Goal: Task Accomplishment & Management: Use online tool/utility

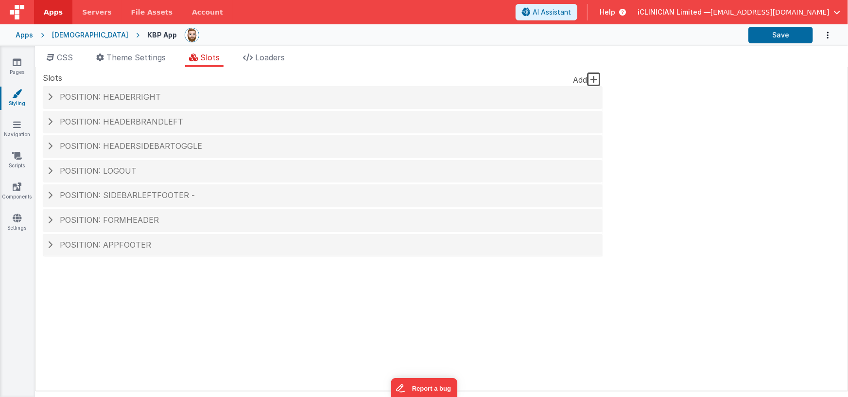
click at [27, 35] on div "Apps" at bounding box center [24, 35] width 17 height 10
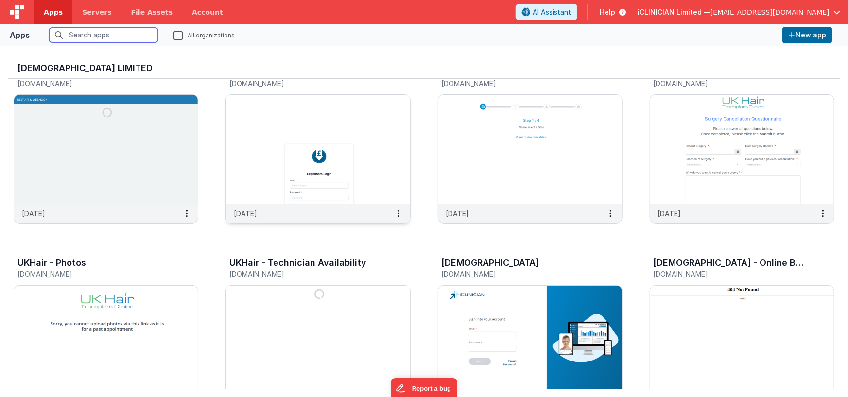
scroll to position [75, 0]
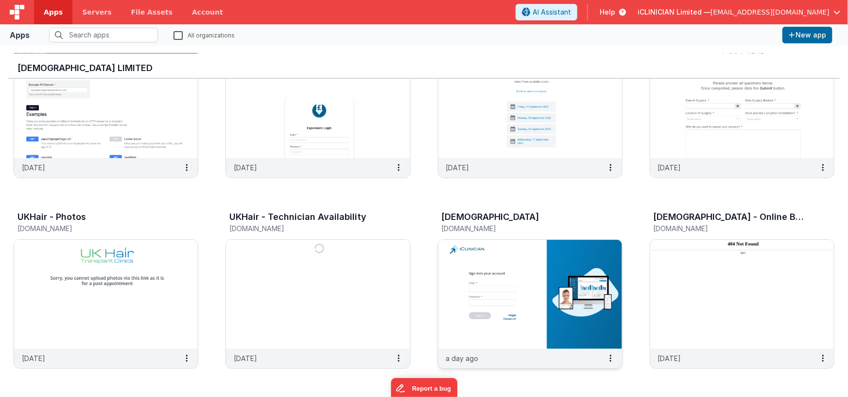
click at [480, 252] on img at bounding box center [530, 294] width 184 height 109
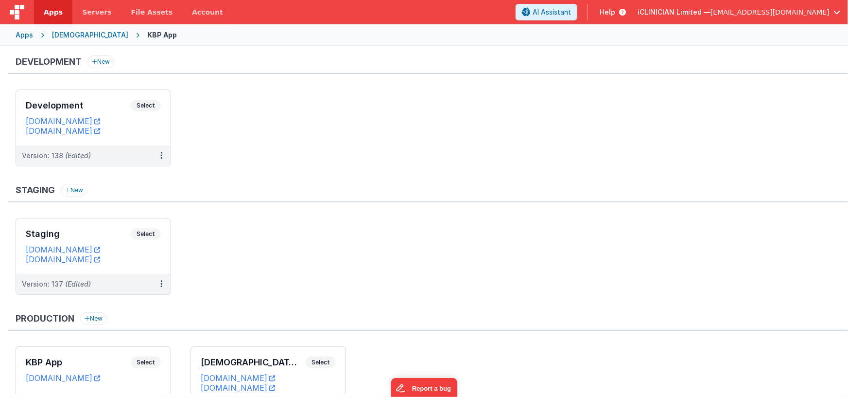
click at [24, 35] on div "Apps" at bounding box center [24, 35] width 17 height 10
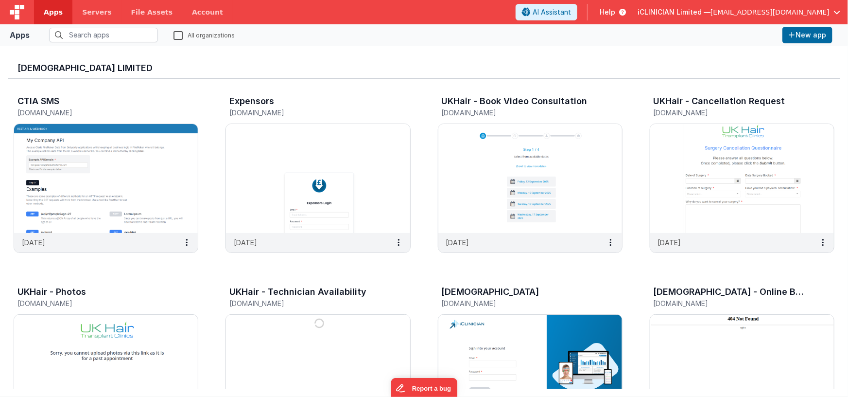
click at [175, 33] on label "All organizations" at bounding box center [204, 34] width 61 height 9
click at [0, 0] on input "All organizations" at bounding box center [0, 0] width 0 height 0
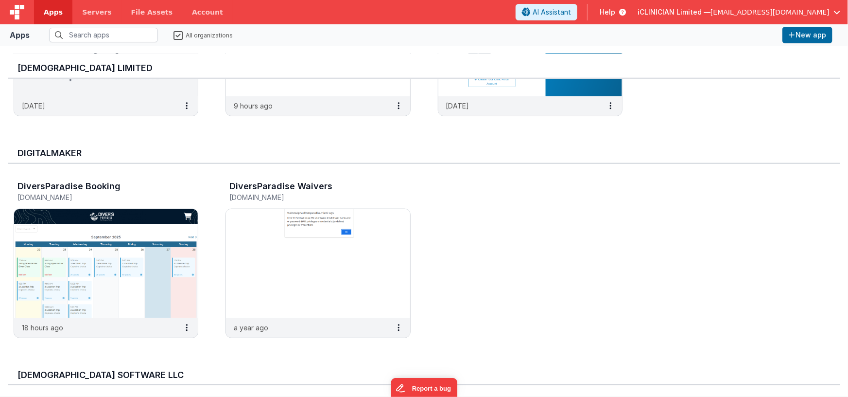
scroll to position [515, 0]
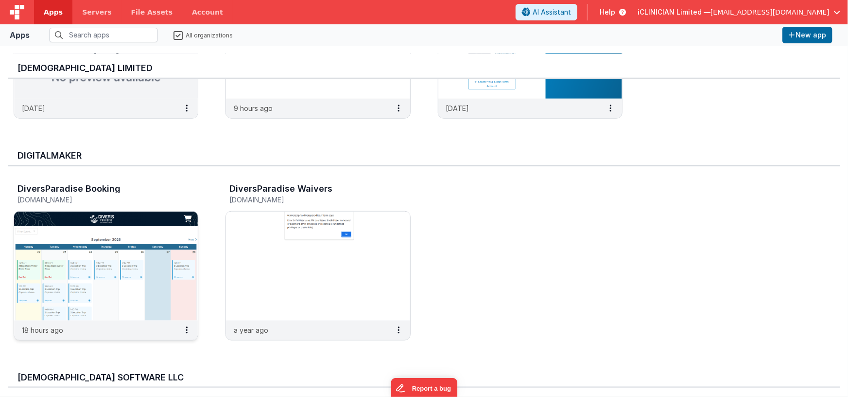
click at [160, 236] on img at bounding box center [106, 265] width 184 height 109
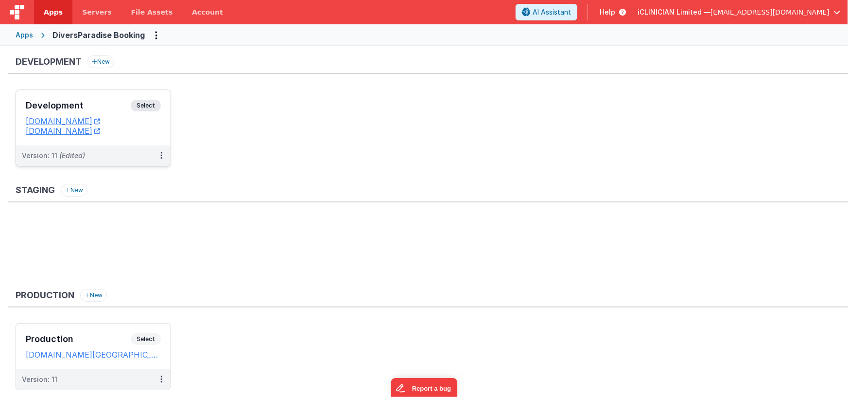
click at [100, 94] on div "Development Select URLs [DOMAIN_NAME] [DOMAIN_NAME]" at bounding box center [93, 117] width 155 height 55
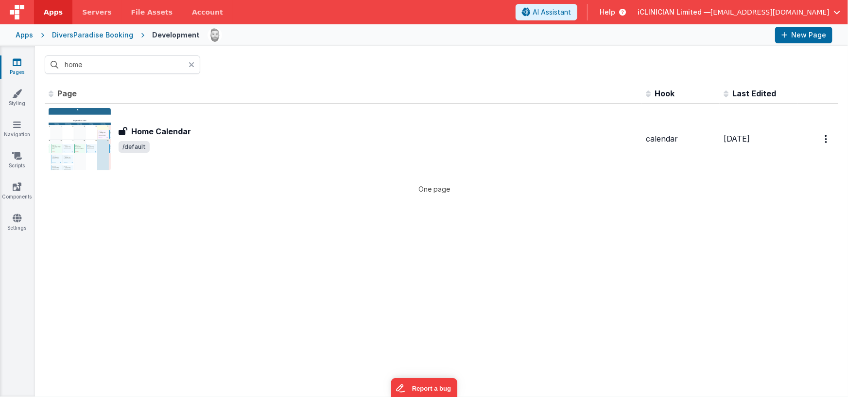
click at [192, 66] on icon at bounding box center [192, 65] width 6 height 8
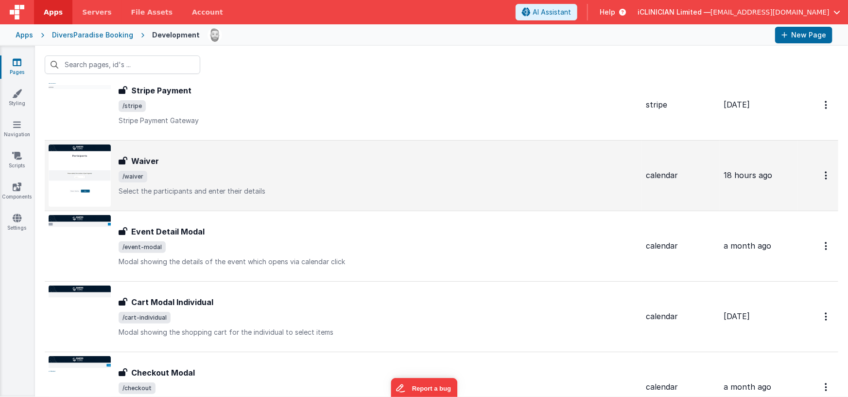
scroll to position [153, 0]
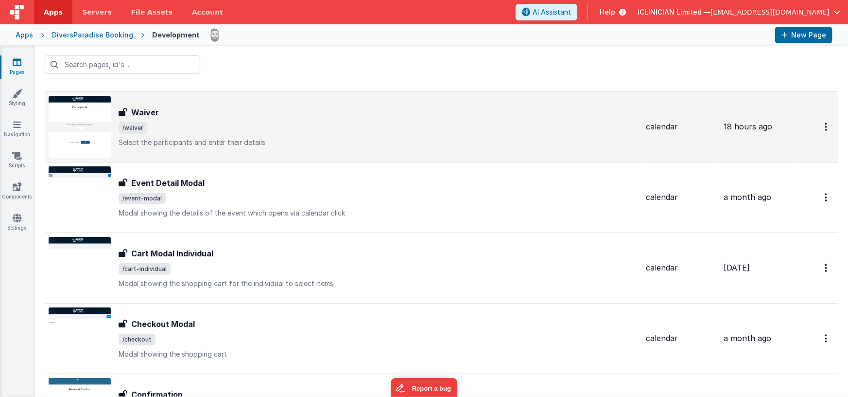
click at [154, 112] on h3 "Waiver" at bounding box center [145, 112] width 28 height 12
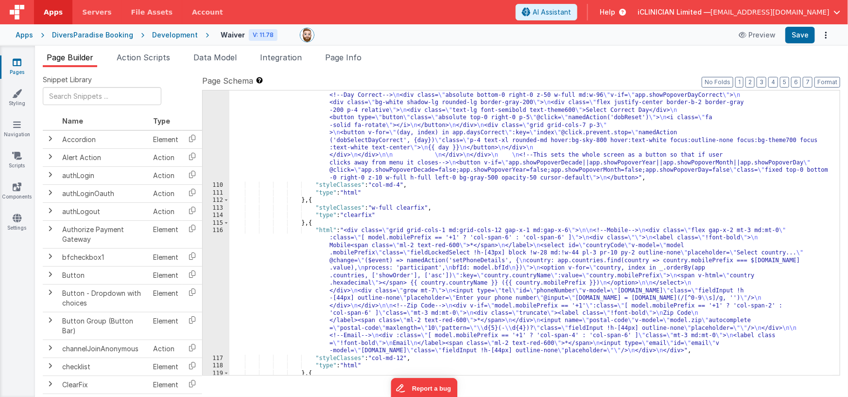
scroll to position [1262, 0]
click at [786, 83] on button "5" at bounding box center [784, 82] width 9 height 11
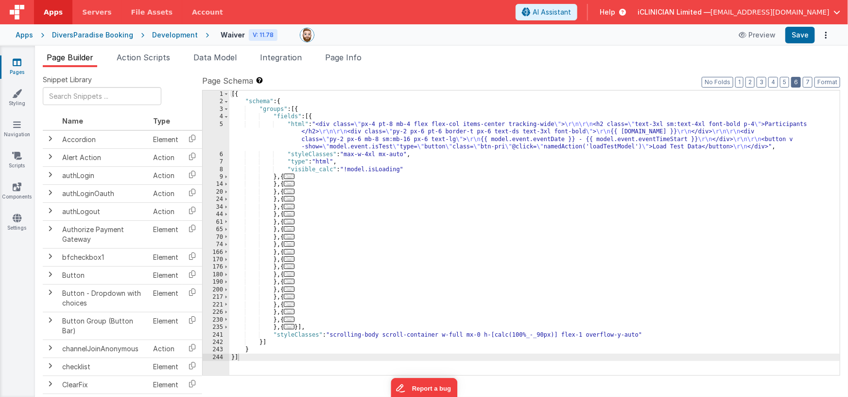
click at [798, 84] on button "6" at bounding box center [796, 82] width 10 height 11
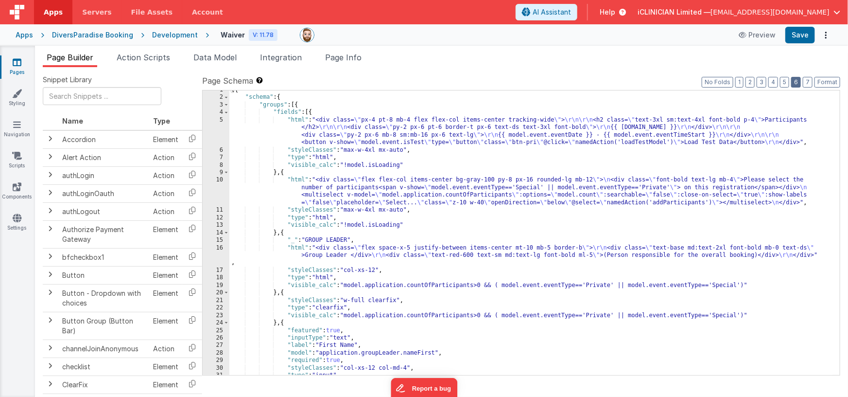
scroll to position [1225, 0]
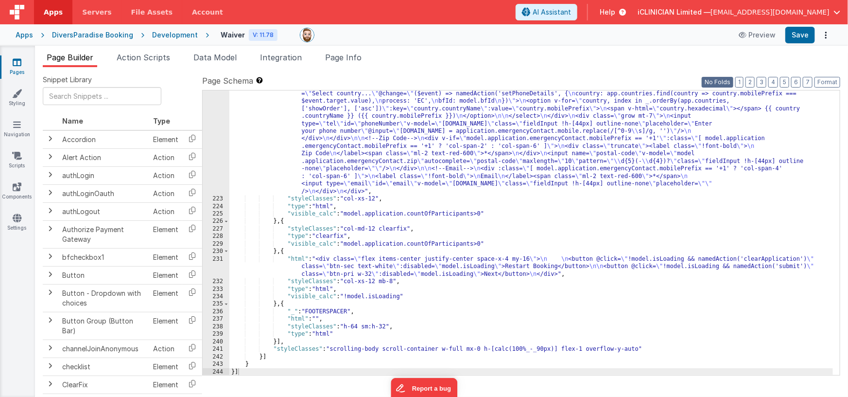
click at [727, 78] on button "No Folds" at bounding box center [718, 82] width 32 height 11
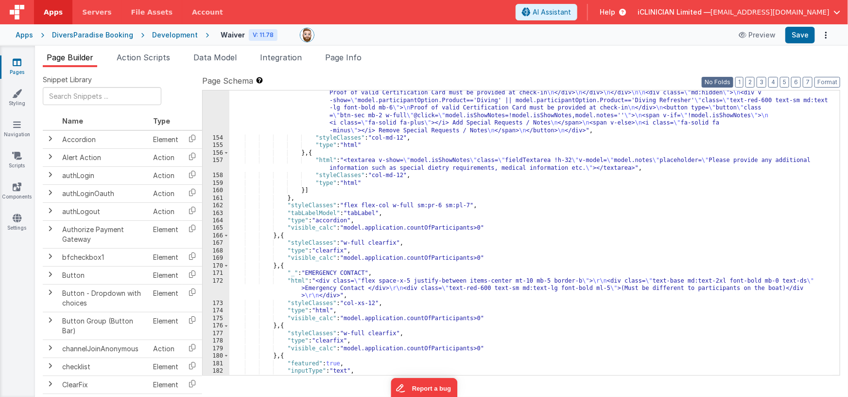
scroll to position [2216, 0]
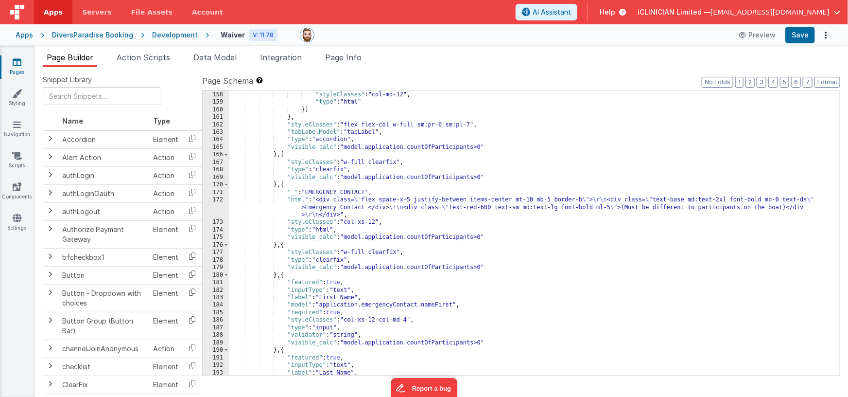
click at [283, 184] on div ""html" : "<textarea v-show= \" model.isShowNotes \" class= \" fieldTextarea !h-…" at bounding box center [531, 229] width 604 height 307
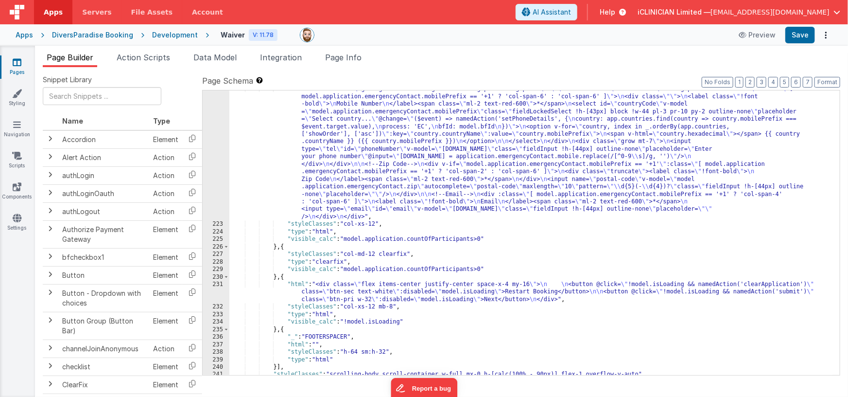
scroll to position [2723, 0]
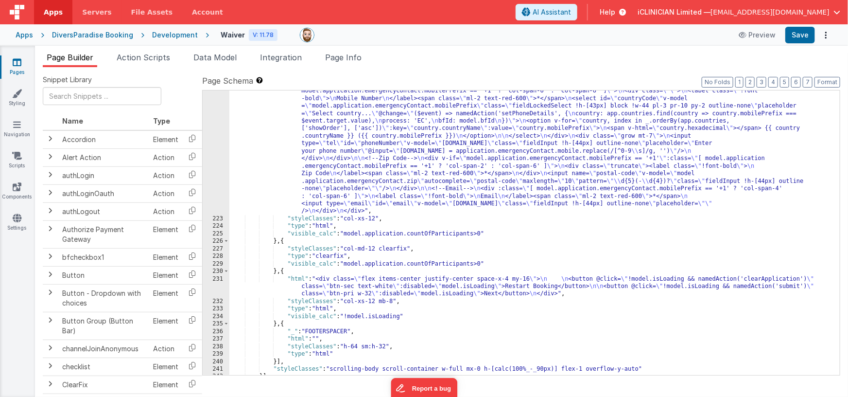
click at [483, 232] on div ""html" : "<div class= \" grid grid-cols-1 md:grid-cols-12 gap-x-2 md:gap-x-8 \"…" at bounding box center [531, 294] width 604 height 428
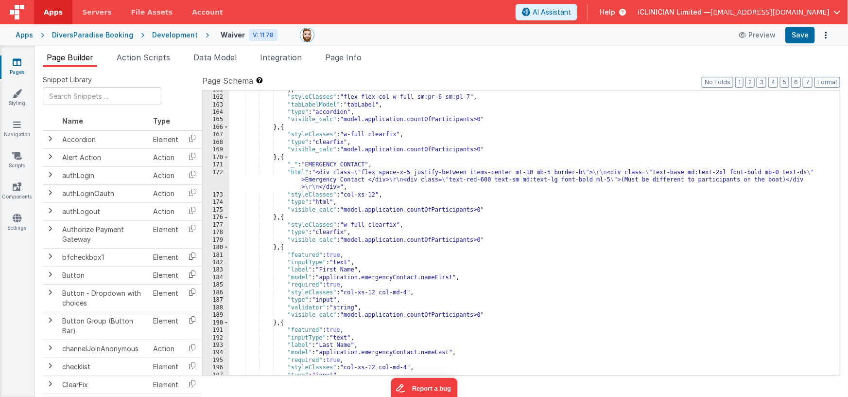
scroll to position [2243, 0]
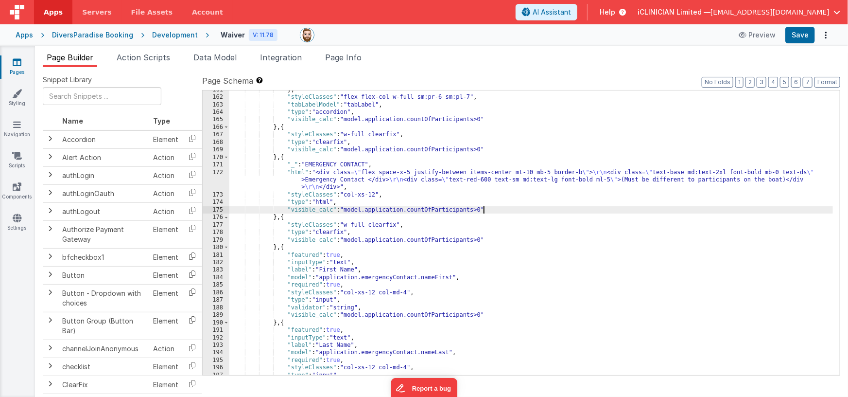
click at [483, 209] on div "} , "styleClasses" : "flex flex-col w-full sm:pr-6 sm:pl-7" , "tabLabelModel" :…" at bounding box center [531, 236] width 604 height 300
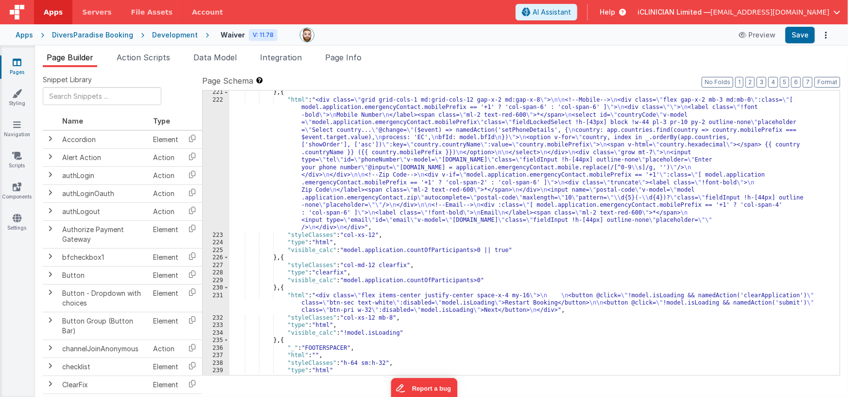
scroll to position [2706, 0]
click at [505, 249] on div "} , { "html" : "<div class= \" grid grid-cols-1 md:grid-cols-12 gap-x-2 md:gap-…" at bounding box center [531, 238] width 604 height 300
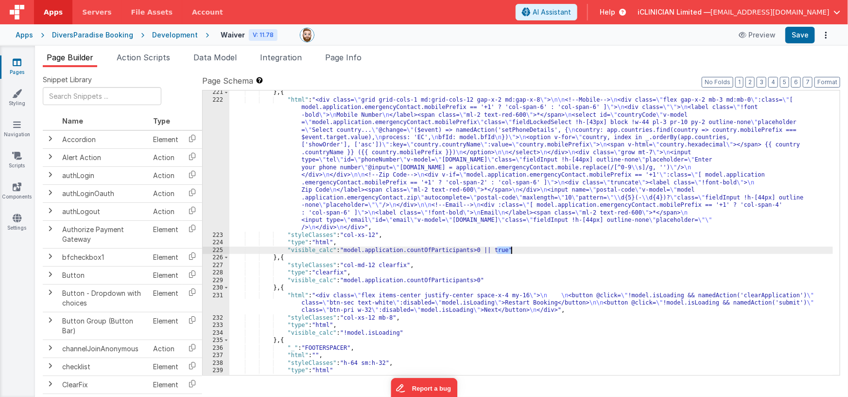
click at [505, 249] on div "} , { "html" : "<div class= \" grid grid-cols-1 md:grid-cols-12 gap-x-2 md:gap-…" at bounding box center [531, 238] width 604 height 300
click at [795, 38] on button "Save" at bounding box center [800, 35] width 30 height 17
click at [493, 250] on div "} , { "html" : "<div class= \" grid grid-cols-1 md:grid-cols-12 gap-x-2 md:gap-…" at bounding box center [531, 238] width 604 height 300
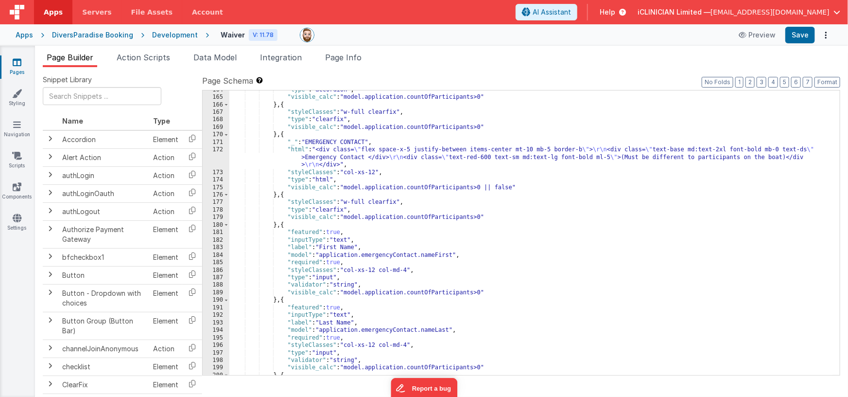
scroll to position [2265, 0]
drag, startPoint x: 491, startPoint y: 182, endPoint x: 498, endPoint y: 205, distance: 23.7
click at [491, 183] on div ""type" : "accordion" , "visible_calc" : "model.application.countOfParticipants>…" at bounding box center [531, 236] width 604 height 300
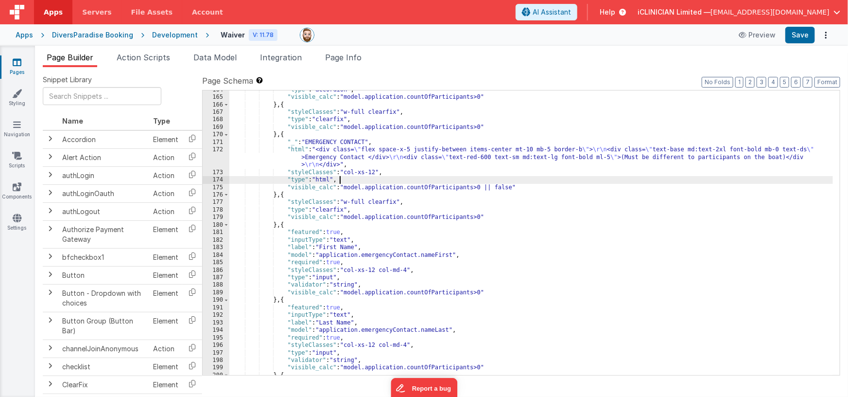
click at [494, 188] on div ""type" : "accordion" , "visible_calc" : "model.application.countOfParticipants>…" at bounding box center [531, 236] width 604 height 300
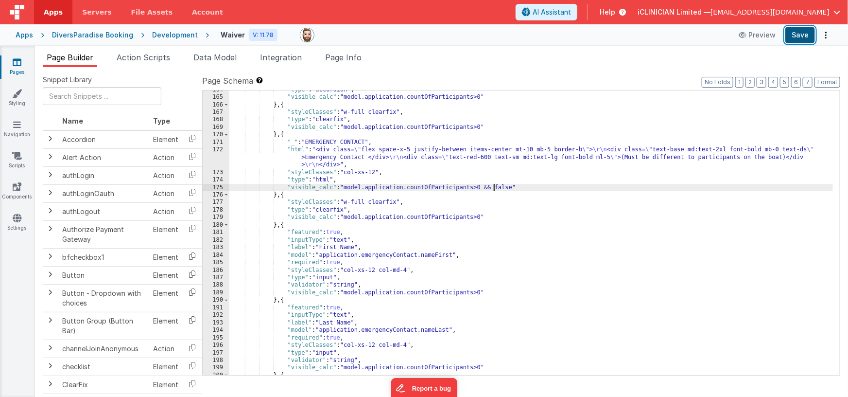
click at [802, 39] on button "Save" at bounding box center [800, 35] width 30 height 17
drag, startPoint x: 485, startPoint y: 187, endPoint x: 515, endPoint y: 185, distance: 30.2
click at [515, 185] on div ""type" : "accordion" , "visible_calc" : "model.application.countOfParticipants>…" at bounding box center [531, 236] width 604 height 300
click at [484, 216] on div ""type" : "accordion" , "visible_calc" : "model.application.countOfParticipants>…" at bounding box center [531, 236] width 604 height 300
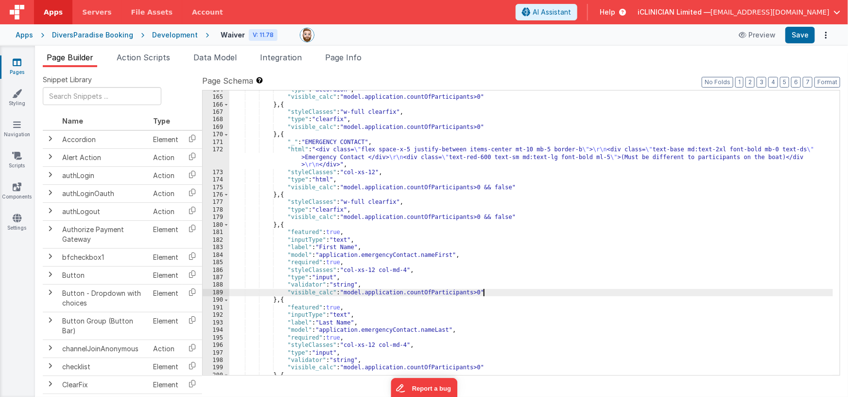
click at [484, 291] on div ""type" : "accordion" , "visible_calc" : "model.application.countOfParticipants>…" at bounding box center [531, 236] width 604 height 300
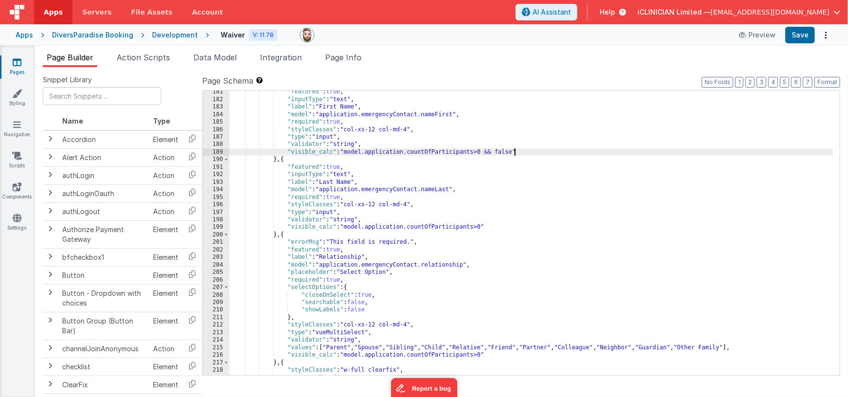
scroll to position [2414, 0]
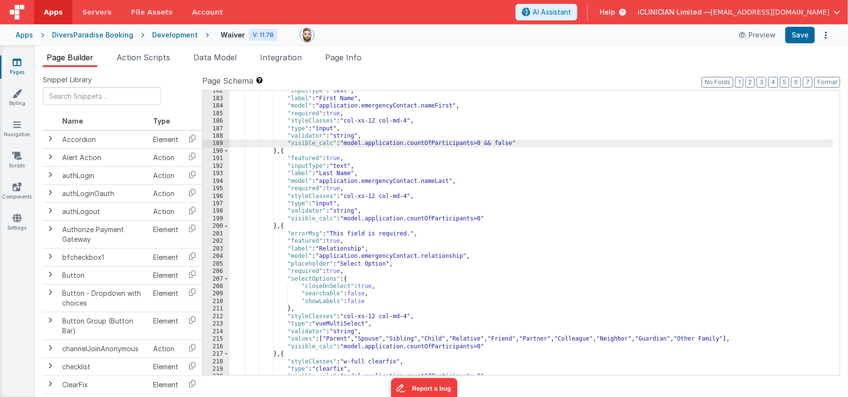
click at [483, 217] on div ""inputType" : "text" , "label" : "First Name" , "model" : "application.emergenc…" at bounding box center [531, 237] width 604 height 300
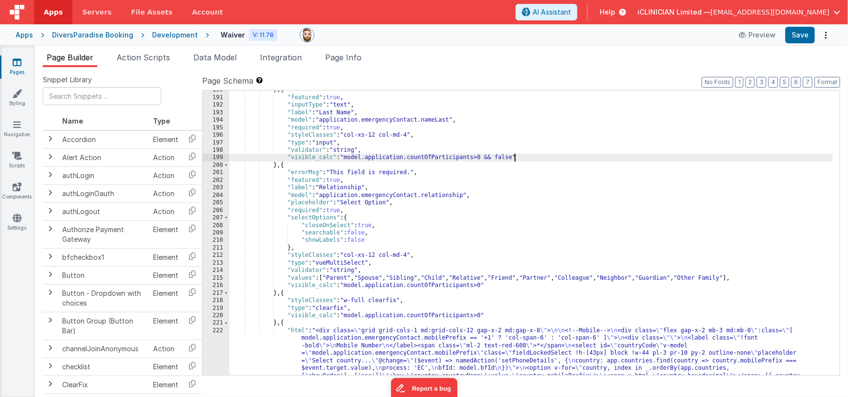
scroll to position [2474, 0]
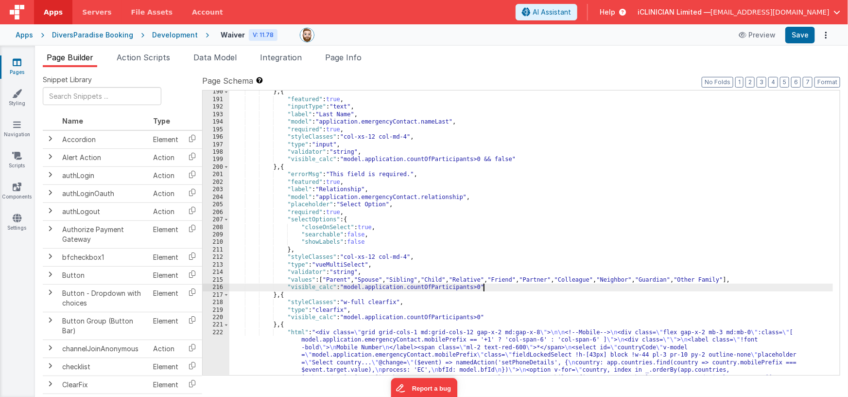
click at [484, 286] on div "} , { "featured" : true , "inputType" : "text" , "label" : "Last Name" , "model…" at bounding box center [531, 302] width 604 height 428
click at [484, 316] on div "} , { "featured" : true , "inputType" : "text" , "label" : "Last Name" , "model…" at bounding box center [531, 302] width 604 height 428
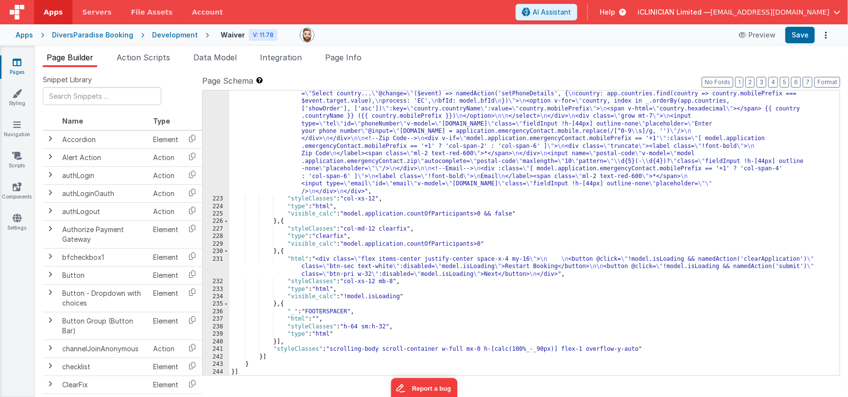
scroll to position [2742, 0]
click at [800, 41] on button "Save" at bounding box center [800, 35] width 30 height 17
click at [334, 54] on span "Page Info" at bounding box center [343, 57] width 36 height 10
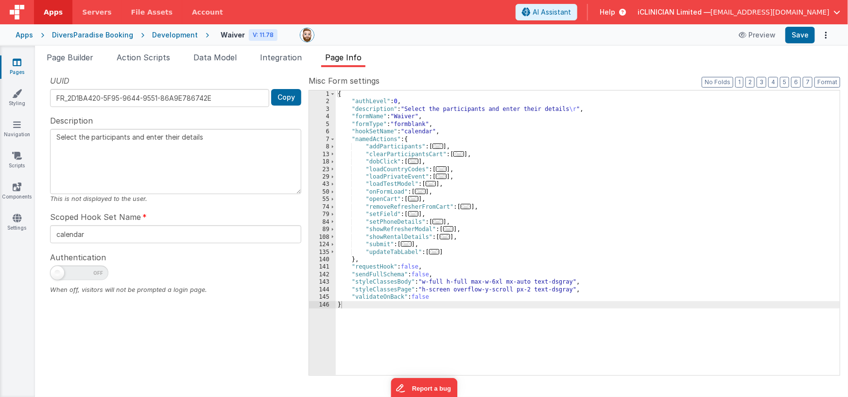
click at [412, 244] on span "..." at bounding box center [406, 243] width 11 height 5
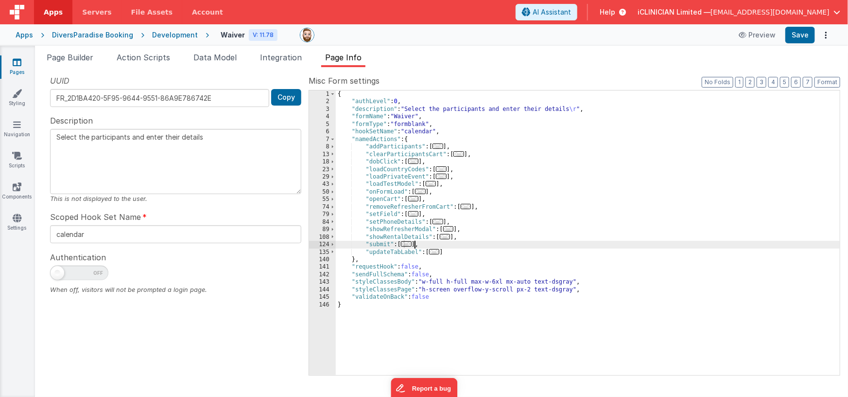
click at [410, 245] on span "..." at bounding box center [406, 243] width 11 height 5
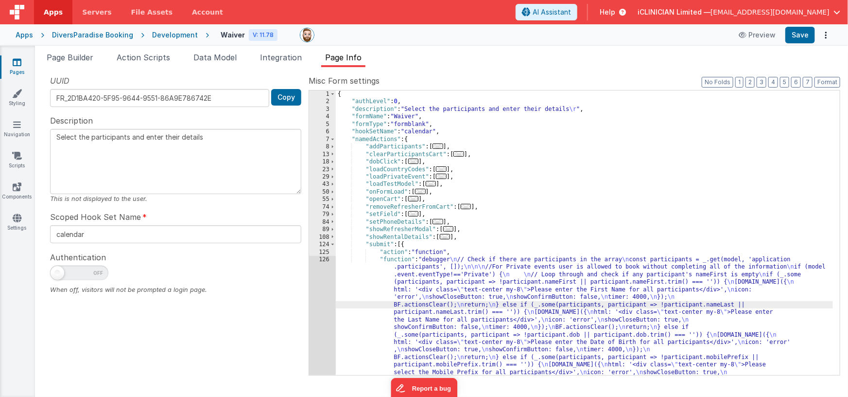
scroll to position [458, 0]
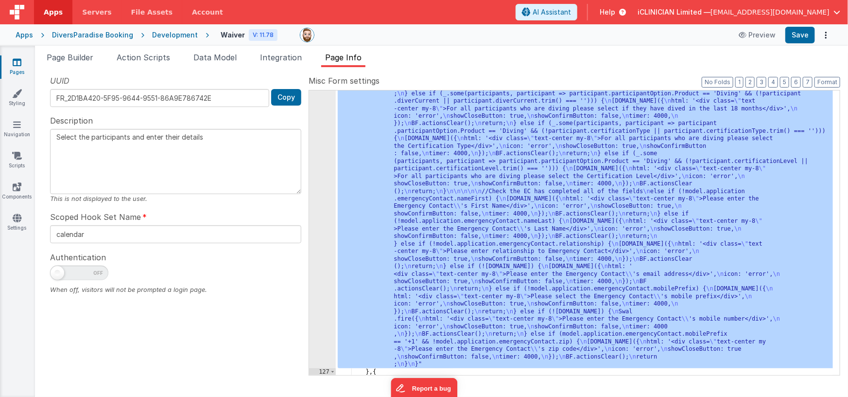
click at [325, 221] on div "126" at bounding box center [322, 82] width 27 height 571
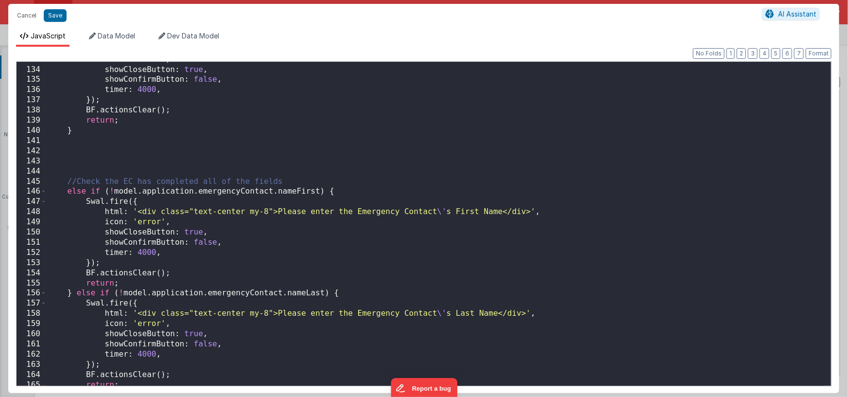
scroll to position [1453, 0]
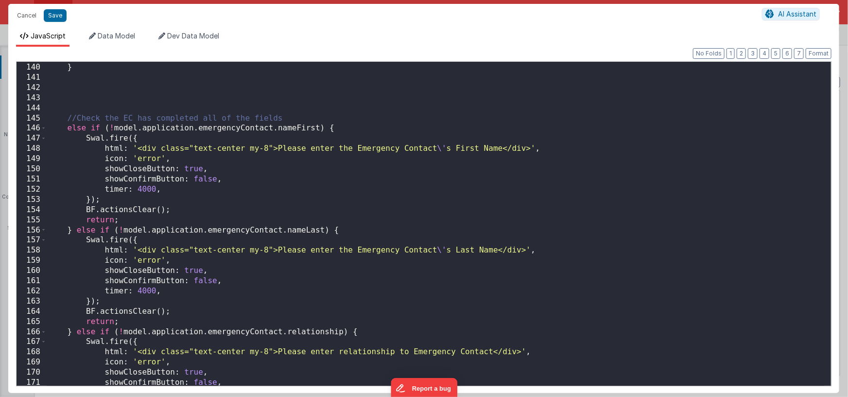
click at [65, 128] on div "return ; } //Check the EC has completed all of the fields else if ( ! model . a…" at bounding box center [436, 224] width 778 height 344
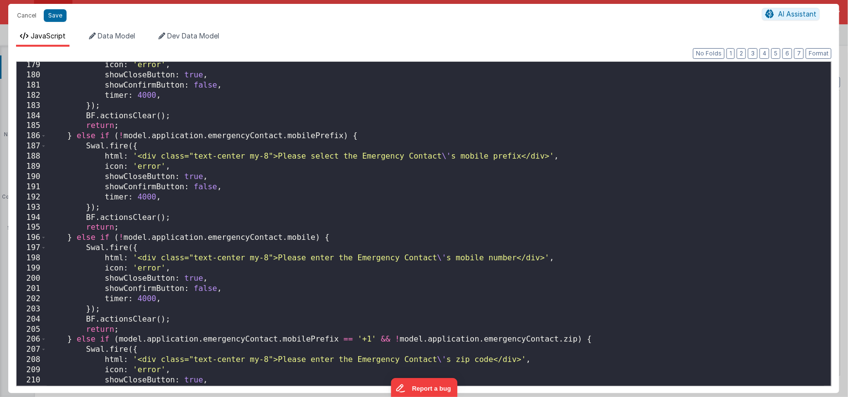
scroll to position [1922, 0]
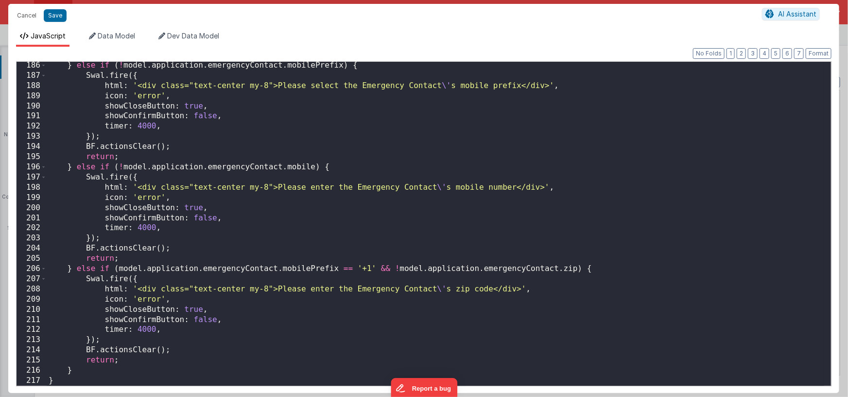
click at [120, 367] on div "} else if ( ! model . application . emergencyContact . mobilePrefix ) { Swal . …" at bounding box center [436, 232] width 778 height 344
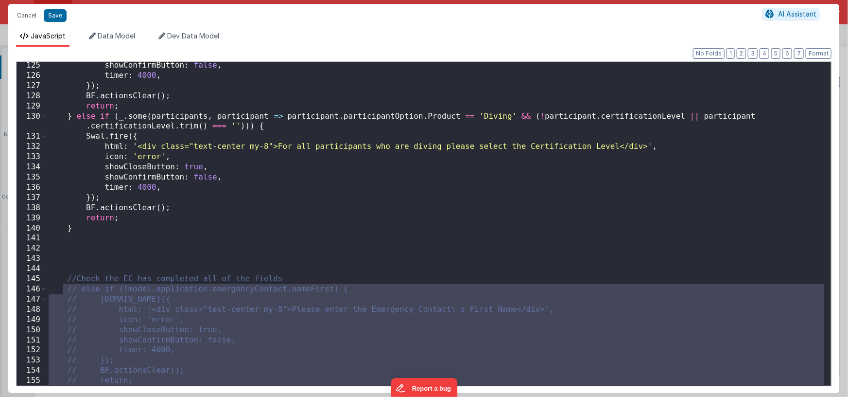
scroll to position [1245, 0]
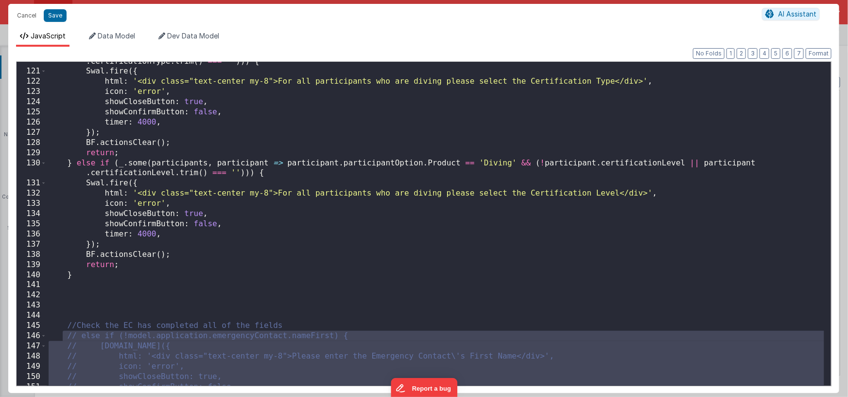
type textarea "Select the participants and enter their details"
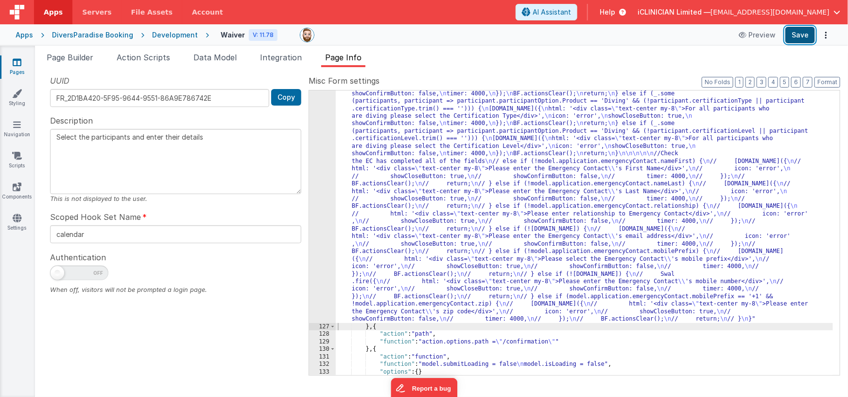
click at [798, 38] on button "Save" at bounding box center [800, 35] width 30 height 17
click at [205, 55] on span "Data Model" at bounding box center [214, 57] width 43 height 10
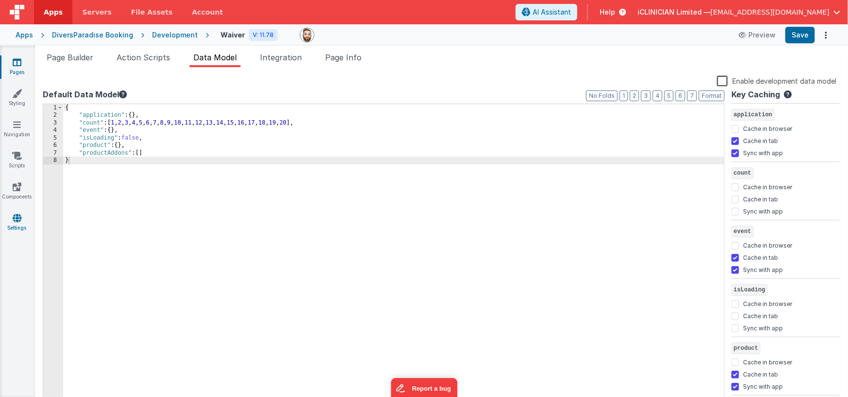
click at [18, 214] on icon at bounding box center [17, 218] width 9 height 10
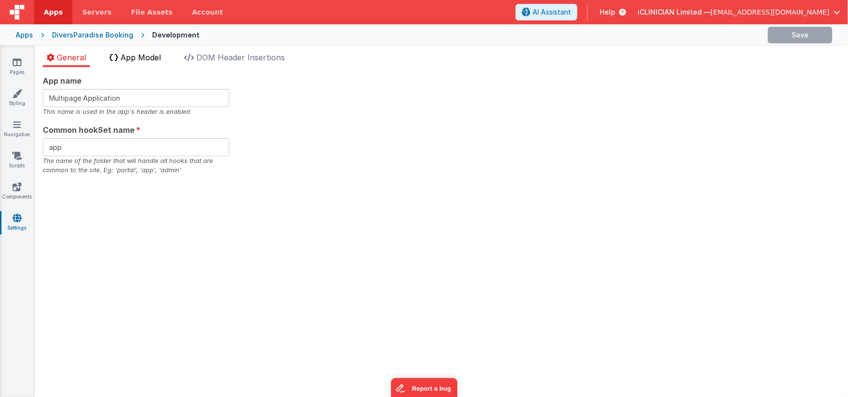
click at [158, 58] on span "App Model" at bounding box center [141, 57] width 40 height 10
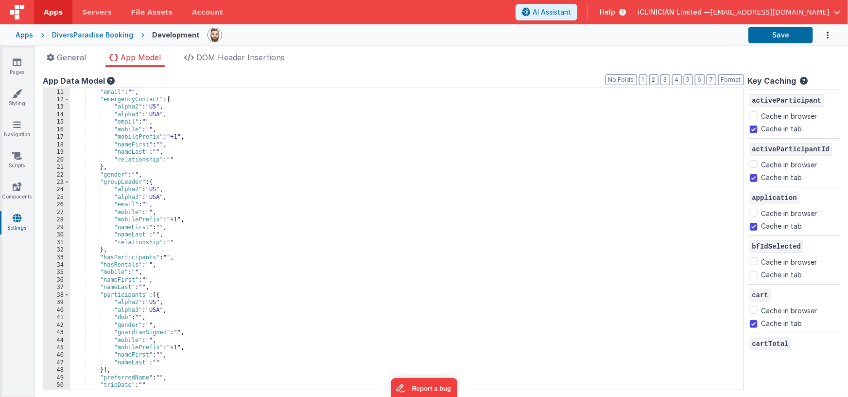
scroll to position [16, 0]
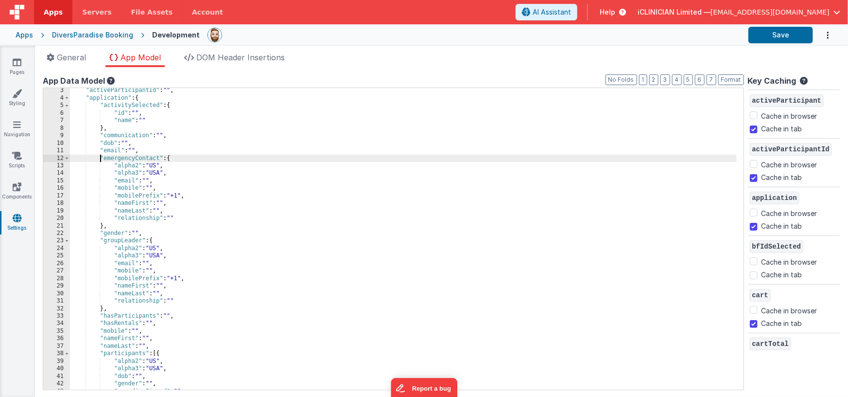
click at [101, 158] on div ""activeParticipantId" : "" , "application" : { "activitySelected" : { "id" : ""…" at bounding box center [403, 245] width 667 height 317
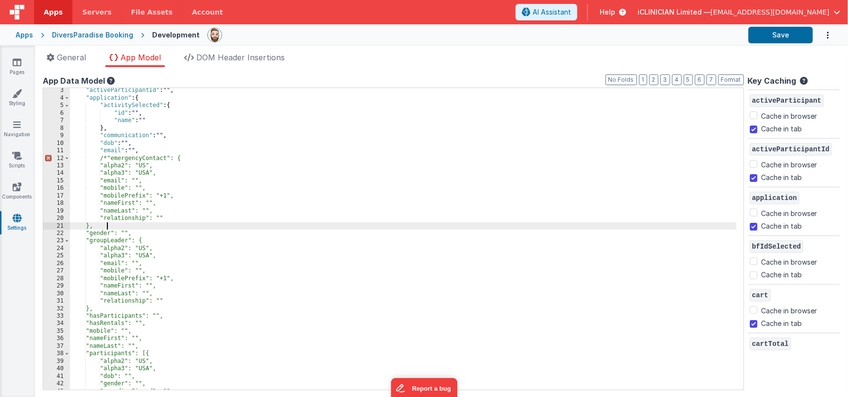
click at [111, 225] on div ""activeParticipantId" : "" , "application" : { "activitySelected" : { "id" : ""…" at bounding box center [403, 245] width 667 height 317
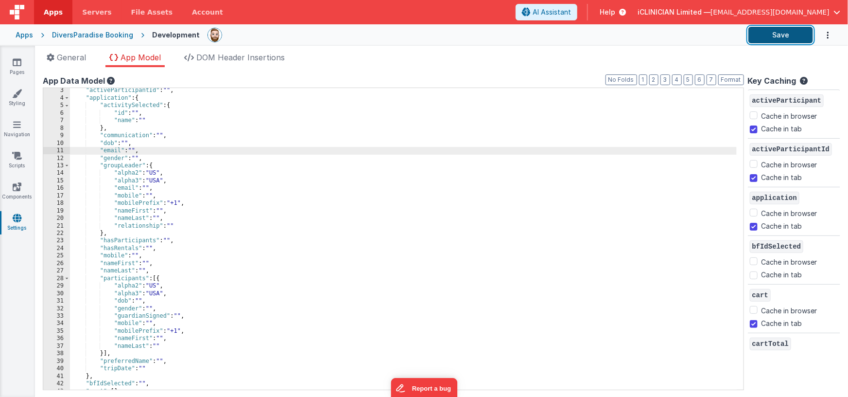
click at [765, 41] on button "Save" at bounding box center [781, 35] width 65 height 17
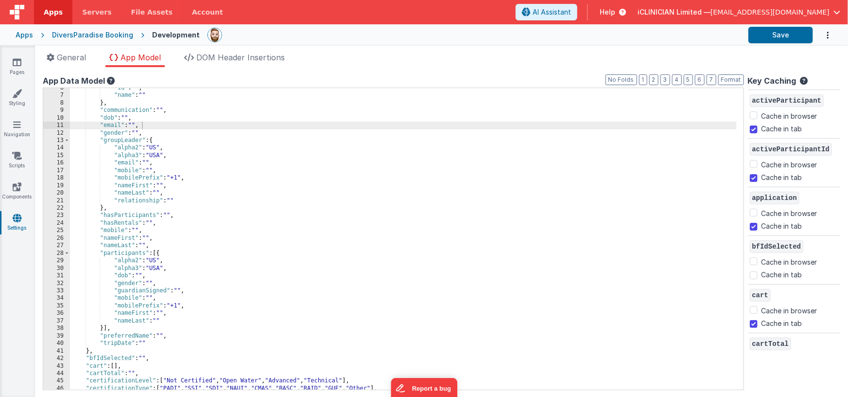
scroll to position [19, 0]
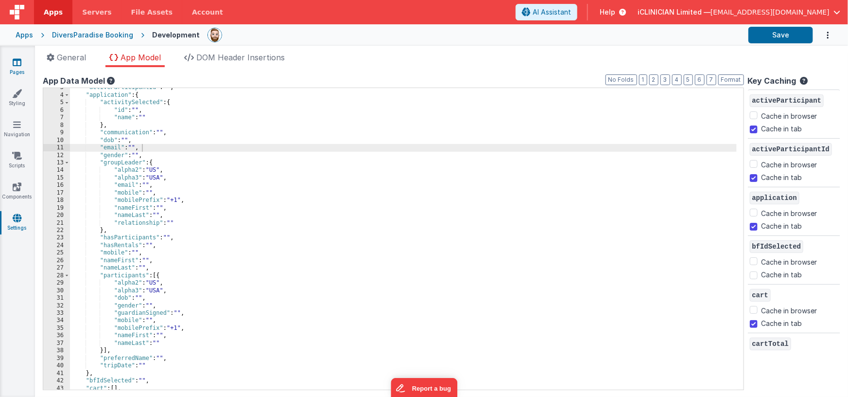
click at [24, 65] on link "Pages" at bounding box center [17, 66] width 35 height 19
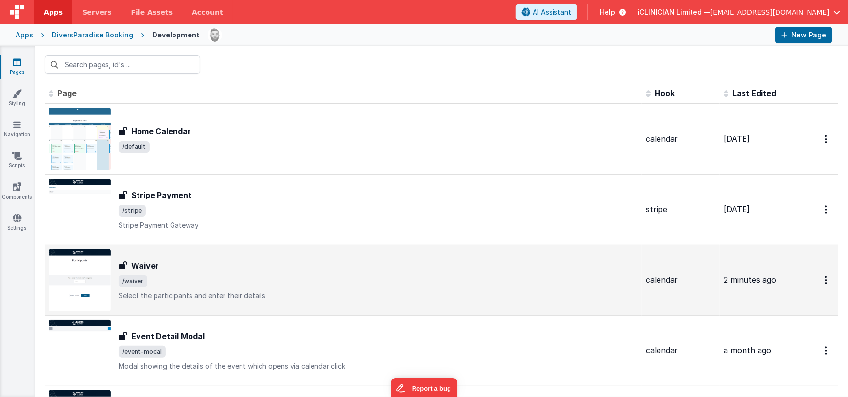
click at [148, 271] on h3 "Waiver" at bounding box center [145, 266] width 28 height 12
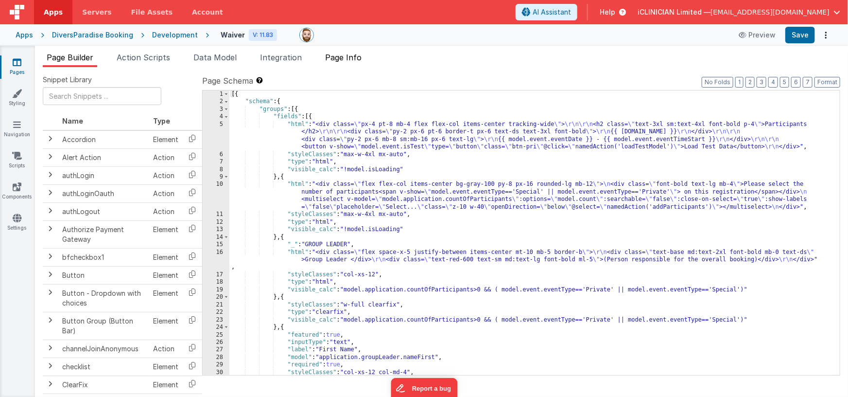
click at [343, 59] on span "Page Info" at bounding box center [343, 57] width 36 height 10
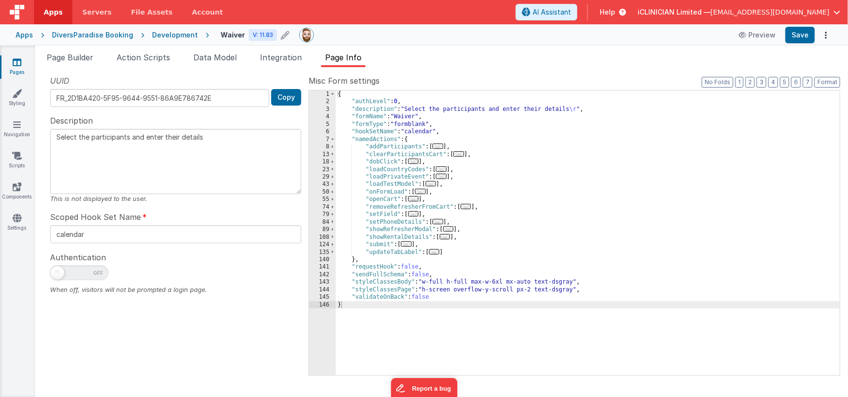
click at [281, 33] on icon at bounding box center [285, 35] width 9 height 14
click at [235, 35] on input "Waiver" at bounding box center [281, 35] width 121 height 15
type textarea "Select the participants and enter their details"
type input "B"
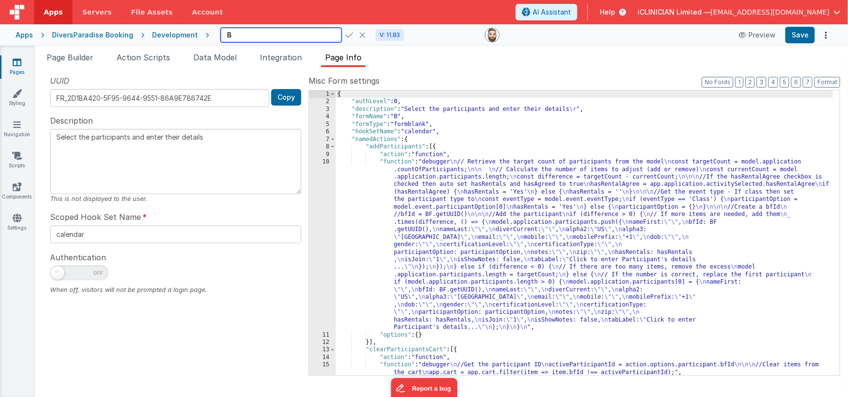
type textarea "Select the participants and enter their details"
type input "Bo"
type textarea "Select the participants and enter their details"
type input "Boo"
type textarea "Select the participants and enter their details"
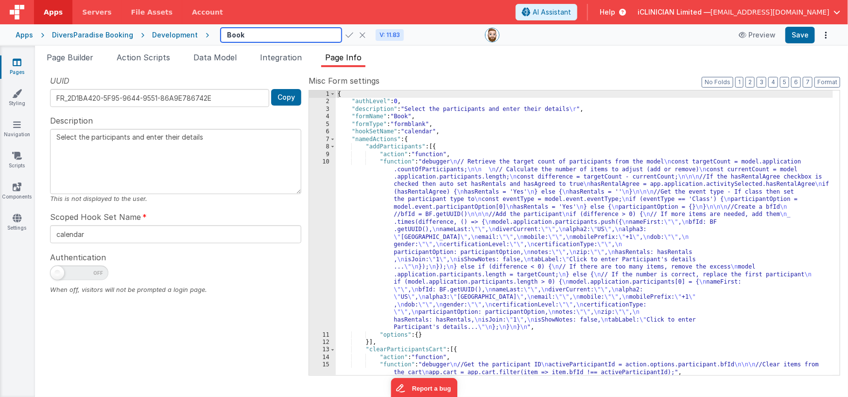
type input "Booki"
type textarea "Select the participants and enter their details"
type input "Booking"
type textarea "Select the participants and enter their details"
type input "Booking"
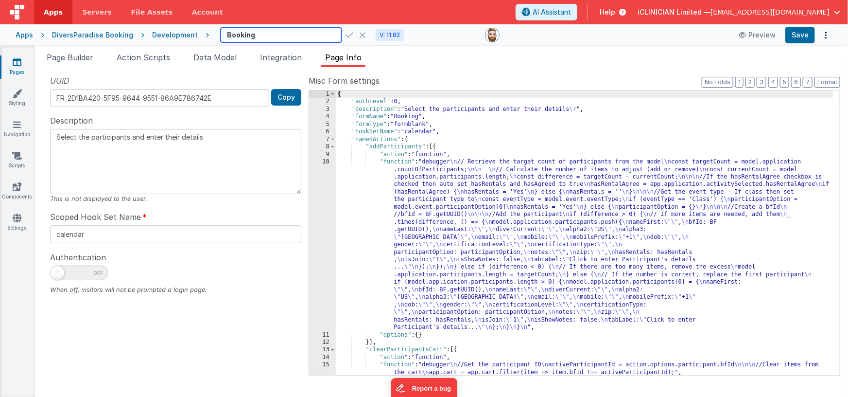
type textarea "Select the participants and enter their details"
type input "Booking D"
type textarea "Select the participants and enter their details"
type input "Booking De"
type textarea "Select the participants and enter their details"
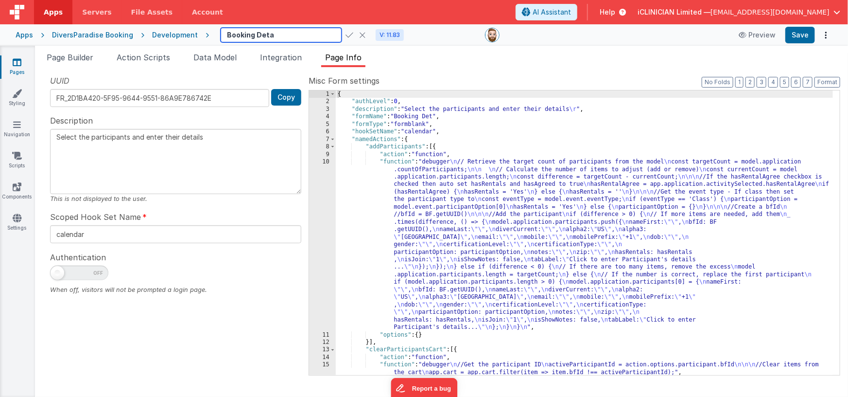
type input "Booking Detai"
type textarea "Select the participants and enter their details"
type input "Booking Details"
type textarea "Select the participants and enter their details"
type input "Booking Details"
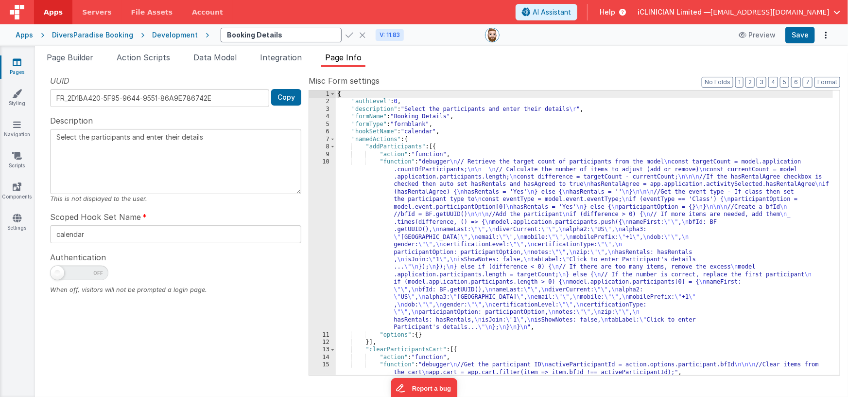
click at [346, 36] on icon at bounding box center [350, 35] width 8 height 14
click at [16, 99] on link "Styling" at bounding box center [17, 97] width 35 height 19
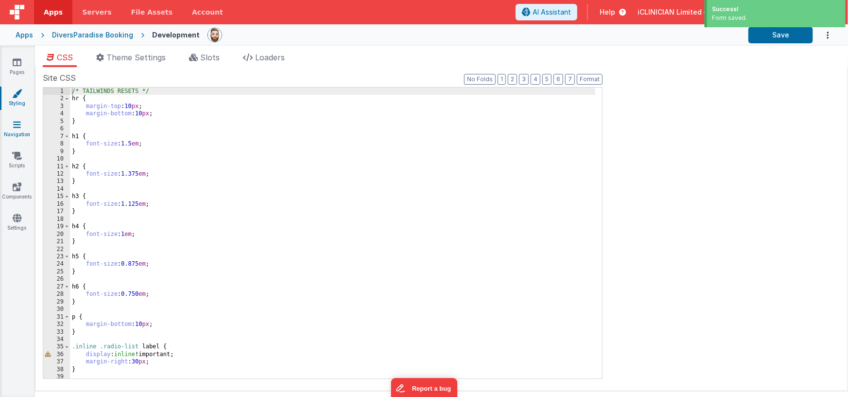
click at [16, 135] on link "Navigation" at bounding box center [17, 129] width 35 height 19
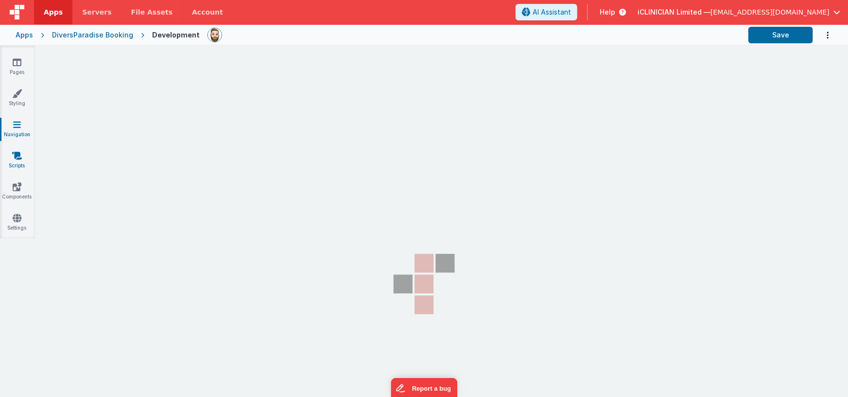
click at [20, 159] on icon at bounding box center [17, 156] width 10 height 10
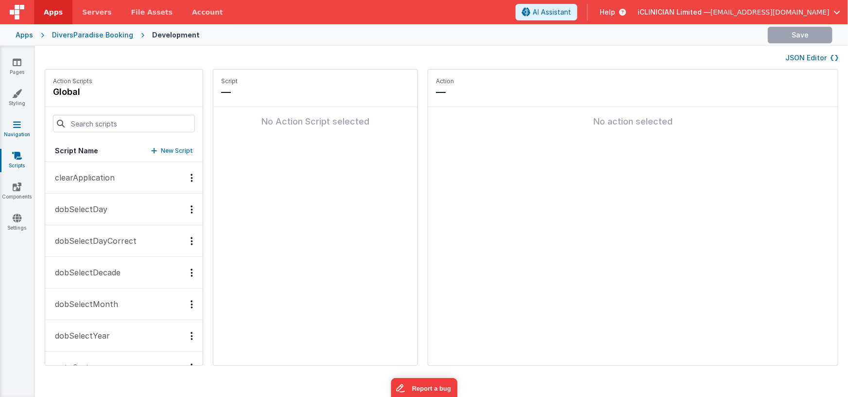
click at [15, 126] on icon at bounding box center [17, 125] width 8 height 10
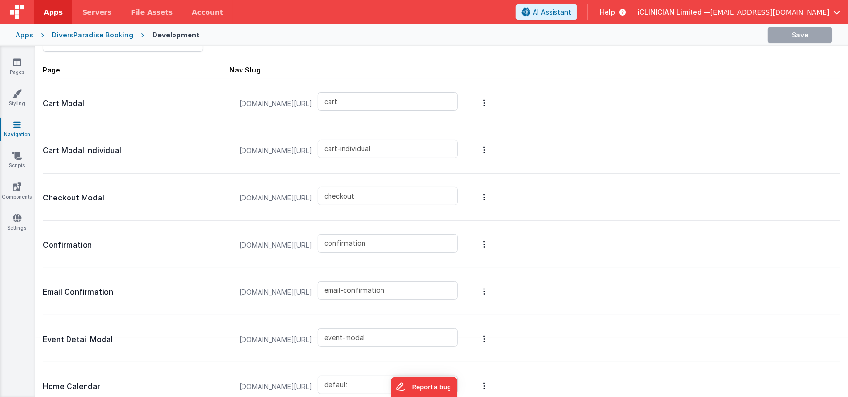
type input "waiver"
type input "cart"
type input "cart-individual"
type input "checkout"
type input "confirmation"
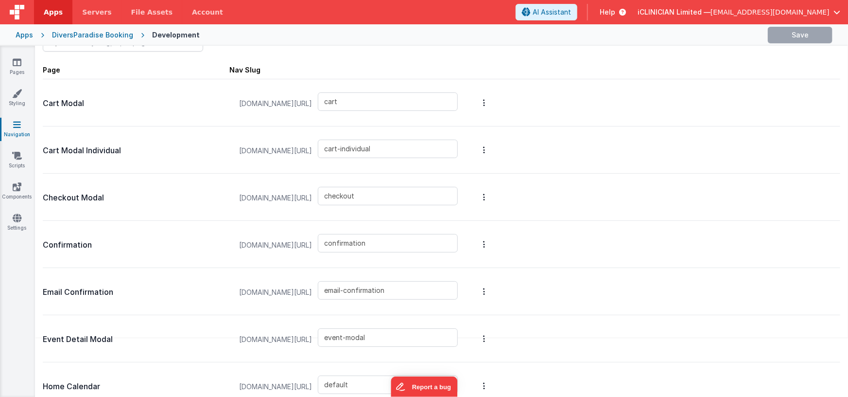
type input "email-confirmation"
type input "event-modal"
type input "default"
type input "invoice"
type input "refresher-course-modal"
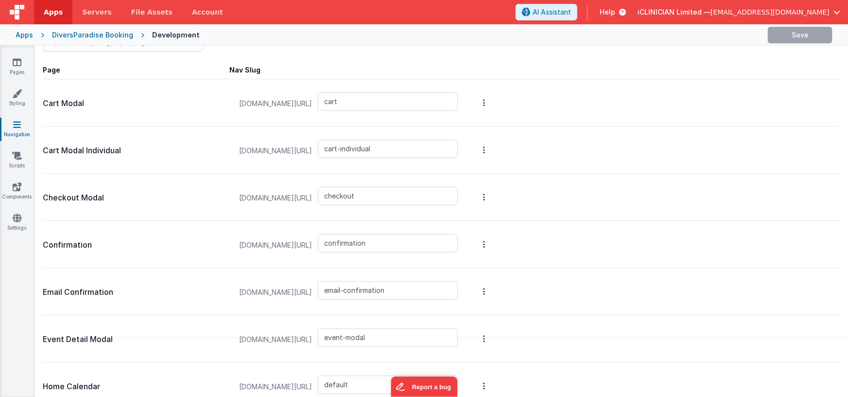
type input "stripe"
type input "stripe-payment-link"
type input "thanks"
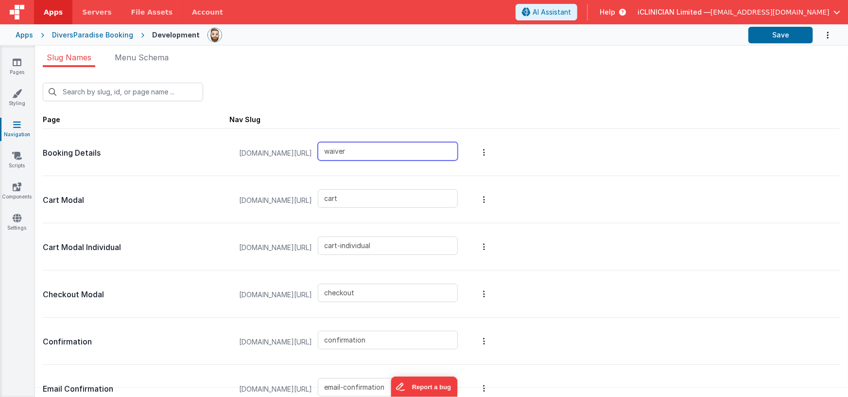
click at [369, 150] on input "waiver" at bounding box center [388, 151] width 140 height 18
type input "booking-details"
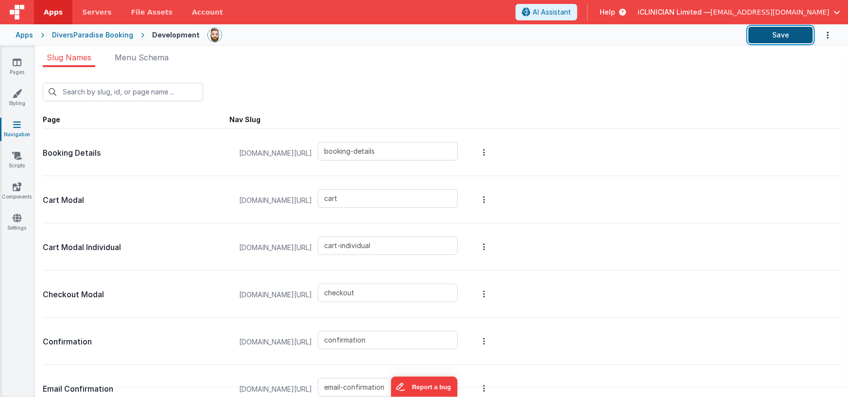
click at [762, 40] on button "Save" at bounding box center [781, 35] width 65 height 17
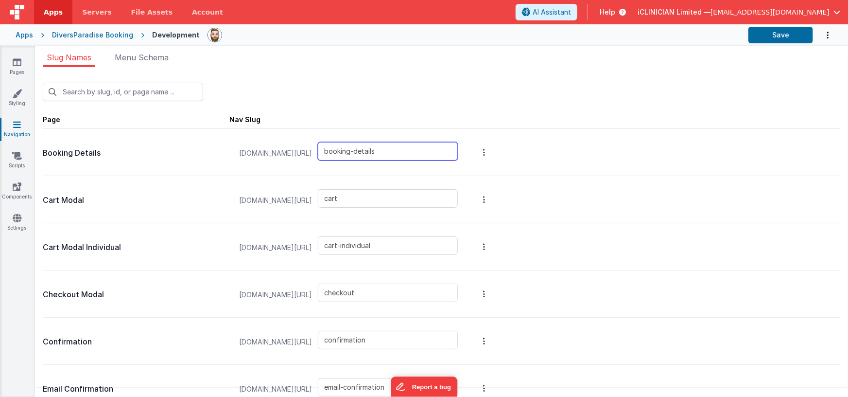
click at [370, 151] on input "booking-details" at bounding box center [388, 151] width 140 height 18
click at [19, 60] on icon at bounding box center [17, 62] width 9 height 10
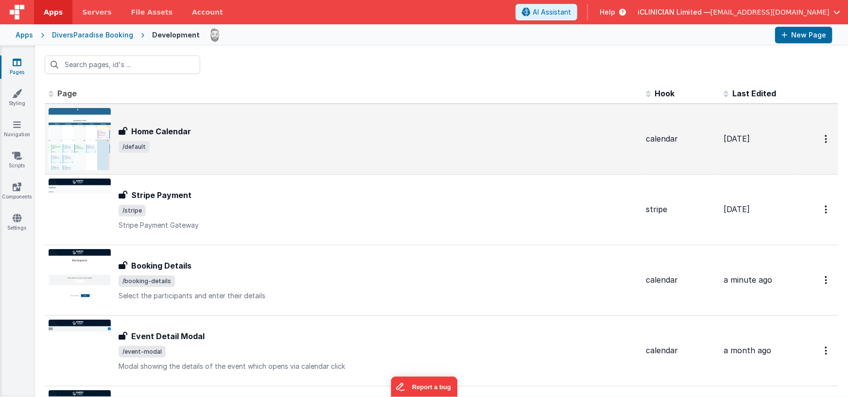
click at [76, 139] on img at bounding box center [80, 139] width 62 height 62
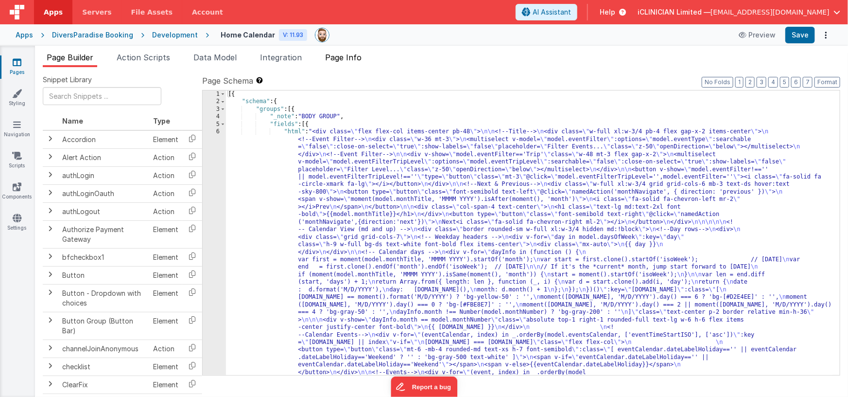
click at [357, 55] on span "Page Info" at bounding box center [343, 57] width 36 height 10
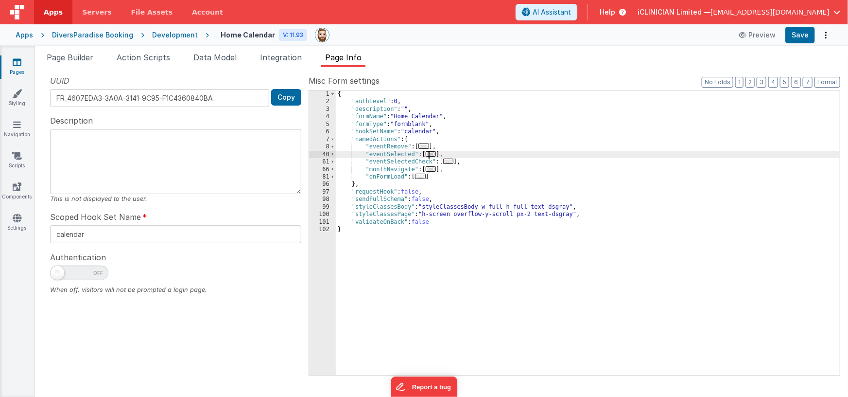
click at [433, 153] on span "..." at bounding box center [431, 153] width 11 height 5
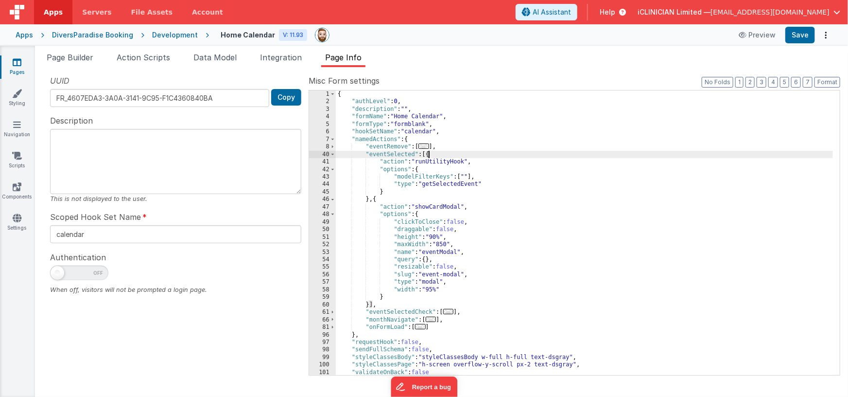
click at [13, 61] on icon at bounding box center [17, 62] width 9 height 10
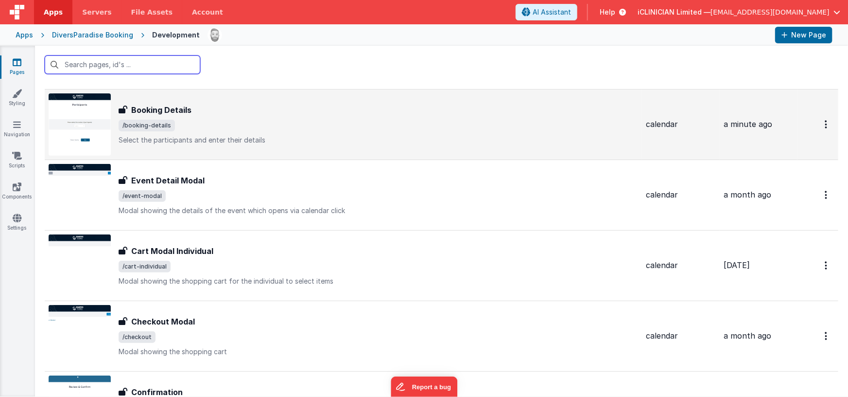
scroll to position [116, 0]
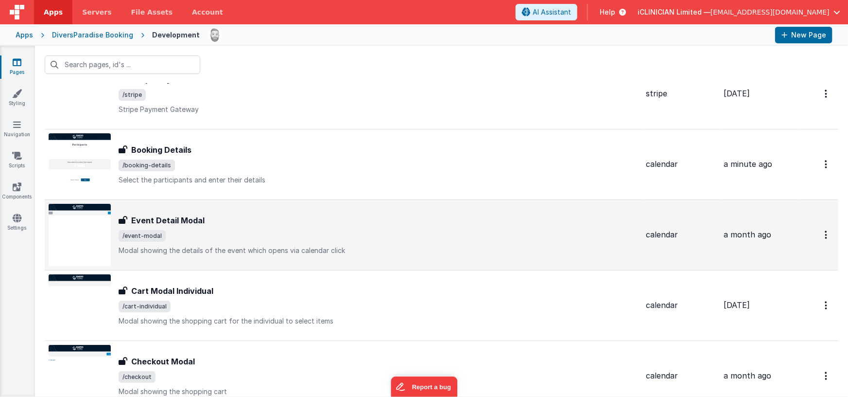
click at [251, 223] on div "Event Detail Modal" at bounding box center [379, 220] width 520 height 12
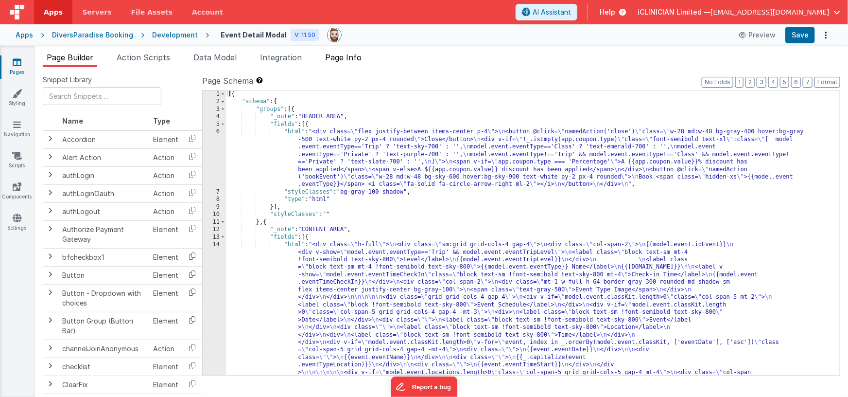
click at [357, 54] on span "Page Info" at bounding box center [343, 57] width 36 height 10
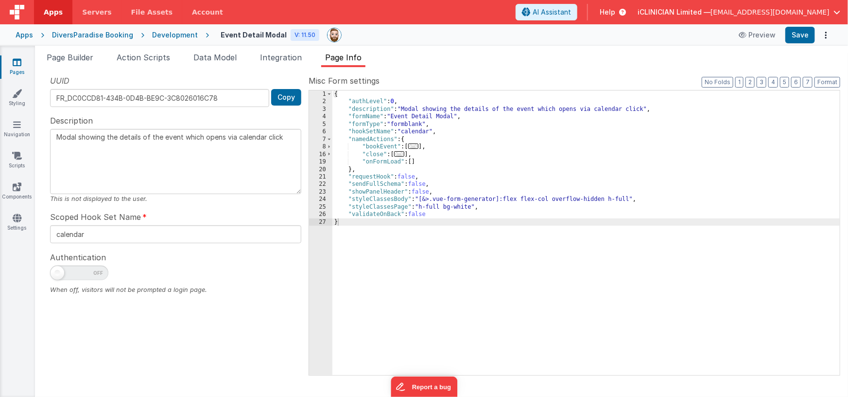
click at [418, 147] on span "..." at bounding box center [413, 145] width 11 height 5
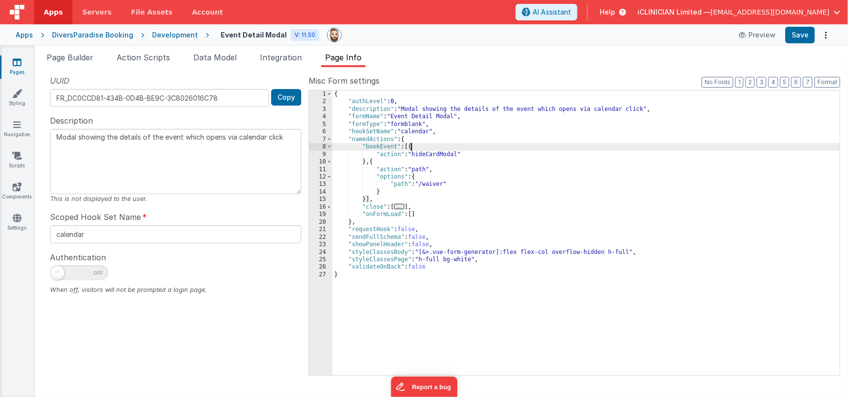
click at [433, 184] on div "{ "authLevel" : 0 , "description" : "Modal showing the details of the event whi…" at bounding box center [586, 240] width 508 height 300
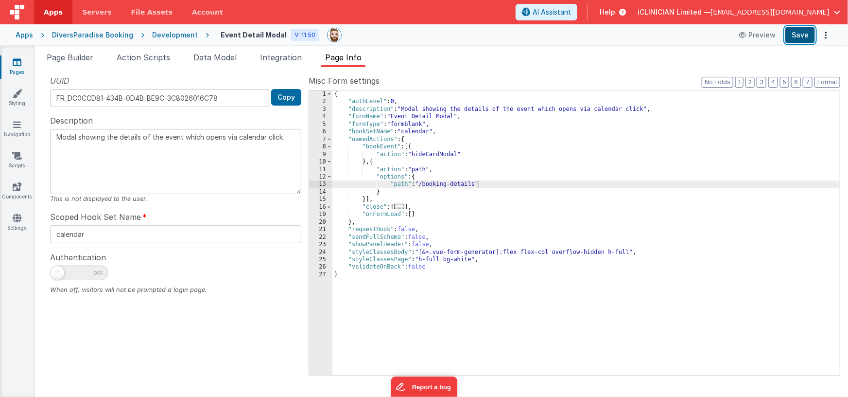
drag, startPoint x: 791, startPoint y: 38, endPoint x: 786, endPoint y: 43, distance: 6.9
click at [791, 38] on button "Save" at bounding box center [800, 35] width 30 height 17
click at [10, 61] on link "Pages" at bounding box center [17, 66] width 35 height 19
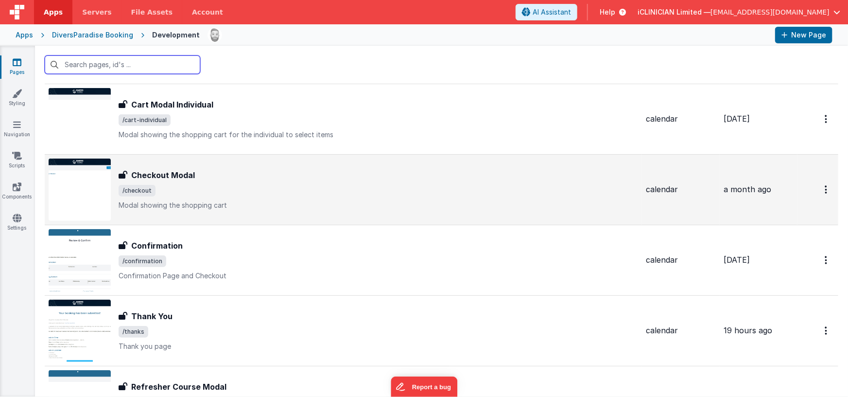
scroll to position [304, 0]
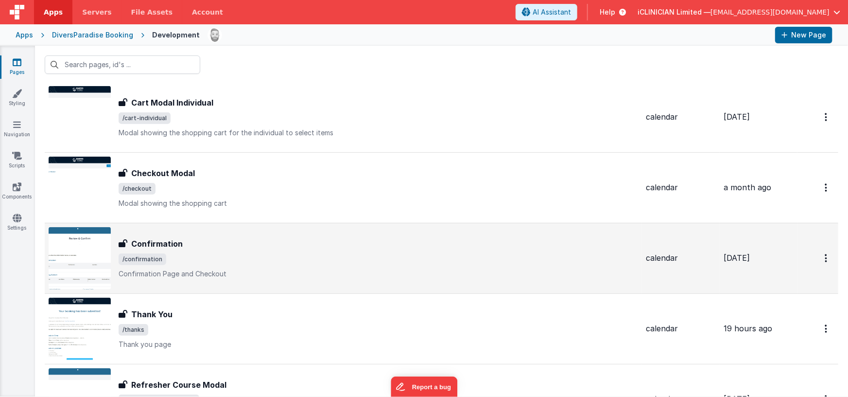
click at [226, 253] on span "/confirmation" at bounding box center [379, 259] width 520 height 12
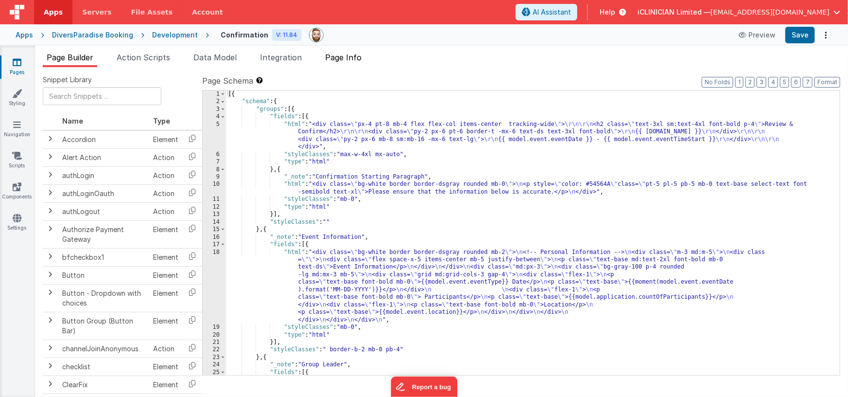
click at [354, 61] on span "Page Info" at bounding box center [343, 57] width 36 height 10
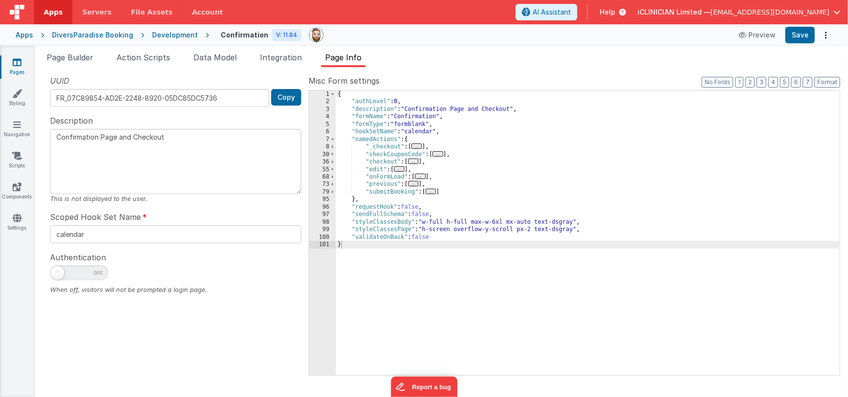
click at [417, 183] on span "..." at bounding box center [413, 183] width 11 height 5
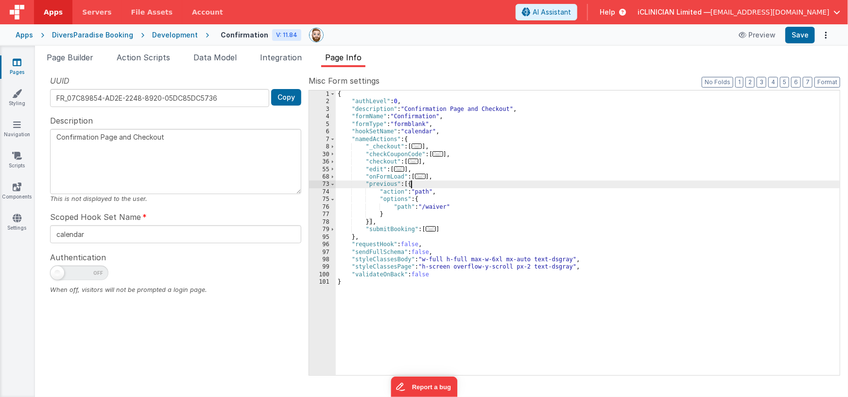
click at [437, 207] on div "{ "authLevel" : 0 , "description" : "Confirmation Page and Checkout" , "formNam…" at bounding box center [588, 240] width 505 height 300
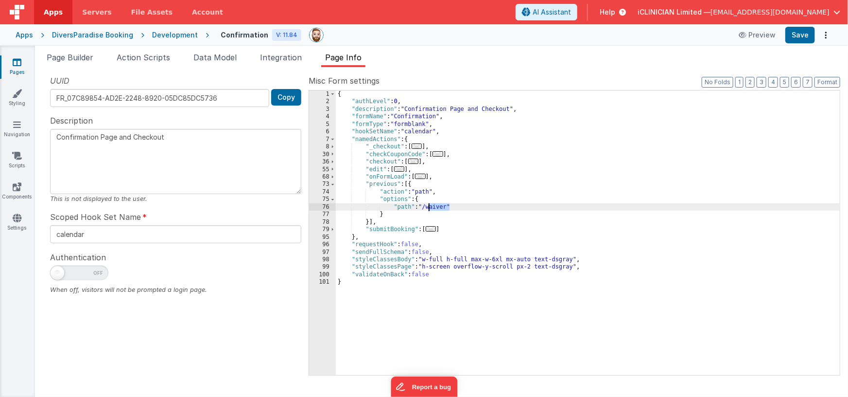
click at [437, 207] on div "{ "authLevel" : 0 , "description" : "Confirmation Page and Checkout" , "formNam…" at bounding box center [588, 240] width 505 height 300
click at [809, 38] on button "Save" at bounding box center [800, 35] width 30 height 17
click at [18, 64] on icon at bounding box center [17, 62] width 9 height 10
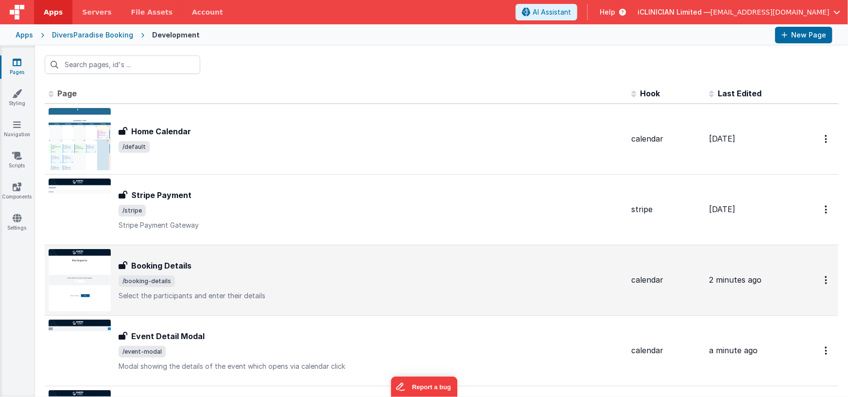
click at [256, 265] on div "Booking Details" at bounding box center [371, 266] width 505 height 12
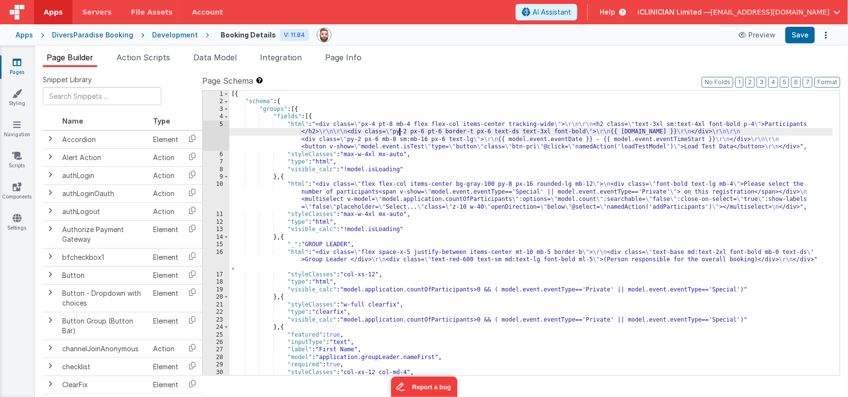
click at [401, 133] on div "[{ "schema" : { "groups" : [{ "fields" : [{ "html" : "<div class= \" px-4 pt-8 …" at bounding box center [531, 240] width 604 height 300
click at [220, 133] on div "5" at bounding box center [216, 136] width 27 height 30
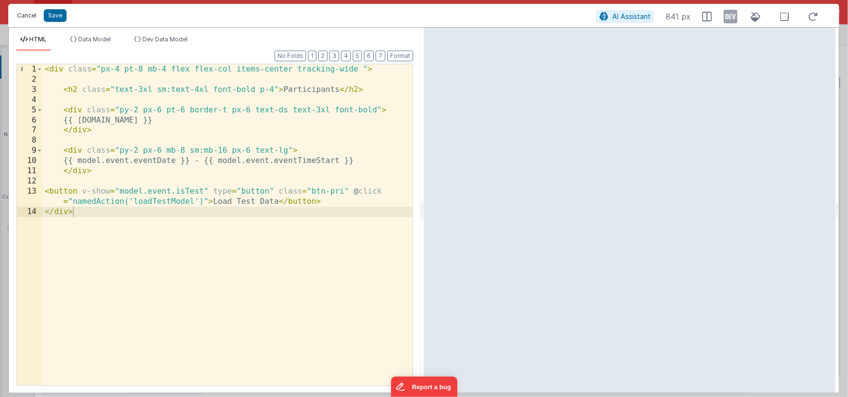
click at [30, 15] on button "Cancel" at bounding box center [26, 16] width 29 height 14
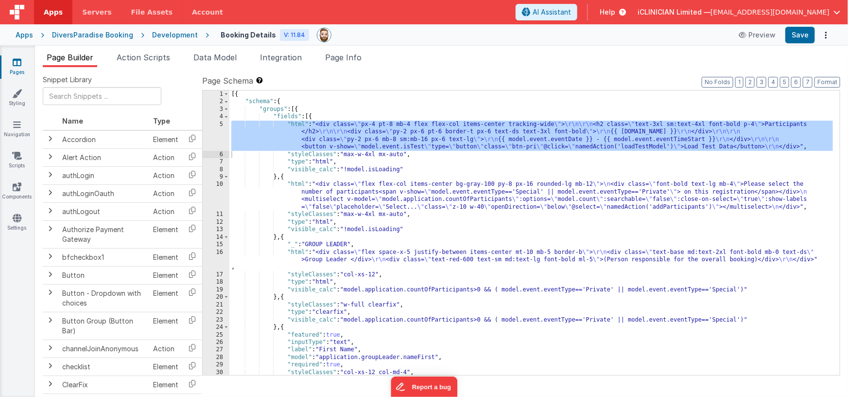
click at [19, 64] on icon at bounding box center [17, 62] width 9 height 10
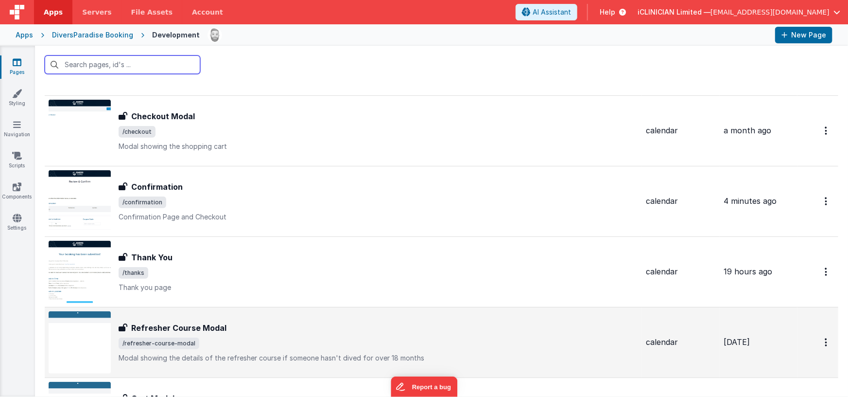
scroll to position [413, 0]
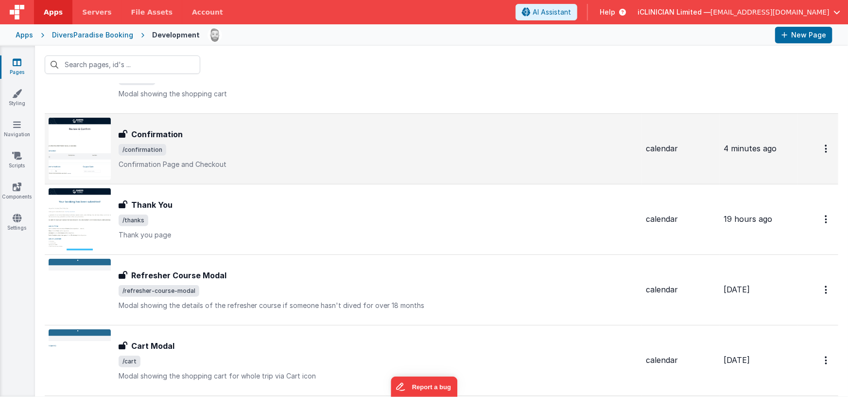
click at [231, 148] on span "/confirmation" at bounding box center [379, 150] width 520 height 12
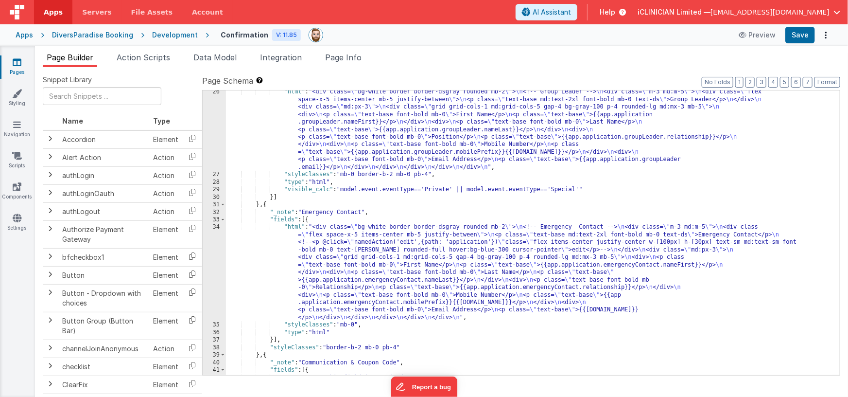
scroll to position [297, 0]
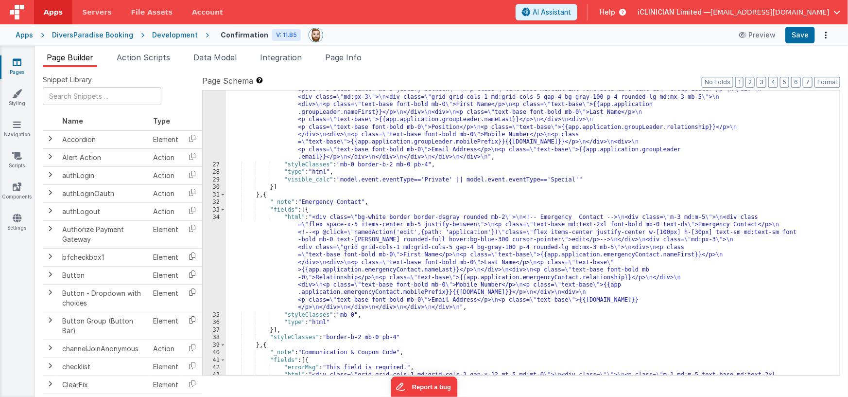
click at [343, 322] on div ""html" : "<div class= \" bg-white border border-dsgray rounded mb-2 \" > \n <!-…" at bounding box center [530, 318] width 608 height 480
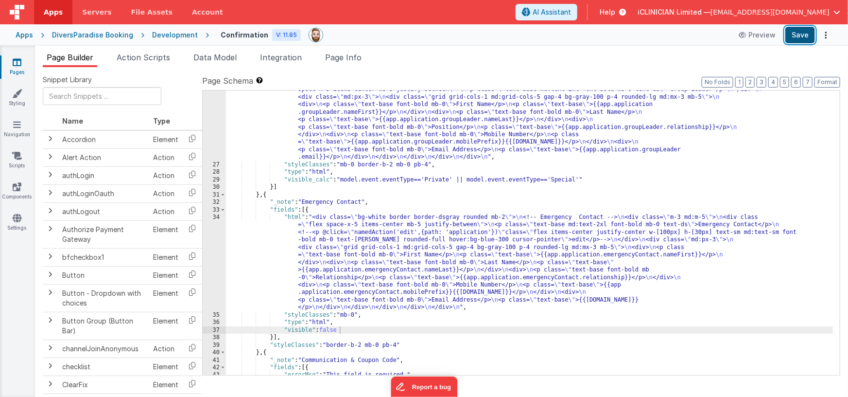
click at [797, 37] on button "Save" at bounding box center [800, 35] width 30 height 17
click at [312, 329] on div ""html" : "<div class= \" bg-white border border-dsgray rounded mb-2 \" > \n <!-…" at bounding box center [530, 265] width 608 height 375
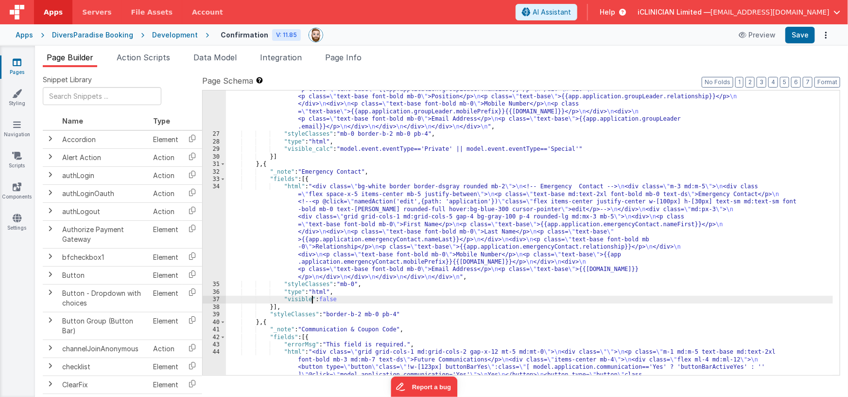
scroll to position [327, 0]
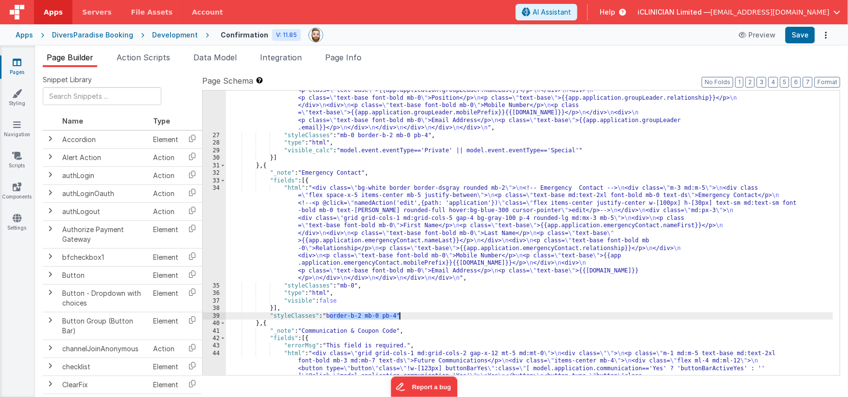
drag, startPoint x: 330, startPoint y: 315, endPoint x: 399, endPoint y: 314, distance: 69.0
click at [399, 314] on div ""html" : "<div class= \" bg-white border border-dsgray rounded mb-2 \" > \n <!-…" at bounding box center [530, 289] width 608 height 480
click at [794, 40] on button "Save" at bounding box center [800, 35] width 30 height 17
click at [18, 64] on icon at bounding box center [17, 62] width 9 height 10
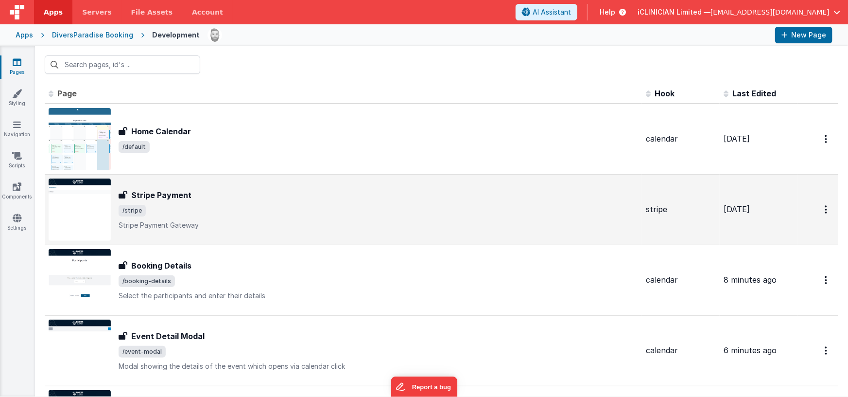
click at [191, 196] on div "Stripe Payment" at bounding box center [379, 195] width 520 height 12
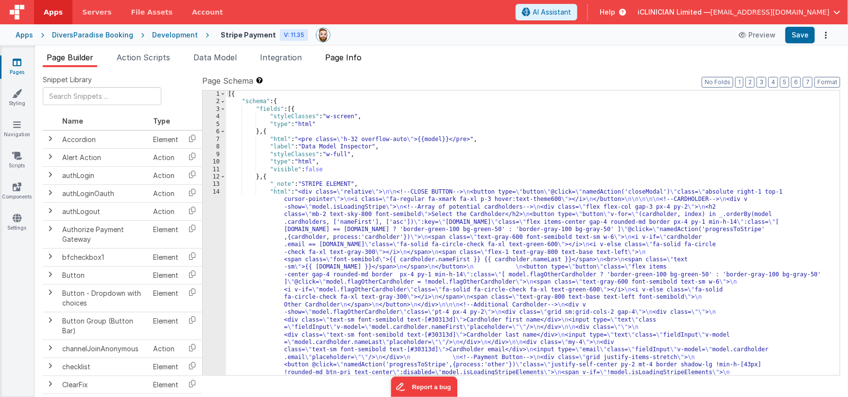
click at [340, 57] on span "Page Info" at bounding box center [343, 57] width 36 height 10
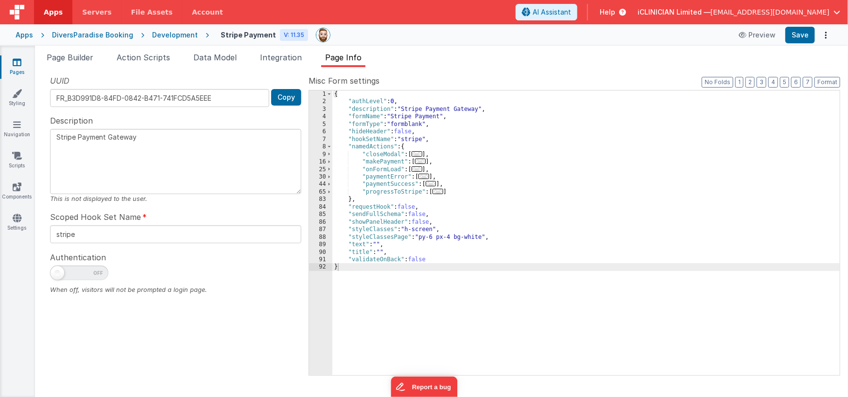
drag, startPoint x: 80, startPoint y: 60, endPoint x: 112, endPoint y: 85, distance: 40.6
click at [80, 60] on span "Page Builder" at bounding box center [70, 57] width 47 height 10
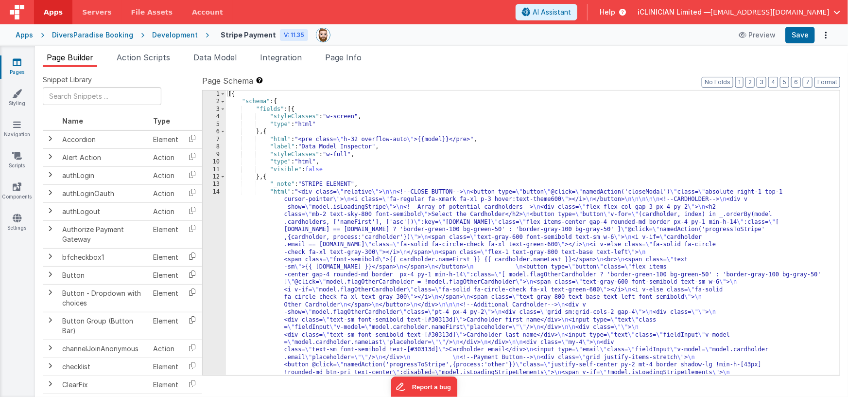
click at [419, 242] on div "[{ "schema" : { "fields" : [{ "styleClasses" : "w-screen" , "type" : "html" } ,…" at bounding box center [530, 386] width 608 height 593
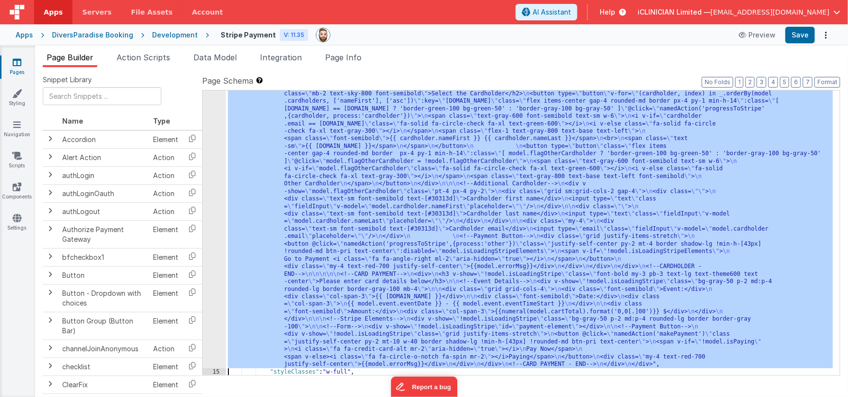
scroll to position [121, 0]
click at [218, 204] on div "14" at bounding box center [214, 217] width 23 height 300
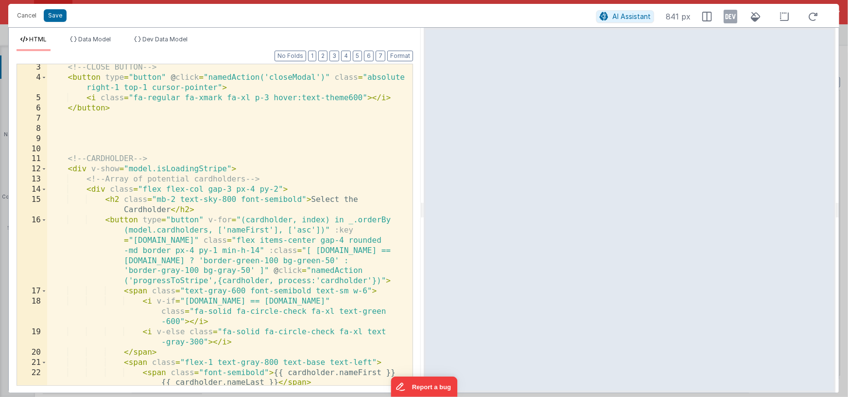
scroll to position [3, 0]
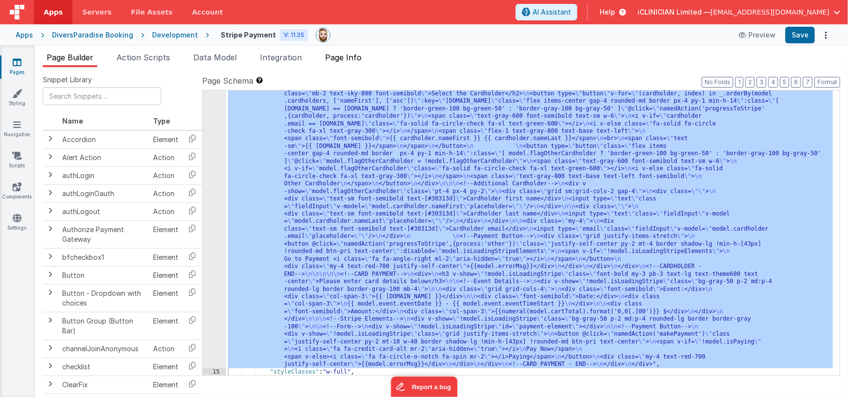
click at [339, 62] on span "Page Info" at bounding box center [343, 57] width 36 height 10
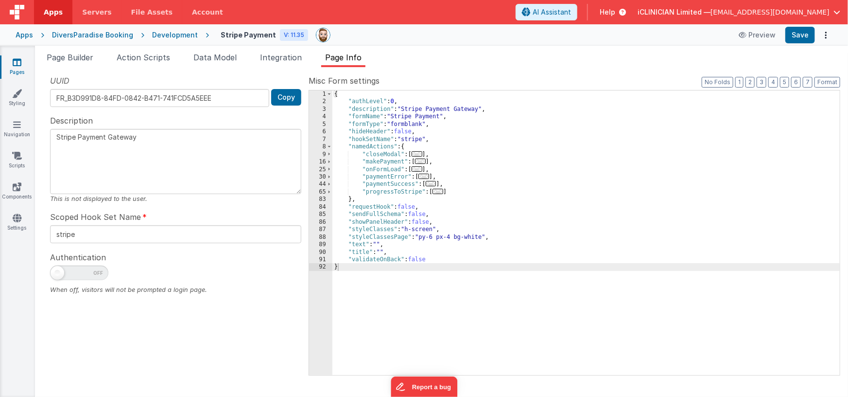
click at [419, 169] on span "..." at bounding box center [417, 168] width 11 height 5
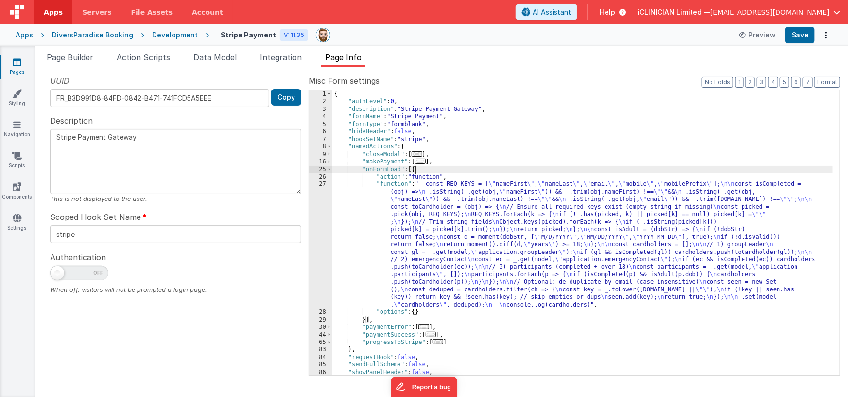
click at [458, 224] on div "{ "authLevel" : 0 , "description" : "Stripe Payment Gateway" , "formName" : "St…" at bounding box center [582, 240] width 501 height 300
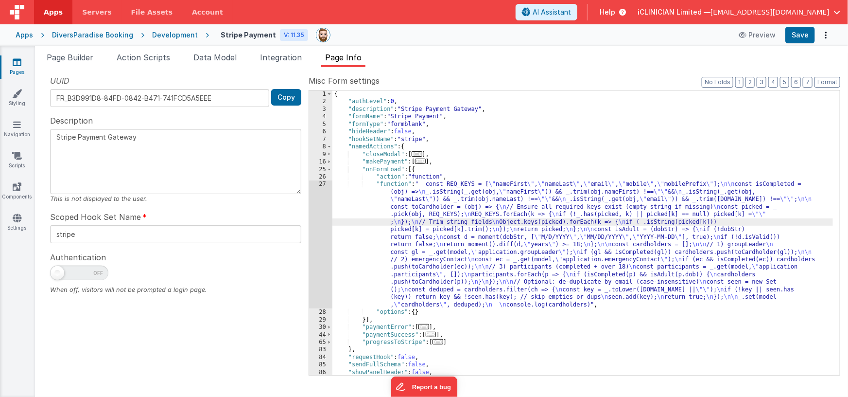
click at [322, 222] on div "27" at bounding box center [320, 244] width 23 height 128
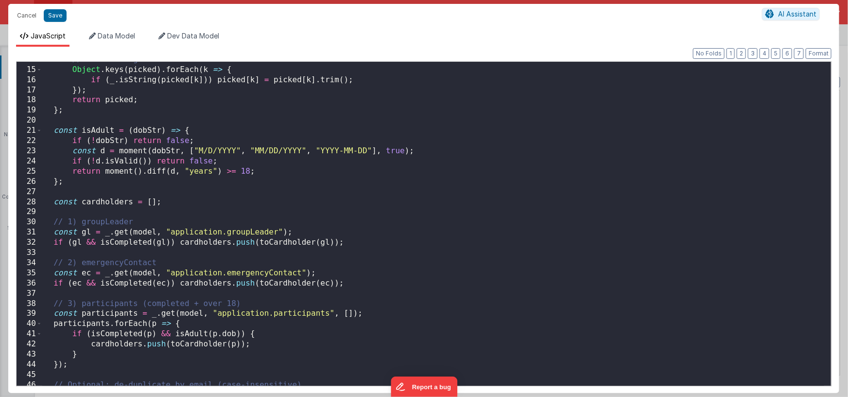
scroll to position [161, 0]
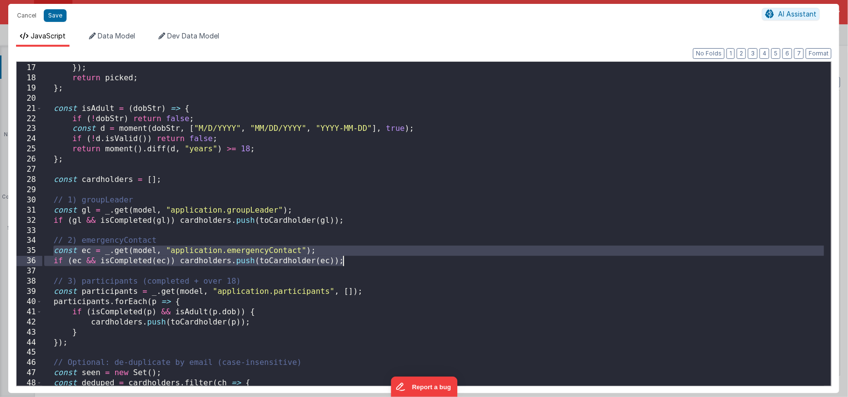
drag, startPoint x: 52, startPoint y: 251, endPoint x: 349, endPoint y: 260, distance: 297.1
click at [349, 260] on div "if ( _ . isString ( picked [ k ])) picked [ k ] = picked [ k ] . trim ( ) ; }) …" at bounding box center [433, 224] width 782 height 344
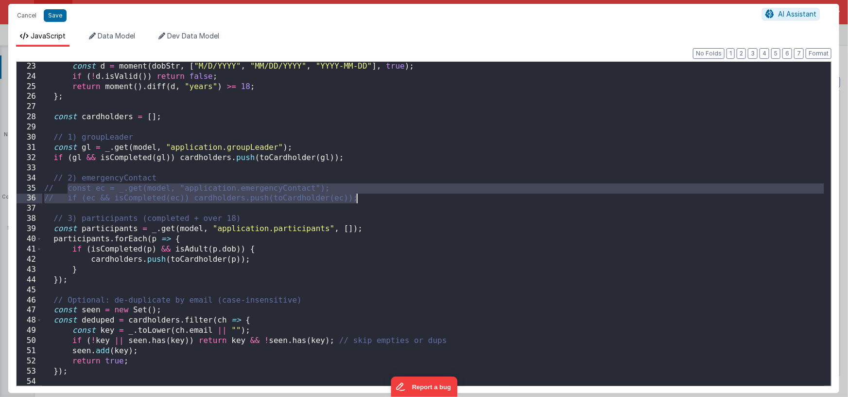
scroll to position [218, 0]
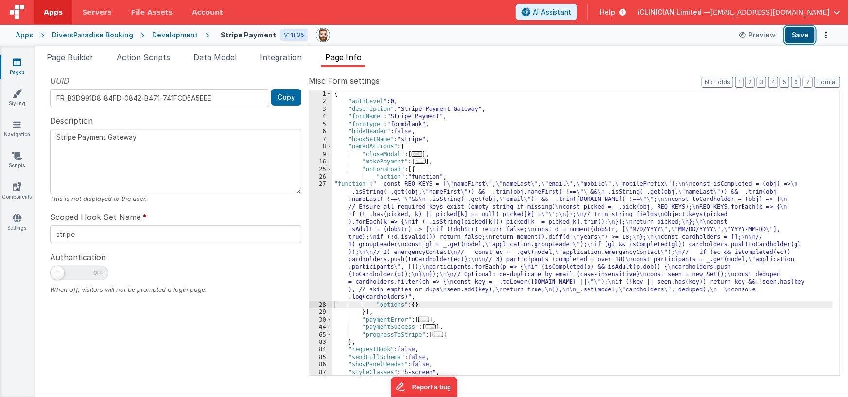
drag, startPoint x: 800, startPoint y: 32, endPoint x: 791, endPoint y: 32, distance: 8.7
click at [800, 31] on button "Save" at bounding box center [800, 35] width 30 height 17
click at [75, 58] on span "Page Builder" at bounding box center [70, 57] width 47 height 10
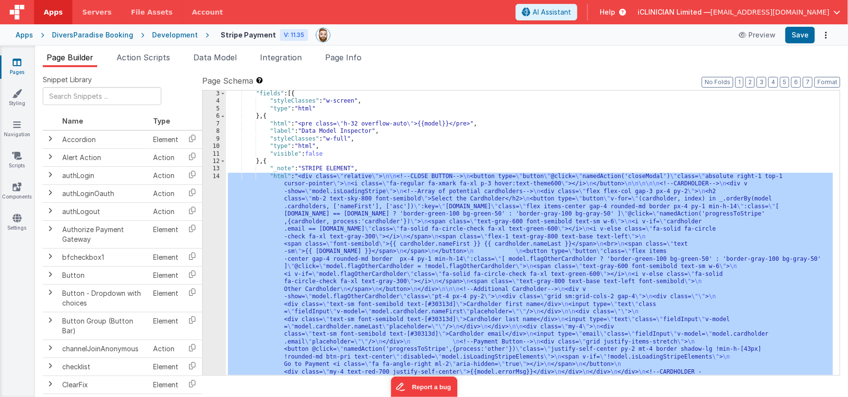
scroll to position [155, 0]
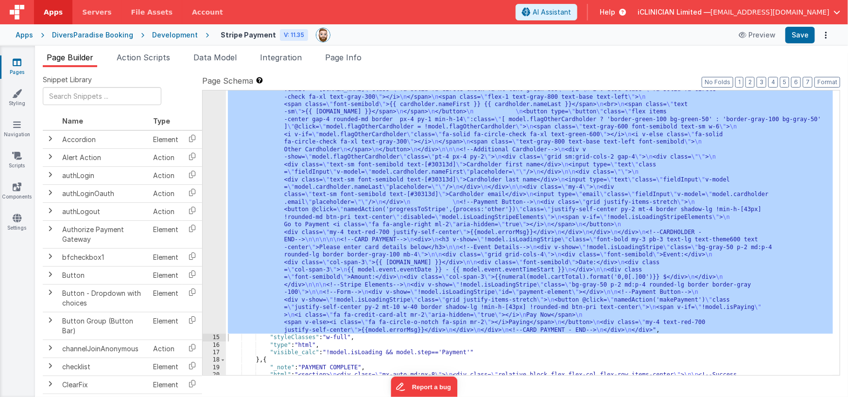
click at [451, 222] on div ""html" : "<div class= \" relative \" > \n\n <!--CLOSE BUTTON--> \n <button type…" at bounding box center [530, 348] width 608 height 630
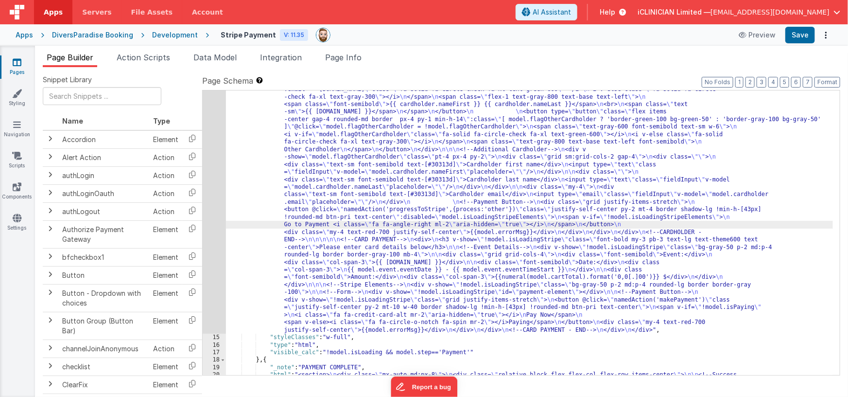
click at [216, 221] on div "14" at bounding box center [214, 183] width 23 height 300
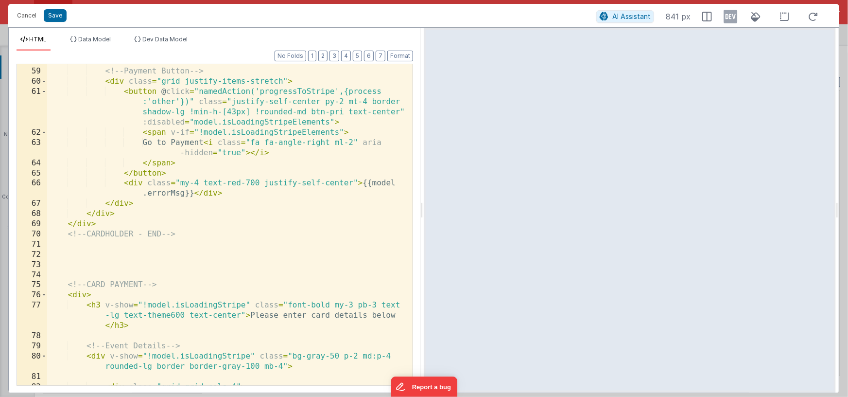
scroll to position [999, 0]
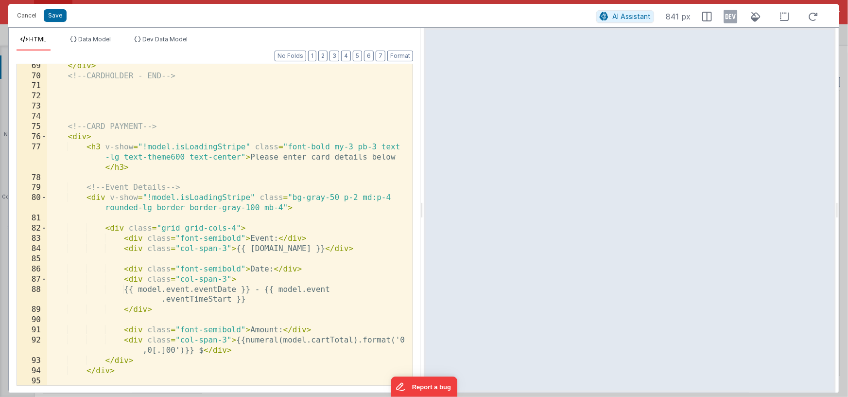
click at [728, 17] on icon at bounding box center [731, 17] width 14 height 16
click at [157, 35] on span "Dev Data Model" at bounding box center [164, 38] width 45 height 7
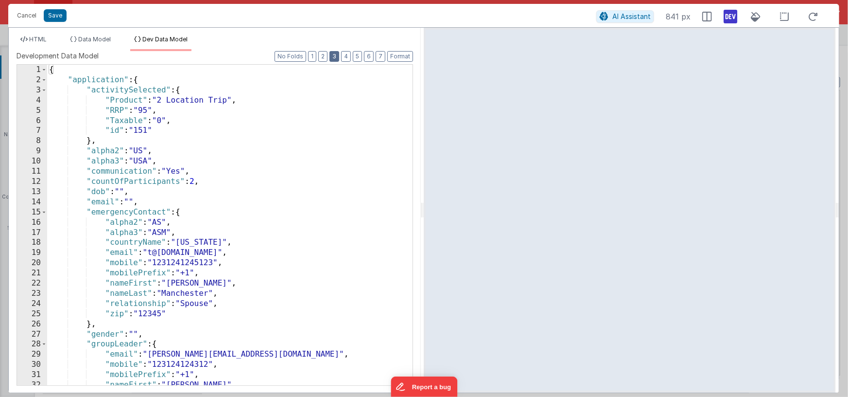
click at [338, 55] on button "3" at bounding box center [335, 56] width 10 height 11
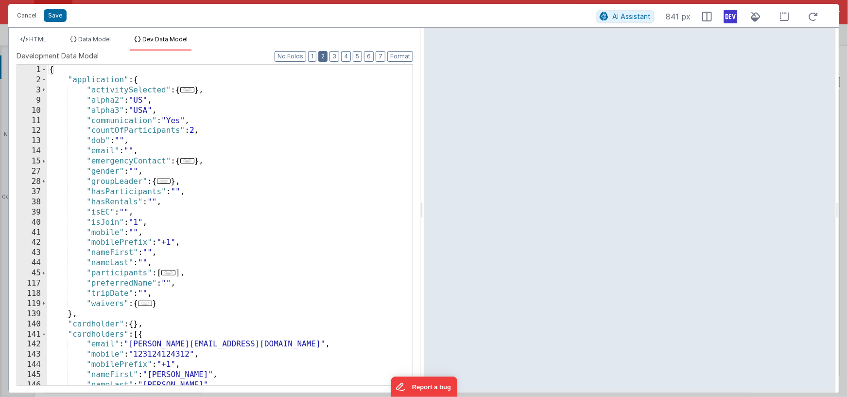
click at [328, 57] on button "2" at bounding box center [322, 56] width 9 height 11
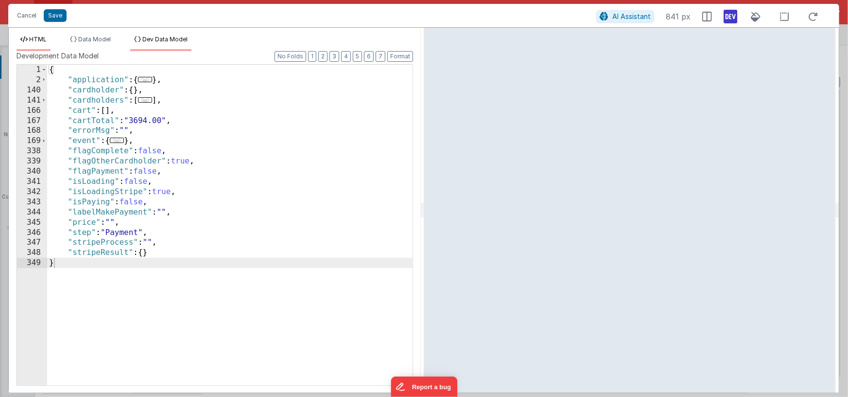
click at [47, 42] on span "HTML" at bounding box center [37, 38] width 17 height 7
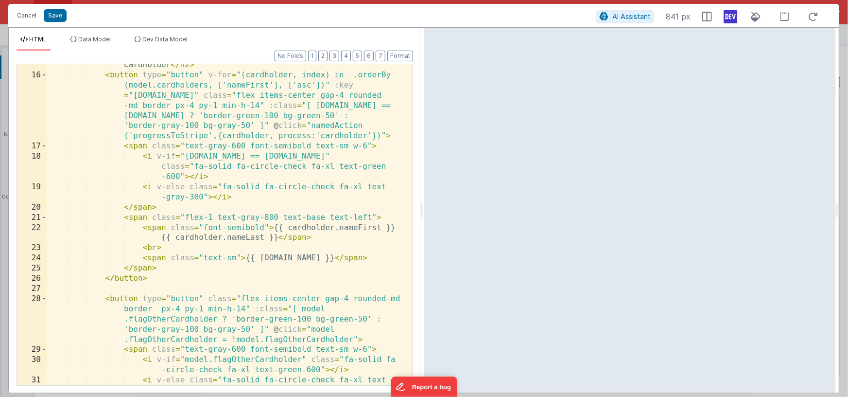
scroll to position [0, 0]
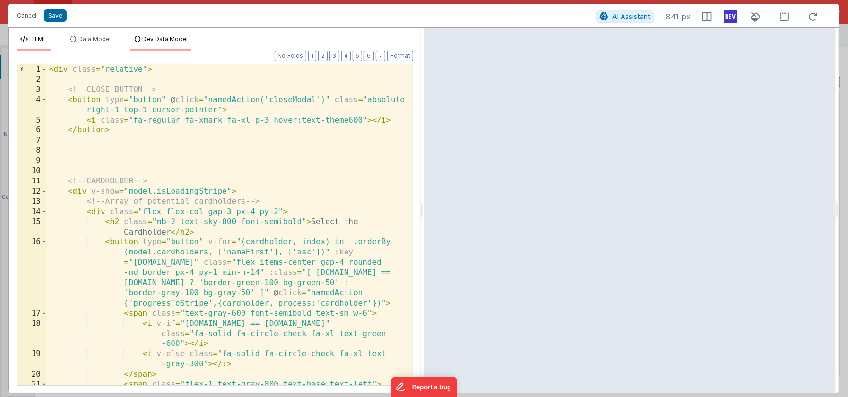
click at [169, 44] on li "Dev Data Model" at bounding box center [160, 43] width 61 height 16
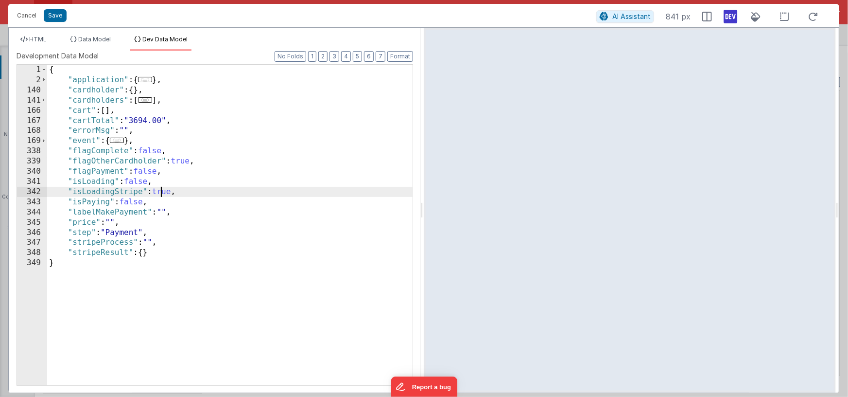
click at [161, 193] on div "{ "application" : { ... } , "cardholder" : { } , "cardholders" : [ ... ] , "car…" at bounding box center [230, 235] width 366 height 341
click at [48, 40] on li "HTML" at bounding box center [34, 43] width 34 height 16
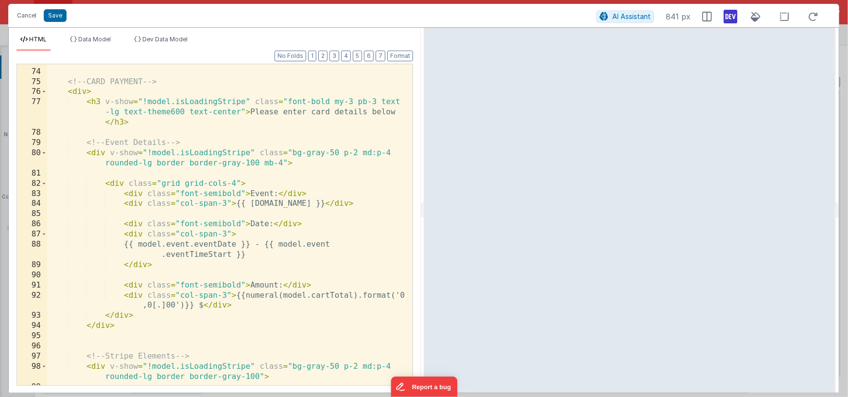
scroll to position [1045, 0]
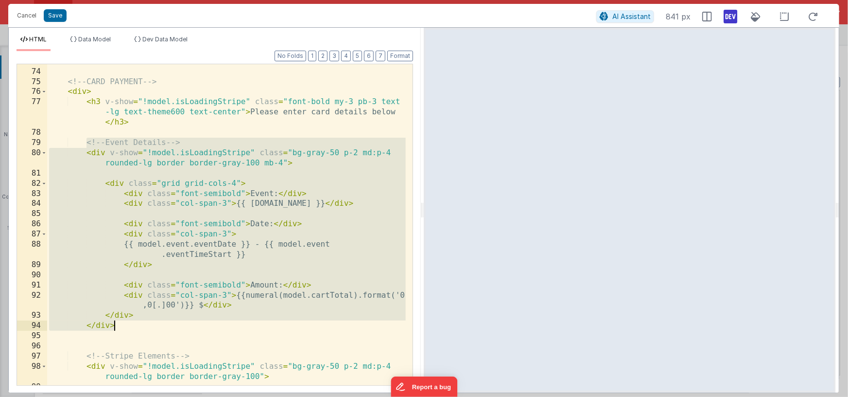
drag, startPoint x: 86, startPoint y: 141, endPoint x: 135, endPoint y: 322, distance: 187.5
click at [135, 322] on div "<!-- CARD PAYMENT --> < div > < h3 v-show = "!model.isLoadingStripe" class = "f…" at bounding box center [226, 226] width 359 height 341
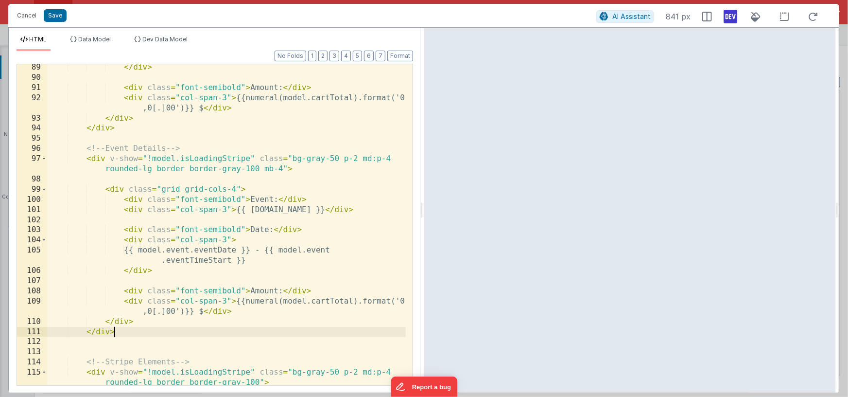
scroll to position [1243, 0]
click at [257, 198] on div "</ div > < div class = "font-semibold" > Amount: </ div > < div class = "col-sp…" at bounding box center [226, 231] width 359 height 341
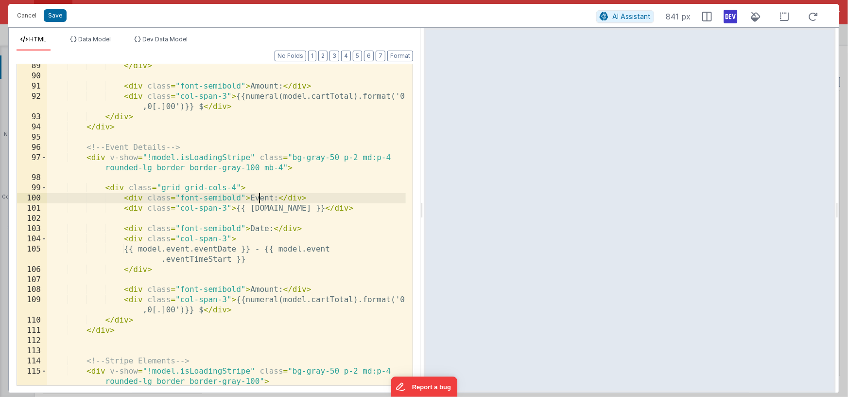
click at [257, 198] on div "</ div > < div class = "font-semibold" > Amount: </ div > < div class = "col-sp…" at bounding box center [226, 231] width 359 height 341
click at [169, 41] on span "Dev Data Model" at bounding box center [164, 38] width 45 height 7
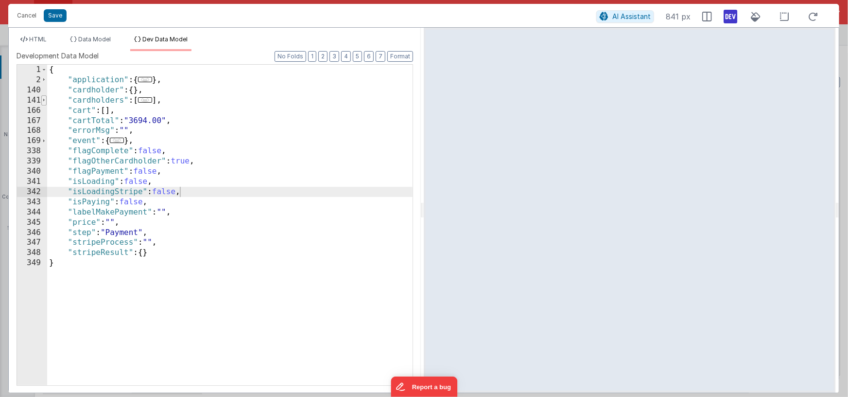
click at [43, 100] on span at bounding box center [43, 100] width 5 height 10
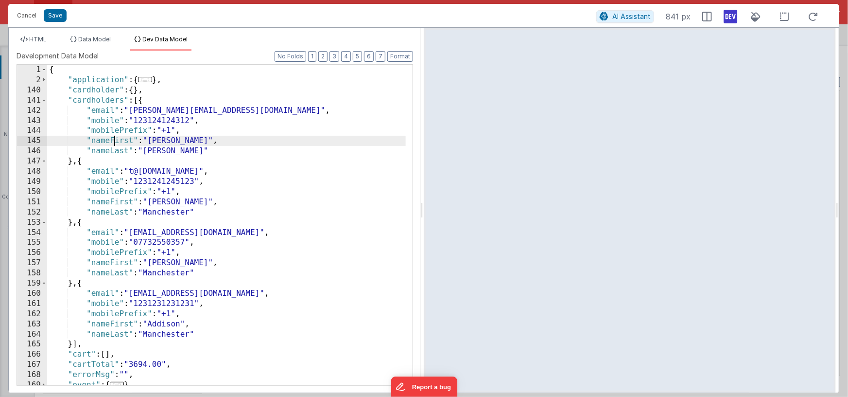
click at [113, 142] on div "{ "application" : { ... } , "cardholder" : { } , "cardholders" : [{ "email" : "…" at bounding box center [226, 235] width 359 height 341
drag, startPoint x: 44, startPoint y: 39, endPoint x: 54, endPoint y: 46, distance: 12.3
click at [44, 38] on span "HTML" at bounding box center [37, 38] width 17 height 7
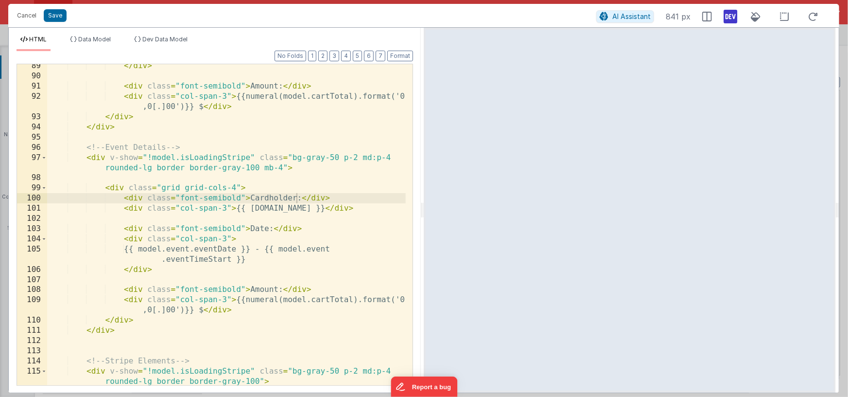
click at [290, 209] on div "</ div > < div class = "font-semibold" > Amount: </ div > < div class = "col-sp…" at bounding box center [226, 231] width 359 height 341
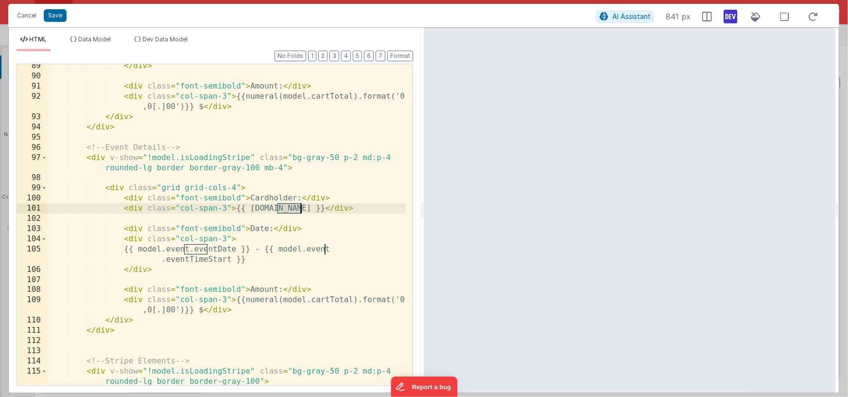
click at [290, 209] on div "</ div > < div class = "font-semibold" > Amount: </ div > < div class = "col-sp…" at bounding box center [226, 231] width 359 height 341
click at [337, 209] on div "</ div > < div class = "font-semibold" > Amount: </ div > < div class = "col-sp…" at bounding box center [226, 231] width 359 height 341
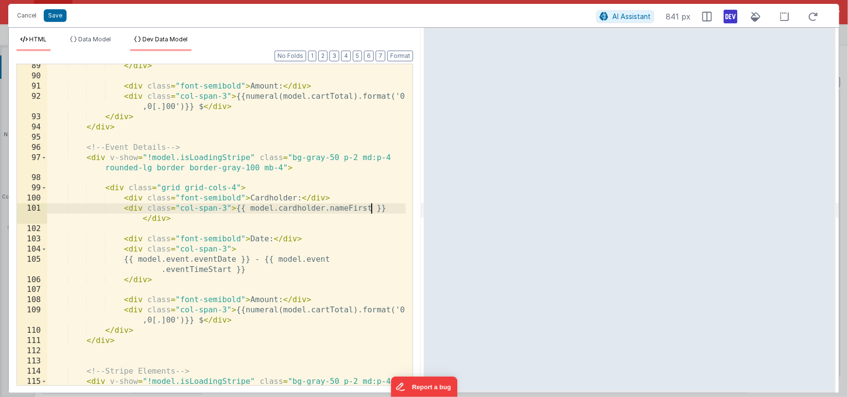
click at [175, 41] on span "Dev Data Model" at bounding box center [164, 38] width 45 height 7
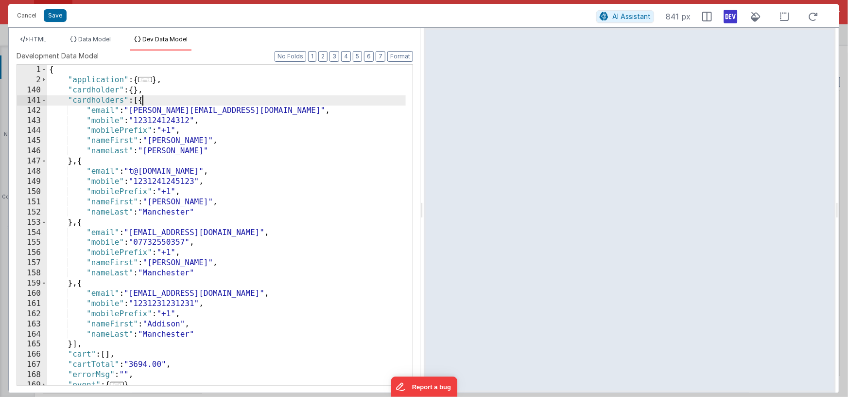
click at [142, 101] on div "{ "application" : { ... } , "cardholder" : { } , "cardholders" : [{ "email" : "…" at bounding box center [226, 235] width 359 height 341
click at [73, 162] on div "{ "application" : { ... } , "cardholder" : { } , "cardholders" : [{ "email" : "…" at bounding box center [226, 235] width 359 height 341
click at [141, 91] on div "{ "application" : { ... } , "cardholder" : { } , "cardholders" : [{ "email" : "…" at bounding box center [226, 235] width 359 height 341
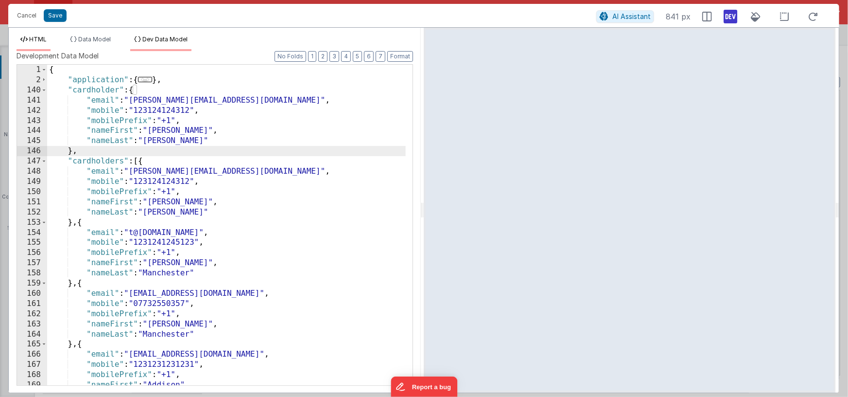
click at [49, 41] on li "HTML" at bounding box center [34, 43] width 34 height 16
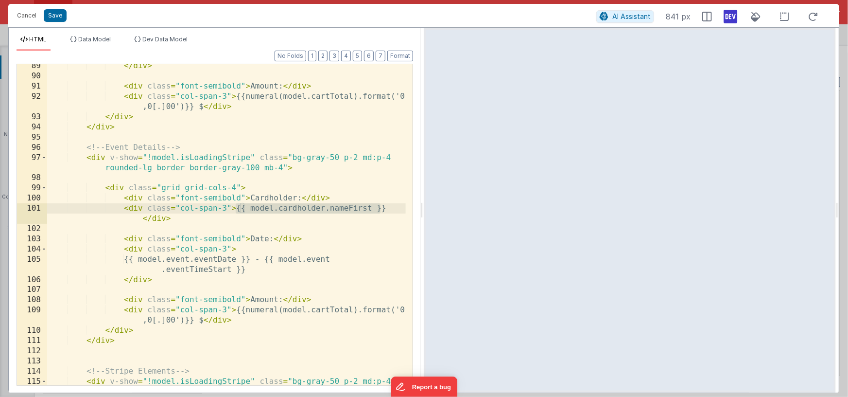
drag, startPoint x: 236, startPoint y: 208, endPoint x: 386, endPoint y: 207, distance: 150.2
click at [386, 207] on div "</ div > < div class = "font-semibold" > Amount: </ div > < div class = "col-sp…" at bounding box center [226, 236] width 359 height 351
paste textarea
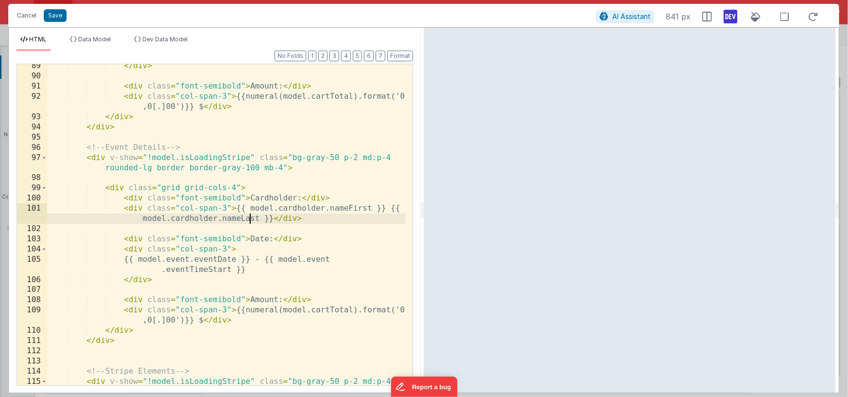
click at [261, 239] on div "</ div > < div class = "font-semibold" > Amount: </ div > < div class = "col-sp…" at bounding box center [226, 236] width 359 height 351
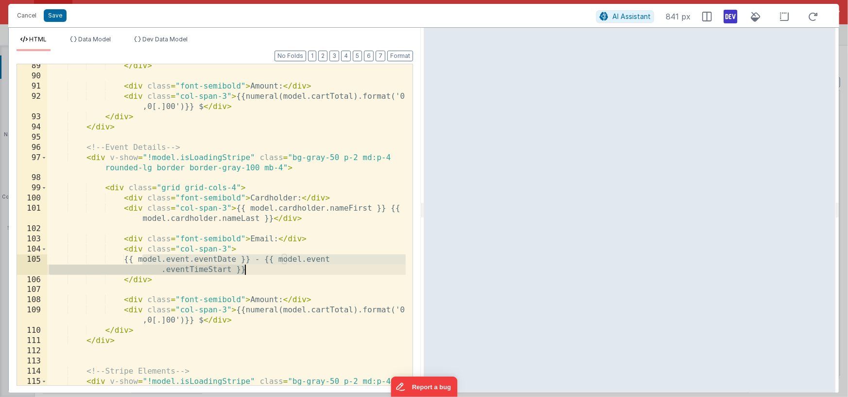
drag, startPoint x: 143, startPoint y: 259, endPoint x: 248, endPoint y: 269, distance: 105.0
click at [248, 269] on div "</ div > < div class = "font-semibold" > Amount: </ div > < div class = "col-sp…" at bounding box center [226, 236] width 359 height 351
paste textarea
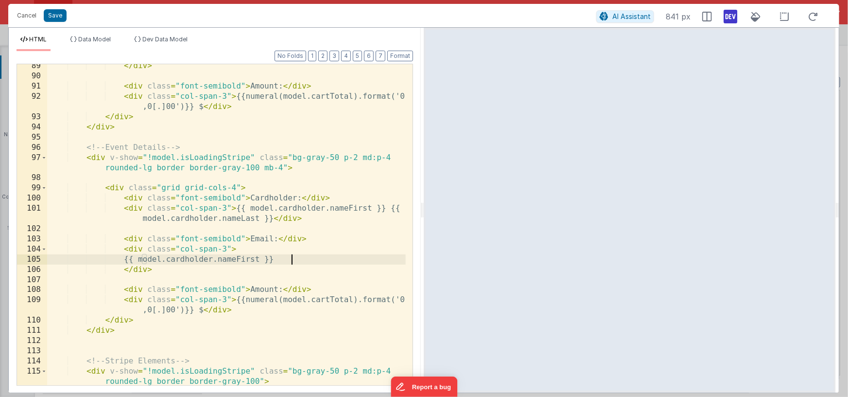
click at [253, 262] on div "</ div > < div class = "font-semibold" > Amount: </ div > < div class = "col-sp…" at bounding box center [226, 231] width 359 height 341
click at [258, 288] on div "</ div > < div class = "font-semibold" > Amount: </ div > < div class = "col-sp…" at bounding box center [226, 231] width 359 height 341
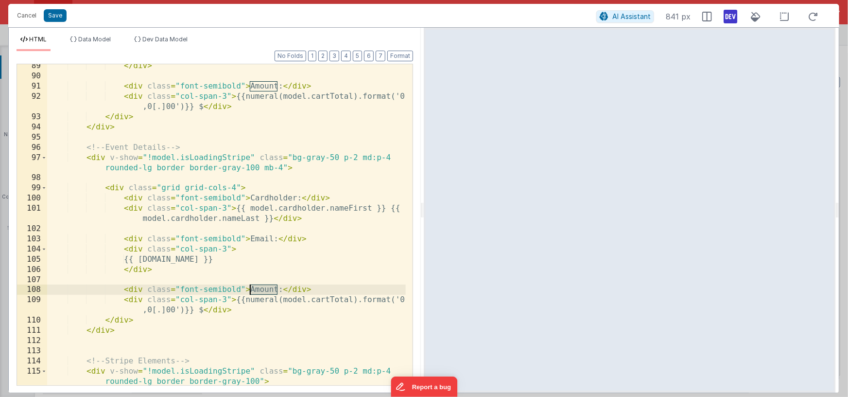
click at [258, 288] on div "</ div > < div class = "font-semibold" > Amount: </ div > < div class = "col-sp…" at bounding box center [226, 231] width 359 height 341
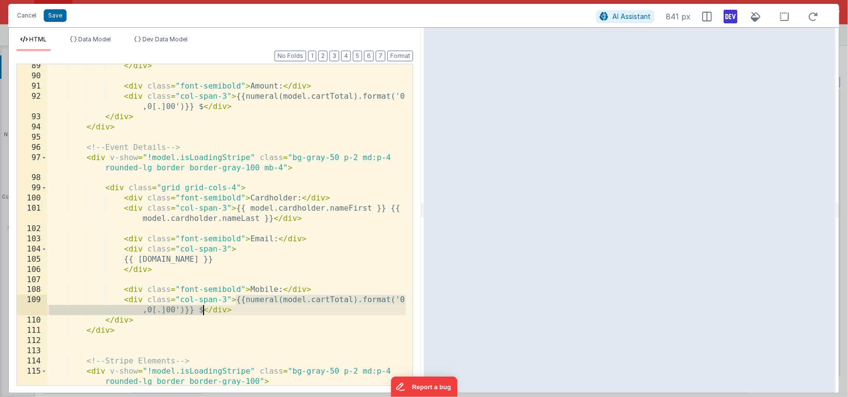
drag, startPoint x: 236, startPoint y: 298, endPoint x: 203, endPoint y: 311, distance: 35.2
click at [203, 311] on div "</ div > < div class = "font-semibold" > Amount: </ div > < div class = "col-sp…" at bounding box center [226, 231] width 359 height 341
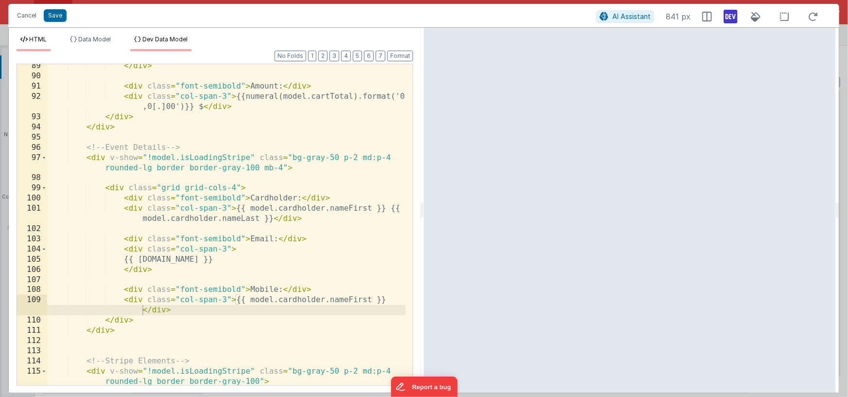
click at [163, 41] on span "Dev Data Model" at bounding box center [164, 38] width 45 height 7
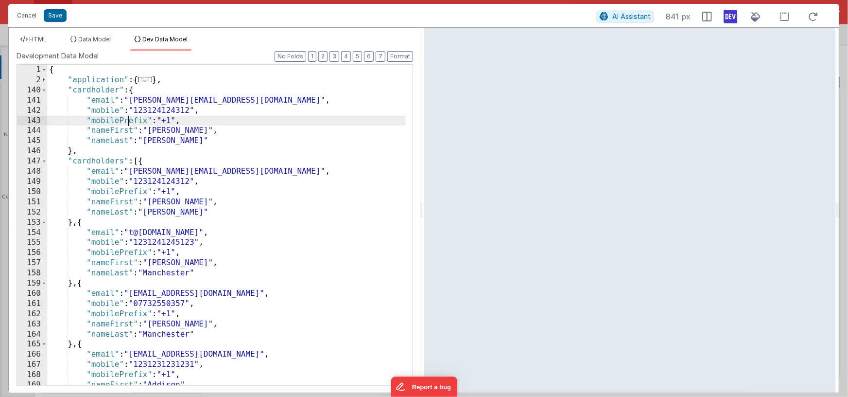
click at [128, 122] on div "{ "application" : { ... } , "cardholder" : { "email" : "peter.j@icloud.com" , "…" at bounding box center [226, 235] width 359 height 341
click at [45, 39] on span "HTML" at bounding box center [37, 38] width 17 height 7
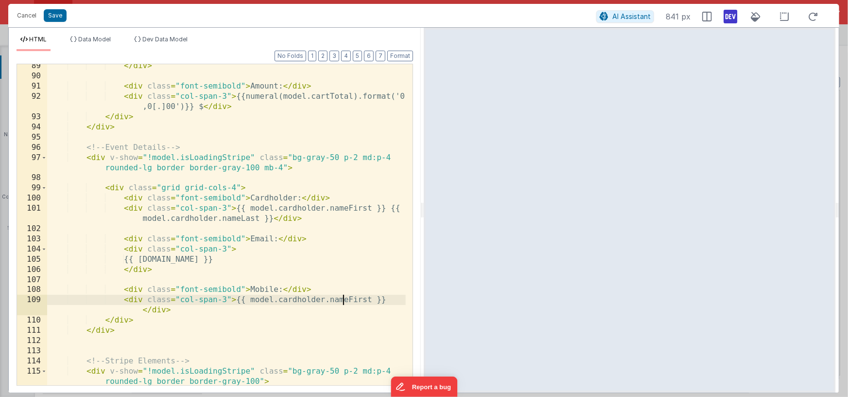
click at [341, 298] on div "</ div > < div class = "font-semibold" > Amount: </ div > < div class = "col-sp…" at bounding box center [226, 231] width 359 height 341
click at [236, 300] on div "</ div > < div class = "font-semibold" > Amount: </ div > < div class = "col-sp…" at bounding box center [226, 231] width 359 height 341
drag, startPoint x: 732, startPoint y: 15, endPoint x: 745, endPoint y: 23, distance: 15.8
click at [732, 15] on icon at bounding box center [731, 17] width 14 height 16
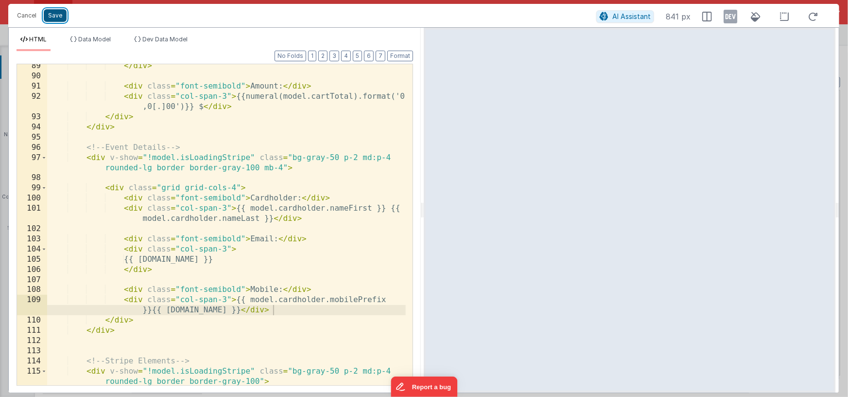
click at [51, 15] on button "Save" at bounding box center [55, 15] width 23 height 13
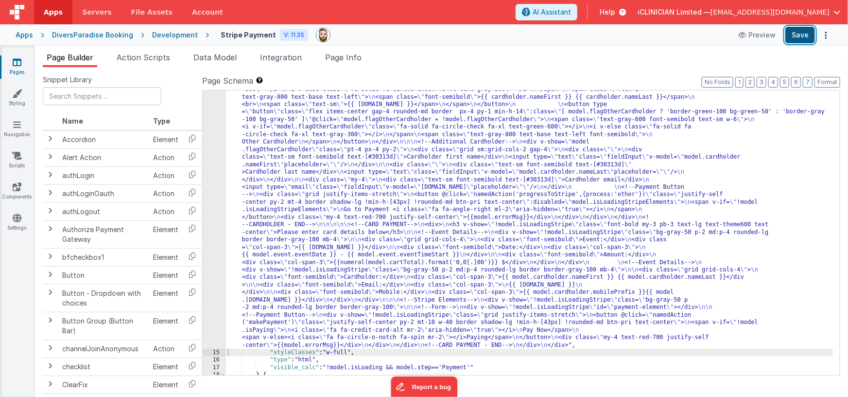
click at [803, 36] on button "Save" at bounding box center [800, 35] width 30 height 17
click at [18, 62] on icon at bounding box center [17, 62] width 9 height 10
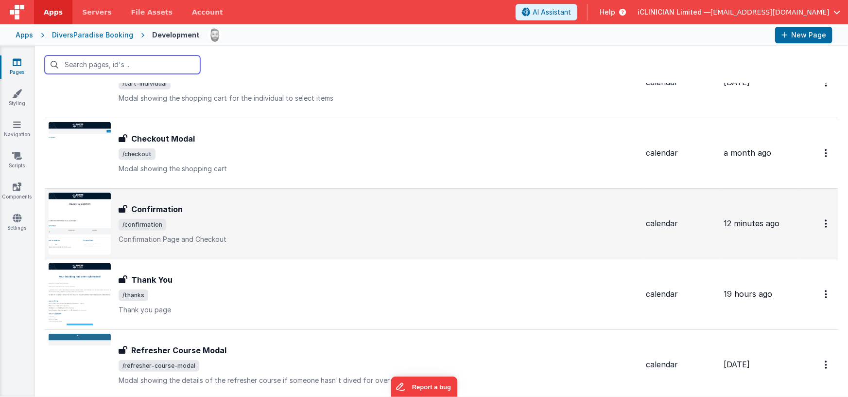
scroll to position [339, 0]
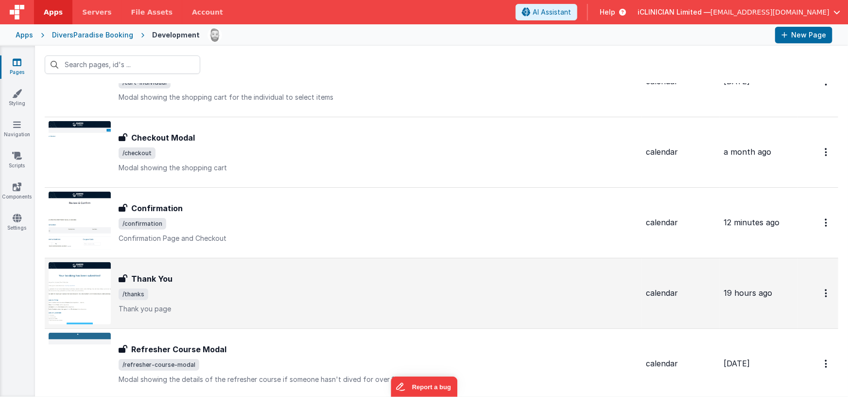
click at [212, 283] on div "Thank You" at bounding box center [379, 279] width 520 height 12
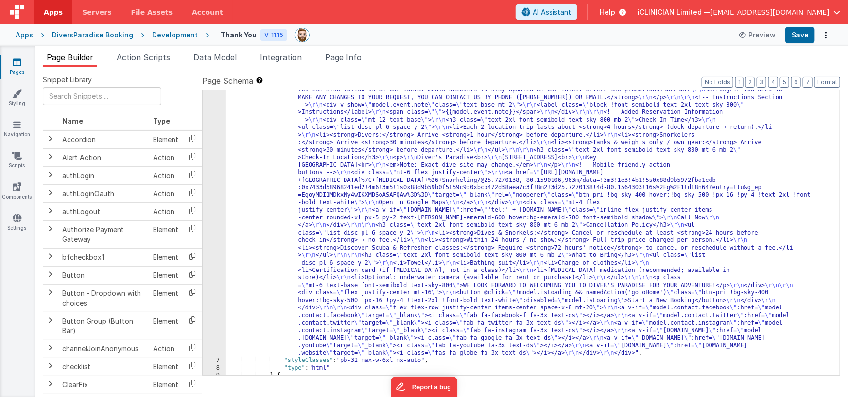
scroll to position [128, 0]
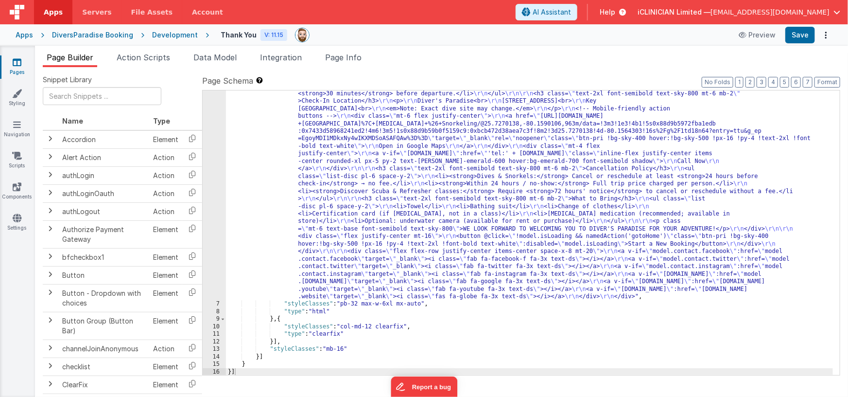
click at [388, 146] on div ""html" : "<div class= \" px-4 md:px-16 lg:px-24 py-20 flex flex-col items-cente…" at bounding box center [530, 296] width 608 height 593
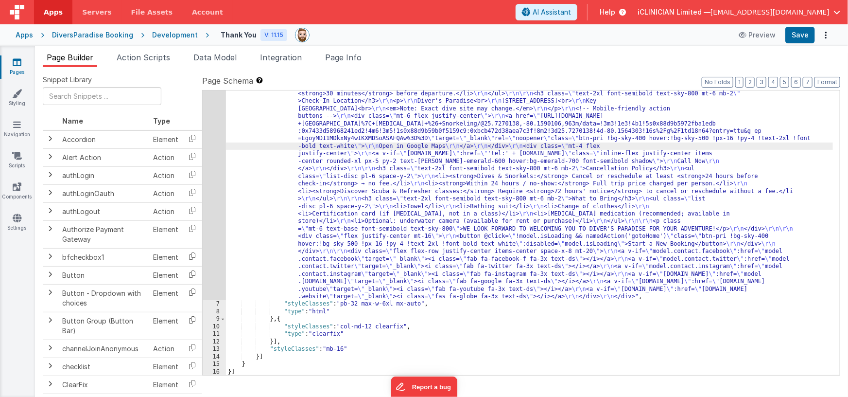
click at [214, 164] on div "6" at bounding box center [214, 150] width 23 height 300
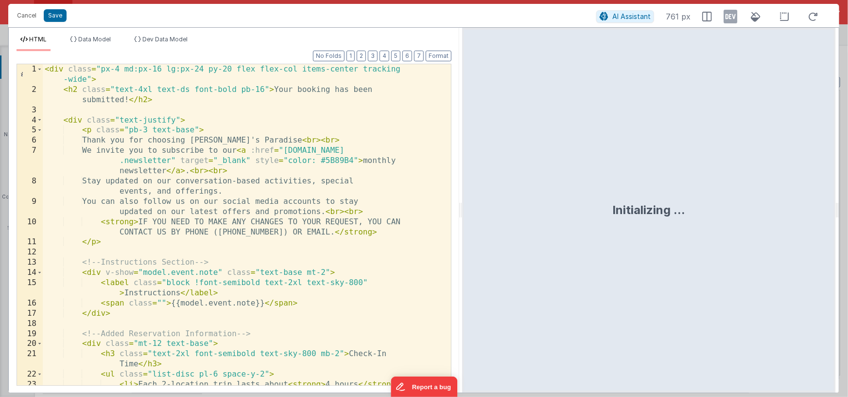
drag, startPoint x: 421, startPoint y: 204, endPoint x: 462, endPoint y: 201, distance: 40.9
click at [462, 201] on html "Cancel Save AI Assistant 761 px HTML Data Model Dev Data Model Format 7 6 5 4 3…" at bounding box center [424, 198] width 848 height 397
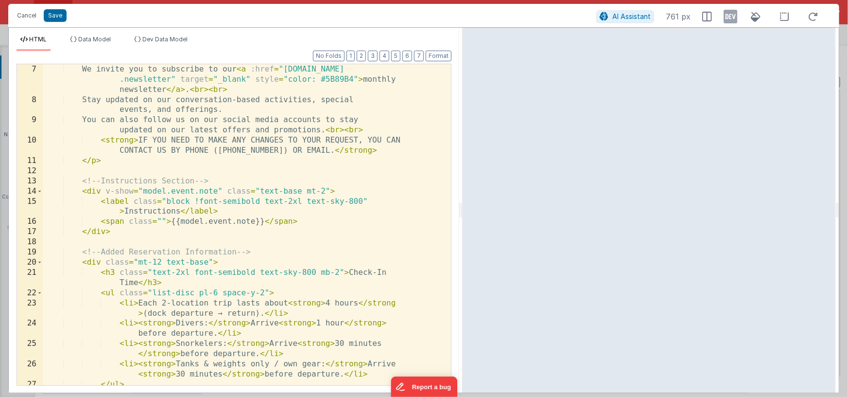
scroll to position [105, 0]
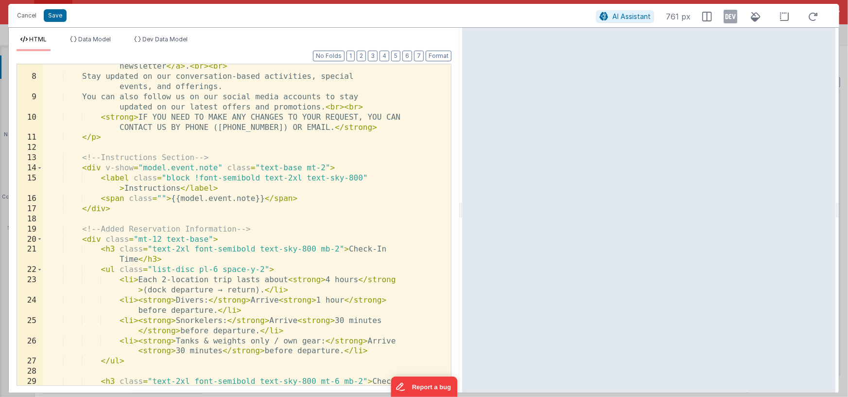
click at [321, 218] on div "We invite you to subscribe to our < a :href = "model.contact .newsletter" targe…" at bounding box center [243, 227] width 401 height 372
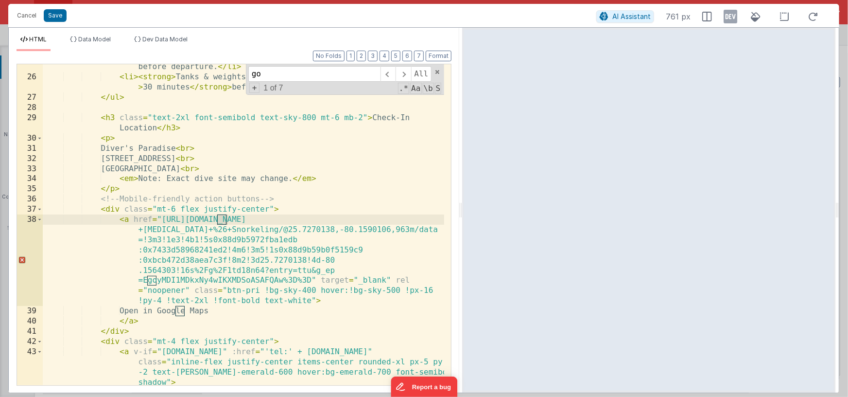
scroll to position [348, 0]
type input "google"
drag, startPoint x: 120, startPoint y: 219, endPoint x: 166, endPoint y: 223, distance: 45.9
click at [166, 223] on div "< li > < strong > Snorkelers: </ strong > Arrive < strong > 30 minutes </ stron…" at bounding box center [244, 227] width 402 height 351
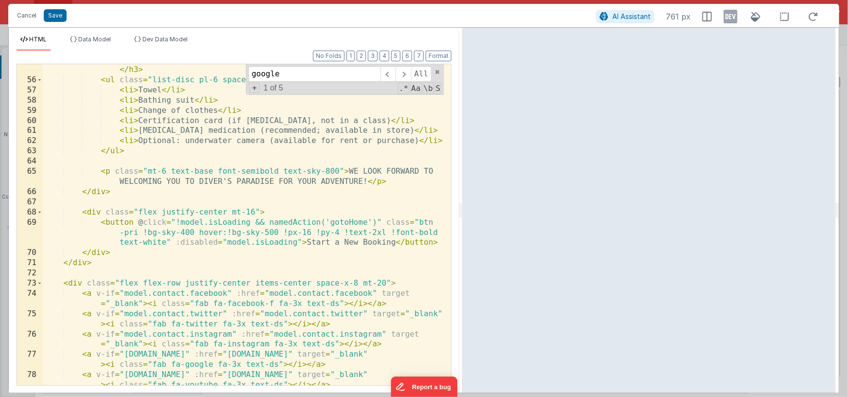
scroll to position [889, 0]
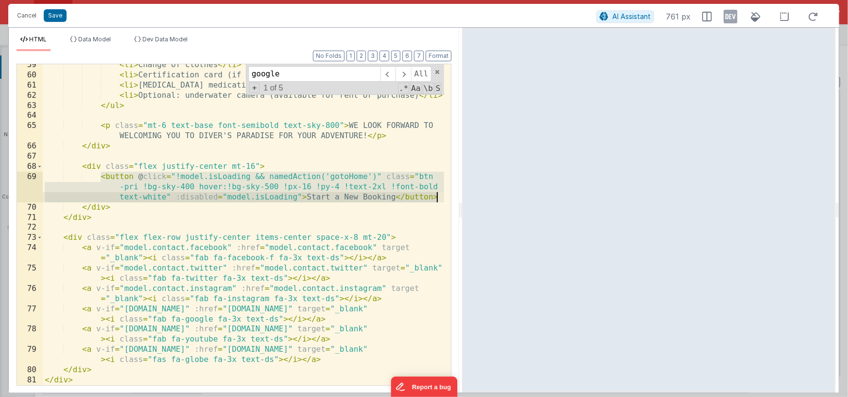
drag, startPoint x: 101, startPoint y: 176, endPoint x: 439, endPoint y: 196, distance: 338.9
click at [439, 196] on div "< li > Change of clothes </ li > < li > Certification card (if scuba diving, no…" at bounding box center [244, 230] width 402 height 341
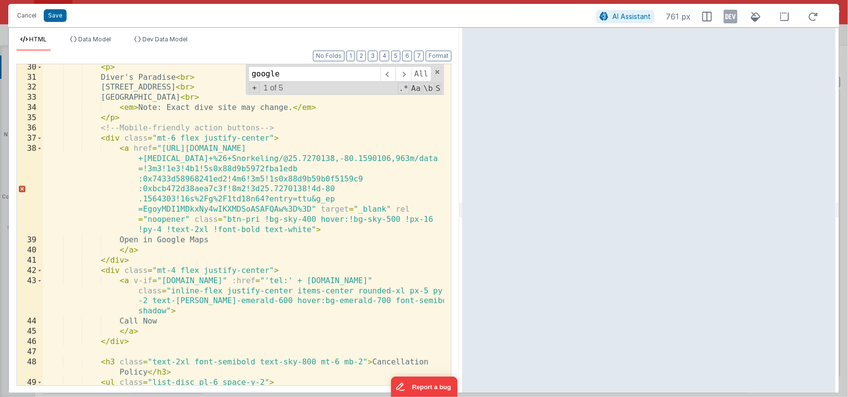
scroll to position [416, 0]
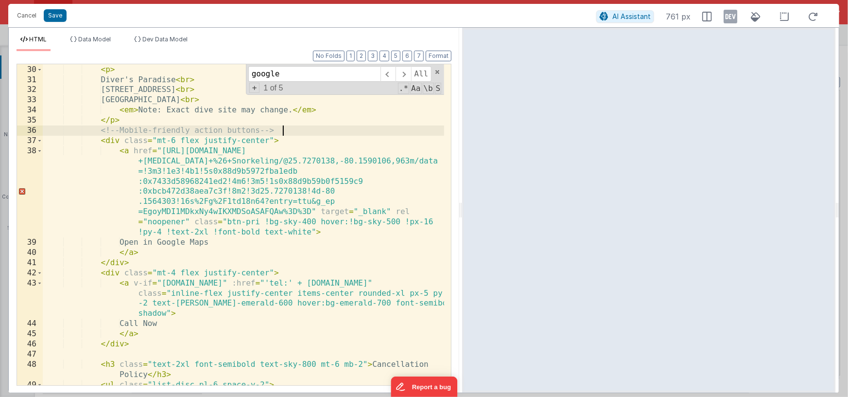
click at [293, 130] on div "< h3 class = "text-2xl font-semibold text-sky-800 mt-6 mb-2" > Check-In Locatio…" at bounding box center [244, 219] width 402 height 351
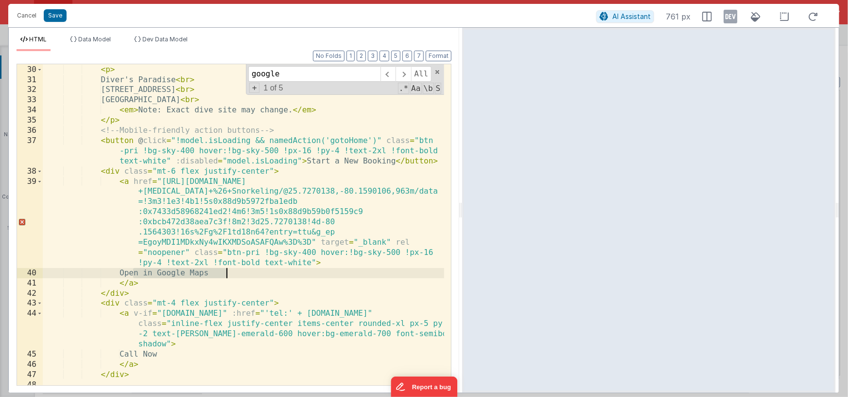
drag, startPoint x: 136, startPoint y: 272, endPoint x: 238, endPoint y: 270, distance: 102.6
click at [238, 270] on div "< h3 class = "text-2xl font-semibold text-sky-800 mt-6 mb-2" > Check-In Locatio…" at bounding box center [244, 219] width 402 height 351
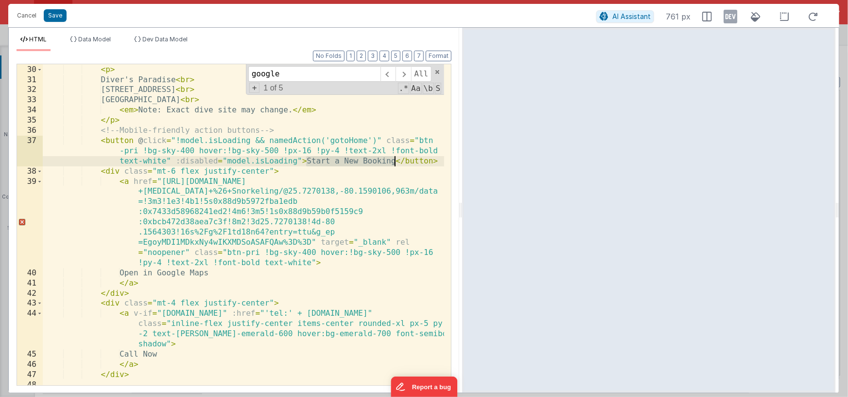
drag, startPoint x: 306, startPoint y: 162, endPoint x: 394, endPoint y: 162, distance: 88.0
click at [394, 162] on div "< h3 class = "text-2xl font-semibold text-sky-800 mt-6 mb-2" > Check-In Locatio…" at bounding box center [244, 219] width 402 height 351
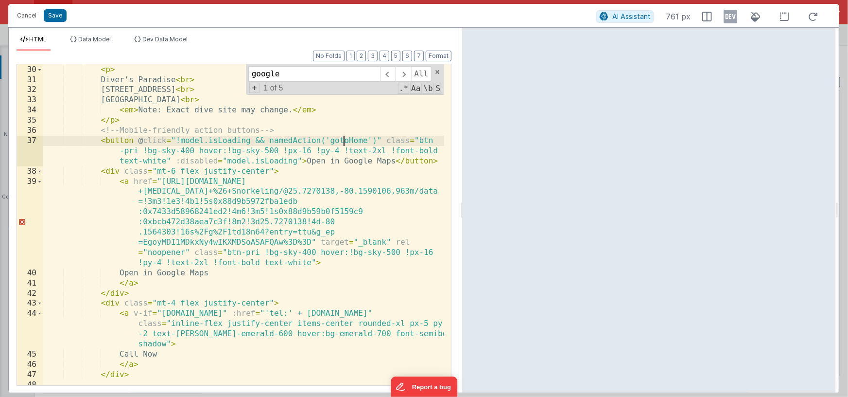
click at [344, 142] on div "< h3 class = "text-2xl font-semibold text-sky-800 mt-6 mb-2" > Check-In Locatio…" at bounding box center [244, 219] width 402 height 351
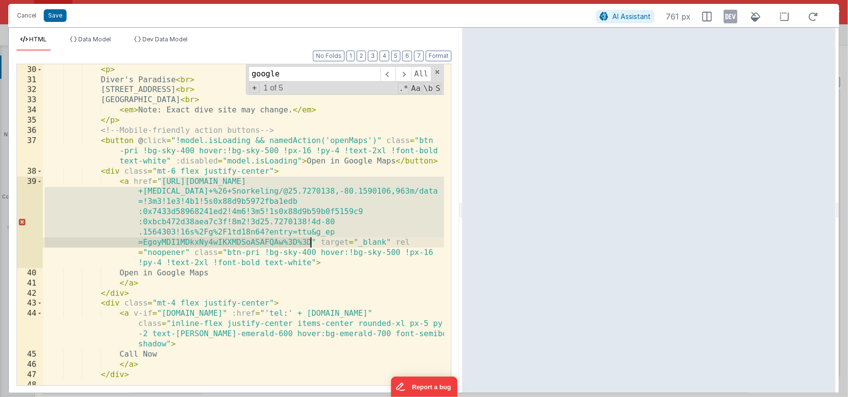
drag, startPoint x: 161, startPoint y: 180, endPoint x: 311, endPoint y: 239, distance: 160.7
click at [311, 239] on div "< h3 class = "text-2xl font-semibold text-sky-800 mt-6 mb-2" > Check-In Locatio…" at bounding box center [244, 219] width 402 height 351
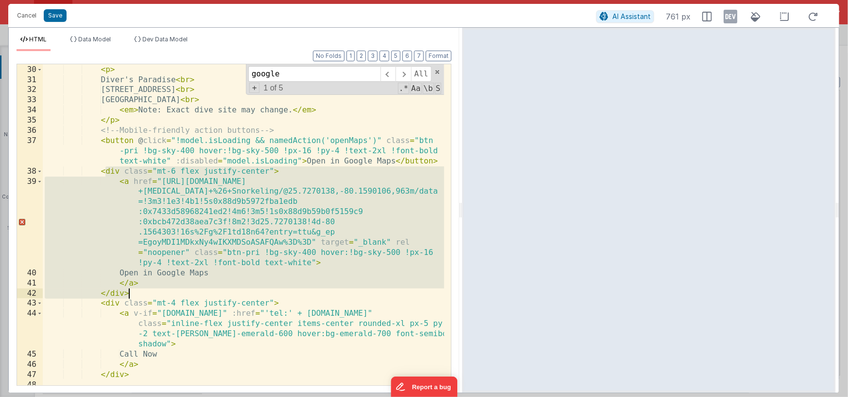
drag, startPoint x: 104, startPoint y: 171, endPoint x: 140, endPoint y: 290, distance: 125.2
click at [140, 291] on div "< h3 class = "text-2xl font-semibold text-sky-800 mt-6 mb-2" > Check-In Locatio…" at bounding box center [244, 219] width 402 height 351
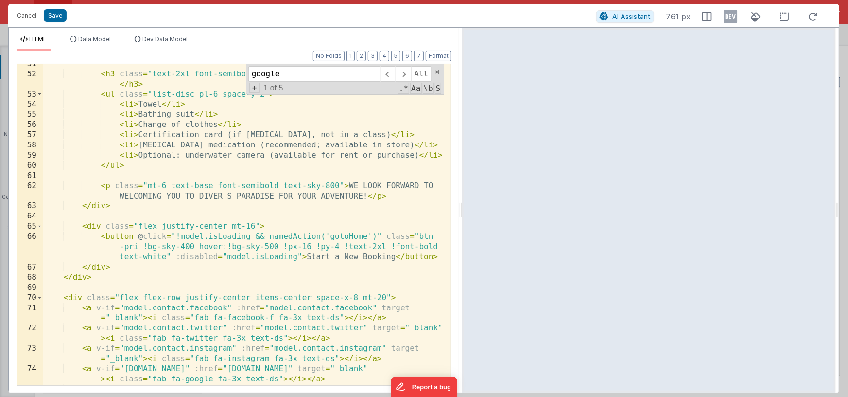
scroll to position [787, 0]
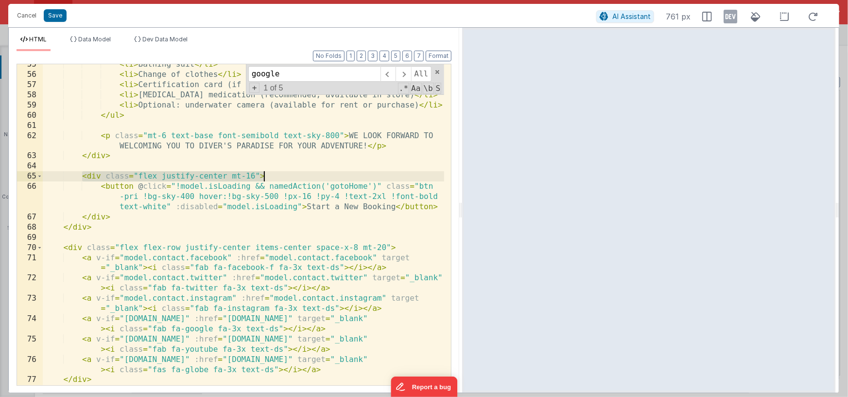
drag, startPoint x: 87, startPoint y: 176, endPoint x: 271, endPoint y: 173, distance: 183.8
click at [271, 173] on div "< li > Bathing suit </ li > < li > Change of clothes </ li > < li > Certificati…" at bounding box center [244, 229] width 402 height 341
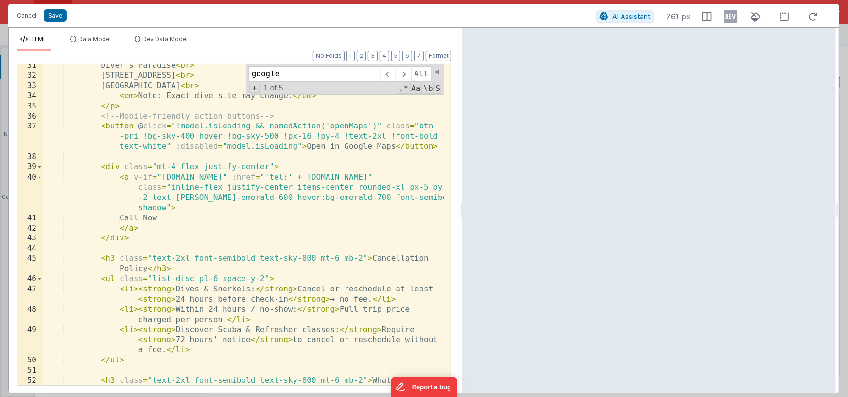
scroll to position [383, 0]
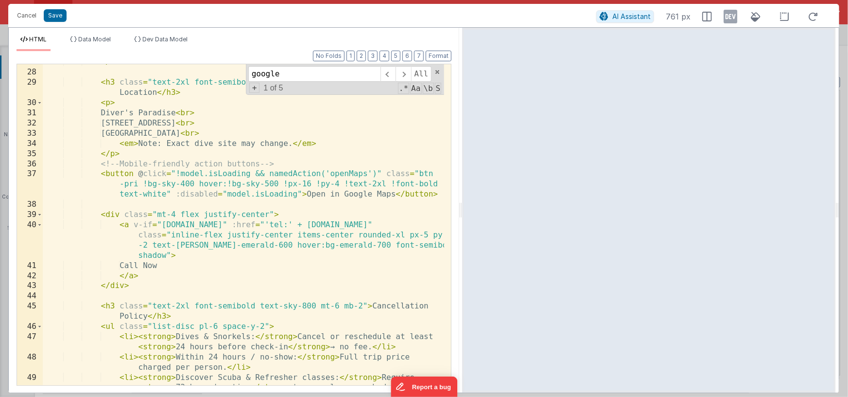
click at [101, 175] on div "</ ul > < h3 class = "text-2xl font-semibold text-sky-800 mt-6 mb-2" > Check-In…" at bounding box center [244, 238] width 402 height 362
paste textarea
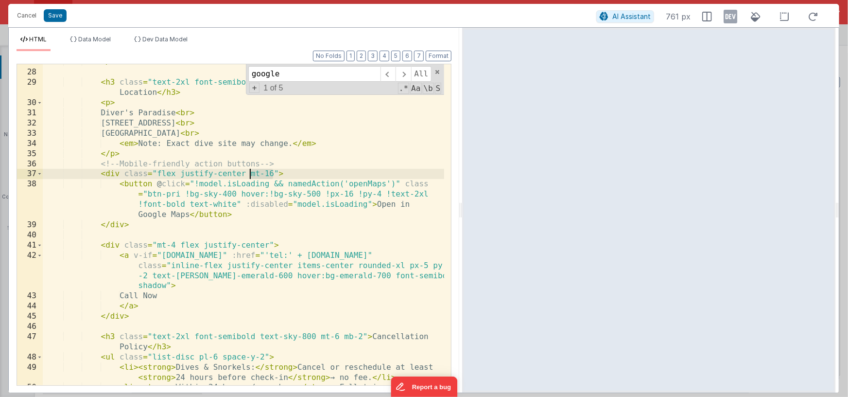
drag, startPoint x: 274, startPoint y: 174, endPoint x: 251, endPoint y: 173, distance: 23.3
click at [251, 173] on div "</ ul > < h3 class = "text-2xl font-semibold text-sky-800 mt-6 mb-2" > Check-In…" at bounding box center [244, 232] width 402 height 351
click at [379, 195] on div "</ ul > < h3 class = "text-2xl font-semibold text-sky-800 mt-6 mb-2" > Check-In…" at bounding box center [244, 232] width 402 height 351
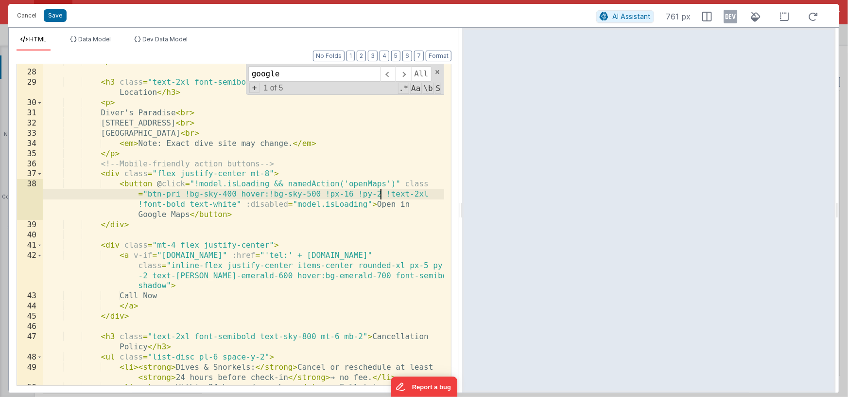
click at [353, 193] on div "</ ul > < h3 class = "text-2xl font-semibold text-sky-800 mt-6 mb-2" > Check-In…" at bounding box center [244, 232] width 402 height 351
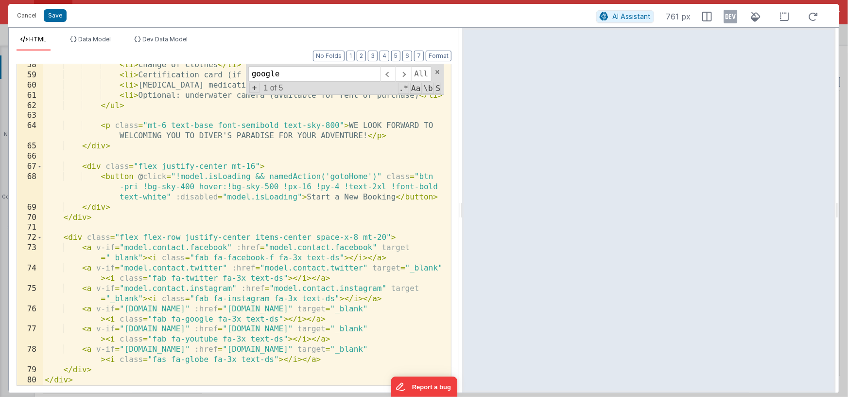
scroll to position [819, 0]
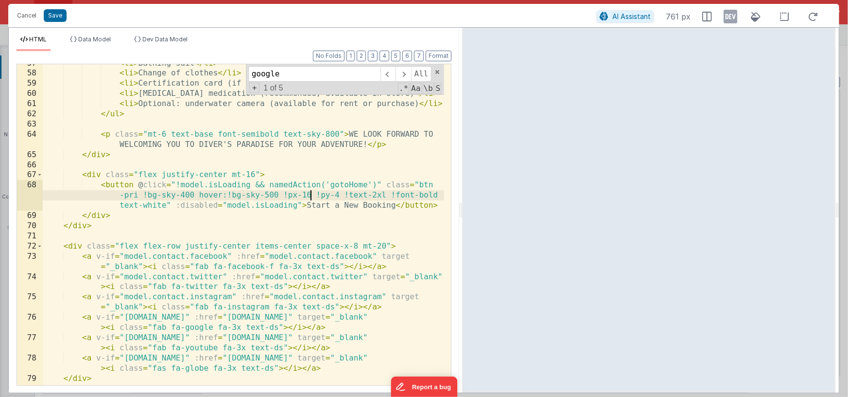
click at [311, 196] on div "< li > Bathing suit </ li > < li > Change of clothes </ li > < li > Certificati…" at bounding box center [244, 228] width 402 height 341
click at [333, 195] on div "< li > Bathing suit </ li > < li > Change of clothes </ li > < li > Certificati…" at bounding box center [244, 228] width 402 height 341
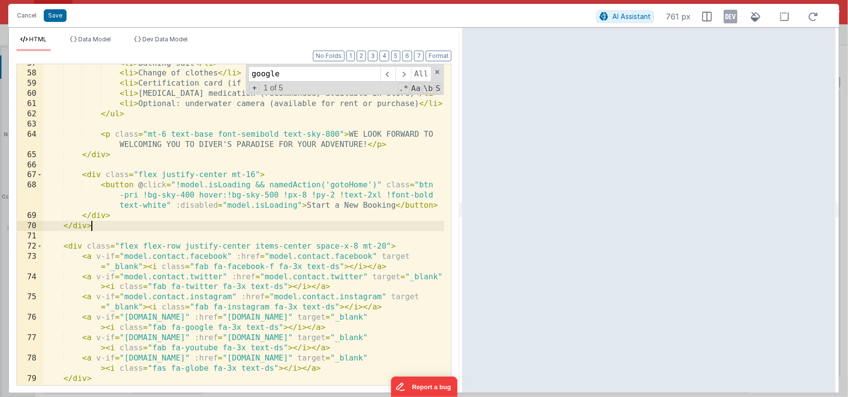
click at [405, 228] on div "< li > Bathing suit </ li > < li > Change of clothes </ li > < li > Certificati…" at bounding box center [244, 228] width 402 height 341
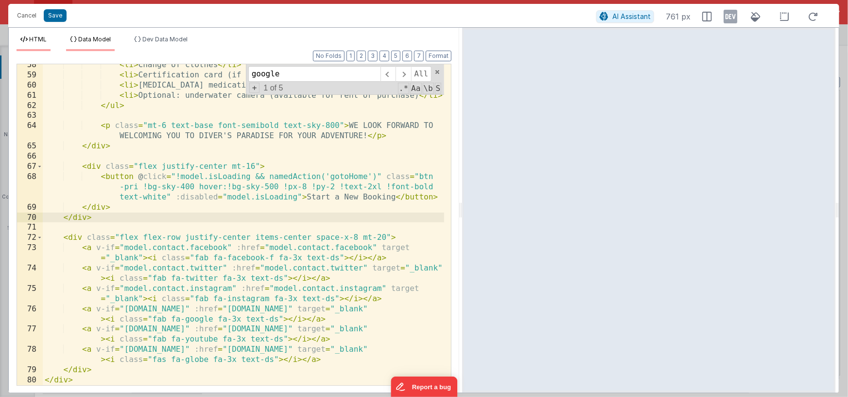
click at [99, 39] on span "Data Model" at bounding box center [94, 38] width 33 height 7
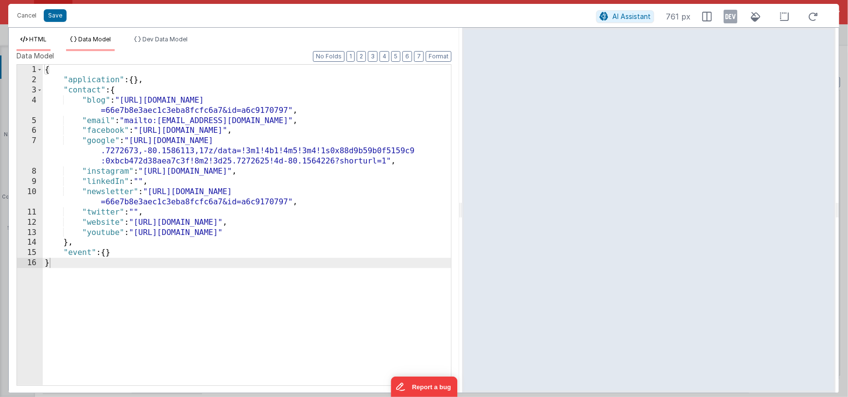
click at [41, 42] on span "HTML" at bounding box center [37, 38] width 17 height 7
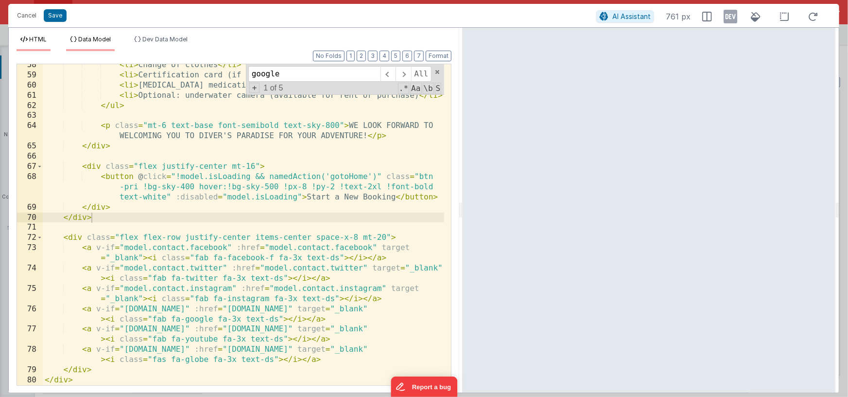
click at [105, 41] on span "Data Model" at bounding box center [94, 38] width 33 height 7
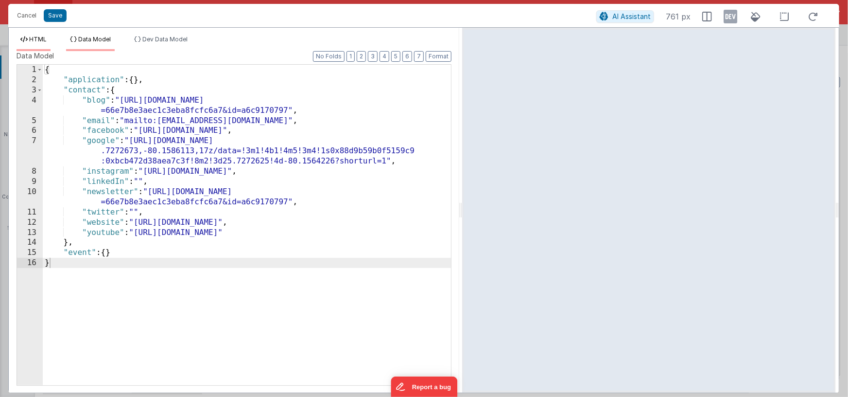
click at [39, 41] on span "HTML" at bounding box center [37, 38] width 17 height 7
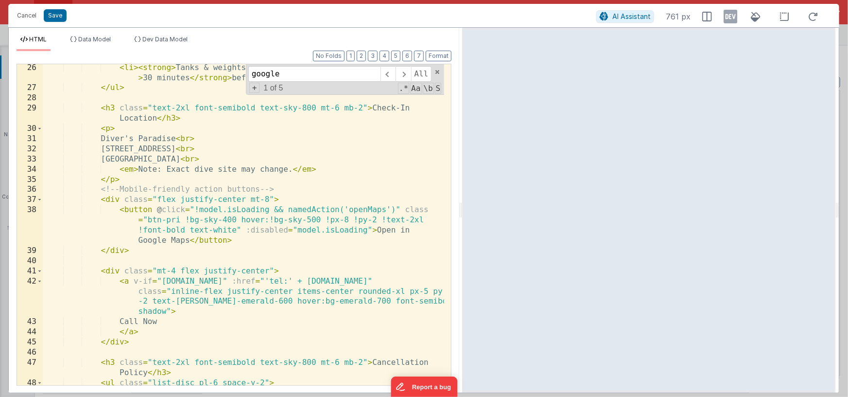
scroll to position [298, 0]
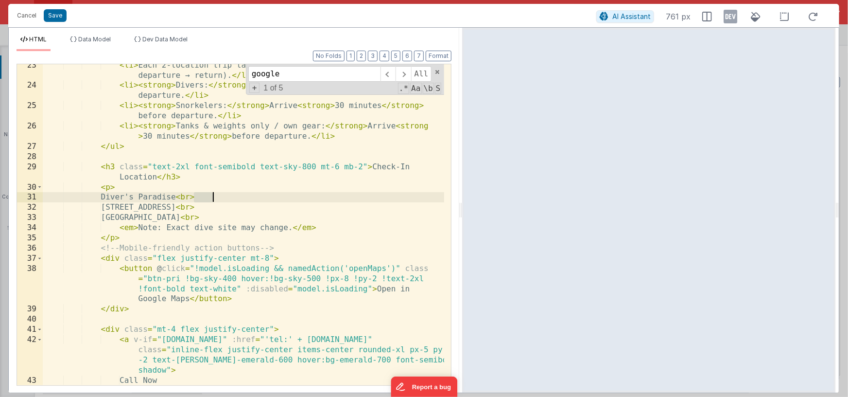
drag, startPoint x: 195, startPoint y: 197, endPoint x: 219, endPoint y: 196, distance: 23.9
click at [219, 196] on div "< li > Each 2-location trip lasts about < strong > 4 hours </ strong > (dock de…" at bounding box center [244, 235] width 402 height 351
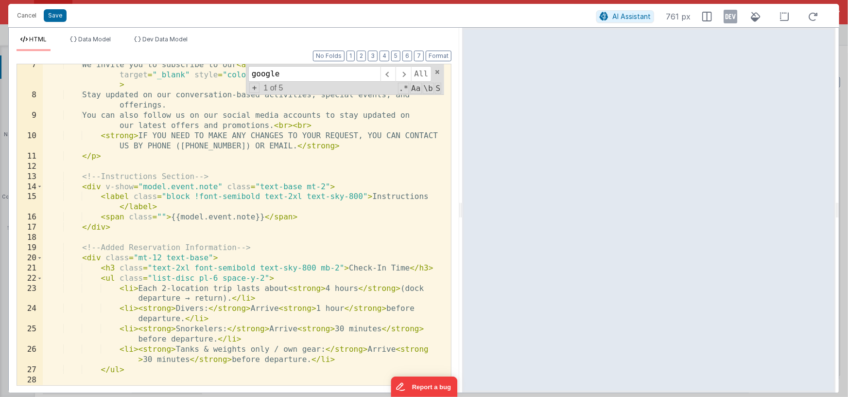
scroll to position [0, 0]
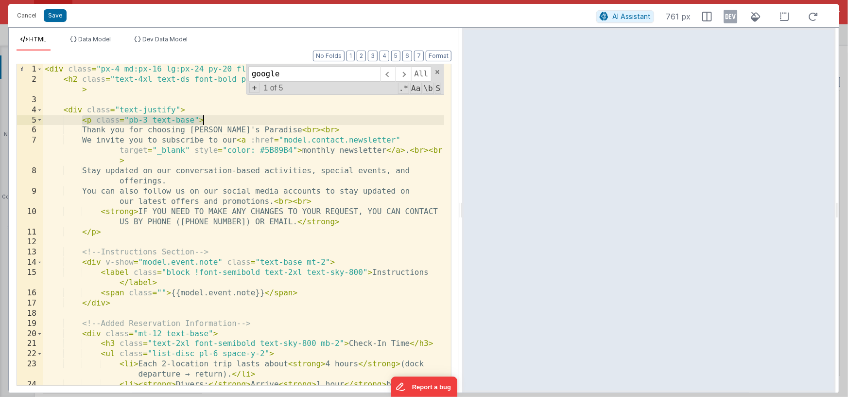
drag, startPoint x: 84, startPoint y: 120, endPoint x: 205, endPoint y: 124, distance: 120.6
click at [205, 124] on div "< div class = "px-4 md:px-16 lg:px-24 py-20 flex flex-col items-center tracking…" at bounding box center [244, 239] width 402 height 351
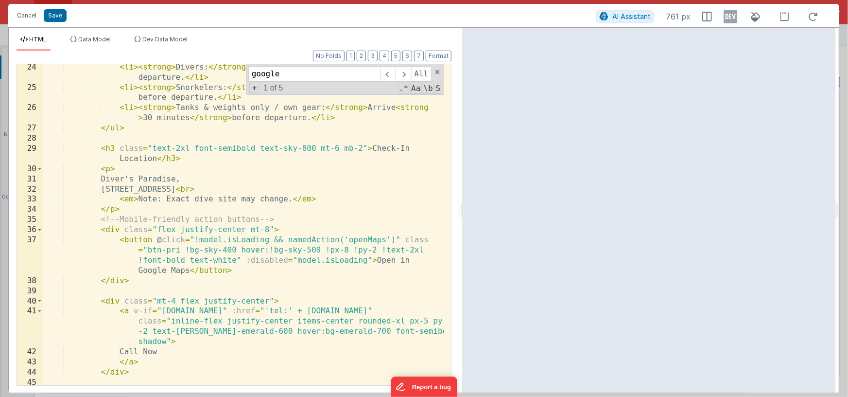
scroll to position [316, 0]
drag, startPoint x: 113, startPoint y: 170, endPoint x: 102, endPoint y: 169, distance: 11.7
click at [102, 169] on div "< li > < strong > Divers: </ strong > Arrive < strong > 1 hour </ strong > befo…" at bounding box center [244, 244] width 402 height 362
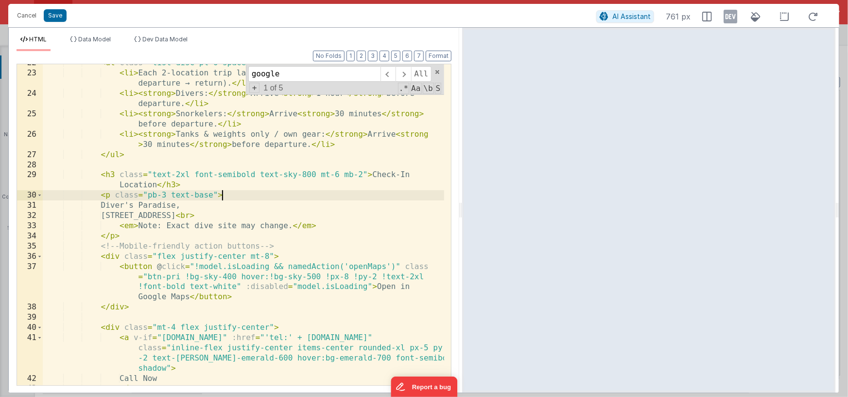
scroll to position [276, 0]
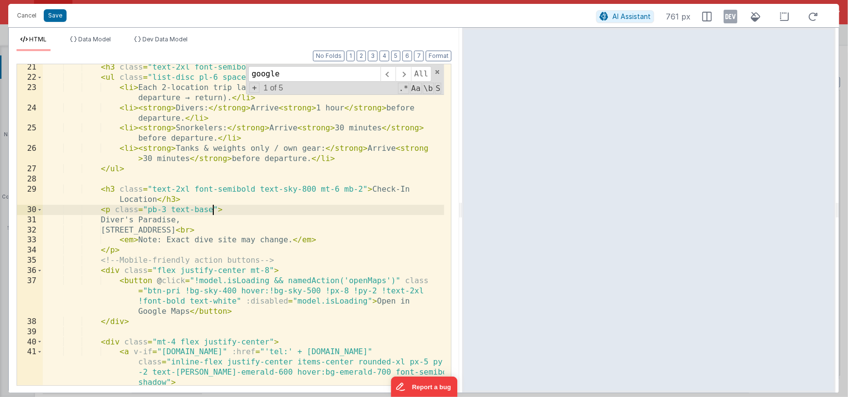
click at [212, 209] on div "< h3 class = "text-2xl font-semibold text-sky-800 mb-2" > Check-In Time </ h3 >…" at bounding box center [244, 232] width 402 height 341
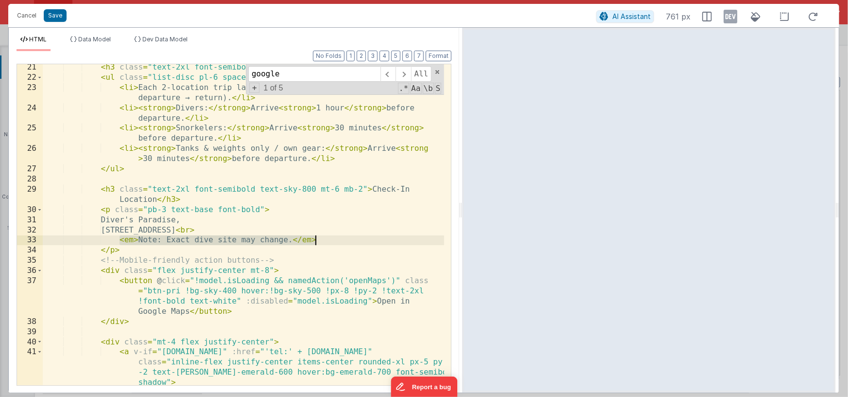
drag, startPoint x: 119, startPoint y: 240, endPoint x: 321, endPoint y: 242, distance: 202.7
click at [321, 242] on div "< h3 class = "text-2xl font-semibold text-sky-800 mb-2" > Check-In Time </ h3 >…" at bounding box center [244, 232] width 402 height 341
click at [319, 292] on div "< h3 class = "text-2xl font-semibold text-sky-800 mb-2" > Check-In Time </ h3 >…" at bounding box center [244, 232] width 402 height 341
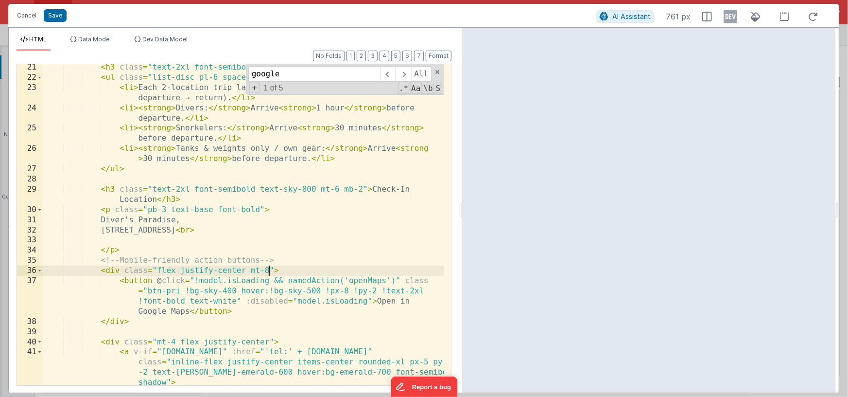
click at [267, 269] on div "< h3 class = "text-2xl font-semibold text-sky-800 mb-2" > Check-In Time </ h3 >…" at bounding box center [244, 232] width 402 height 341
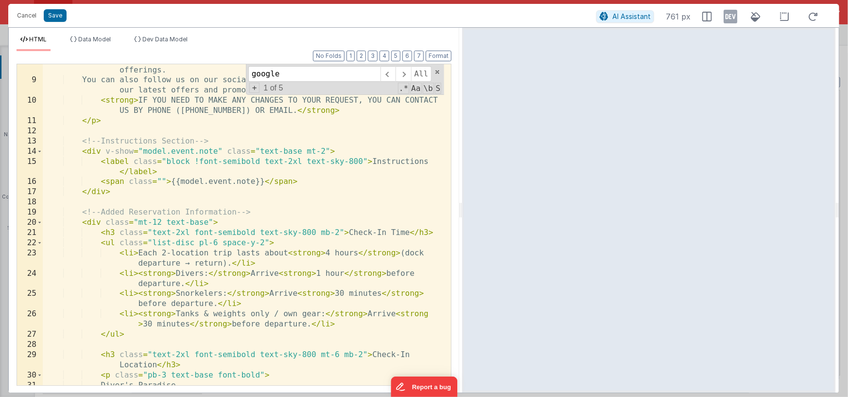
scroll to position [93, 0]
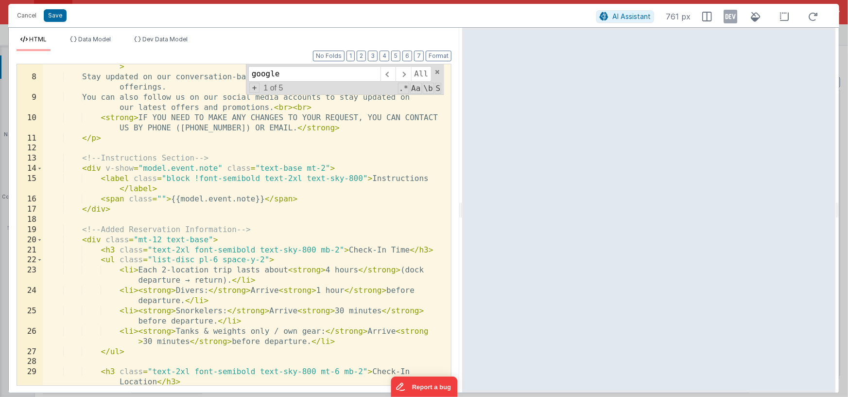
click at [298, 242] on div "We invite you to subscribe to our < a :href = "model.contact.newsletter" target…" at bounding box center [244, 222] width 402 height 362
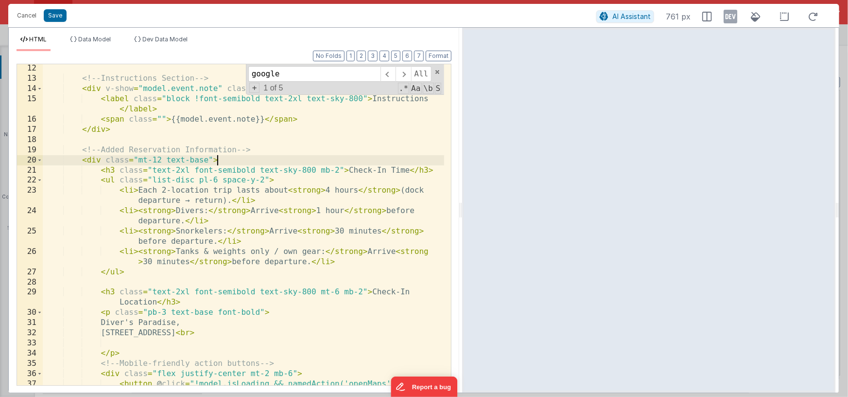
scroll to position [237, 0]
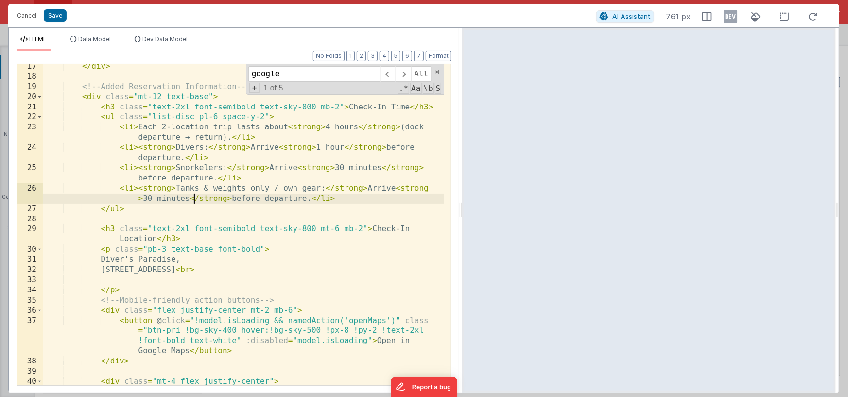
click at [193, 194] on div "</ div > <!-- Added Reservation Information --> < div class = "mt-12 text-base"…" at bounding box center [244, 247] width 402 height 372
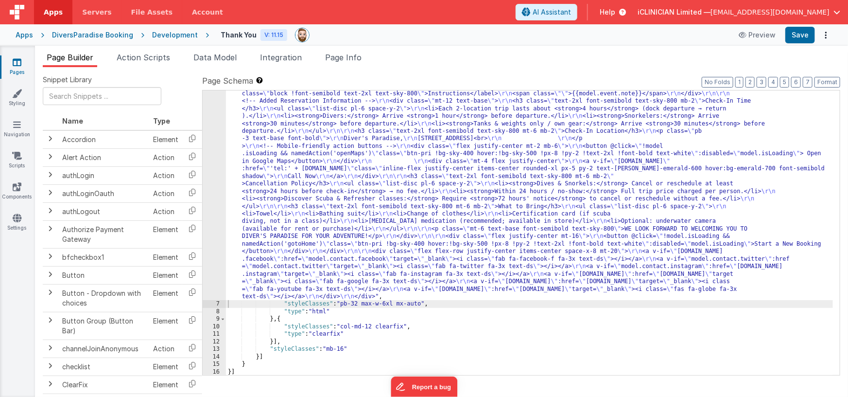
scroll to position [83, 0]
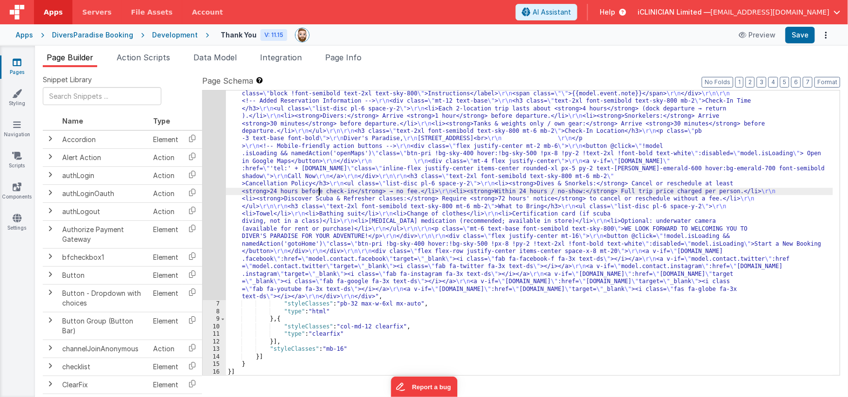
click at [318, 190] on div ""html" : "<div class= \" px-4 md:px-16 lg:px-24 py-20 flex flex-col items-cente…" at bounding box center [530, 319] width 608 height 548
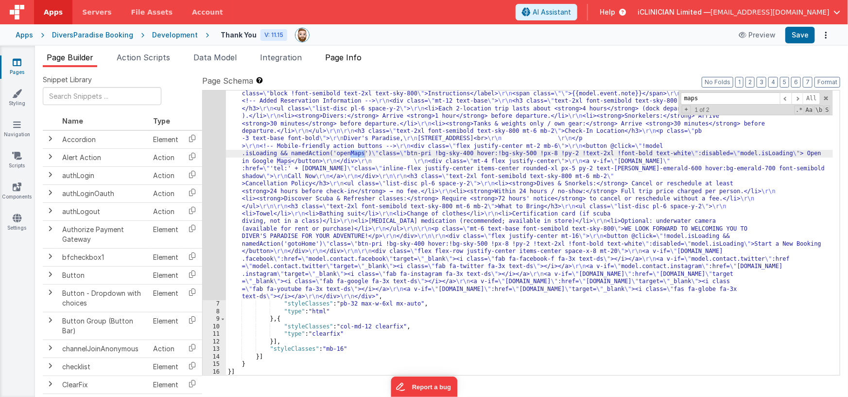
type input "maps"
click at [347, 55] on span "Page Info" at bounding box center [343, 57] width 36 height 10
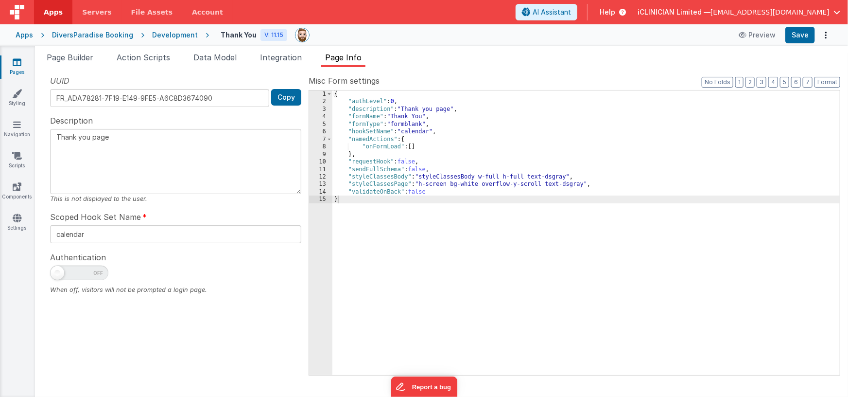
click at [421, 150] on div "{ "authLevel" : 0 , "description" : "Thank you page" , "formName" : "Thank You"…" at bounding box center [586, 240] width 508 height 300
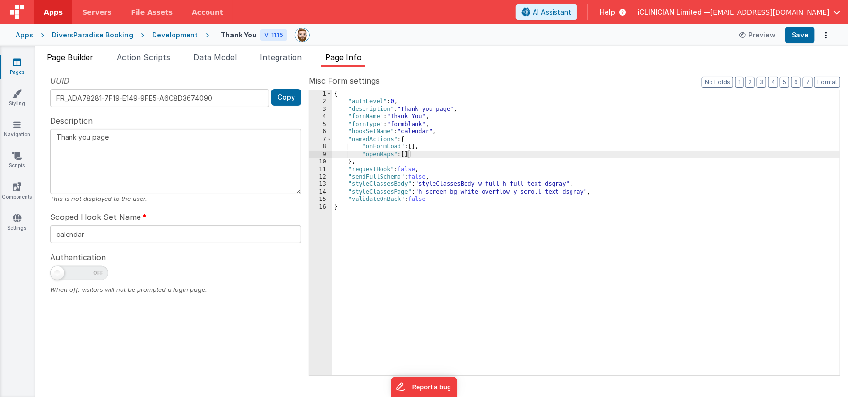
click at [80, 58] on span "Page Builder" at bounding box center [70, 57] width 47 height 10
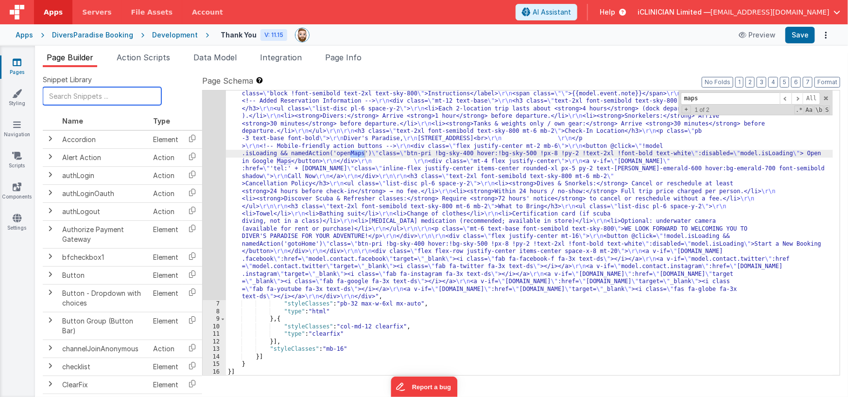
click at [77, 98] on input "text" at bounding box center [102, 96] width 119 height 18
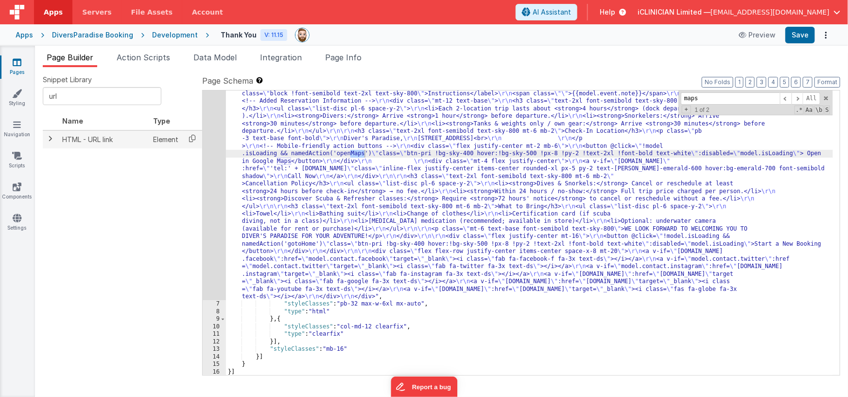
click at [190, 140] on icon at bounding box center [192, 138] width 20 height 15
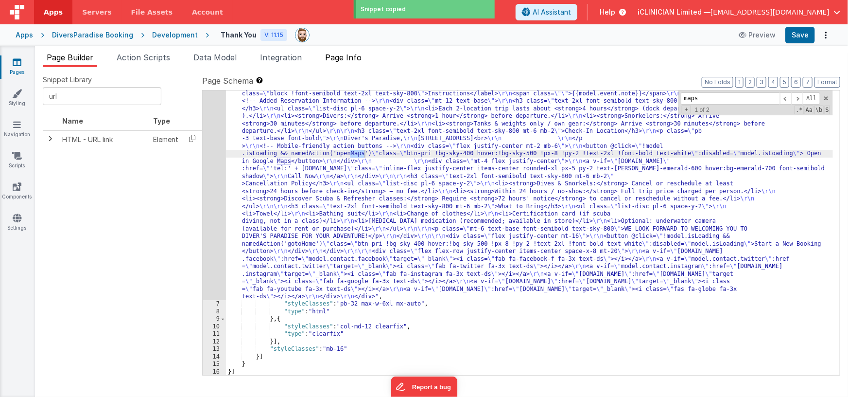
click at [349, 61] on span "Page Info" at bounding box center [343, 57] width 36 height 10
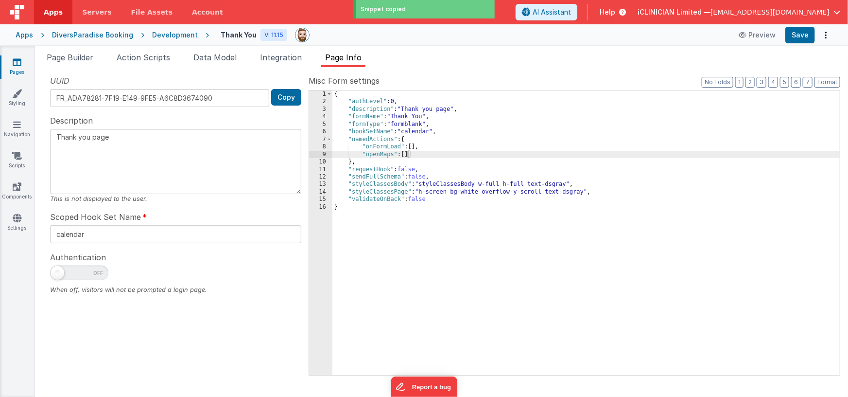
click at [408, 155] on div "{ "authLevel" : 0 , "description" : "Thank you page" , "formName" : "Thank You"…" at bounding box center [586, 240] width 508 height 300
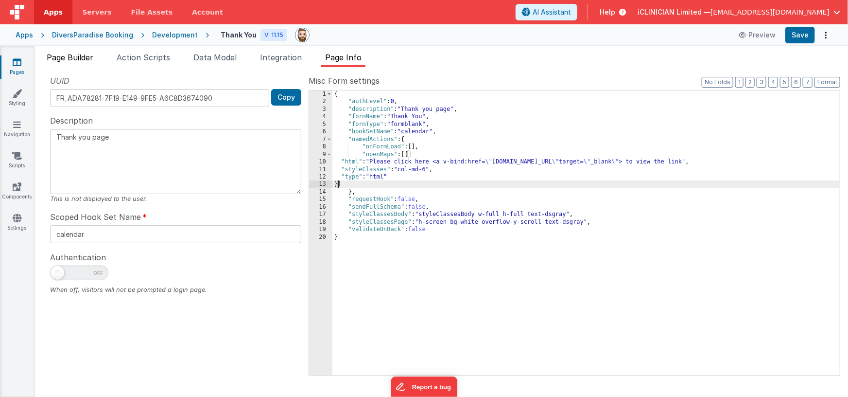
click at [84, 53] on span "Page Builder" at bounding box center [70, 57] width 47 height 10
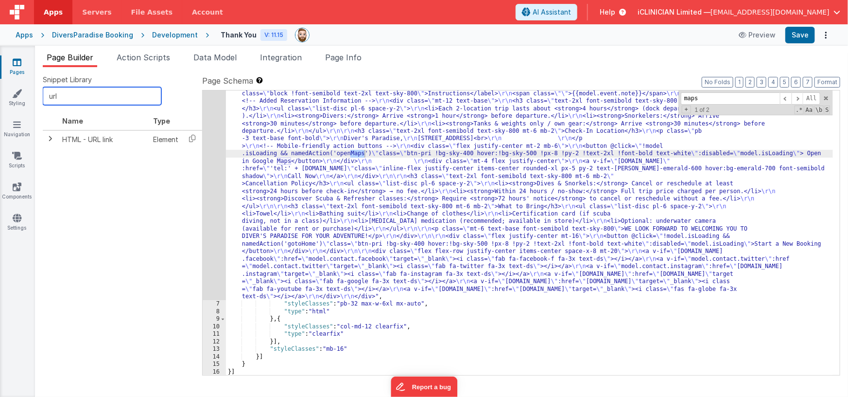
click at [91, 96] on input "url" at bounding box center [102, 96] width 119 height 18
type input "e"
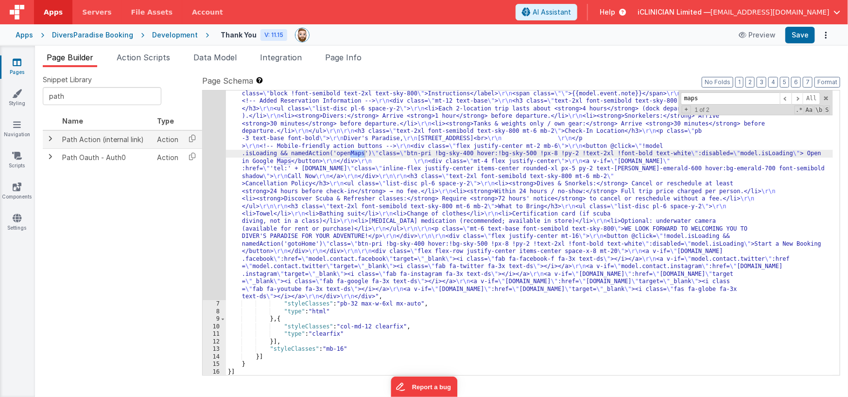
click at [51, 138] on span at bounding box center [51, 139] width 8 height 8
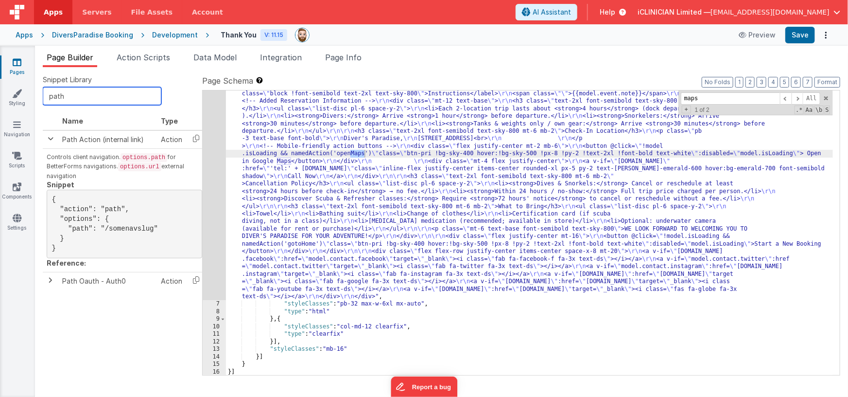
click at [65, 93] on input "path" at bounding box center [102, 96] width 119 height 18
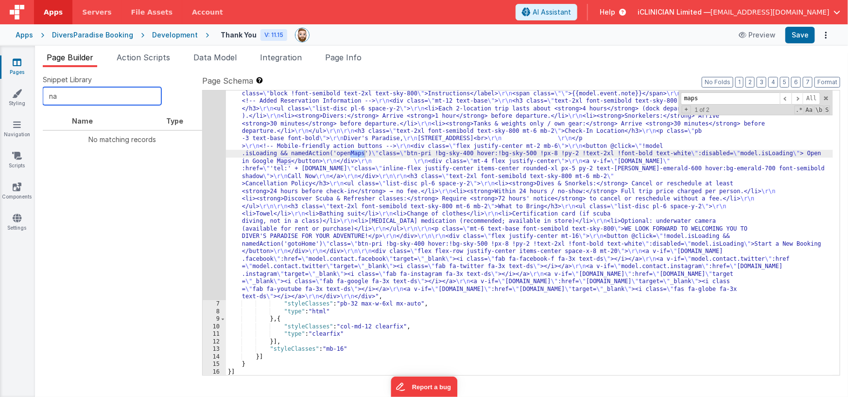
type input "n"
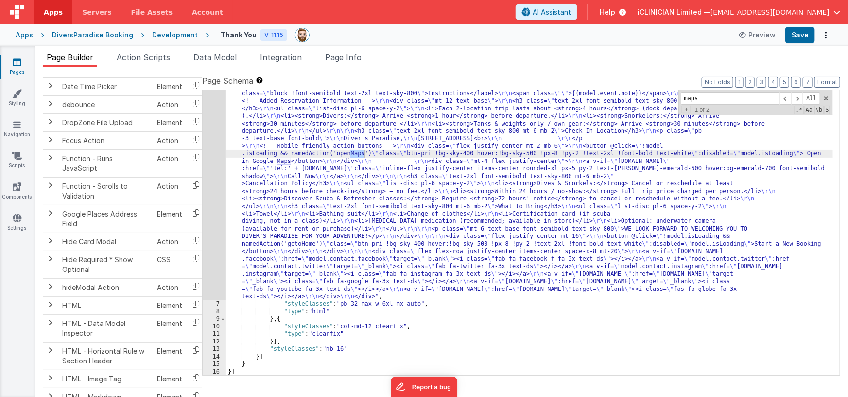
scroll to position [345, 0]
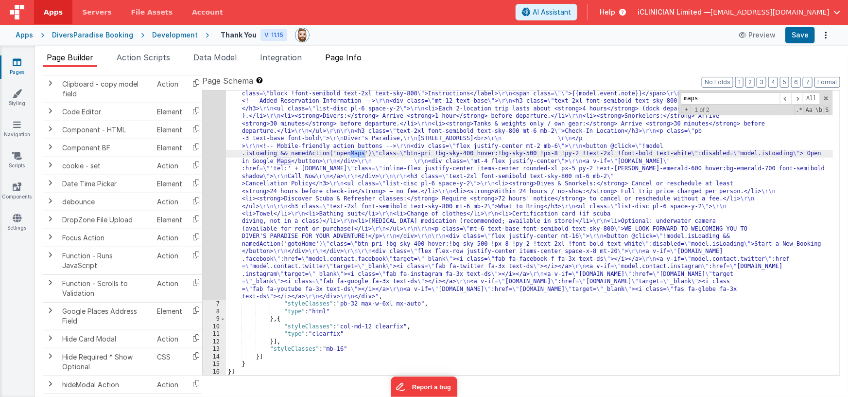
click at [337, 53] on span "Page Info" at bounding box center [343, 57] width 36 height 10
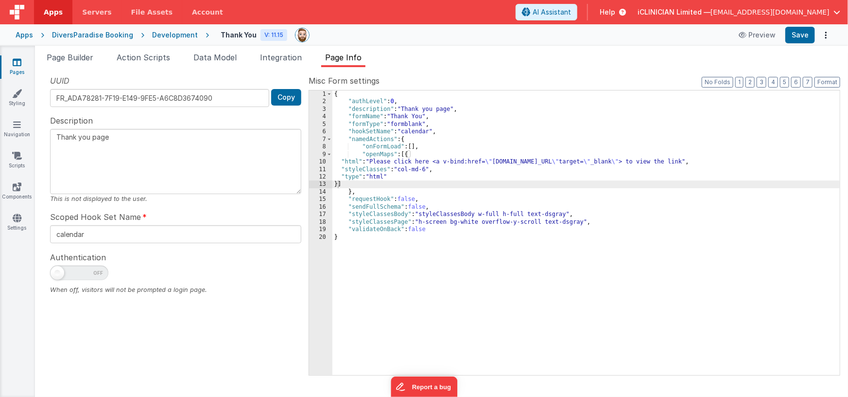
click at [409, 154] on div "{ "authLevel" : 0 , "description" : "Thank you page" , "formName" : "Thank You"…" at bounding box center [586, 240] width 508 height 300
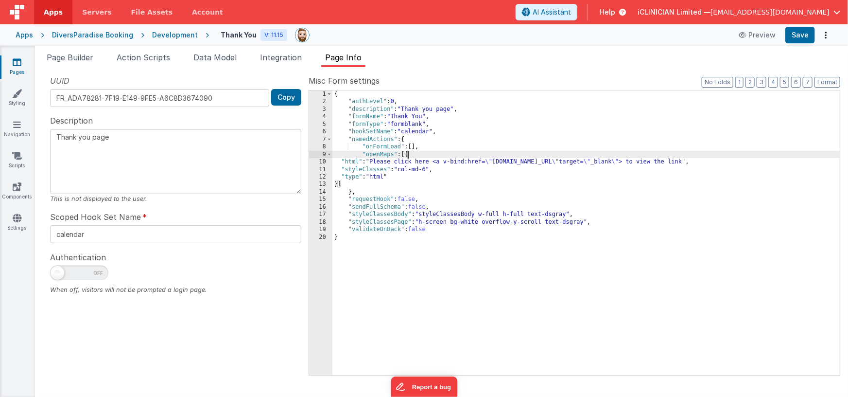
click at [409, 154] on div "{ "authLevel" : 0 , "description" : "Thank you page" , "formName" : "Thank You"…" at bounding box center [586, 240] width 508 height 300
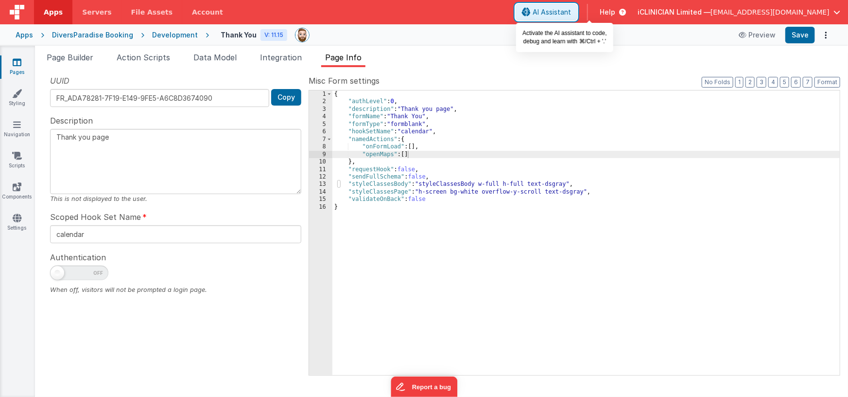
click at [571, 15] on span "AI Assistant" at bounding box center [552, 12] width 38 height 10
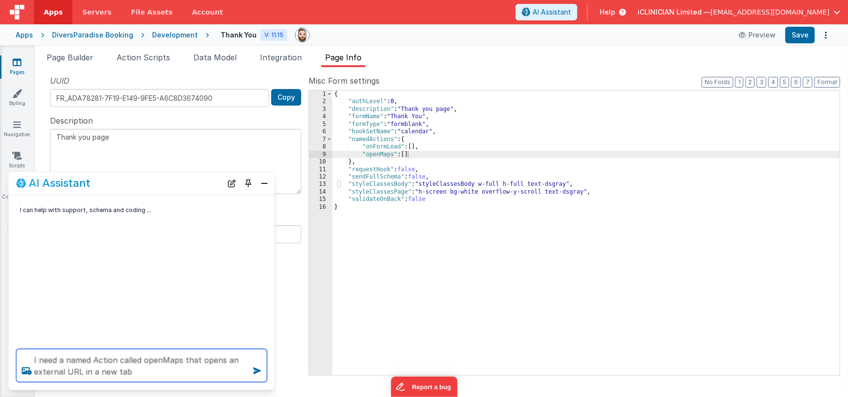
click at [152, 371] on textarea "I need a named Action called openMaps that opens an external URL in a new tab" at bounding box center [142, 365] width 251 height 33
type textarea "I need a named Action called openMaps that opens an external URL in a new tab w…"
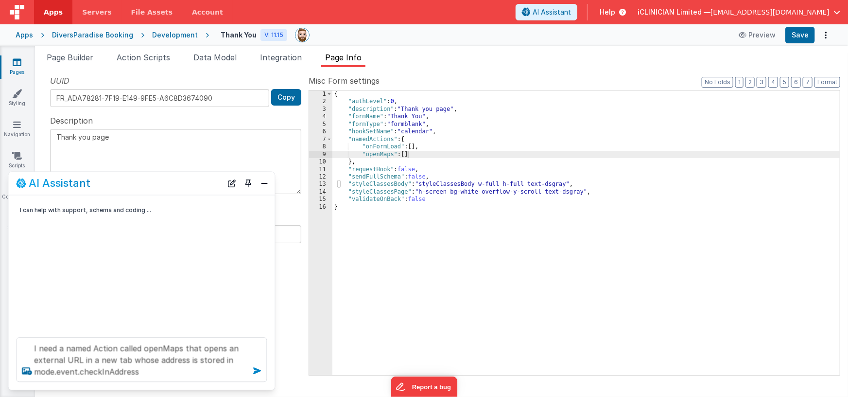
click at [255, 373] on icon at bounding box center [258, 371] width 16 height 16
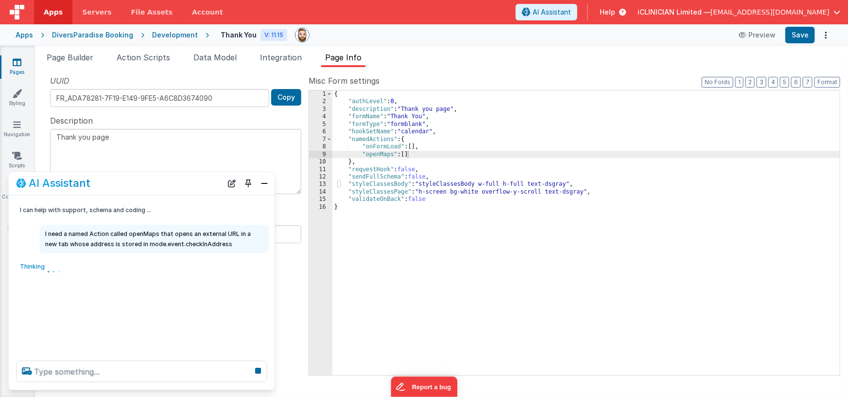
click at [149, 244] on p "I need a named Action called openMaps that opens an external URL in a new tab w…" at bounding box center [155, 239] width 218 height 20
click at [262, 186] on button "Close" at bounding box center [265, 183] width 13 height 14
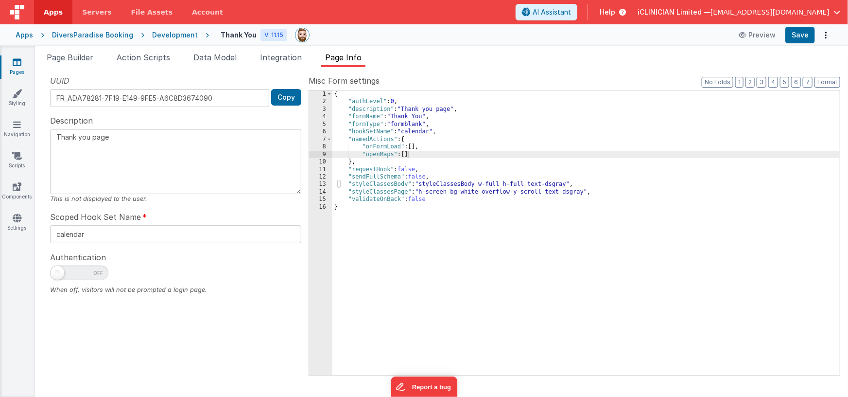
click at [408, 152] on div "{ "authLevel" : 0 , "description" : "Thank you page" , "formName" : "Thank You"…" at bounding box center [586, 240] width 508 height 300
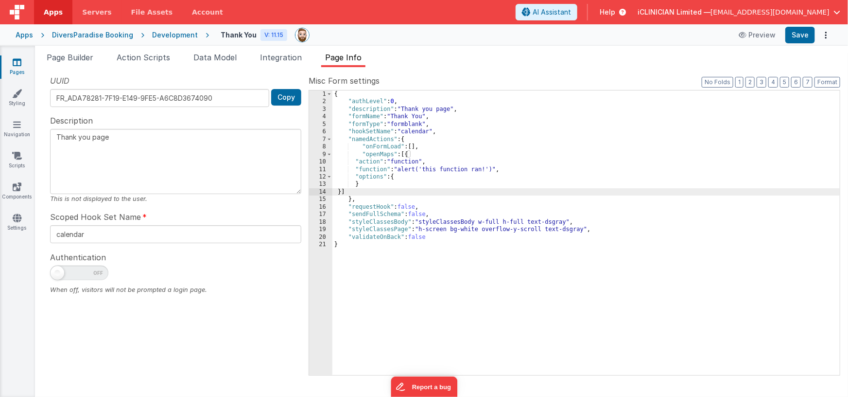
click at [434, 171] on div "{ "authLevel" : 0 , "description" : "Thank you page" , "formName" : "Thank You"…" at bounding box center [586, 240] width 508 height 300
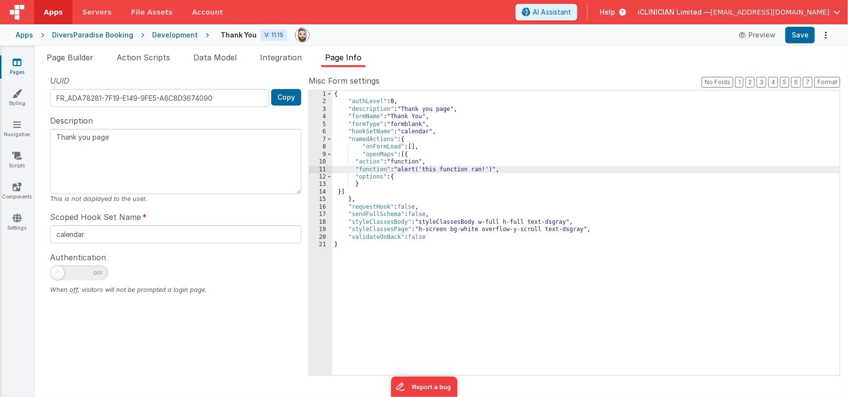
click at [318, 167] on div "11" at bounding box center [320, 169] width 23 height 7
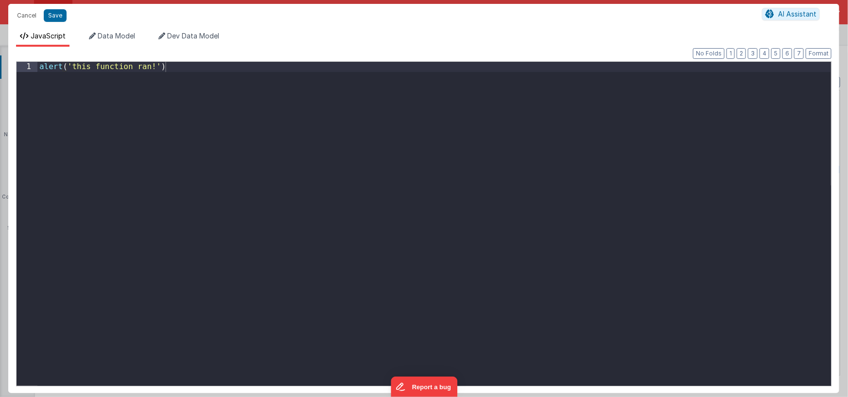
click at [243, 148] on div "alert ( 'this function ran!' )" at bounding box center [434, 234] width 794 height 344
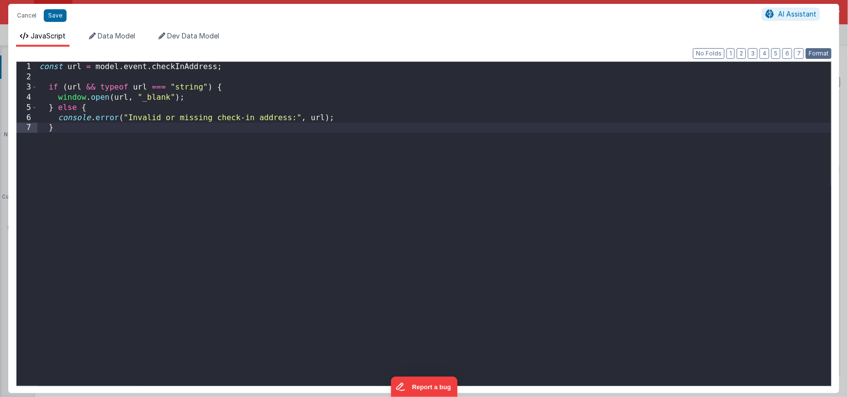
click at [815, 51] on button "Format" at bounding box center [819, 53] width 26 height 11
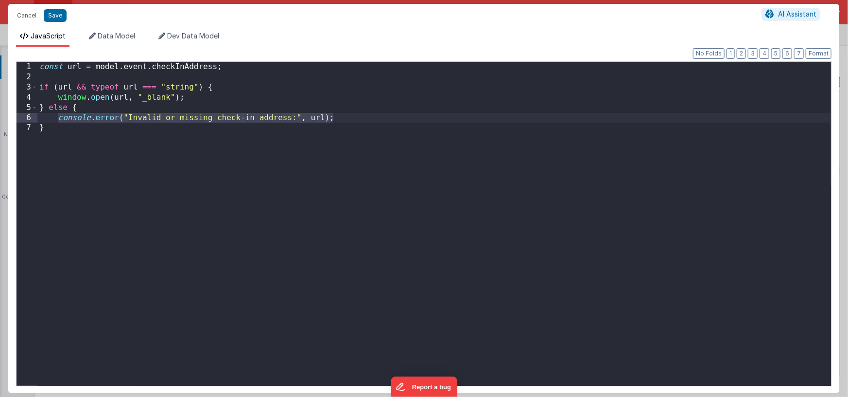
drag, startPoint x: 58, startPoint y: 118, endPoint x: 365, endPoint y: 117, distance: 306.2
click at [365, 117] on div "const url = model . event . checkInAddress ; if ( url && typeof url === "string…" at bounding box center [434, 234] width 794 height 344
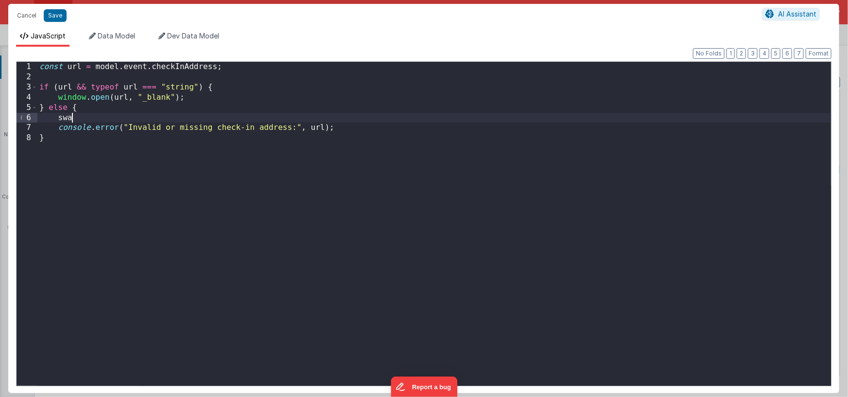
paste textarea
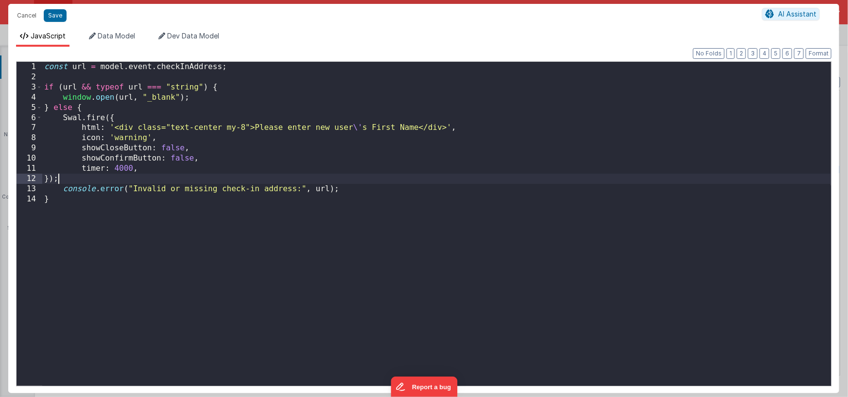
click at [138, 139] on div "const url = model . event . checkInAddress ; if ( url && typeof url === "string…" at bounding box center [436, 234] width 789 height 344
drag, startPoint x: 133, startPoint y: 189, endPoint x: 298, endPoint y: 190, distance: 164.8
click at [298, 190] on div "const url = model . event . checkInAddress ; if ( url && typeof url === "string…" at bounding box center [436, 234] width 789 height 344
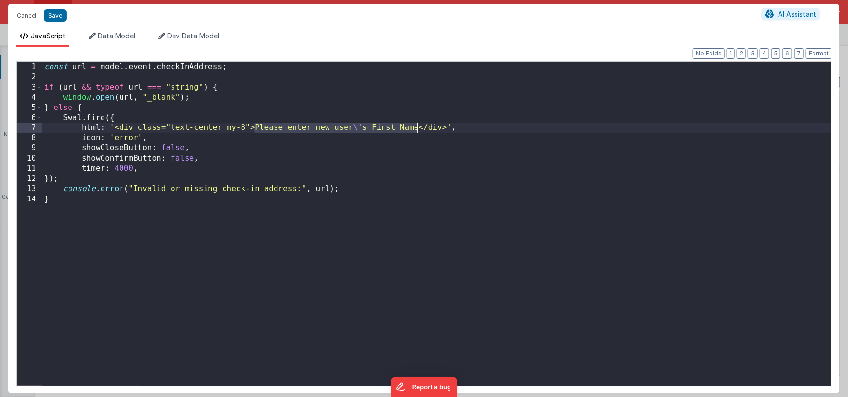
drag, startPoint x: 256, startPoint y: 127, endPoint x: 418, endPoint y: 130, distance: 161.9
click at [418, 130] on div "const url = model . event . checkInAddress ; if ( url && typeof url === "string…" at bounding box center [436, 234] width 789 height 344
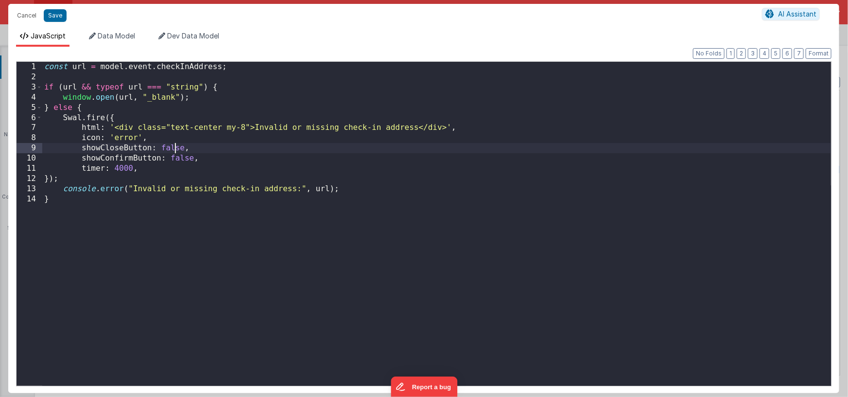
click at [175, 148] on div "const url = model . event . checkInAddress ; if ( url && typeof url === "string…" at bounding box center [436, 234] width 789 height 344
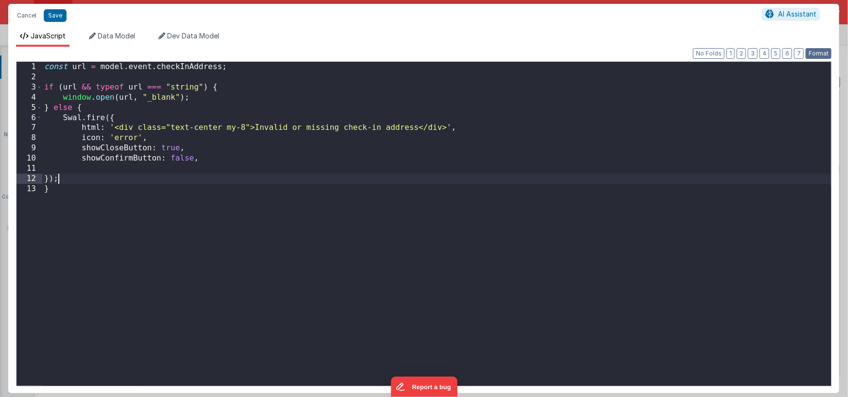
drag, startPoint x: 816, startPoint y: 54, endPoint x: 802, endPoint y: 63, distance: 16.4
click at [816, 54] on button "Format" at bounding box center [819, 53] width 26 height 11
click at [55, 15] on button "Save" at bounding box center [55, 15] width 23 height 13
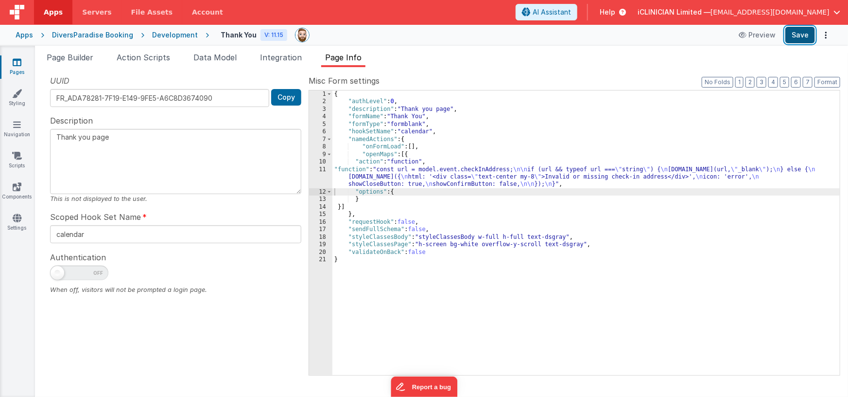
click at [799, 35] on button "Save" at bounding box center [800, 35] width 30 height 17
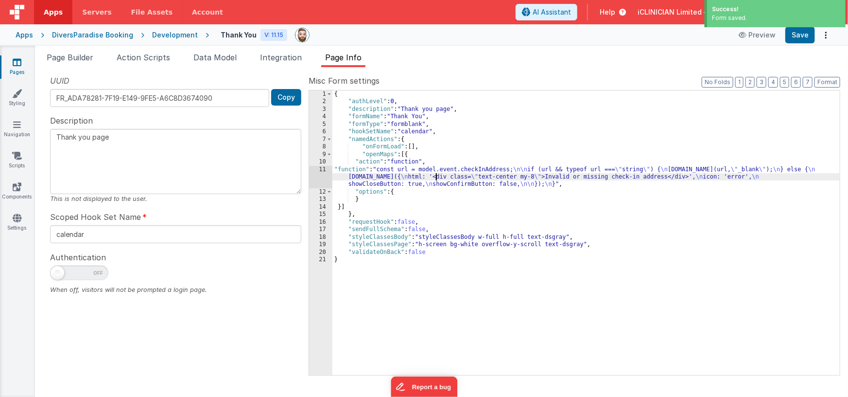
click at [437, 174] on div "{ "authLevel" : 0 , "description" : "Thank you page" , "formName" : "Thank You"…" at bounding box center [586, 240] width 508 height 300
click at [323, 177] on div "11" at bounding box center [320, 177] width 23 height 22
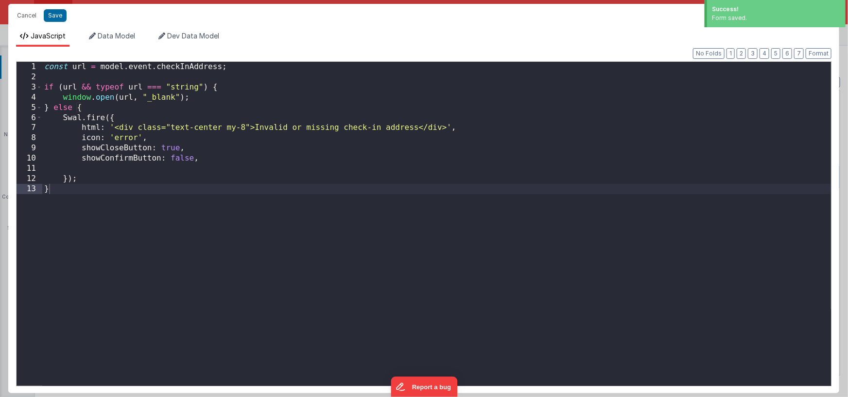
click at [243, 192] on div "const url = model . event . checkInAddress ; if ( url && typeof url === "string…" at bounding box center [436, 234] width 789 height 344
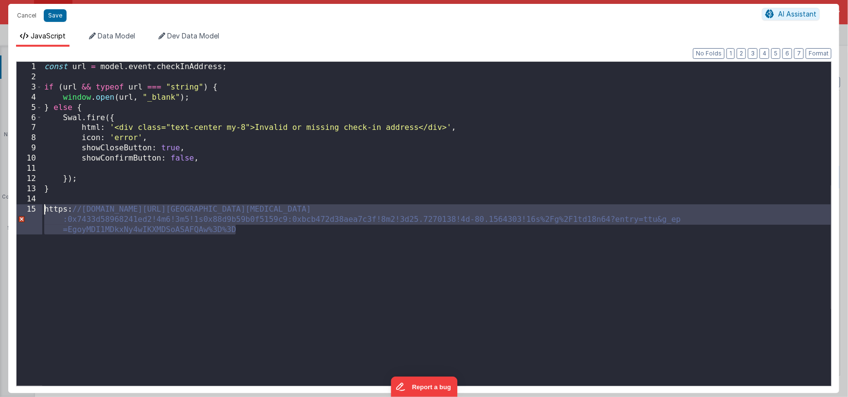
drag, startPoint x: 242, startPoint y: 227, endPoint x: 36, endPoint y: 208, distance: 206.5
click at [36, 208] on div "1 2 3 4 5 6 7 8 9 10 11 12 13 14 15 const url = model . event . checkInAddress …" at bounding box center [424, 223] width 816 height 325
drag, startPoint x: 244, startPoint y: 227, endPoint x: 30, endPoint y: 207, distance: 215.3
click at [30, 207] on div "1 2 3 4 5 6 7 8 9 10 11 12 13 14 15 const url = model . event . checkInAddress …" at bounding box center [424, 223] width 816 height 325
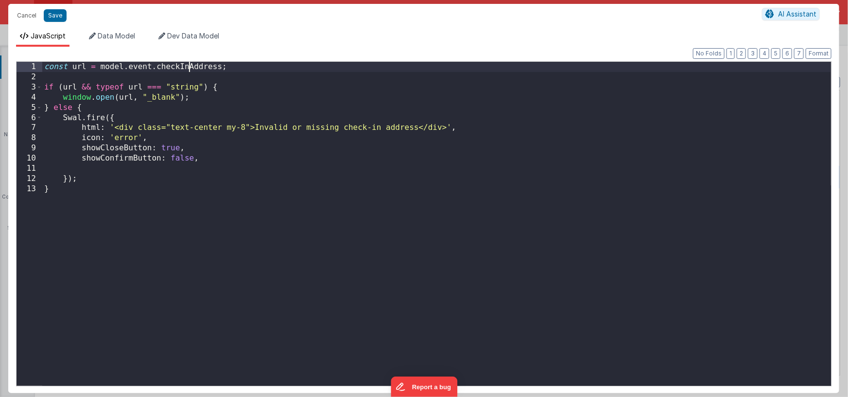
drag, startPoint x: 190, startPoint y: 66, endPoint x: 202, endPoint y: 68, distance: 11.8
click at [190, 66] on div "const url = model . event . checkInAddress ; if ( url && typeof url === "string…" at bounding box center [436, 234] width 789 height 344
click at [222, 66] on div "const url = model . event . checkInAddress ; if ( url && typeof url === "string…" at bounding box center [436, 234] width 789 height 344
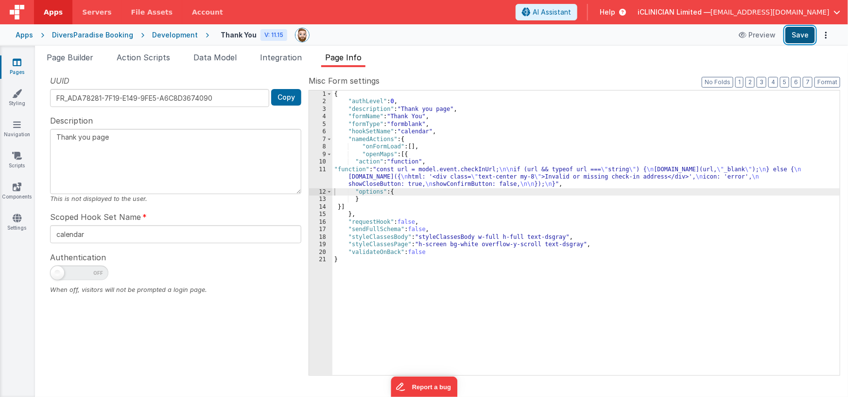
click at [797, 36] on button "Save" at bounding box center [800, 35] width 30 height 17
click at [64, 54] on span "Page Builder" at bounding box center [70, 57] width 47 height 10
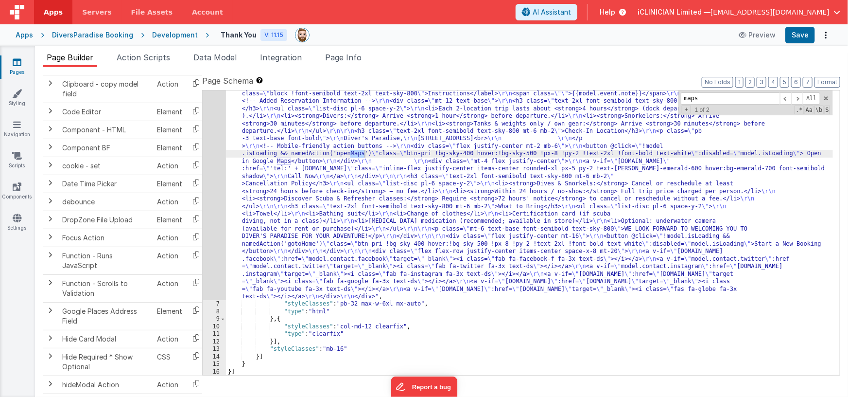
click at [399, 208] on div ""html" : "<div class= \" px-4 md:px-16 lg:px-24 py-20 flex flex-col items-cente…" at bounding box center [530, 319] width 608 height 548
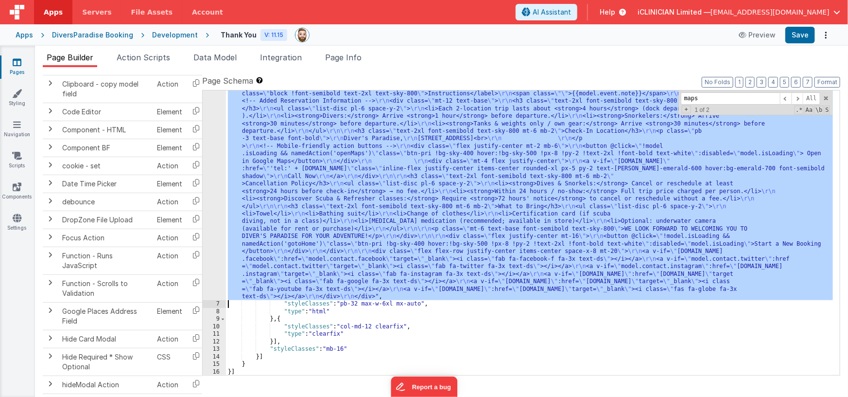
click at [213, 194] on div "6" at bounding box center [214, 172] width 23 height 255
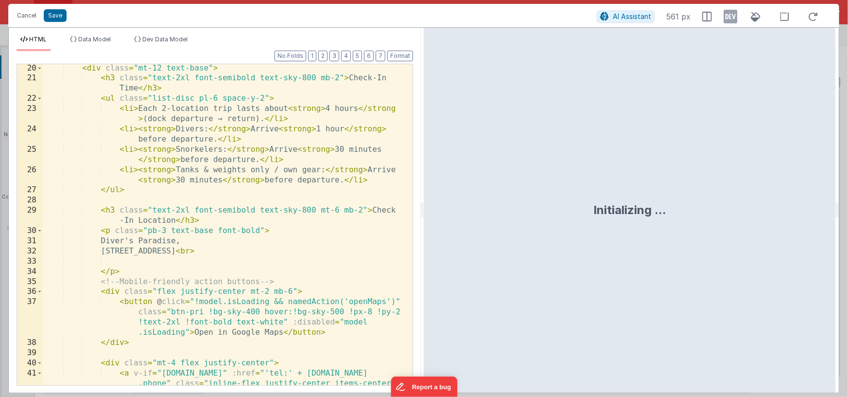
scroll to position [307, 0]
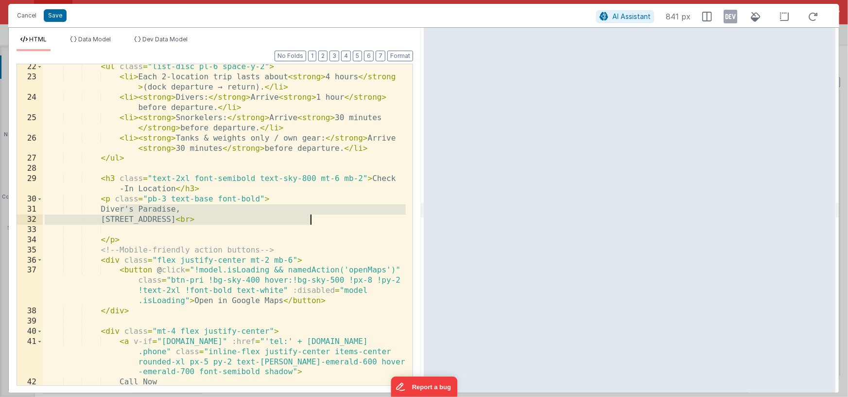
drag, startPoint x: 120, startPoint y: 210, endPoint x: 310, endPoint y: 219, distance: 190.3
click at [310, 219] on div "< ul class = "list-disc pl-6 space-y-2" > < li > Each 2-location trip lasts abo…" at bounding box center [224, 232] width 363 height 341
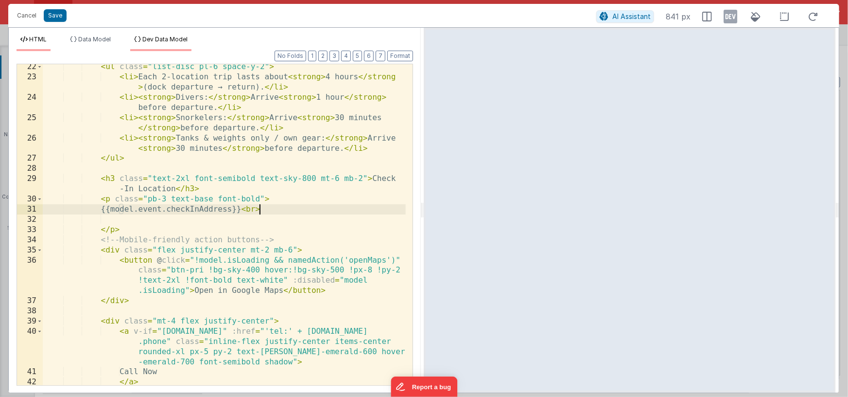
click at [177, 38] on span "Dev Data Model" at bounding box center [164, 38] width 45 height 7
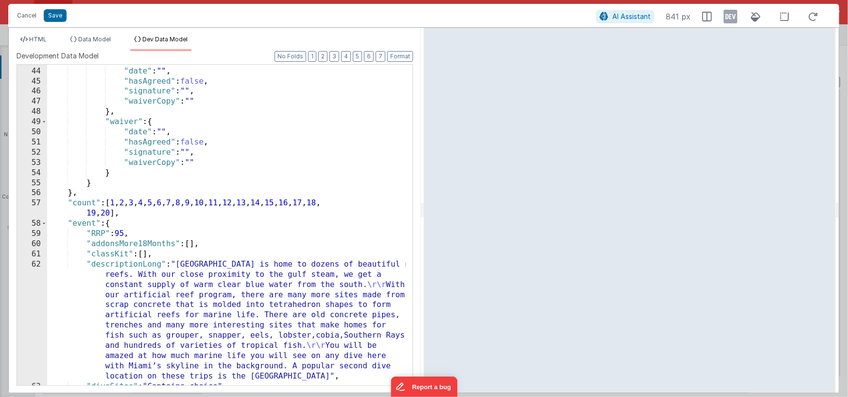
scroll to position [544, 0]
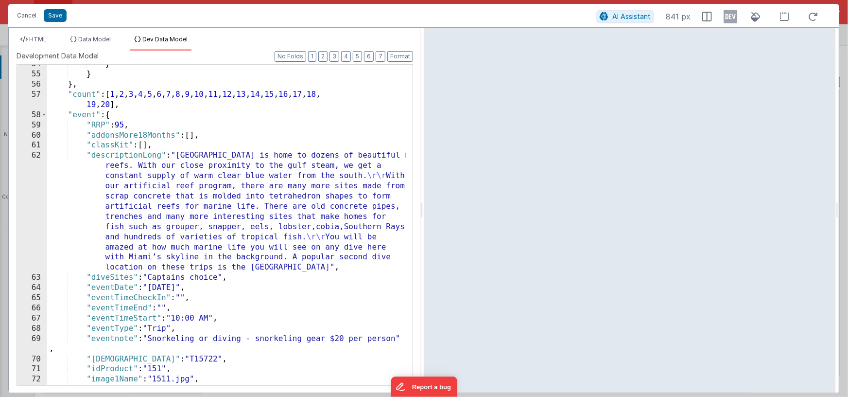
click at [213, 135] on div "} } } , "count" : [ 1 , 2 , 3 , 4 , 5 , 6 , 7 , 8 , 9 , 10 , 11 , 12 , 13 , 14 …" at bounding box center [226, 229] width 359 height 341
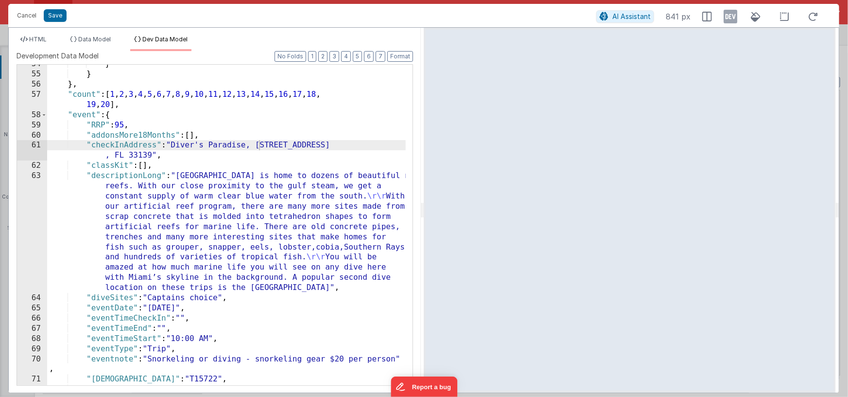
click at [211, 157] on div "} } } , "count" : [ 1 , 2 , 3 , 4 , 5 , 6 , 7 , 8 , 9 , 10 , 11 , 12 , 13 , 14 …" at bounding box center [226, 229] width 359 height 341
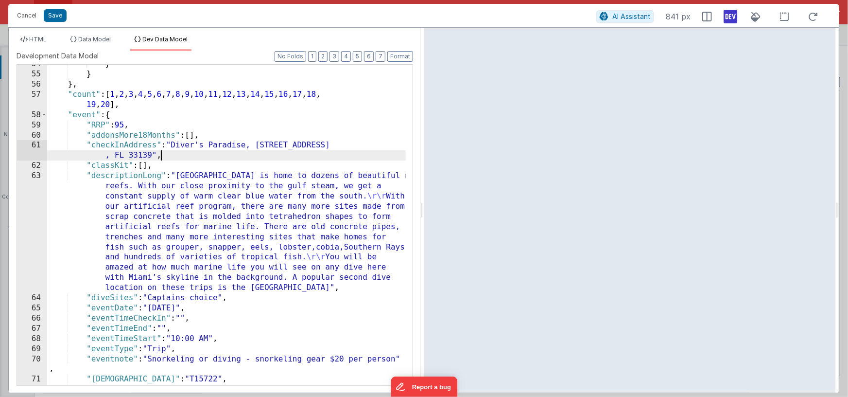
click at [728, 16] on icon at bounding box center [731, 17] width 14 height 16
click at [166, 157] on div "} } } , "count" : [ 1 , 2 , 3 , 4 , 5 , 6 , 7 , 8 , 9 , 10 , 11 , 12 , 13 , 14 …" at bounding box center [226, 229] width 359 height 341
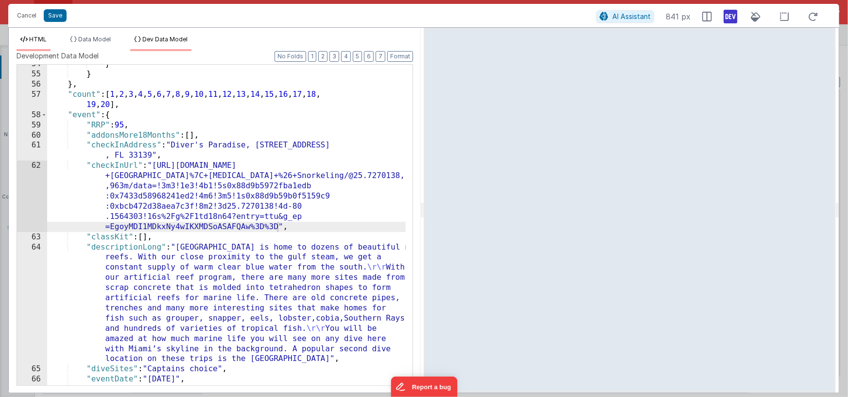
click at [41, 40] on span "HTML" at bounding box center [37, 38] width 17 height 7
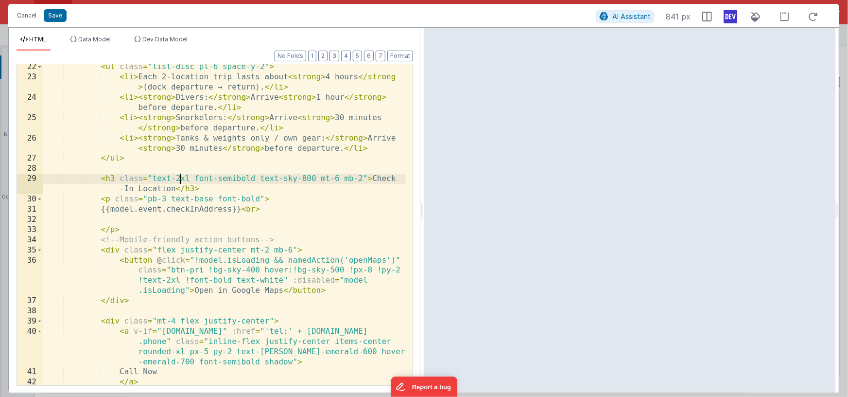
click at [180, 177] on div "< ul class = "list-disc pl-6 space-y-2" > < li > Each 2-location trip lasts abo…" at bounding box center [224, 232] width 363 height 341
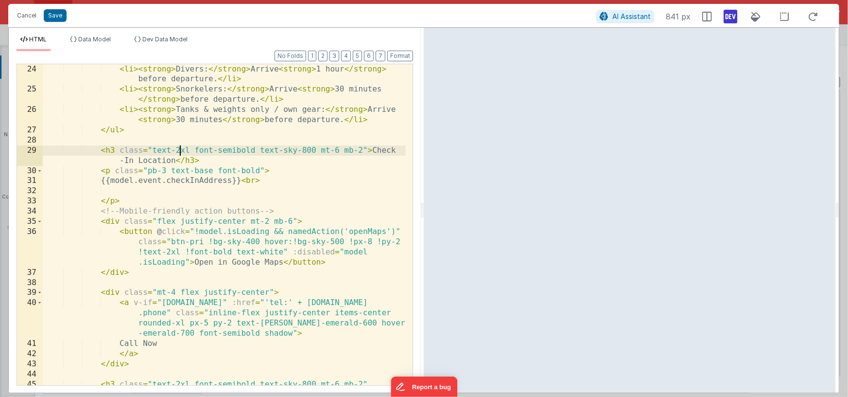
scroll to position [378, 0]
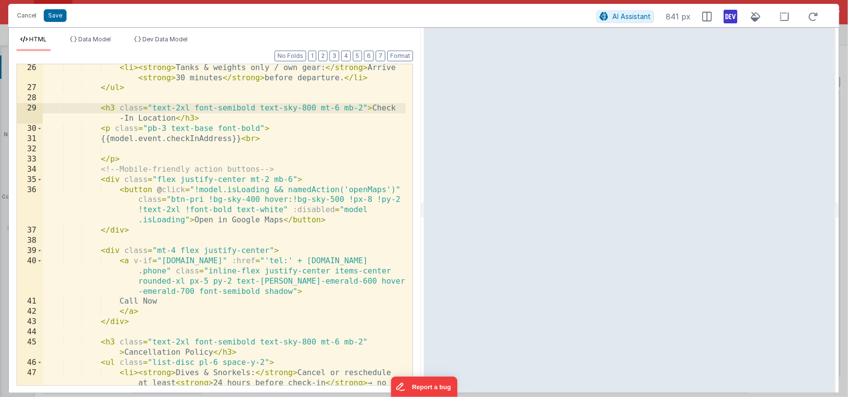
click at [198, 219] on div "< li > < strong > Tanks & weights only / own gear: </ strong > Arrive < strong …" at bounding box center [224, 249] width 363 height 372
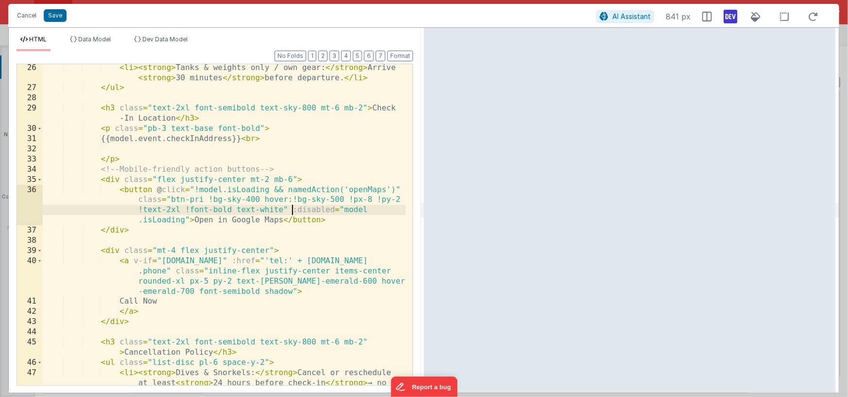
click at [293, 209] on div "< li > < strong > Tanks & weights only / own gear: </ strong > Arrive < strong …" at bounding box center [224, 249] width 363 height 372
click at [188, 218] on div "< li > < strong > Tanks & weights only / own gear: </ strong > Arrive < strong …" at bounding box center [224, 249] width 363 height 372
click at [334, 182] on div "< li > < strong > Tanks & weights only / own gear: </ strong > Arrive < strong …" at bounding box center [224, 249] width 363 height 372
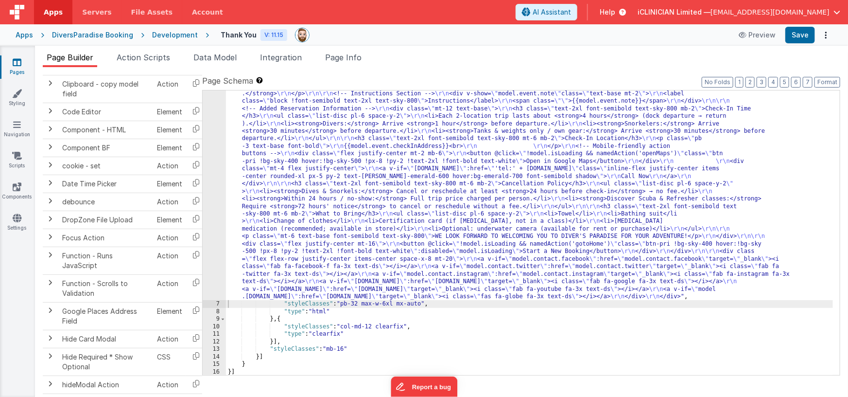
scroll to position [75, 0]
click at [799, 35] on button "Save" at bounding box center [800, 35] width 30 height 17
click at [215, 56] on span "Data Model" at bounding box center [214, 57] width 43 height 10
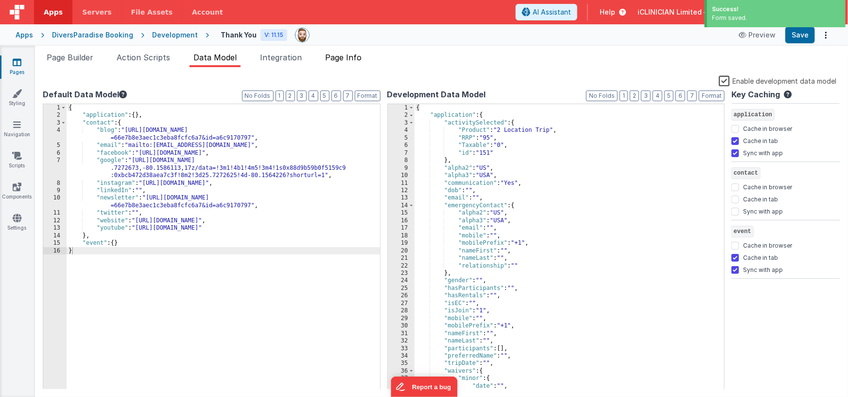
click at [361, 58] on span "Page Info" at bounding box center [343, 57] width 36 height 10
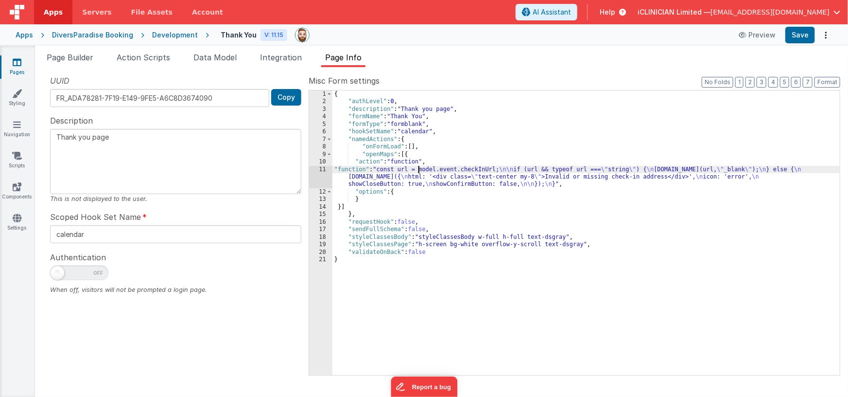
click at [418, 172] on div "{ "authLevel" : 0 , "description" : "Thank you page" , "formName" : "Thank You"…" at bounding box center [586, 240] width 508 height 300
click at [324, 176] on div "11" at bounding box center [320, 177] width 23 height 22
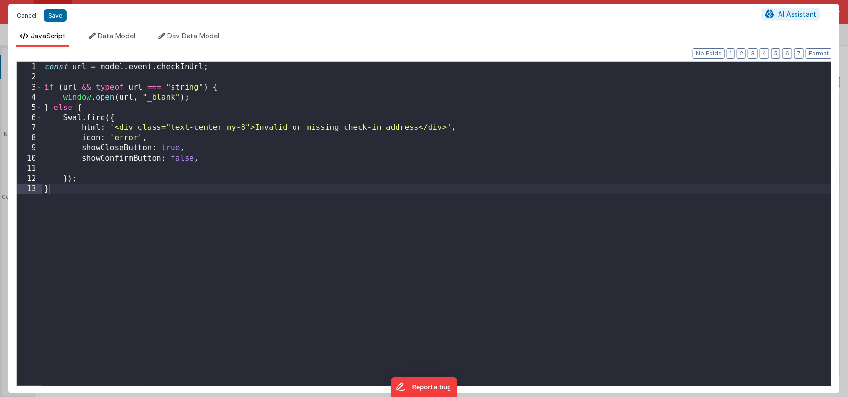
click at [22, 15] on button "Cancel" at bounding box center [26, 16] width 29 height 14
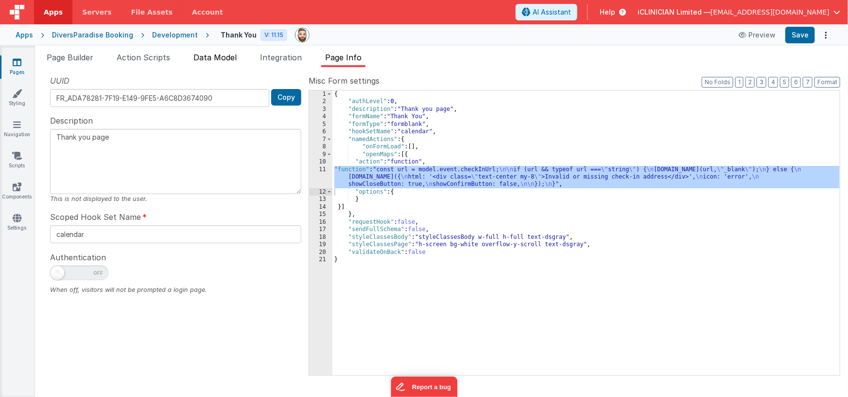
click at [227, 57] on span "Data Model" at bounding box center [214, 57] width 43 height 10
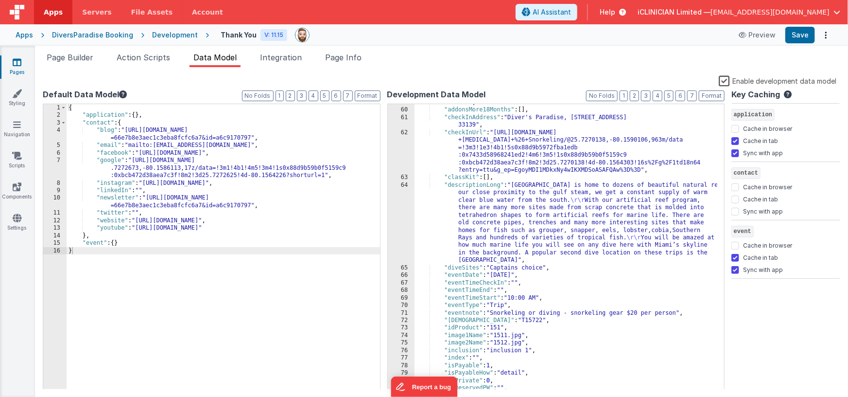
scroll to position [441, 0]
click at [724, 78] on label "Enable development data model" at bounding box center [778, 80] width 118 height 11
click at [0, 0] on input "Enable development data model" at bounding box center [0, 0] width 0 height 0
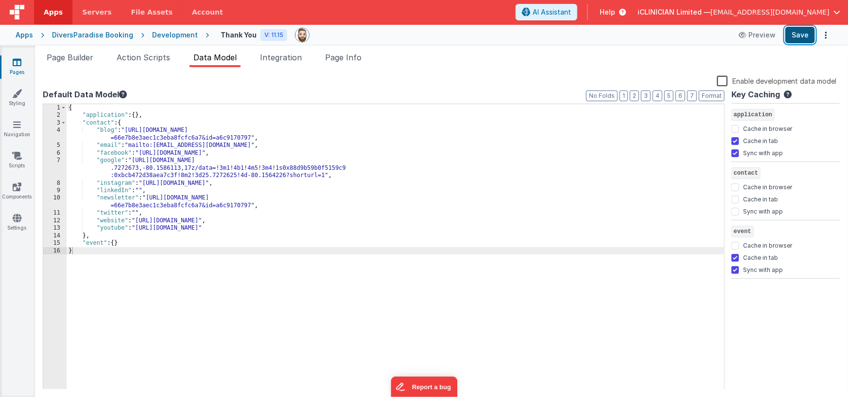
click at [807, 33] on button "Save" at bounding box center [800, 35] width 30 height 17
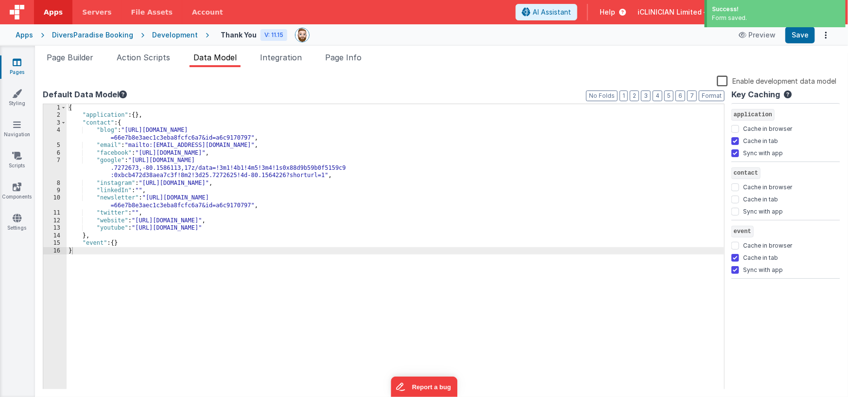
click at [15, 67] on link "Pages" at bounding box center [17, 66] width 35 height 19
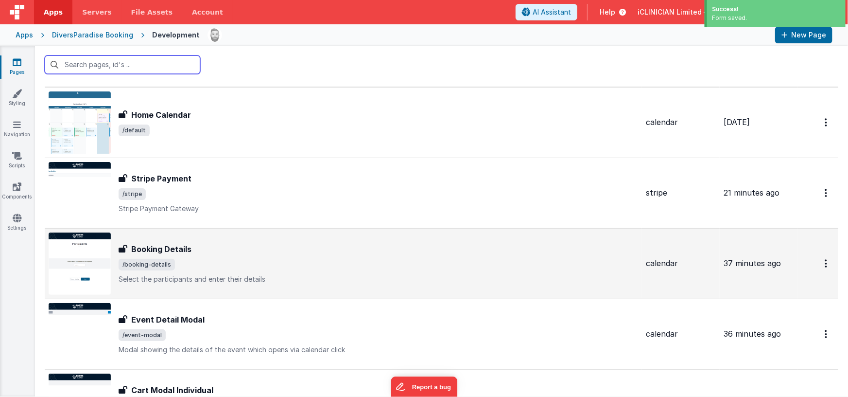
scroll to position [97, 0]
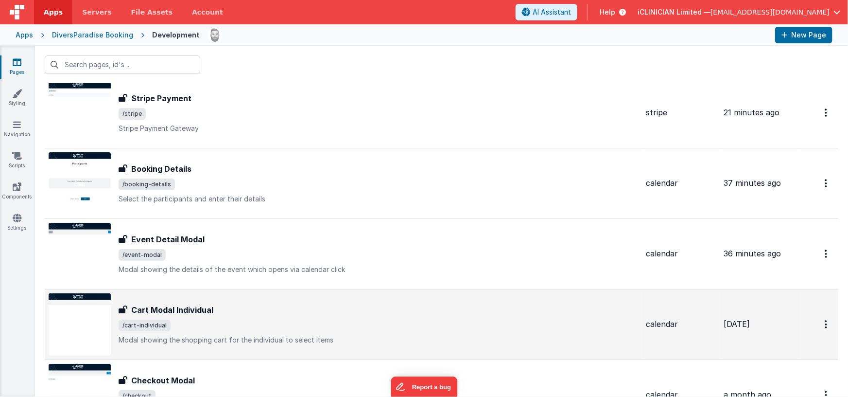
click at [239, 306] on div "Cart Modal Individual" at bounding box center [379, 310] width 520 height 12
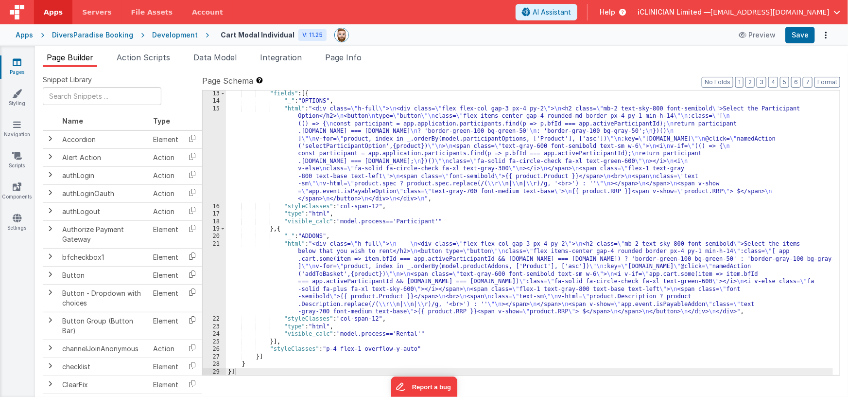
scroll to position [113, 0]
click at [447, 264] on div ""fields" : [{ "_" : "OPTIONS" , "html" : "<div class= \" h-full \" > \n <div cl…" at bounding box center [530, 240] width 608 height 300
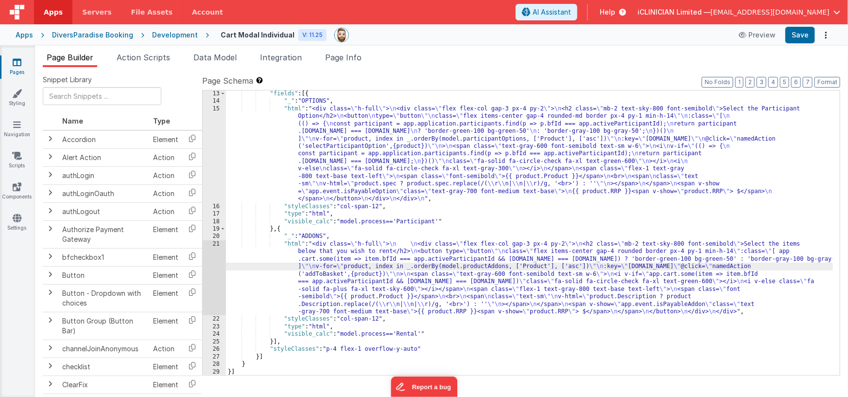
click at [213, 272] on div "21" at bounding box center [214, 277] width 23 height 75
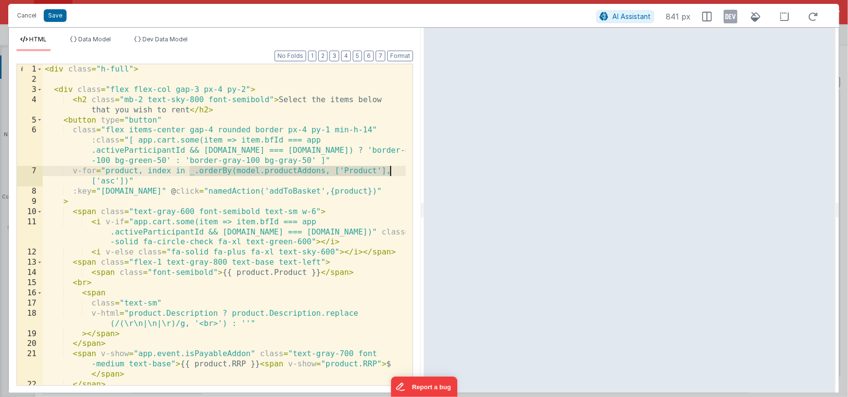
drag, startPoint x: 188, startPoint y: 172, endPoint x: 393, endPoint y: 171, distance: 204.6
click at [393, 171] on div "< div class = "h-full" > < div class = "flex flex-col gap-3 px-4 py-2" > < h2 c…" at bounding box center [224, 234] width 363 height 341
click at [338, 170] on div "< div class = "h-full" > < div class = "flex flex-col gap-3 px-4 py-2" > < h2 c…" at bounding box center [224, 234] width 363 height 341
click at [728, 17] on icon at bounding box center [731, 17] width 14 height 16
click at [167, 40] on span "Dev Data Model" at bounding box center [164, 38] width 45 height 7
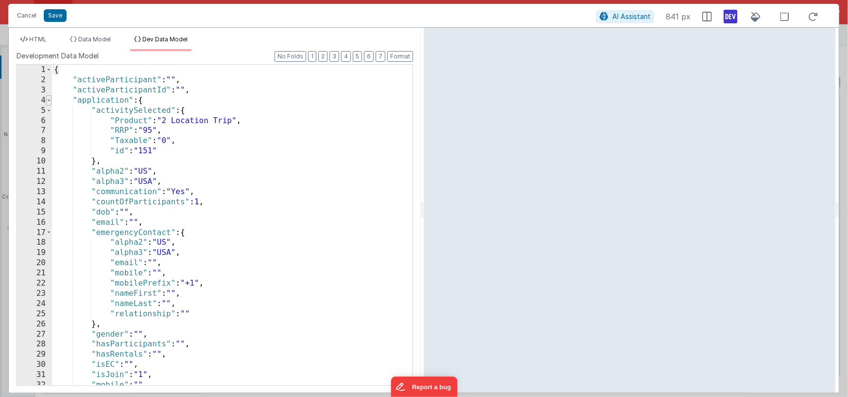
click at [50, 102] on span at bounding box center [48, 100] width 5 height 10
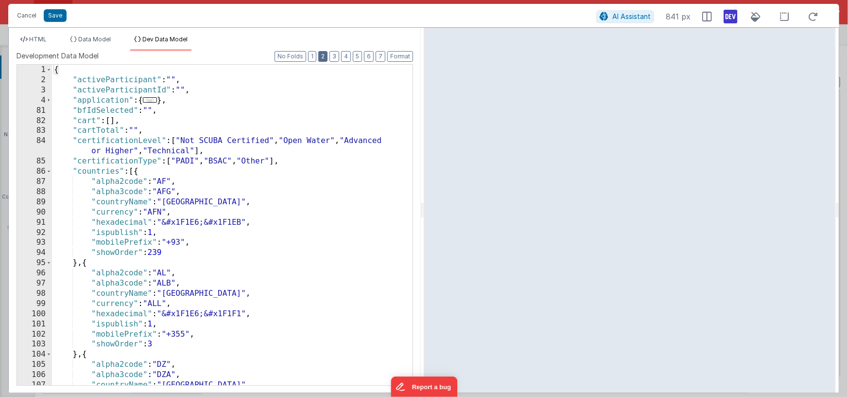
click at [326, 59] on button "2" at bounding box center [322, 56] width 9 height 11
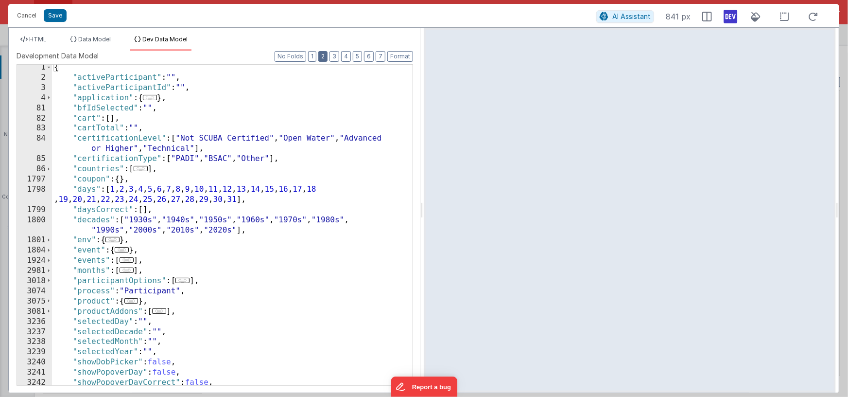
scroll to position [66, 0]
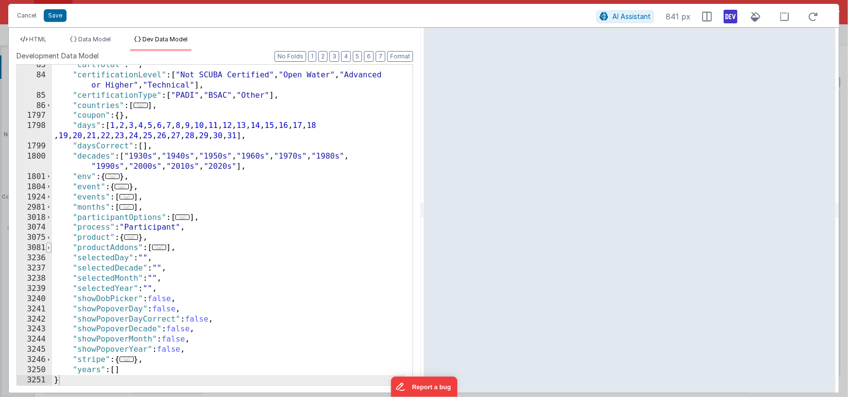
click at [51, 248] on span at bounding box center [48, 248] width 5 height 10
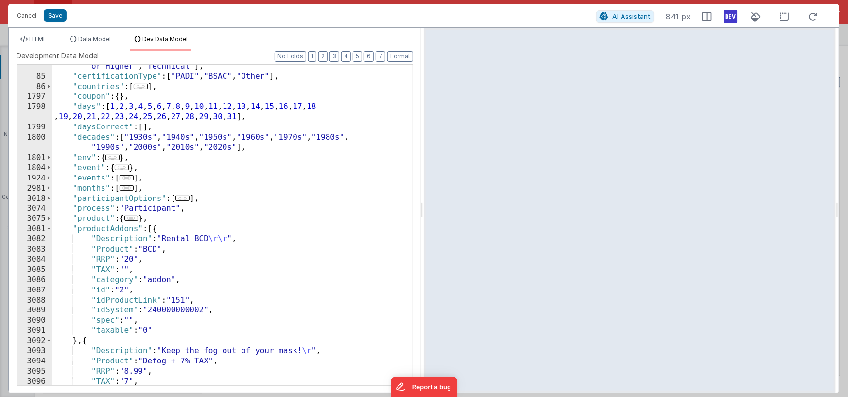
scroll to position [85, 0]
click at [187, 280] on div ""certificationLevel" : [ "Not SCUBA Certified" , "Open Water" , "Advanced or Hi…" at bounding box center [229, 226] width 354 height 351
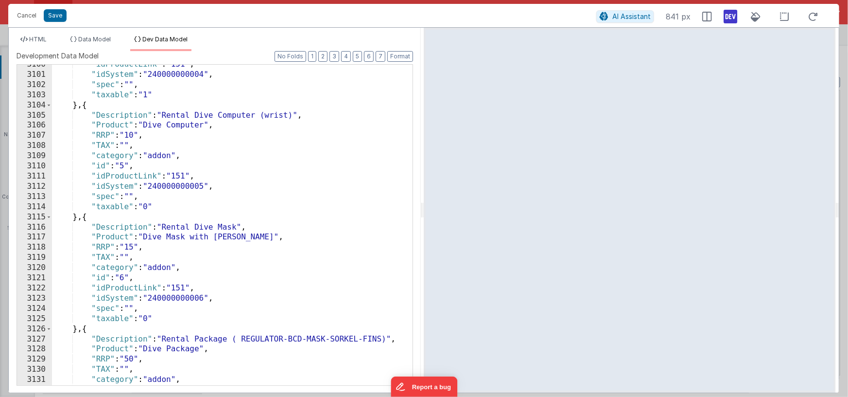
scroll to position [448, 0]
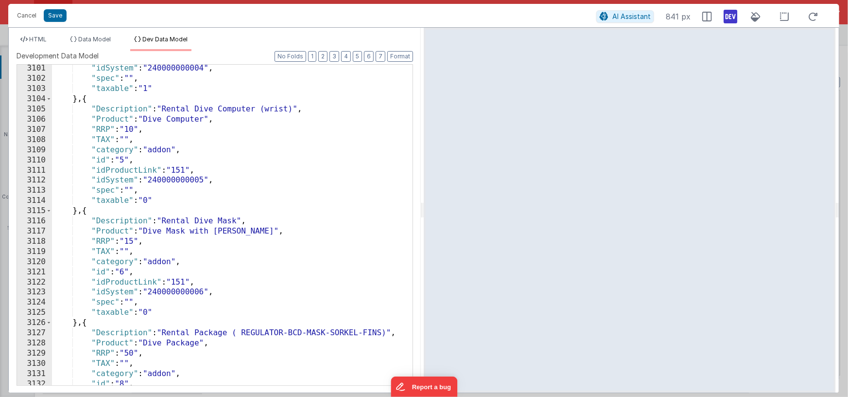
click at [195, 259] on div ""idSystem" : "240000000004" , "spec" : "" , "taxable" : "1" } , { "Description"…" at bounding box center [229, 233] width 354 height 341
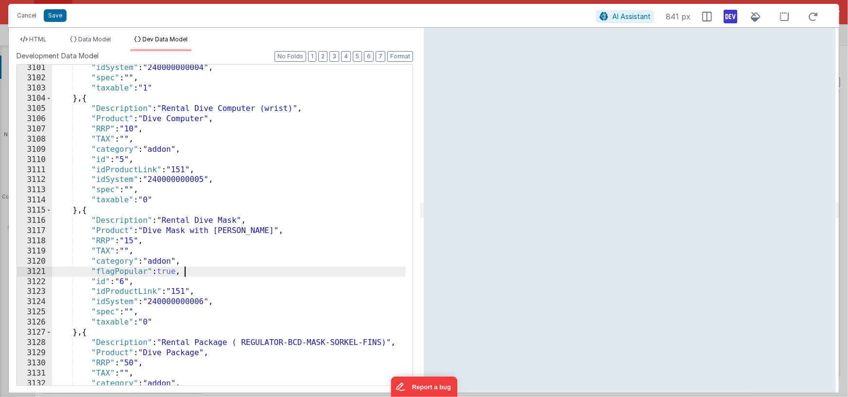
scroll to position [451, 0]
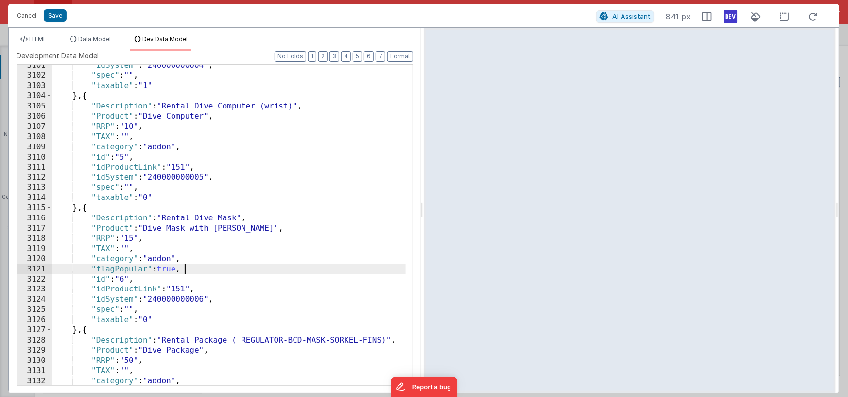
click at [114, 268] on div ""idSystem" : "240000000004" , "spec" : "" , "taxable" : "1" } , { "Description"…" at bounding box center [229, 230] width 354 height 341
click at [98, 268] on div ""idSystem" : "240000000004" , "spec" : "" , "taxable" : "1" } , { "Description"…" at bounding box center [229, 230] width 354 height 341
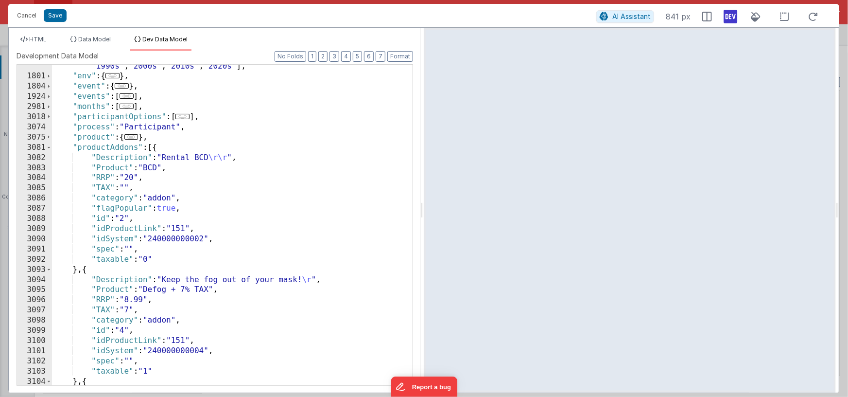
scroll to position [165, 0]
click at [115, 209] on div ""decades" : [ "1930s" , "1940s" , "1950s" , "1960s" , "1970s" , "1980s" , "1990…" at bounding box center [229, 227] width 354 height 351
click at [96, 210] on div ""decades" : [ "1930s" , "1940s" , "1950s" , "1960s" , "1970s" , "1980s" , "1990…" at bounding box center [229, 227] width 354 height 351
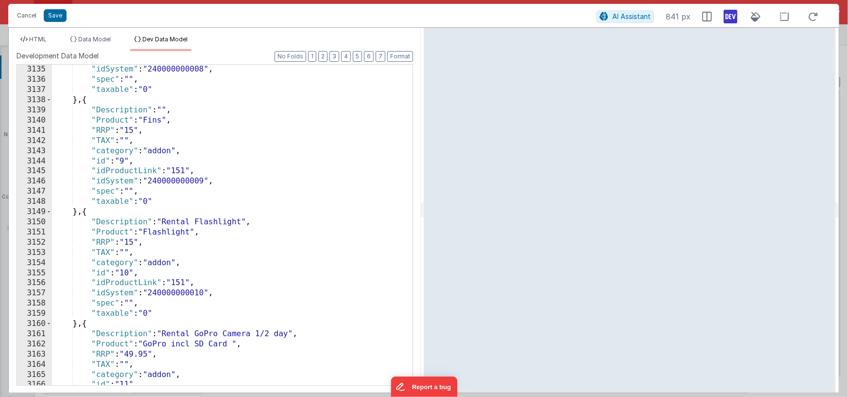
scroll to position [793, 0]
click at [168, 273] on div ""idSystem" : "240000000008" , "spec" : "" , "taxable" : "0" } , { "Description"…" at bounding box center [229, 234] width 354 height 341
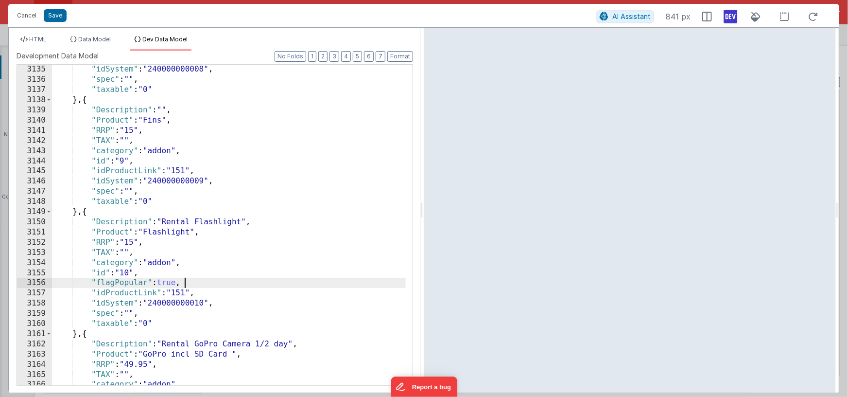
click at [112, 284] on div ""idSystem" : "240000000008" , "spec" : "" , "taxable" : "0" } , { "Description"…" at bounding box center [229, 234] width 354 height 341
click at [40, 40] on span "HTML" at bounding box center [37, 38] width 17 height 7
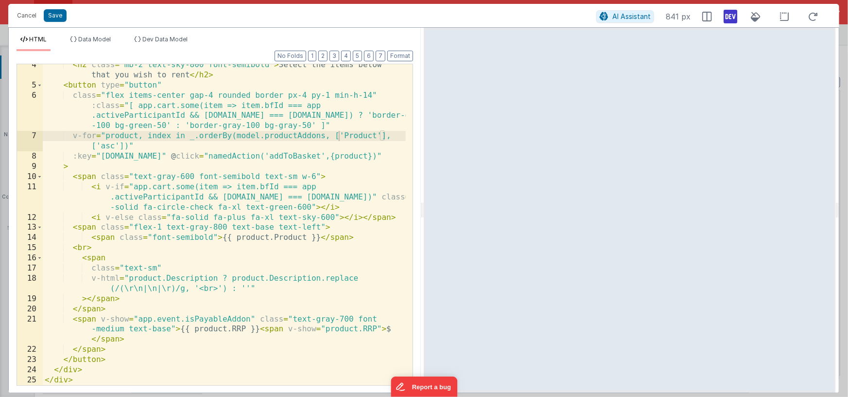
scroll to position [0, 0]
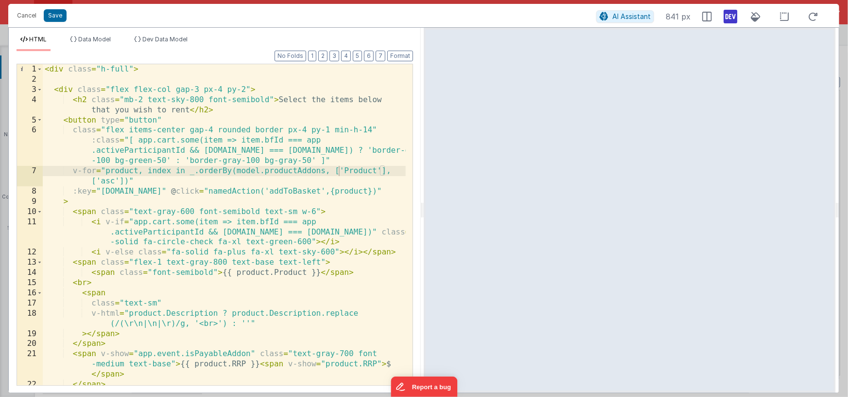
click at [63, 120] on div "< div class = "h-full" > < div class = "flex flex-col gap-3 px-4 py-2" > < h2 c…" at bounding box center [224, 234] width 363 height 341
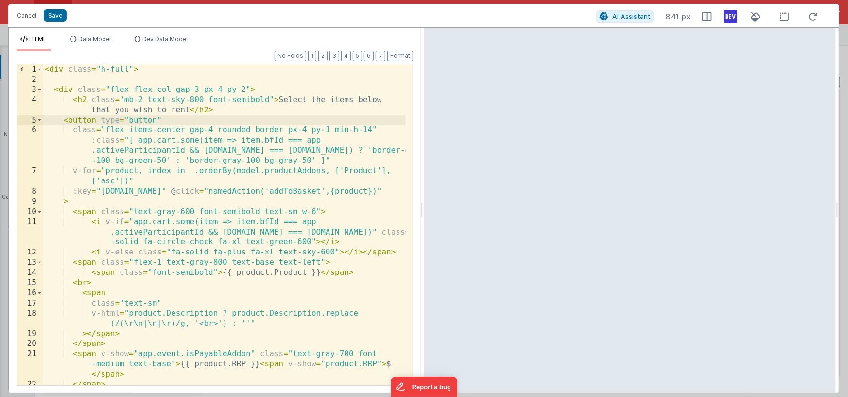
scroll to position [35, 0]
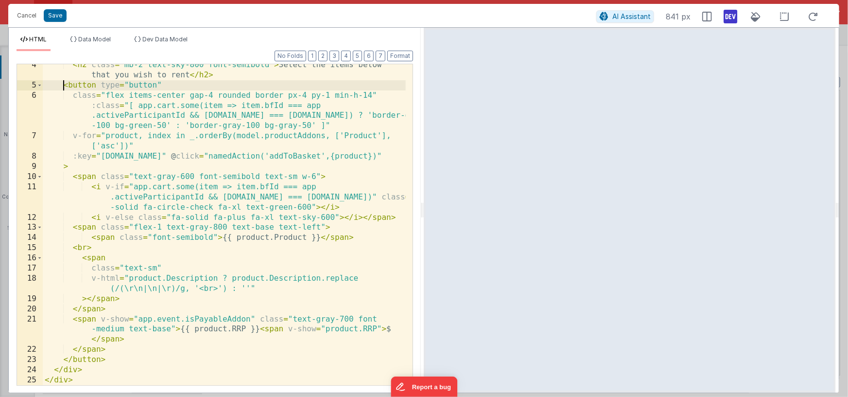
click at [118, 359] on div "< h2 class = "mb-2 text-sky-800 font-semibold" > Select the items below that yo…" at bounding box center [224, 235] width 363 height 351
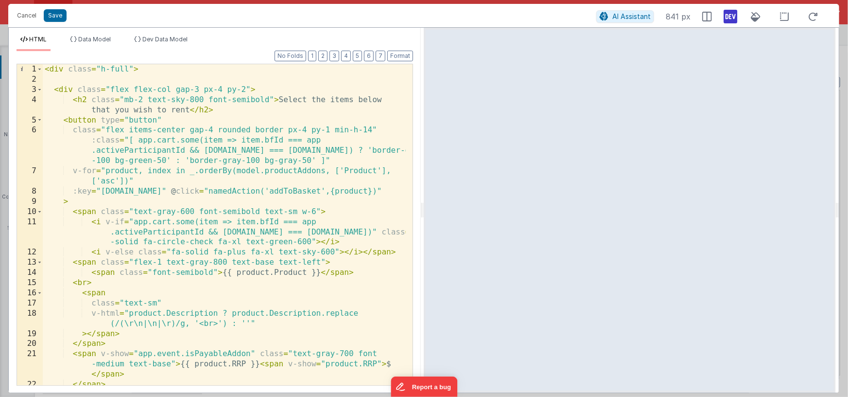
scroll to position [0, 0]
click at [63, 122] on div "< div class = "h-full" > < div class = "flex flex-col gap-3 px-4 py-2" > < h2 c…" at bounding box center [224, 234] width 363 height 341
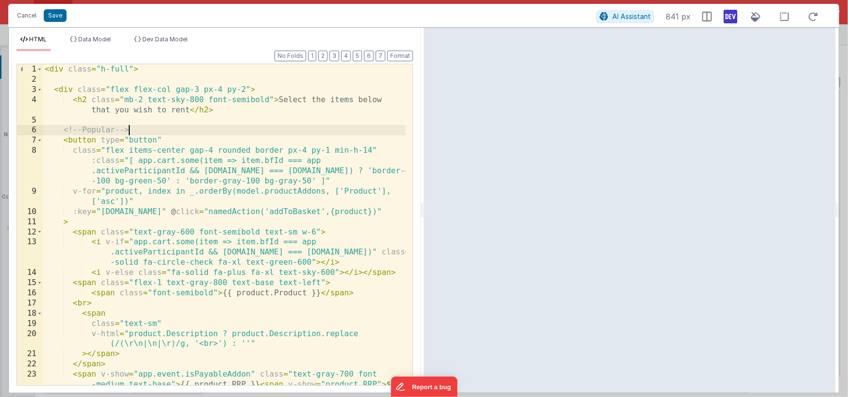
click at [143, 129] on div "< div class = "h-full" > < div class = "flex flex-col gap-3 px-4 py-2" > < h2 c…" at bounding box center [224, 245] width 363 height 362
click at [95, 141] on div "< div class = "h-full" > < div class = "flex flex-col gap-3 px-4 py-2" > < h2 c…" at bounding box center [224, 245] width 363 height 362
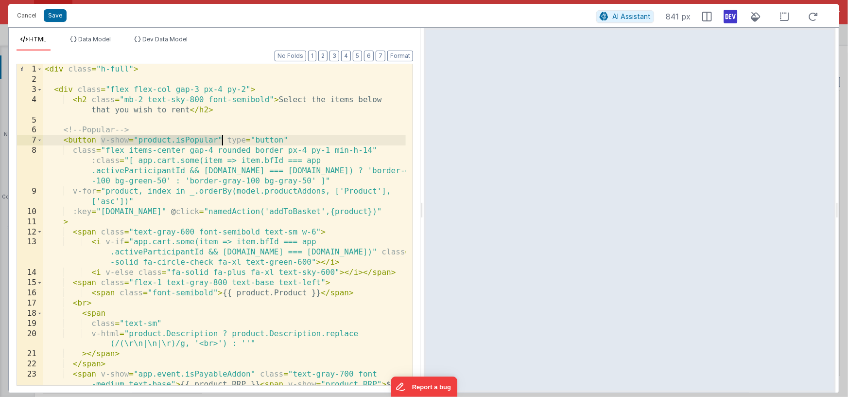
drag, startPoint x: 101, startPoint y: 140, endPoint x: 222, endPoint y: 138, distance: 121.5
click at [222, 138] on div "< div class = "h-full" > < div class = "flex flex-col gap-3 px-4 py-2" > < h2 c…" at bounding box center [224, 245] width 363 height 362
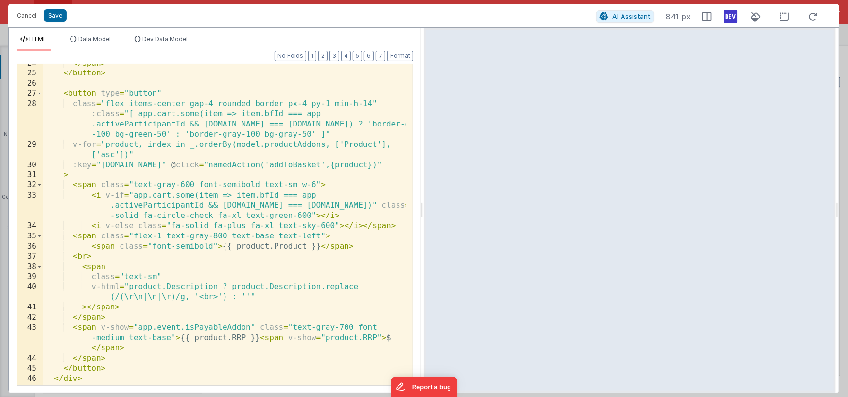
scroll to position [332, 0]
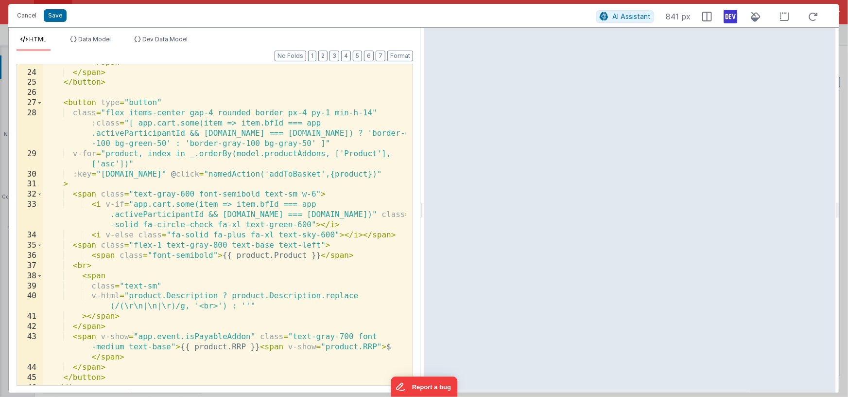
click at [64, 102] on div "< span v-show = "app.event.isPayableAddon" class = "text-gray-700 font -medium …" at bounding box center [224, 218] width 363 height 362
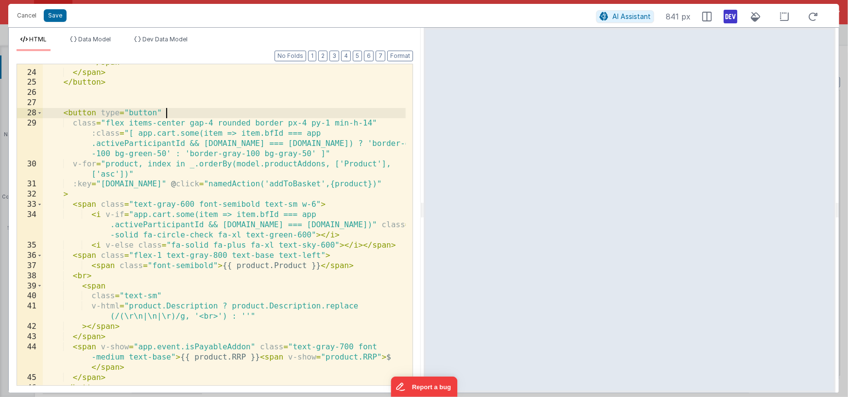
paste textarea
click at [206, 113] on div "< span v-show = "app.event.isPayableAddon" class = "text-gray-700 font -medium …" at bounding box center [224, 218] width 363 height 362
click at [90, 106] on div "< span v-show = "app.event.isPayableAddon" class = "text-gray-700 font -medium …" at bounding box center [224, 218] width 363 height 362
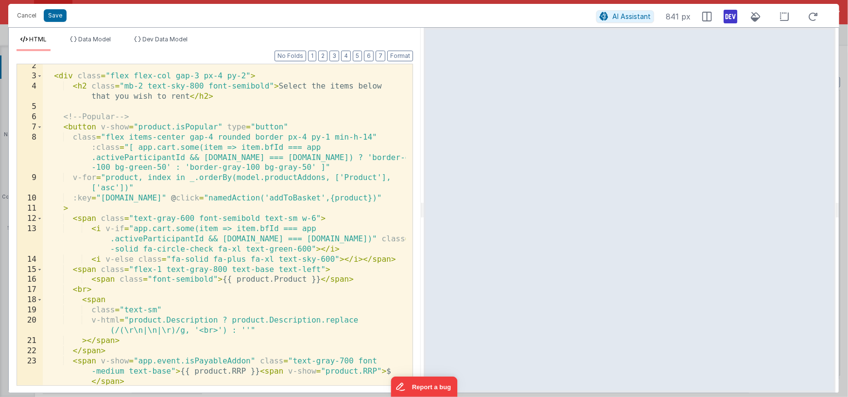
scroll to position [0, 0]
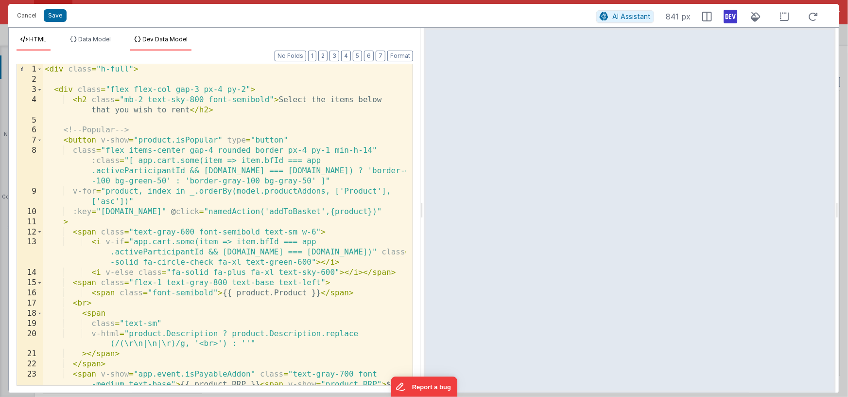
click at [172, 38] on span "Dev Data Model" at bounding box center [164, 38] width 45 height 7
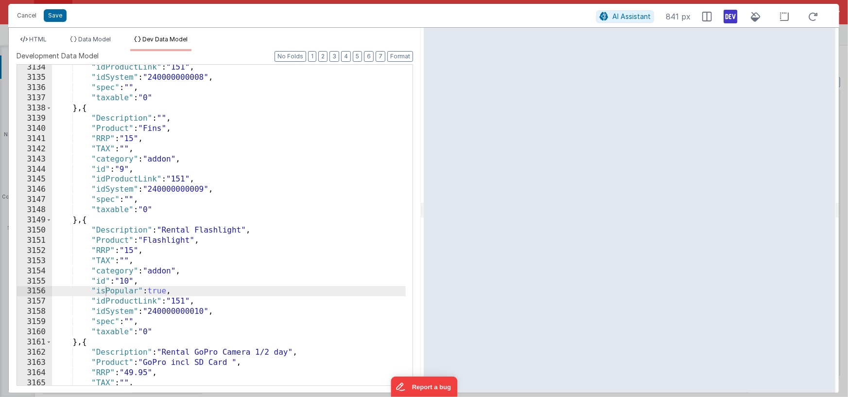
scroll to position [785, 0]
click at [248, 159] on div ""idProductLink" : "151" , "idSystem" : "240000000008" , "spec" : "" , "taxable"…" at bounding box center [229, 232] width 354 height 341
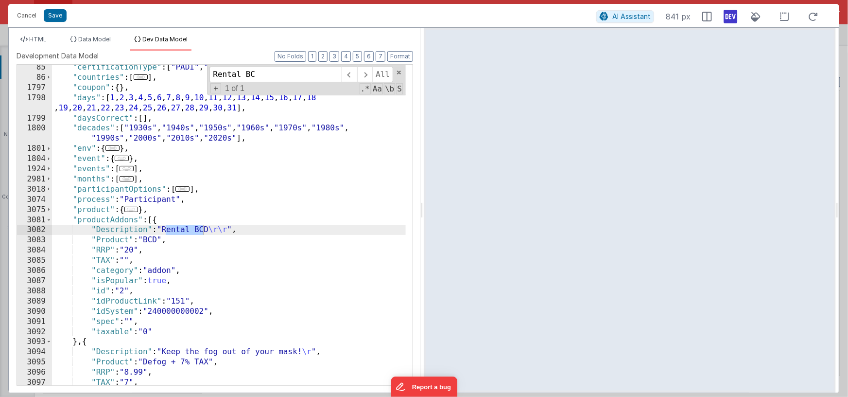
scroll to position [94, 0]
type input "Rental BCD"
click at [231, 228] on div ""certificationType" : [ "PADI" , "BSAC" , "Other" ] , "countries" : [ ... ] , "…" at bounding box center [229, 232] width 354 height 341
click at [45, 41] on span "HTML" at bounding box center [37, 38] width 17 height 7
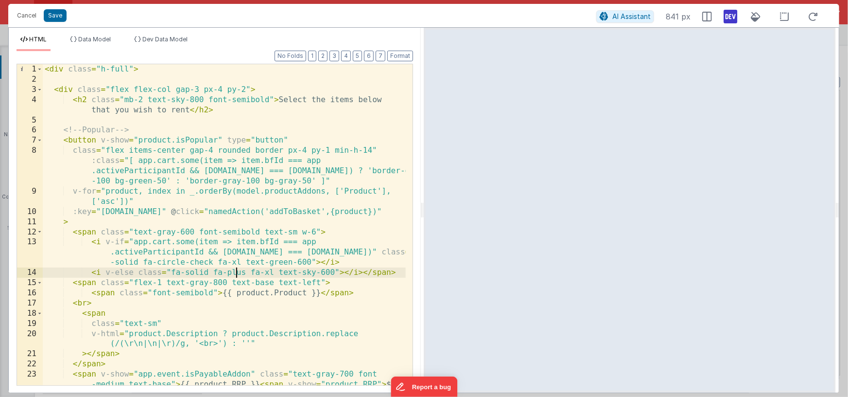
click at [237, 274] on div "< div class = "h-full" > < div class = "flex flex-col gap-3 px-4 py-2" > < h2 c…" at bounding box center [224, 245] width 363 height 362
click at [203, 272] on div "< div class = "h-full" > < div class = "flex flex-col gap-3 px-4 py-2" > < h2 c…" at bounding box center [224, 245] width 363 height 362
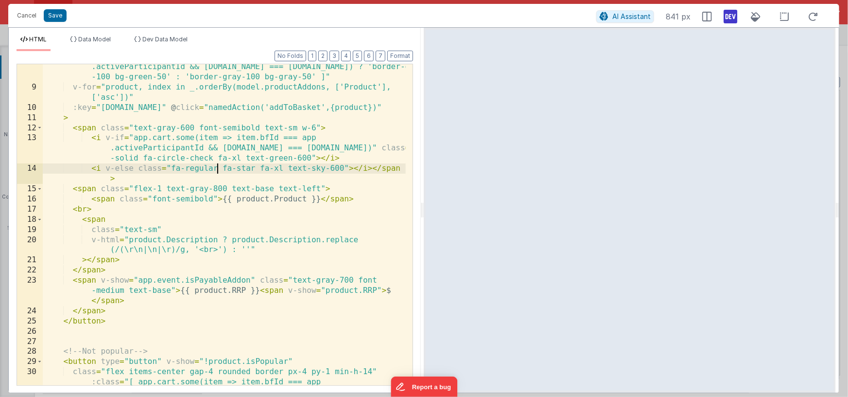
scroll to position [208, 0]
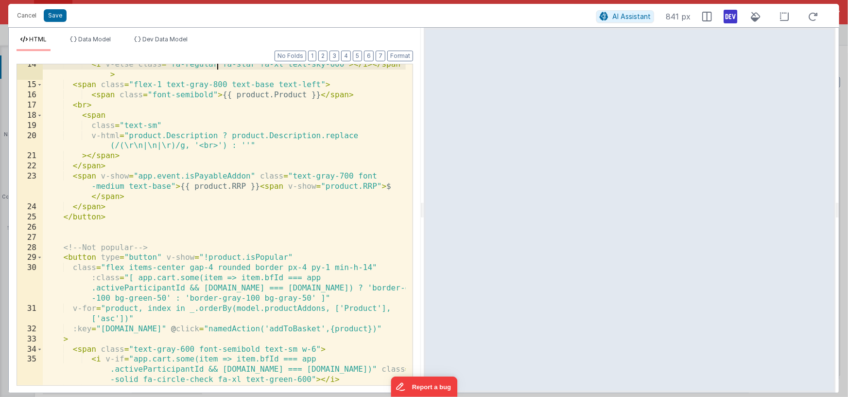
click at [115, 223] on div "< i v-else class = "fa-regular fa-star fa-xl text-sky-600" > </ i > </ span > <…" at bounding box center [224, 234] width 363 height 351
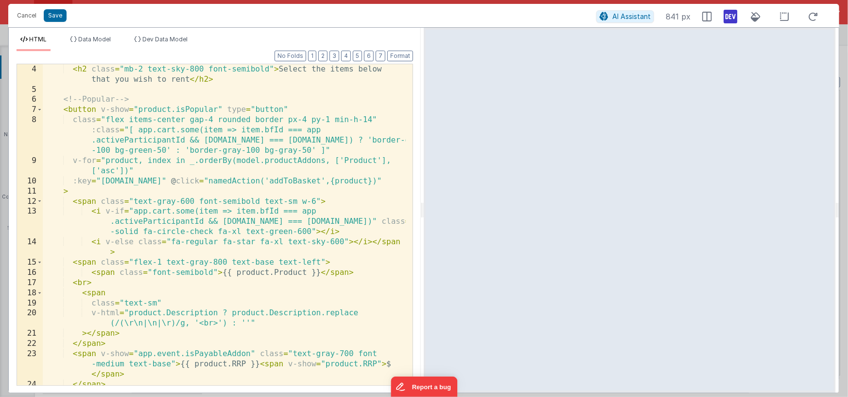
scroll to position [30, 0]
click at [204, 243] on div "< h2 class = "mb-2 text-sky-800 font-semibold" > Select the items below that yo…" at bounding box center [224, 239] width 363 height 351
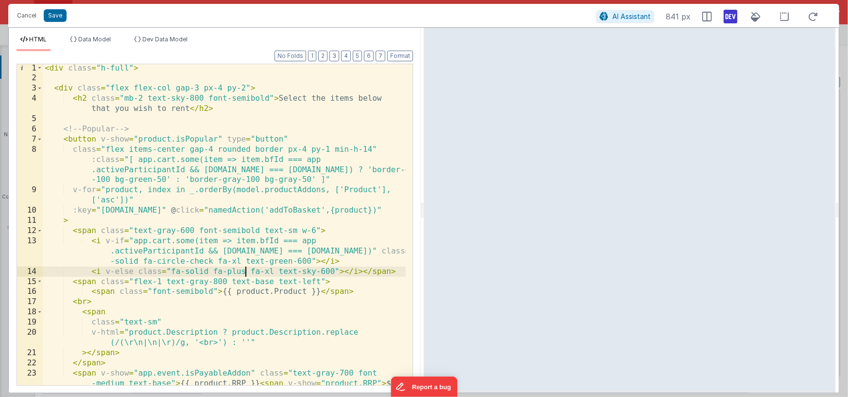
scroll to position [0, 0]
click at [143, 132] on div "< div class = "h-full" > < div class = "flex flex-col gap-3 px-4 py-2" > < h2 c…" at bounding box center [224, 245] width 363 height 362
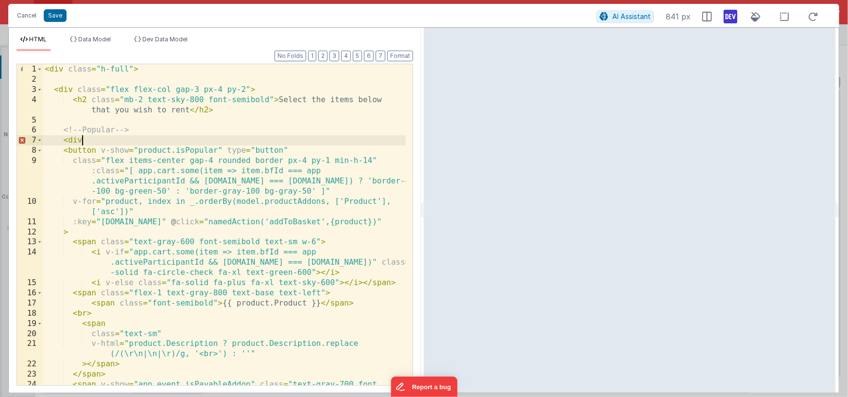
paste textarea
click at [119, 140] on div "< div class = "h-full" > < div class = "flex flex-col gap-3 px-4 py-2" > < h2 c…" at bounding box center [224, 245] width 363 height 362
click at [371, 140] on div "< div class = "h-full" > < div class = "flex flex-col gap-3 px-4 py-2" > < h2 c…" at bounding box center [224, 245] width 363 height 362
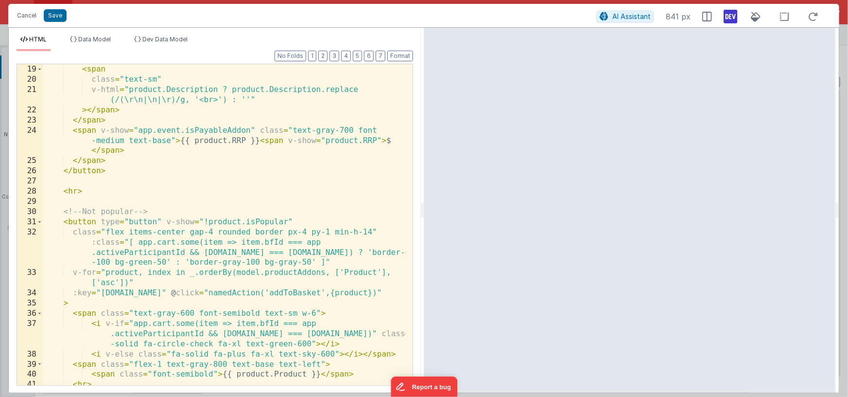
scroll to position [259, 0]
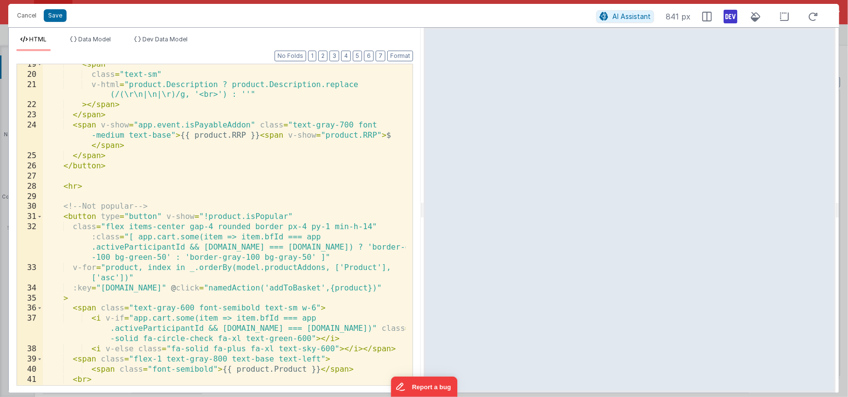
click at [205, 350] on div "< span class = "text-sm" v-html = "product.Description ? product.Description.re…" at bounding box center [224, 229] width 363 height 341
click at [193, 347] on div "< span class = "text-sm" v-html = "product.Description ? product.Description.re…" at bounding box center [224, 229] width 363 height 341
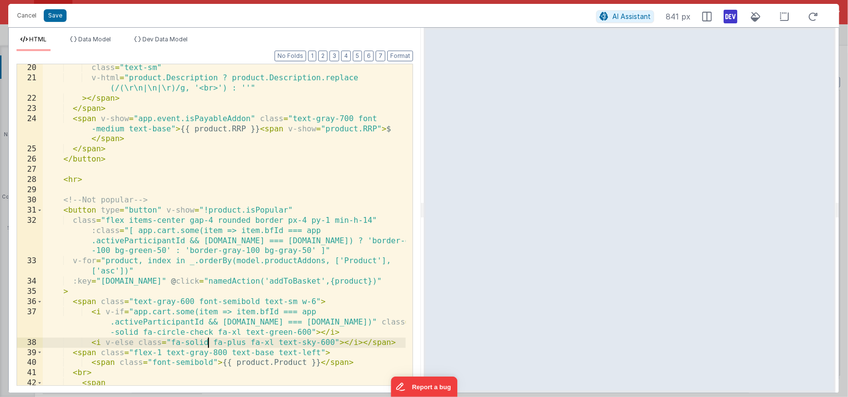
scroll to position [265, 0]
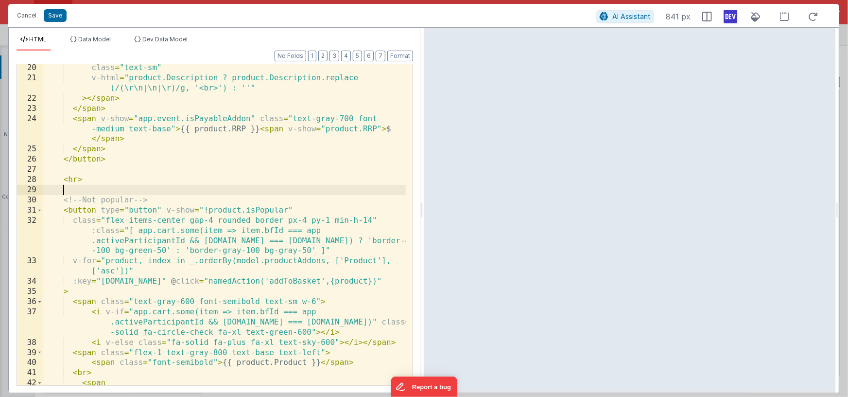
click at [153, 191] on div "class = "text-sm" v-html = "product.Description ? product.Description.replace (…" at bounding box center [224, 233] width 363 height 341
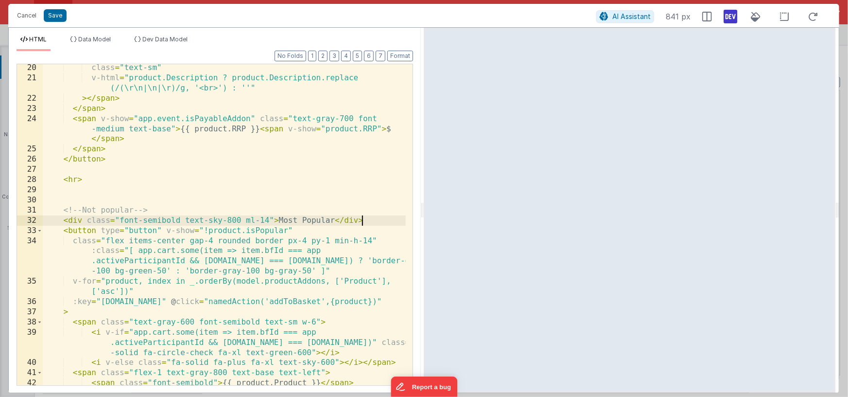
click at [333, 219] on div "class = "text-sm" v-html = "product.Description ? product.Description.replace (…" at bounding box center [224, 233] width 363 height 341
click at [278, 219] on div "class = "text-sm" v-html = "product.Description ? product.Description.replace (…" at bounding box center [224, 233] width 363 height 341
click at [309, 221] on div "class = "text-sm" v-html = "product.Description ? product.Description.replace (…" at bounding box center [224, 233] width 363 height 341
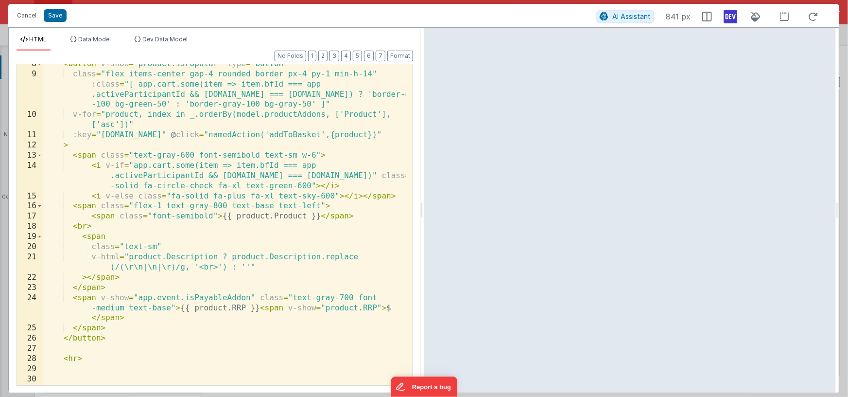
scroll to position [0, 0]
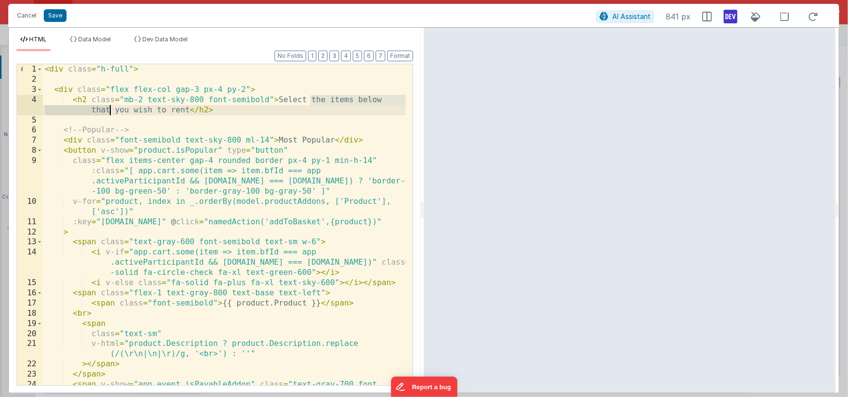
drag, startPoint x: 312, startPoint y: 100, endPoint x: 111, endPoint y: 110, distance: 201.0
click at [111, 110] on div "< div class = "h-full" > < div class = "flex flex-col gap-3 px-4 py-2" > < h2 c…" at bounding box center [224, 245] width 363 height 362
click at [291, 140] on div "< div class = "h-full" > < div class = "flex flex-col gap-3 px-4 py-2" > < h2 c…" at bounding box center [224, 245] width 363 height 362
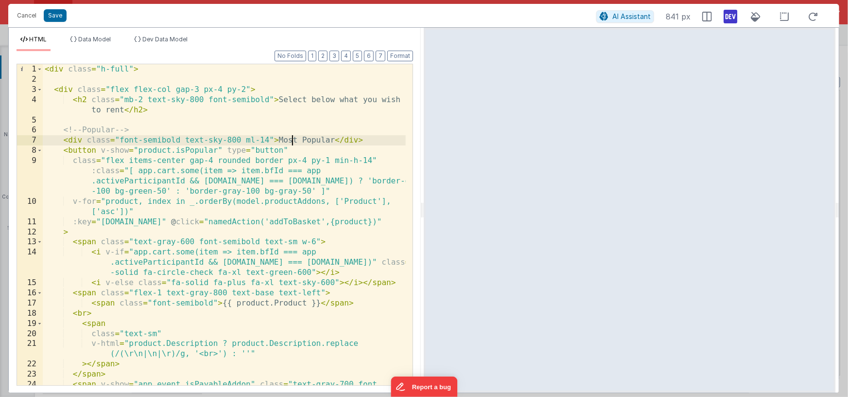
click at [291, 140] on div "< div class = "h-full" > < div class = "flex flex-col gap-3 px-4 py-2" > < h2 c…" at bounding box center [224, 245] width 363 height 362
click at [252, 101] on div "< div class = "h-full" > < div class = "flex flex-col gap-3 px-4 py-2" > < h2 c…" at bounding box center [224, 245] width 363 height 362
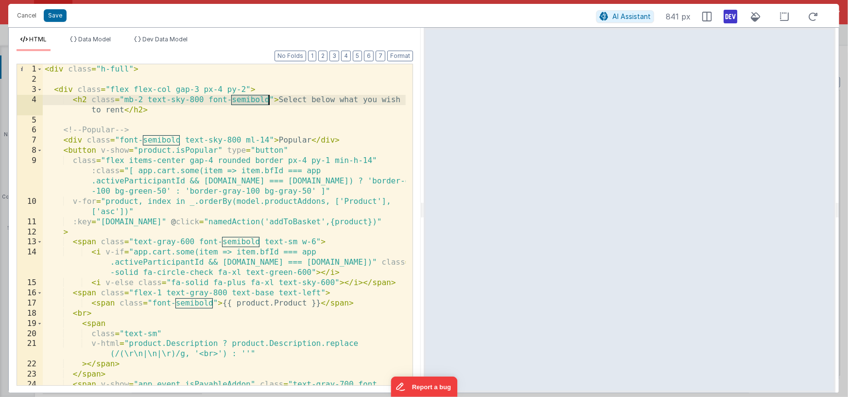
click at [252, 101] on div "< div class = "h-full" > < div class = "flex flex-col gap-3 px-4 py-2" > < h2 c…" at bounding box center [224, 245] width 363 height 362
click at [172, 137] on div "< div class = "h-full" > < div class = "flex flex-col gap-3 px-4 py-2" > < h2 c…" at bounding box center [224, 245] width 363 height 362
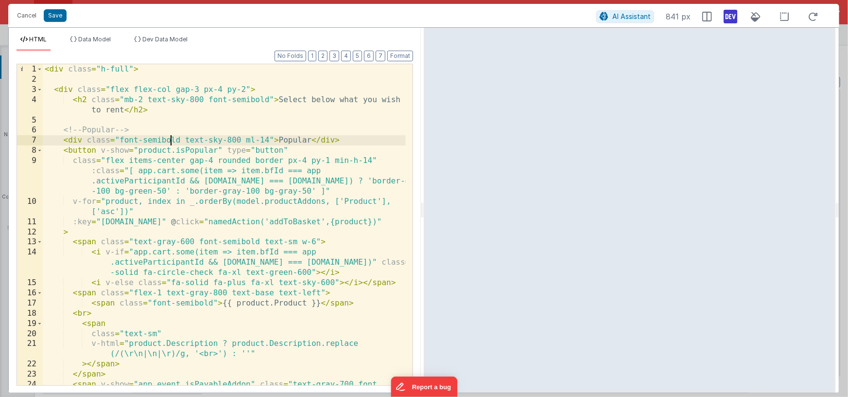
click at [171, 137] on div "< div class = "h-full" > < div class = "flex flex-col gap-3 px-4 py-2" > < h2 c…" at bounding box center [224, 245] width 363 height 362
click at [152, 141] on div "< div class = "h-full" > < div class = "flex flex-col gap-3 px-4 py-2" > < h2 c…" at bounding box center [224, 245] width 363 height 362
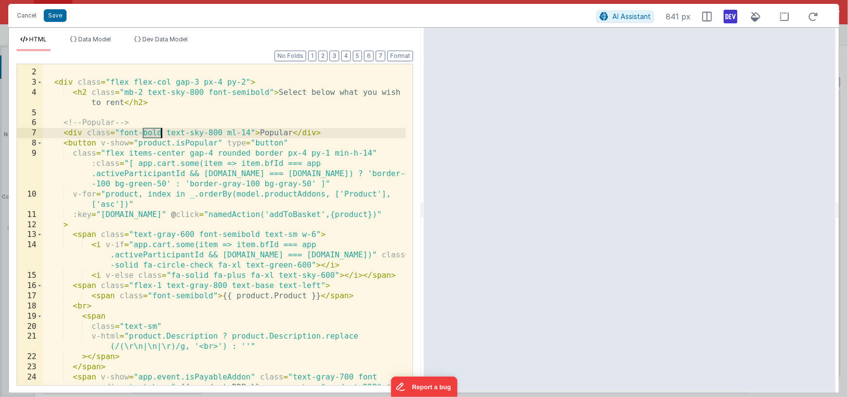
scroll to position [7, 0]
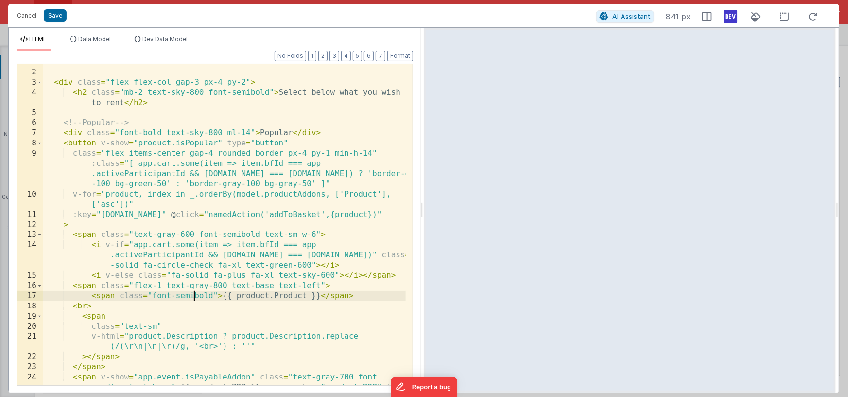
click at [195, 294] on div "< div class = "h-full" > < div class = "flex flex-col gap-3 px-4 py-2" > < h2 c…" at bounding box center [224, 238] width 363 height 362
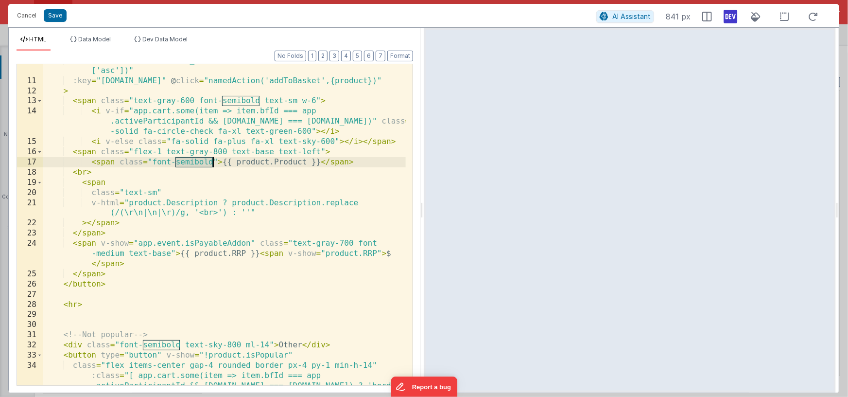
scroll to position [244, 0]
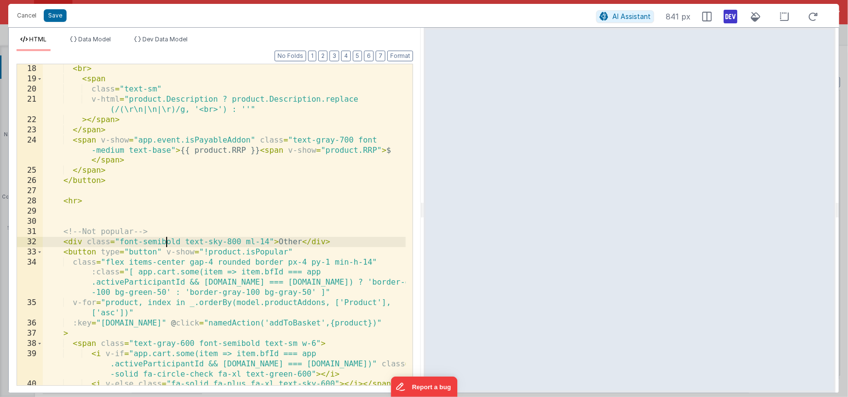
click at [164, 242] on div "< br > < span class = "text-sm" v-html = "product.Description ? product.Descrip…" at bounding box center [224, 234] width 363 height 341
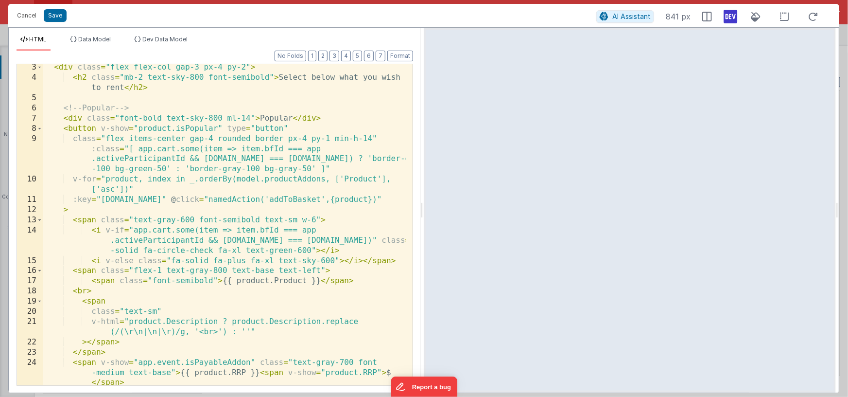
scroll to position [0, 0]
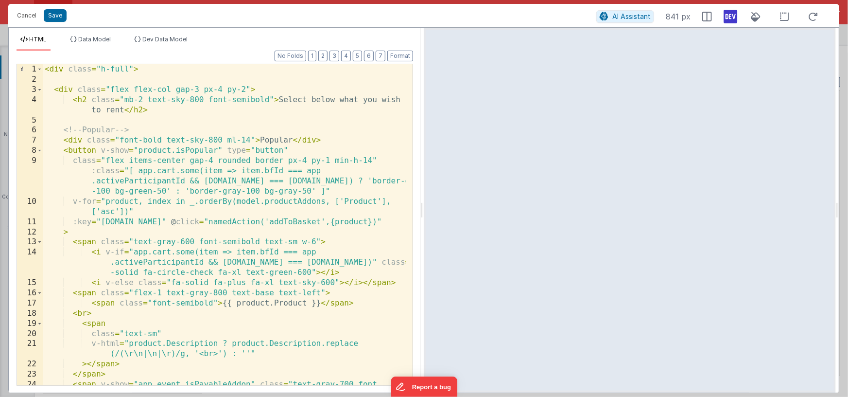
click at [77, 141] on div "< div class = "h-full" > < div class = "flex flex-col gap-3 px-4 py-2" > < h2 c…" at bounding box center [224, 245] width 363 height 362
click at [304, 140] on div "< div class = "h-full" > < div class = "flex flex-col gap-3 px-4 py-2" > < h2 c…" at bounding box center [224, 245] width 363 height 362
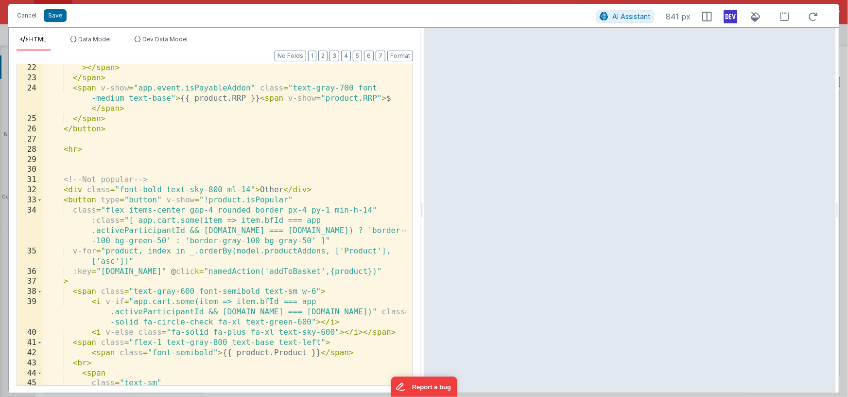
scroll to position [296, 0]
click at [77, 189] on div "> </ span > </ span > < span v-show = "app.event.isPayableAddon" class = "text-…" at bounding box center [224, 238] width 363 height 351
click at [292, 191] on div "> </ span > </ span > < span v-show = "app.event.isPayableAddon" class = "text-…" at bounding box center [224, 238] width 363 height 351
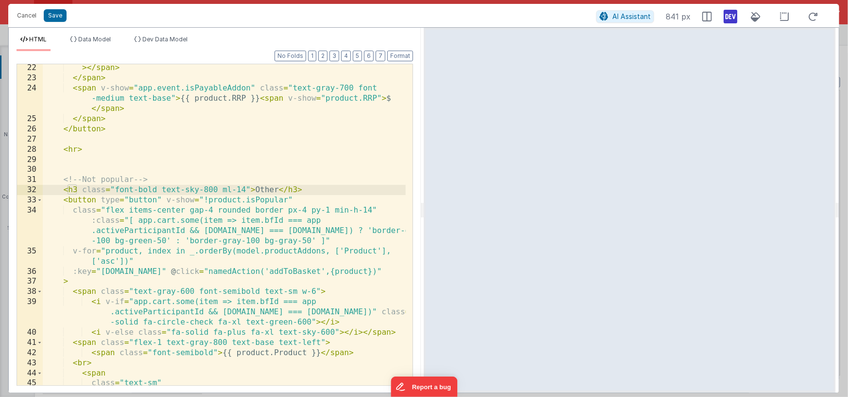
click at [255, 161] on div "> </ span > </ span > < span v-show = "app.event.isPayableAddon" class = "text-…" at bounding box center [224, 238] width 363 height 351
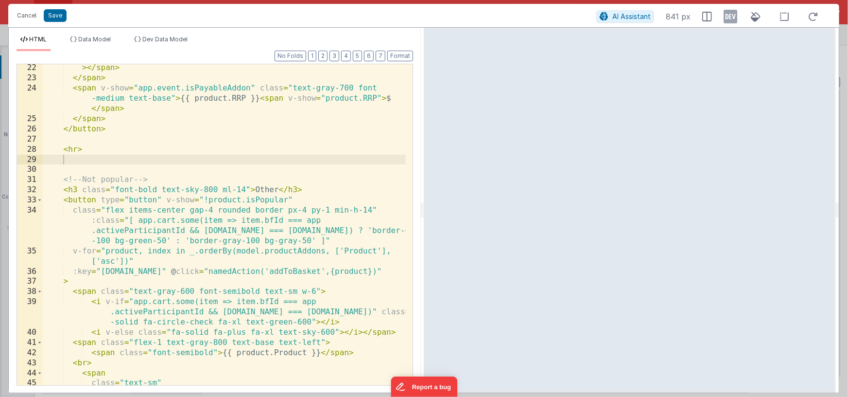
click at [731, 14] on icon at bounding box center [731, 17] width 14 height 16
click at [321, 126] on div "> </ span > </ span > < span v-show = "app.event.isPayableAddon" class = "text-…" at bounding box center [224, 238] width 363 height 351
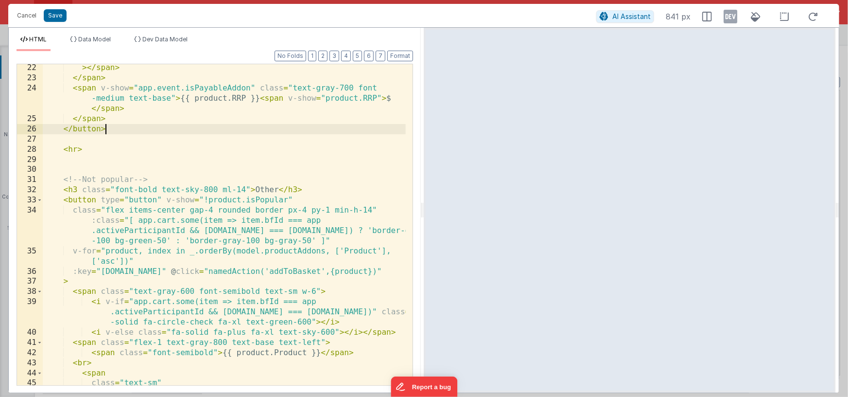
click at [725, 16] on icon at bounding box center [731, 17] width 14 height 16
drag, startPoint x: 79, startPoint y: 150, endPoint x: 85, endPoint y: 154, distance: 7.3
click at [79, 150] on div "> </ span > </ span > < span v-show = "app.event.isPayableAddon" class = "text-…" at bounding box center [224, 238] width 363 height 351
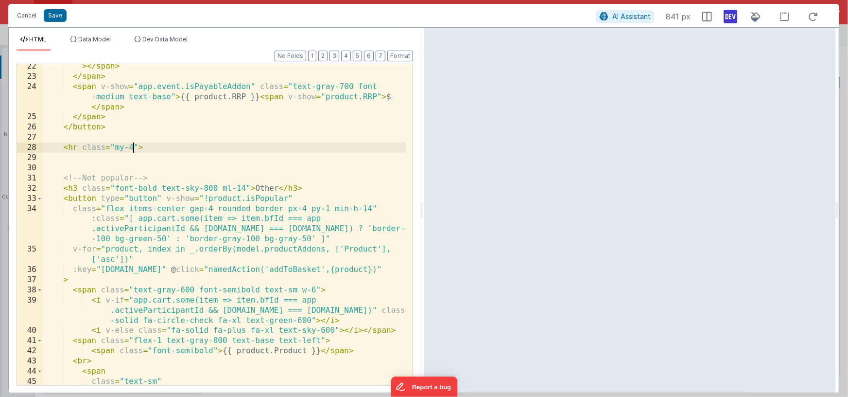
scroll to position [312, 0]
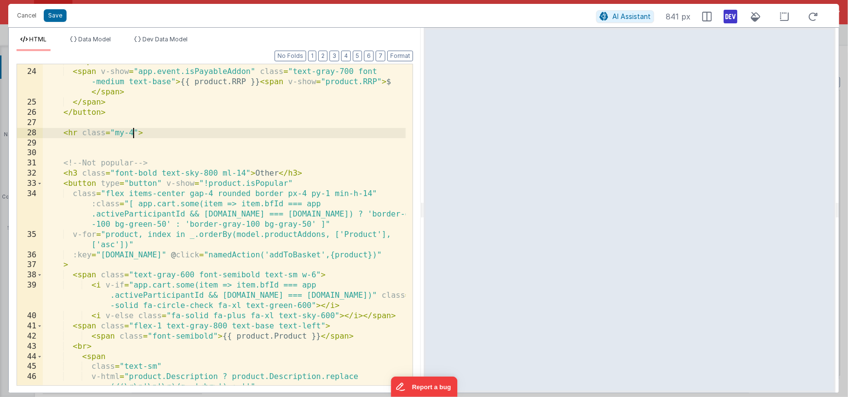
click at [303, 193] on div "</ span > < span v-show = "app.event.isPayableAddon" class = "text-gray-700 fon…" at bounding box center [224, 231] width 363 height 351
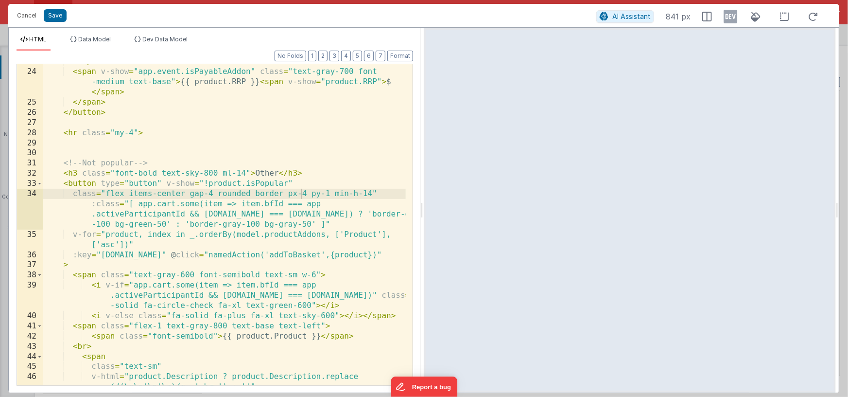
click at [730, 15] on icon at bounding box center [731, 17] width 14 height 16
click at [330, 148] on div "</ span > < span v-show = "app.event.isPayableAddon" class = "text-gray-700 fon…" at bounding box center [224, 231] width 363 height 351
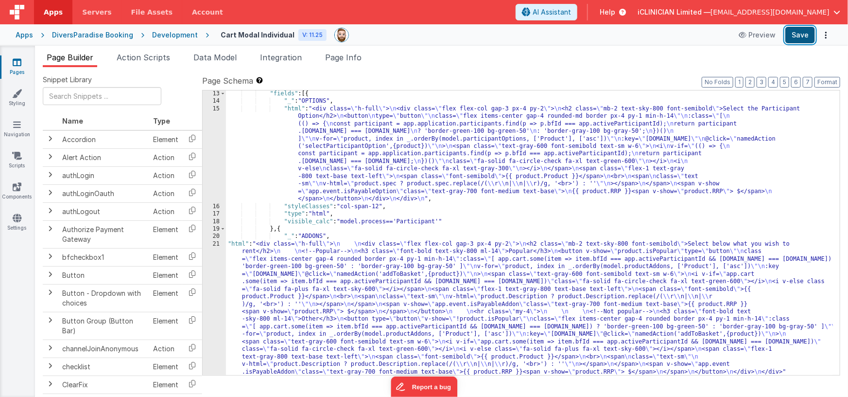
click at [799, 35] on button "Save" at bounding box center [800, 35] width 30 height 17
click at [363, 154] on div ""fields" : [{ "_" : "OPTIONS" , "html" : "<div class= \" h-full \" > \n <div cl…" at bounding box center [530, 307] width 608 height 435
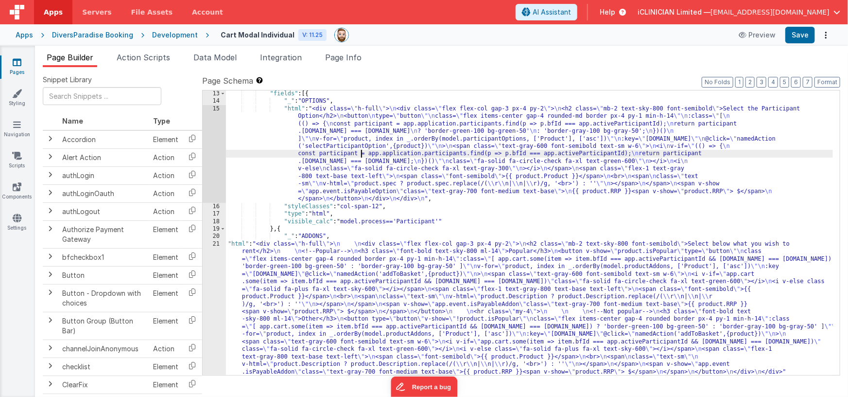
click at [220, 163] on div "15" at bounding box center [214, 154] width 23 height 98
click at [216, 159] on div "15" at bounding box center [214, 154] width 23 height 98
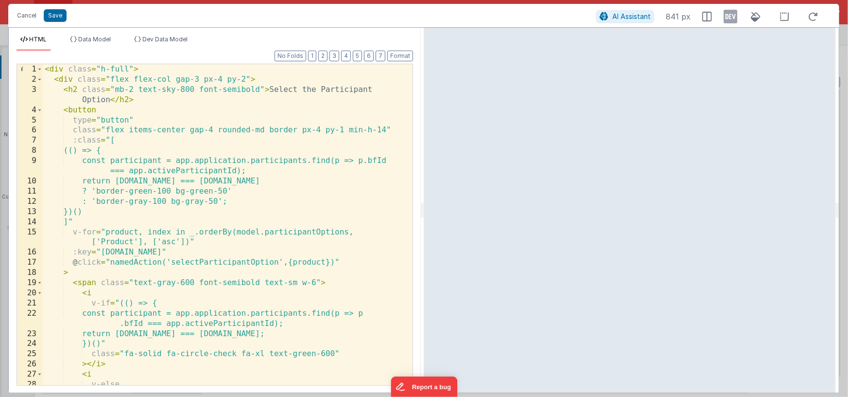
scroll to position [0, 0]
click at [28, 17] on button "Cancel" at bounding box center [26, 16] width 29 height 14
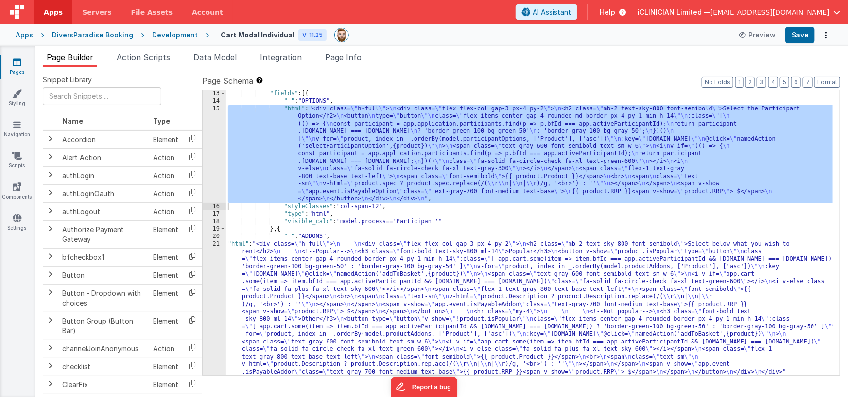
click at [340, 298] on div ""fields" : [{ "_" : "OPTIONS" , "html" : "<div class= \" h-full \" > \n <div cl…" at bounding box center [530, 307] width 608 height 435
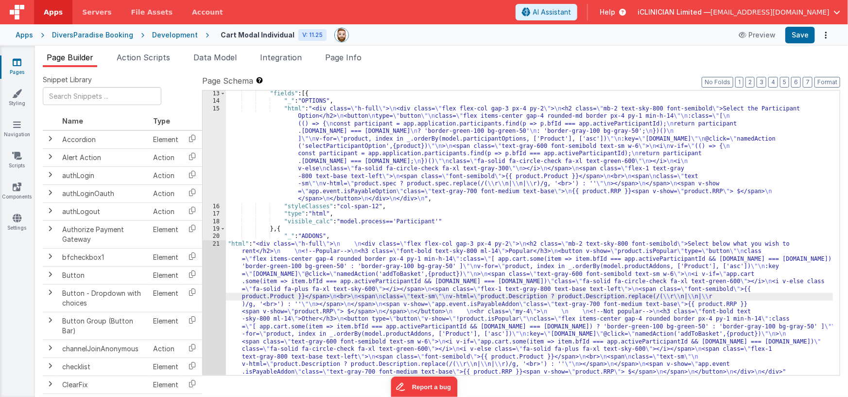
click at [217, 293] on div "13 14 15 16 17 18 19 20 21 22" at bounding box center [214, 307] width 23 height 435
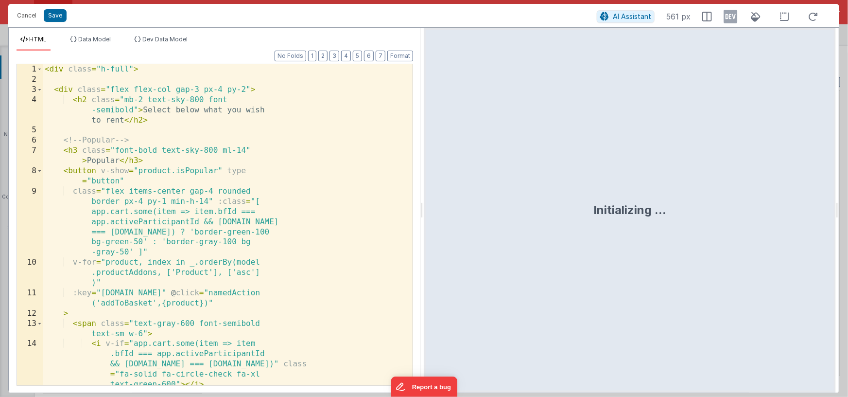
scroll to position [128, 0]
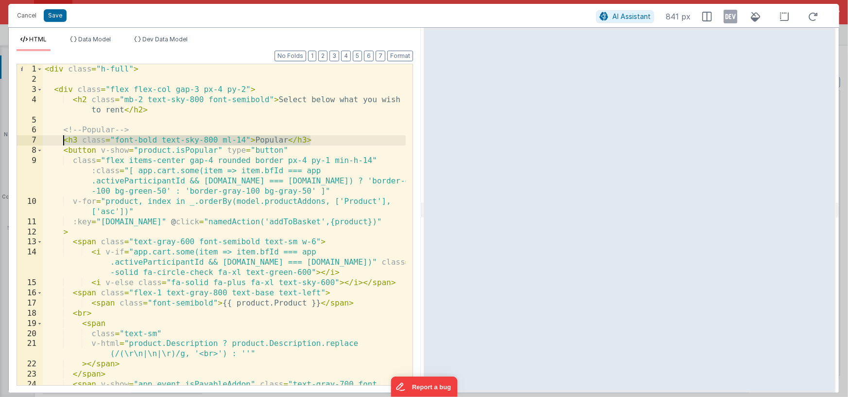
drag, startPoint x: 311, startPoint y: 140, endPoint x: 63, endPoint y: 139, distance: 247.9
click at [63, 139] on div "< div class = "h-full" > < div class = "flex flex-col gap-3 px-4 py-2" > < h2 c…" at bounding box center [224, 245] width 363 height 362
click at [135, 136] on div "< div class = "h-full" > < div class = "flex flex-col gap-3 px-4 py-2" > < h2 c…" at bounding box center [224, 245] width 363 height 362
click at [77, 141] on div "< div class = "h-full" > < div class = "flex flex-col gap-3 px-4 py-2" > < h2 c…" at bounding box center [224, 245] width 363 height 362
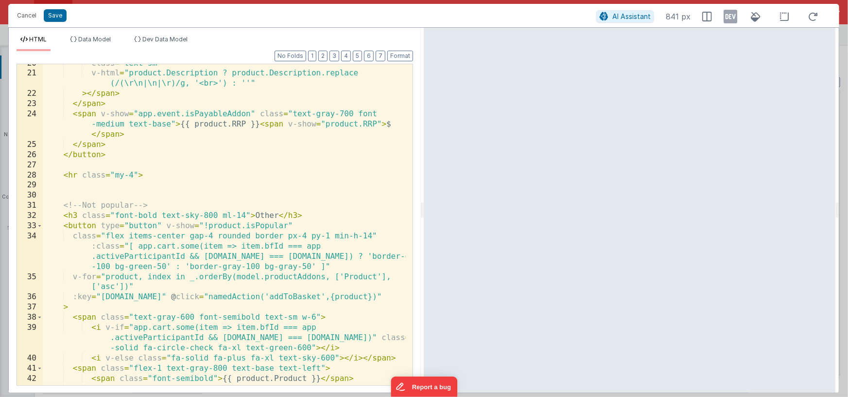
scroll to position [279, 0]
drag, startPoint x: 62, startPoint y: 217, endPoint x: 301, endPoint y: 218, distance: 239.2
click at [301, 218] on div "class = "text-sm" v-html = "product.Description ? product.Description.replace (…" at bounding box center [224, 229] width 363 height 341
click at [78, 176] on div "class = "text-sm" v-html = "product.Description ? product.Description.replace (…" at bounding box center [224, 229] width 363 height 341
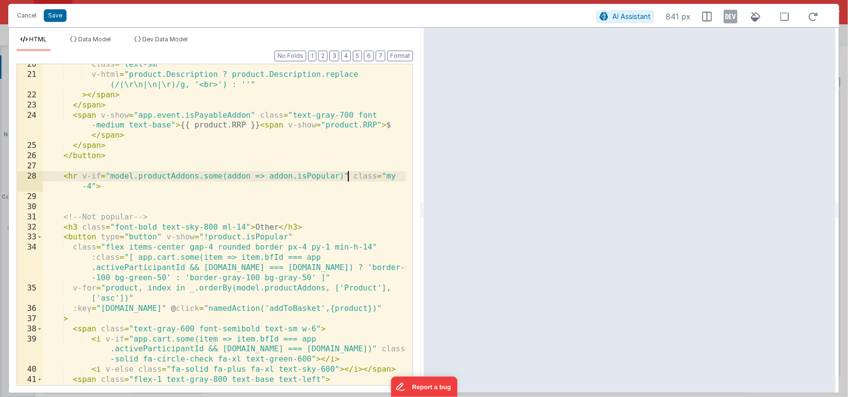
click at [249, 227] on div "class = "text-sm" v-html = "product.Description ? product.Description.replace (…" at bounding box center [224, 229] width 363 height 341
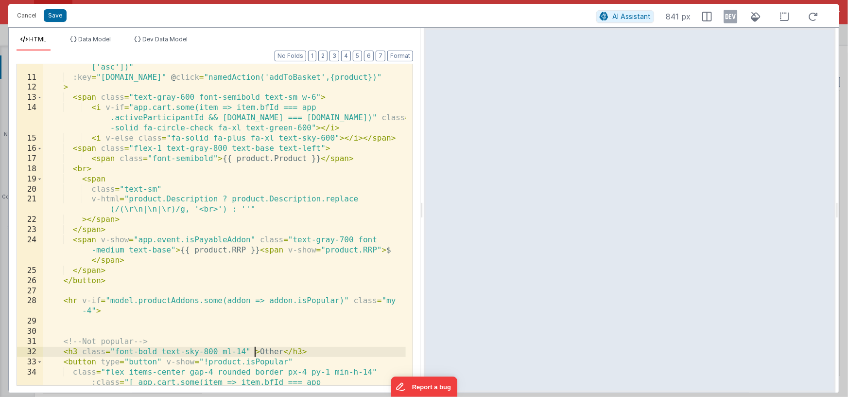
scroll to position [295, 0]
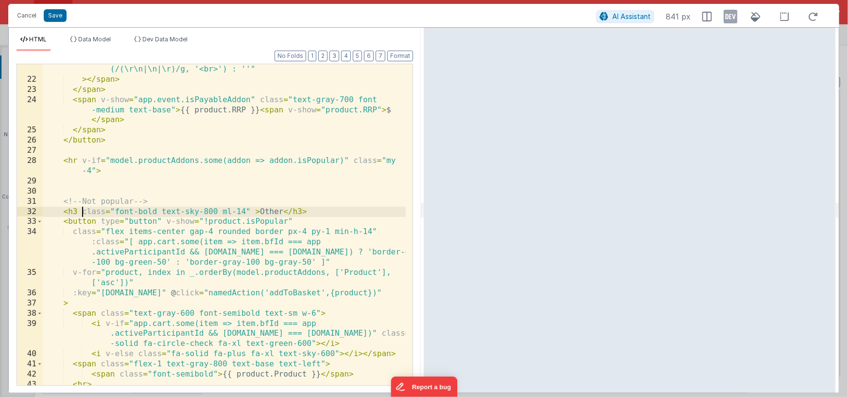
click at [81, 212] on div "v-html = "product.Description ? product.Description.replace (/(\r\n|\n|\r)/g, '…" at bounding box center [224, 229] width 363 height 351
paste textarea
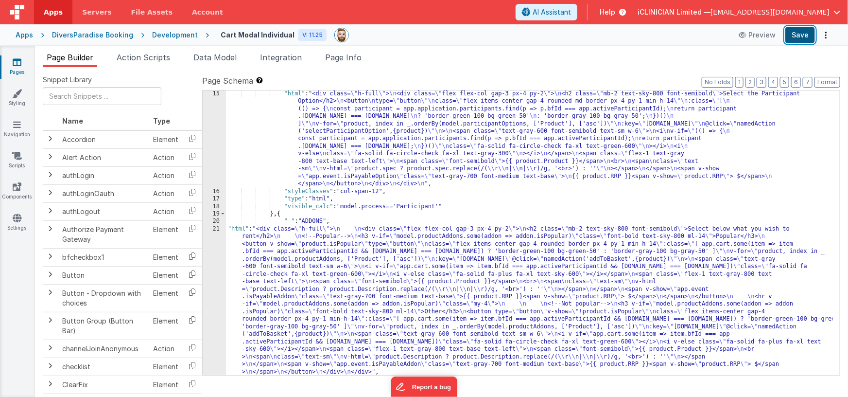
click at [798, 29] on button "Save" at bounding box center [800, 35] width 30 height 17
click at [17, 58] on icon at bounding box center [17, 62] width 9 height 10
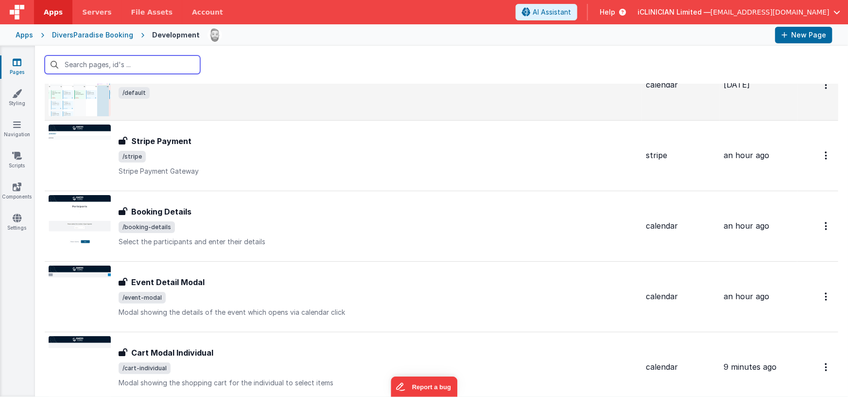
scroll to position [55, 0]
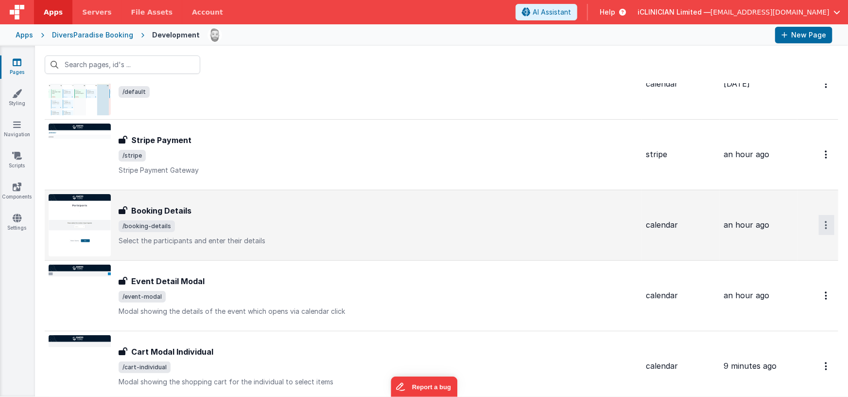
click at [821, 222] on button "Options" at bounding box center [827, 225] width 16 height 20
click at [786, 263] on link "Duplicate" at bounding box center [792, 265] width 86 height 18
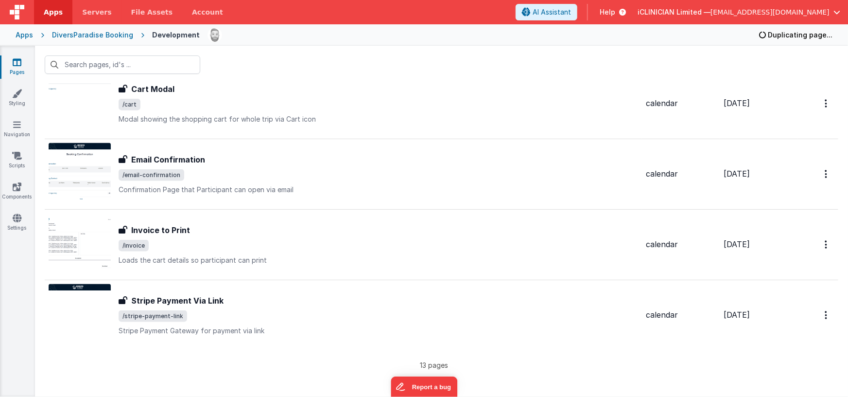
scroll to position [0, 0]
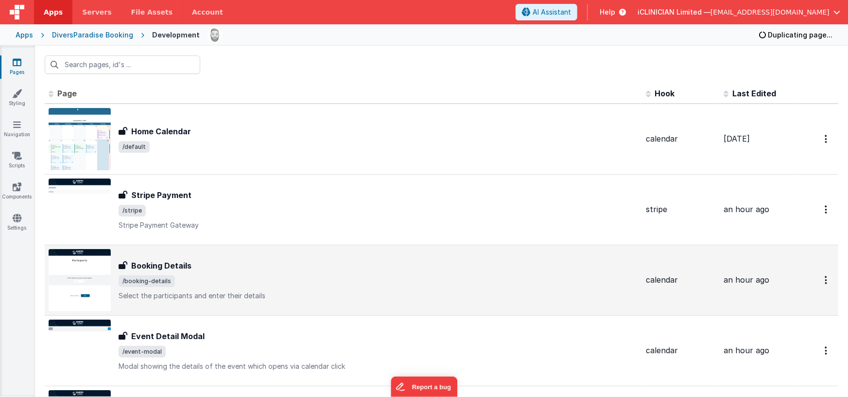
click at [263, 269] on div "Booking Details" at bounding box center [379, 266] width 520 height 12
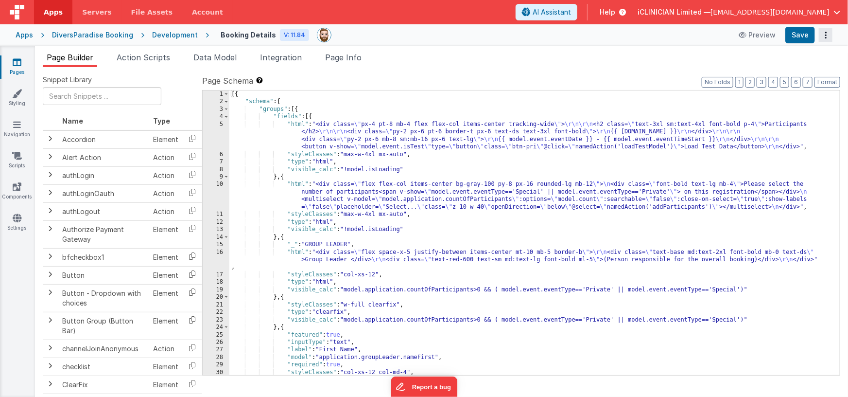
click at [824, 36] on button "Options" at bounding box center [826, 35] width 14 height 14
click at [790, 53] on link "Duplicate" at bounding box center [790, 55] width 86 height 18
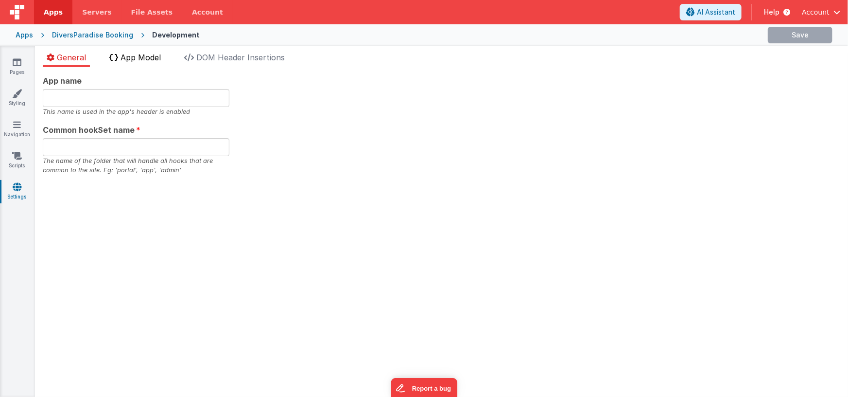
click at [142, 59] on span "App Model" at bounding box center [141, 57] width 40 height 10
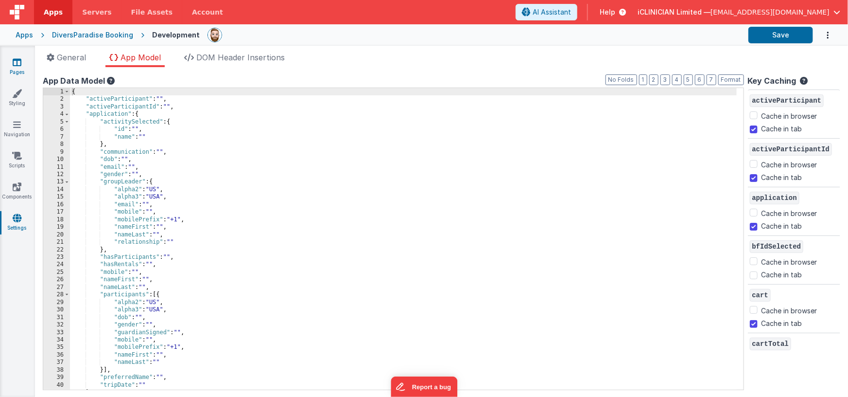
click at [18, 65] on icon at bounding box center [17, 62] width 9 height 10
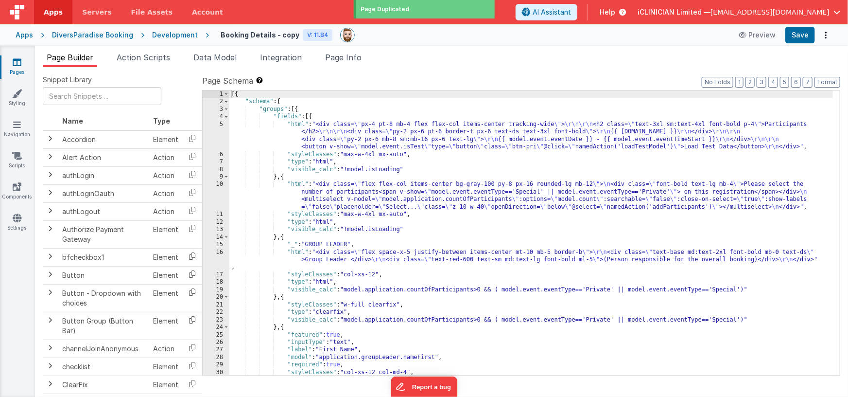
type input "FR_182EA3BF-7AFC-5F4D-817C-1546115BDB5D"
type textarea "Select the participants and enter their details"
type input "calendar"
checkbox input "false"
click at [345, 54] on span "Page Info" at bounding box center [343, 57] width 36 height 10
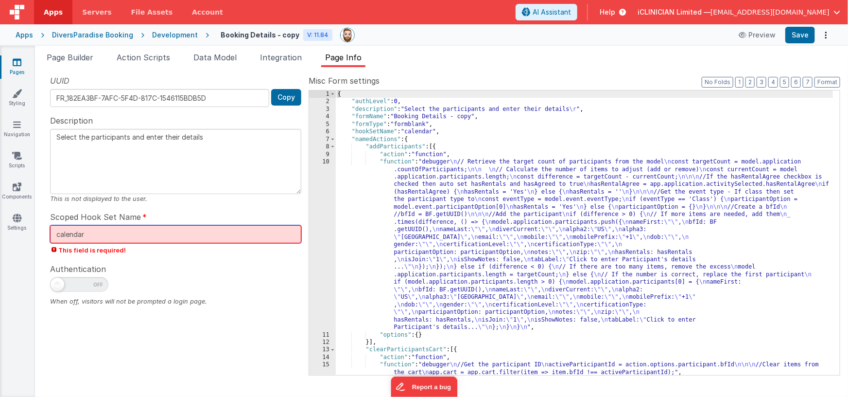
click at [105, 236] on input "calendar" at bounding box center [175, 234] width 251 height 18
type textarea "Select the participants and enter their details"
type input "calendar"
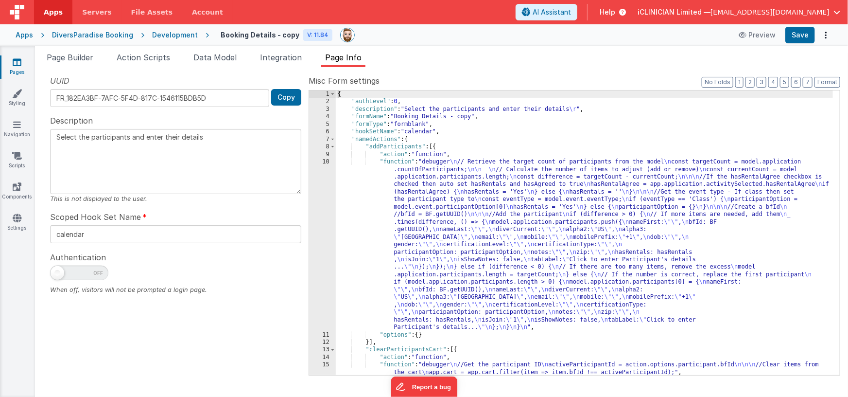
click at [178, 175] on textarea "Select the participants and enter their details" at bounding box center [175, 161] width 251 height 65
click at [276, 35] on h4 "Booking Details - copy" at bounding box center [260, 34] width 79 height 7
click at [239, 35] on h4 "Booking Details - copy" at bounding box center [260, 34] width 79 height 7
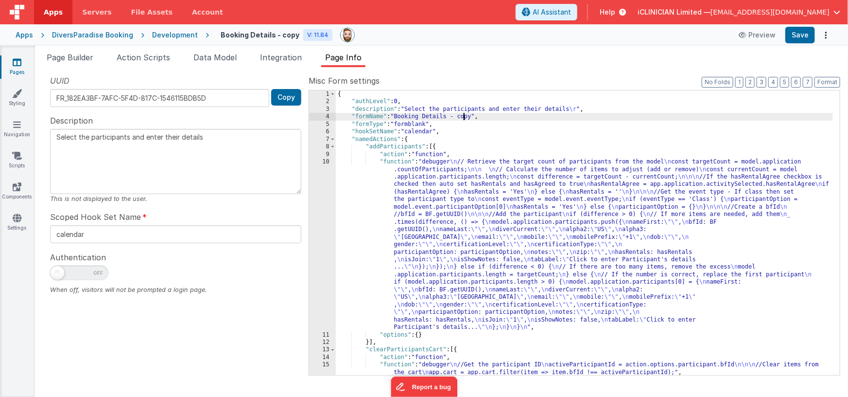
click at [463, 116] on div "{ "authLevel" : 0 , "description" : "Select the participants and enter their de…" at bounding box center [585, 240] width 498 height 300
type textarea "Select the participants and enter their details"
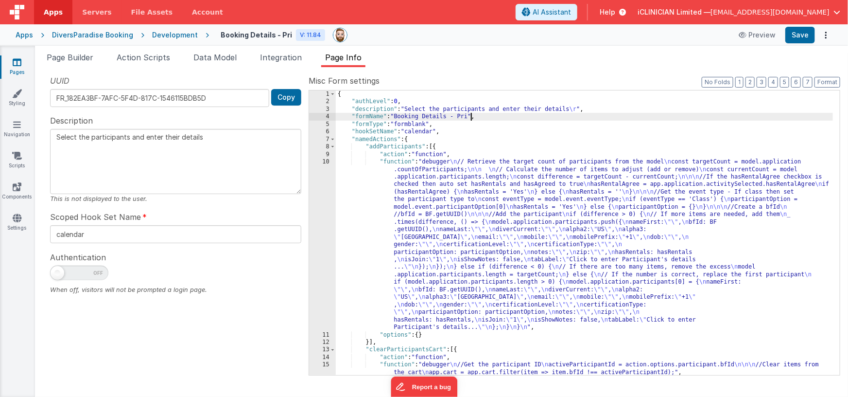
type textarea "Select the participants and enter their details"
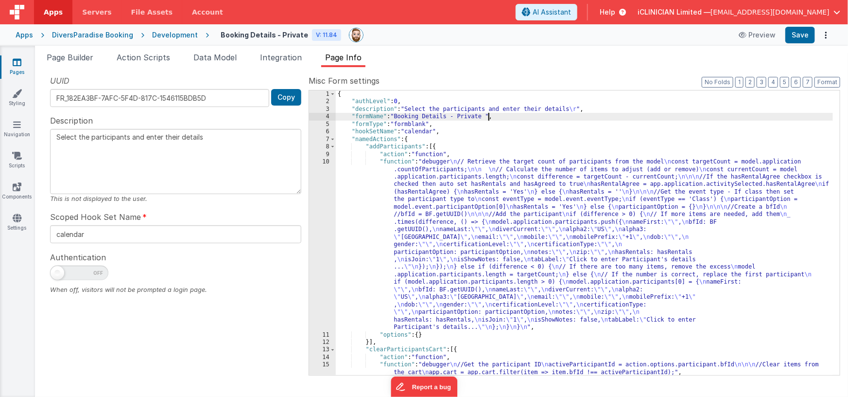
type textarea "Select the participants and enter their details"
click at [209, 149] on textarea "Select the participants and enter their details" at bounding box center [175, 161] width 251 height 65
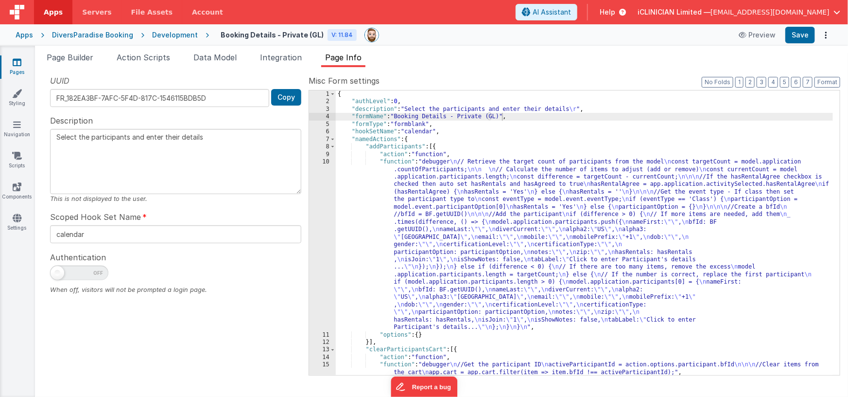
drag, startPoint x: 211, startPoint y: 141, endPoint x: 40, endPoint y: 136, distance: 171.2
click at [40, 136] on div "Snippet Library Name Type Accordion Element Alert Action Action authLogin Actio…" at bounding box center [441, 232] width 813 height 330
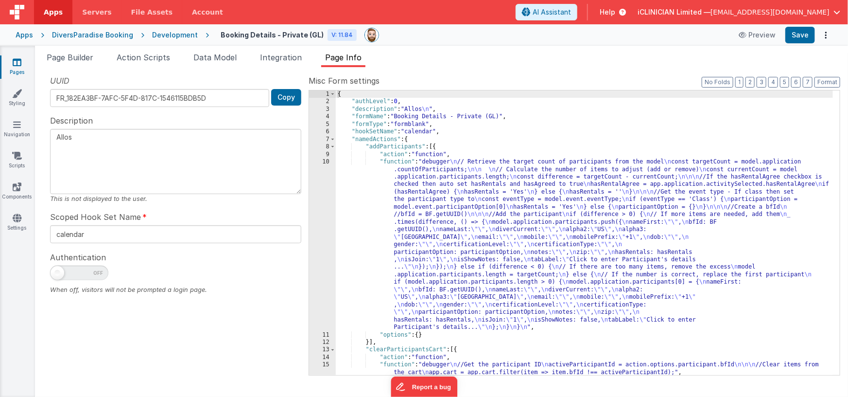
click at [485, 116] on div "{ "authLevel" : 0 , "description" : "Allos \n " , "formName" : "Booking Details…" at bounding box center [585, 240] width 498 height 300
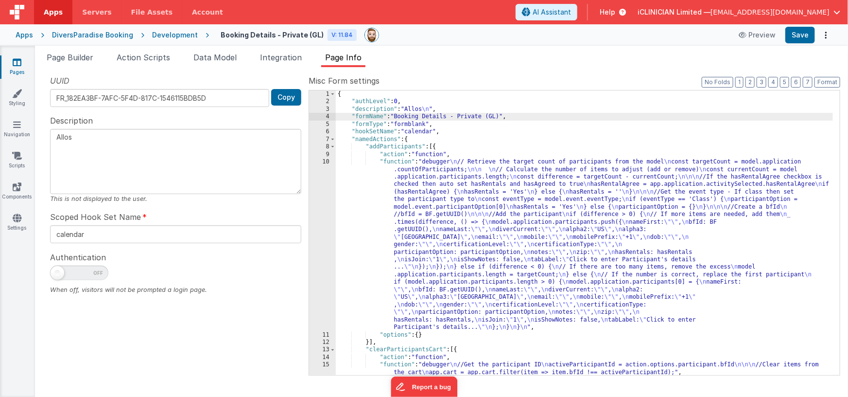
click at [53, 137] on textarea "Allos" at bounding box center [175, 161] width 251 height 65
drag, startPoint x: 53, startPoint y: 137, endPoint x: 64, endPoint y: 137, distance: 11.2
click at [53, 137] on textarea "Allos" at bounding box center [175, 161] width 251 height 65
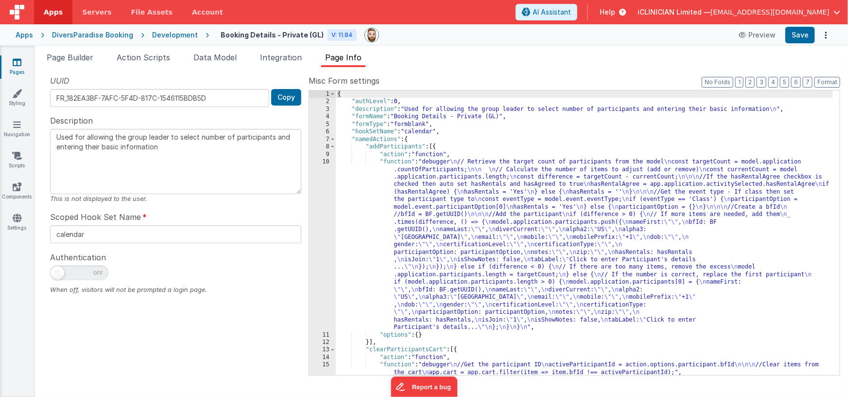
type textarea "Used for allowing the group leader to select number of participants and enterin…"
click at [441, 76] on label "Misc Form settings" at bounding box center [575, 81] width 532 height 12
click at [72, 59] on span "Page Builder" at bounding box center [70, 57] width 47 height 10
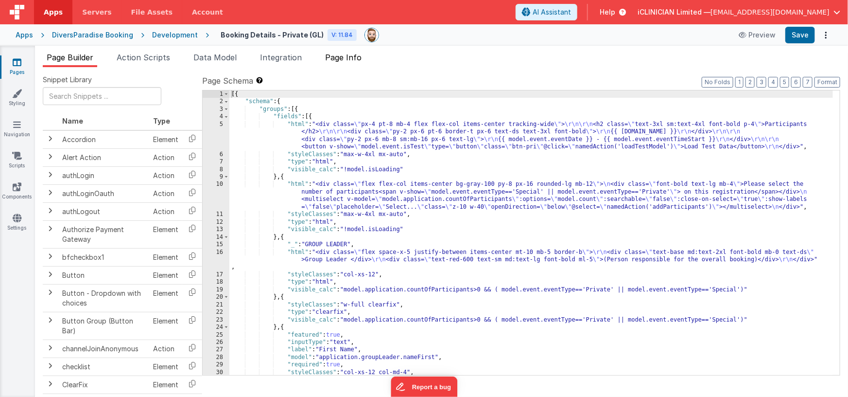
click at [342, 58] on span "Page Info" at bounding box center [343, 57] width 36 height 10
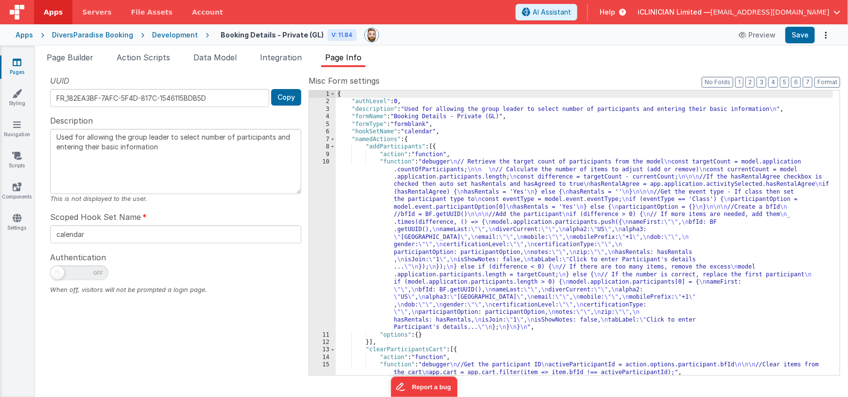
click at [475, 117] on div "{ "authLevel" : 0 , "description" : "Used for allowing the group leader to sele…" at bounding box center [585, 240] width 498 height 300
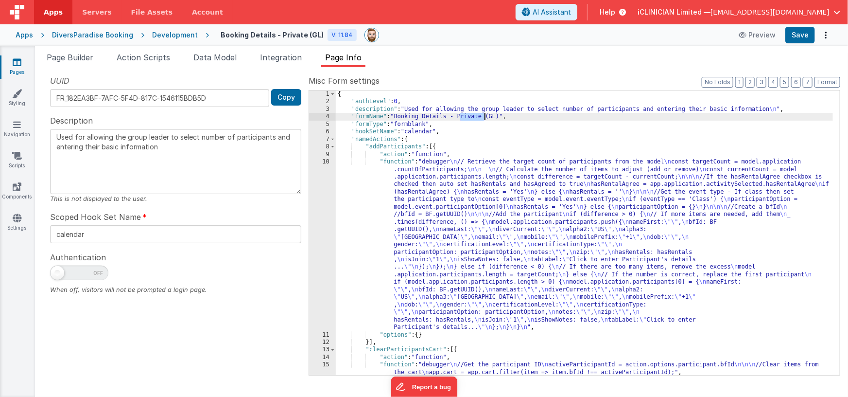
click at [475, 117] on div "{ "authLevel" : 0 , "description" : "Used for allowing the group leader to sele…" at bounding box center [585, 240] width 498 height 300
click at [87, 62] on li "Page Builder" at bounding box center [70, 60] width 54 height 16
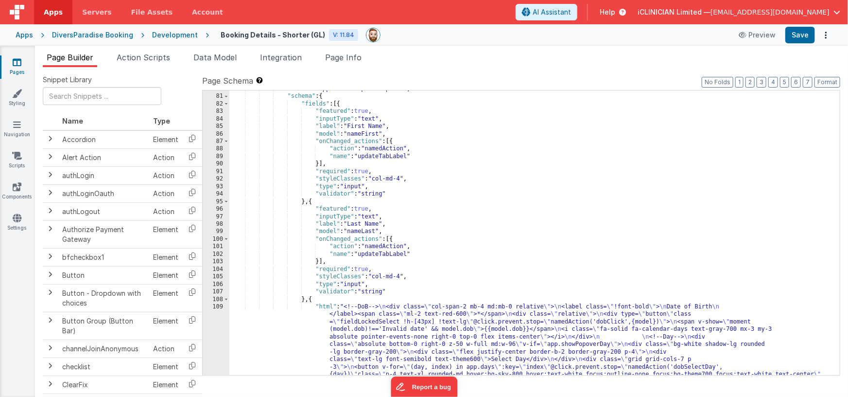
scroll to position [823, 0]
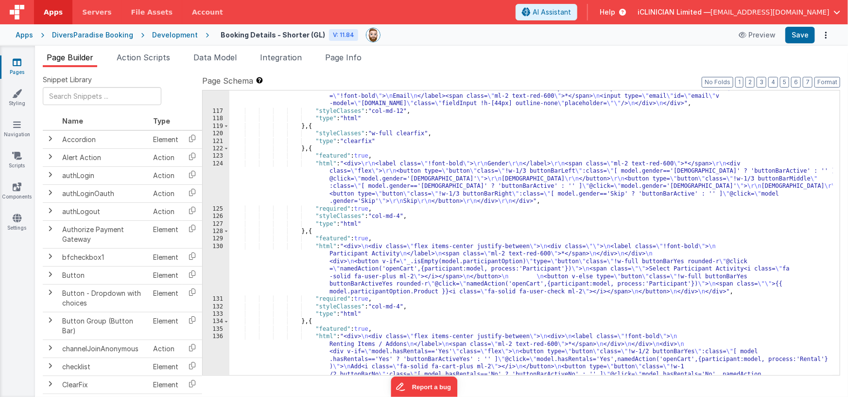
scroll to position [1510, 0]
click at [313, 230] on div ""html" : "<div class= \" grid grid-cols-1 md:grid-cols-12 gap-x-1 md:gap-x-6 \"…" at bounding box center [531, 225] width 604 height 495
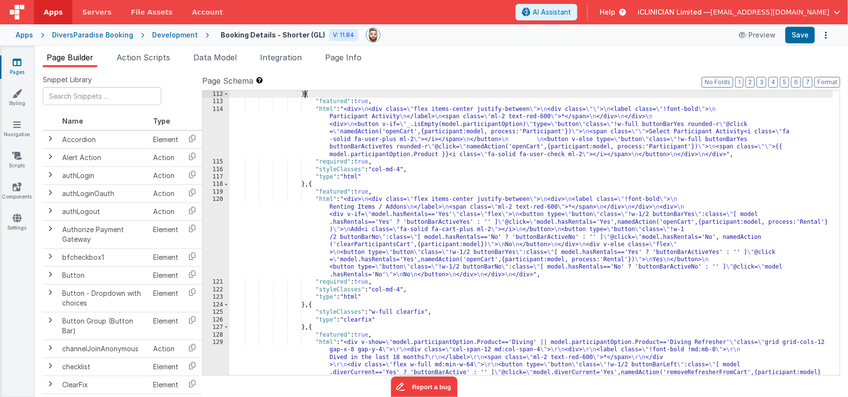
scroll to position [1367, 0]
click at [312, 184] on div "} , { "featured" : true , "html" : "<div> \n <div class= \" flex items-center j…" at bounding box center [531, 311] width 604 height 443
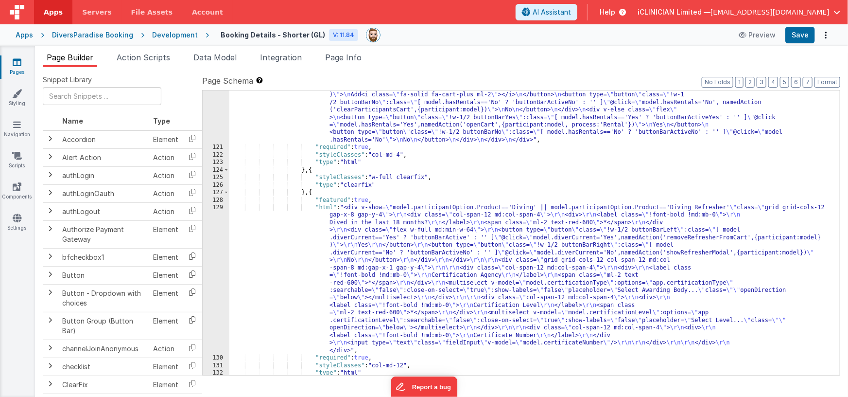
scroll to position [1342, 0]
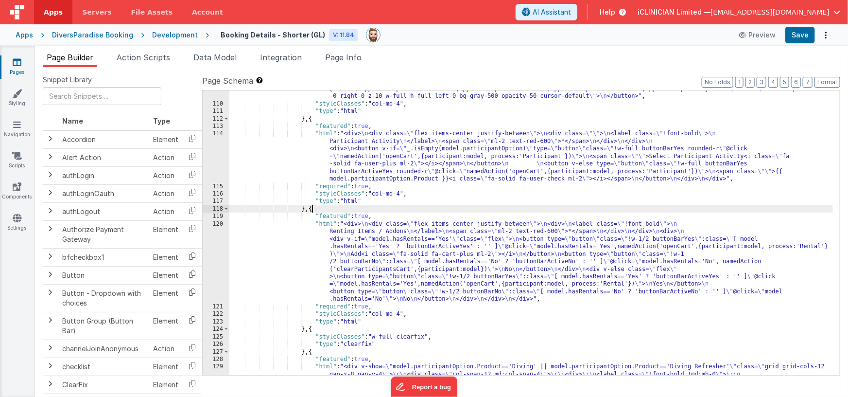
click at [313, 208] on div ""html" : "<!--DoB--> \n <div class= \" col-span-2 mb-4 md:mb-0 relative \" > \n…" at bounding box center [531, 137] width 604 height 796
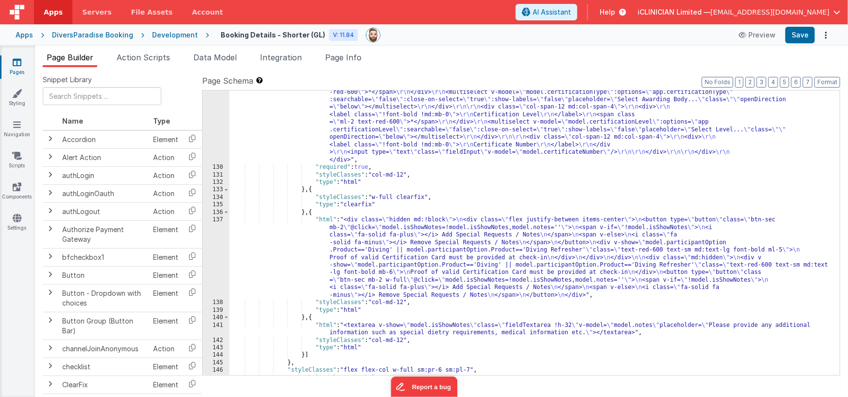
scroll to position [1704, 0]
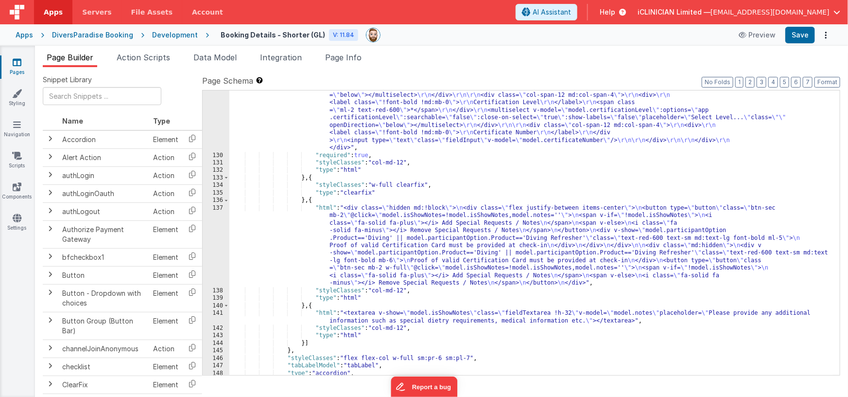
click at [305, 340] on div ""html" : "<div v-show= \" model.participantOption.Product=='Diving' || model.pa…" at bounding box center [531, 222] width 604 height 443
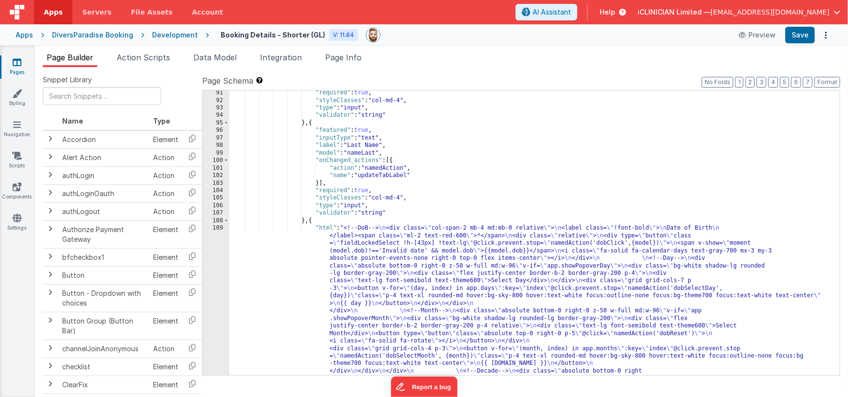
scroll to position [906, 0]
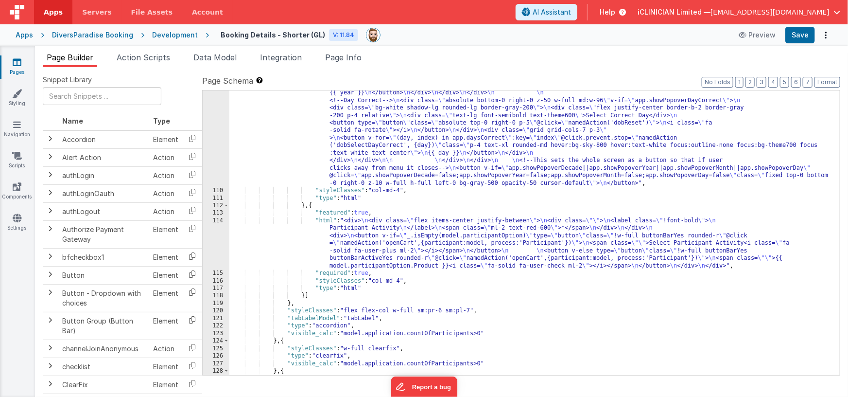
scroll to position [1256, 0]
click at [312, 206] on div ""html" : "<!--DoB--> \n <div class= \" col-span-2 mb-4 md:mb-0 relative \" > \n…" at bounding box center [531, 152] width 604 height 653
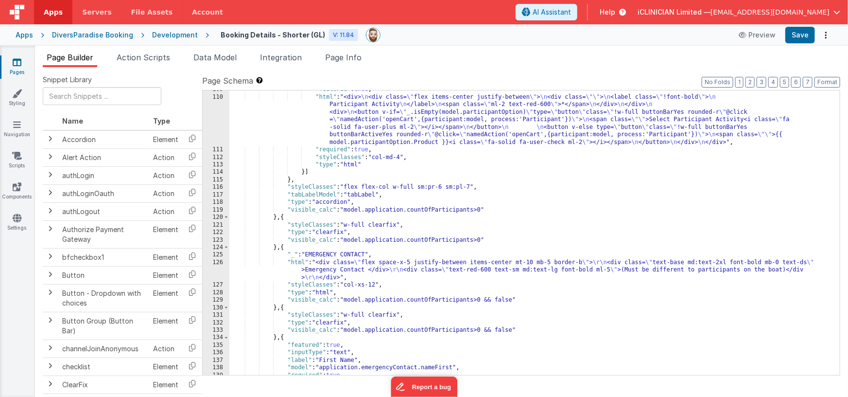
scroll to position [996, 0]
click at [284, 247] on div ""featured" : true , "html" : "<div> \n <div class= \" flex items-center justify…" at bounding box center [531, 236] width 604 height 300
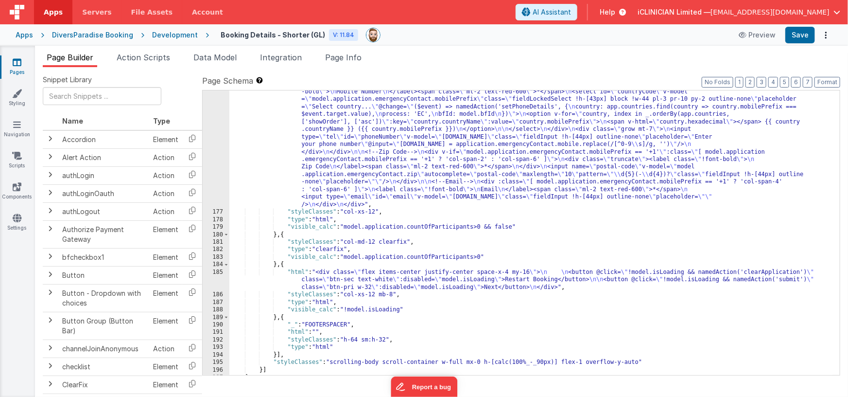
scroll to position [1571, 0]
click at [285, 234] on div ""html" : "<div class= \" grid grid-cols-1 md:grid-cols-12 gap-x-2 md:gap-x-8 \"…" at bounding box center [531, 287] width 604 height 428
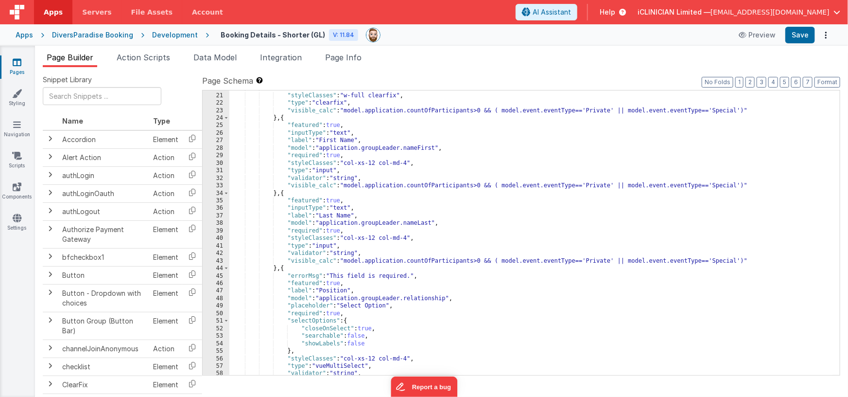
scroll to position [0, 0]
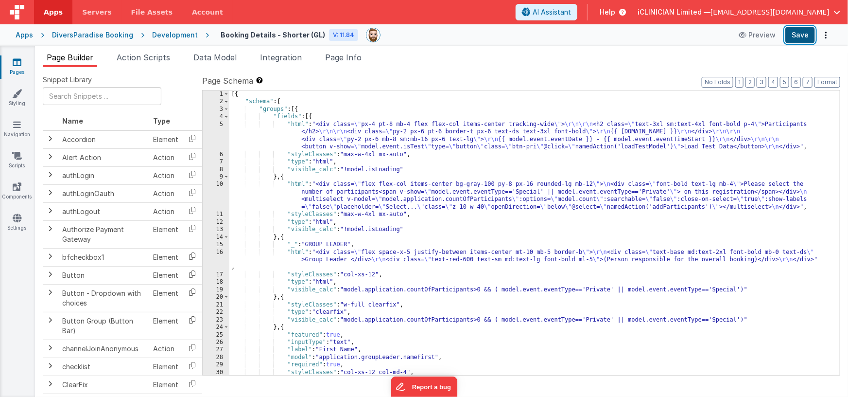
click at [800, 36] on button "Save" at bounding box center [800, 35] width 30 height 17
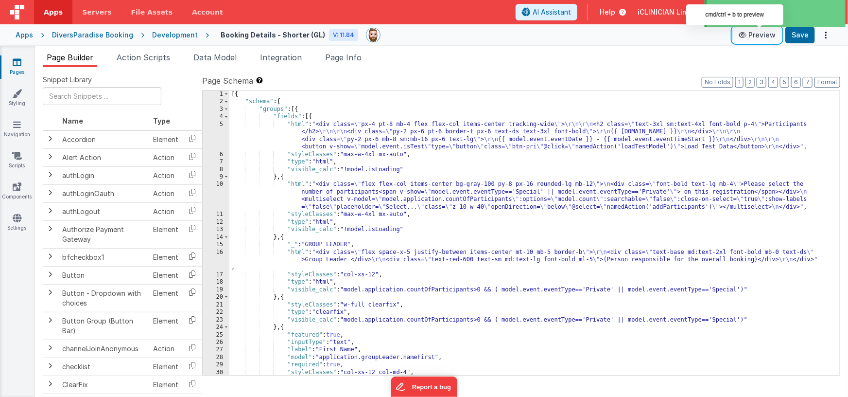
click at [762, 35] on button "Preview" at bounding box center [757, 35] width 49 height 16
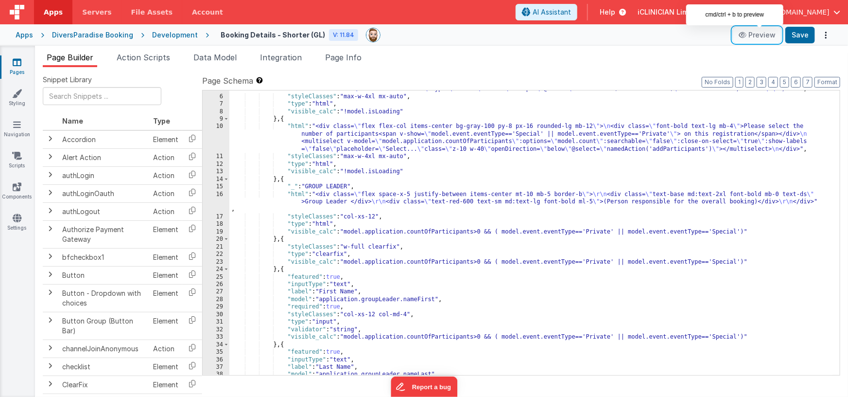
scroll to position [60, 0]
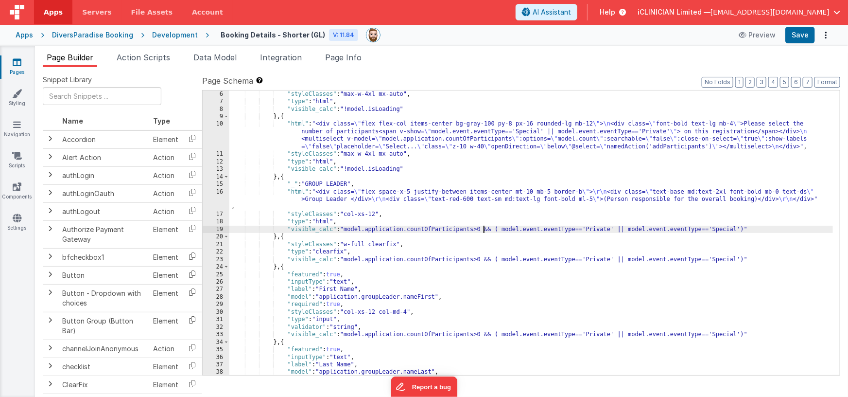
click at [485, 228] on div ""styleClasses" : "max-w-4xl mx-auto" , "type" : "html" , "visible_calc" : "!mod…" at bounding box center [531, 240] width 604 height 300
click at [745, 229] on div ""styleClasses" : "max-w-4xl mx-auto" , "type" : "html" , "visible_calc" : "!mod…" at bounding box center [531, 240] width 604 height 300
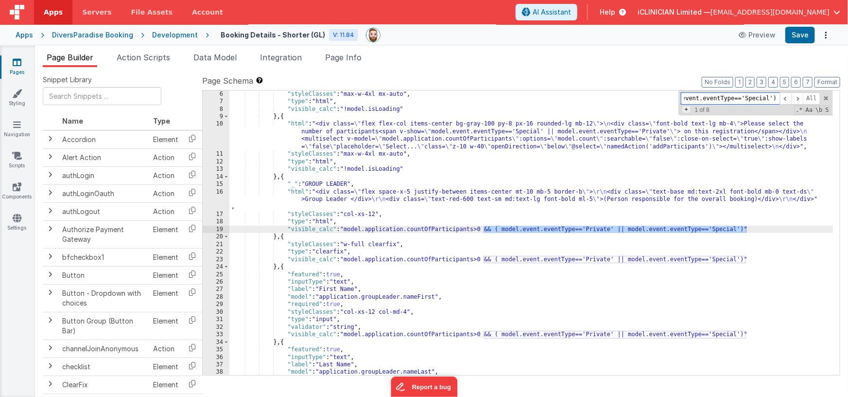
scroll to position [0, 0]
click at [687, 109] on span "+" at bounding box center [686, 109] width 9 height 8
click at [819, 112] on span "All" at bounding box center [819, 112] width 17 height 12
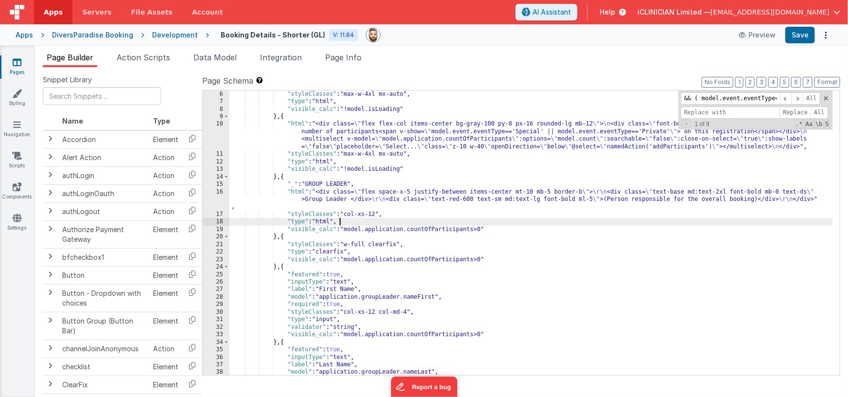
click at [623, 223] on div ""styleClasses" : "max-w-4xl mx-auto" , "type" : "html" , "visible_calc" : "!mod…" at bounding box center [531, 240] width 604 height 300
click at [797, 34] on button "Save" at bounding box center [800, 35] width 30 height 17
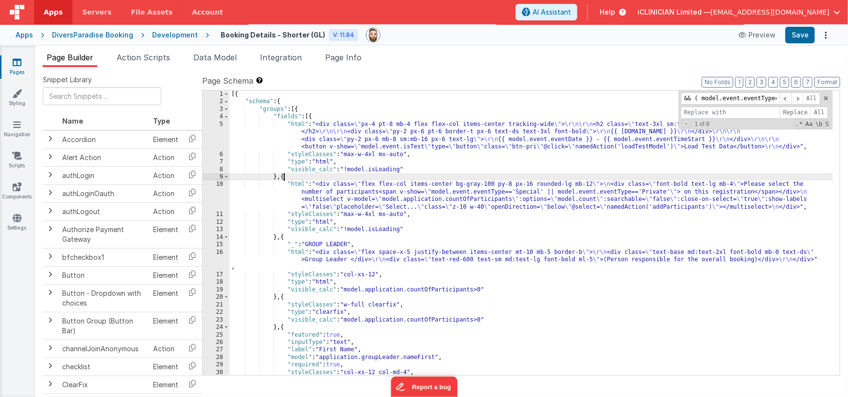
click at [284, 177] on div "[{ "schema" : { "groups" : [{ "fields" : [{ "html" : "<div class= \" px-4 pt-8 …" at bounding box center [531, 240] width 604 height 300
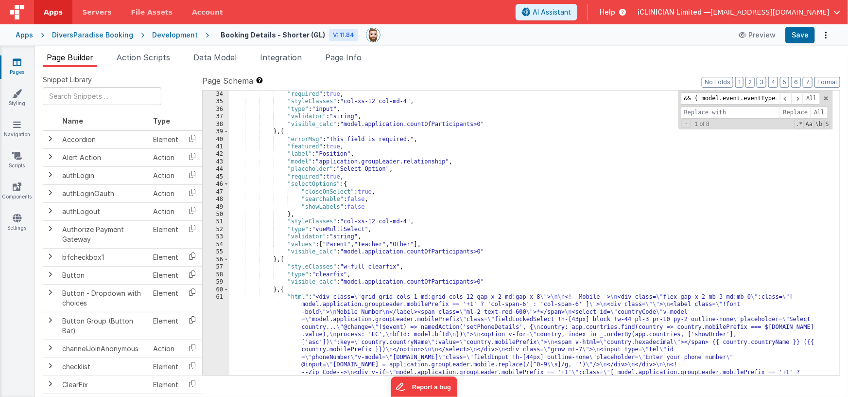
scroll to position [333, 0]
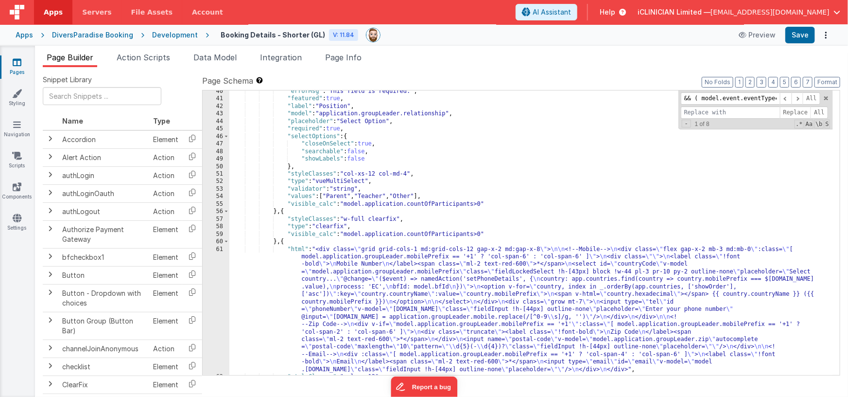
click at [284, 241] on div ""errorMsg" : "This field is required." , "featured" : true , "label" : "Positio…" at bounding box center [531, 237] width 604 height 300
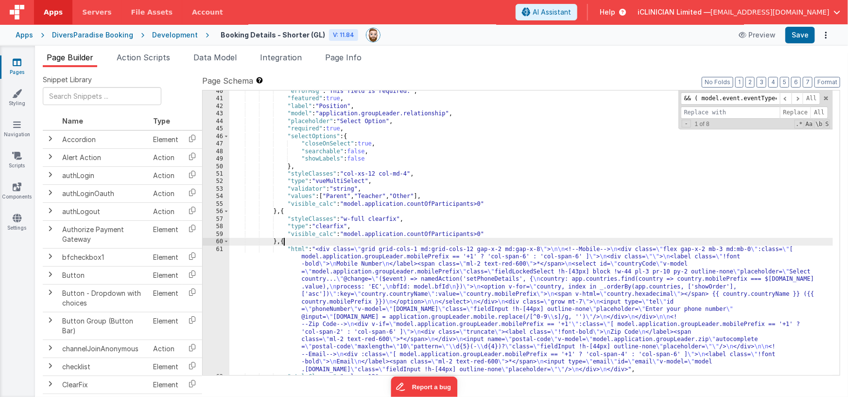
paste textarea
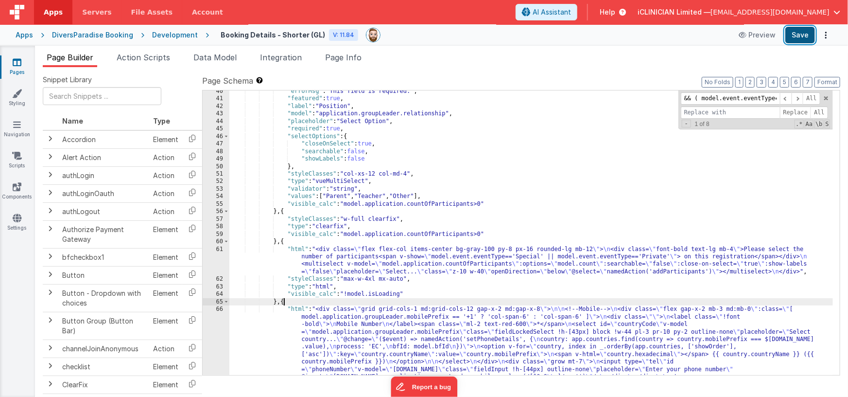
click at [808, 36] on button "Save" at bounding box center [800, 35] width 30 height 17
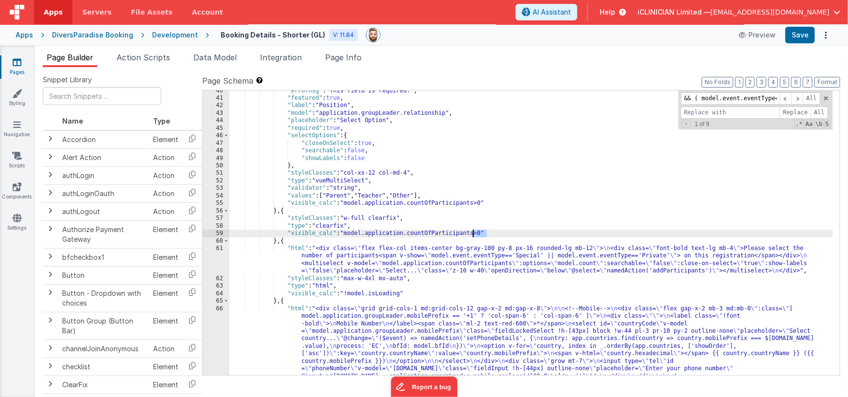
drag, startPoint x: 494, startPoint y: 233, endPoint x: 473, endPoint y: 231, distance: 20.5
click at [473, 231] on div ""errorMsg" : "This field is required." , "featured" : true , "label" : "Positio…" at bounding box center [531, 297] width 604 height 420
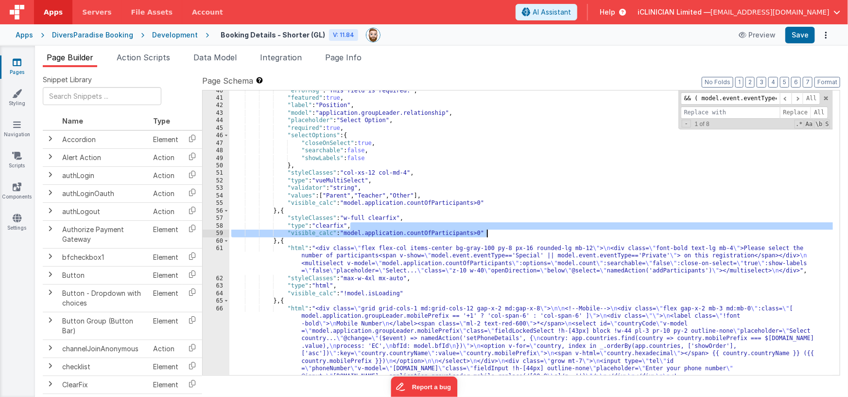
drag, startPoint x: 351, startPoint y: 226, endPoint x: 493, endPoint y: 231, distance: 142.5
click at [493, 231] on div ""errorMsg" : "This field is required." , "featured" : true , "label" : "Positio…" at bounding box center [531, 297] width 604 height 420
type input ", "visible_calc": "model.application.countOfParticipants>0""
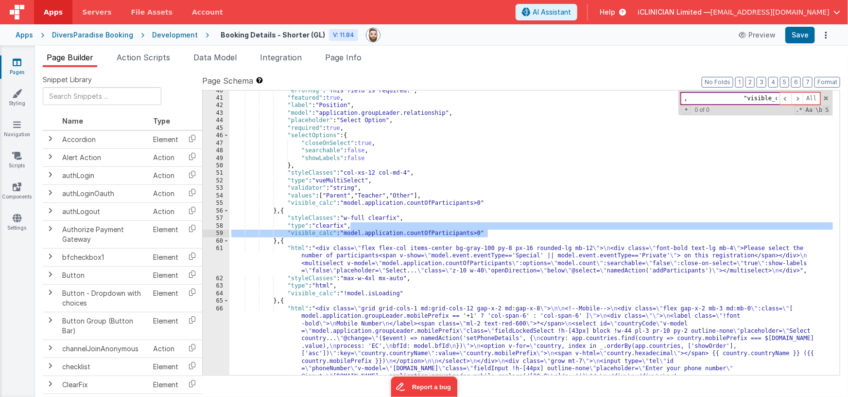
scroll to position [0, 166]
click at [400, 226] on div ""errorMsg" : "This field is required." , "featured" : true , "label" : "Positio…" at bounding box center [531, 297] width 604 height 420
drag, startPoint x: 494, startPoint y: 234, endPoint x: 490, endPoint y: 226, distance: 8.9
click at [490, 226] on div ""errorMsg" : "This field is required." , "featured" : true , "label" : "Positio…" at bounding box center [531, 297] width 604 height 420
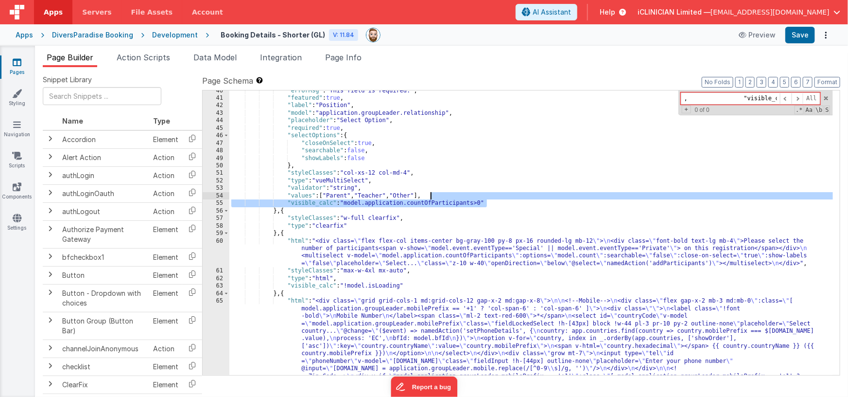
click at [490, 198] on div ""errorMsg" : "This field is required." , "featured" : true , "label" : "Positio…" at bounding box center [531, 297] width 604 height 420
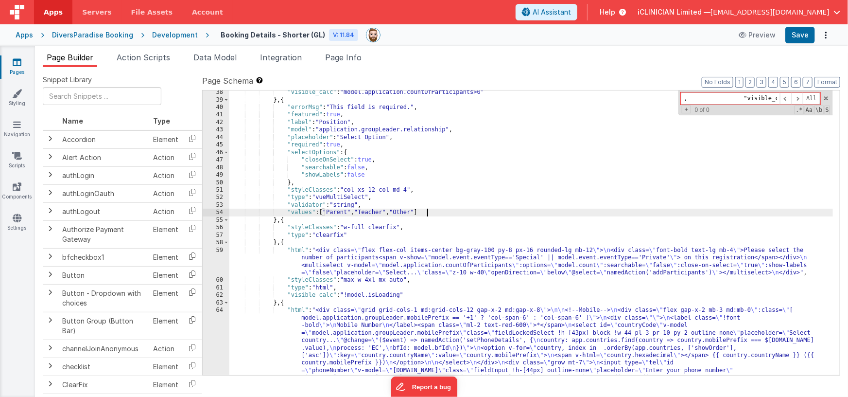
scroll to position [262, 0]
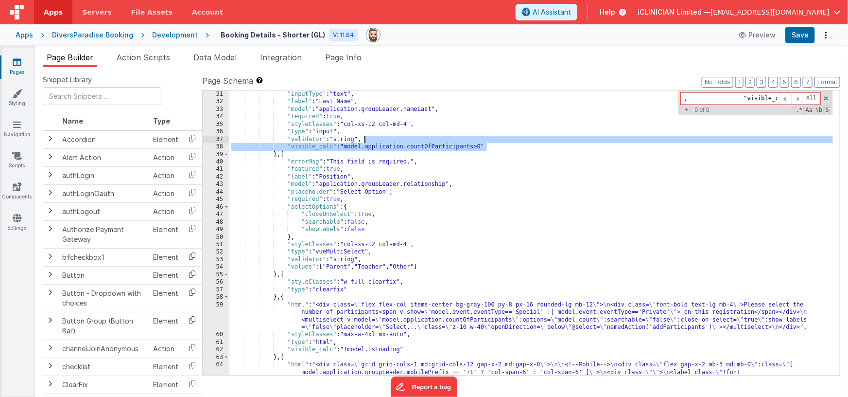
drag, startPoint x: 490, startPoint y: 147, endPoint x: 489, endPoint y: 142, distance: 4.9
click at [489, 142] on div ""inputType" : "text" , "label" : "Last Name" , "model" : "application.groupLead…" at bounding box center [531, 300] width 604 height 420
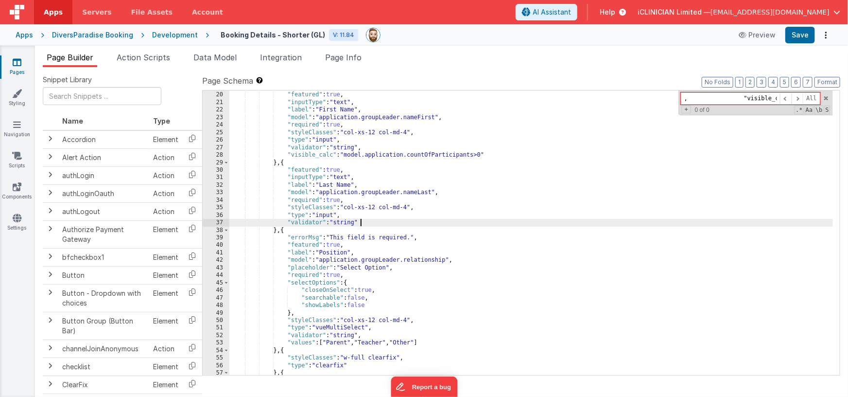
scroll to position [179, 0]
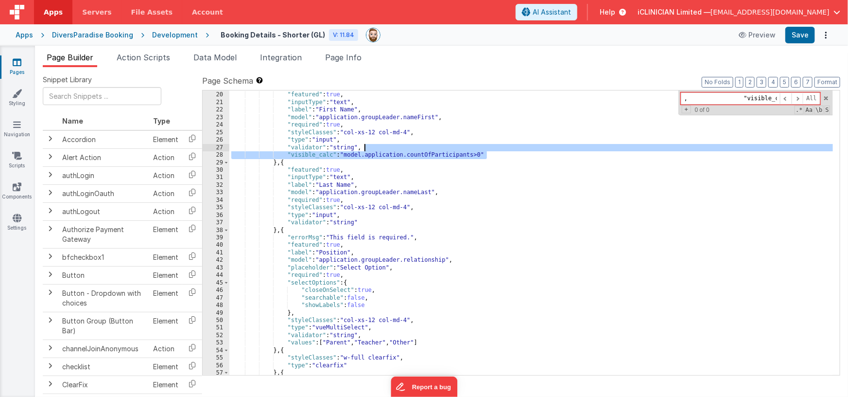
drag, startPoint x: 494, startPoint y: 156, endPoint x: 489, endPoint y: 149, distance: 8.0
click at [489, 149] on div "} , { "featured" : true , "inputType" : "text" , "label" : "First Name" , "mode…" at bounding box center [531, 234] width 604 height 300
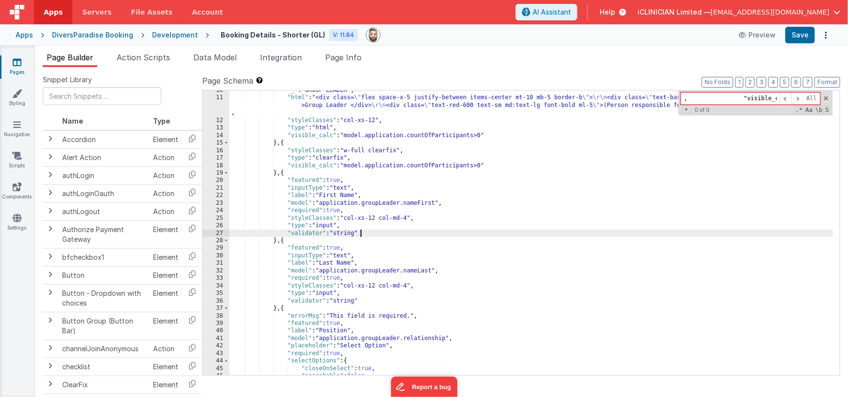
scroll to position [125, 0]
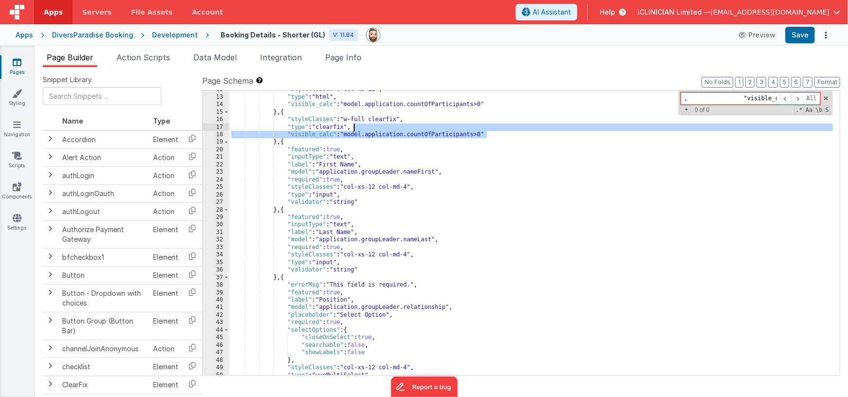
click at [494, 129] on div ""styleClasses" : "col-xs-12" , "type" : "html" , "visible_calc" : "model.applic…" at bounding box center [531, 236] width 604 height 300
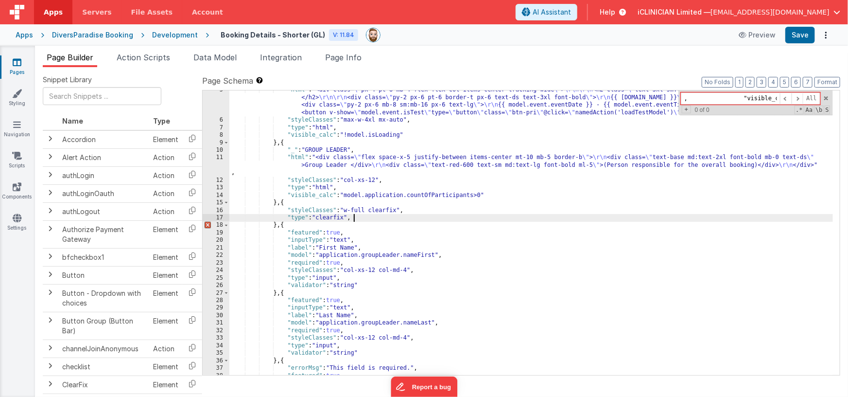
scroll to position [35, 0]
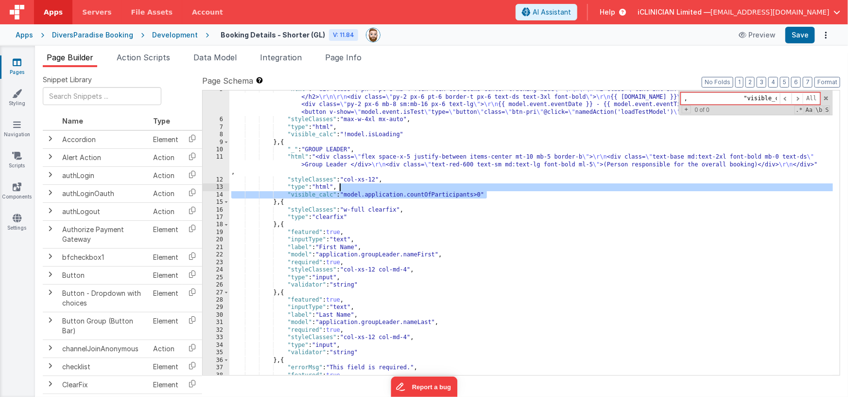
drag, startPoint x: 489, startPoint y: 193, endPoint x: 489, endPoint y: 184, distance: 8.8
click at [489, 184] on div ""html" : "<div class= \" px-4 pt-8 mb-4 flex flex-col items-center tracking-wid…" at bounding box center [531, 247] width 604 height 322
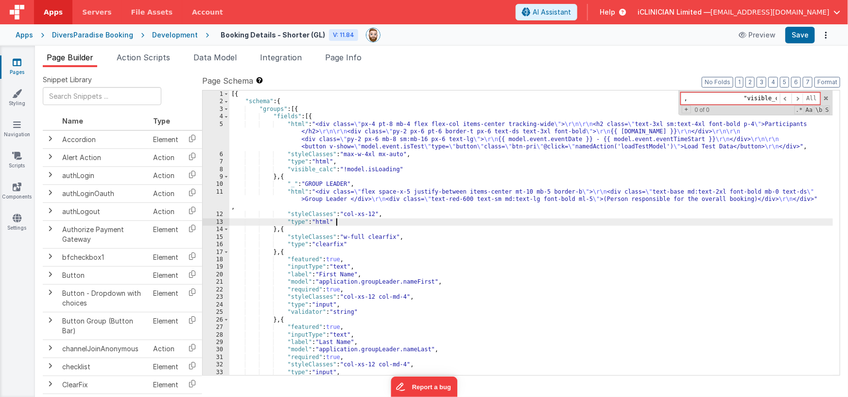
scroll to position [1, 0]
click at [805, 37] on button "Save" at bounding box center [800, 35] width 30 height 17
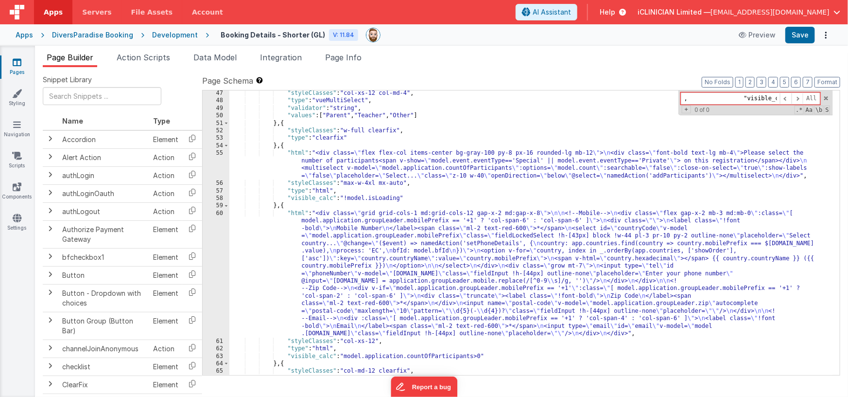
scroll to position [384, 0]
click at [284, 122] on div ""styleClasses" : "col-xs-12 col-md-4" , "type" : "vueMultiSelect" , "validator"…" at bounding box center [531, 239] width 604 height 300
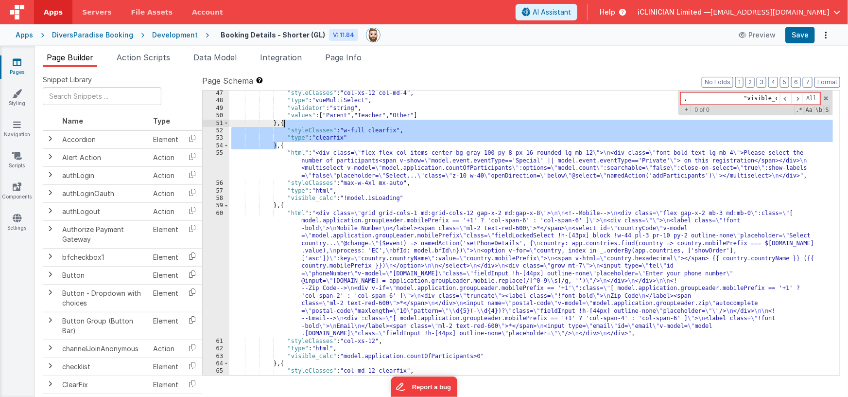
click at [284, 122] on div ""styleClasses" : "col-xs-12 col-md-4" , "type" : "vueMultiSelect" , "validator"…" at bounding box center [531, 239] width 604 height 300
click at [283, 205] on div ""styleClasses" : "col-xs-12 col-md-4" , "type" : "vueMultiSelect" , "validator"…" at bounding box center [531, 239] width 604 height 300
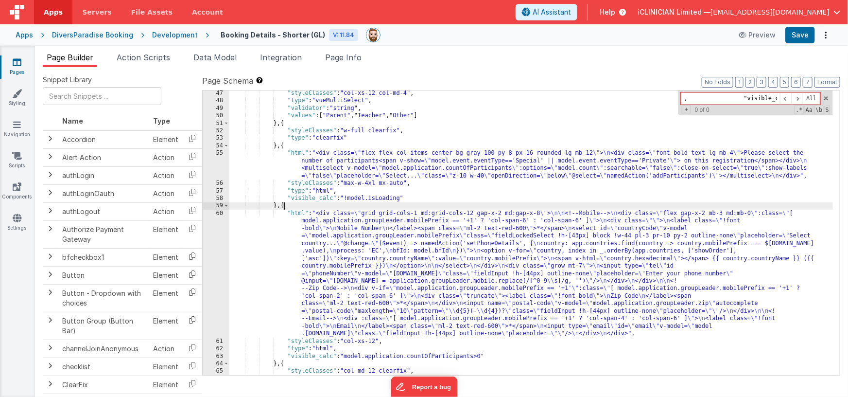
paste textarea
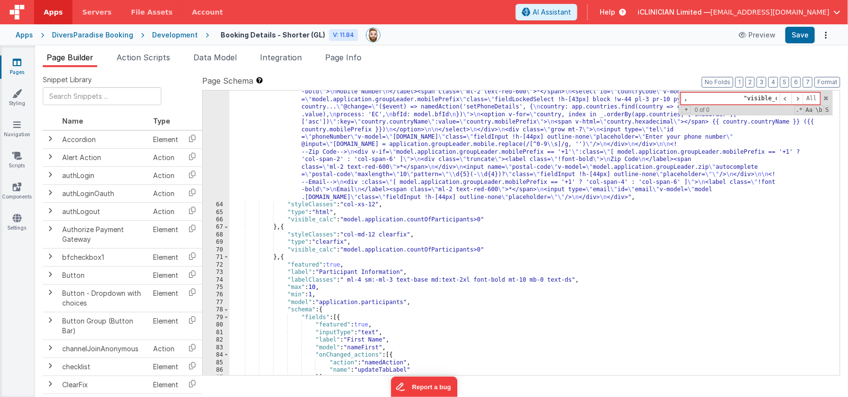
scroll to position [552, 0]
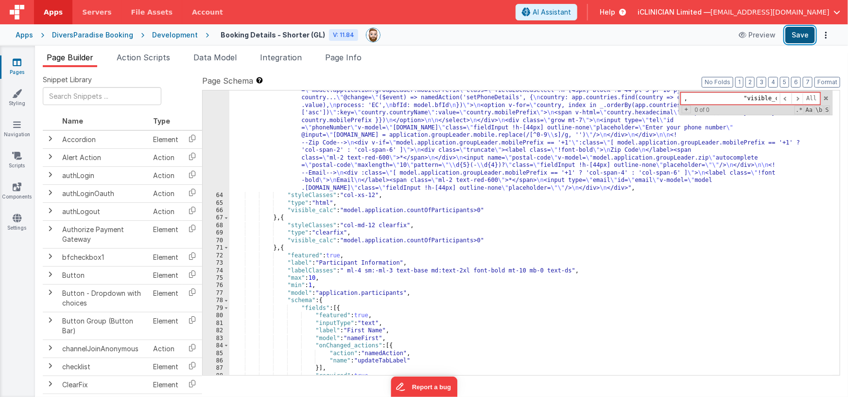
click at [792, 36] on button "Save" at bounding box center [800, 35] width 30 height 17
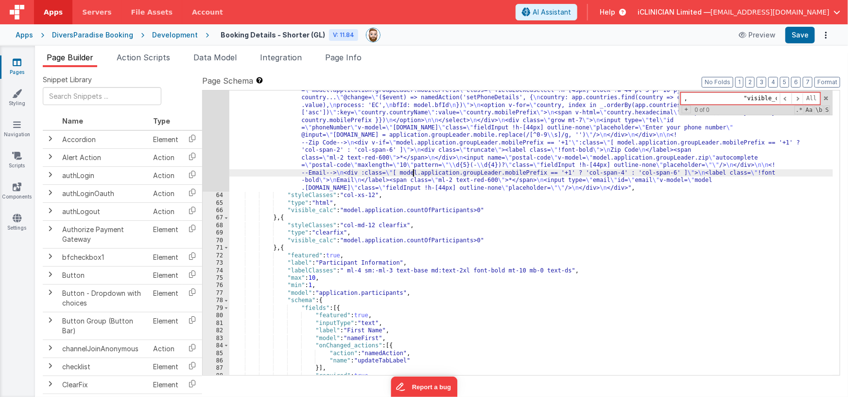
click at [413, 169] on div ""html" : "<div class= \" grid grid-cols-1 md:grid-cols-12 gap-x-2 md:gap-x-8 \"…" at bounding box center [531, 274] width 604 height 420
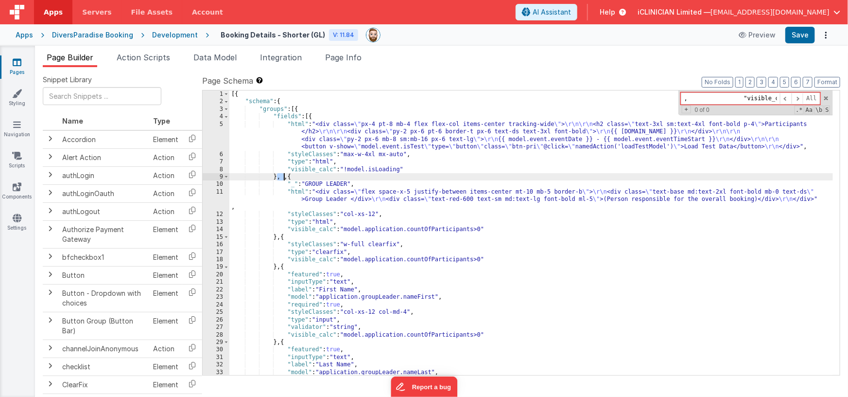
scroll to position [0, 0]
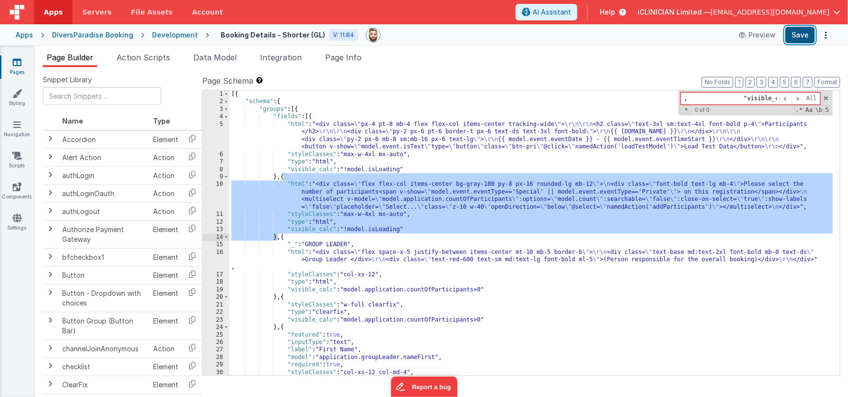
click at [809, 36] on button "Save" at bounding box center [800, 35] width 30 height 17
click at [356, 233] on div "[{ "schema" : { "groups" : [{ "fields" : [{ "html" : "<div class= \" px-4 pt-8 …" at bounding box center [531, 240] width 604 height 300
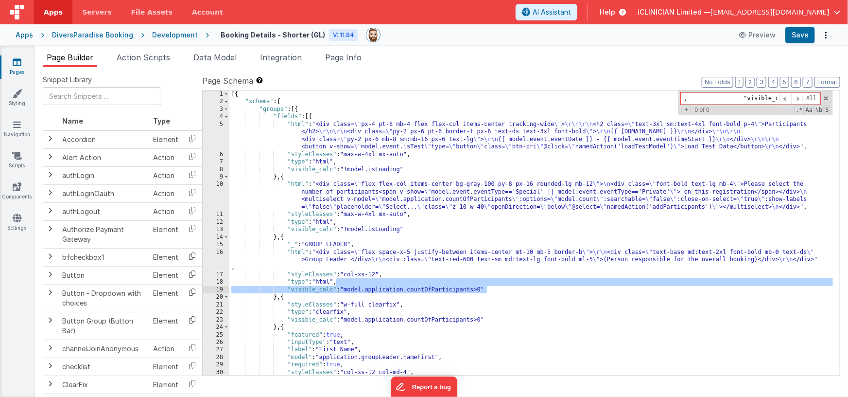
drag, startPoint x: 337, startPoint y: 282, endPoint x: 492, endPoint y: 287, distance: 155.1
click at [492, 287] on div "[{ "schema" : { "groups" : [{ "fields" : [{ "html" : "<div class= \" px-4 pt-8 …" at bounding box center [531, 240] width 604 height 300
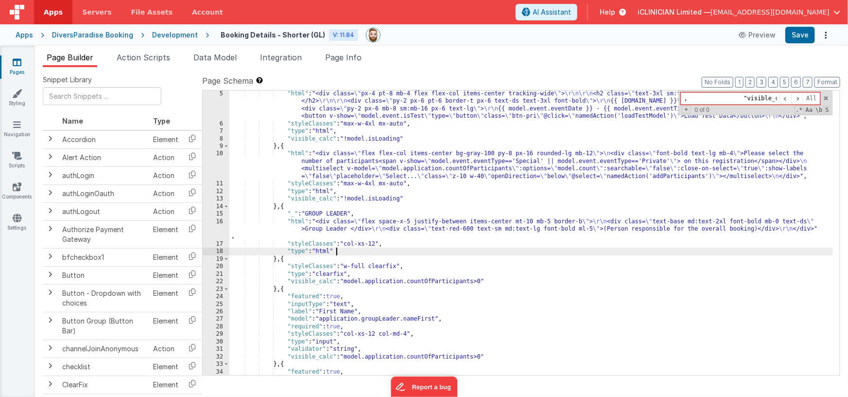
scroll to position [20, 0]
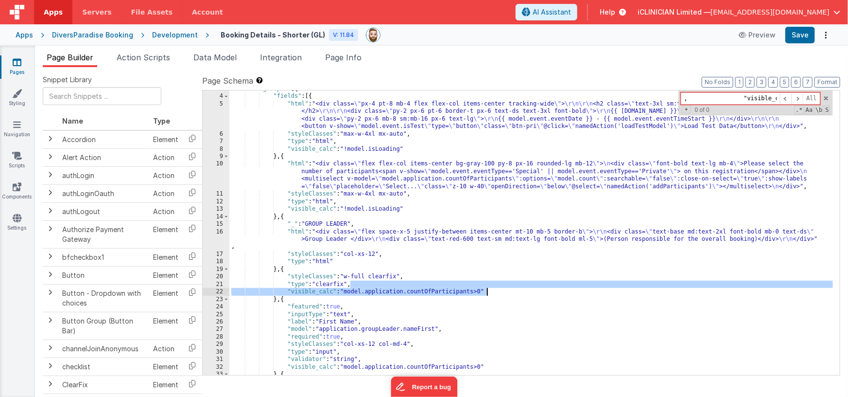
drag, startPoint x: 350, startPoint y: 284, endPoint x: 488, endPoint y: 289, distance: 137.6
click at [488, 289] on div ""groups" : [{ "fields" : [{ "html" : "<div class= \" px-4 pt-8 mb-4 flex flex-c…" at bounding box center [531, 235] width 604 height 300
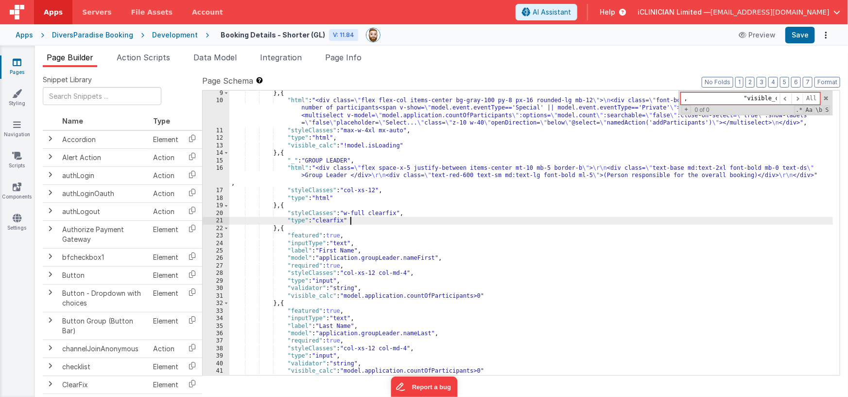
scroll to position [84, 0]
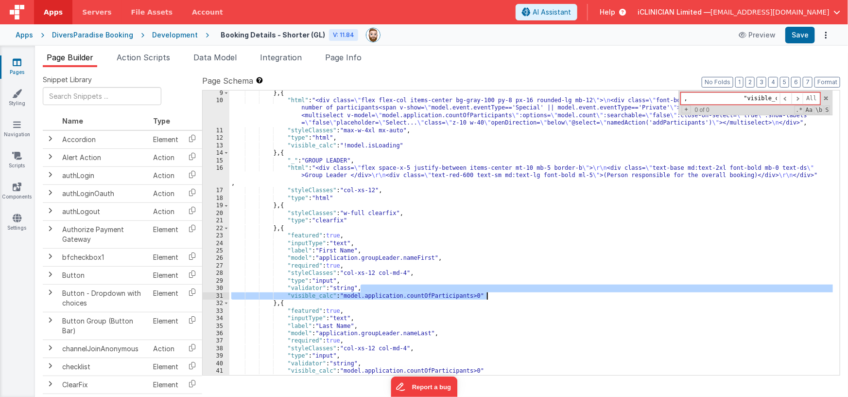
drag, startPoint x: 362, startPoint y: 288, endPoint x: 496, endPoint y: 294, distance: 134.3
click at [496, 294] on div "} , { "html" : "<div class= \" flex flex-col items-center bg-gray-100 py-8 px-1…" at bounding box center [531, 239] width 604 height 300
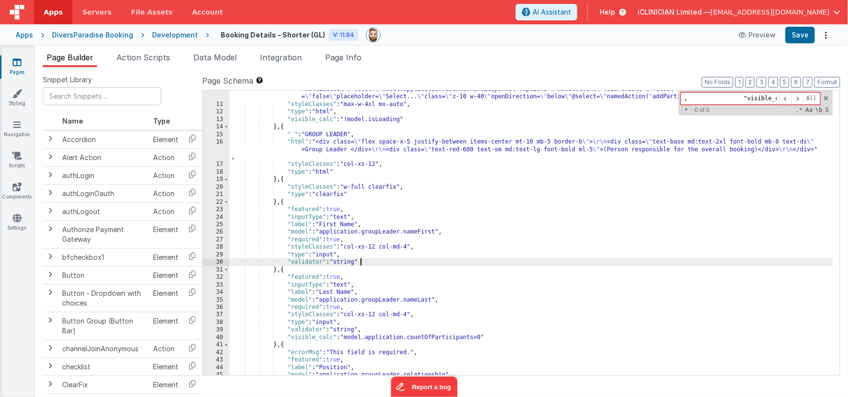
scroll to position [236, 0]
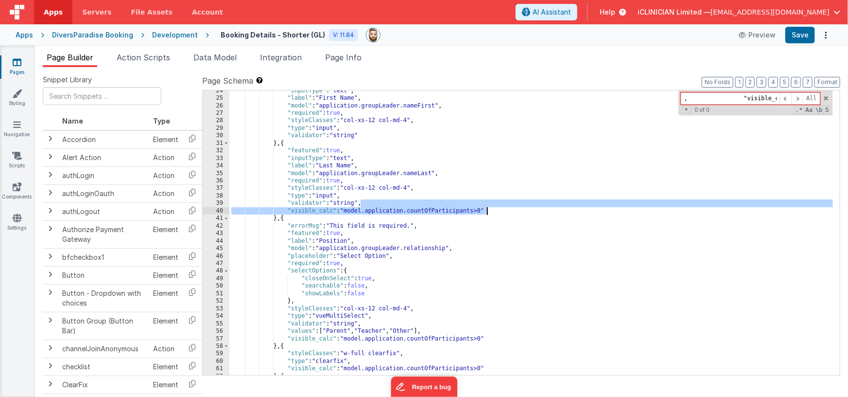
drag, startPoint x: 362, startPoint y: 206, endPoint x: 491, endPoint y: 208, distance: 129.3
click at [491, 208] on div ""inputType" : "text" , "label" : "First Name" , "model" : "application.groupLea…" at bounding box center [531, 237] width 604 height 300
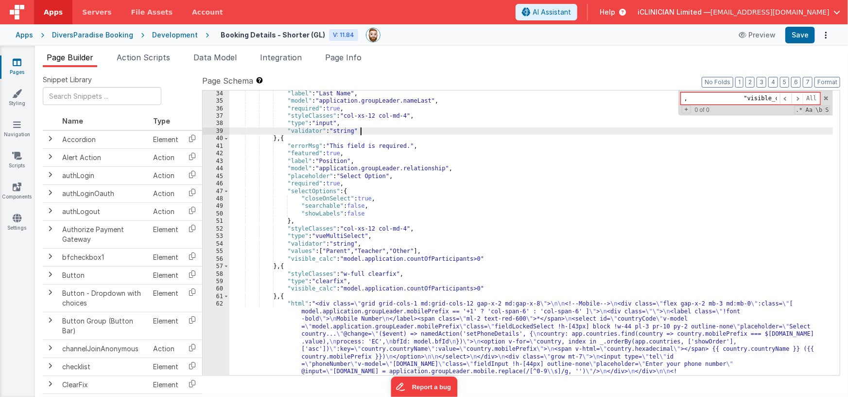
scroll to position [309, 0]
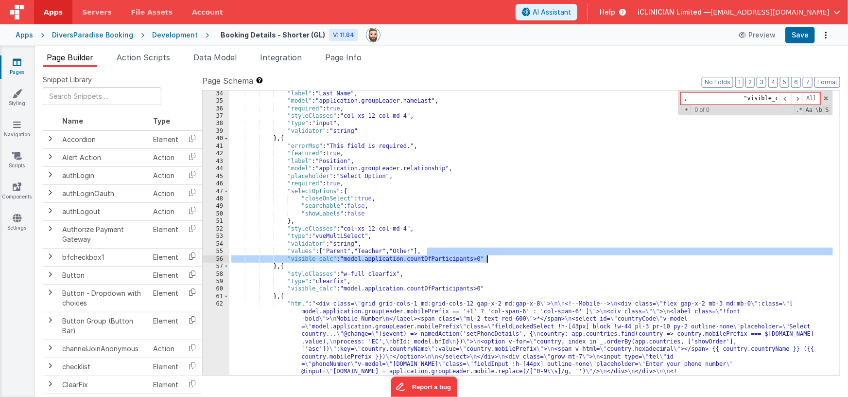
drag, startPoint x: 427, startPoint y: 249, endPoint x: 489, endPoint y: 255, distance: 62.5
click at [489, 255] on div ""label" : "Last Name" , "model" : "application.groupLeader.nameLast" , "require…" at bounding box center [531, 300] width 604 height 420
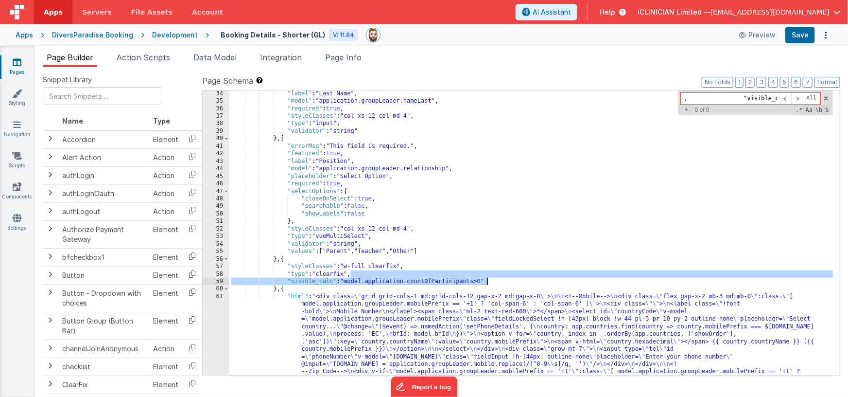
drag, startPoint x: 363, startPoint y: 274, endPoint x: 496, endPoint y: 278, distance: 132.8
click at [496, 278] on div ""label" : "Last Name" , "model" : "application.groupLeader.nameLast" , "require…" at bounding box center [531, 300] width 604 height 420
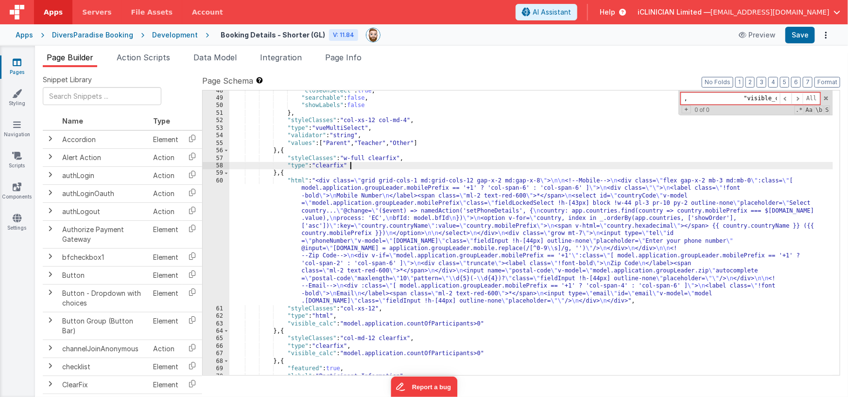
scroll to position [480, 0]
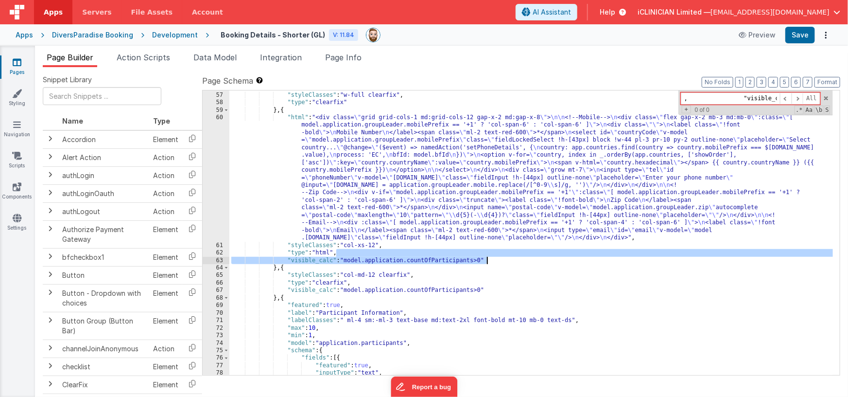
drag, startPoint x: 338, startPoint y: 254, endPoint x: 490, endPoint y: 257, distance: 151.7
click at [490, 257] on div "} , { "styleClasses" : "w-full clearfix" , "type" : "clearfix" } , { "html" : "…" at bounding box center [531, 234] width 604 height 300
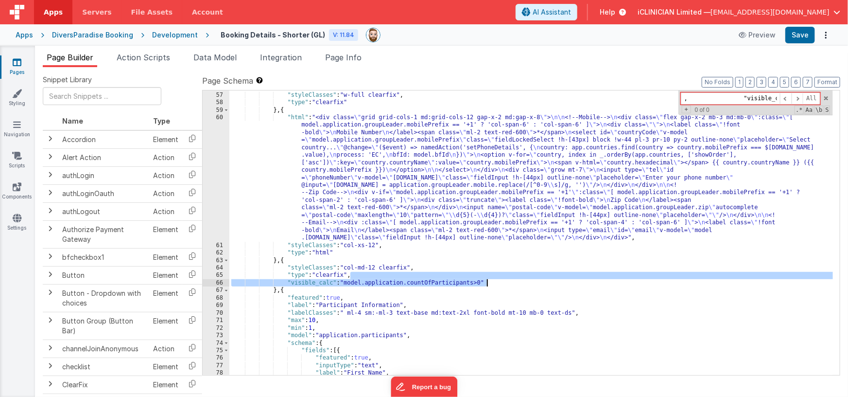
drag, startPoint x: 351, startPoint y: 276, endPoint x: 493, endPoint y: 280, distance: 142.0
click at [493, 280] on div "} , { "styleClasses" : "w-full clearfix" , "type" : "clearfix" } , { "html" : "…" at bounding box center [531, 234] width 604 height 300
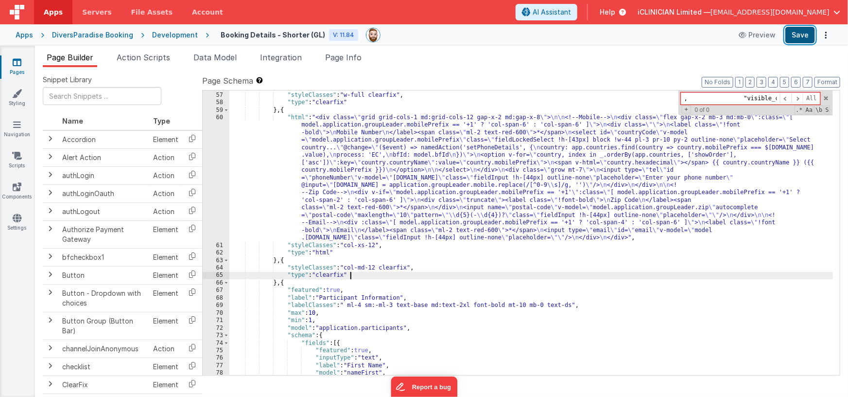
click at [798, 36] on button "Save" at bounding box center [800, 35] width 30 height 17
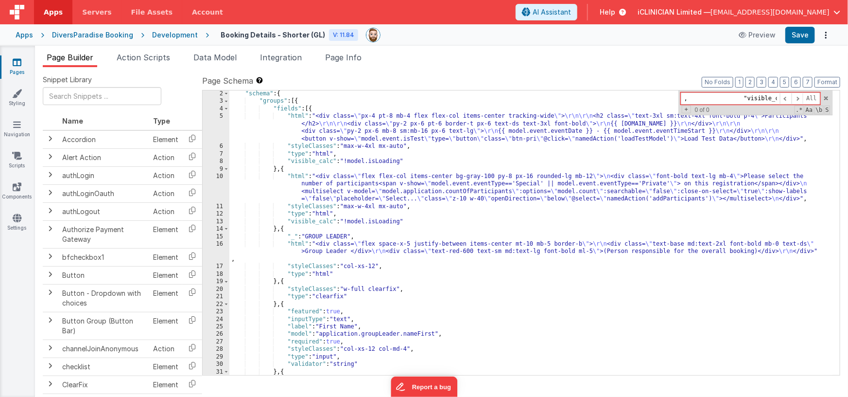
scroll to position [0, 0]
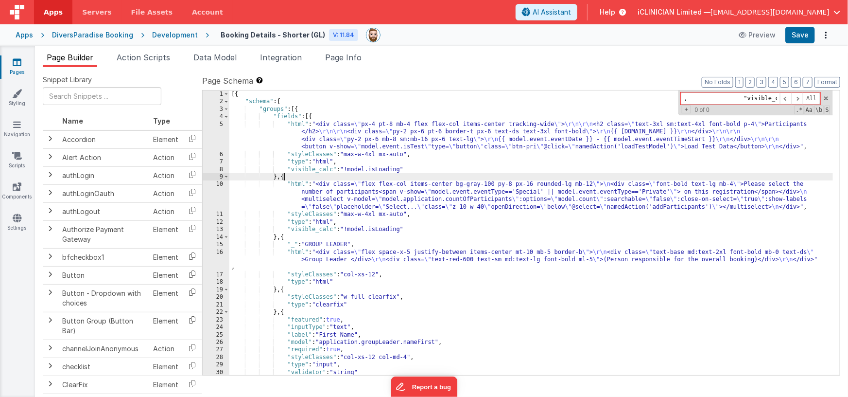
click at [284, 177] on div "[{ "schema" : { "groups" : [{ "fields" : [{ "html" : "<div class= \" px-4 pt-8 …" at bounding box center [531, 240] width 604 height 300
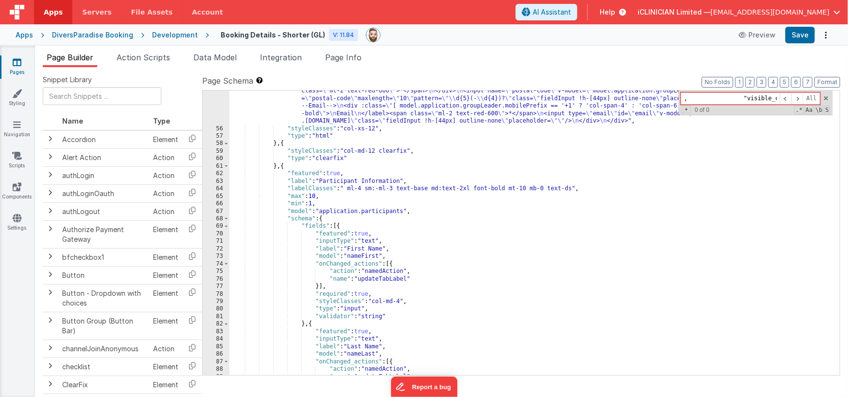
scroll to position [536, 0]
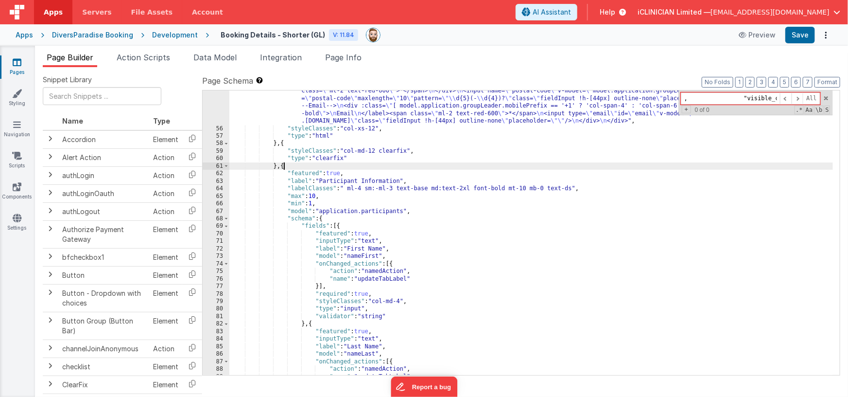
click at [284, 166] on div ""html" : "<div class= \" grid grid-cols-1 md:grid-cols-12 gap-x-2 md:gap-x-8 \"…" at bounding box center [531, 207] width 604 height 420
paste textarea
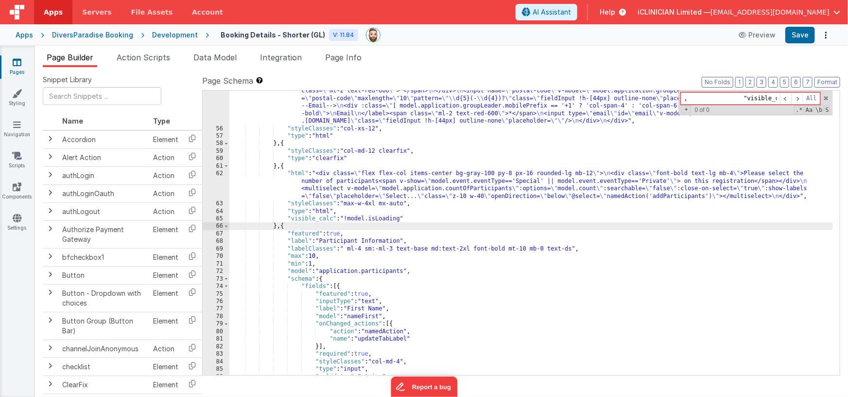
click at [284, 142] on div ""html" : "<div class= \" grid grid-cols-1 md:grid-cols-12 gap-x-2 md:gap-x-8 \"…" at bounding box center [531, 207] width 604 height 420
click at [284, 226] on div ""html" : "<div class= \" grid grid-cols-1 md:grid-cols-12 gap-x-2 md:gap-x-8 \"…" at bounding box center [531, 207] width 604 height 420
paste textarea
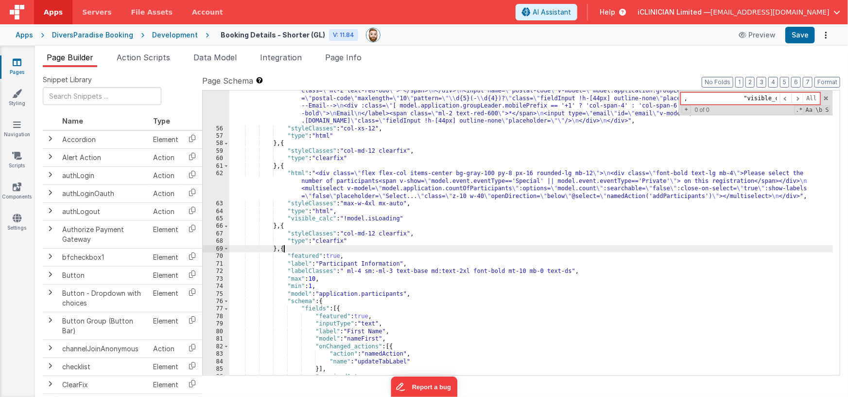
click at [343, 289] on div ""html" : "<div class= \" grid grid-cols-1 md:grid-cols-12 gap-x-2 md:gap-x-8 \"…" at bounding box center [531, 207] width 604 height 420
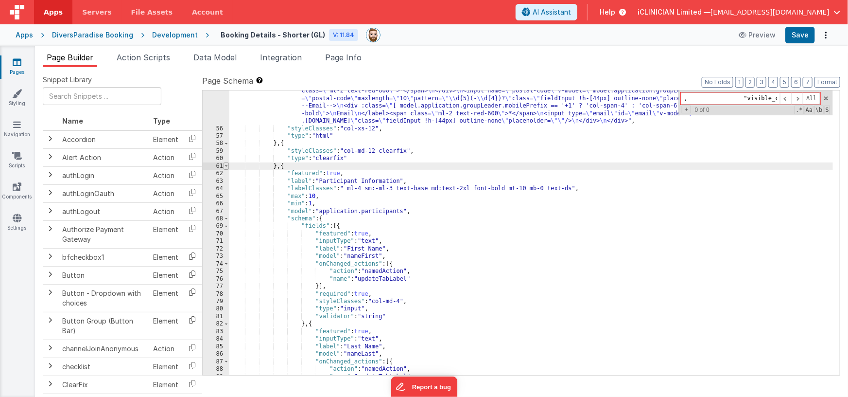
click at [225, 165] on span at bounding box center [226, 165] width 5 height 7
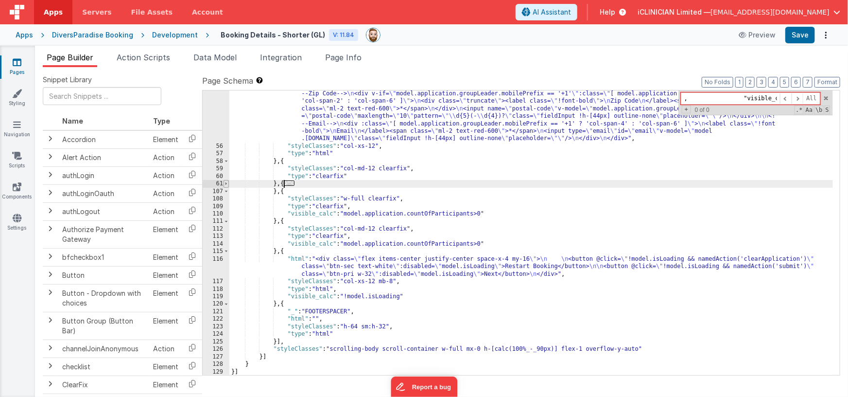
scroll to position [519, 0]
click at [225, 182] on span at bounding box center [226, 183] width 5 height 7
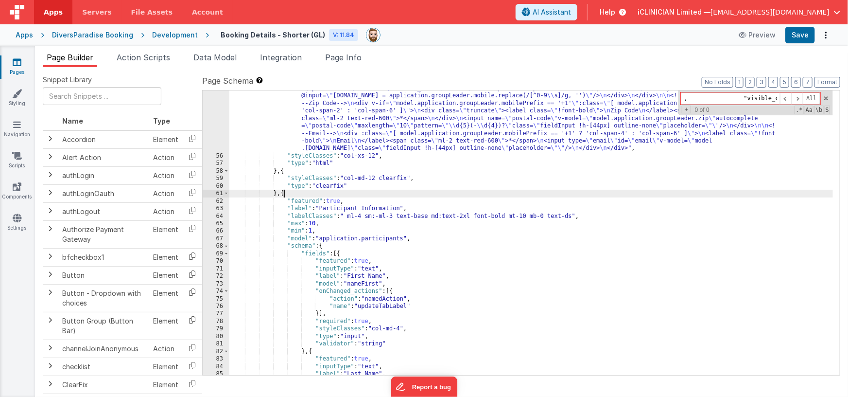
scroll to position [497, 0]
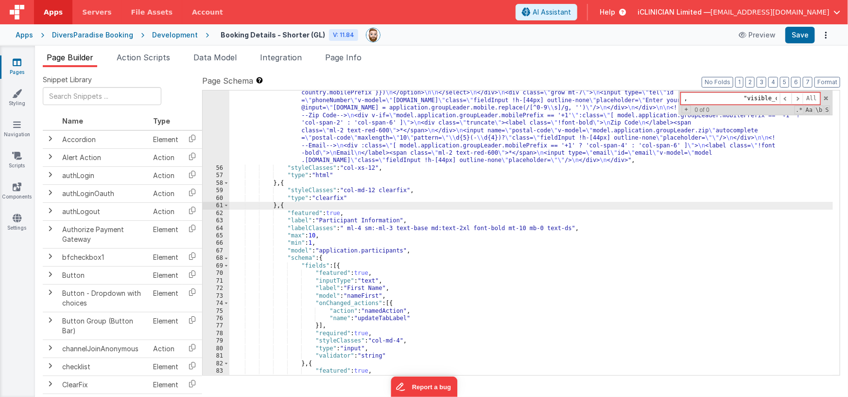
click at [284, 182] on div ""html" : "<div class= \" grid grid-cols-1 md:grid-cols-12 gap-x-2 md:gap-x-8 \"…" at bounding box center [531, 246] width 604 height 420
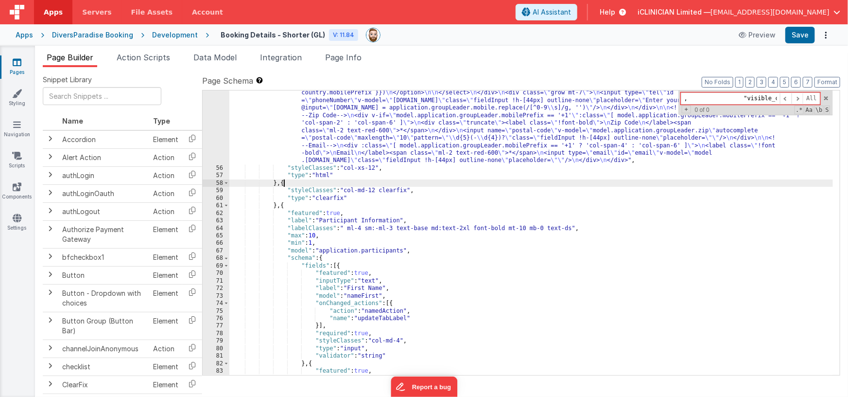
paste textarea
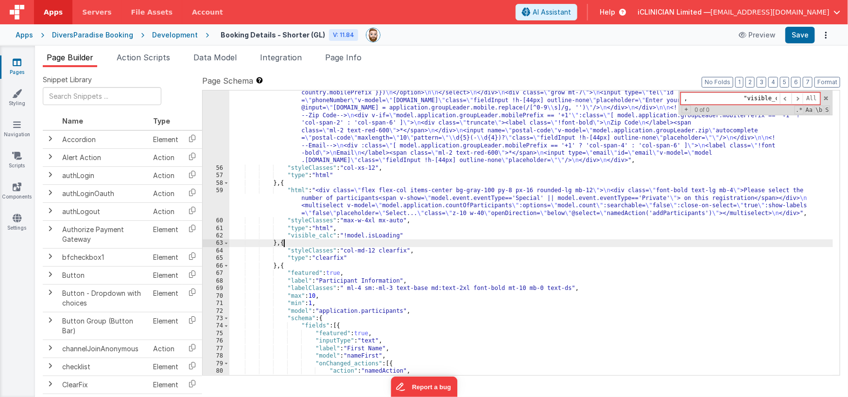
click at [340, 247] on div ""html" : "<div class= \" grid grid-cols-1 md:grid-cols-12 gap-x-2 md:gap-x-8 \"…" at bounding box center [531, 246] width 604 height 420
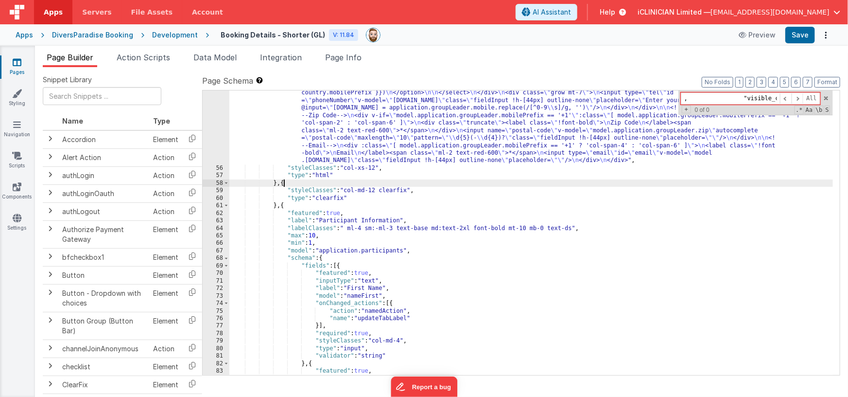
scroll to position [0, 0]
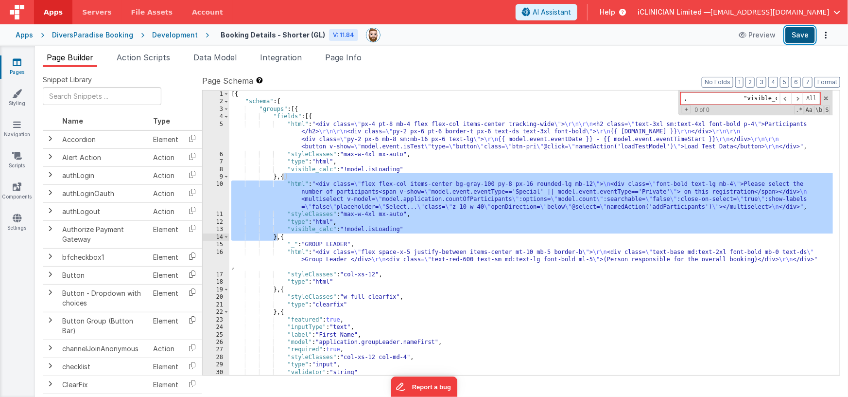
click at [804, 35] on button "Save" at bounding box center [800, 35] width 30 height 17
click at [326, 226] on div "[{ "schema" : { "groups" : [{ "fields" : [{ "html" : "<div class= \" px-4 pt-8 …" at bounding box center [531, 240] width 604 height 300
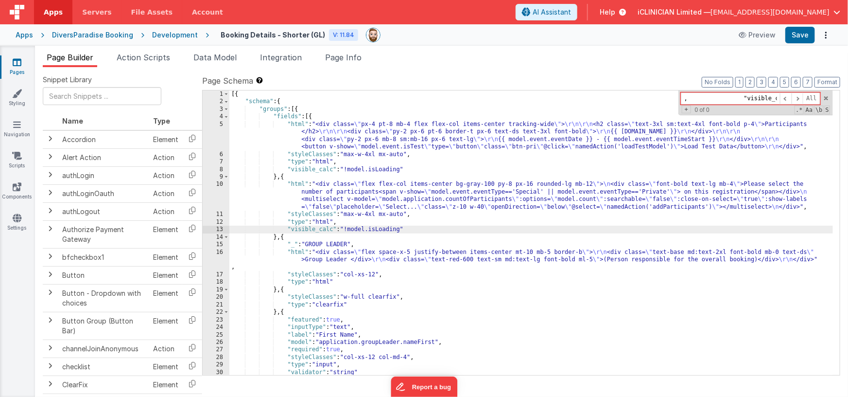
click at [284, 178] on div "[{ "schema" : { "groups" : [{ "fields" : [{ "html" : "<div class= \" px-4 pt-8 …" at bounding box center [531, 240] width 604 height 300
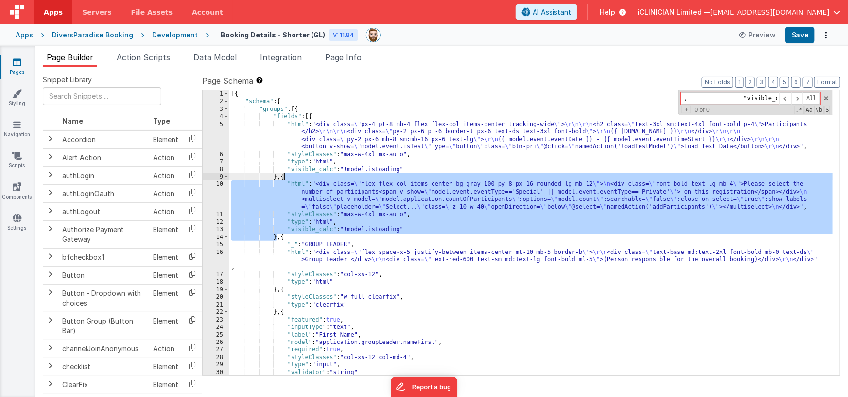
click at [284, 178] on div "[{ "schema" : { "groups" : [{ "fields" : [{ "html" : "<div class= \" px-4 pt-8 …" at bounding box center [531, 240] width 604 height 300
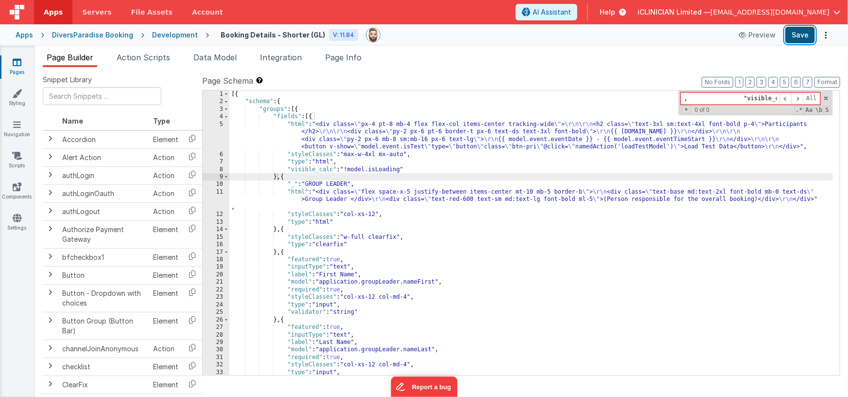
click at [802, 40] on button "Save" at bounding box center [800, 35] width 30 height 17
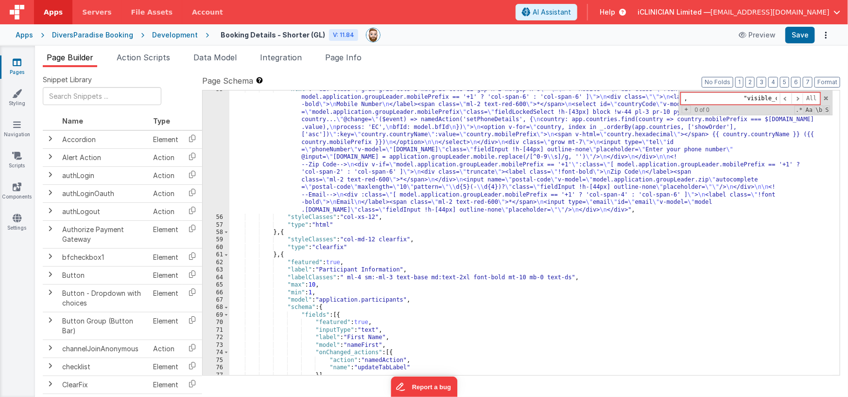
scroll to position [486, 0]
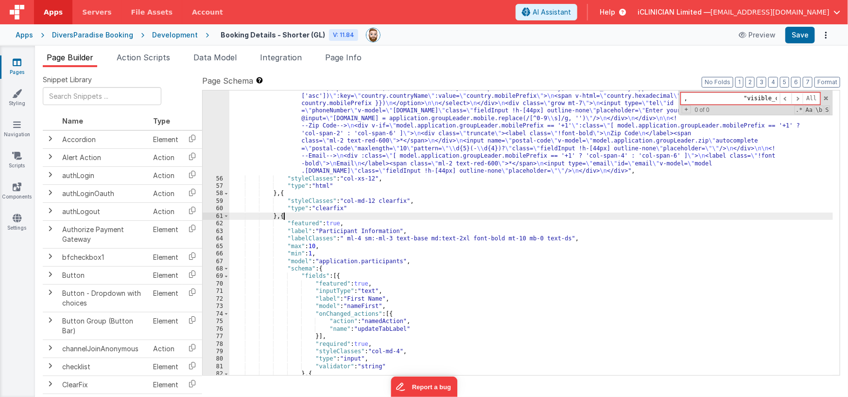
click at [284, 215] on div ""html" : "<div class= \" grid grid-cols-1 md:grid-cols-12 gap-x-2 md:gap-x-8 \"…" at bounding box center [531, 257] width 604 height 420
paste textarea
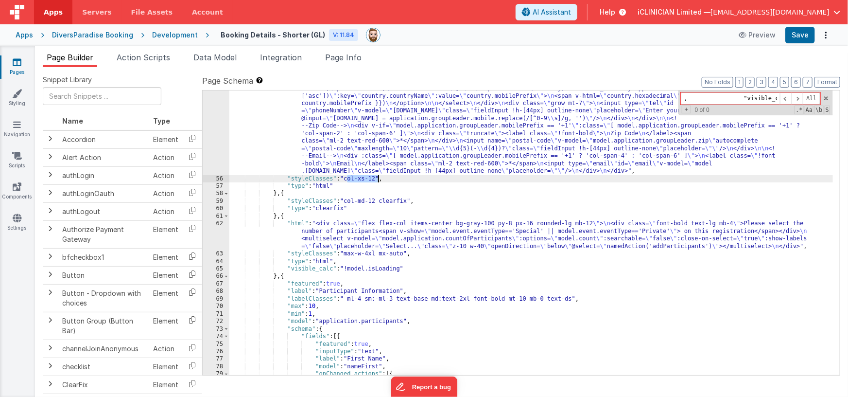
drag, startPoint x: 348, startPoint y: 177, endPoint x: 379, endPoint y: 178, distance: 31.6
click at [379, 178] on div ""html" : "<div class= \" grid grid-cols-1 md:grid-cols-12 gap-x-2 md:gap-x-8 \"…" at bounding box center [531, 257] width 604 height 420
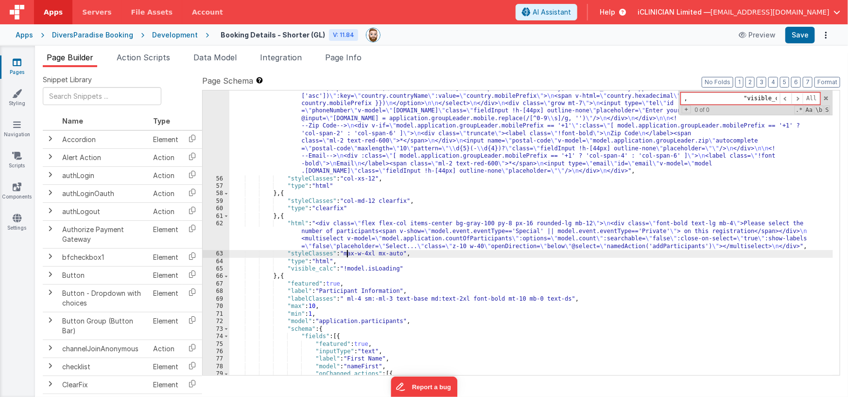
click at [347, 254] on div ""html" : "<div class= \" grid grid-cols-1 md:grid-cols-12 gap-x-2 md:gap-x-8 \"…" at bounding box center [531, 257] width 604 height 420
paste textarea
click at [800, 35] on button "Save" at bounding box center [800, 35] width 30 height 17
click at [347, 253] on div ""html" : "<div class= \" grid grid-cols-1 md:grid-cols-12 gap-x-2 md:gap-x-8 \"…" at bounding box center [531, 257] width 604 height 420
click at [802, 32] on button "Save" at bounding box center [800, 35] width 30 height 17
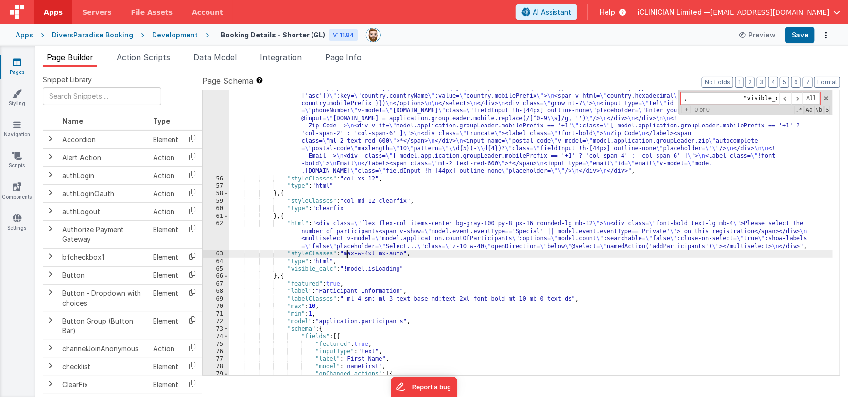
click at [346, 254] on div ""html" : "<div class= \" grid grid-cols-1 md:grid-cols-12 gap-x-2 md:gap-x-8 \"…" at bounding box center [531, 257] width 604 height 420
click at [443, 205] on div ""html" : "<div class= \" grid grid-cols-1 md:grid-cols-12 gap-x-2 md:gap-x-8 \"…" at bounding box center [531, 257] width 604 height 420
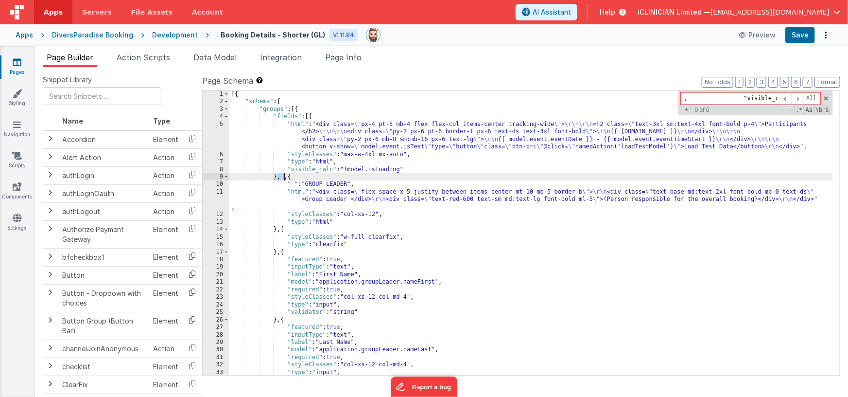
scroll to position [0, 0]
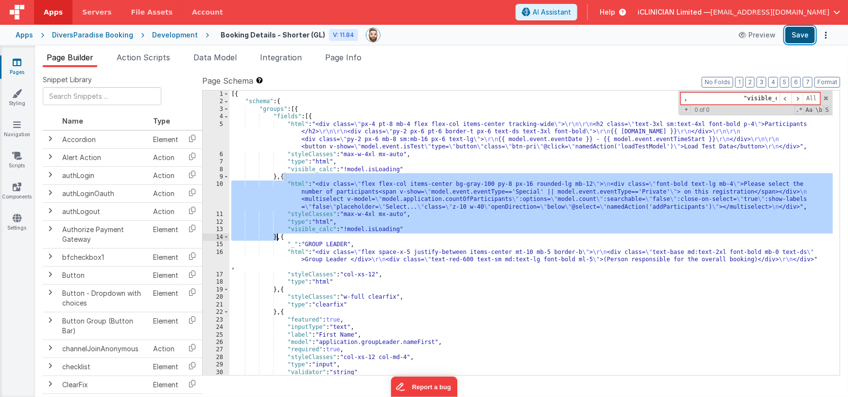
click at [804, 36] on button "Save" at bounding box center [800, 35] width 30 height 17
click at [436, 240] on div "[{ "schema" : { "groups" : [{ "fields" : [{ "html" : "<div class= \" px-4 pt-8 …" at bounding box center [531, 240] width 604 height 300
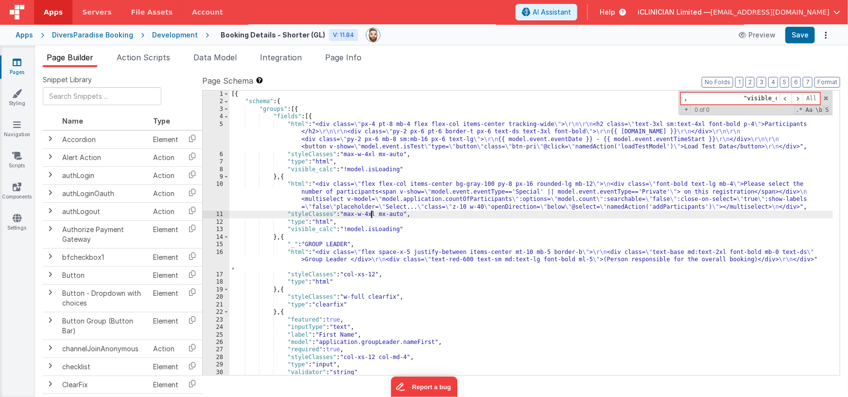
click at [372, 216] on div "[{ "schema" : { "groups" : [{ "fields" : [{ "html" : "<div class= \" px-4 pt-8 …" at bounding box center [531, 240] width 604 height 300
drag, startPoint x: 798, startPoint y: 35, endPoint x: 788, endPoint y: 35, distance: 9.2
click at [798, 35] on button "Save" at bounding box center [800, 35] width 30 height 17
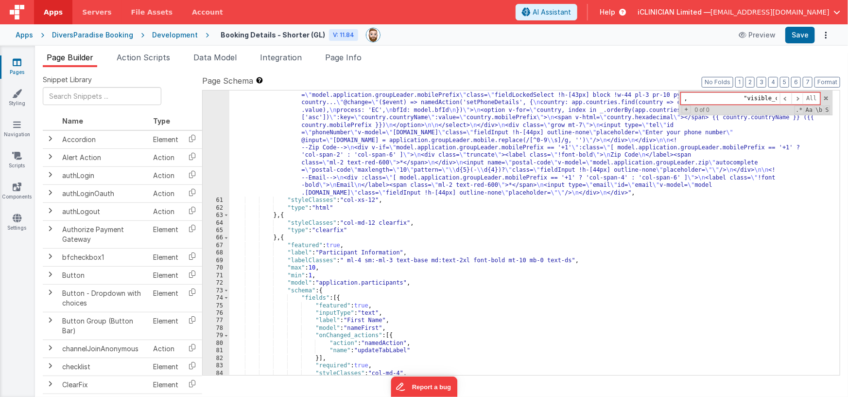
scroll to position [515, 0]
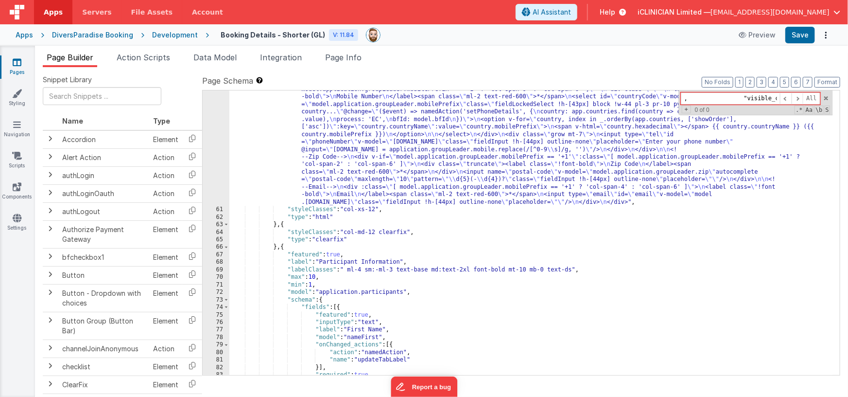
click at [356, 154] on div ""html" : "<div class= \" grid grid-cols-1 md:grid-cols-12 gap-x-2 md:gap-x-8 \"…" at bounding box center [531, 288] width 604 height 420
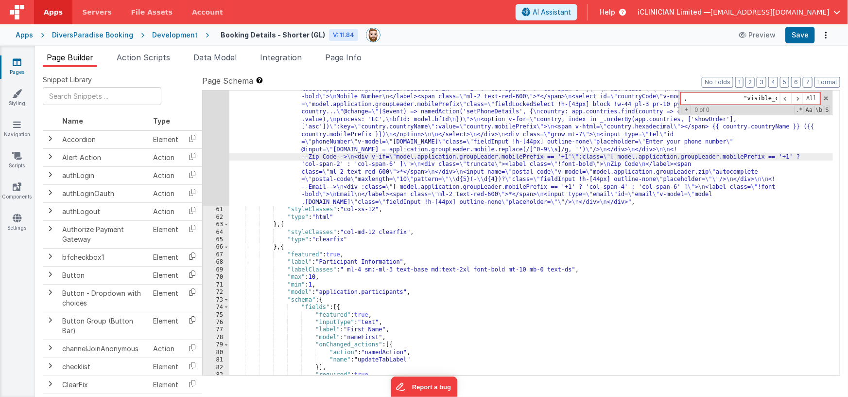
click at [216, 163] on div "60" at bounding box center [216, 142] width 27 height 128
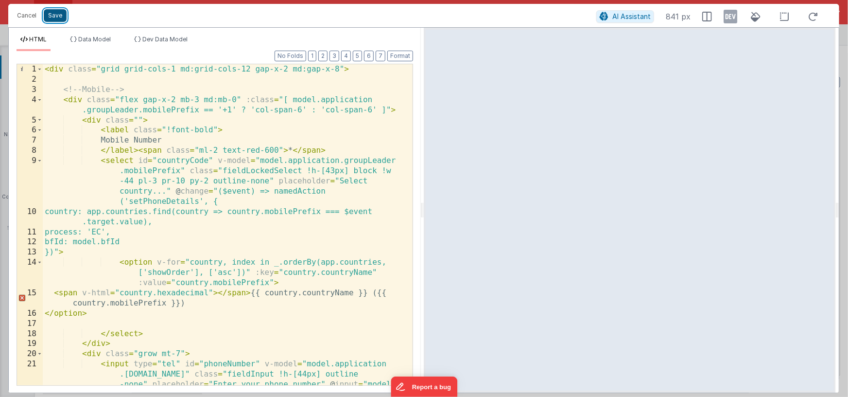
click at [54, 17] on button "Save" at bounding box center [55, 15] width 23 height 13
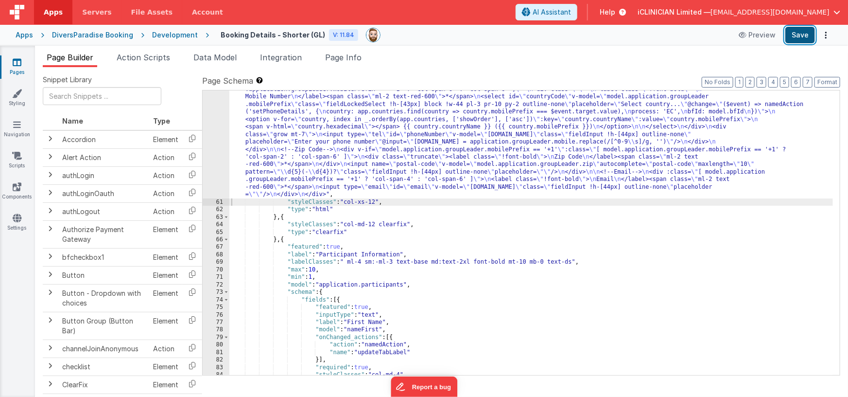
click at [802, 32] on button "Save" at bounding box center [800, 35] width 30 height 17
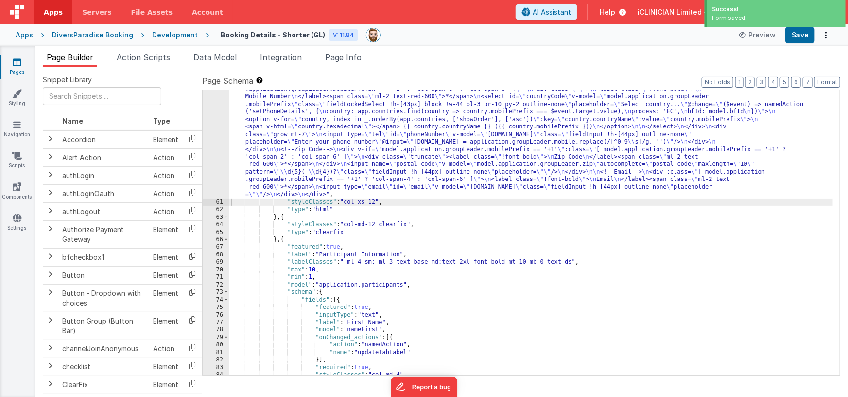
click at [30, 35] on div "Apps" at bounding box center [24, 35] width 17 height 10
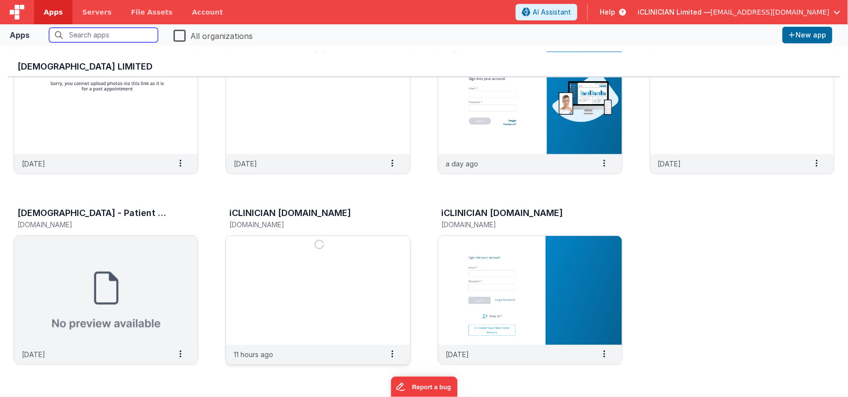
scroll to position [7, 0]
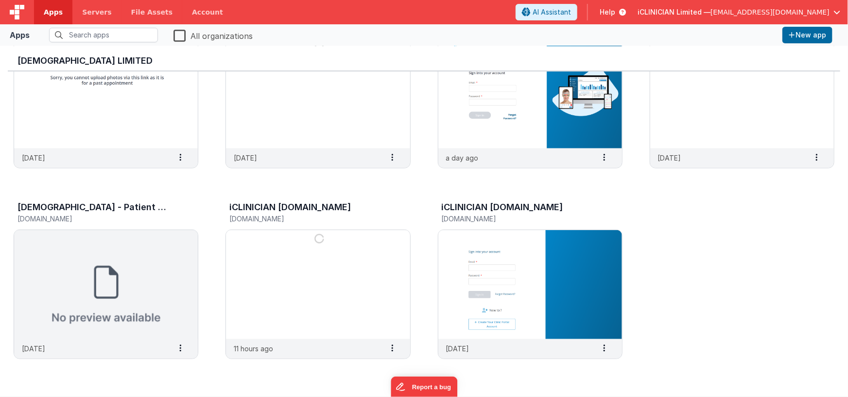
click at [179, 35] on label "All organizations" at bounding box center [213, 35] width 79 height 14
click at [0, 0] on input "All organizations" at bounding box center [0, 0] width 0 height 0
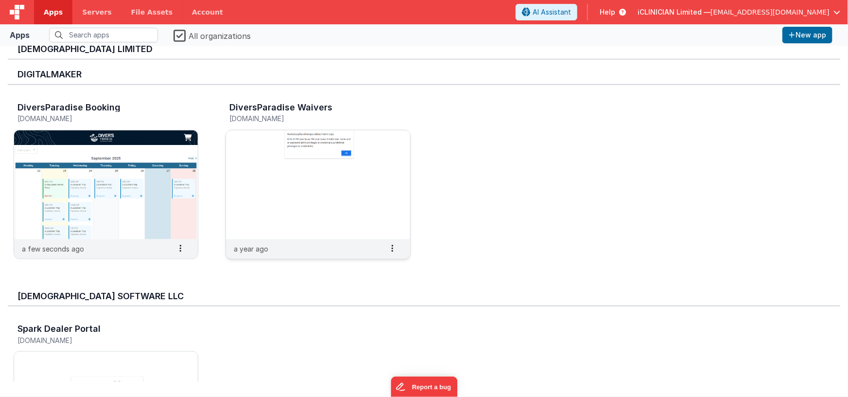
scroll to position [598, 0]
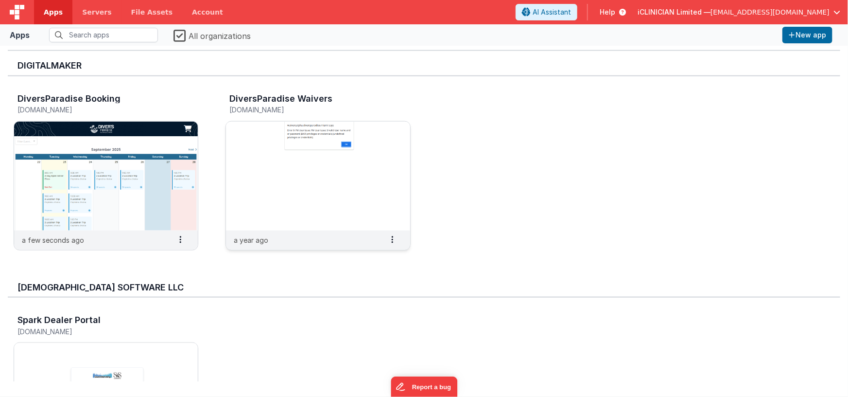
click at [283, 165] on img at bounding box center [318, 176] width 184 height 109
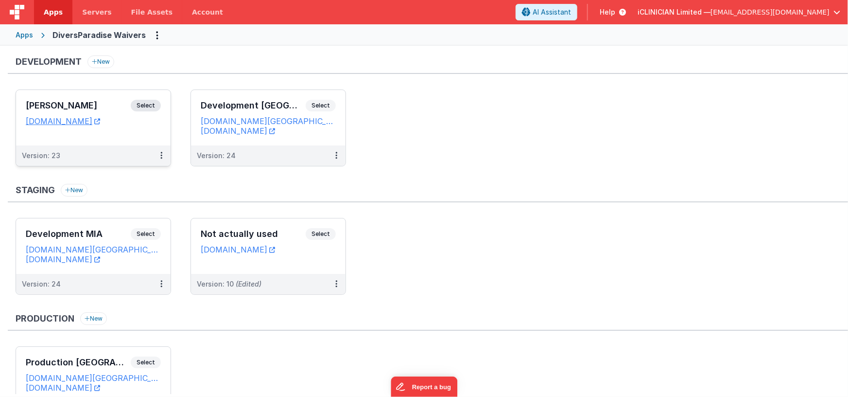
click at [95, 102] on h3 "Alex Test" at bounding box center [78, 106] width 105 height 10
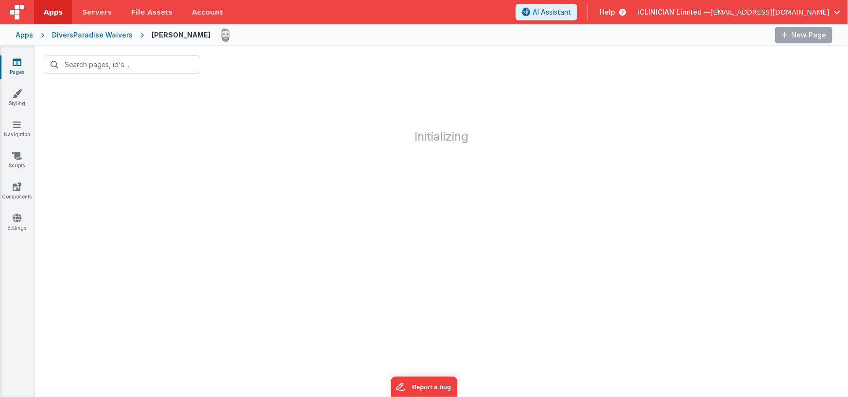
click at [87, 34] on div "DiversParadise Waivers" at bounding box center [92, 35] width 81 height 10
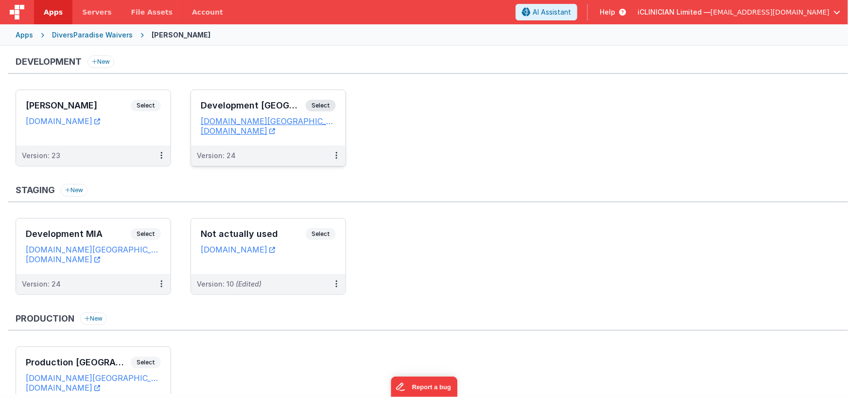
click at [250, 100] on div "Development Dublin Select" at bounding box center [268, 108] width 135 height 17
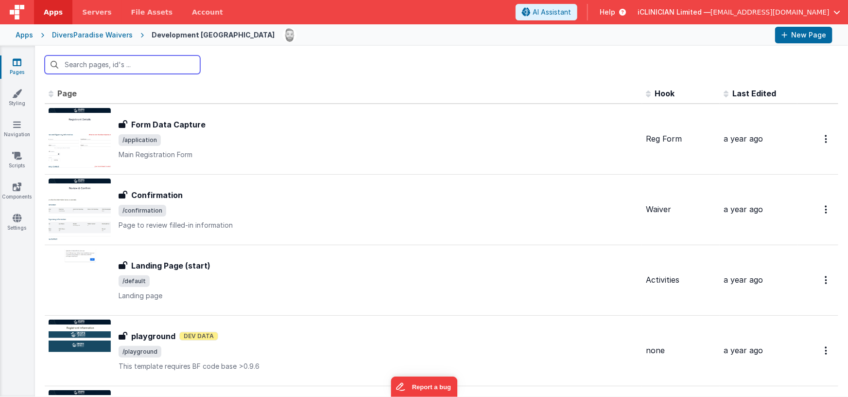
click at [165, 67] on input "text" at bounding box center [123, 64] width 156 height 18
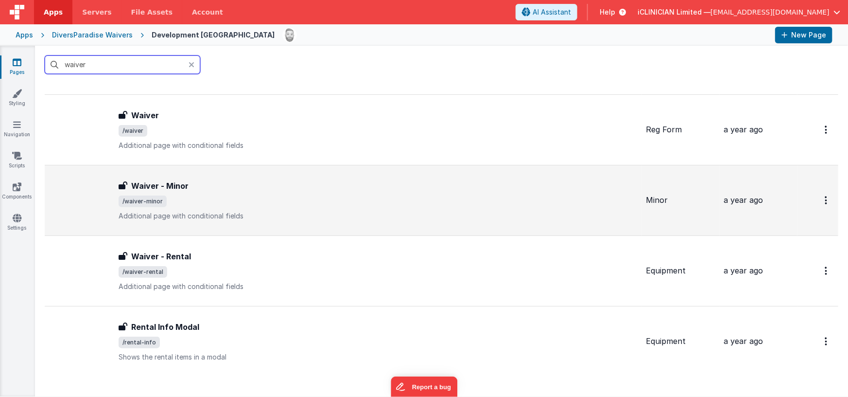
scroll to position [458, 0]
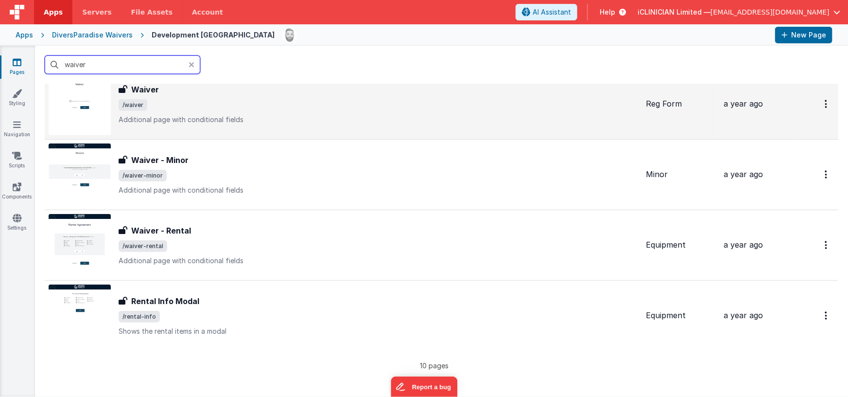
type input "waiver"
click at [221, 107] on span "/waiver" at bounding box center [379, 105] width 520 height 12
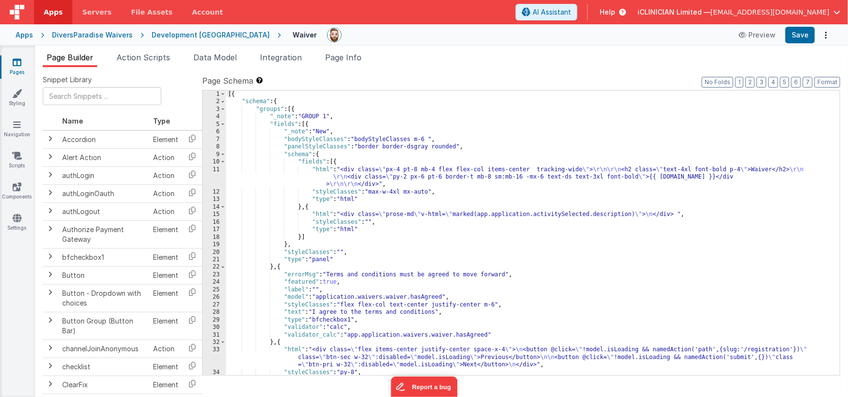
click at [406, 173] on div "[{ "schema" : { "groups" : [{ "_note" : "GROUP 1" , "fields" : [{ "_note" : "Ne…" at bounding box center [530, 240] width 608 height 300
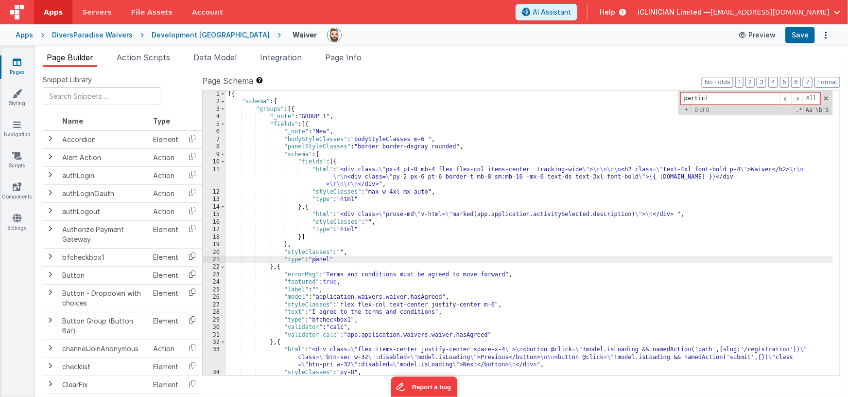
type input "partici"
click at [761, 33] on button "Preview" at bounding box center [757, 35] width 49 height 16
click at [16, 59] on icon at bounding box center [17, 62] width 9 height 10
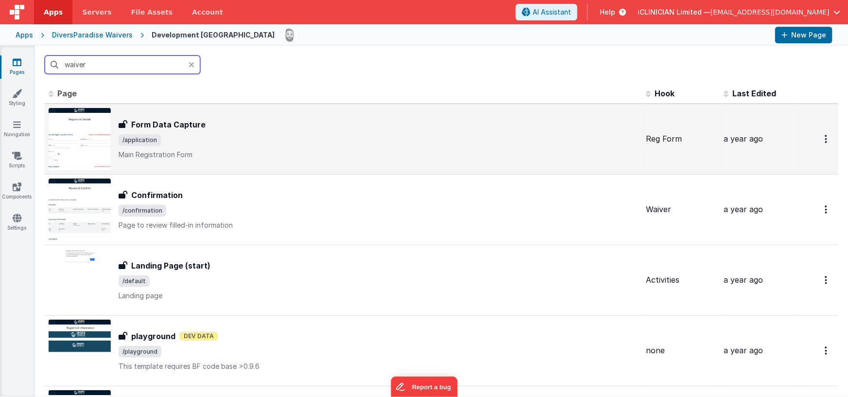
scroll to position [2, 0]
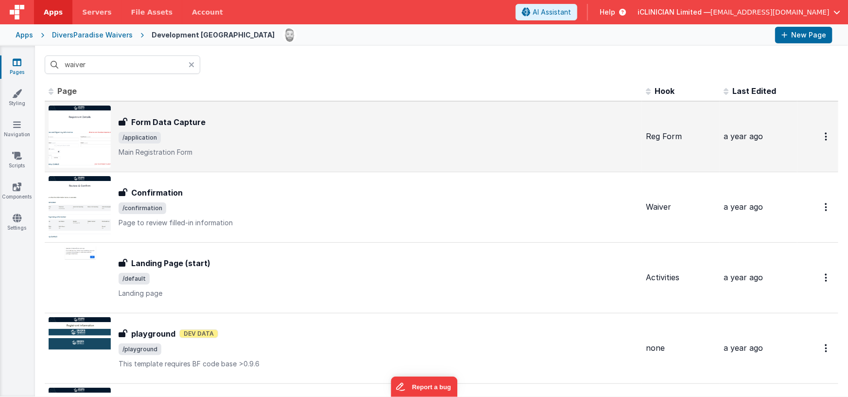
click at [227, 132] on span "/application" at bounding box center [379, 138] width 520 height 12
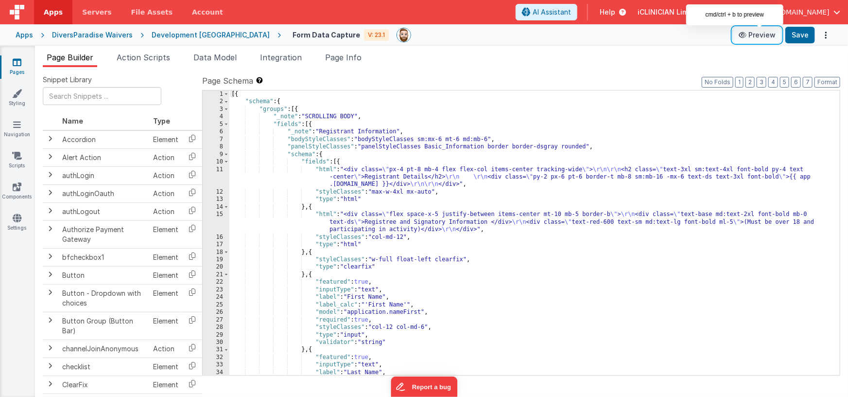
click at [754, 36] on button "Preview" at bounding box center [757, 35] width 49 height 16
click at [384, 187] on div "[{ "schema" : { "groups" : [{ "_note" : "SCROLLING BODY" , "fields" : [{ "_note…" at bounding box center [531, 240] width 604 height 300
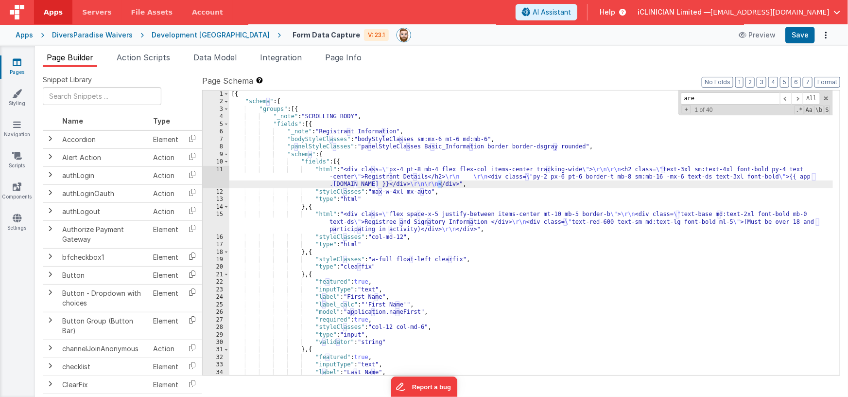
scroll to position [1487, 0]
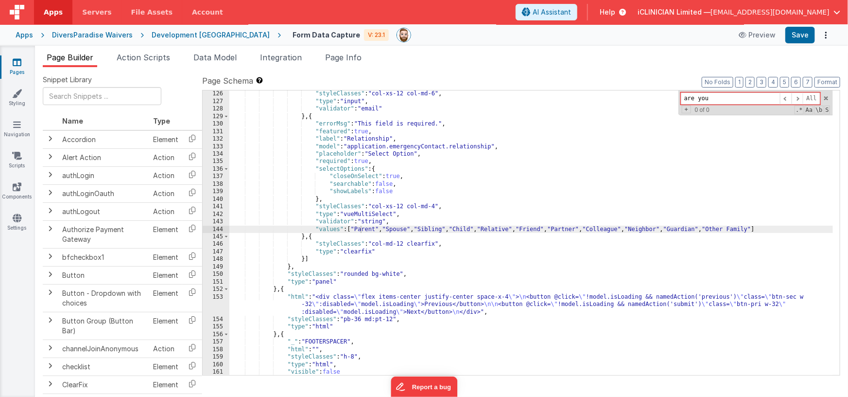
type input "are you"
click at [20, 64] on icon at bounding box center [17, 62] width 9 height 10
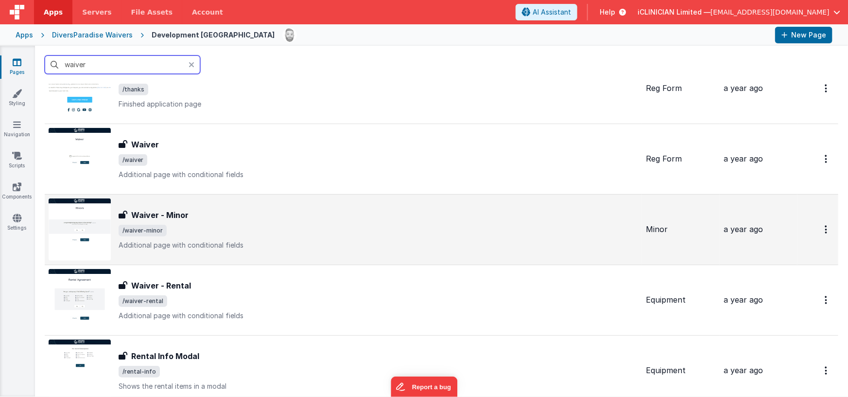
scroll to position [402, 0]
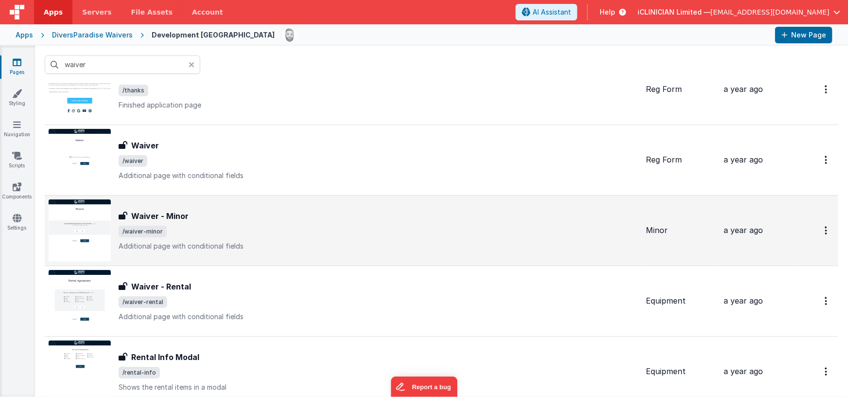
click at [208, 223] on div "Waiver - Minor Waiver - Minor /waiver-minor Additional page with conditional fi…" at bounding box center [379, 230] width 520 height 41
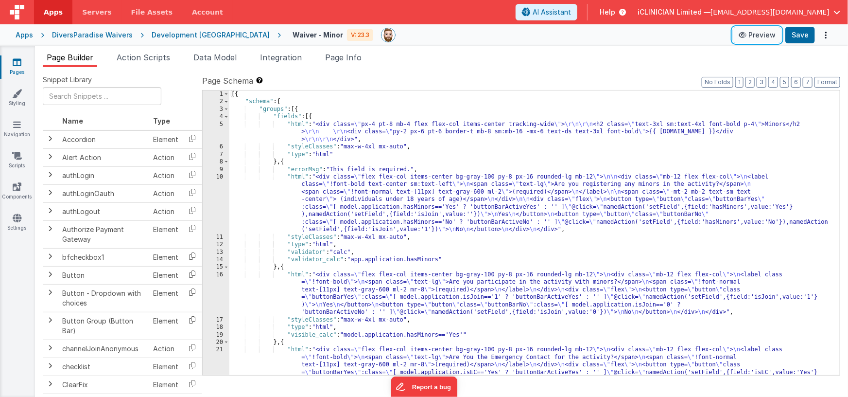
click at [748, 35] on icon at bounding box center [744, 35] width 10 height 7
click at [410, 223] on div "[{ "schema" : { "groups" : [{ "fields" : [{ "html" : "<div class= \" px-4 pt-8 …" at bounding box center [531, 258] width 604 height 337
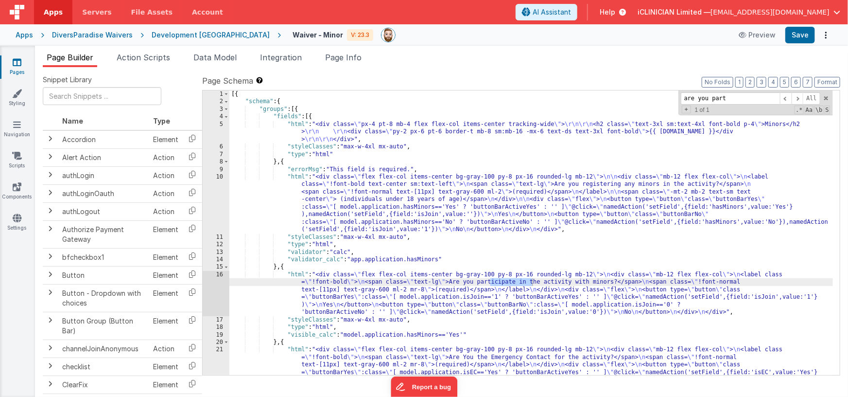
type input "are you part"
click at [284, 267] on div "[{ "schema" : { "groups" : [{ "fields" : [{ "html" : "<div class= \" px-4 pt-8 …" at bounding box center [531, 258] width 604 height 337
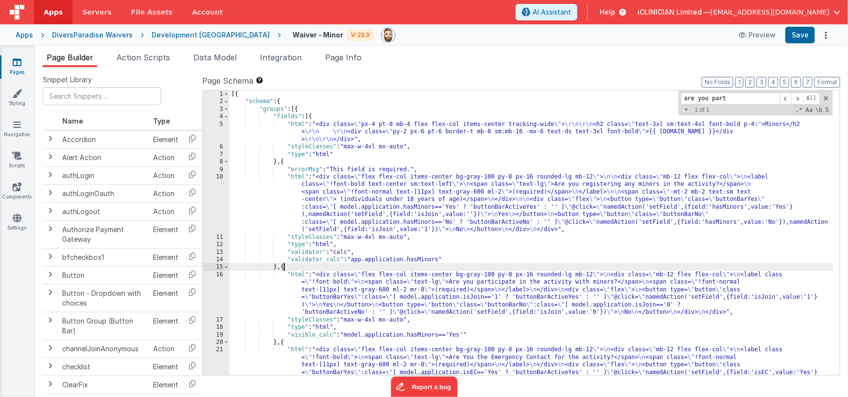
click at [284, 267] on div "[{ "schema" : { "groups" : [{ "fields" : [{ "html" : "<div class= \" px-4 pt-8 …" at bounding box center [531, 258] width 604 height 337
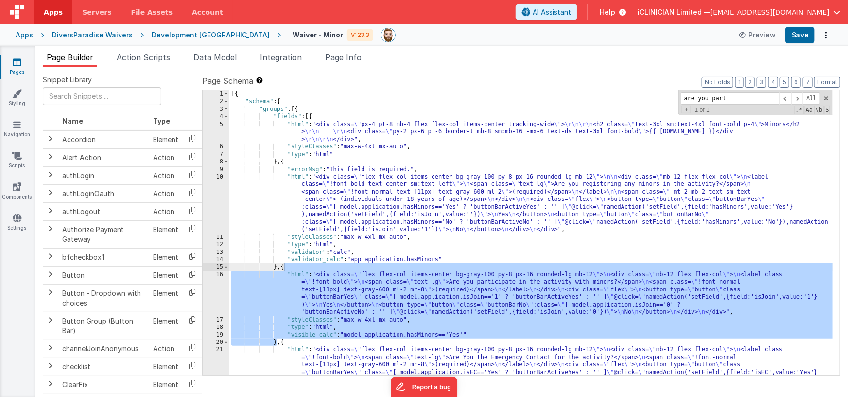
click at [21, 37] on div "Apps" at bounding box center [24, 35] width 17 height 10
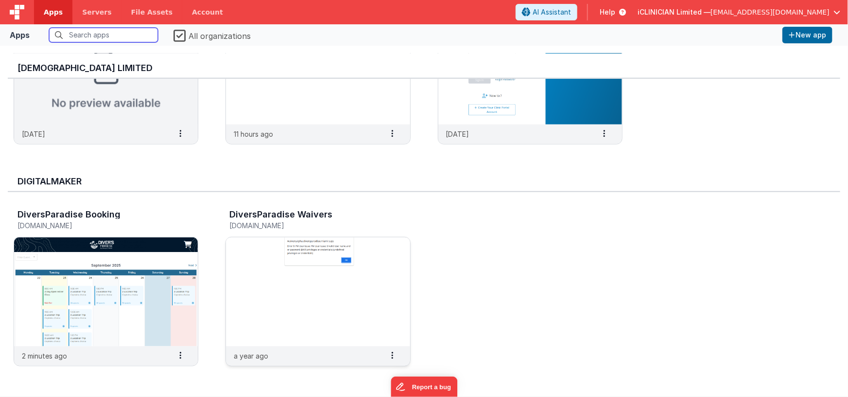
scroll to position [505, 0]
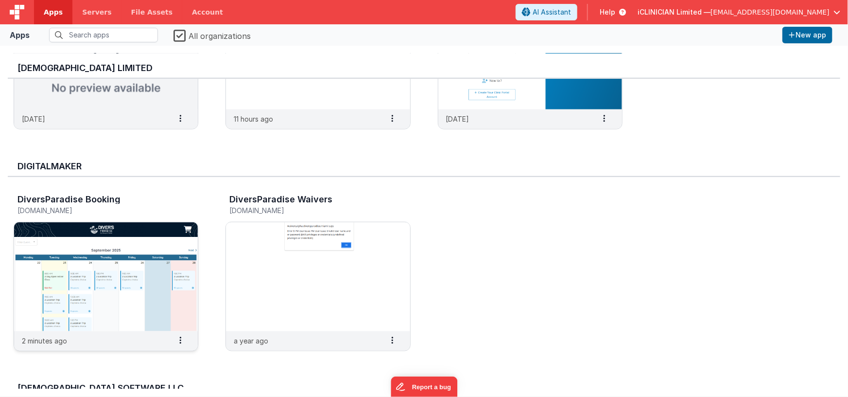
click at [180, 258] on img at bounding box center [106, 276] width 184 height 109
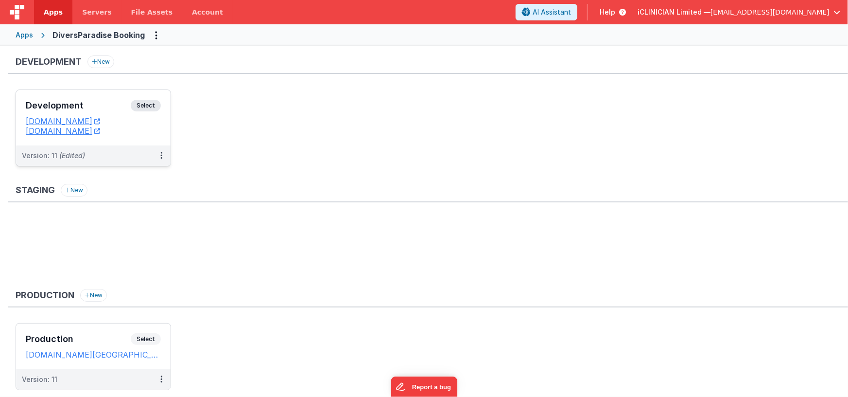
click at [115, 98] on div "Development Select URLs dpcalendar.fmbetterforms.com dpbooking.fmbetterforms.com" at bounding box center [93, 117] width 155 height 55
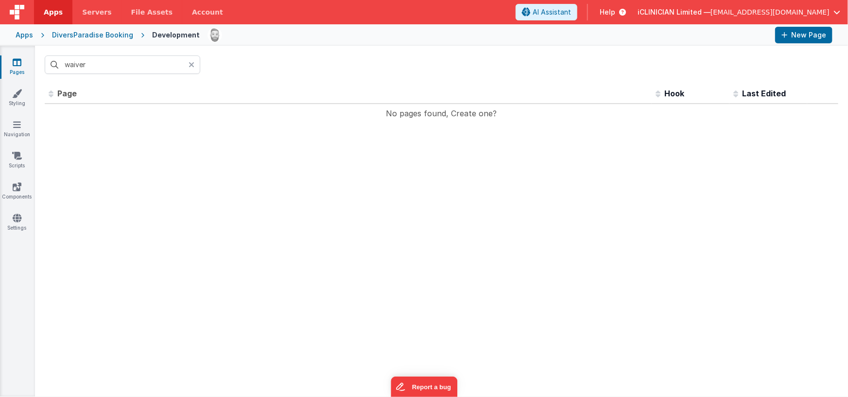
click at [192, 64] on icon at bounding box center [192, 65] width 6 height 8
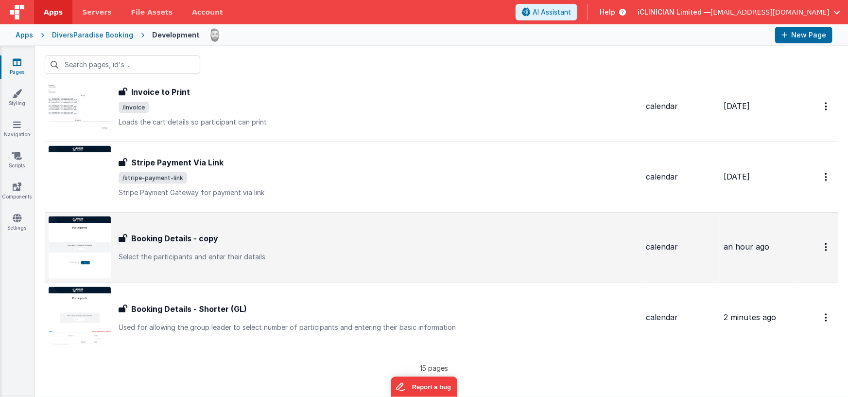
scroll to position [810, 0]
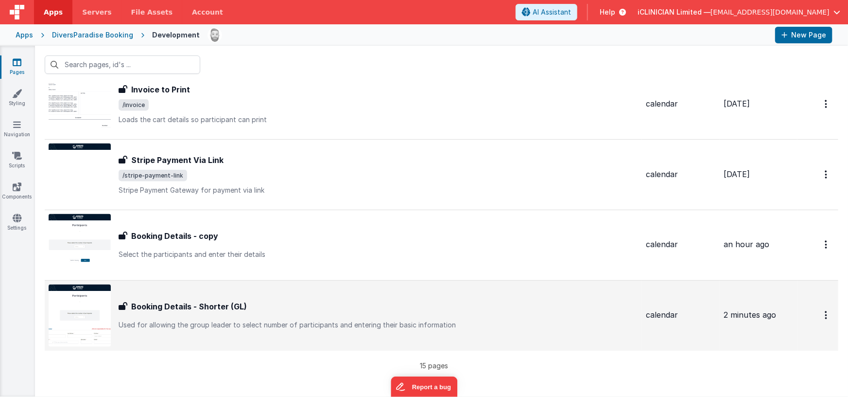
click at [359, 309] on div "Booking Details - Shorter (GL)" at bounding box center [379, 307] width 520 height 12
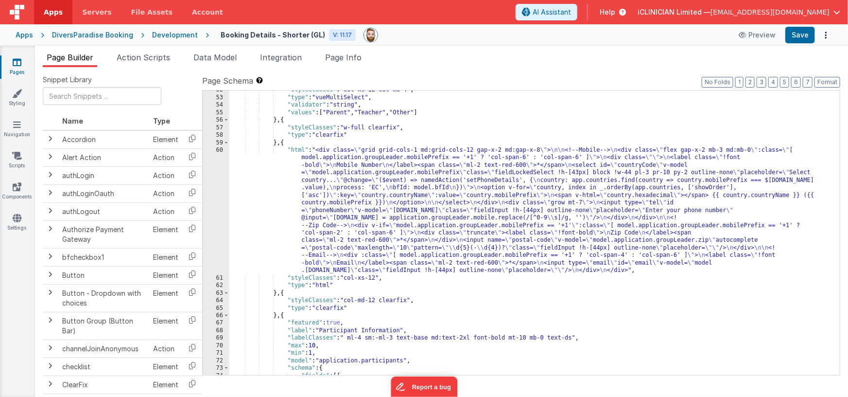
scroll to position [447, 0]
click at [379, 195] on div ""styleClasses" : "col-xs-12 col-md-4" , "type" : "vueMultiSelect" , "validator"…" at bounding box center [531, 236] width 604 height 300
click at [211, 194] on div "60" at bounding box center [216, 210] width 27 height 128
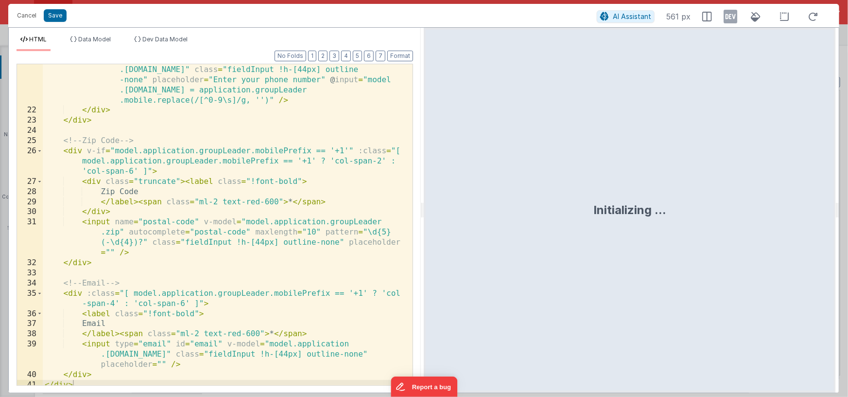
scroll to position [309, 0]
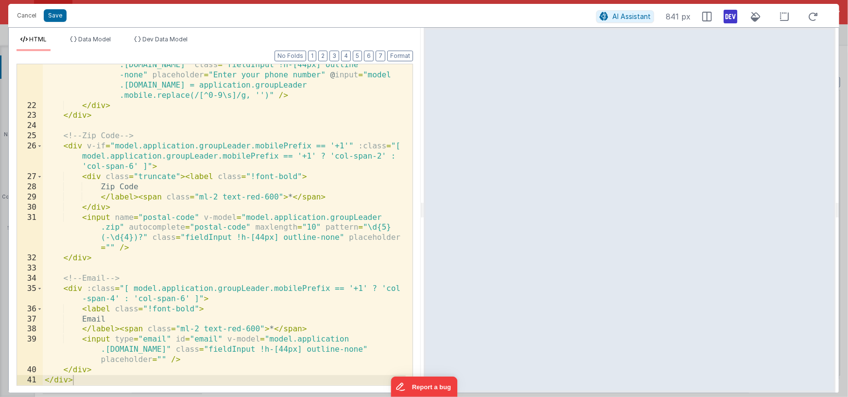
click at [730, 13] on icon at bounding box center [731, 17] width 14 height 16
drag, startPoint x: 733, startPoint y: 13, endPoint x: 617, endPoint y: 11, distance: 115.2
click at [733, 13] on icon at bounding box center [731, 17] width 14 height 16
click at [23, 13] on button "Cancel" at bounding box center [26, 16] width 29 height 14
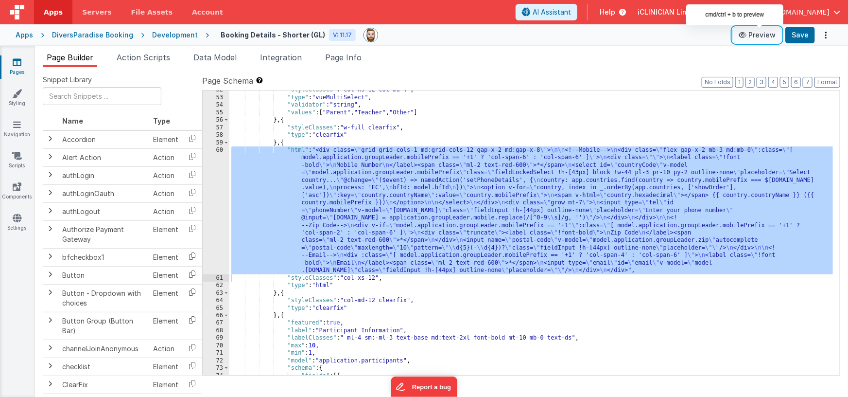
click at [764, 36] on button "Preview" at bounding box center [757, 35] width 49 height 16
click at [348, 212] on div ""styleClasses" : "col-xs-12 col-md-4" , "type" : "vueMultiSelect" , "validator"…" at bounding box center [531, 236] width 604 height 300
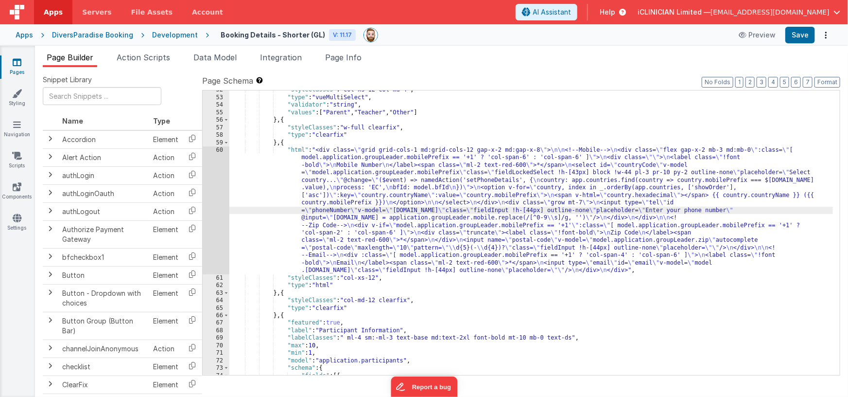
click at [222, 206] on div "60" at bounding box center [216, 210] width 27 height 128
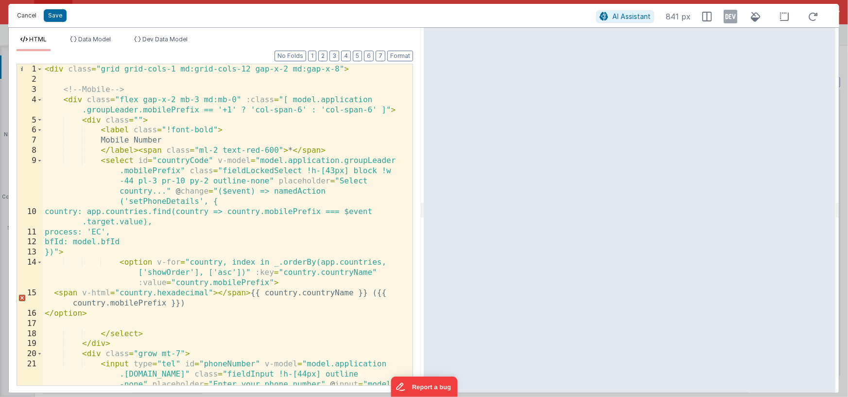
click at [22, 17] on button "Cancel" at bounding box center [26, 16] width 29 height 14
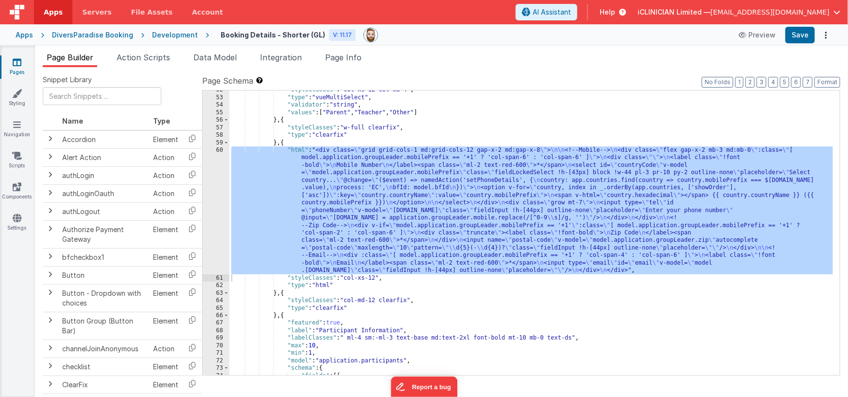
click at [283, 291] on div ""styleClasses" : "col-xs-12 col-md-4" , "type" : "vueMultiSelect" , "validator"…" at bounding box center [531, 236] width 604 height 300
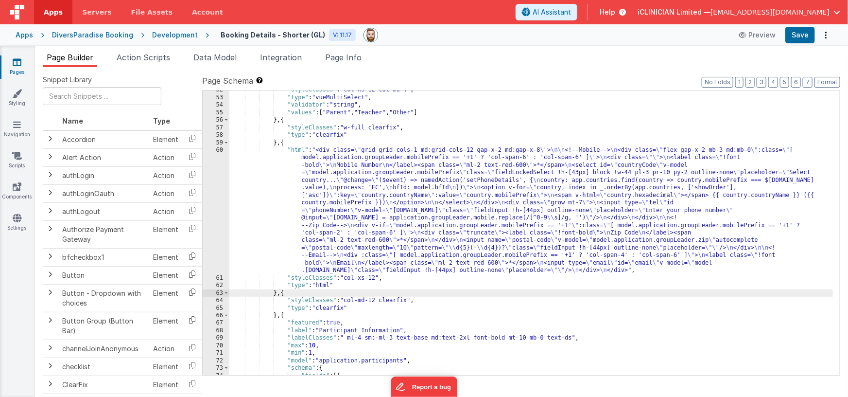
paste textarea
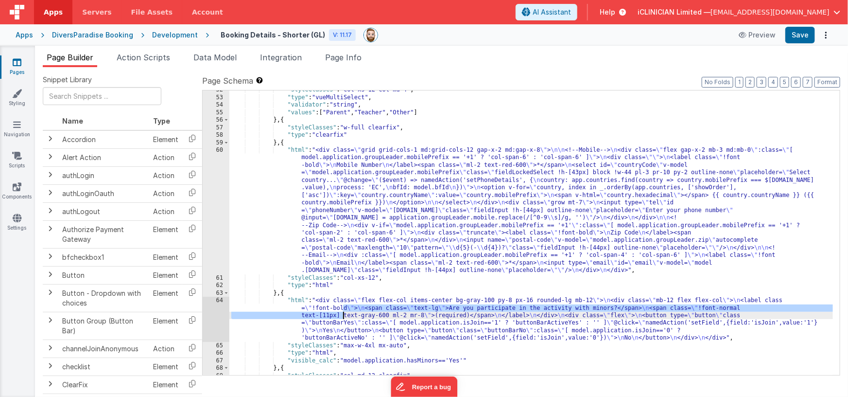
click at [343, 312] on div ""styleClasses" : "col-xs-12 col-md-4" , "type" : "vueMultiSelect" , "validator"…" at bounding box center [531, 236] width 604 height 300
click at [217, 315] on div "64" at bounding box center [216, 319] width 27 height 45
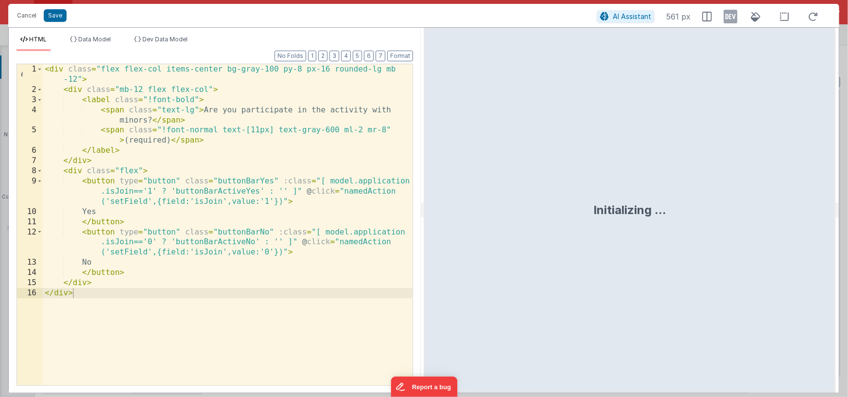
click at [227, 222] on div "< div class = "flex flex-col items-center bg-gray-100 py-8 px-16 rounded-lg mb …" at bounding box center [228, 239] width 370 height 351
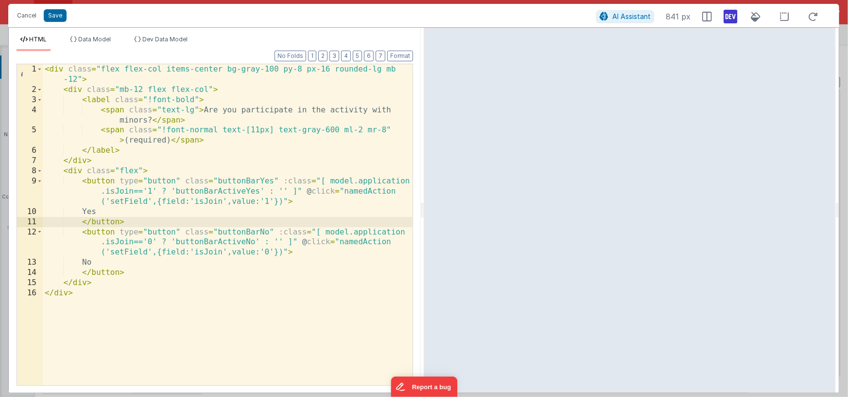
click at [730, 21] on icon at bounding box center [731, 17] width 14 height 16
click at [96, 292] on div "< div class = "flex flex-col items-center bg-gray-100 py-8 px-16 rounded-lg mb …" at bounding box center [228, 239] width 370 height 351
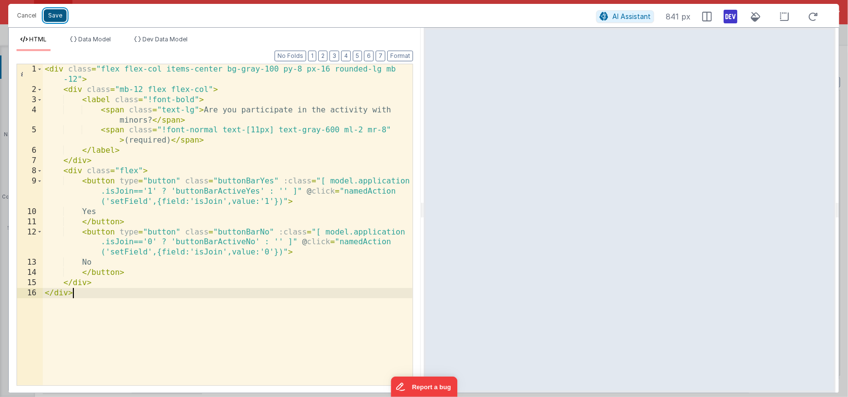
click at [55, 18] on button "Save" at bounding box center [55, 15] width 23 height 13
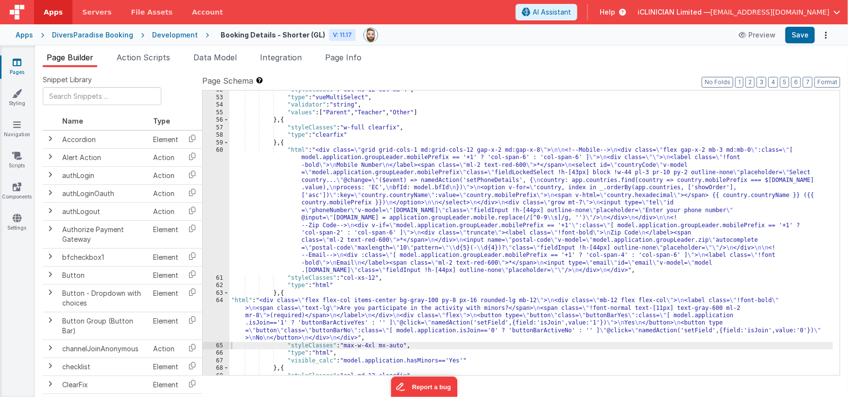
drag, startPoint x: 377, startPoint y: 320, endPoint x: 327, endPoint y: 320, distance: 50.1
click at [377, 320] on div ""styleClasses" : "col-xs-12 col-md-4" , "type" : "vueMultiSelect" , "validator"…" at bounding box center [531, 236] width 604 height 300
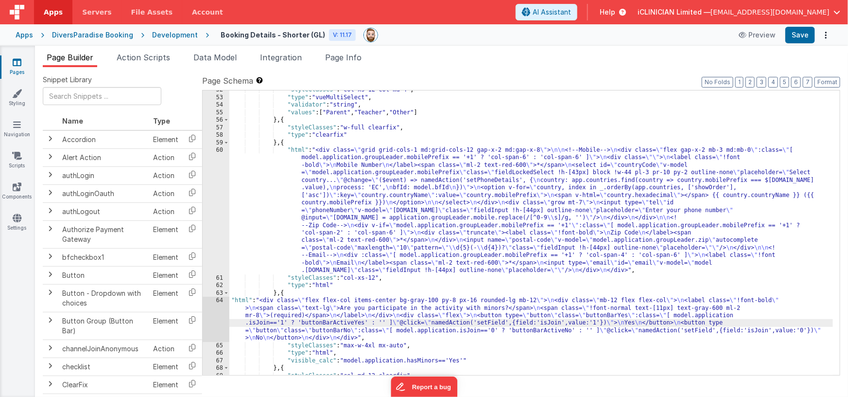
click at [219, 315] on div "64" at bounding box center [216, 319] width 27 height 45
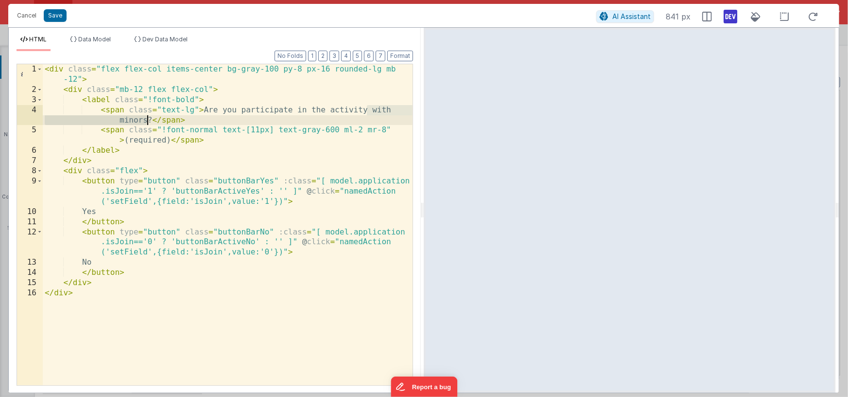
drag, startPoint x: 367, startPoint y: 110, endPoint x: 147, endPoint y: 120, distance: 220.4
click at [147, 120] on div "< div class = "flex flex-col items-center bg-gray-100 py-8 px-16 rounded-lg mb …" at bounding box center [228, 239] width 370 height 351
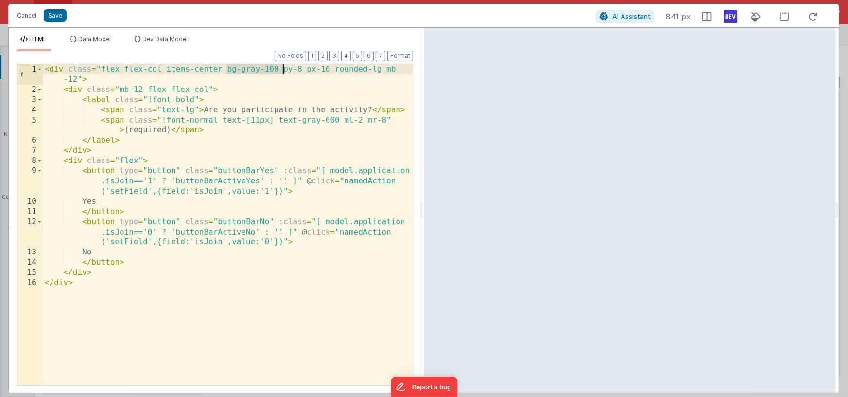
drag, startPoint x: 227, startPoint y: 70, endPoint x: 280, endPoint y: 70, distance: 53.5
click at [281, 69] on div "< div class = "flex flex-col items-center bg-gray-100 py-8 px-16 rounded-lg mb …" at bounding box center [228, 239] width 370 height 351
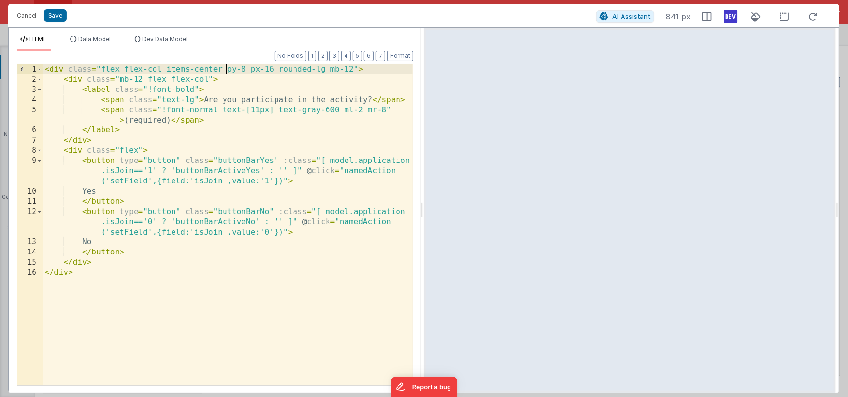
click at [245, 69] on div "< div class = "flex flex-col items-center py-8 px-16 rounded-lg mb-12" > < div …" at bounding box center [228, 234] width 370 height 341
click at [273, 70] on div "< div class = "flex flex-col items-center py-3 px-16 rounded-lg mb-12" > < div …" at bounding box center [228, 234] width 370 height 341
click at [338, 71] on div "< div class = "flex flex-col items-center py-3 px-16 rounded-lg mb-12" > < div …" at bounding box center [228, 234] width 370 height 341
click at [352, 70] on div "< div class = "flex flex-col items-center py-3 px-16 rounded-lg mb-12" > < div …" at bounding box center [228, 234] width 370 height 341
click at [349, 70] on div "< div class = "flex flex-col items-center py-3 px-16 rounded-lg mb-12" > < div …" at bounding box center [228, 234] width 370 height 341
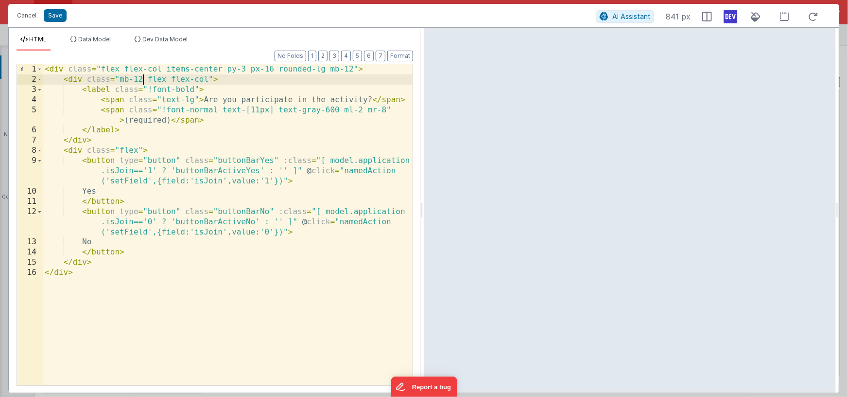
click at [140, 79] on div "< div class = "flex flex-col items-center py-3 px-16 rounded-lg mb-12" > < div …" at bounding box center [228, 234] width 370 height 341
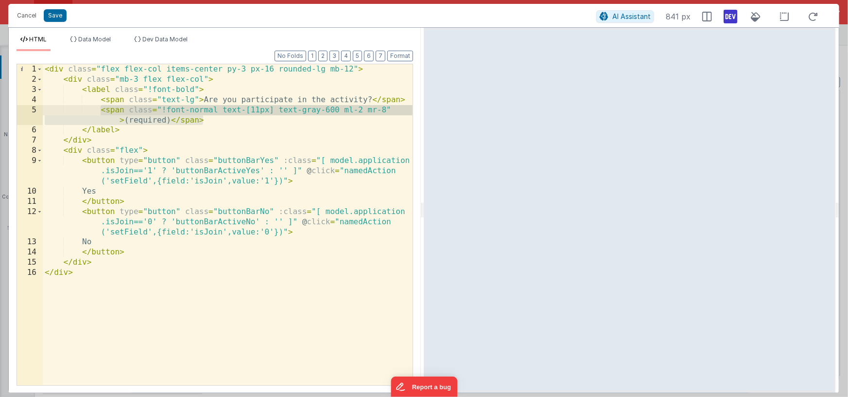
drag, startPoint x: 208, startPoint y: 120, endPoint x: 101, endPoint y: 110, distance: 107.9
click at [101, 110] on div "< div class = "flex flex-col items-center py-3 px-16 rounded-lg mb-12" > < div …" at bounding box center [228, 234] width 370 height 341
click at [240, 140] on div "< div class = "flex flex-col items-center py-3 px-16 rounded-lg mb-12" > < div …" at bounding box center [228, 234] width 370 height 341
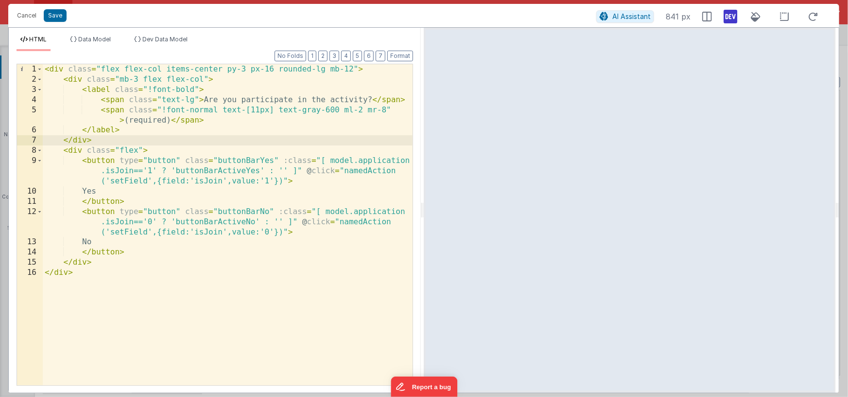
drag, startPoint x: 733, startPoint y: 15, endPoint x: 539, endPoint y: 69, distance: 201.3
click at [733, 15] on icon at bounding box center [731, 17] width 14 height 16
click at [332, 159] on div "< div class = "flex flex-col items-center py-3 px-16 rounded-lg mb-12" > < div …" at bounding box center [228, 234] width 370 height 341
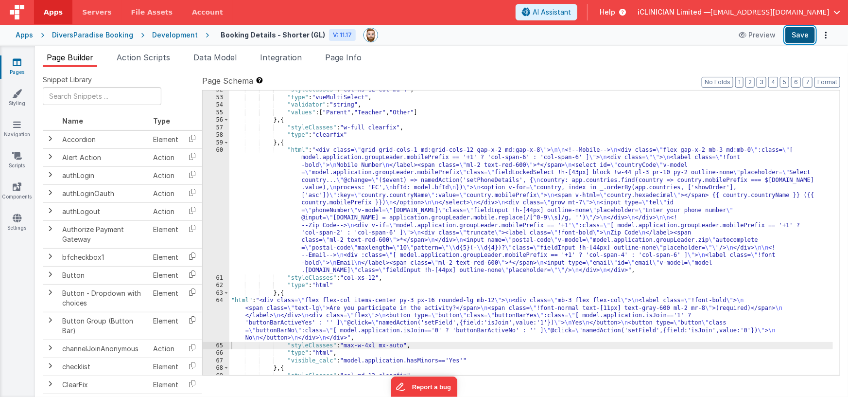
click at [795, 34] on button "Save" at bounding box center [800, 35] width 30 height 17
click at [384, 332] on div ""styleClasses" : "col-xs-12 col-md-4" , "type" : "vueMultiSelect" , "validator"…" at bounding box center [531, 236] width 604 height 300
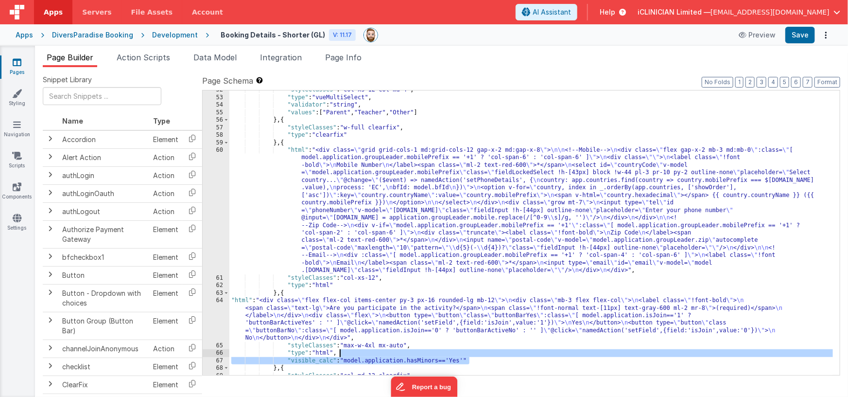
drag, startPoint x: 472, startPoint y: 359, endPoint x: 434, endPoint y: 353, distance: 39.3
click at [434, 353] on div ""styleClasses" : "col-xs-12 col-md-4" , "type" : "vueMultiSelect" , "validator"…" at bounding box center [531, 236] width 604 height 300
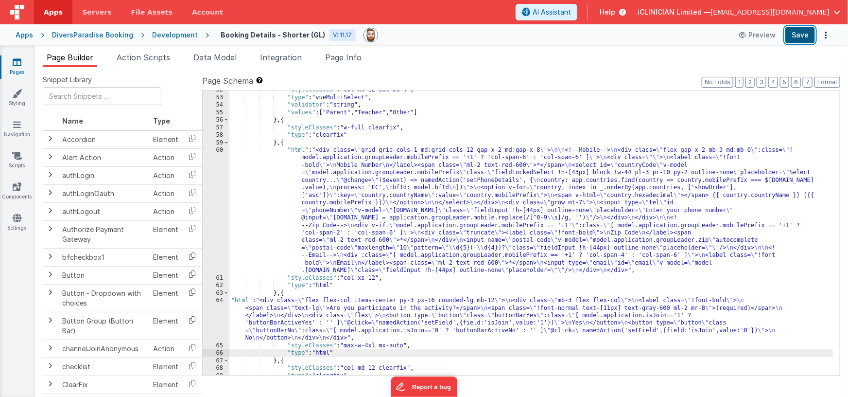
click at [794, 39] on button "Save" at bounding box center [800, 35] width 30 height 17
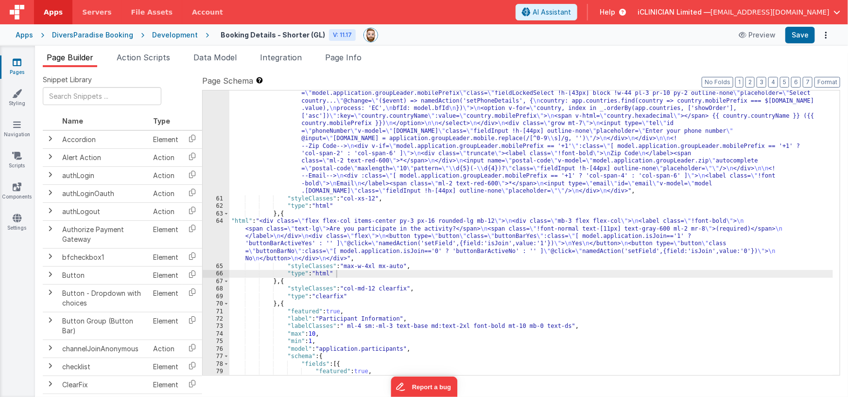
scroll to position [526, 0]
click at [389, 236] on div ""html" : "<div class= \" grid grid-cols-1 md:grid-cols-12 gap-x-2 md:gap-x-8 \"…" at bounding box center [531, 278] width 604 height 420
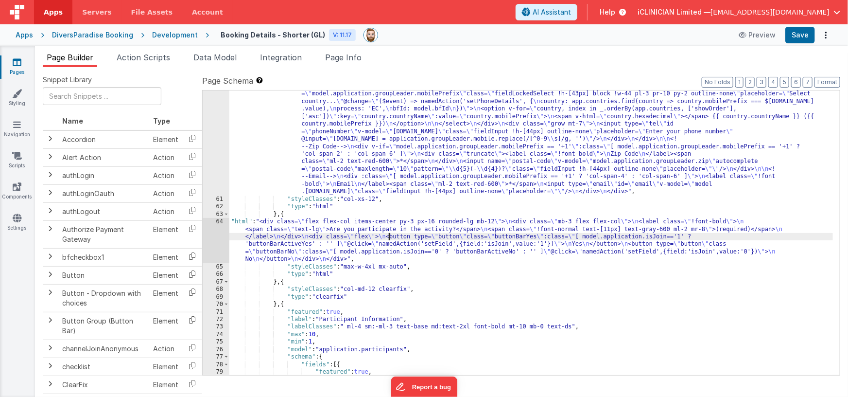
click at [218, 236] on div "64" at bounding box center [216, 240] width 27 height 45
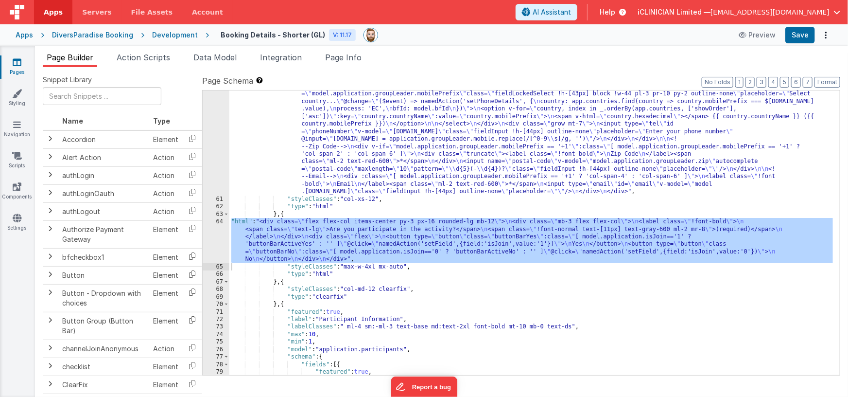
click at [341, 236] on div ""html" : "<div class= \" grid grid-cols-1 md:grid-cols-12 gap-x-2 md:gap-x-8 \"…" at bounding box center [531, 278] width 604 height 420
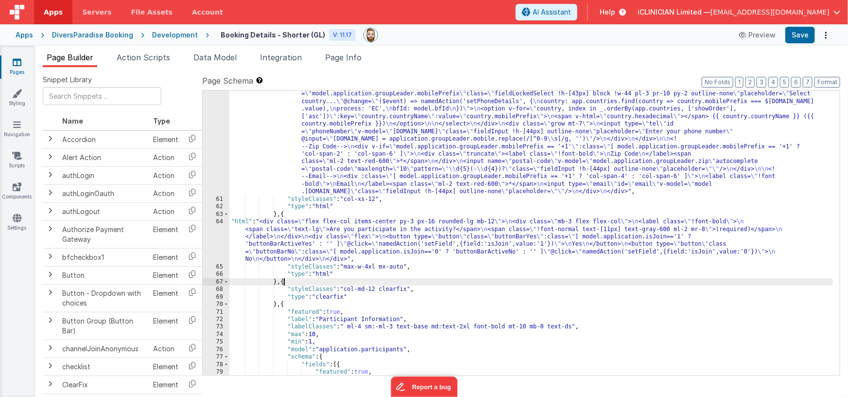
click at [283, 282] on div ""html" : "<div class= \" grid grid-cols-1 md:grid-cols-12 gap-x-2 md:gap-x-8 \"…" at bounding box center [531, 278] width 604 height 420
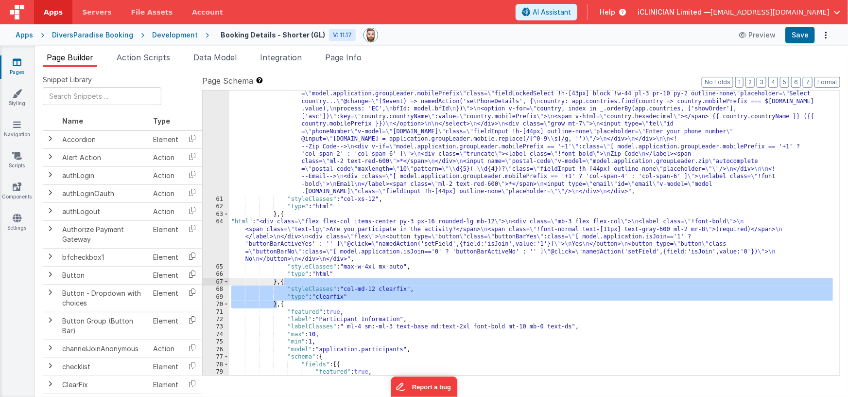
click at [282, 215] on div ""html" : "<div class= \" grid grid-cols-1 md:grid-cols-12 gap-x-2 md:gap-x-8 \"…" at bounding box center [531, 278] width 604 height 420
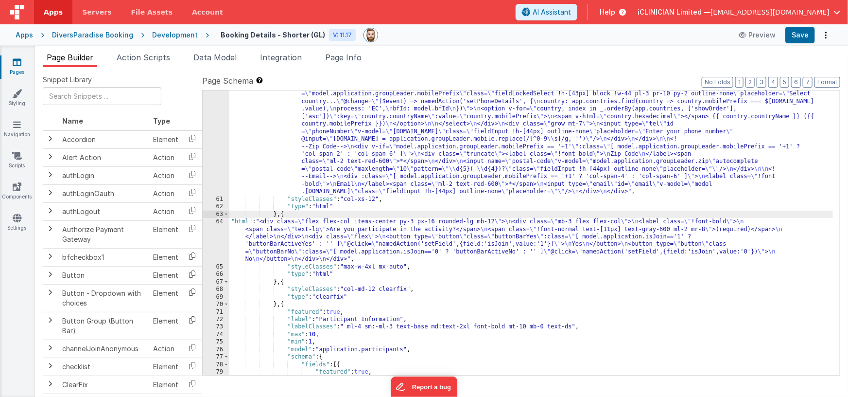
paste textarea
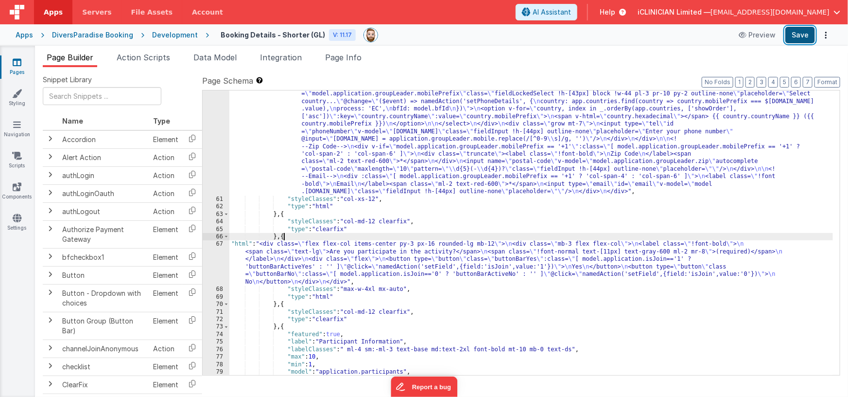
drag, startPoint x: 799, startPoint y: 35, endPoint x: 797, endPoint y: 40, distance: 5.7
click at [799, 35] on button "Save" at bounding box center [800, 35] width 30 height 17
click at [344, 254] on div ""html" : "<div class= \" grid grid-cols-1 md:grid-cols-12 gap-x-2 md:gap-x-8 \"…" at bounding box center [531, 278] width 604 height 420
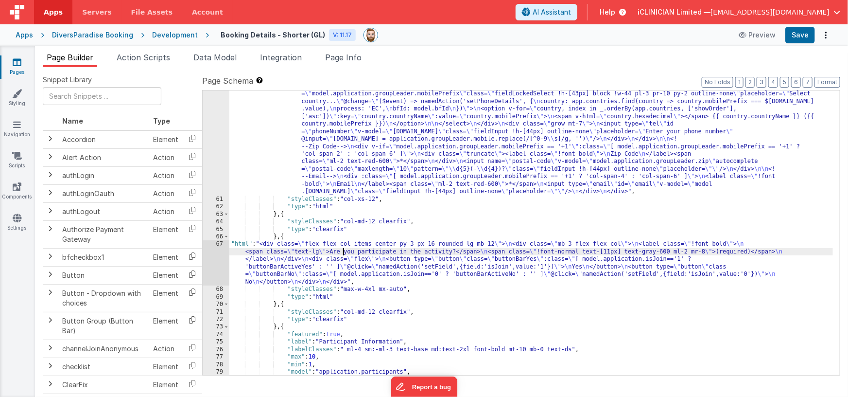
click at [284, 214] on div ""html" : "<div class= \" grid grid-cols-1 md:grid-cols-12 gap-x-2 md:gap-x-8 \"…" at bounding box center [531, 278] width 604 height 420
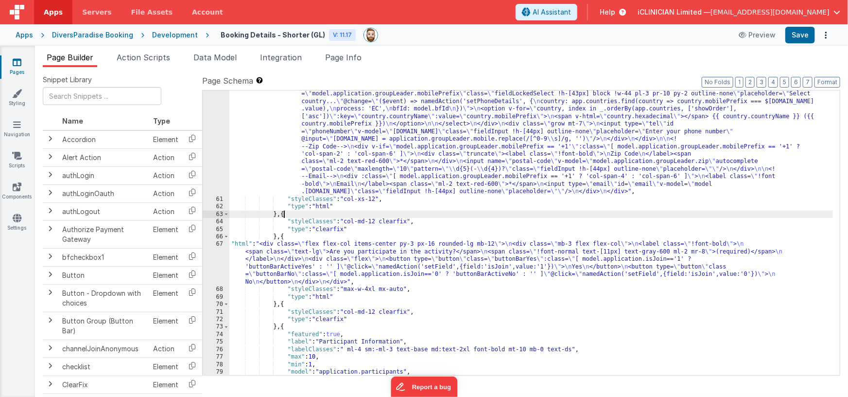
click at [284, 214] on div ""html" : "<div class= \" grid grid-cols-1 md:grid-cols-12 gap-x-2 md:gap-x-8 \"…" at bounding box center [531, 278] width 604 height 420
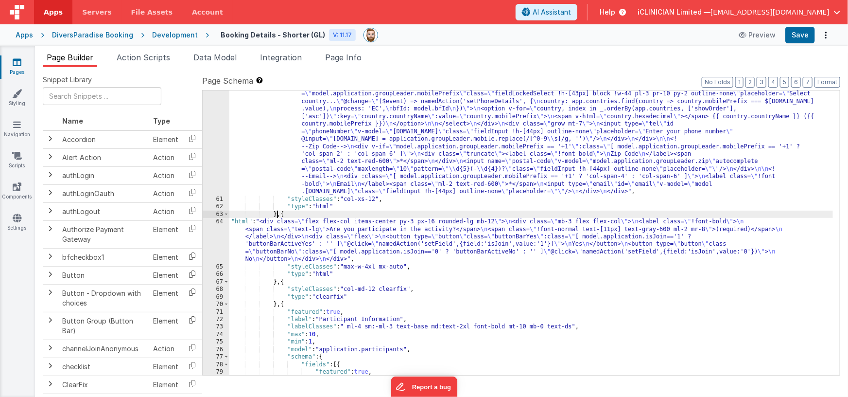
click at [284, 213] on div ""html" : "<div class= \" grid grid-cols-1 md:grid-cols-12 gap-x-2 md:gap-x-8 \"…" at bounding box center [531, 278] width 604 height 420
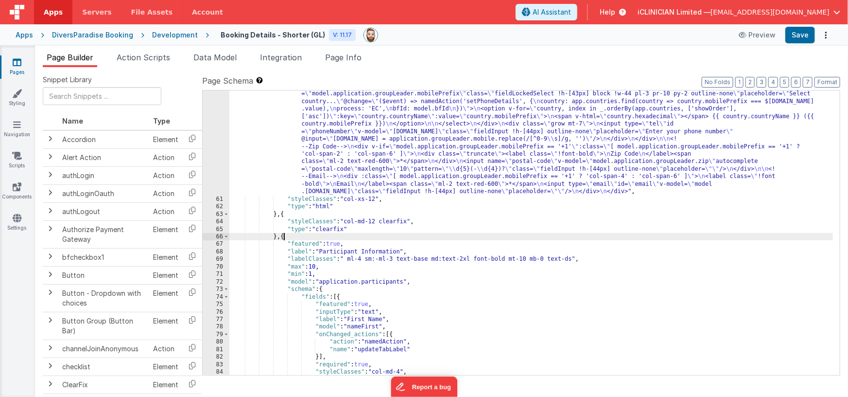
click at [284, 236] on div ""html" : "<div class= \" grid grid-cols-1 md:grid-cols-12 gap-x-2 md:gap-x-8 \"…" at bounding box center [531, 278] width 604 height 420
paste textarea
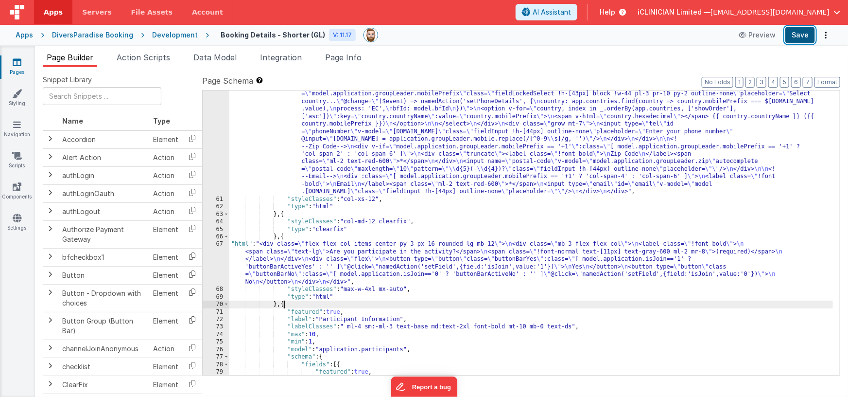
click at [803, 33] on button "Save" at bounding box center [800, 35] width 30 height 17
drag, startPoint x: 373, startPoint y: 260, endPoint x: 282, endPoint y: 255, distance: 91.0
click at [373, 260] on div ""html" : "<div class= \" grid grid-cols-1 md:grid-cols-12 gap-x-2 md:gap-x-8 \"…" at bounding box center [531, 278] width 604 height 420
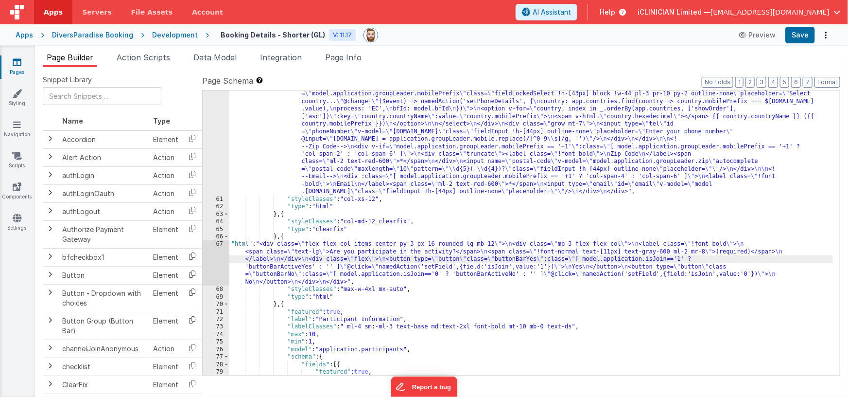
click at [218, 256] on div "67" at bounding box center [216, 262] width 27 height 45
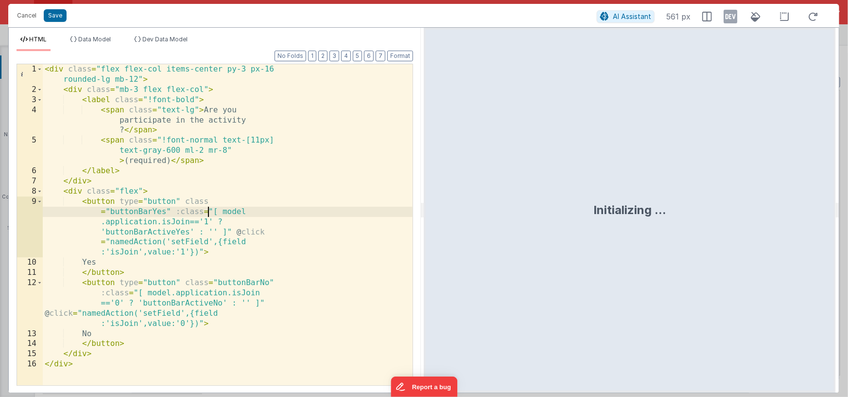
click at [208, 209] on div "< div class = "flex flex-col items-center py-3 px-16 rounded-lg mb-12" > < div …" at bounding box center [228, 239] width 370 height 351
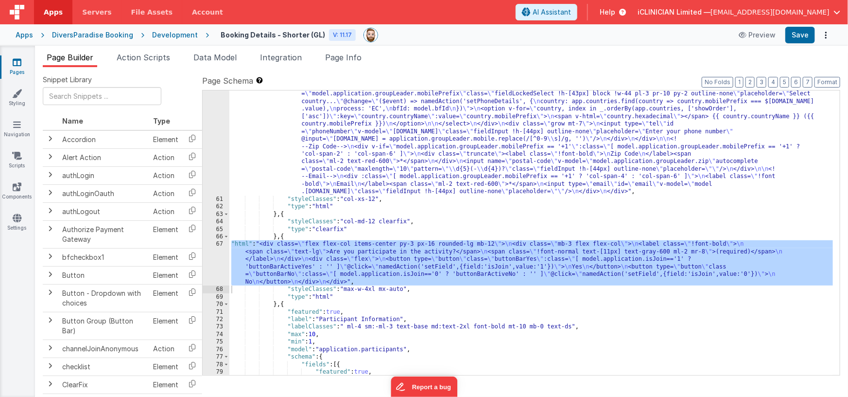
click at [285, 236] on div ""html" : "<div class= \" grid grid-cols-1 md:grid-cols-12 gap-x-2 md:gap-x-8 \"…" at bounding box center [531, 278] width 604 height 420
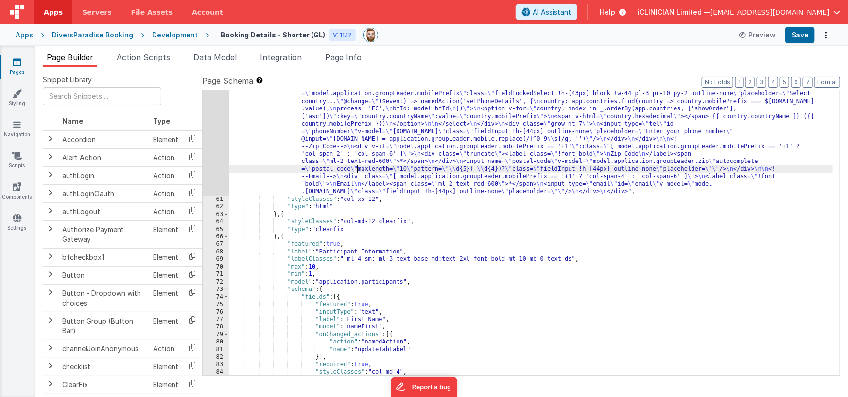
click at [356, 167] on div ""html" : "<div class= \" grid grid-cols-1 md:grid-cols-12 gap-x-2 md:gap-x-8 \"…" at bounding box center [531, 278] width 604 height 420
click at [213, 158] on div "60" at bounding box center [216, 132] width 27 height 128
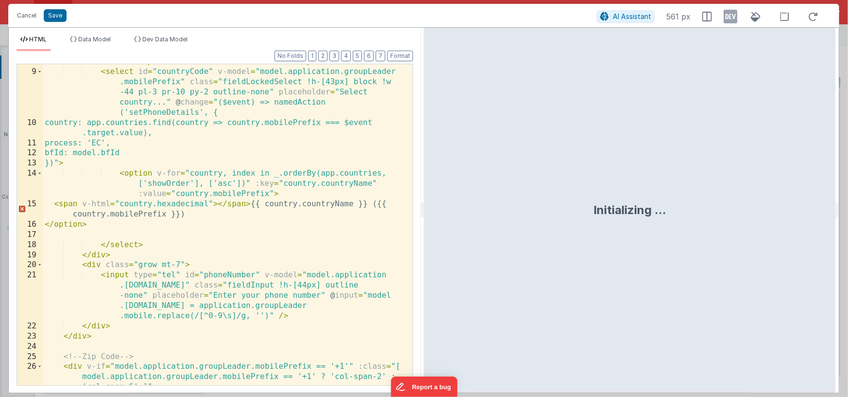
scroll to position [309, 0]
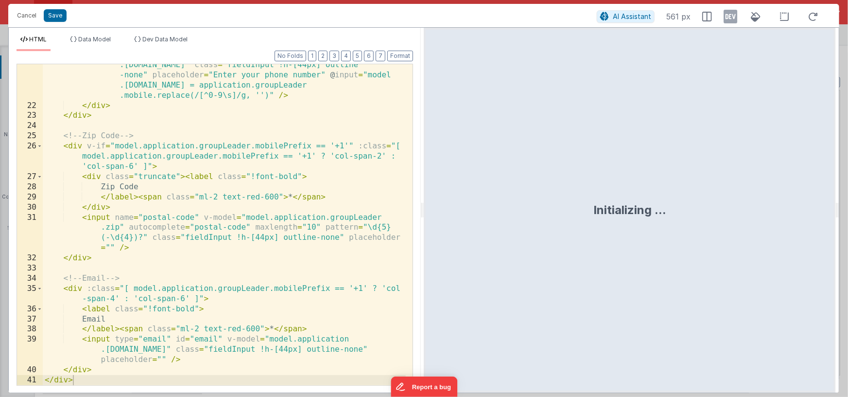
click at [111, 378] on div "< input type = "tel" id = "phoneNumber" v-model = "model.application .groupLead…" at bounding box center [224, 241] width 363 height 382
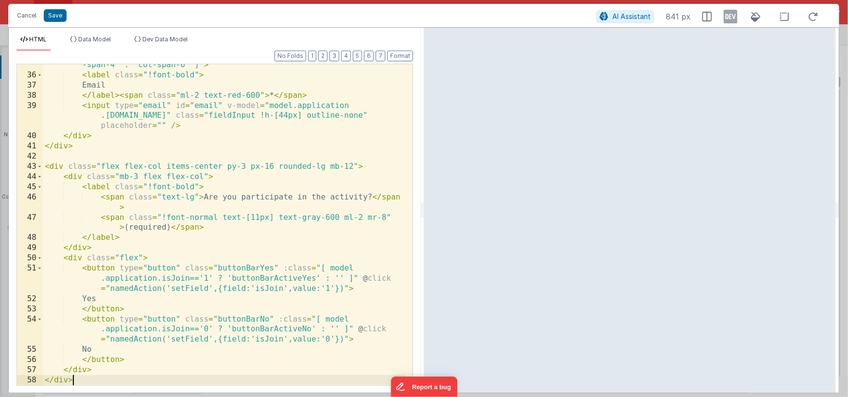
scroll to position [543, 0]
click at [730, 17] on icon at bounding box center [731, 17] width 14 height 16
click at [730, 18] on icon at bounding box center [731, 17] width 14 height 16
click at [62, 17] on button "Save" at bounding box center [55, 15] width 23 height 13
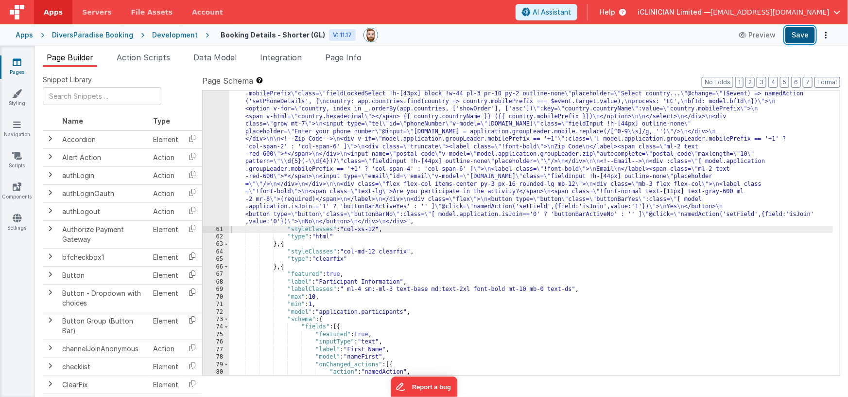
click at [800, 31] on button "Save" at bounding box center [800, 35] width 30 height 17
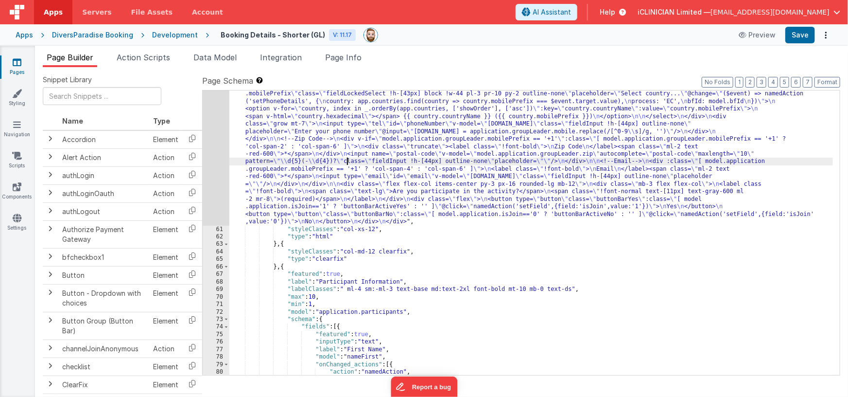
click at [348, 159] on div ""html" : "<div class= \" grid grid-cols-1 md:grid-cols-12 gap-x-2 md:gap-x-8 \"…" at bounding box center [531, 293] width 604 height 450
click at [213, 167] on div "60" at bounding box center [216, 147] width 27 height 158
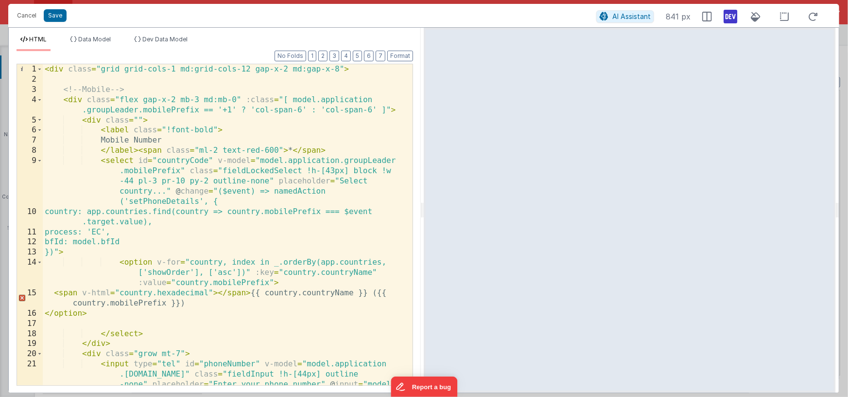
click at [732, 19] on icon at bounding box center [731, 17] width 14 height 16
click at [271, 149] on div "< div class = "grid grid-cols-1 md:grid-cols-12 gap-x-2 md:gap-x-8" > <!-- Mobi…" at bounding box center [224, 255] width 363 height 382
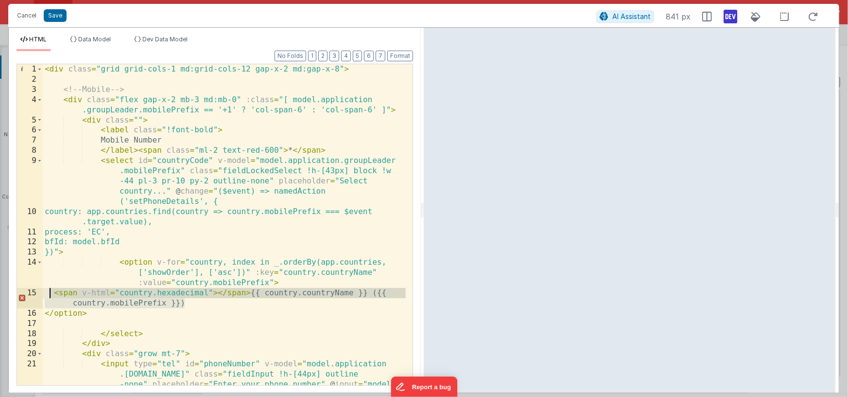
drag, startPoint x: 190, startPoint y: 304, endPoint x: 51, endPoint y: 293, distance: 139.5
click at [51, 293] on div "< div class = "grid grid-cols-1 md:grid-cols-12 gap-x-2 md:gap-x-8" > <!-- Mobi…" at bounding box center [224, 255] width 363 height 382
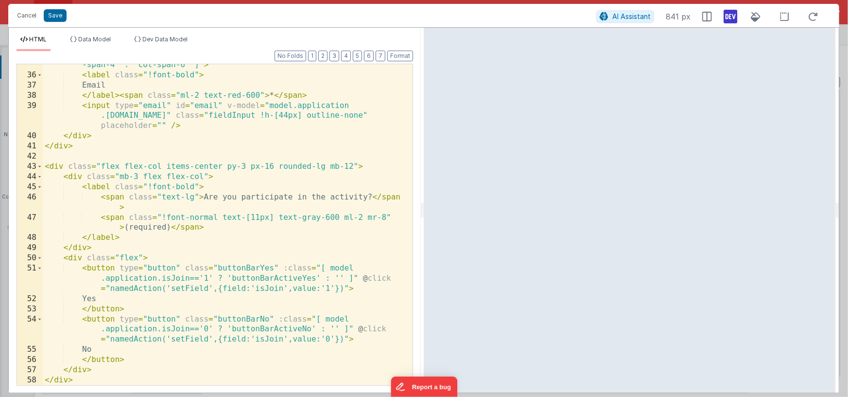
click at [161, 167] on div "< div :class = "[ model.application.groupLeader.mobilePrefix == '+1' ? 'col -sp…" at bounding box center [224, 225] width 363 height 351
click at [124, 167] on div "< div :class = "[ model.application.groupLeader.mobilePrefix == '+1' ? 'col -sp…" at bounding box center [224, 225] width 363 height 351
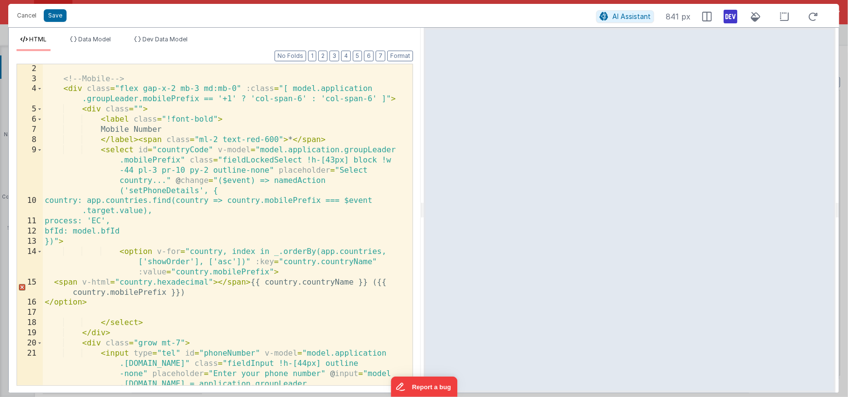
scroll to position [0, 0]
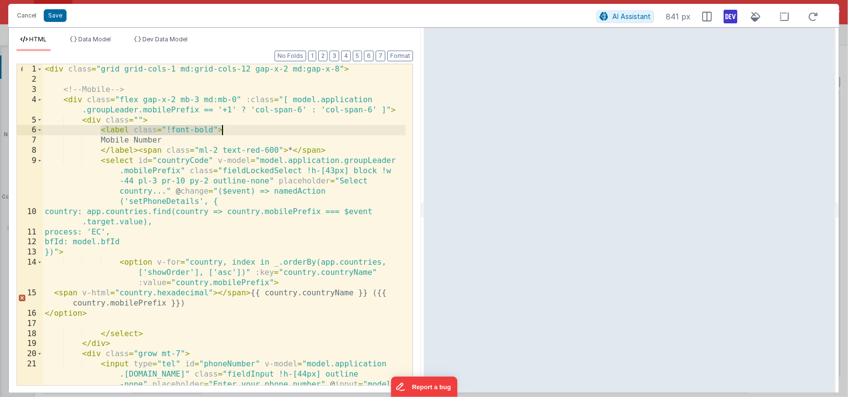
drag, startPoint x: 100, startPoint y: 129, endPoint x: 219, endPoint y: 131, distance: 119.1
click at [226, 126] on div "< div class = "grid grid-cols-1 md:grid-cols-12 gap-x-2 md:gap-x-8" > <!-- Mobi…" at bounding box center [224, 255] width 363 height 382
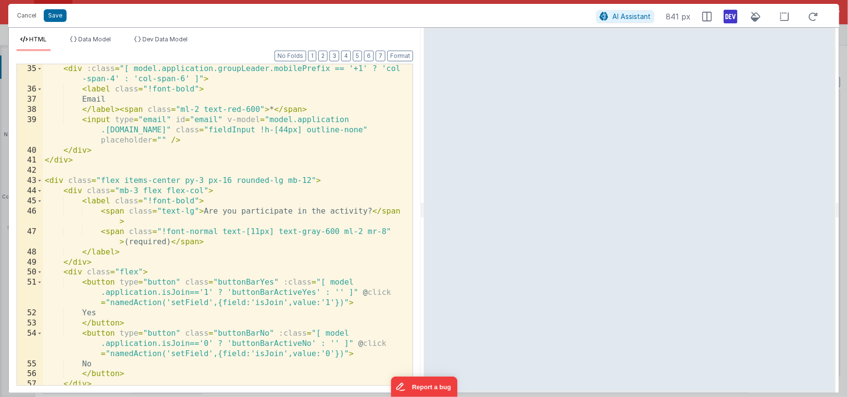
scroll to position [543, 0]
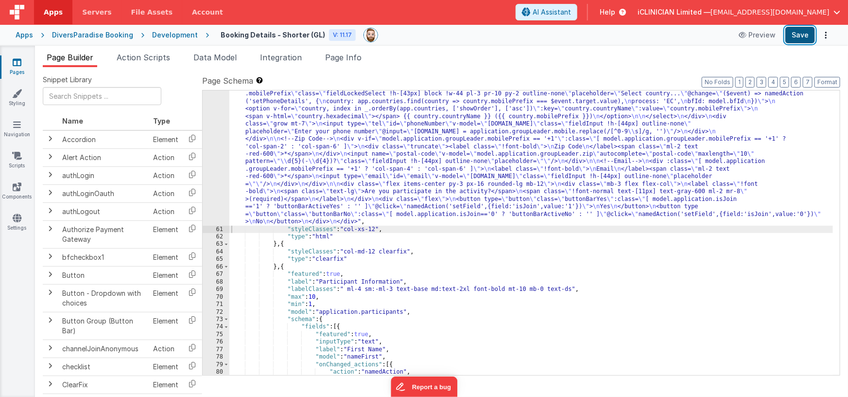
click at [802, 37] on button "Save" at bounding box center [800, 35] width 30 height 17
click at [327, 189] on div ""html" : "<div class= \" grid grid-cols-1 md:grid-cols-12 gap-x-2 md:gap-x-8 \"…" at bounding box center [531, 293] width 604 height 450
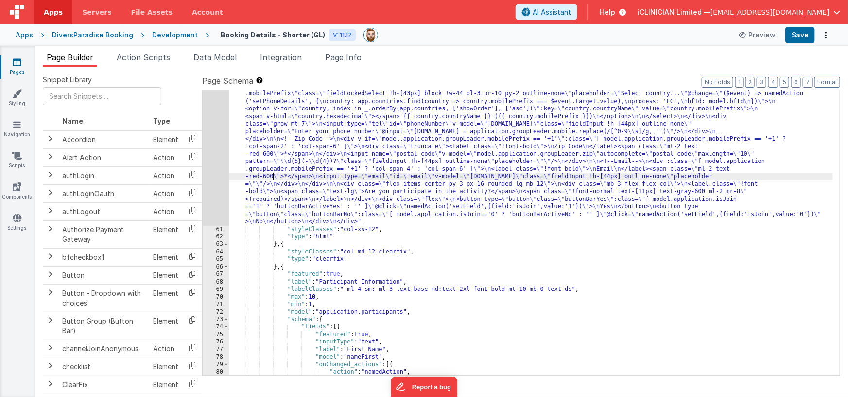
click at [274, 178] on div ""html" : "<div class= \" grid grid-cols-1 md:grid-cols-12 gap-x-2 md:gap-x-8 \"…" at bounding box center [531, 293] width 604 height 450
click at [218, 179] on div "60" at bounding box center [216, 147] width 27 height 158
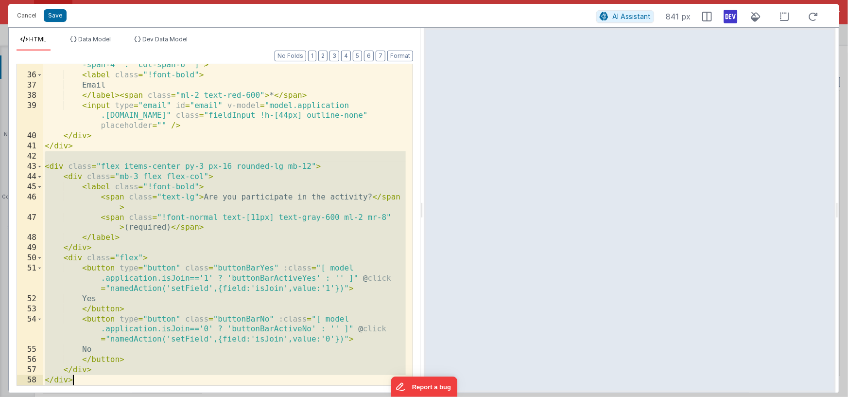
drag, startPoint x: 87, startPoint y: 153, endPoint x: 140, endPoint y: 381, distance: 234.3
click at [140, 383] on div "< div :class = "[ model.application.groupLeader.mobilePrefix == '+1' ? 'col -sp…" at bounding box center [224, 225] width 363 height 351
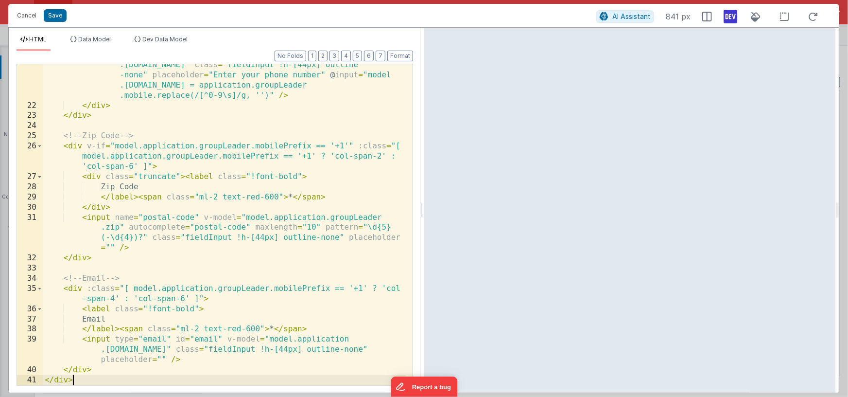
scroll to position [309, 0]
click at [58, 17] on button "Save" at bounding box center [55, 15] width 23 height 13
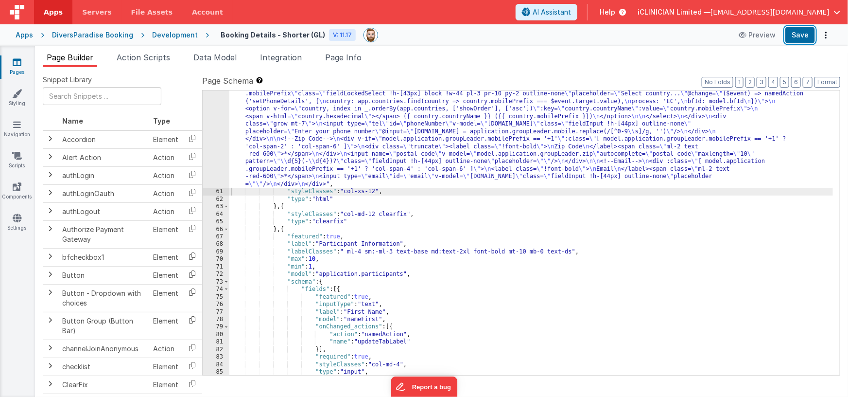
drag, startPoint x: 800, startPoint y: 35, endPoint x: 762, endPoint y: 53, distance: 41.8
click at [801, 35] on button "Save" at bounding box center [800, 35] width 30 height 17
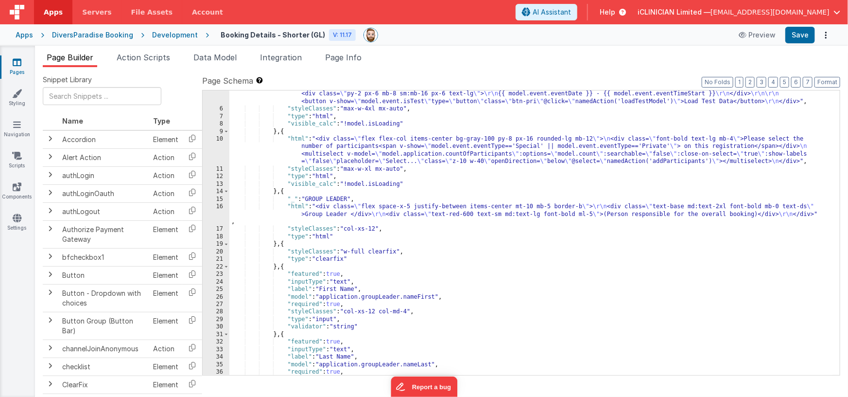
scroll to position [0, 0]
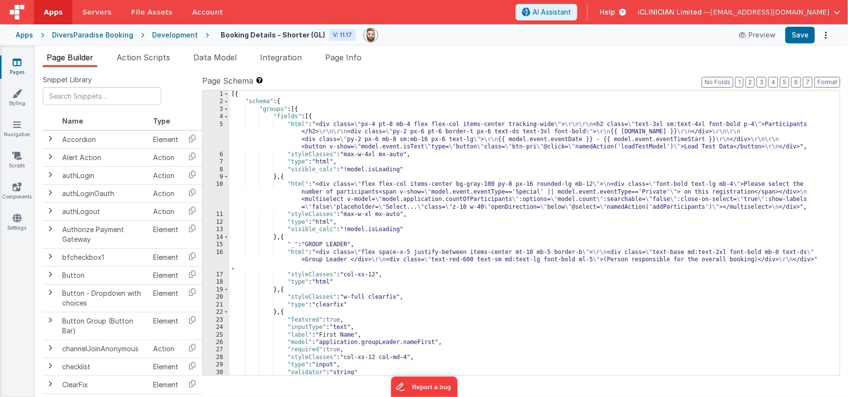
click at [421, 190] on div "[{ "schema" : { "groups" : [{ "fields" : [{ "html" : "<div class= \" px-4 pt-8 …" at bounding box center [531, 240] width 604 height 300
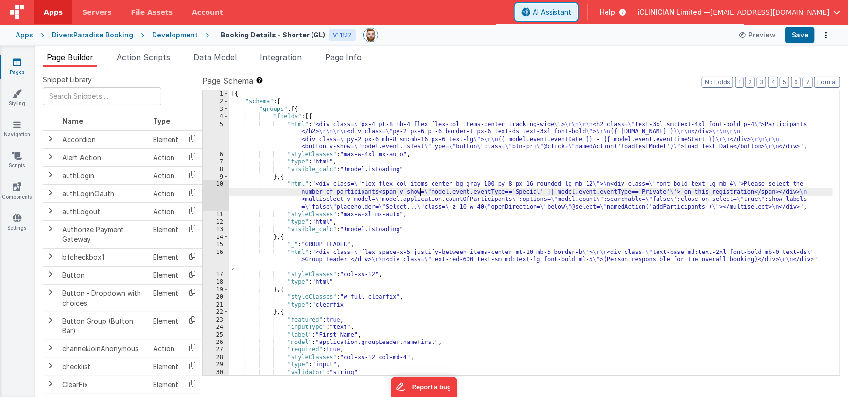
click at [571, 12] on span "AI Assistant" at bounding box center [552, 12] width 38 height 10
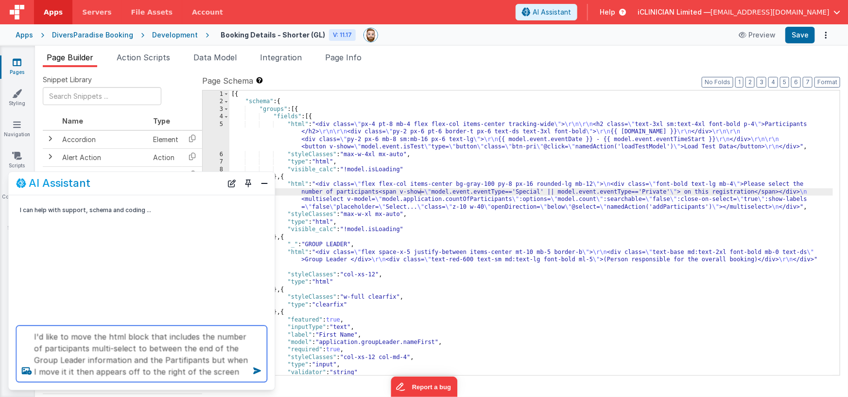
click at [77, 374] on textarea "I'd like to move the html block that includes the number of participants multi-…" at bounding box center [142, 354] width 251 height 56
type textarea "I'd like to move the html block that includes the number of participants multi-…"
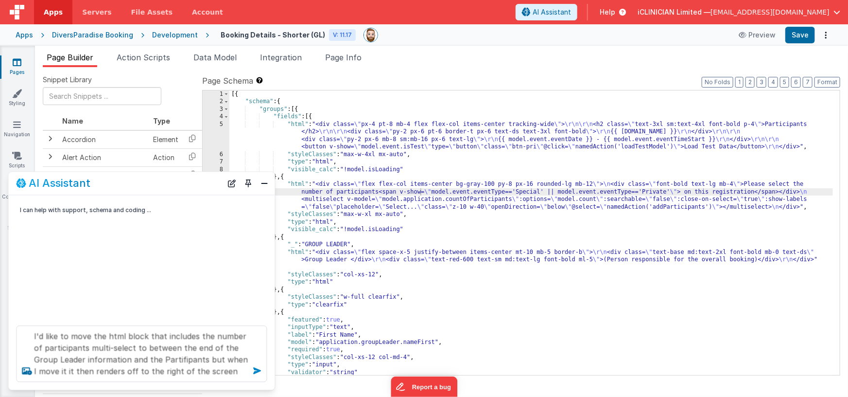
click at [258, 374] on icon at bounding box center [258, 371] width 16 height 16
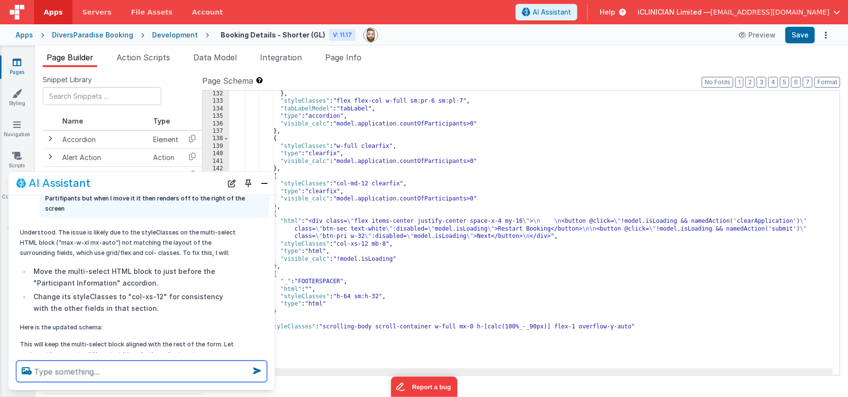
scroll to position [71, 0]
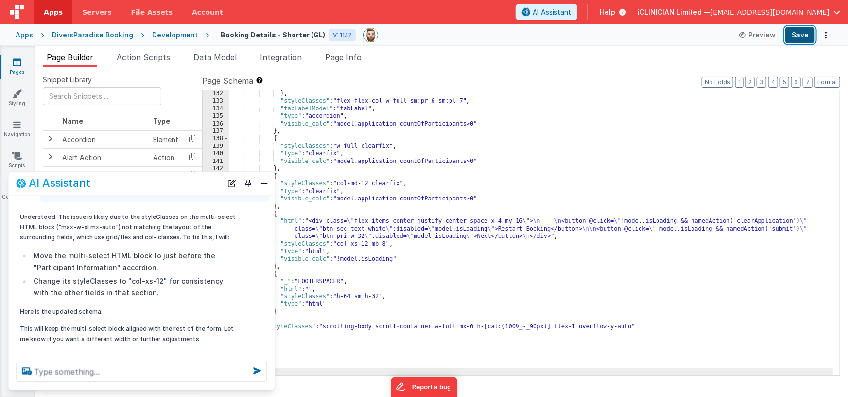
click at [797, 35] on button "Save" at bounding box center [800, 35] width 30 height 17
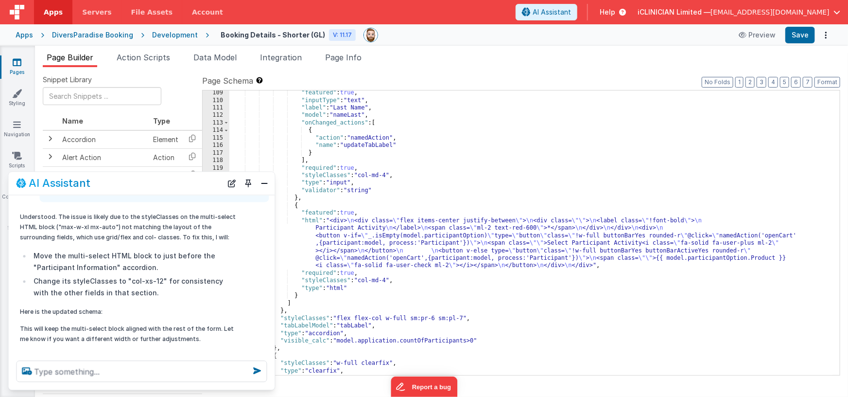
scroll to position [976, 0]
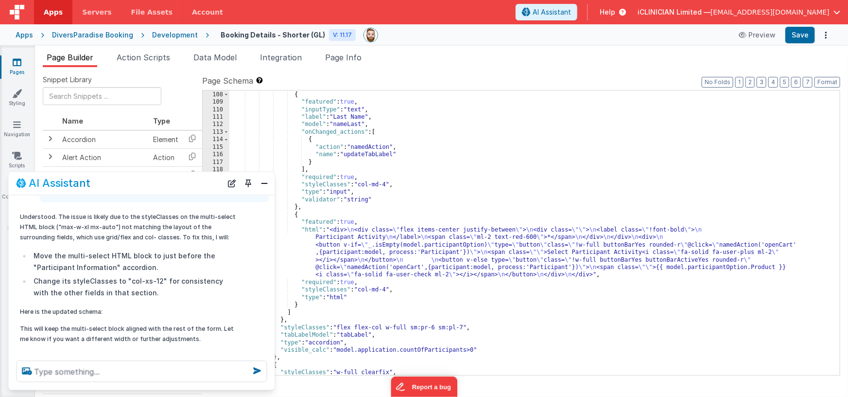
click at [374, 252] on div "} , { "featured" : true , "inputType" : "text" , "label" : "Last Name" , "model…" at bounding box center [531, 233] width 604 height 300
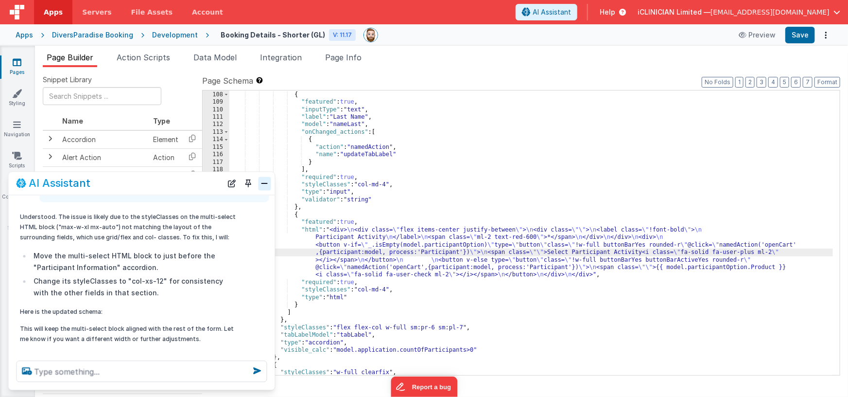
click at [265, 185] on button "Close" at bounding box center [265, 183] width 13 height 14
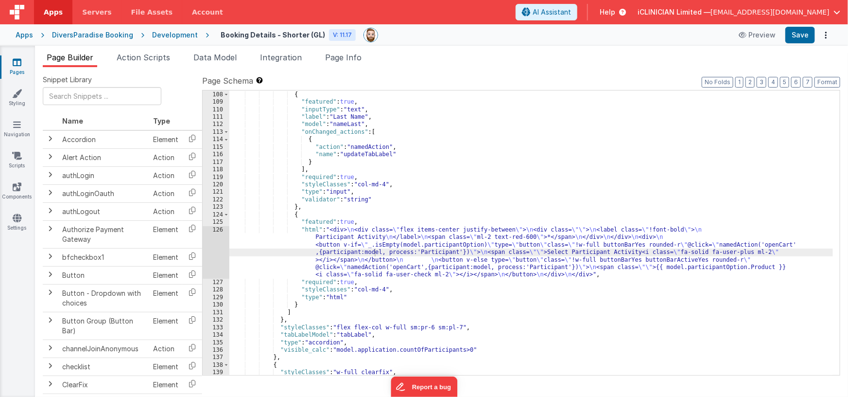
click at [223, 253] on div "126" at bounding box center [216, 252] width 27 height 52
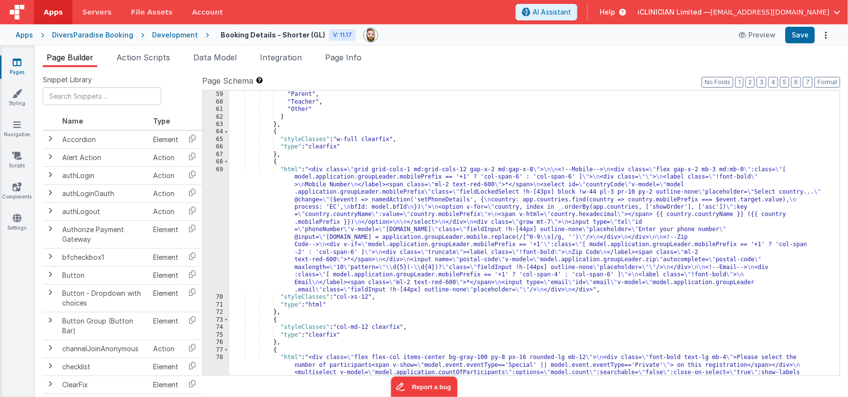
scroll to position [466, 0]
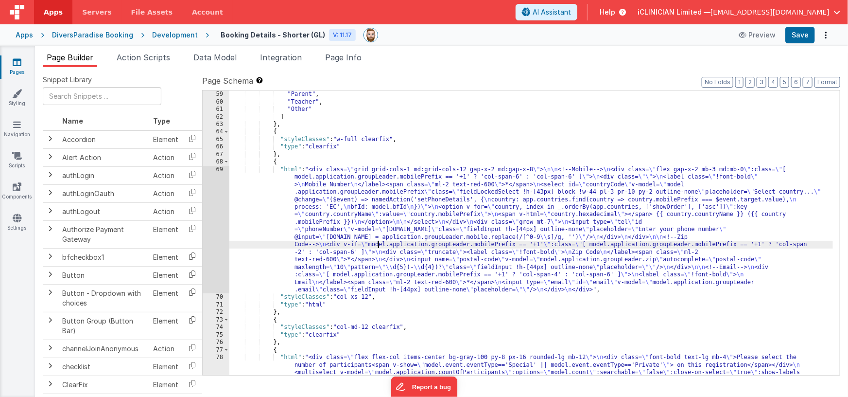
click at [378, 243] on div ""values" : [ "Parent" , "Teacher" , "Other" ] } , { "styleClasses" : "w-full cl…" at bounding box center [531, 244] width 604 height 322
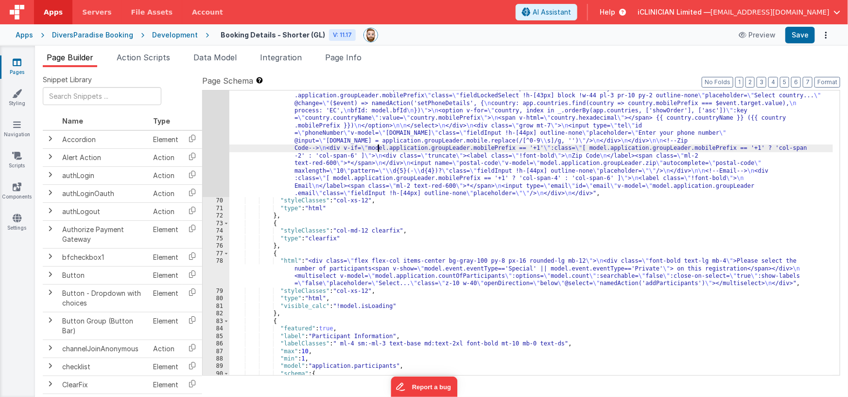
scroll to position [562, 0]
click at [378, 278] on div ""html" : "<div class= \" grid grid-cols-1 md:grid-cols-12 gap-x-2 md:gap-x-8 \"…" at bounding box center [531, 280] width 604 height 420
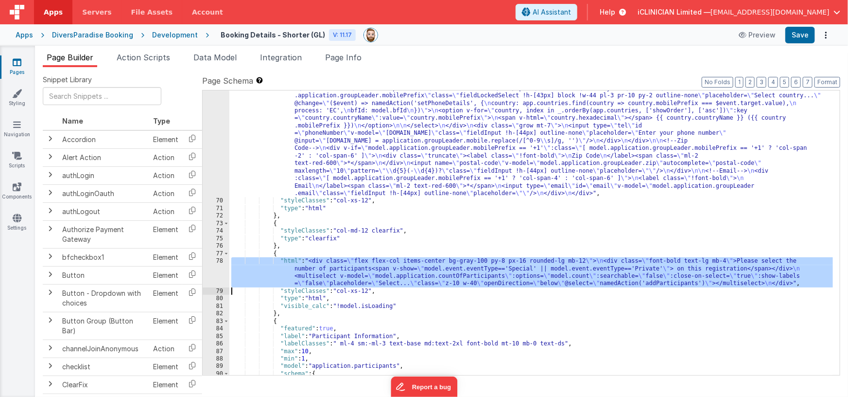
click at [216, 273] on div "78" at bounding box center [216, 272] width 27 height 30
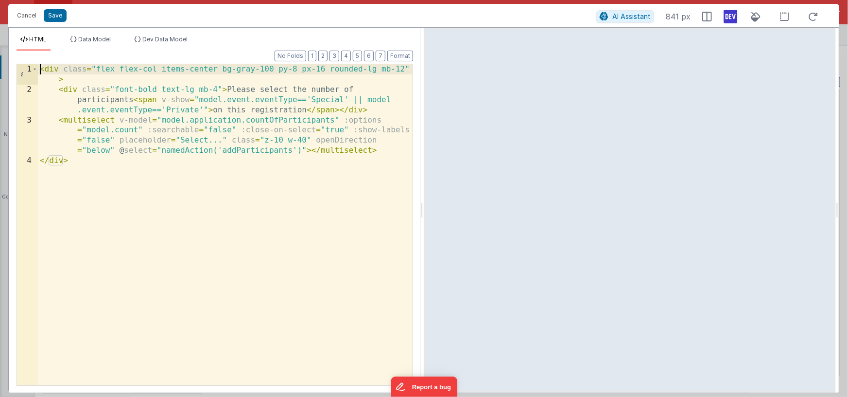
click at [41, 69] on div "< div class = "flex flex-col items-center bg-gray-100 py-8 px-16 rounded-lg mb-…" at bounding box center [225, 239] width 375 height 351
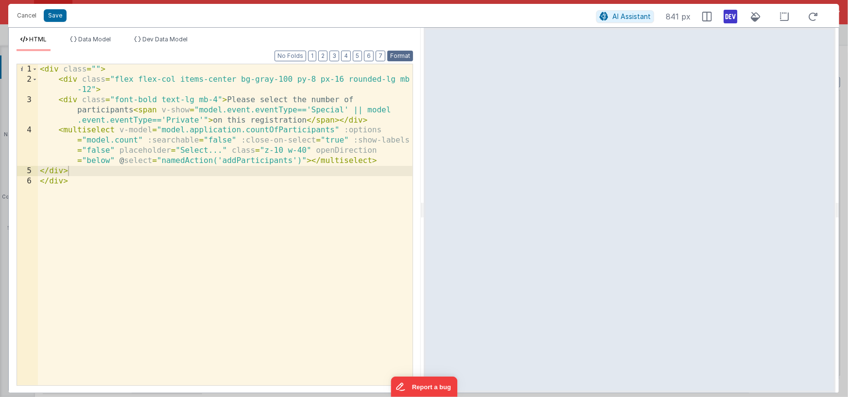
drag, startPoint x: 403, startPoint y: 59, endPoint x: 301, endPoint y: 70, distance: 103.2
click at [403, 59] on button "Format" at bounding box center [400, 56] width 26 height 11
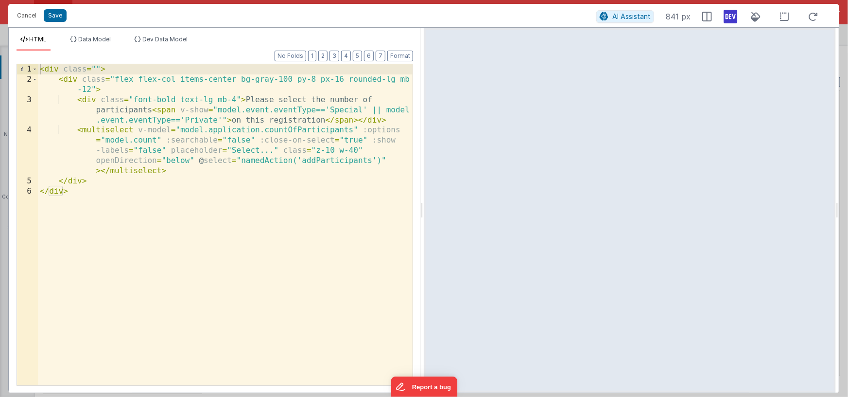
click at [96, 69] on div "< div class = "" > < div class = "flex flex-col items-center bg-gray-100 py-8 p…" at bounding box center [225, 234] width 375 height 341
click at [184, 70] on div "< div class = "grid md:grid-cols-2" > < div class = "flex flex-col items-center…" at bounding box center [225, 234] width 375 height 341
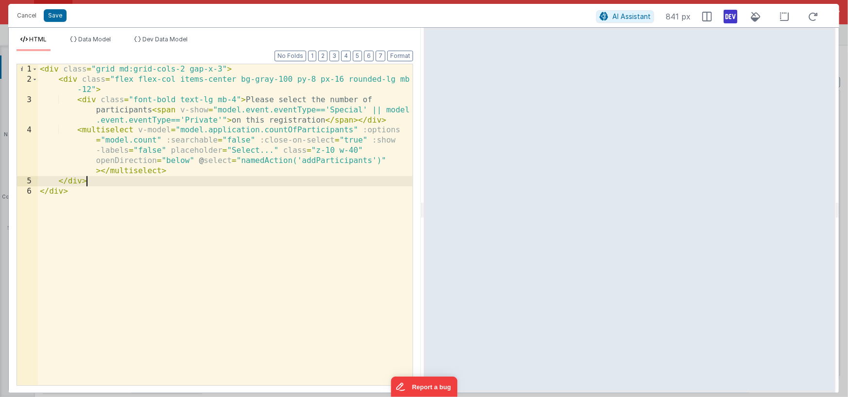
click at [95, 183] on div "< div class = "grid md:grid-cols-2 gap-x-3" > < div class = "flex flex-col item…" at bounding box center [225, 234] width 375 height 341
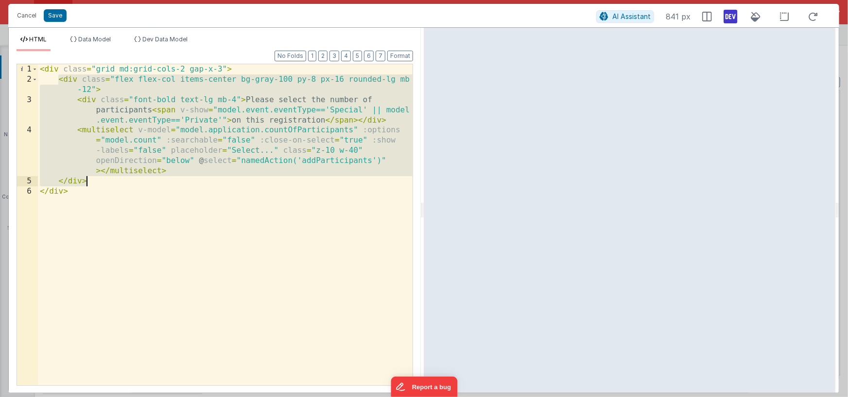
drag, startPoint x: 57, startPoint y: 79, endPoint x: 97, endPoint y: 178, distance: 107.1
click at [97, 178] on div "< div class = "grid md:grid-cols-2 gap-x-3" > < div class = "flex flex-col item…" at bounding box center [225, 234] width 375 height 341
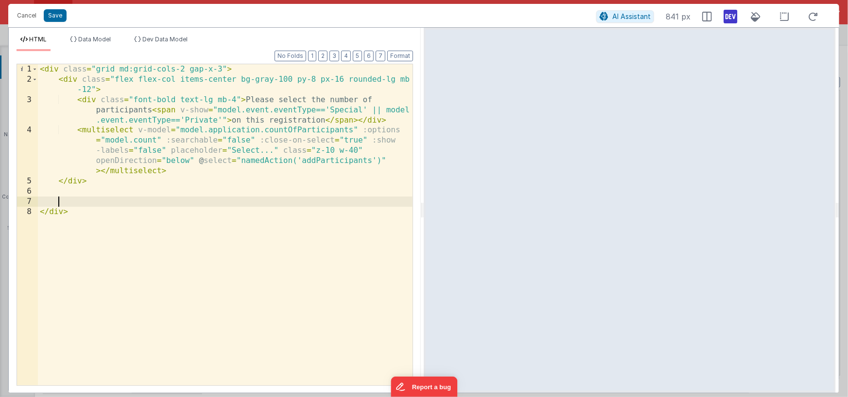
paste textarea
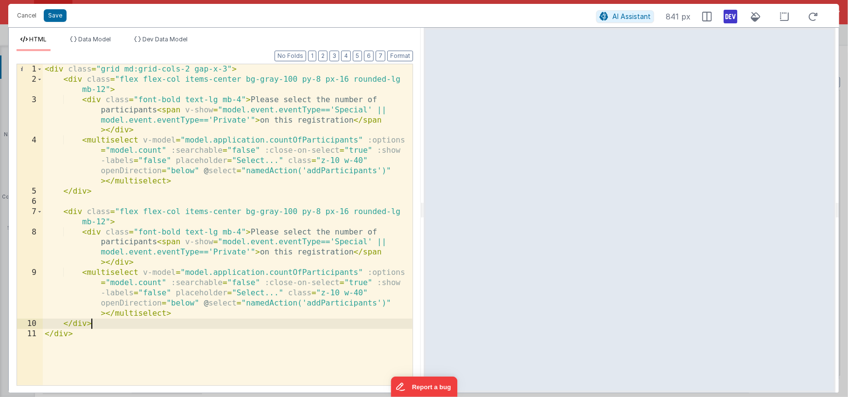
click at [87, 334] on div "< div class = "grid md:grid-cols-2 gap-x-3" > < div class = "flex flex-col item…" at bounding box center [228, 234] width 370 height 341
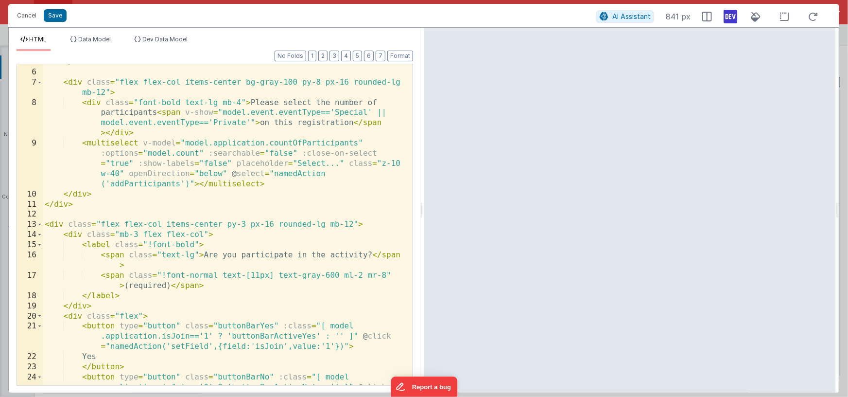
scroll to position [135, 0]
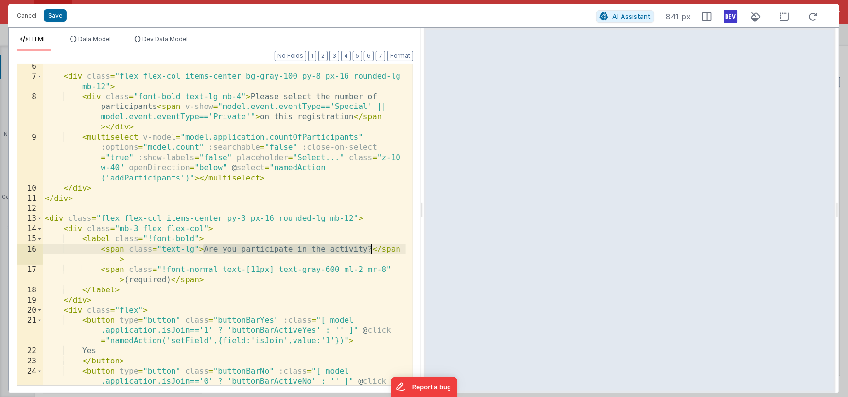
drag, startPoint x: 204, startPoint y: 248, endPoint x: 371, endPoint y: 249, distance: 167.2
click at [371, 249] on div "< div class = "flex flex-col items-center bg-gray-100 py-8 px-16 rounded-lg mb-…" at bounding box center [224, 242] width 363 height 362
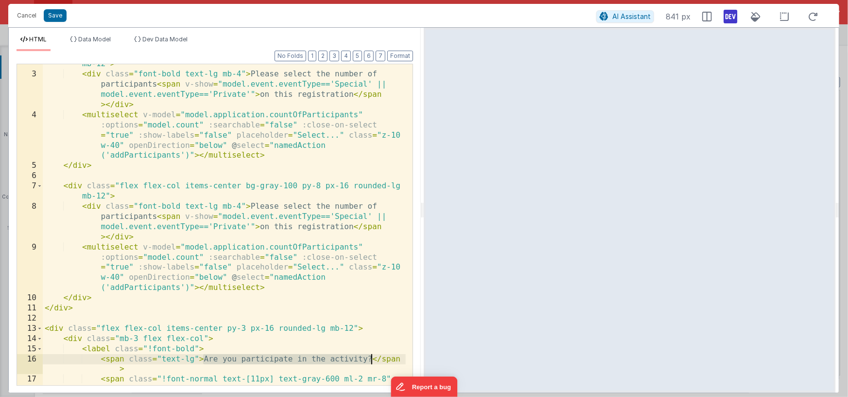
scroll to position [26, 0]
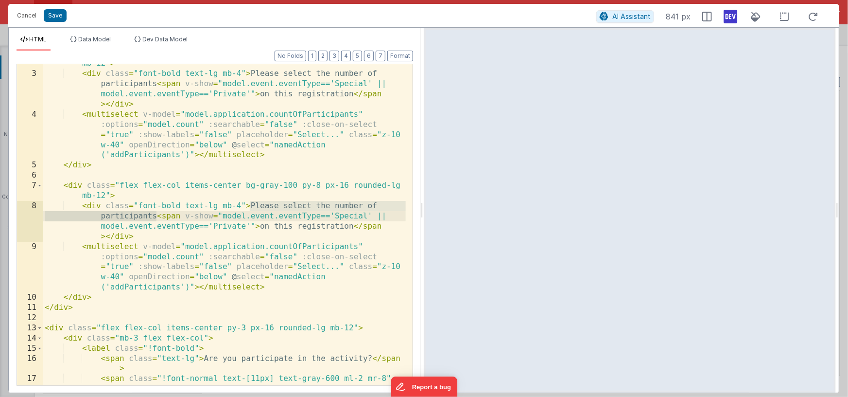
drag, startPoint x: 251, startPoint y: 205, endPoint x: 157, endPoint y: 216, distance: 94.5
click at [157, 216] on div "< div class = "flex flex-col items-center bg-gray-100 py-8 px-16 rounded-lg mb-…" at bounding box center [224, 229] width 363 height 362
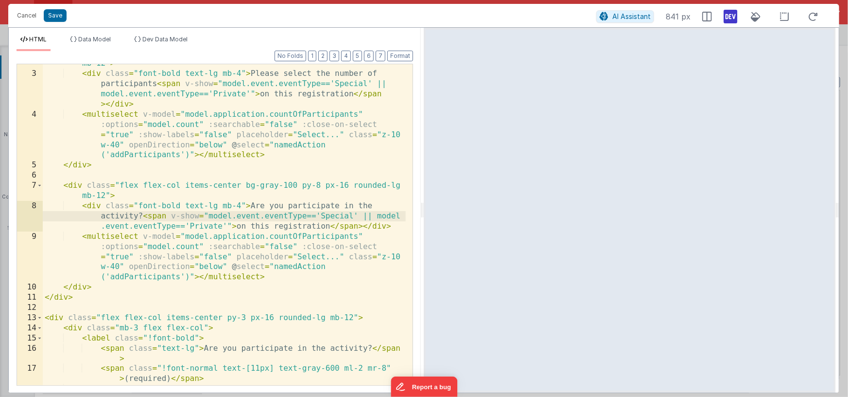
click at [366, 226] on div "< div class = "flex flex-col items-center bg-gray-100 py-8 px-16 rounded-lg mb-…" at bounding box center [224, 223] width 363 height 351
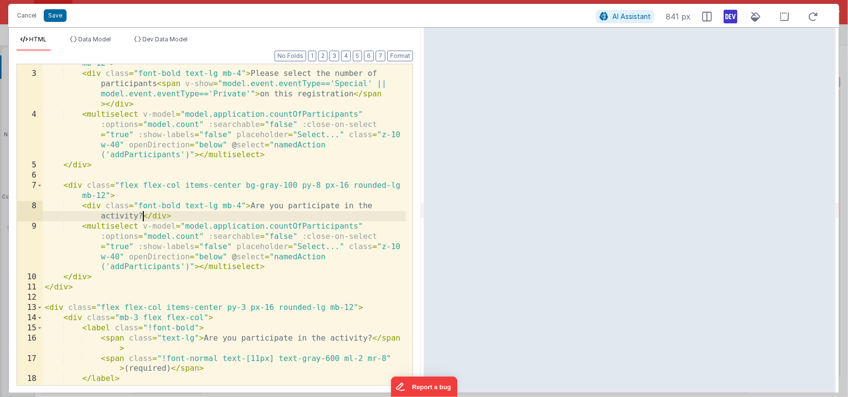
click at [239, 205] on div "< div class = "flex flex-col items-center bg-gray-100 py-8 px-16 rounded-lg mb-…" at bounding box center [224, 223] width 363 height 351
click at [329, 186] on div "< div class = "flex flex-col items-center bg-gray-100 py-8 px-16 rounded-lg mb-…" at bounding box center [224, 223] width 363 height 351
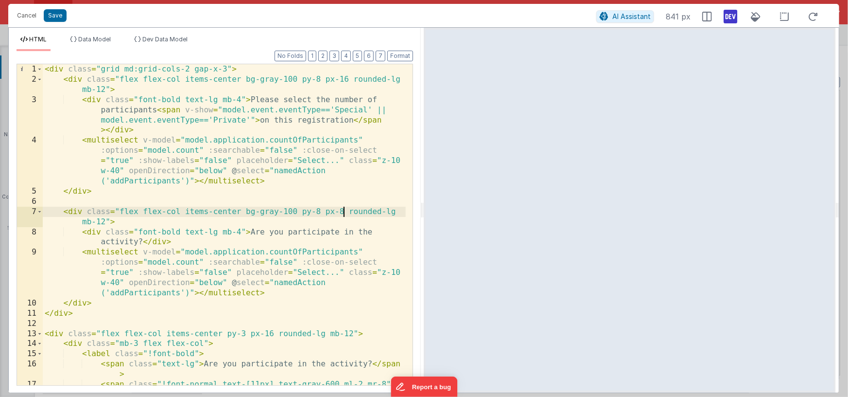
click at [157, 109] on div "< div class = "grid md:grid-cols-2 gap-x-3" > < div class = "flex flex-col item…" at bounding box center [224, 239] width 363 height 351
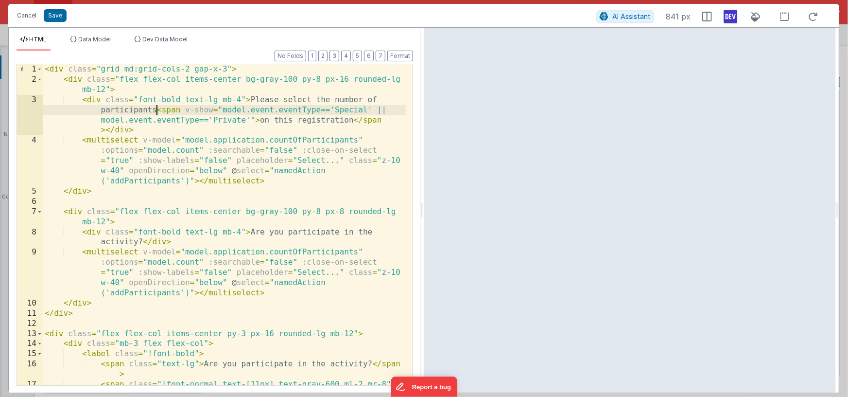
click at [358, 120] on div "< div class = "grid md:grid-cols-2 gap-x-3" > < div class = "flex flex-col item…" at bounding box center [224, 239] width 363 height 351
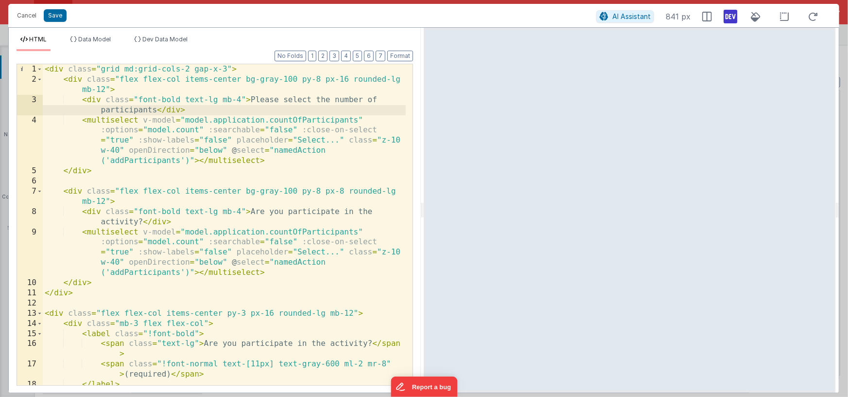
click at [287, 102] on div "< div class = "grid md:grid-cols-2 gap-x-3" > < div class = "flex flex-col item…" at bounding box center [224, 234] width 363 height 341
click at [251, 100] on div "< div class = "grid md:grid-cols-2 gap-x-3" > < div class = "flex flex-col item…" at bounding box center [224, 234] width 363 height 341
click at [349, 78] on div "< div class = "grid md:grid-cols-2 gap-x-3" > < div class = "flex flex-col item…" at bounding box center [224, 234] width 363 height 341
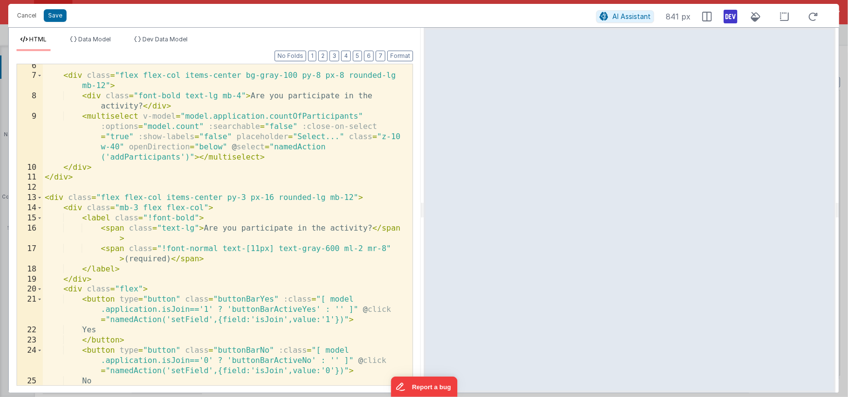
scroll to position [146, 0]
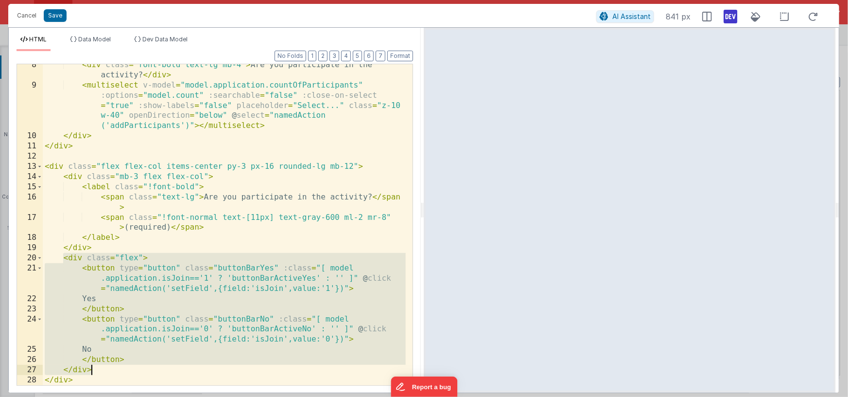
drag, startPoint x: 63, startPoint y: 258, endPoint x: 94, endPoint y: 370, distance: 116.5
click at [94, 370] on div "< div class = "font-bold text-lg mb-4" > Are you participate in the activity? <…" at bounding box center [224, 235] width 363 height 351
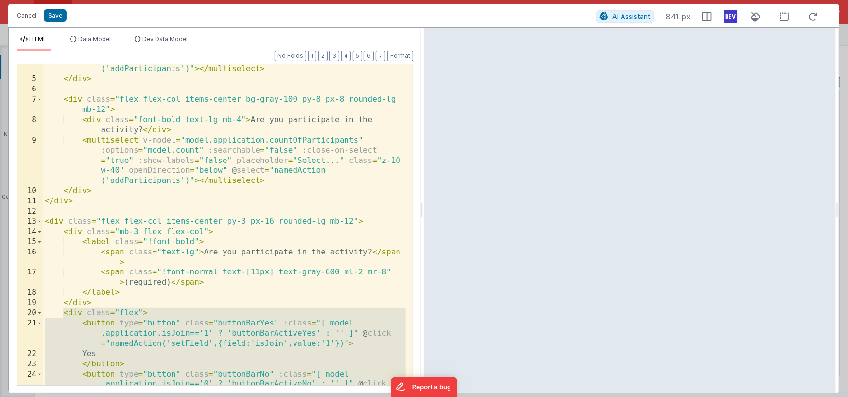
scroll to position [83, 0]
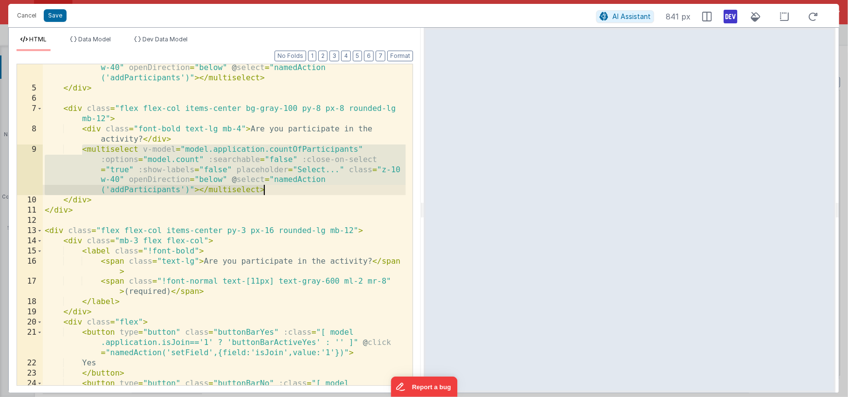
drag, startPoint x: 80, startPoint y: 149, endPoint x: 276, endPoint y: 188, distance: 200.2
click at [276, 188] on div "< multiselect v-model = "model.application.countOfParticipants" :options = "mod…" at bounding box center [224, 234] width 363 height 402
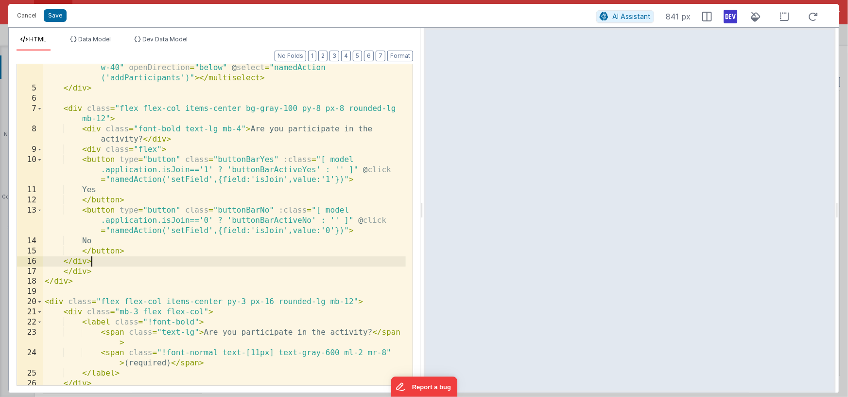
scroll to position [218, 0]
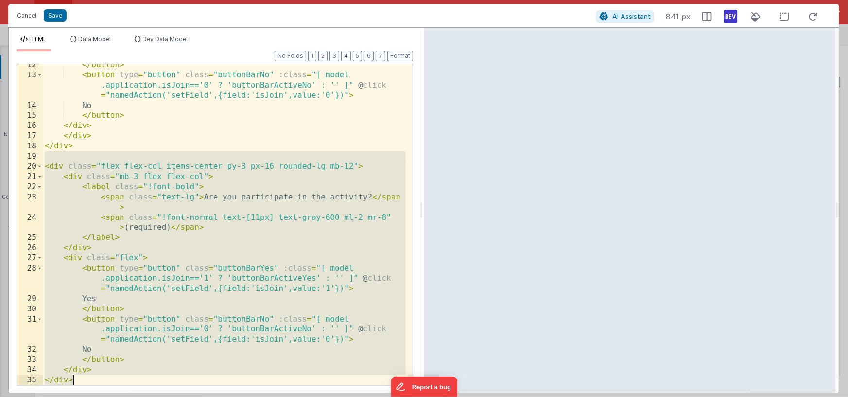
drag, startPoint x: 94, startPoint y: 151, endPoint x: 116, endPoint y: 382, distance: 231.5
click at [116, 384] on div "</ button > < button type = "button" class = "buttonBarNo" :class = "[ model .a…" at bounding box center [224, 230] width 363 height 341
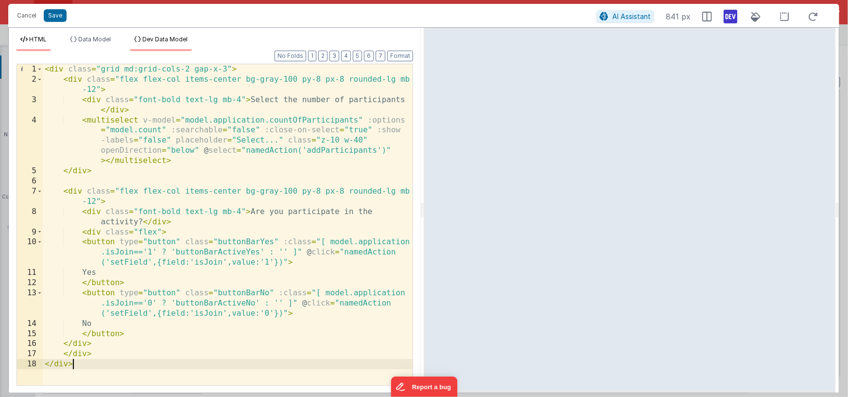
click at [165, 39] on span "Dev Data Model" at bounding box center [164, 38] width 45 height 7
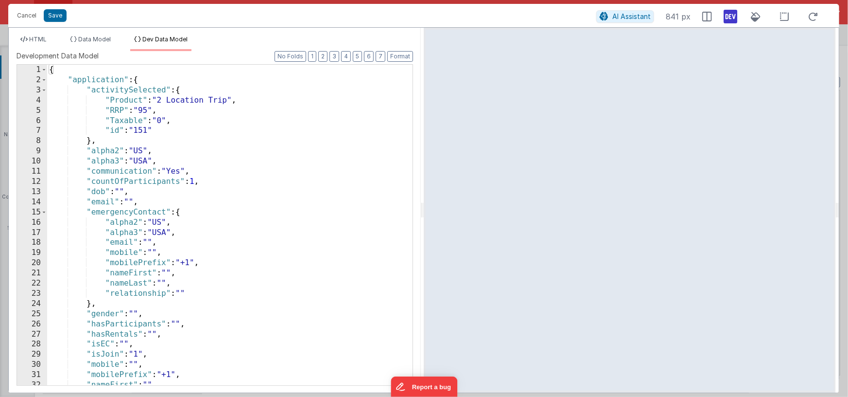
click at [204, 162] on div "{ "application" : { "activitySelected" : { "Product" : "2 Location Trip" , "RRP…" at bounding box center [226, 235] width 359 height 341
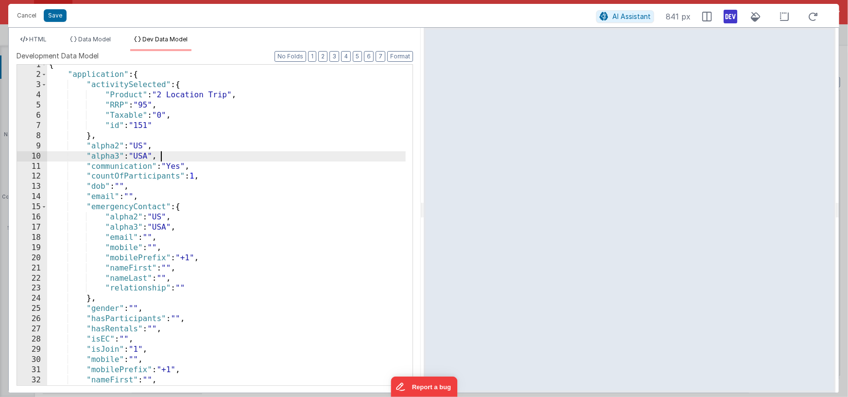
scroll to position [73, 0]
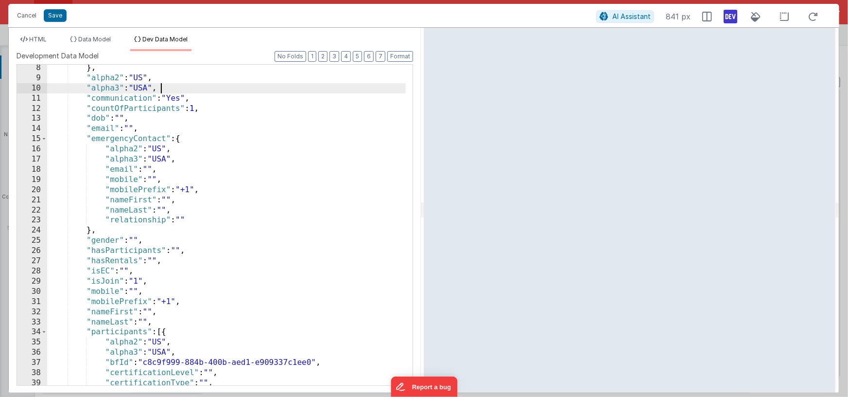
click at [143, 281] on div "} , "alpha2" : "US" , "alpha3" : "USA" , "communication" : "Yes" , "countOfPart…" at bounding box center [226, 233] width 359 height 341
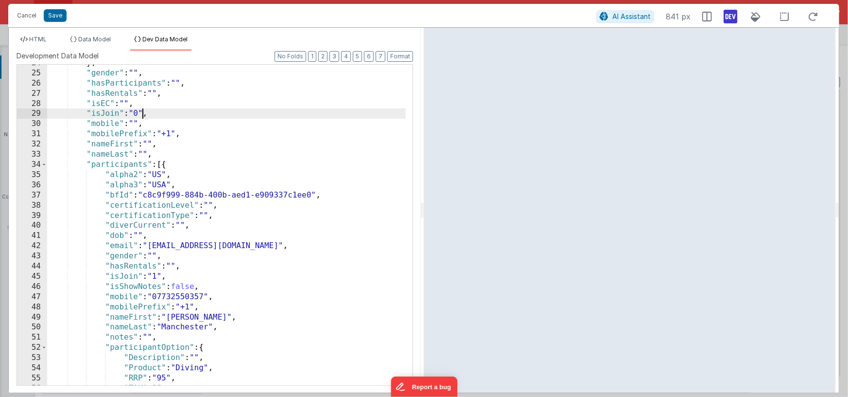
scroll to position [206, 0]
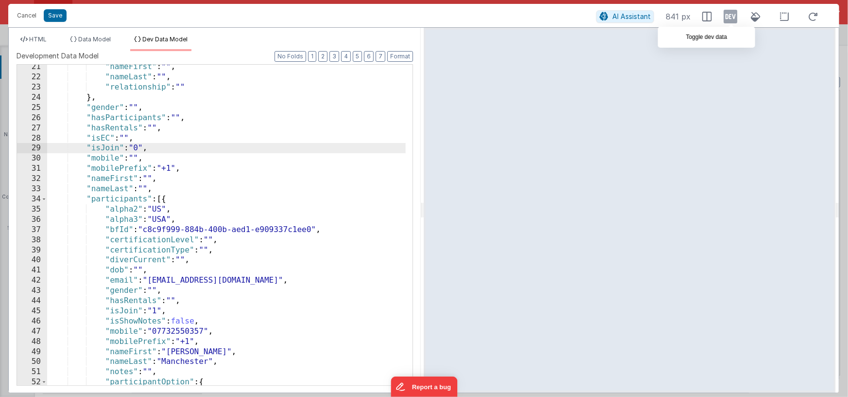
click at [734, 14] on icon at bounding box center [731, 17] width 14 height 16
click at [214, 151] on div ""nameFirst" : "" , "nameLast" : "" , "relationship" : "" } , "gender" : "" , "h…" at bounding box center [226, 232] width 359 height 341
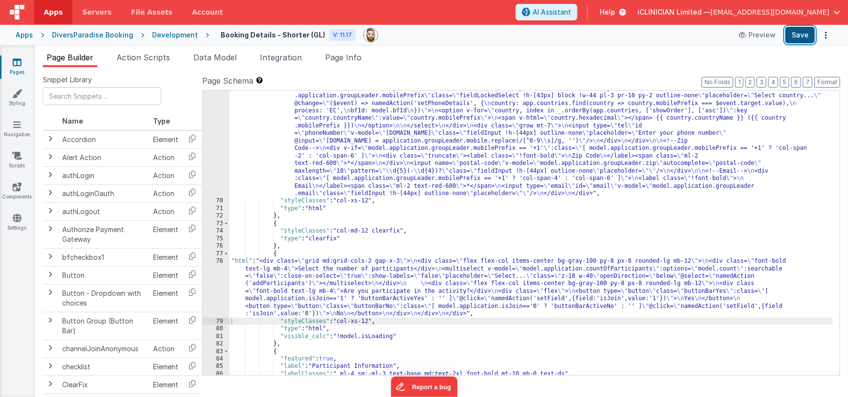
click at [805, 32] on button "Save" at bounding box center [800, 35] width 30 height 17
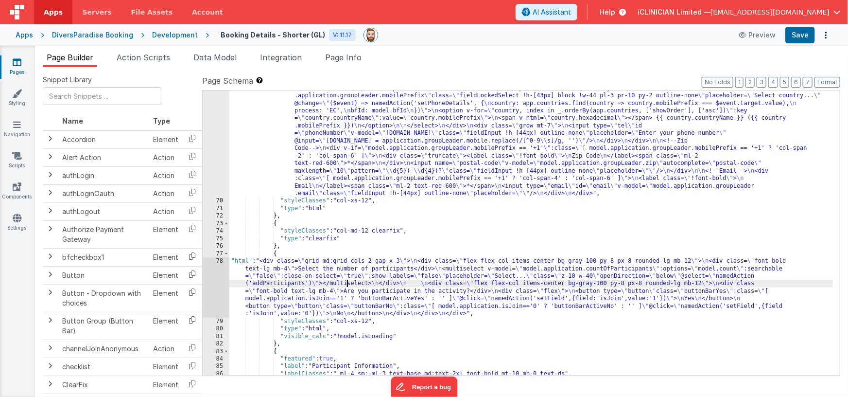
click at [346, 282] on div ""html" : "<div class= \" grid grid-cols-1 md:grid-cols-12 gap-x-2 md:gap-x-8 \"…" at bounding box center [531, 280] width 604 height 420
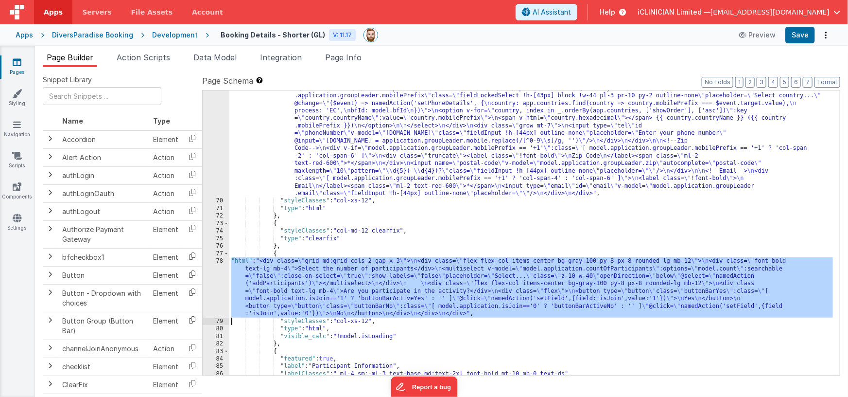
click at [211, 286] on div "78" at bounding box center [216, 287] width 27 height 60
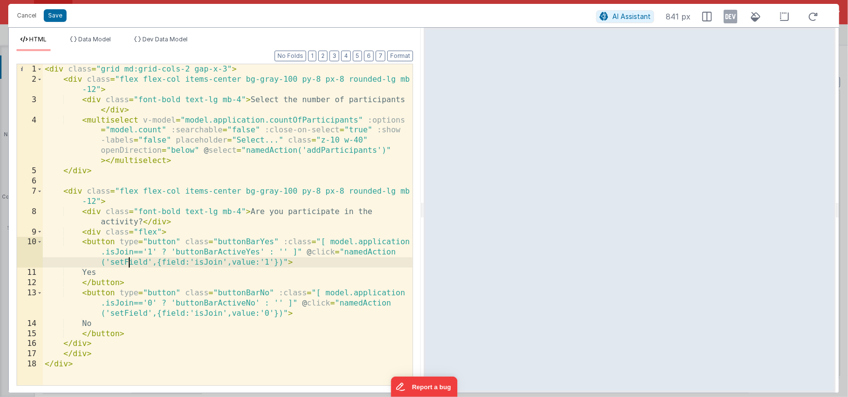
click at [128, 262] on div "< div class = "grid md:grid-cols-2 gap-x-3" > < div class = "flex flex-col item…" at bounding box center [228, 234] width 370 height 341
click at [124, 262] on div "< div class = "grid md:grid-cols-2 gap-x-3" > < div class = "flex flex-col item…" at bounding box center [228, 234] width 370 height 341
click at [147, 263] on div "< div class = "grid md:grid-cols-2 gap-x-3" > < div class = "flex flex-col item…" at bounding box center [228, 234] width 370 height 341
click at [129, 262] on div "< div class = "grid md:grid-cols-2 gap-x-3" > < div class = "flex flex-col item…" at bounding box center [228, 234] width 370 height 341
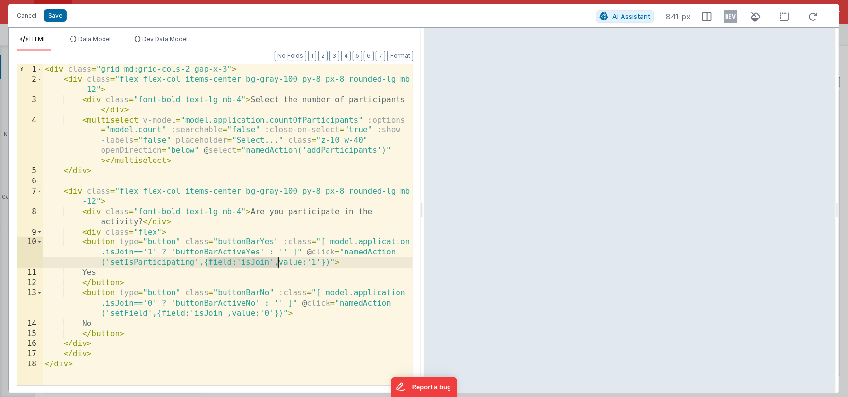
drag, startPoint x: 208, startPoint y: 262, endPoint x: 277, endPoint y: 262, distance: 69.5
click at [277, 262] on div "< div class = "grid md:grid-cols-2 gap-x-3" > < div class = "flex flex-col item…" at bounding box center [228, 234] width 370 height 341
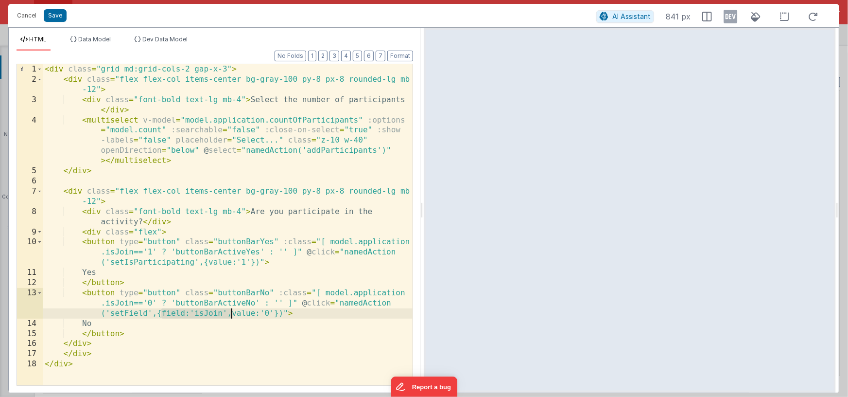
drag, startPoint x: 161, startPoint y: 313, endPoint x: 230, endPoint y: 311, distance: 69.1
click at [230, 311] on div "< div class = "grid md:grid-cols-2 gap-x-3" > < div class = "flex flex-col item…" at bounding box center [228, 234] width 370 height 341
click at [158, 264] on div "< div class = "grid md:grid-cols-2 gap-x-3" > < div class = "flex flex-col item…" at bounding box center [228, 234] width 370 height 341
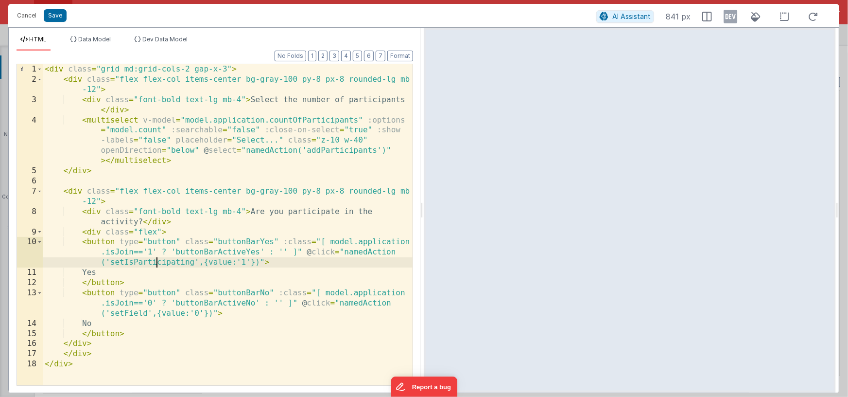
click at [158, 264] on div "< div class = "grid md:grid-cols-2 gap-x-3" > < div class = "flex flex-col item…" at bounding box center [228, 234] width 370 height 341
click at [132, 313] on div "< div class = "grid md:grid-cols-2 gap-x-3" > < div class = "flex flex-col item…" at bounding box center [228, 234] width 370 height 341
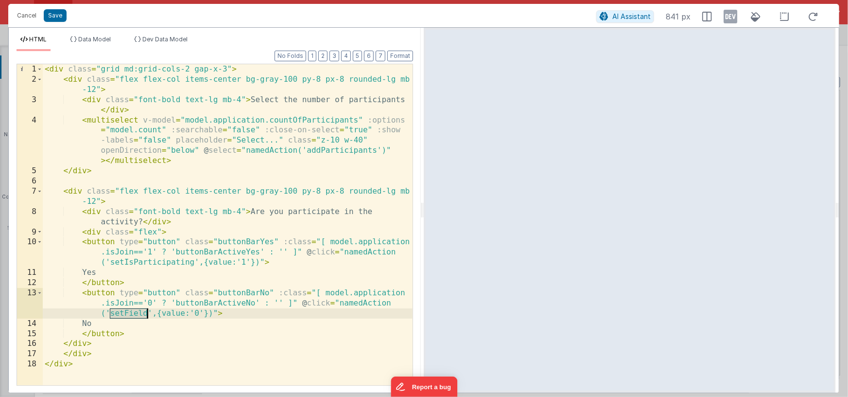
click at [132, 313] on div "< div class = "grid md:grid-cols-2 gap-x-3" > < div class = "flex flex-col item…" at bounding box center [228, 234] width 370 height 341
click at [50, 16] on button "Save" at bounding box center [55, 15] width 23 height 13
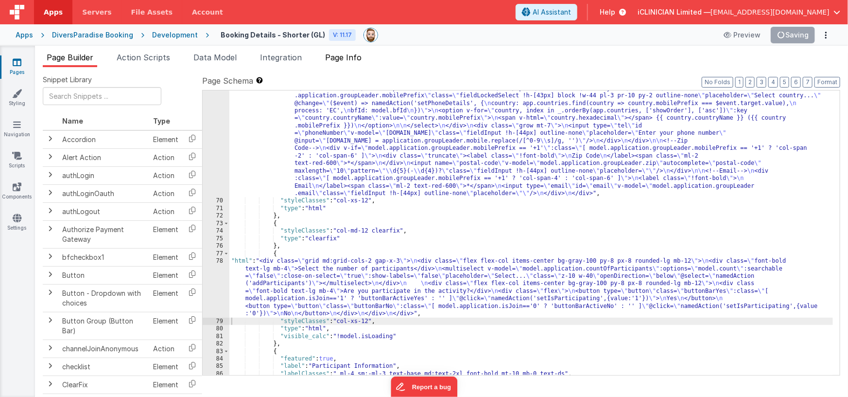
click at [338, 58] on span "Page Info" at bounding box center [343, 57] width 36 height 10
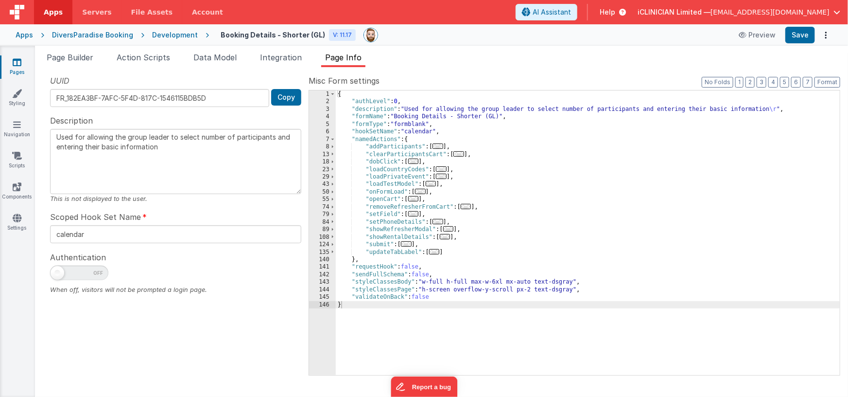
click at [460, 163] on div "{ "authLevel" : 0 , "description" : "Used for allowing the group leader to sele…" at bounding box center [588, 240] width 505 height 300
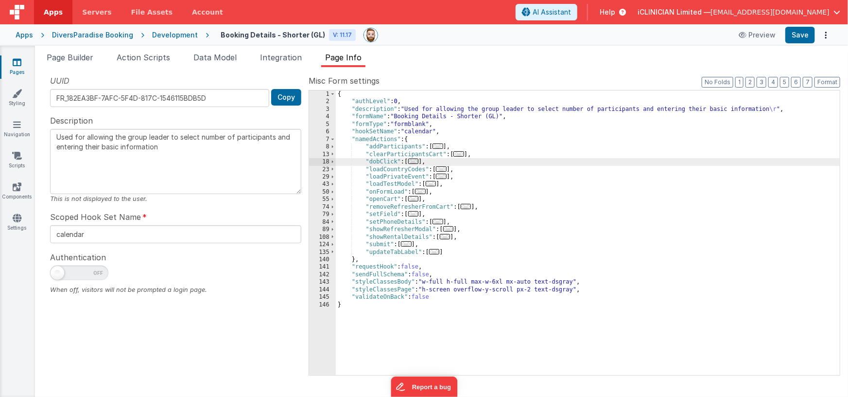
type textarea "Used for allowing the group leader to select number of participants and enterin…"
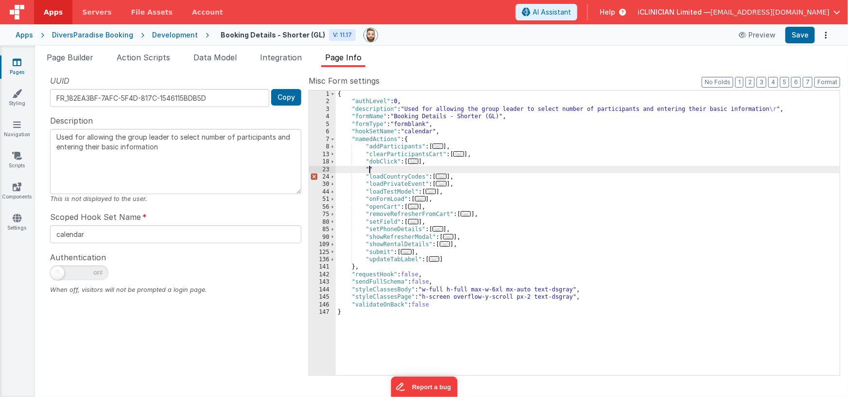
paste textarea
type textarea "Used for allowing the group leader to select number of participants and enterin…"
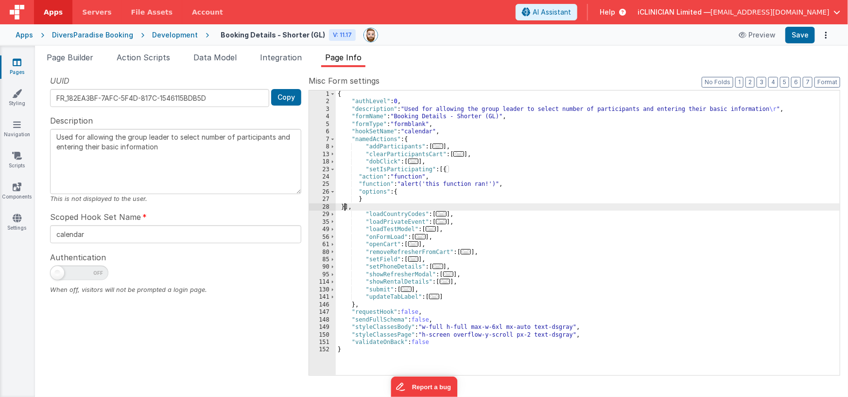
click at [455, 184] on div "{ "authLevel" : 0 , "description" : "Used for allowing the group leader to sele…" at bounding box center [588, 240] width 505 height 300
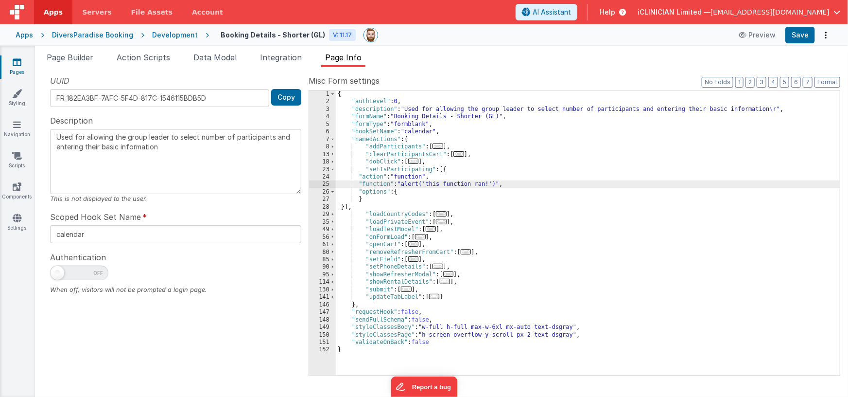
click at [314, 182] on div "25" at bounding box center [322, 183] width 27 height 7
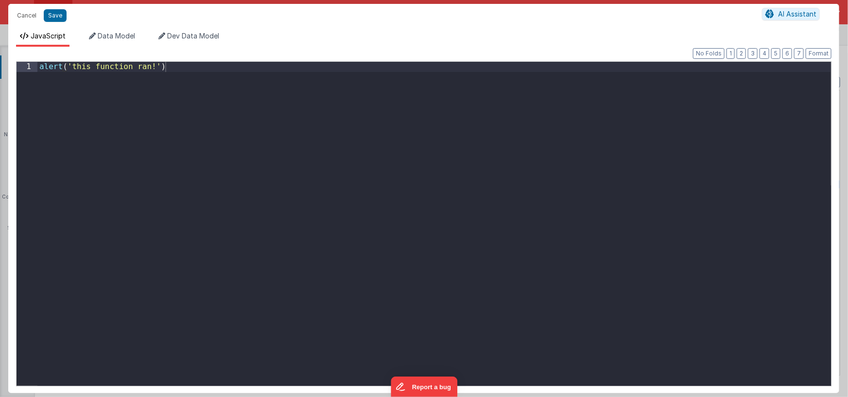
click at [320, 165] on div "alert ( 'this function ran!' )" at bounding box center [434, 234] width 794 height 344
type textarea "Used for allowing the group leader to select number of participants and enterin…"
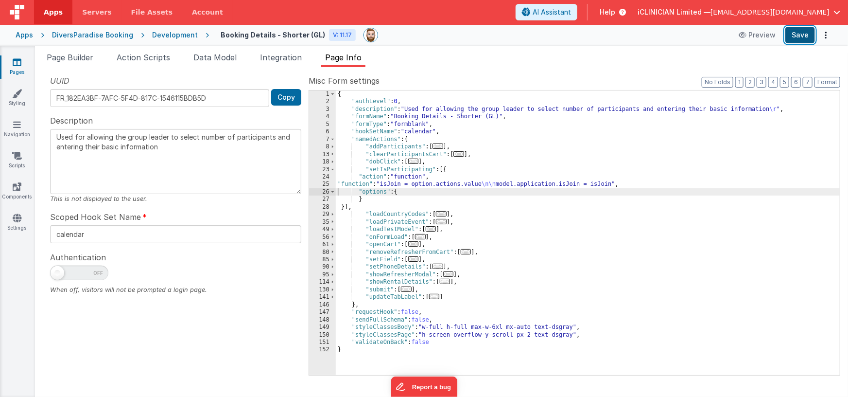
click at [804, 36] on button "Save" at bounding box center [800, 35] width 30 height 17
click at [65, 58] on span "Page Builder" at bounding box center [70, 57] width 47 height 10
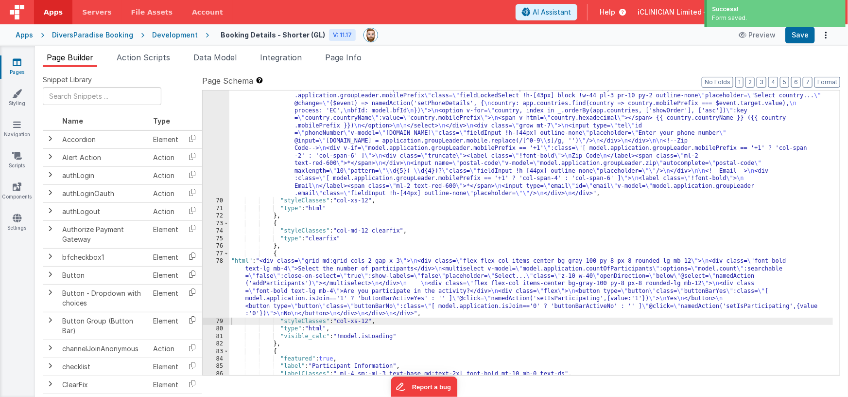
click at [342, 284] on div ""html" : "<div class= \" grid grid-cols-1 md:grid-cols-12 gap-x-2 md:gap-x-8 \"…" at bounding box center [531, 280] width 604 height 420
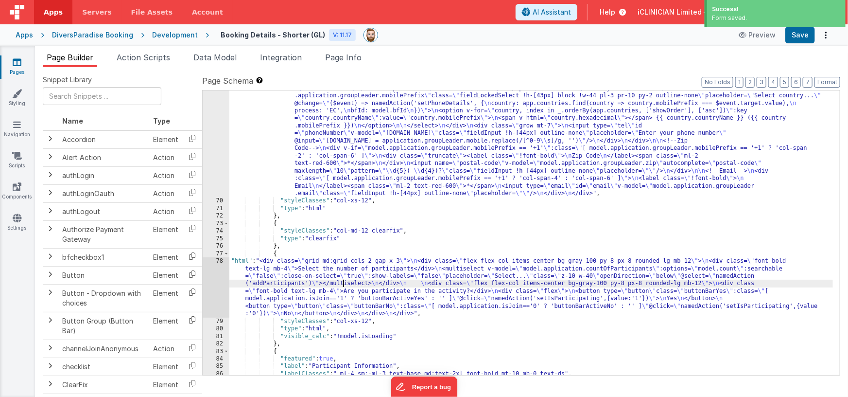
click at [211, 283] on div "78" at bounding box center [216, 287] width 27 height 60
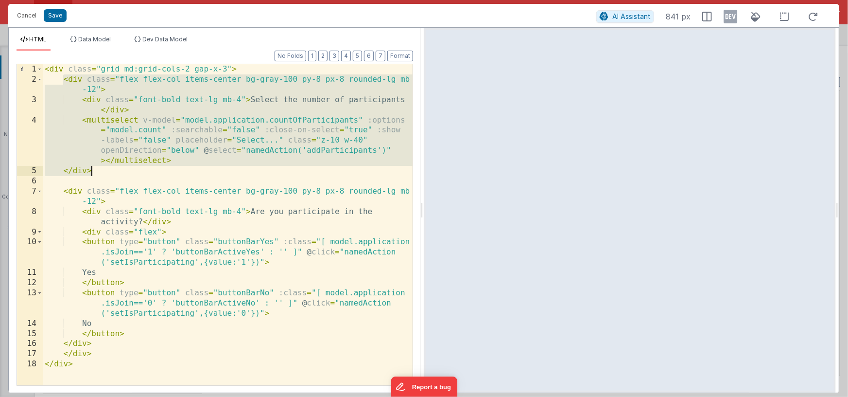
drag, startPoint x: 69, startPoint y: 83, endPoint x: 117, endPoint y: 169, distance: 98.6
click at [117, 169] on div "< div class = "grid md:grid-cols-2 gap-x-3" > < div class = "flex flex-col item…" at bounding box center [228, 234] width 370 height 341
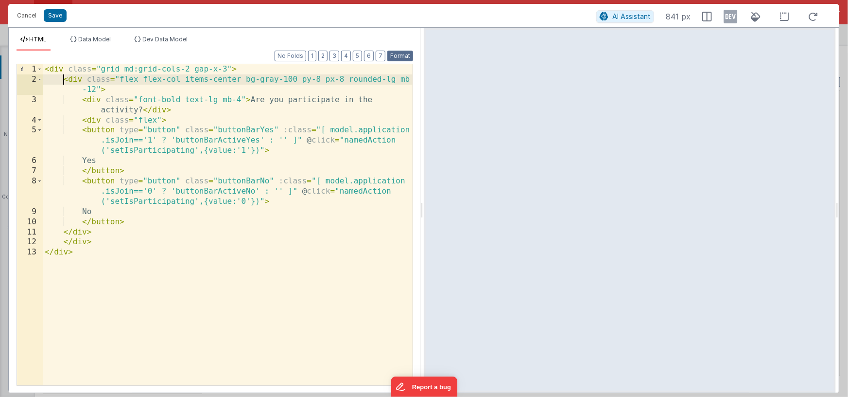
click at [406, 55] on button "Format" at bounding box center [400, 56] width 26 height 11
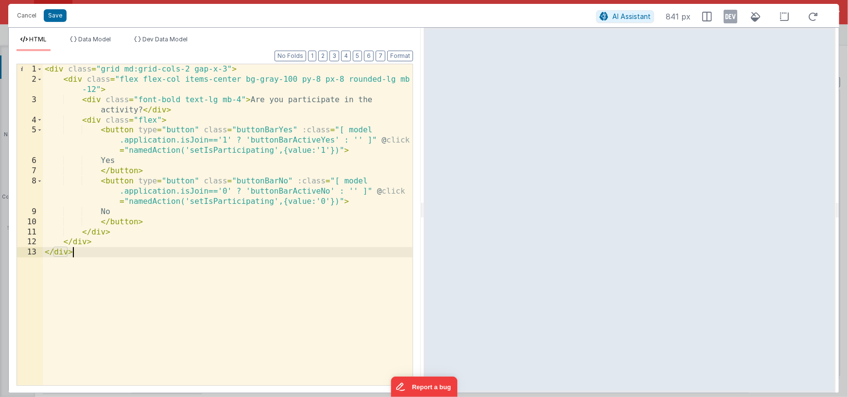
click at [132, 250] on div "< div class = "grid md:grid-cols-2 gap-x-3" > < div class = "flex flex-col item…" at bounding box center [228, 234] width 370 height 341
click at [131, 245] on div "< div class = "grid md:grid-cols-2 gap-x-3" > < div class = "flex flex-col item…" at bounding box center [228, 234] width 370 height 341
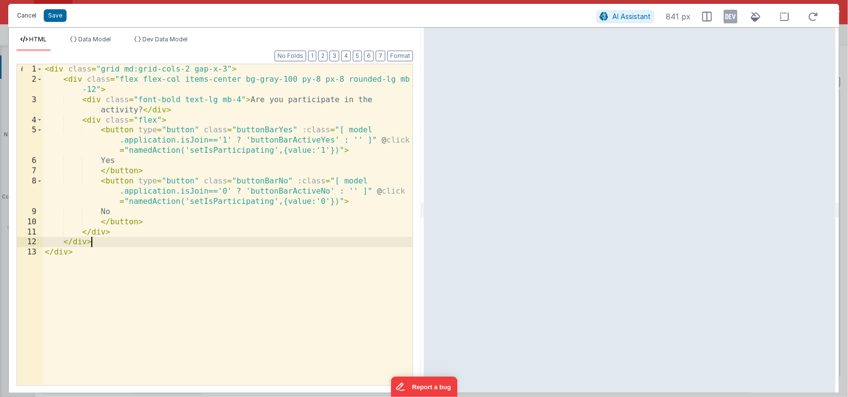
click at [30, 15] on button "Cancel" at bounding box center [26, 16] width 29 height 14
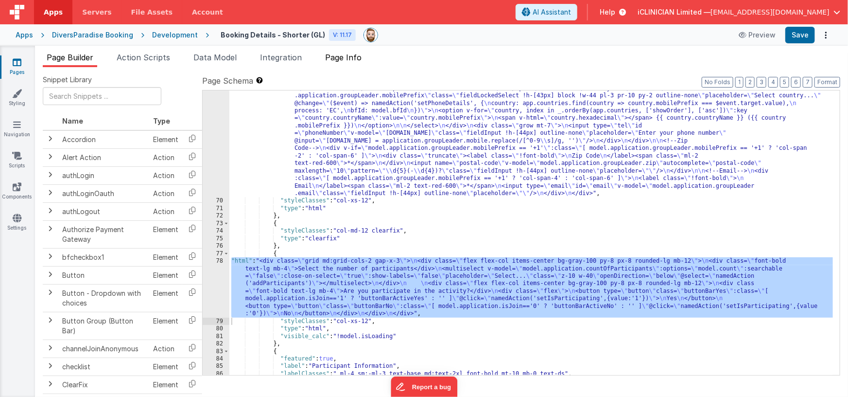
click at [346, 60] on span "Page Info" at bounding box center [343, 57] width 36 height 10
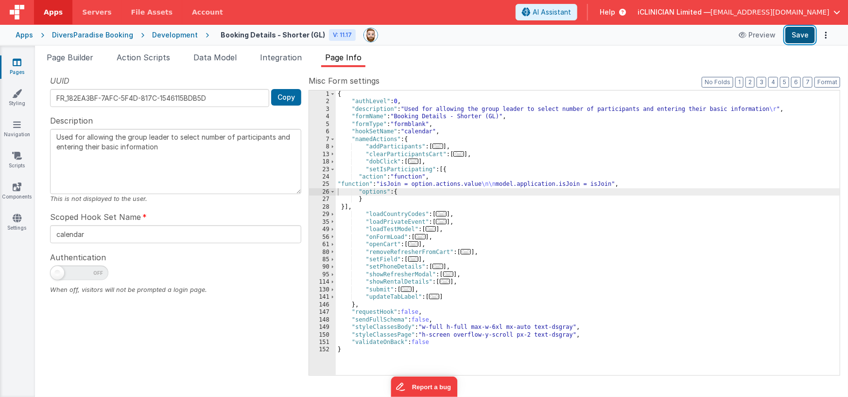
click at [797, 36] on button "Save" at bounding box center [800, 35] width 30 height 17
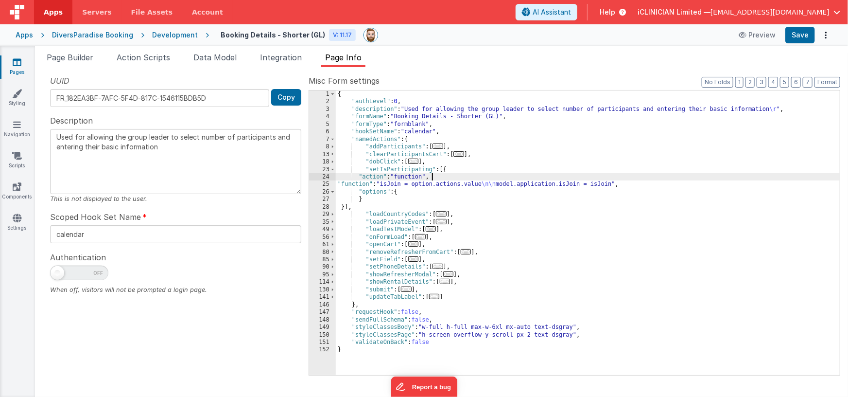
click at [453, 179] on div "{ "authLevel" : 0 , "description" : "Used for allowing the group leader to sele…" at bounding box center [588, 240] width 505 height 300
click at [448, 183] on div "{ "authLevel" : 0 , "description" : "Used for allowing the group leader to sele…" at bounding box center [588, 240] width 505 height 300
click at [317, 183] on div "25" at bounding box center [322, 183] width 27 height 7
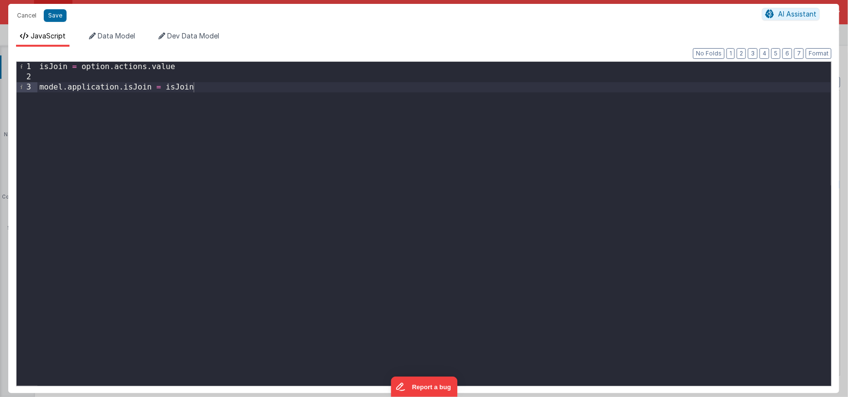
click at [349, 118] on div "isJoin = option . actions . value model . application . isJoin = isJoin" at bounding box center [434, 234] width 794 height 344
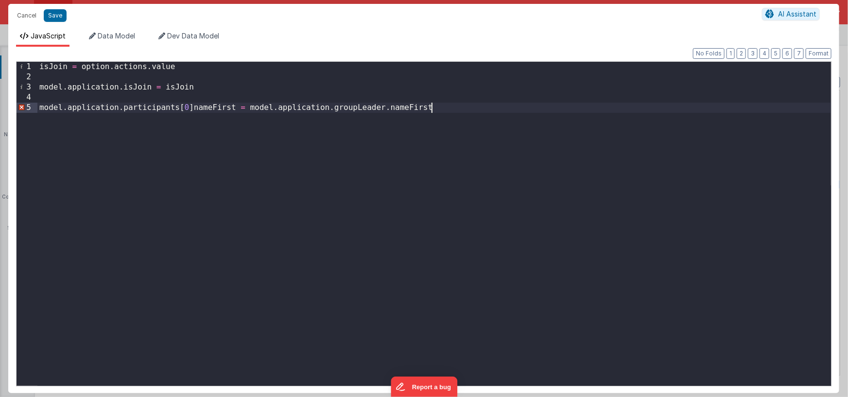
click at [194, 109] on div "isJoin = option . actions . value model . application . isJoin = isJoin model .…" at bounding box center [434, 234] width 794 height 344
click at [182, 96] on div "isJoin = option . actions . value model . application . isJoin = isJoin model .…" at bounding box center [434, 234] width 794 height 344
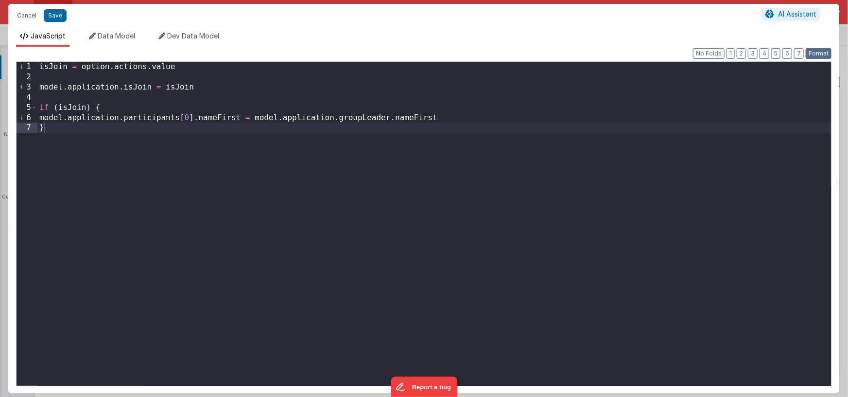
click at [822, 51] on button "Format" at bounding box center [819, 53] width 26 height 11
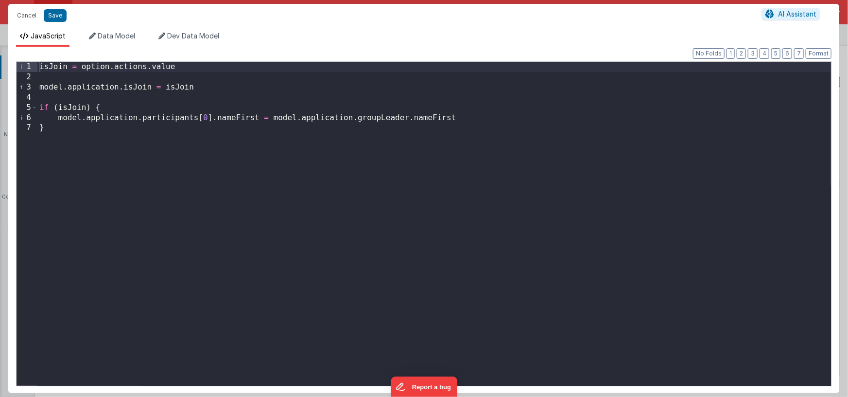
click at [476, 118] on div "isJoin = option . actions . value model . application . isJoin = isJoin if ( is…" at bounding box center [434, 234] width 794 height 344
click at [436, 138] on div "isJoin = option . actions . value model . application . isJoin = isJoin if ( is…" at bounding box center [434, 234] width 794 height 344
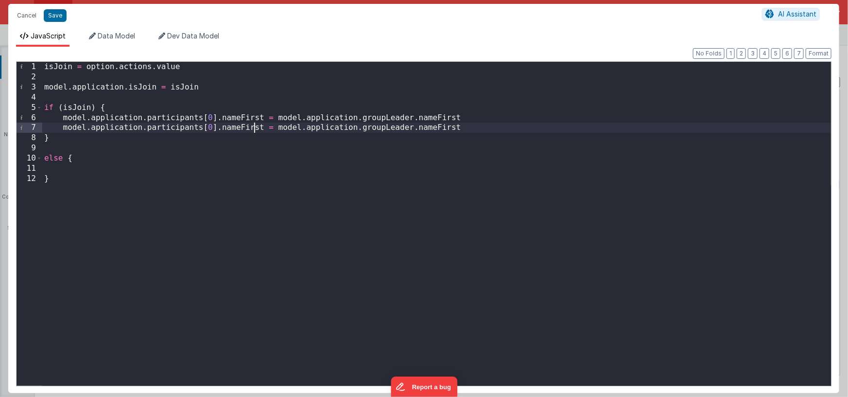
click at [255, 128] on div "isJoin = option . actions . value model . application . isJoin = isJoin if ( is…" at bounding box center [436, 234] width 789 height 344
click at [433, 128] on div "isJoin = option . actions . value model . application . isJoin = isJoin if ( is…" at bounding box center [436, 234] width 789 height 344
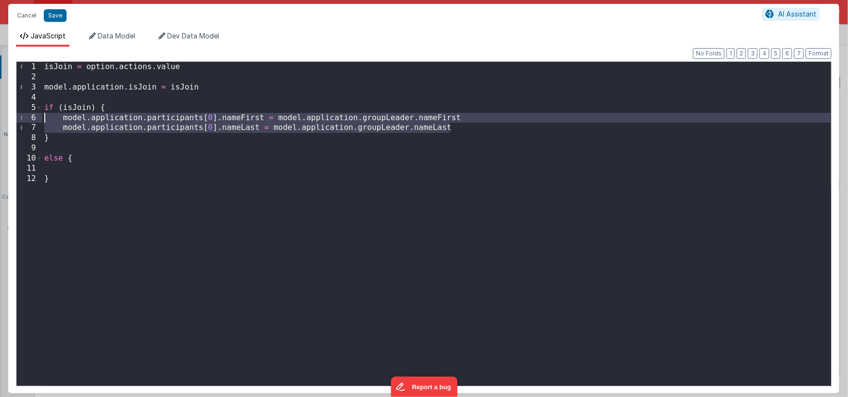
drag, startPoint x: 457, startPoint y: 128, endPoint x: 36, endPoint y: 122, distance: 420.5
click at [36, 122] on div "1 2 3 4 5 6 7 8 9 10 11 12 isJoin = option . actions . value model . applicatio…" at bounding box center [424, 223] width 816 height 325
click at [75, 171] on div "isJoin = option . actions . value model . application . isJoin = isJoin if ( is…" at bounding box center [436, 234] width 789 height 344
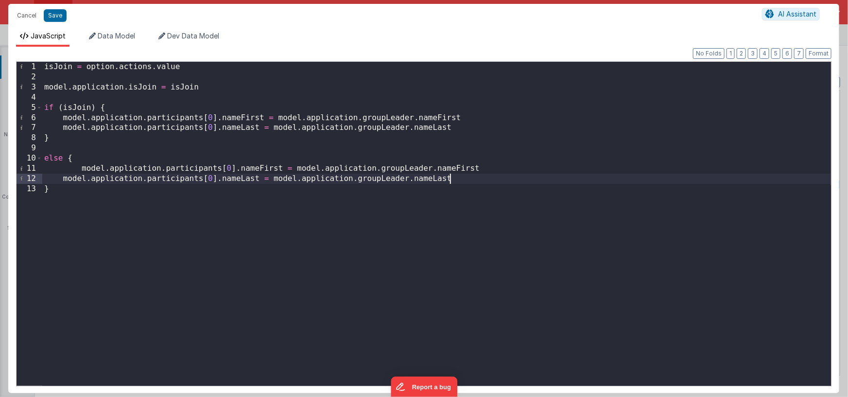
click at [81, 167] on div "isJoin = option . actions . value model . application . isJoin = isJoin if ( is…" at bounding box center [436, 234] width 789 height 344
drag, startPoint x: 277, startPoint y: 168, endPoint x: 473, endPoint y: 168, distance: 196.4
click at [473, 168] on div "isJoin = option . actions . value model . application . isJoin = isJoin if ( is…" at bounding box center [436, 234] width 789 height 344
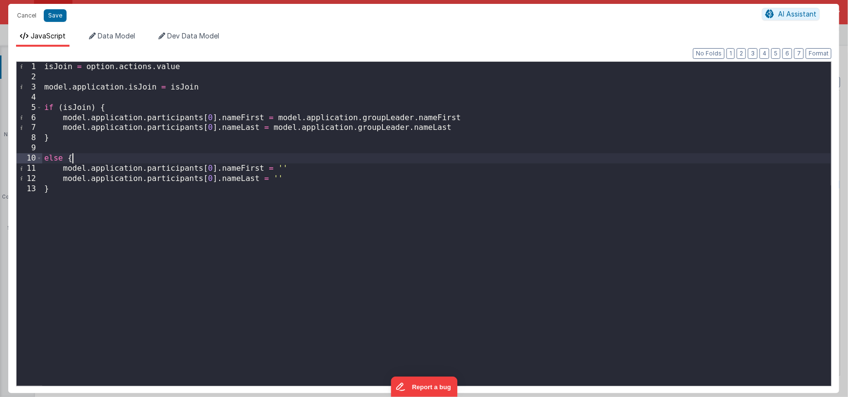
click at [257, 157] on div "isJoin = option . actions . value model . application . isJoin = isJoin if ( is…" at bounding box center [436, 234] width 789 height 344
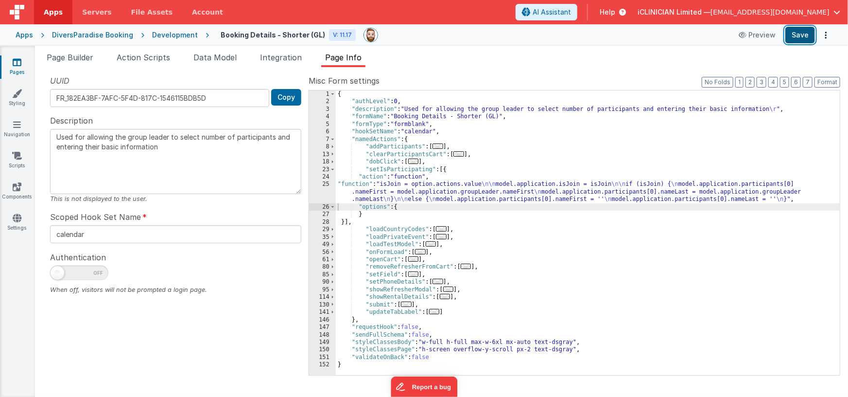
drag, startPoint x: 796, startPoint y: 37, endPoint x: 789, endPoint y: 39, distance: 6.8
click at [796, 37] on button "Save" at bounding box center [800, 35] width 30 height 17
click at [429, 184] on div "{ "authLevel" : 0 , "description" : "Used for allowing the group leader to sele…" at bounding box center [588, 240] width 505 height 300
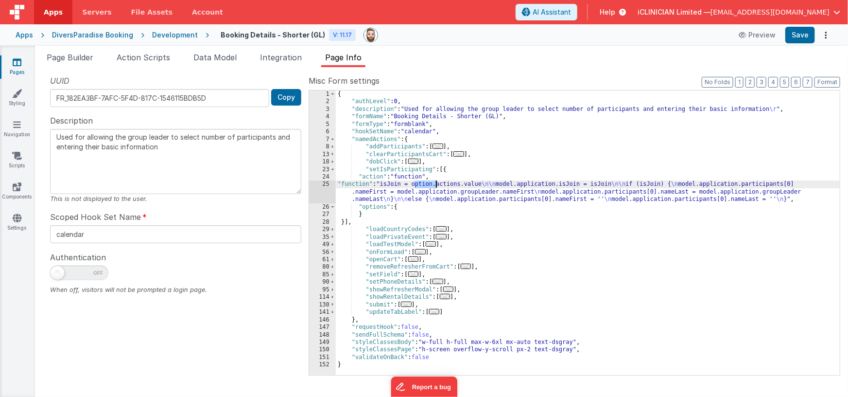
type textarea "Used for allowing the group leader to select number of participants and enterin…"
click at [450, 182] on div "{ "authLevel" : 0 , "description" : "Used for allowing the group leader to sele…" at bounding box center [588, 240] width 505 height 300
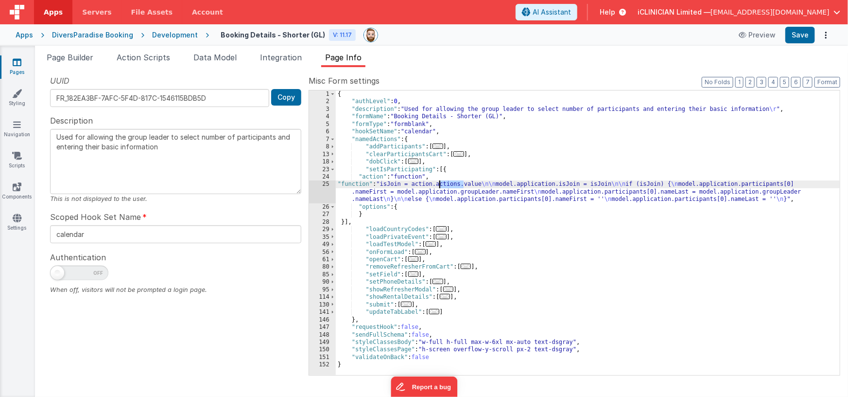
click at [450, 182] on div "{ "authLevel" : 0 , "description" : "Used for allowing the group leader to sele…" at bounding box center [588, 240] width 505 height 300
type textarea "Used for allowing the group leader to select number of participants and enterin…"
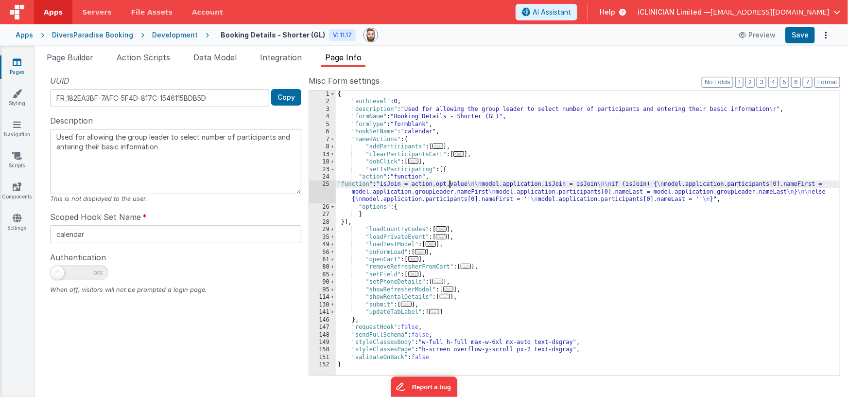
type textarea "Used for allowing the group leader to select number of participants and enterin…"
click at [430, 193] on div "{ "authLevel" : 0 , "description" : "Used for allowing the group leader to sele…" at bounding box center [588, 240] width 505 height 300
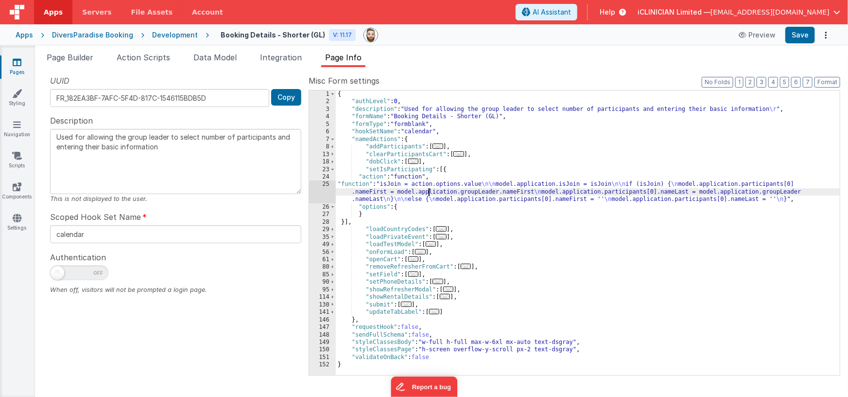
click at [324, 191] on div "25" at bounding box center [322, 191] width 27 height 22
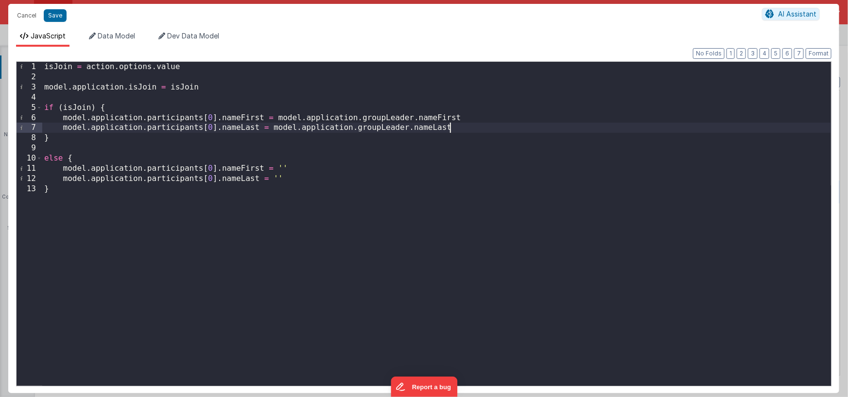
click at [455, 129] on div "isJoin = action . options . value model . application . isJoin = isJoin if ( is…" at bounding box center [436, 234] width 789 height 344
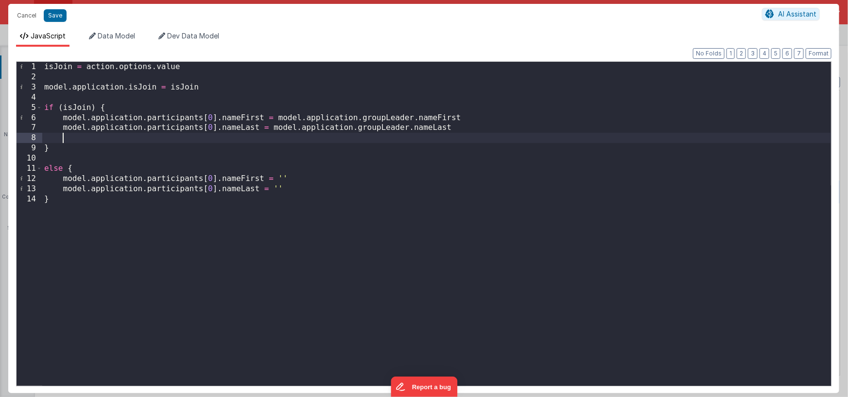
paste textarea
click at [252, 139] on div "isJoin = action . options . value model . application . isJoin = isJoin if ( is…" at bounding box center [436, 234] width 789 height 344
click at [228, 140] on div "isJoin = action . options . value model . application . isJoin = isJoin if ( is…" at bounding box center [436, 234] width 789 height 344
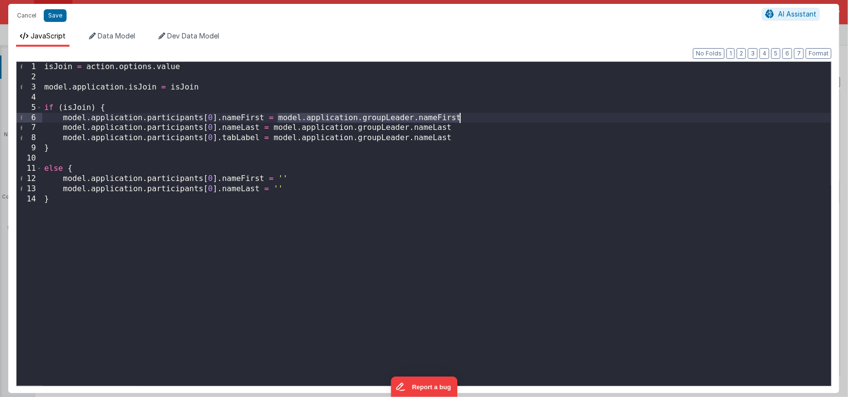
drag, startPoint x: 281, startPoint y: 119, endPoint x: 473, endPoint y: 119, distance: 192.0
click at [473, 119] on div "isJoin = action . options . value model . application . isJoin = isJoin if ( is…" at bounding box center [436, 234] width 789 height 344
click at [274, 138] on div "isJoin = action . options . value model . application . isJoin = isJoin if ( is…" at bounding box center [436, 234] width 789 height 344
paste textarea
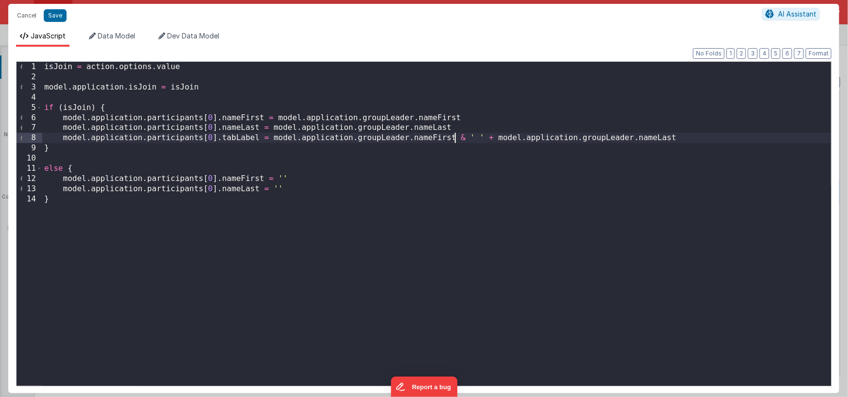
click at [457, 140] on div "isJoin = action . options . value model . application . isJoin = isJoin if ( is…" at bounding box center [436, 234] width 789 height 344
type textarea "Used for allowing the group leader to select number of participants and enterin…"
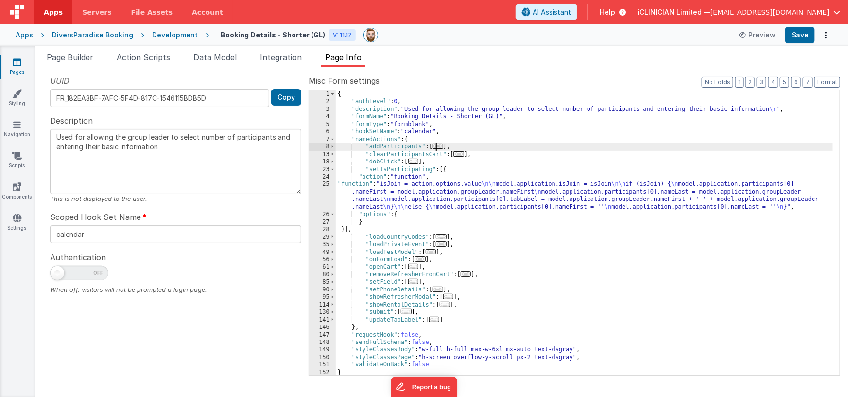
click at [439, 147] on span "..." at bounding box center [438, 145] width 11 height 5
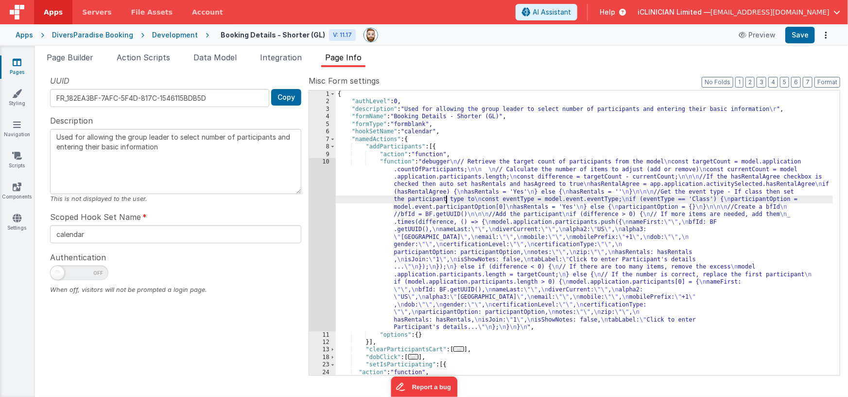
click at [445, 198] on div "{ "authLevel" : 0 , "description" : "Used for allowing the group leader to sele…" at bounding box center [585, 251] width 498 height 322
click at [329, 234] on div "10" at bounding box center [322, 244] width 27 height 173
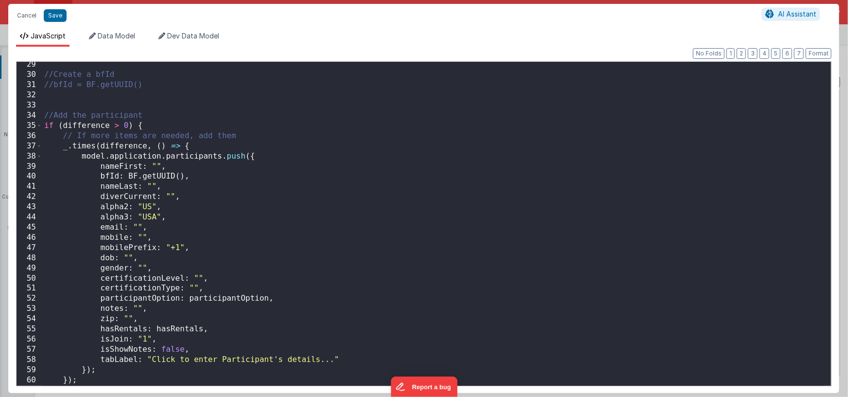
scroll to position [301, 0]
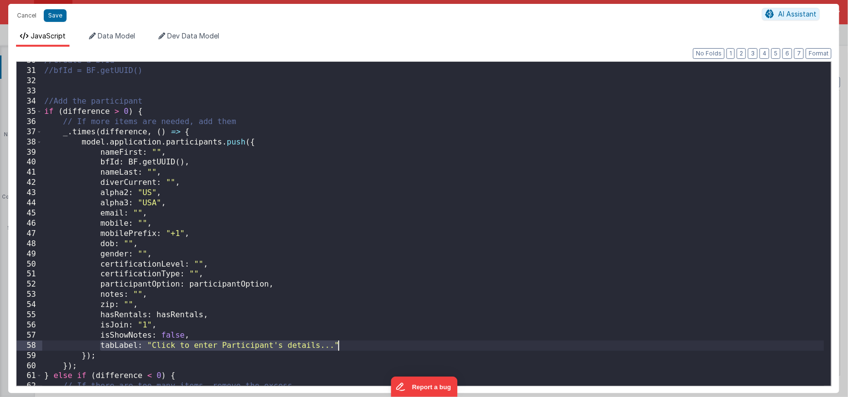
drag, startPoint x: 100, startPoint y: 344, endPoint x: 347, endPoint y: 342, distance: 246.9
click at [347, 342] on div "//Create a bfId //bfId = BF.getUUID() //Add the participant if ( difference > 0…" at bounding box center [433, 227] width 782 height 344
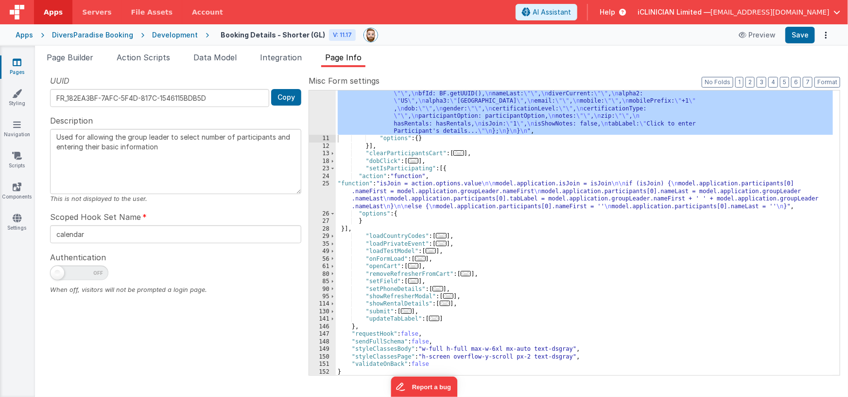
scroll to position [195, 0]
click at [434, 198] on div ""function" : "debugger \n // Retrieve the target count of participants from the…" at bounding box center [585, 194] width 498 height 465
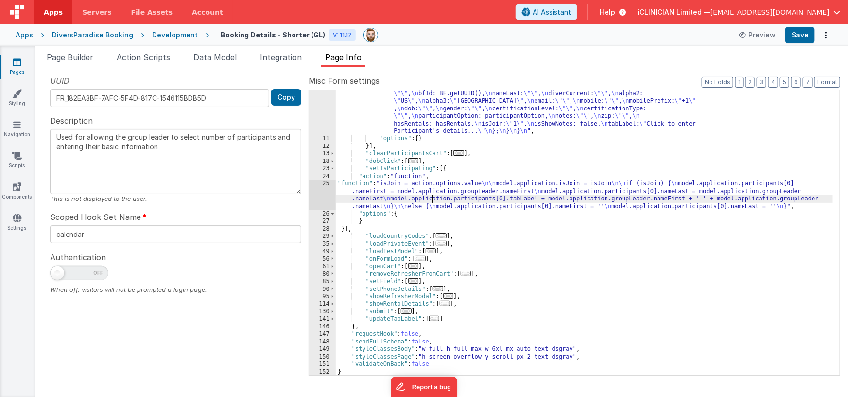
click at [323, 195] on div "25" at bounding box center [322, 195] width 27 height 30
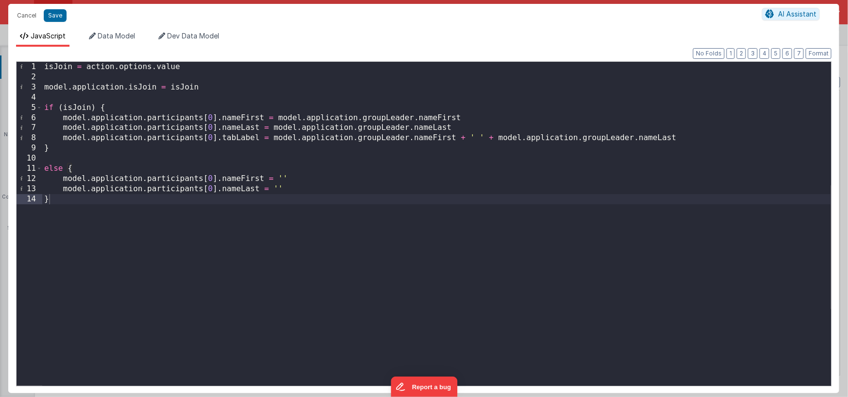
click at [290, 189] on div "isJoin = action . options . value model . application . isJoin = isJoin if ( is…" at bounding box center [436, 234] width 789 height 344
drag, startPoint x: 222, startPoint y: 188, endPoint x: 65, endPoint y: 186, distance: 157.0
click at [65, 186] on div "isJoin = action . options . value model . application . isJoin = isJoin if ( is…" at bounding box center [436, 234] width 789 height 344
paste textarea
type textarea "Used for allowing the group leader to select number of participants and enterin…"
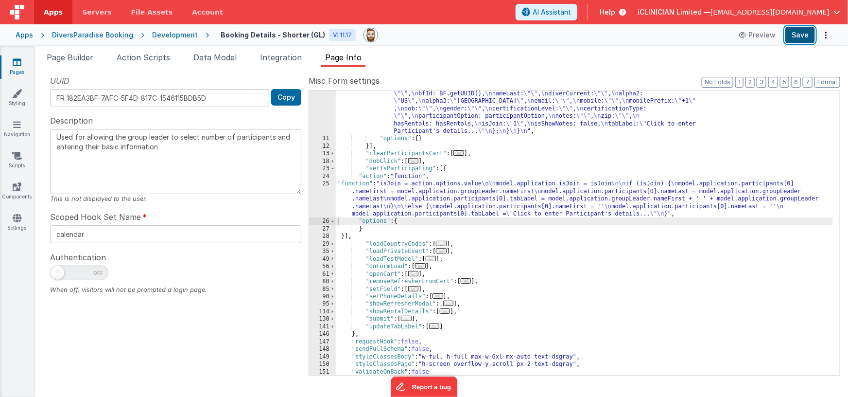
click at [803, 36] on button "Save" at bounding box center [800, 35] width 30 height 17
click at [458, 193] on div ""function" : "debugger \n // Retrieve the target count of participants from the…" at bounding box center [585, 194] width 498 height 465
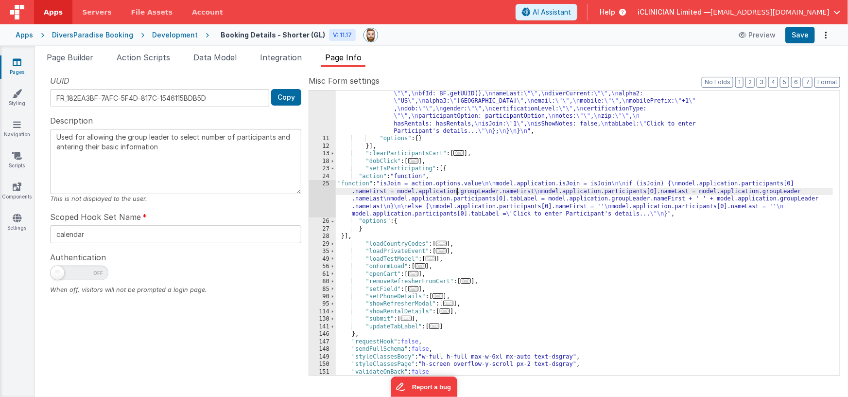
click at [325, 198] on div "25" at bounding box center [322, 198] width 27 height 37
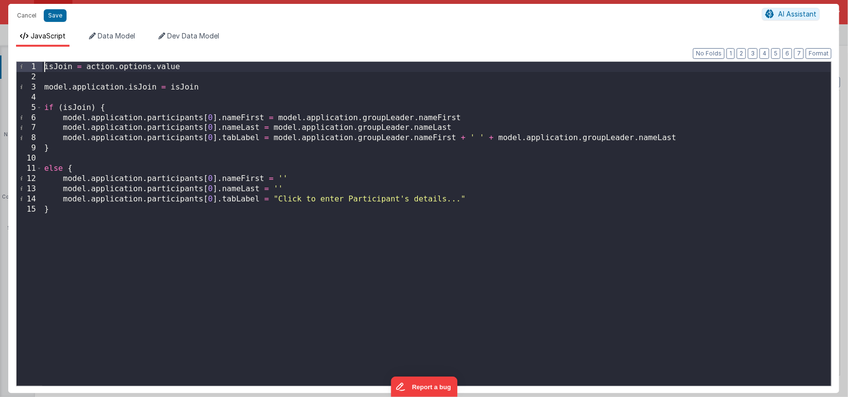
click at [46, 68] on div "isJoin = action . options . value model . application . isJoin = isJoin if ( is…" at bounding box center [436, 234] width 789 height 344
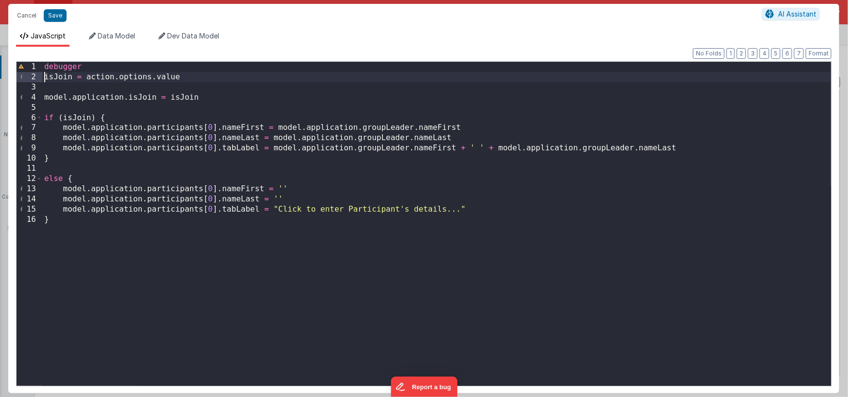
type textarea "Used for allowing the group leader to select number of participants and enterin…"
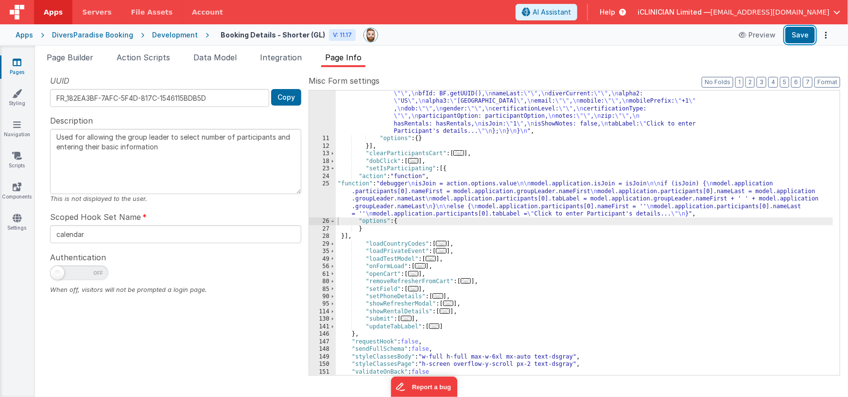
drag, startPoint x: 803, startPoint y: 37, endPoint x: 744, endPoint y: 46, distance: 59.9
click at [803, 37] on button "Save" at bounding box center [800, 35] width 30 height 17
click at [76, 56] on span "Page Builder" at bounding box center [70, 57] width 47 height 10
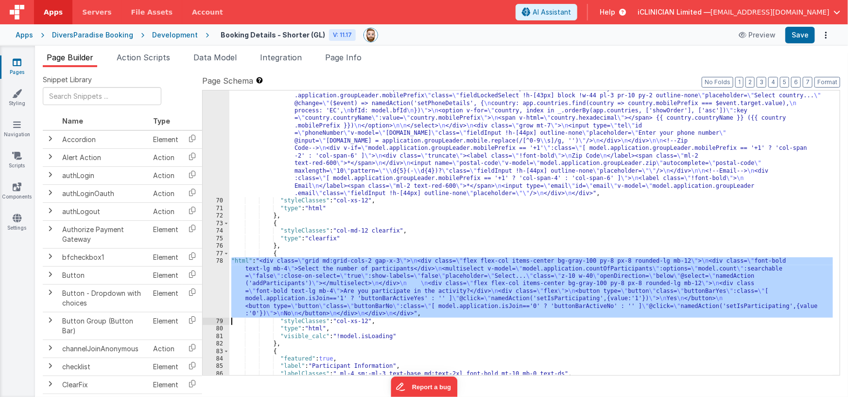
click at [380, 267] on div ""html" : "<div class= \" grid grid-cols-1 md:grid-cols-12 gap-x-2 md:gap-x-8 \"…" at bounding box center [531, 280] width 604 height 420
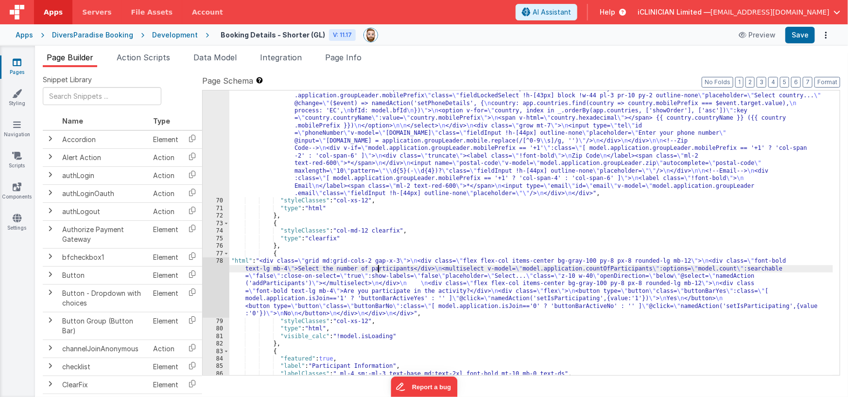
click at [202, 274] on div "69 70 71 72 73 74 75 76 77 78 79 80 81 82 83 84 85 86 87 88 89 "html" : "<div c…" at bounding box center [521, 232] width 638 height 285
click at [215, 275] on div "78" at bounding box center [216, 287] width 27 height 60
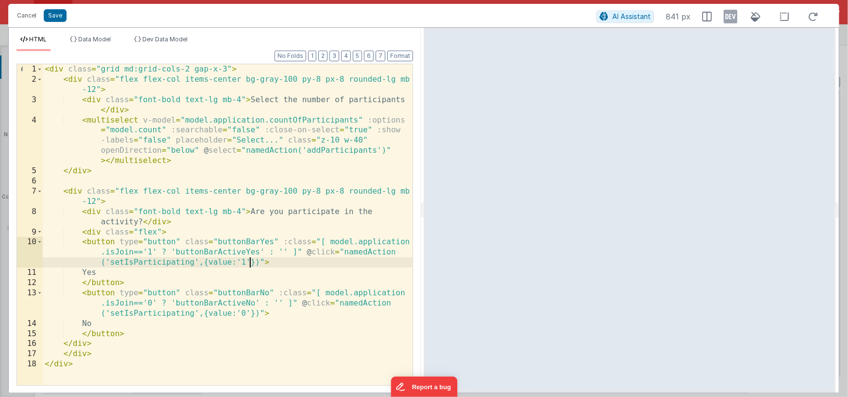
click at [249, 262] on div "< div class = "grid md:grid-cols-2 gap-x-3" > < div class = "flex flex-col item…" at bounding box center [228, 234] width 370 height 341
click at [249, 313] on div "< div class = "grid md:grid-cols-2 gap-x-3" > < div class = "flex flex-col item…" at bounding box center [228, 234] width 370 height 341
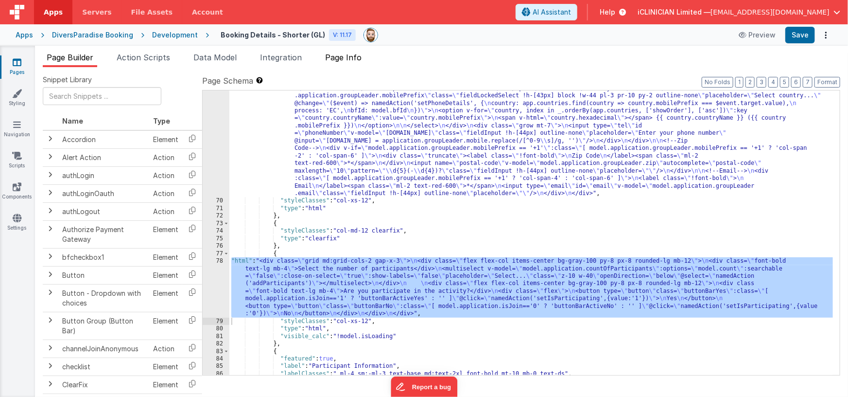
click at [353, 56] on span "Page Info" at bounding box center [343, 57] width 36 height 10
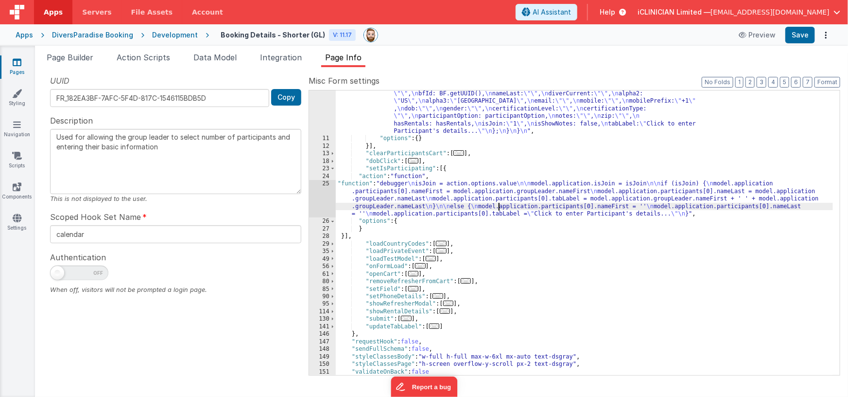
click at [498, 204] on div ""function" : "debugger \n // Retrieve the target count of participants from the…" at bounding box center [585, 194] width 498 height 465
click at [324, 201] on div "25" at bounding box center [322, 198] width 27 height 37
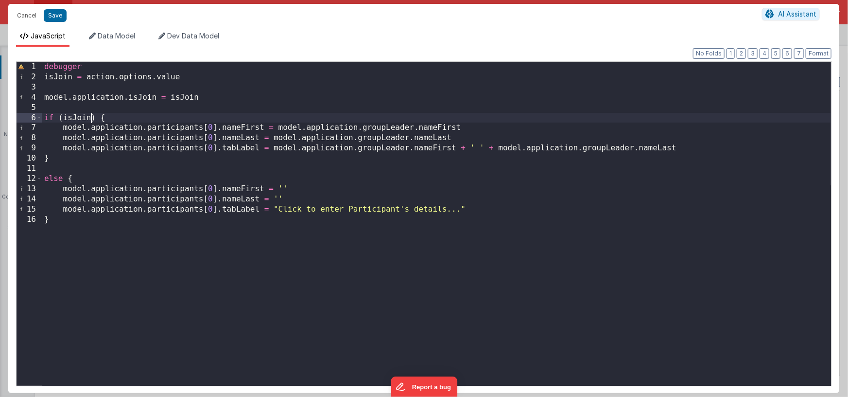
click at [91, 117] on div "debugger isJoin = action . options . value model . application . isJoin = isJoi…" at bounding box center [436, 234] width 789 height 344
type textarea "Used for allowing the group leader to select number of participants and enterin…"
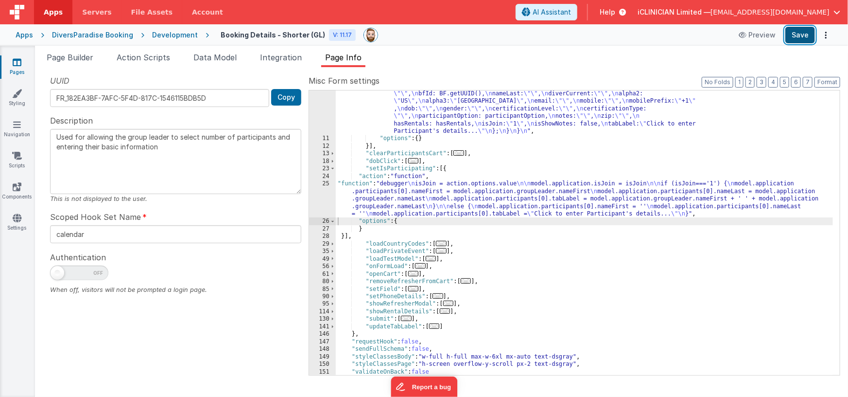
click at [811, 35] on button "Save" at bounding box center [800, 35] width 30 height 17
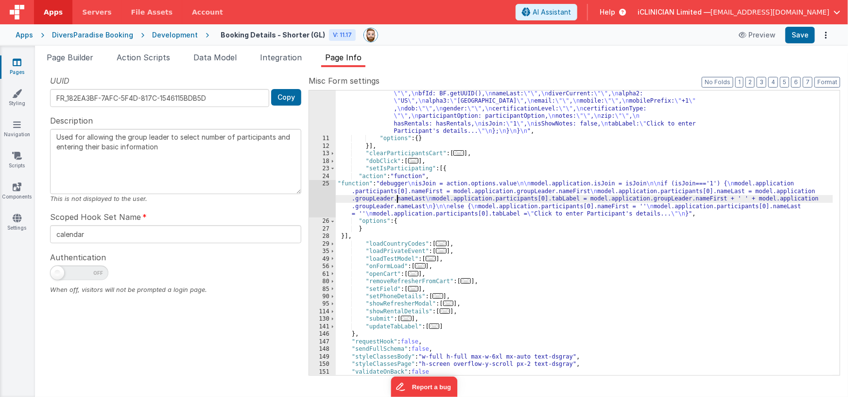
click at [399, 199] on div ""function" : "debugger \n // Retrieve the target count of participants from the…" at bounding box center [585, 194] width 498 height 465
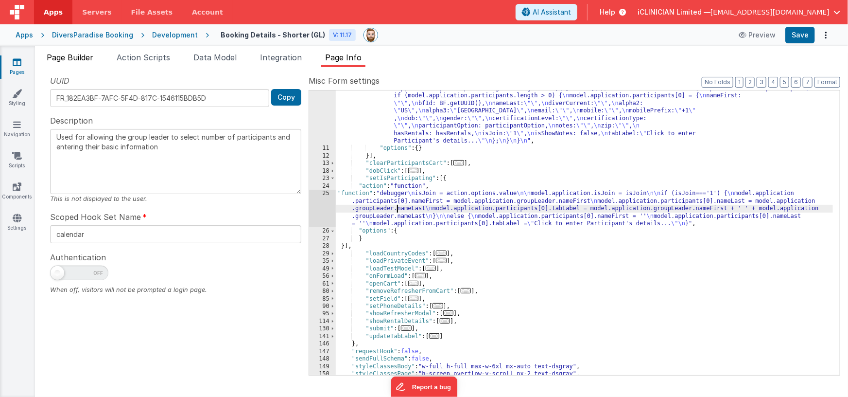
click at [79, 58] on span "Page Builder" at bounding box center [70, 57] width 47 height 10
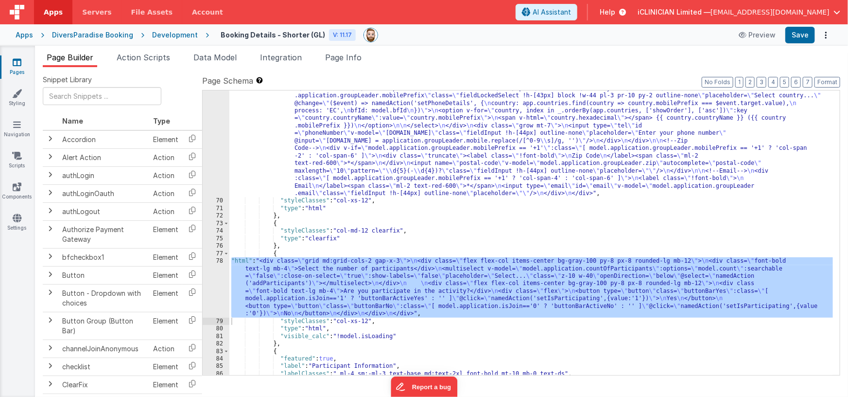
click at [350, 279] on div ""html" : "<div class= \" grid grid-cols-1 md:grid-cols-12 gap-x-2 md:gap-x-8 \"…" at bounding box center [531, 280] width 604 height 420
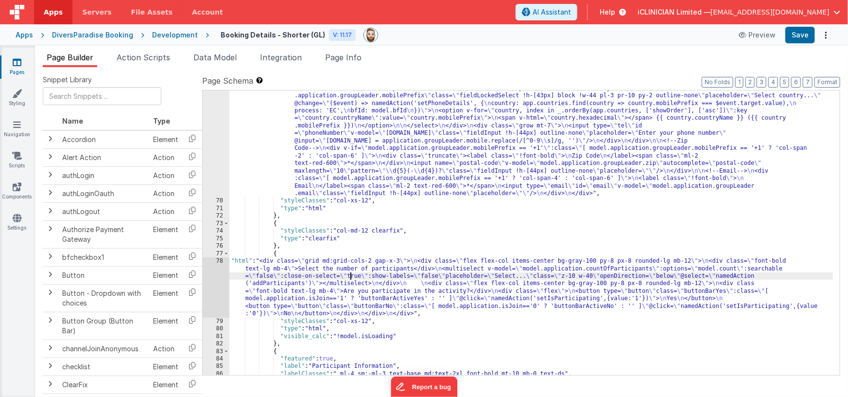
scroll to position [555, 0]
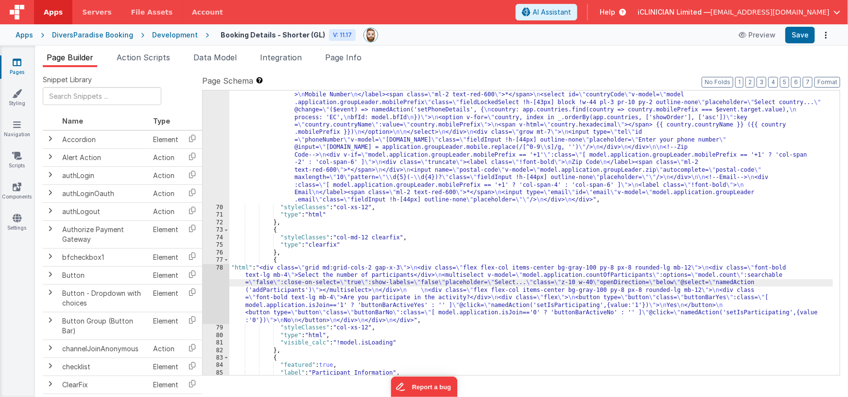
click at [403, 267] on div ""html" : "<div class= \" grid grid-cols-1 md:grid-cols-12 gap-x-2 md:gap-x-8 \"…" at bounding box center [531, 286] width 604 height 420
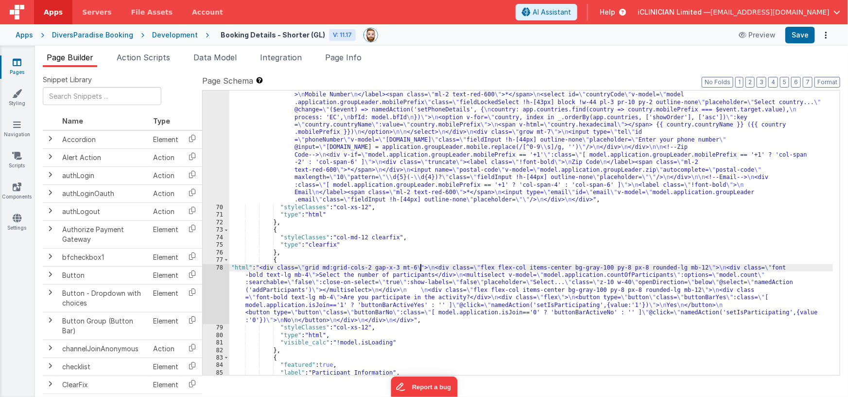
drag, startPoint x: 425, startPoint y: 296, endPoint x: 268, endPoint y: 298, distance: 157.0
click at [424, 296] on div ""html" : "<div class= \" grid grid-cols-1 md:grid-cols-12 gap-x-2 md:gap-x-8 \"…" at bounding box center [531, 286] width 604 height 420
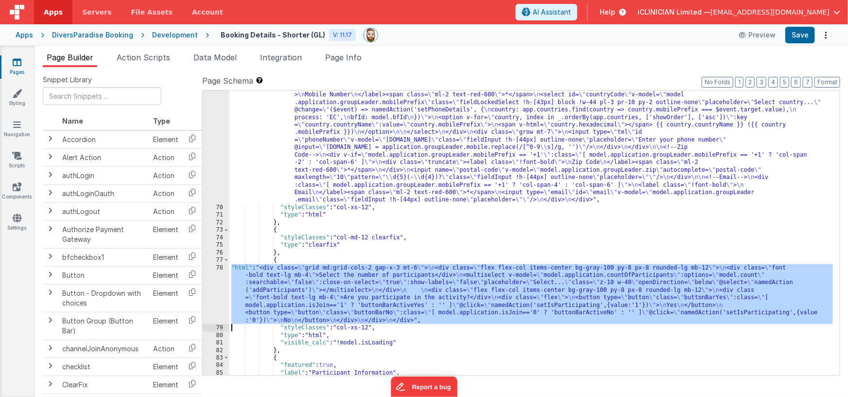
click at [219, 284] on div "78" at bounding box center [216, 294] width 27 height 60
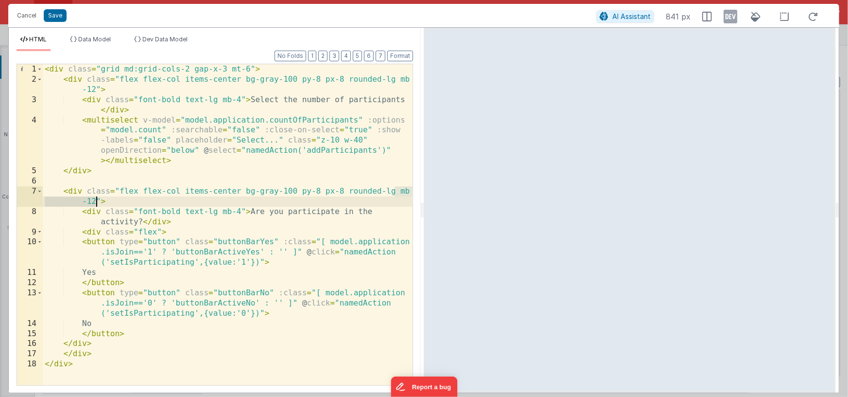
drag, startPoint x: 394, startPoint y: 191, endPoint x: 96, endPoint y: 201, distance: 298.1
click at [96, 201] on div "< div class = "grid md:grid-cols-2 gap-x-3 mt-6" > < div class = "flex flex-col…" at bounding box center [228, 234] width 370 height 341
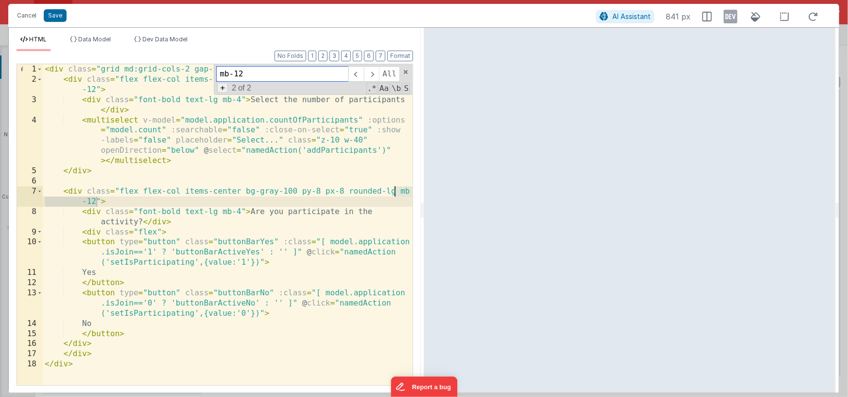
click at [220, 88] on span "+" at bounding box center [222, 88] width 11 height 10
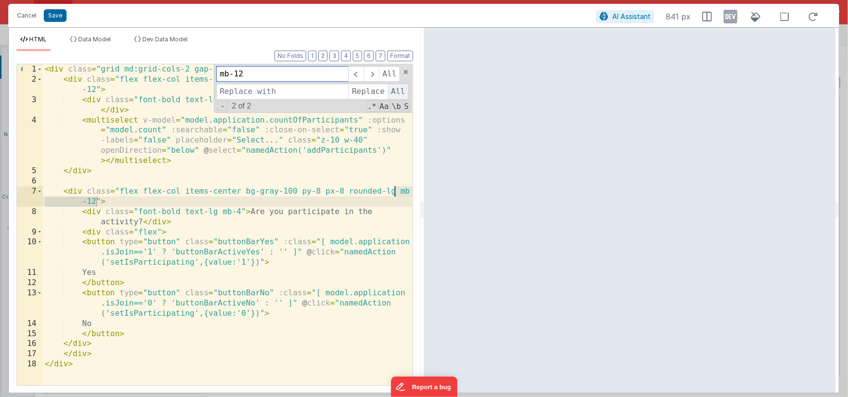
click at [395, 93] on span "All" at bounding box center [398, 92] width 21 height 16
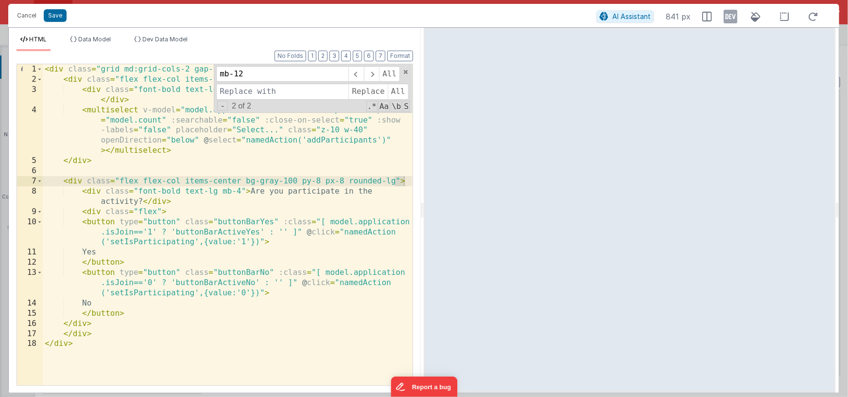
click at [326, 162] on div "< div class = "grid md:grid-cols-2 gap-x-3 mt-6" > < div class = "flex flex-col…" at bounding box center [228, 234] width 370 height 341
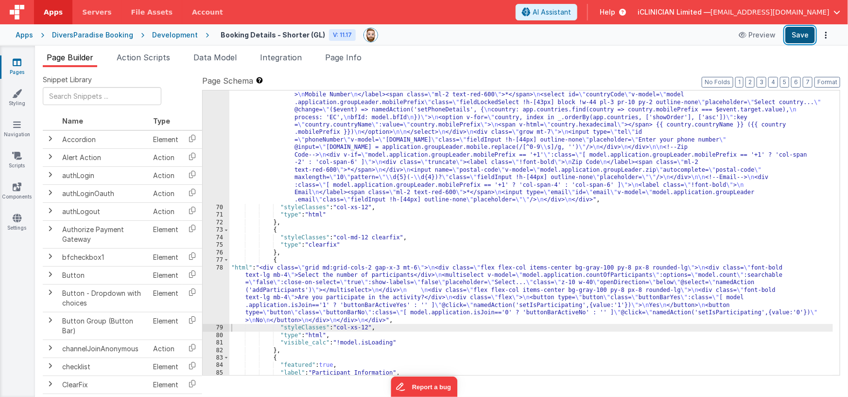
click at [808, 32] on button "Save" at bounding box center [800, 35] width 30 height 17
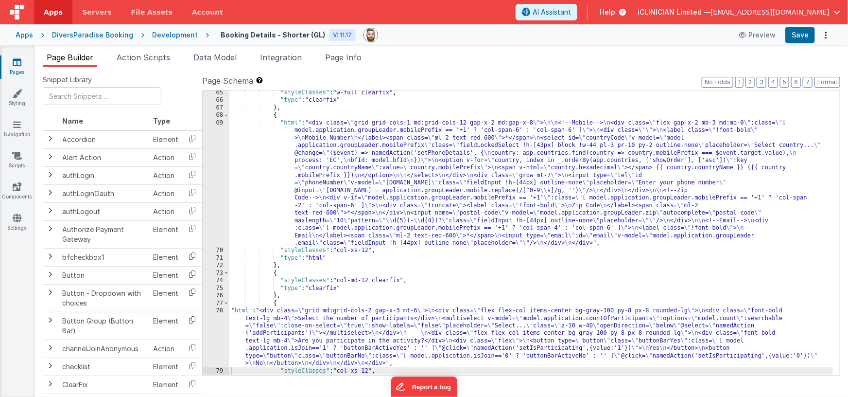
scroll to position [505, 0]
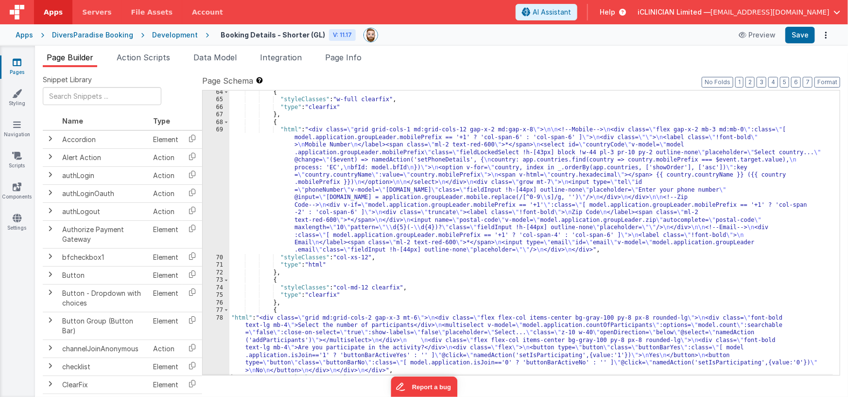
click at [416, 192] on div "{ "styleClasses" : "w-full clearfix" , "type" : "clearfix" } , { "html" : "<div…" at bounding box center [531, 238] width 604 height 300
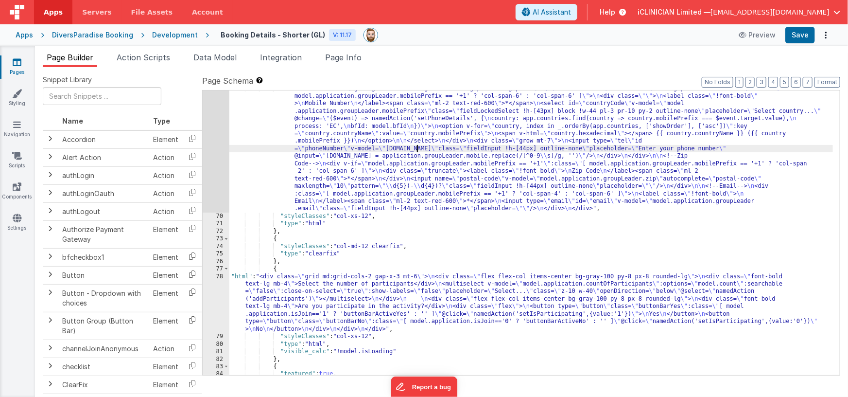
scroll to position [582, 0]
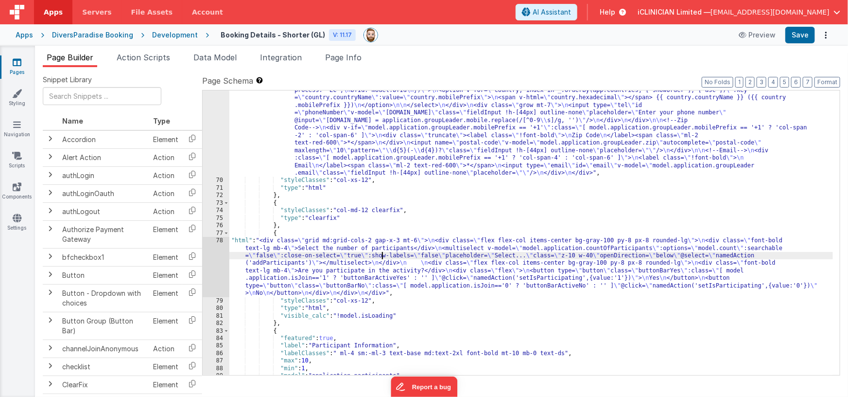
click at [384, 255] on div ""html" : "<div class= \" grid grid-cols-1 md:grid-cols-12 gap-x-2 md:gap-x-8 \"…" at bounding box center [531, 259] width 604 height 420
click at [211, 262] on div "78" at bounding box center [216, 267] width 27 height 60
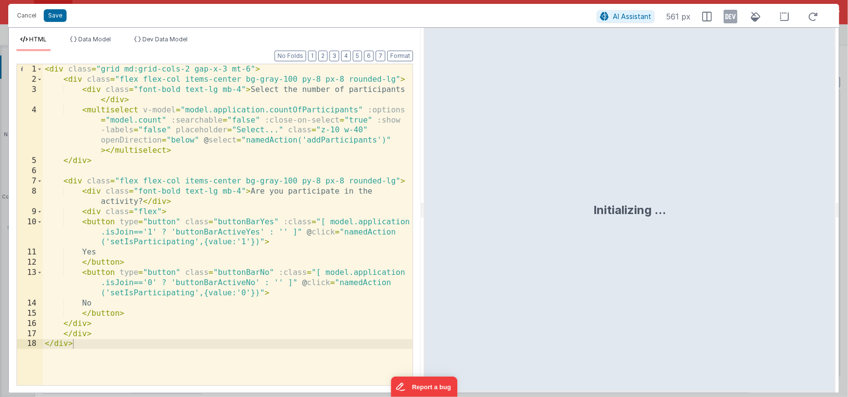
click at [256, 192] on div "< div class = "grid md:grid-cols-2 gap-x-3 mt-6" > < div class = "flex flex-col…" at bounding box center [228, 234] width 370 height 341
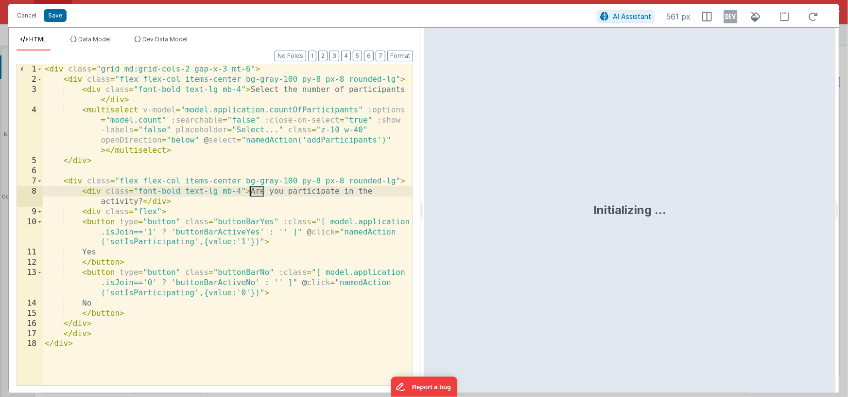
click at [256, 192] on div "< div class = "grid md:grid-cols-2 gap-x-3 mt-6" > < div class = "flex flex-col…" at bounding box center [228, 234] width 370 height 341
click at [332, 192] on div "< div class = "grid md:grid-cols-2 gap-x-3 mt-6" > < div class = "flex flex-col…" at bounding box center [228, 234] width 370 height 341
click at [264, 193] on div "< div class = "grid md:grid-cols-2 gap-x-3 mt-6" > < div class = "flex flex-col…" at bounding box center [228, 234] width 370 height 341
click at [242, 190] on div "< div class = "grid md:grid-cols-2 gap-x-3 mt-6" > < div class = "flex flex-col…" at bounding box center [228, 234] width 370 height 341
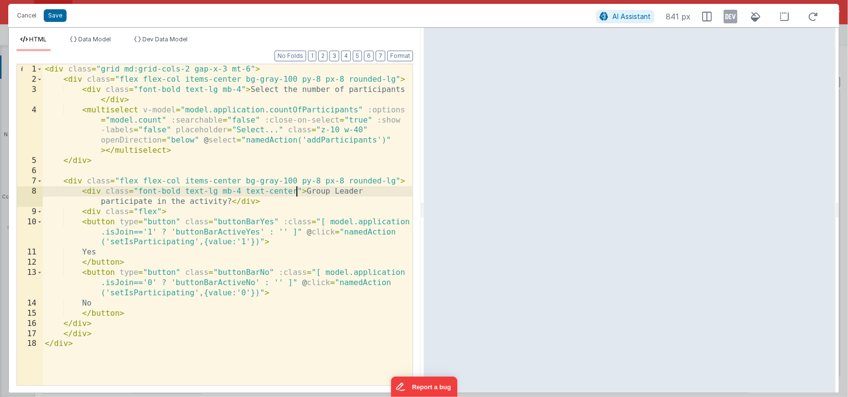
click at [142, 204] on div "< div class = "grid md:grid-cols-2 gap-x-3 mt-6" > < div class = "flex flex-col…" at bounding box center [228, 234] width 370 height 341
click at [140, 204] on div "< div class = "grid md:grid-cols-2 gap-x-3 mt-6" > < div class = "flex flex-col…" at bounding box center [228, 234] width 370 height 341
click at [381, 192] on div "< div class = "grid md:grid-cols-2 gap-x-3 mt-6" > < div class = "flex flex-col…" at bounding box center [228, 234] width 370 height 341
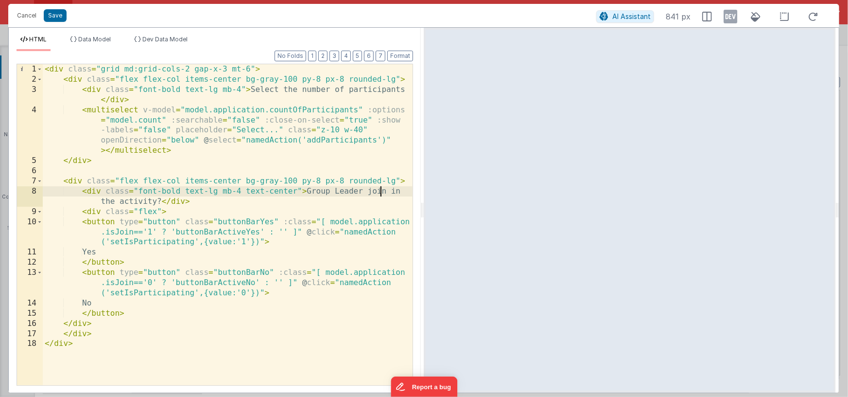
click at [381, 192] on div "< div class = "grid md:grid-cols-2 gap-x-3 mt-6" > < div class = "flex flex-col…" at bounding box center [228, 234] width 370 height 341
click at [308, 192] on div "< div class = "grid md:grid-cols-2 gap-x-3 mt-6" > < div class = "flex flex-col…" at bounding box center [228, 234] width 370 height 341
click at [386, 193] on div "< div class = "grid md:grid-cols-2 gap-x-3 mt-6" > < div class = "flex flex-col…" at bounding box center [228, 234] width 370 height 341
click at [319, 191] on div "< div class = "grid md:grid-cols-2 gap-x-3 mt-6" > < div class = "flex flex-col…" at bounding box center [228, 234] width 370 height 341
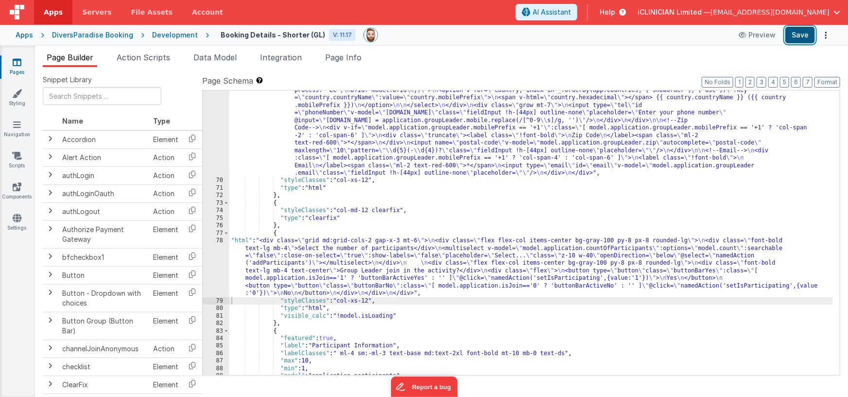
click at [796, 34] on button "Save" at bounding box center [800, 35] width 30 height 17
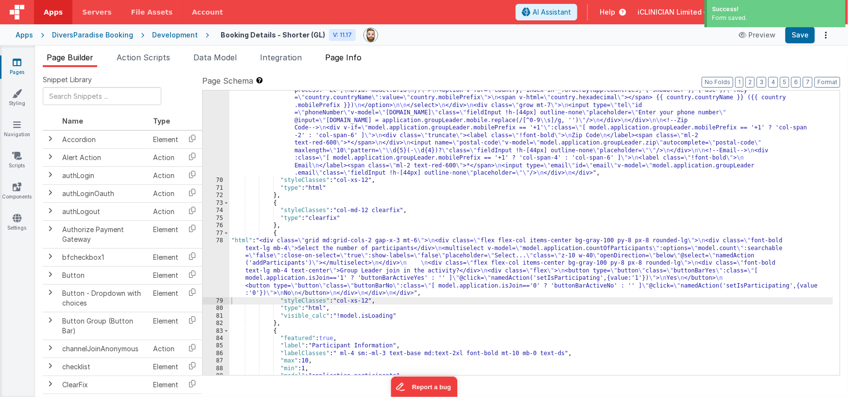
click at [351, 59] on span "Page Info" at bounding box center [343, 57] width 36 height 10
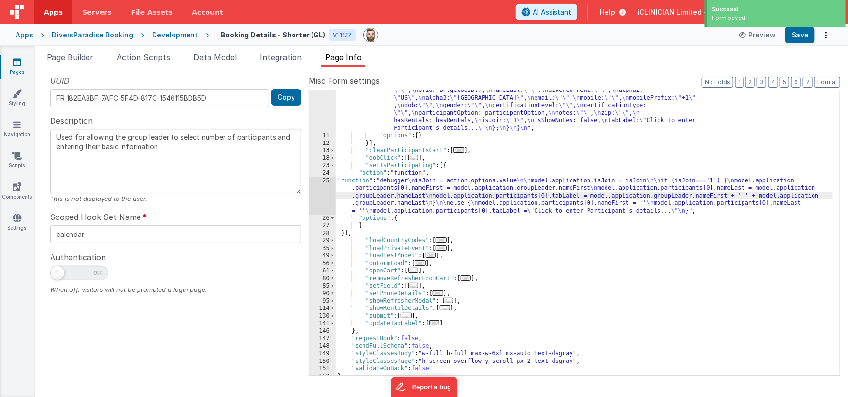
scroll to position [203, 0]
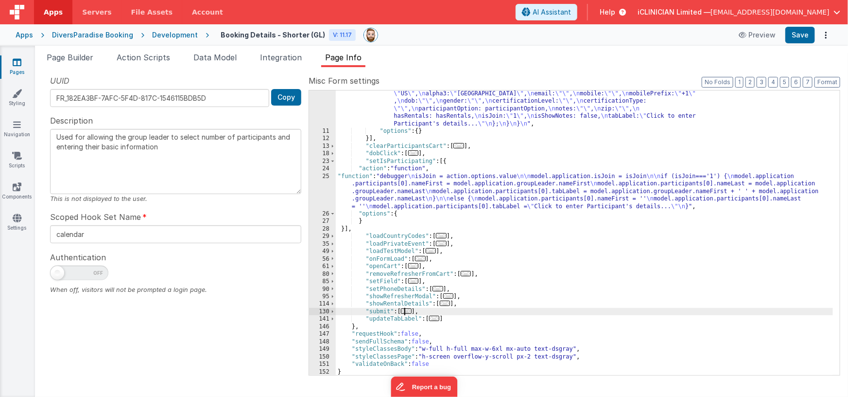
click at [412, 310] on span "..." at bounding box center [406, 310] width 11 height 5
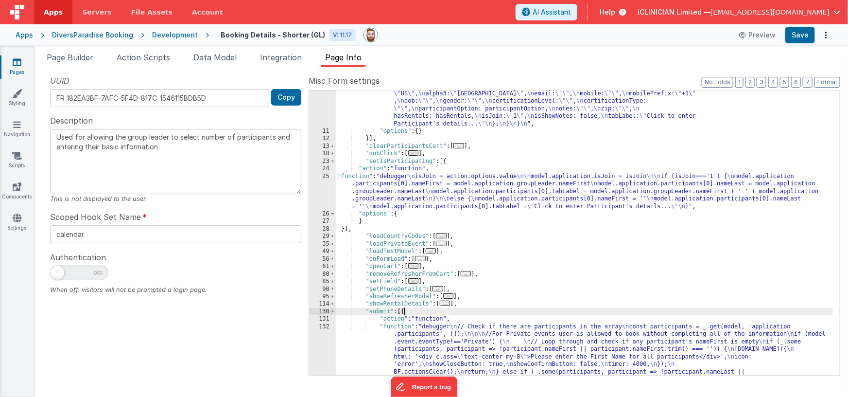
scroll to position [309, 0]
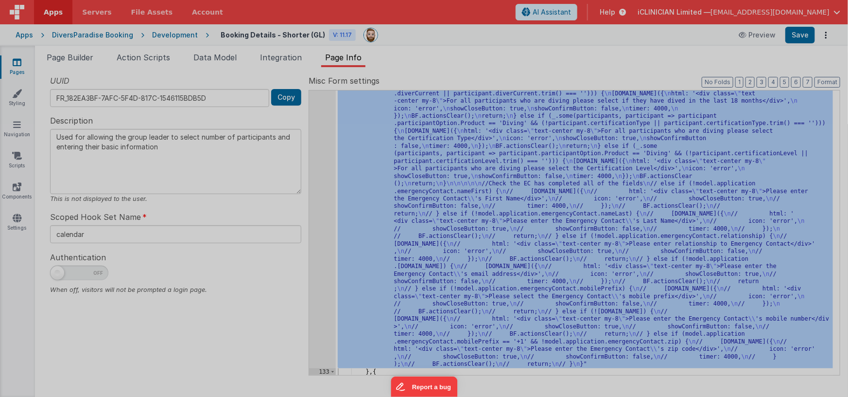
scroll to position [736, 0]
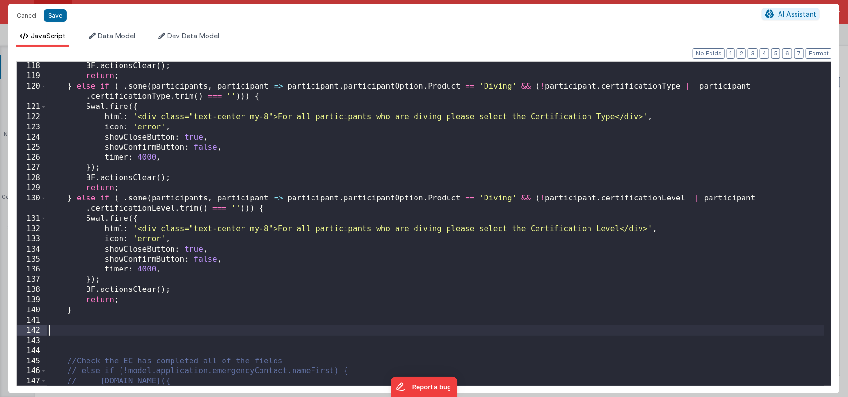
click at [81, 330] on div "BF . actionsClear ( ) ; return ; } else if ( _ . some ( participants , particip…" at bounding box center [436, 233] width 778 height 344
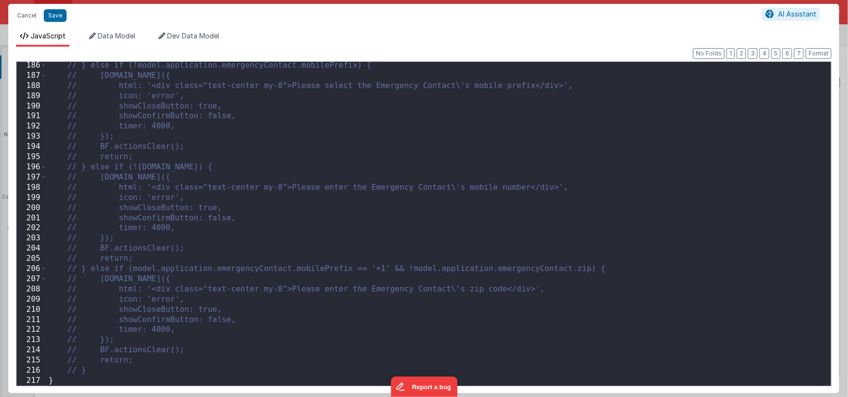
scroll to position [1914, 0]
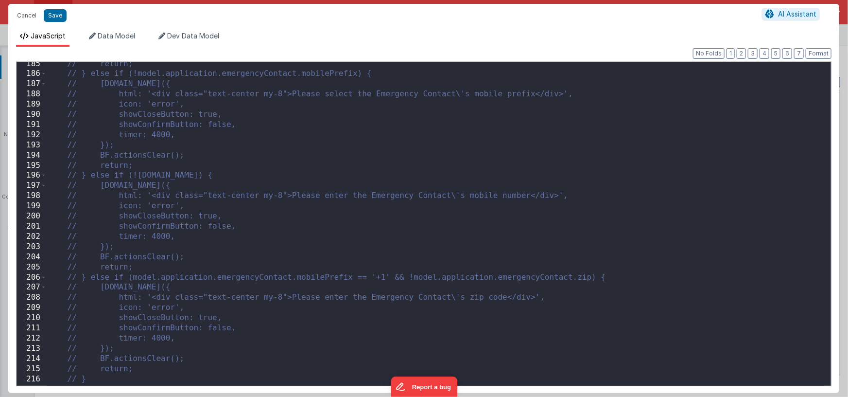
click at [130, 376] on div "// return; // } else if (!model.application.emergencyContact.mobilePrefix) { //…" at bounding box center [436, 231] width 778 height 344
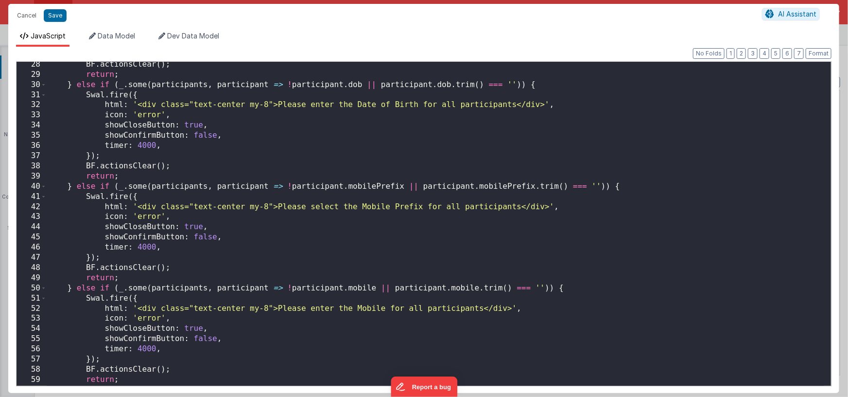
scroll to position [0, 0]
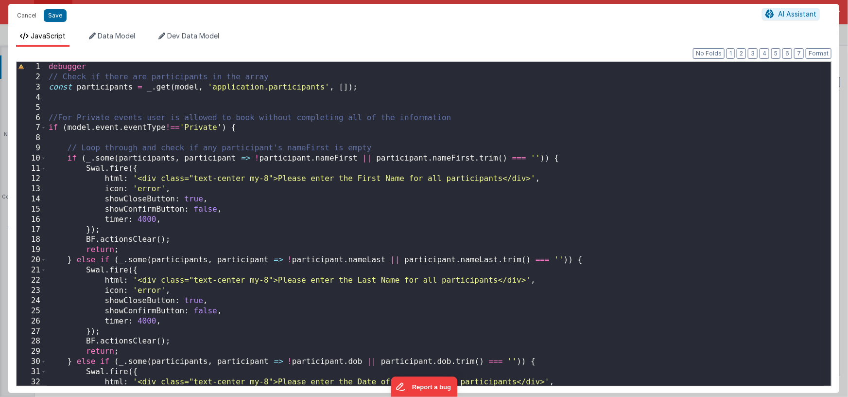
click at [265, 129] on div "debugger // Check if there are participants in the array const participants = _…" at bounding box center [436, 234] width 778 height 344
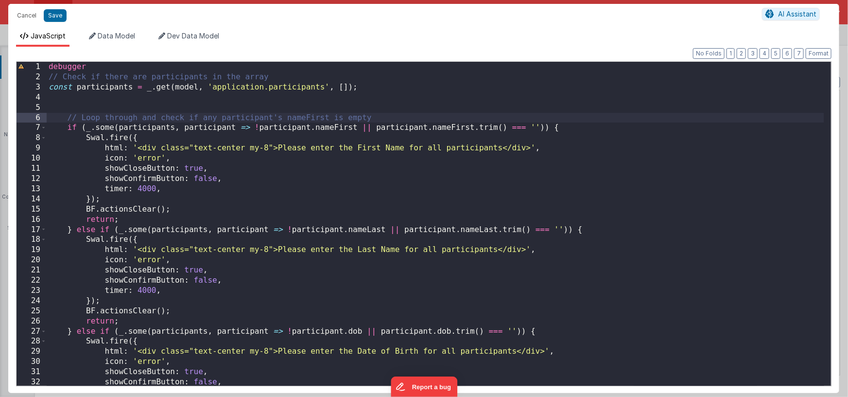
scroll to position [1129, 0]
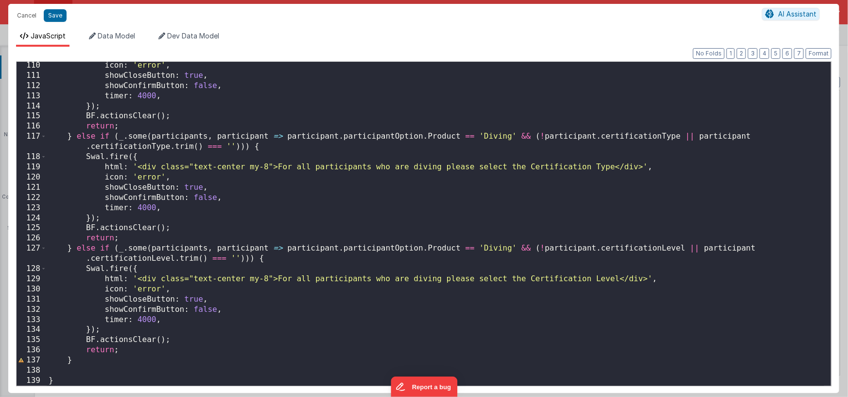
click at [66, 381] on div "icon : 'error' , showCloseButton : true , showConfirmButton : false , timer : 4…" at bounding box center [436, 232] width 778 height 344
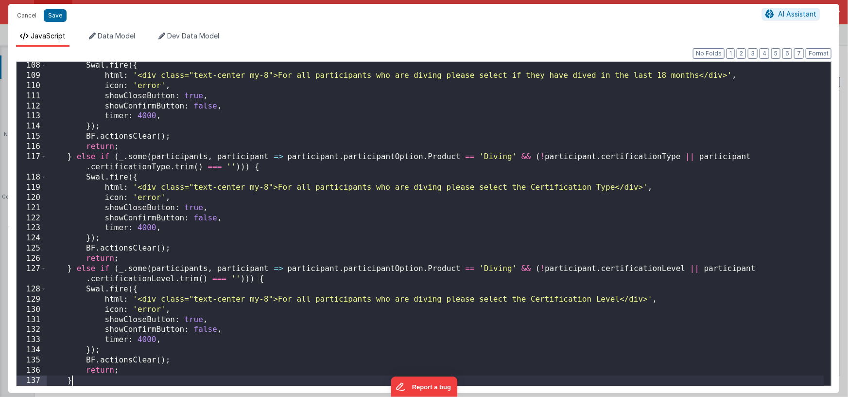
scroll to position [1109, 0]
click at [820, 52] on button "Format" at bounding box center [819, 53] width 26 height 11
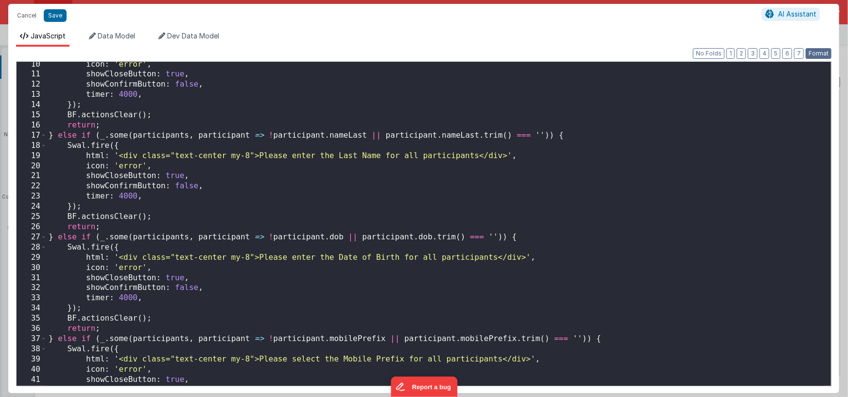
scroll to position [153, 0]
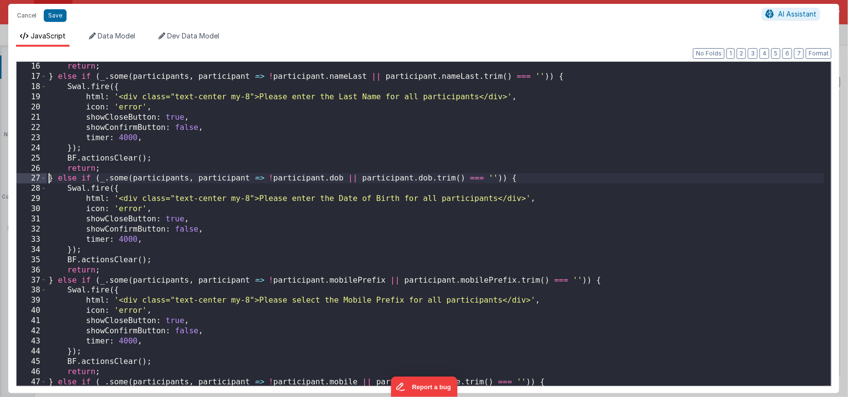
click at [47, 178] on div "return ; } else if ( _ . some ( participants , participant => ! participant . n…" at bounding box center [436, 233] width 778 height 344
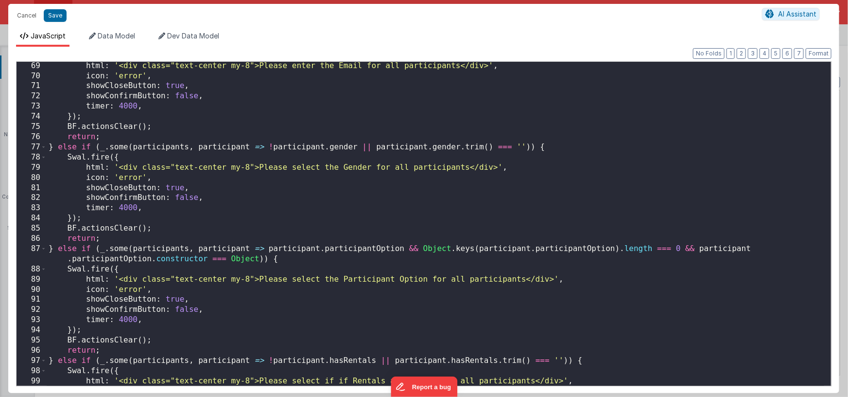
scroll to position [692, 0]
click at [104, 239] on div "html : '<div class="text-center my-8">Please enter the Email for all participan…" at bounding box center [436, 233] width 778 height 344
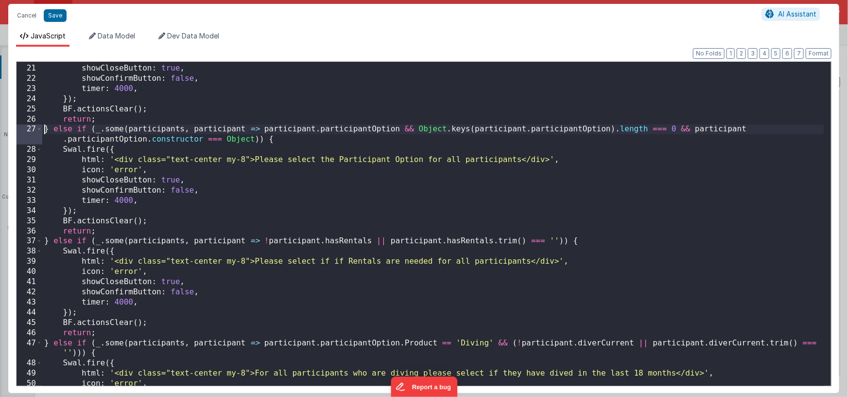
scroll to position [219, 0]
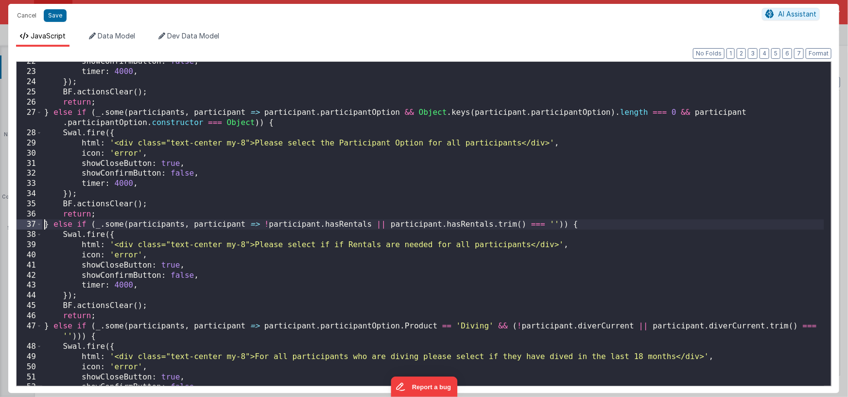
click at [45, 225] on div "showConfirmButton : false , timer : 4000 , }) ; BF . actionsClear ( ) ; return …" at bounding box center [433, 228] width 782 height 344
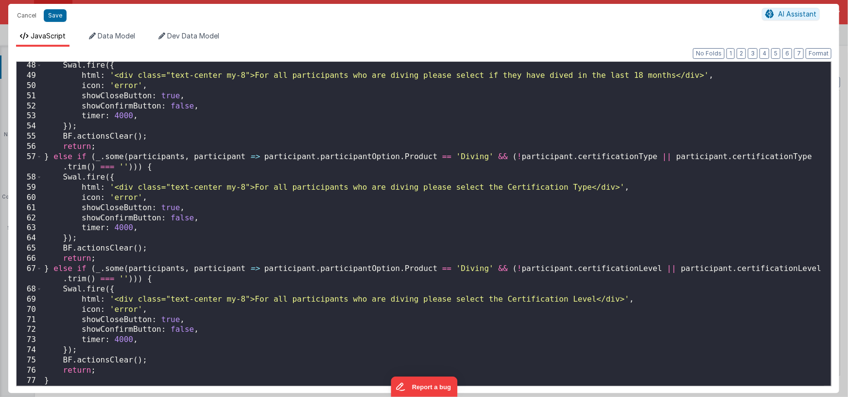
scroll to position [499, 0]
click at [68, 377] on div "Swal . fire ({ html : '<div class="text-center my-8">For all participants who a…" at bounding box center [433, 232] width 782 height 344
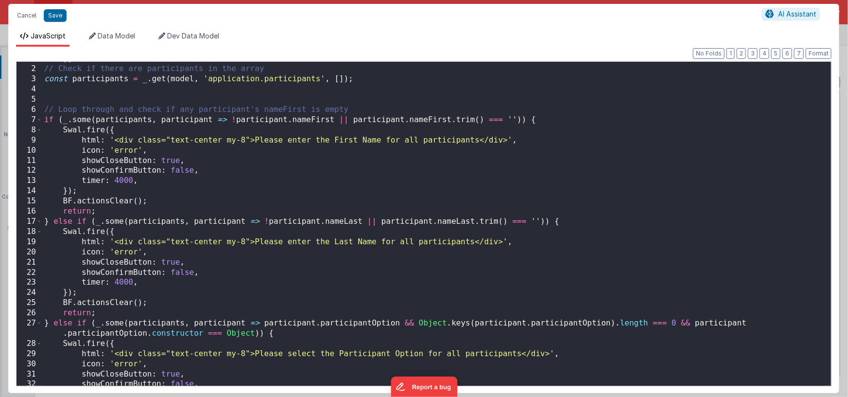
scroll to position [0, 0]
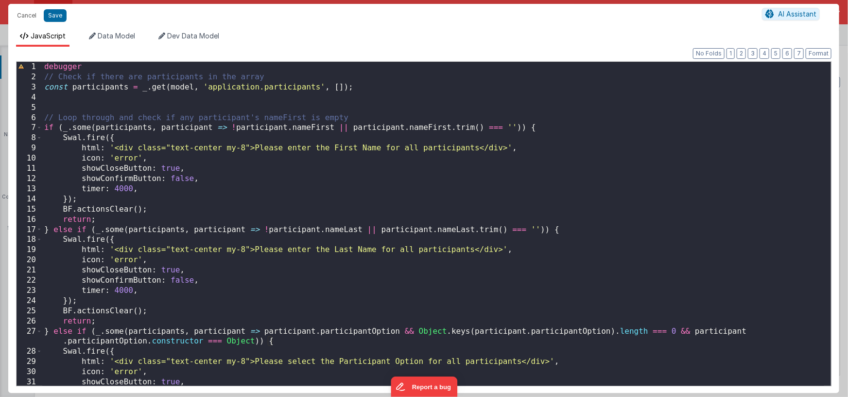
click at [673, 98] on div "debugger // Check if there are participants in the array const participants = _…" at bounding box center [433, 234] width 782 height 344
type textarea "Used for allowing the group leader to select number of participants and enterin…"
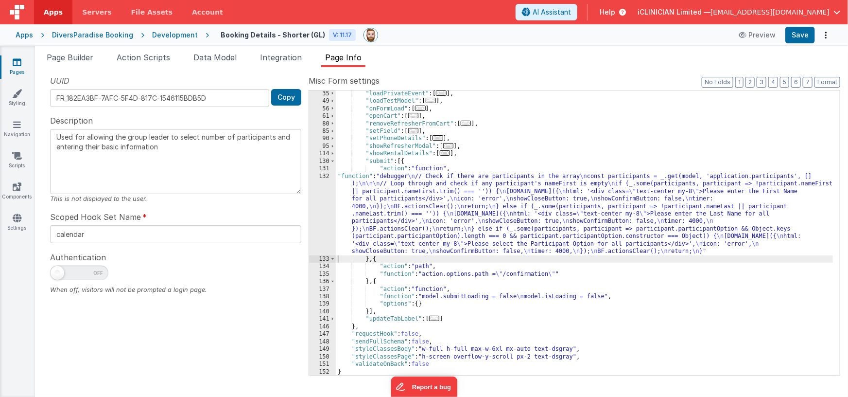
scroll to position [353, 0]
click at [800, 35] on button "Save" at bounding box center [800, 35] width 30 height 17
click at [18, 130] on link "Navigation" at bounding box center [17, 129] width 35 height 19
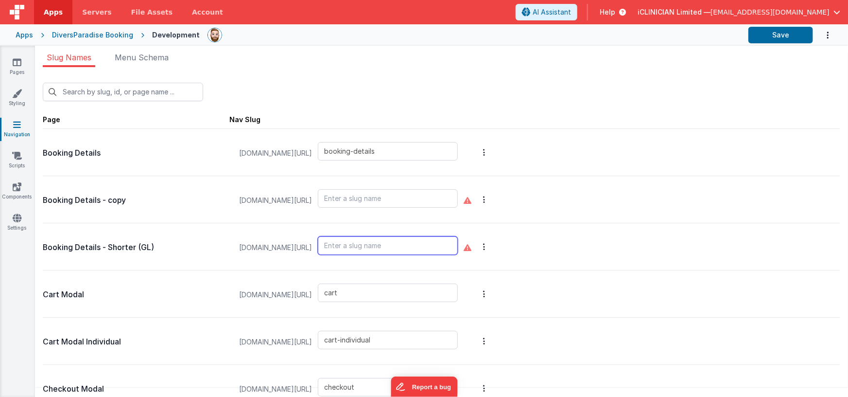
click at [394, 244] on input "text" at bounding box center [388, 245] width 140 height 18
type input "booking-detail-shorter"
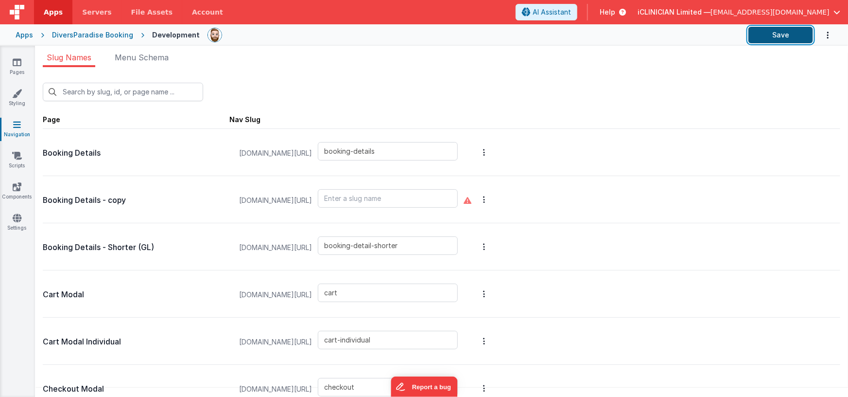
click at [770, 31] on button "Save" at bounding box center [781, 35] width 65 height 17
click at [16, 63] on icon at bounding box center [17, 62] width 9 height 10
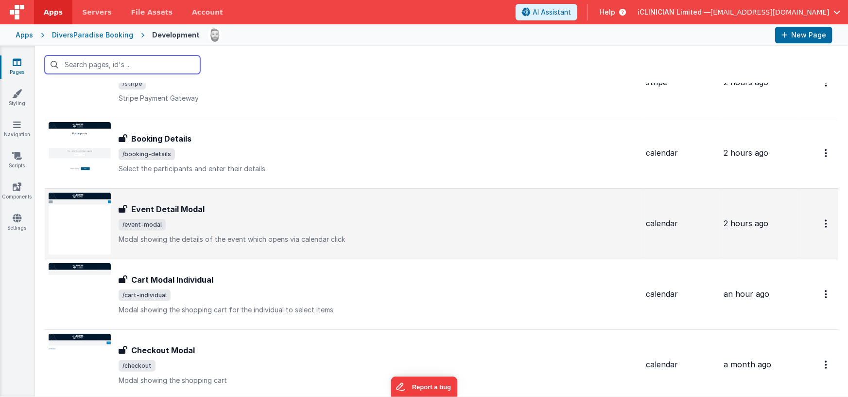
scroll to position [166, 0]
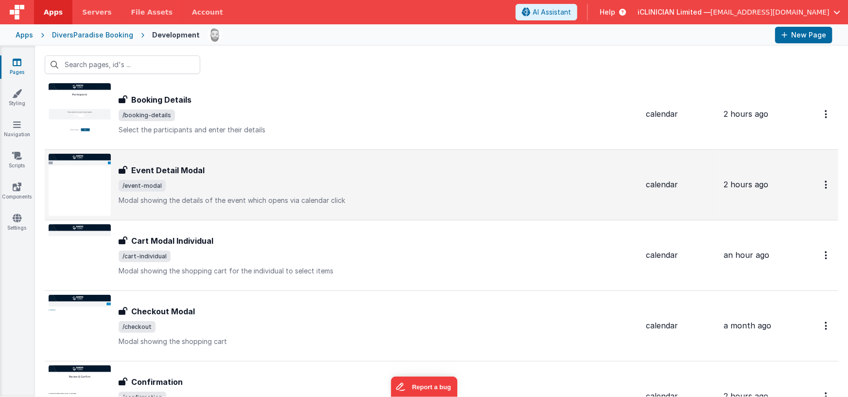
click at [222, 182] on span "/event-modal" at bounding box center [379, 186] width 520 height 12
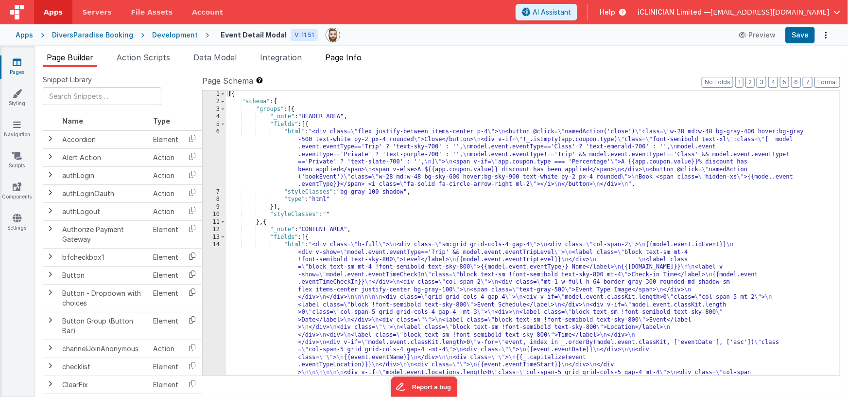
click at [354, 58] on span "Page Info" at bounding box center [343, 57] width 36 height 10
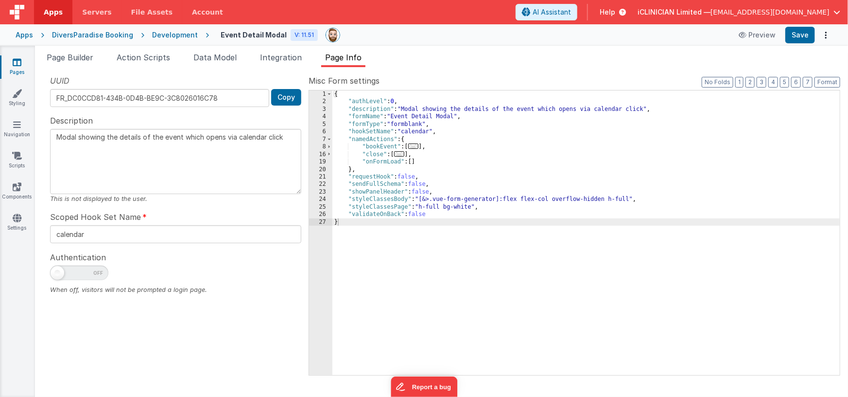
click at [416, 147] on span "..." at bounding box center [413, 145] width 11 height 5
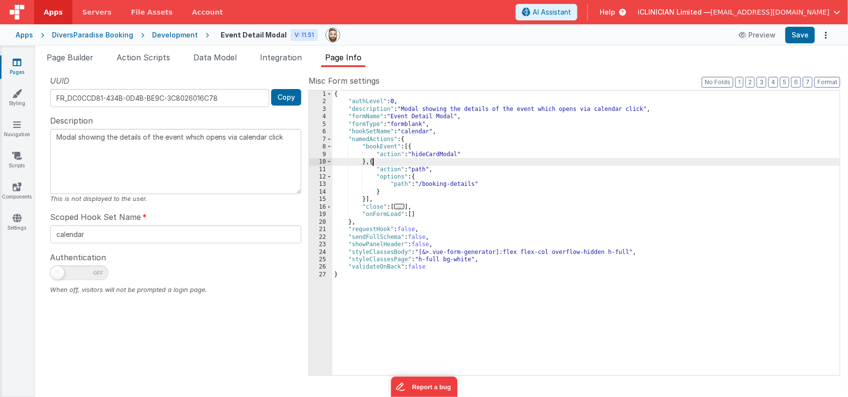
click at [374, 162] on div "{ "authLevel" : 0 , "description" : "Modal showing the details of the event whi…" at bounding box center [586, 240] width 508 height 300
click at [78, 57] on span "Page Builder" at bounding box center [70, 57] width 47 height 10
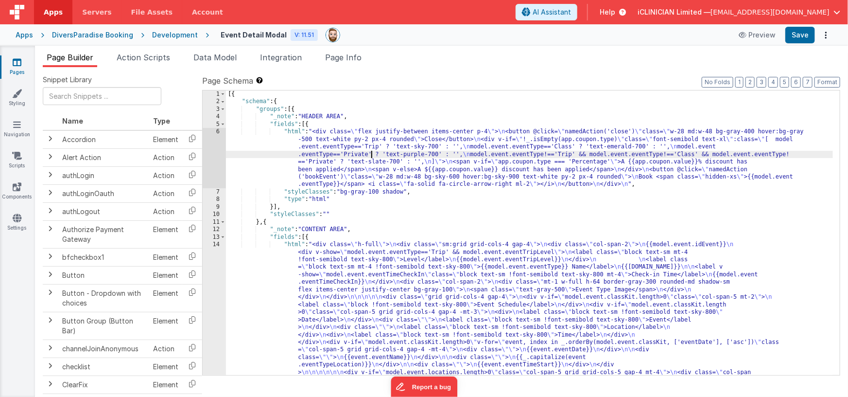
click at [371, 154] on div "[{ "schema" : { "groups" : [{ "_note" : "HEADER AREA" , "fields" : [{ "html" : …" at bounding box center [530, 341] width 608 height 503
click at [213, 157] on div "6" at bounding box center [214, 158] width 23 height 60
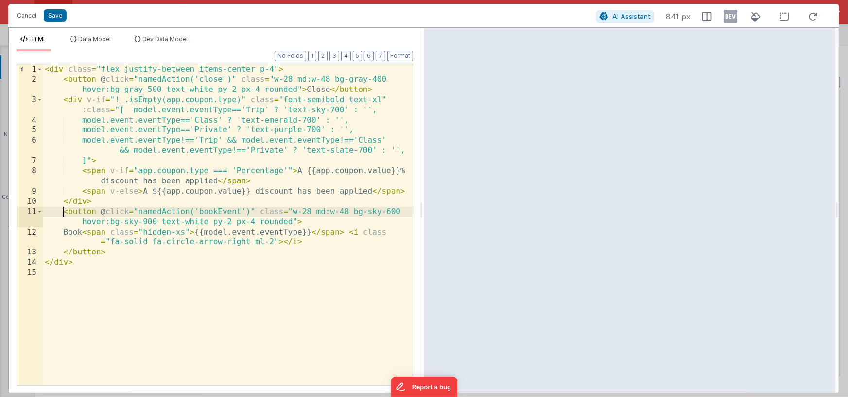
click at [63, 211] on div "< div class = "flex justify-between items-center p-4" > < button @ click = "nam…" at bounding box center [228, 234] width 370 height 341
click at [107, 253] on div "< div class = "flex justify-between items-center p-4" > < button @ click = "nam…" at bounding box center [228, 234] width 370 height 341
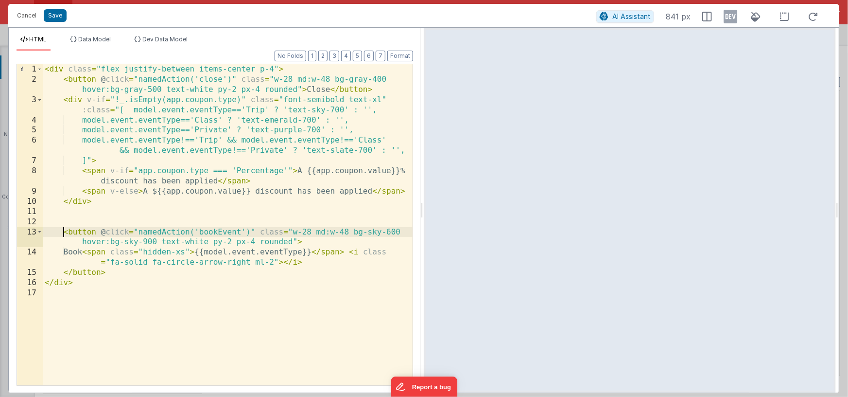
paste textarea
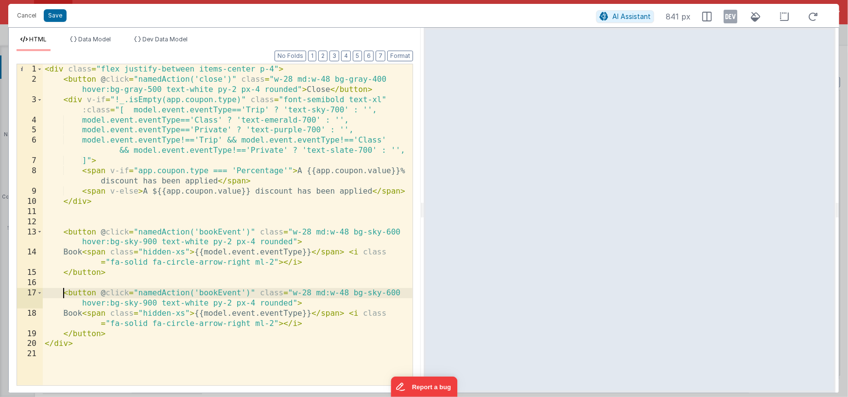
click at [97, 232] on div "< div class = "flex justify-between items-center p-4" > < button @ click = "nam…" at bounding box center [228, 234] width 370 height 341
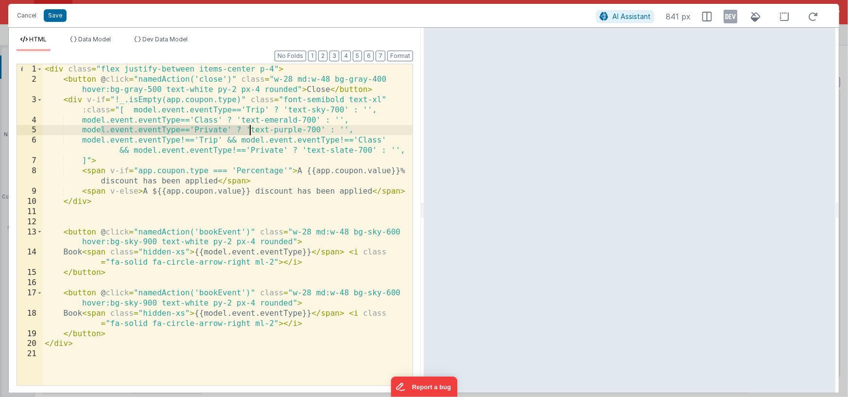
drag, startPoint x: 102, startPoint y: 130, endPoint x: 248, endPoint y: 128, distance: 146.3
click at [248, 128] on div "< div class = "flex justify-between items-center p-4" > < button @ click = "nam…" at bounding box center [228, 234] width 370 height 341
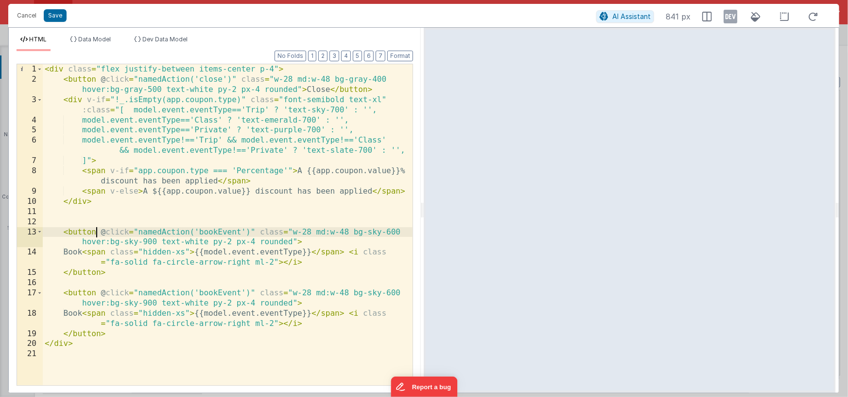
drag, startPoint x: 96, startPoint y: 233, endPoint x: 107, endPoint y: 248, distance: 18.1
click at [96, 233] on div "< div class = "flex justify-between items-center p-4" > < button @ click = "nam…" at bounding box center [228, 234] width 370 height 341
paste textarea
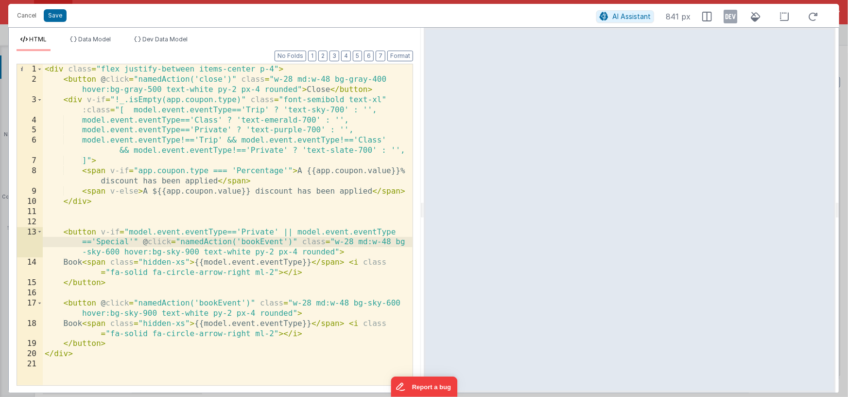
click at [96, 303] on div "< div class = "flex justify-between items-center p-4" > < button @ click = "nam…" at bounding box center [228, 234] width 370 height 341
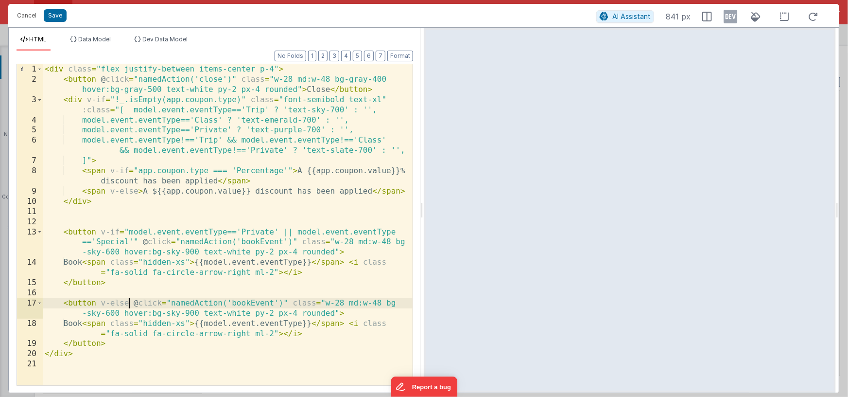
click at [283, 242] on div "< div class = "flex justify-between items-center p-4" > < button @ click = "nam…" at bounding box center [228, 234] width 370 height 341
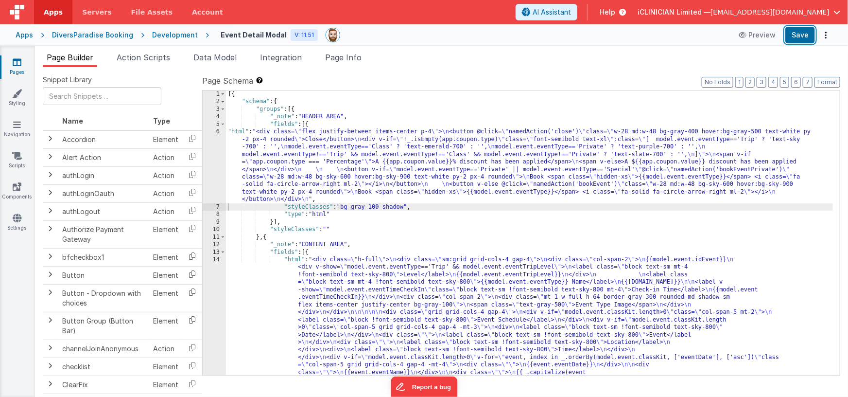
drag, startPoint x: 798, startPoint y: 35, endPoint x: 767, endPoint y: 44, distance: 32.8
click at [798, 35] on button "Save" at bounding box center [800, 35] width 30 height 17
click at [352, 56] on span "Page Info" at bounding box center [343, 57] width 36 height 10
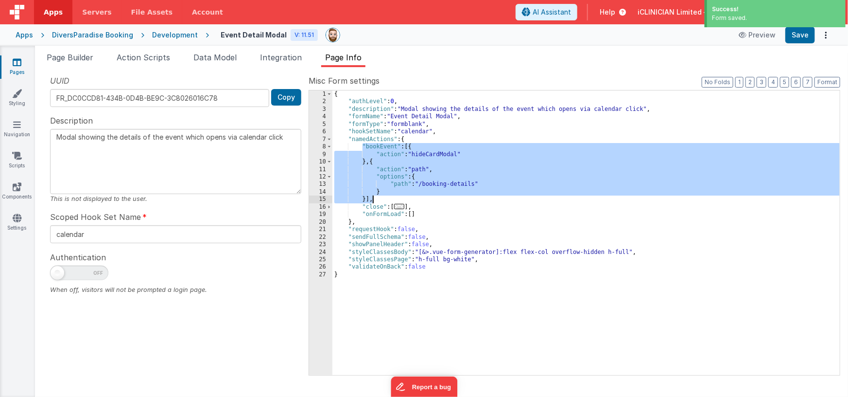
drag, startPoint x: 363, startPoint y: 146, endPoint x: 379, endPoint y: 198, distance: 54.9
click at [379, 198] on div "{ "authLevel" : 0 , "description" : "Modal showing the details of the event whi…" at bounding box center [586, 240] width 508 height 300
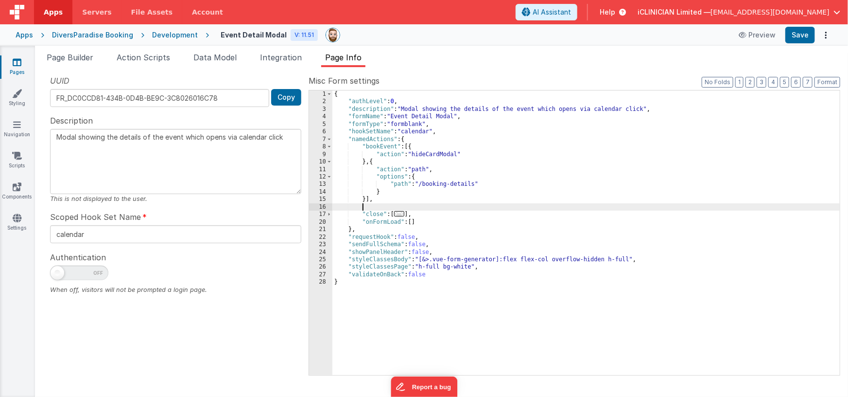
paste textarea
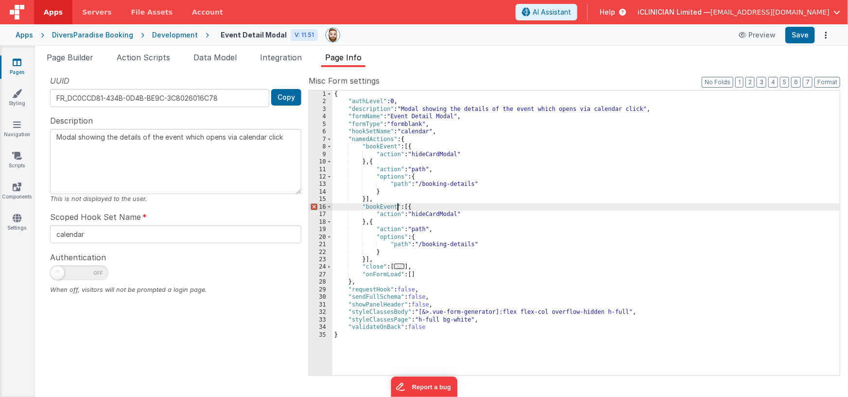
click at [399, 208] on div "{ "authLevel" : 0 , "description" : "Modal showing the details of the event whi…" at bounding box center [586, 240] width 508 height 300
click at [424, 213] on div "{ "authLevel" : 0 , "description" : "Modal showing the details of the event whi…" at bounding box center [586, 240] width 508 height 300
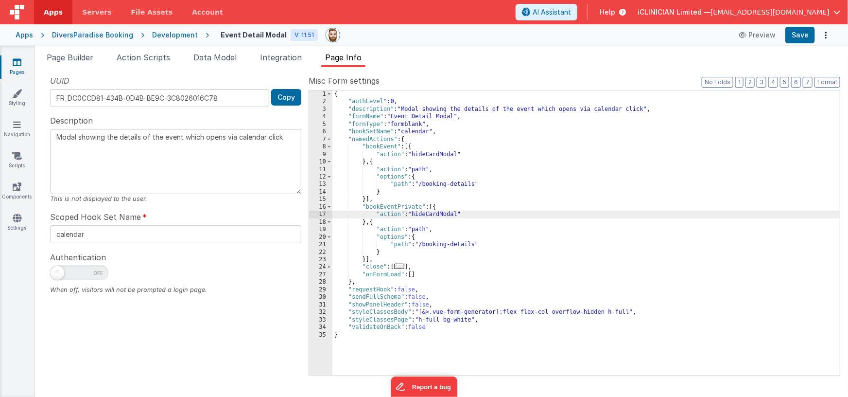
click at [436, 208] on div "{ "authLevel" : 0 , "description" : "Modal showing the details of the event whi…" at bounding box center [586, 240] width 508 height 300
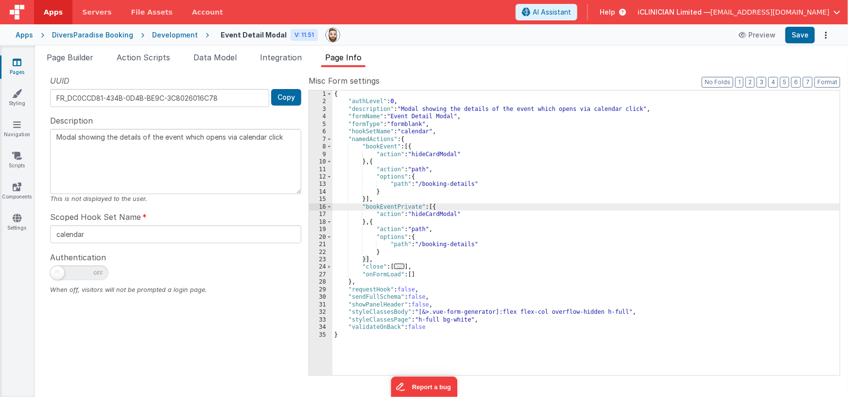
drag, startPoint x: 421, startPoint y: 208, endPoint x: 412, endPoint y: 209, distance: 8.8
click at [421, 208] on div "{ "authLevel" : 0 , "description" : "Modal showing the details of the event whi…" at bounding box center [586, 240] width 508 height 300
click at [398, 208] on div "{ "authLevel" : 0 , "description" : "Modal showing the details of the event whi…" at bounding box center [586, 240] width 508 height 300
click at [404, 206] on div "{ "authLevel" : 0 , "description" : "Modal showing the details of the event whi…" at bounding box center [586, 240] width 508 height 300
click at [404, 207] on div "{ "authLevel" : 0 , "description" : "Modal showing the details of the event whi…" at bounding box center [586, 240] width 508 height 300
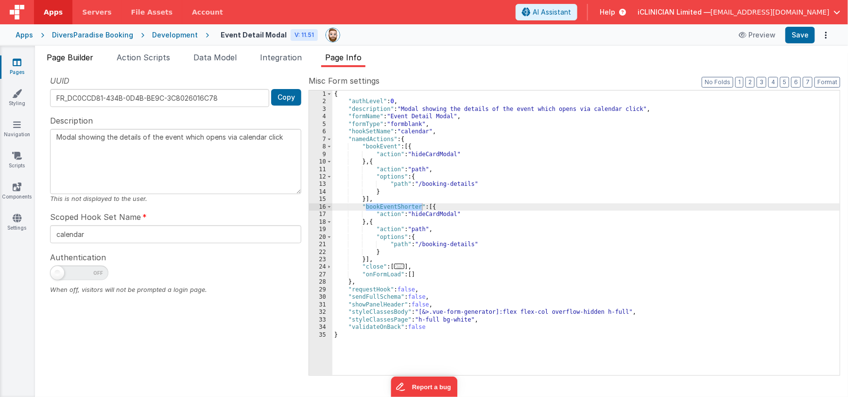
click at [73, 57] on span "Page Builder" at bounding box center [70, 57] width 47 height 10
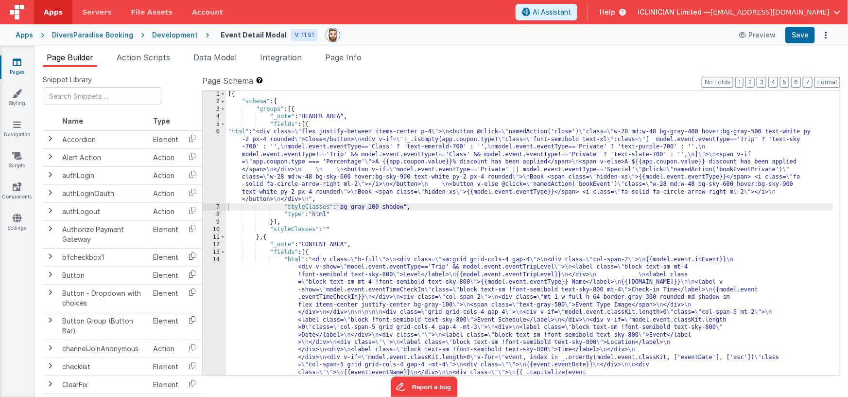
click at [774, 168] on div "[{ "schema" : { "groups" : [{ "_note" : "HEADER AREA" , "fields" : [{ "html" : …" at bounding box center [530, 341] width 608 height 503
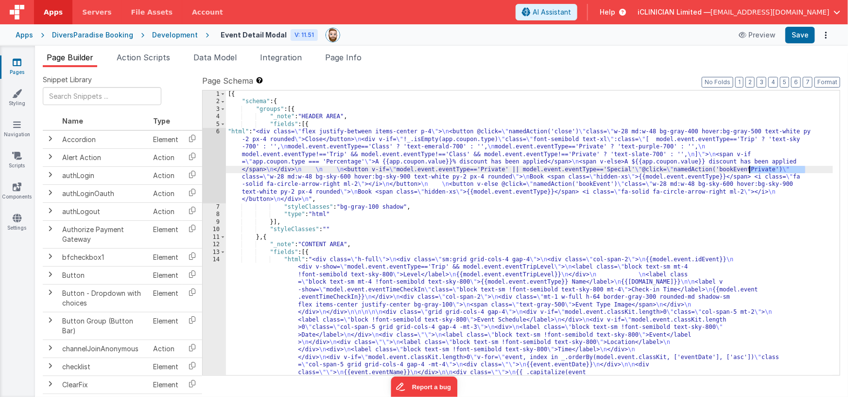
click at [774, 168] on div "[{ "schema" : { "groups" : [{ "_note" : "HEADER AREA" , "fields" : [{ "html" : …" at bounding box center [530, 341] width 608 height 503
drag, startPoint x: 357, startPoint y: 59, endPoint x: 357, endPoint y: 68, distance: 9.2
click at [357, 59] on span "Page Info" at bounding box center [343, 57] width 36 height 10
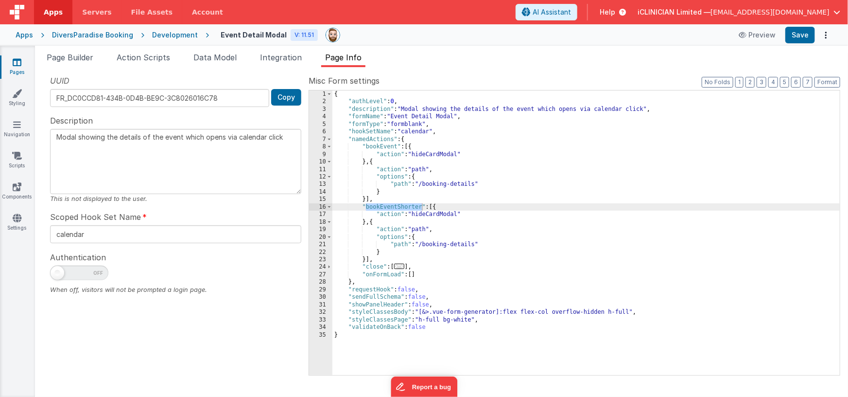
click at [374, 223] on div "{ "authLevel" : 0 , "description" : "Modal showing the details of the event whi…" at bounding box center [586, 240] width 508 height 300
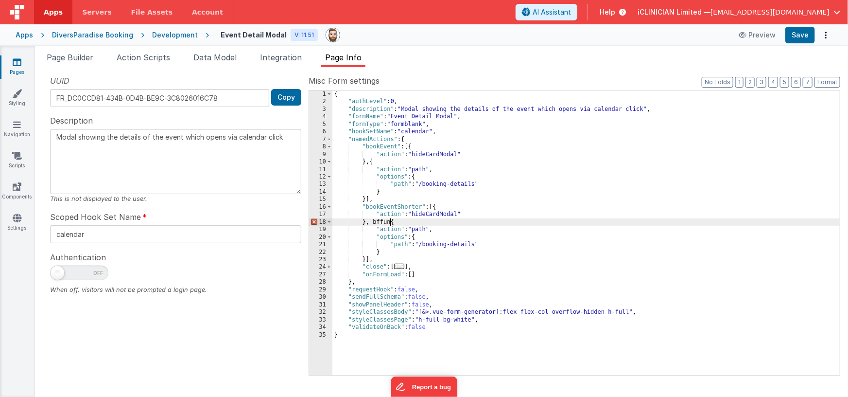
paste textarea
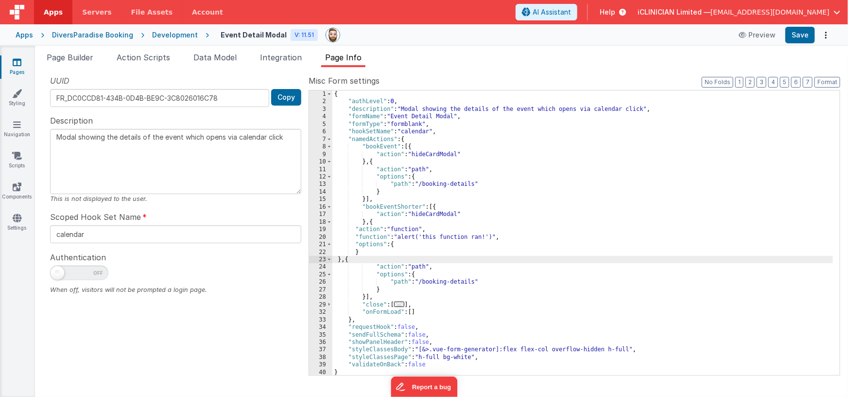
click at [417, 236] on div "{ "authLevel" : 0 , "description" : "Modal showing the details of the event whi…" at bounding box center [582, 240] width 501 height 300
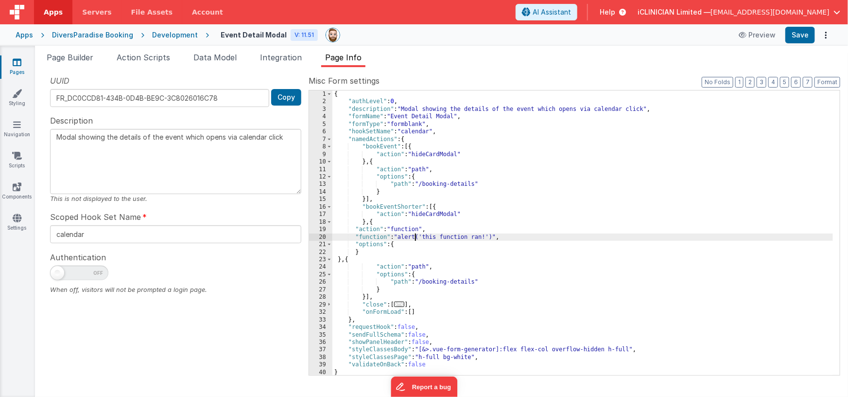
click at [315, 236] on div "20" at bounding box center [320, 236] width 23 height 7
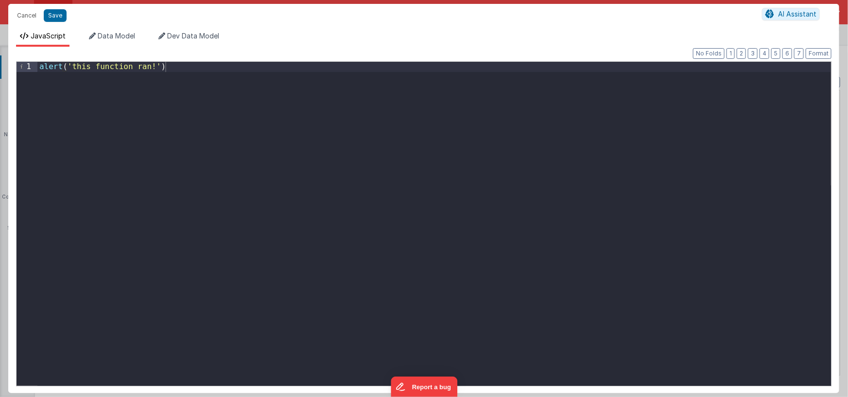
click at [305, 224] on div "alert ( 'this function ran!' )" at bounding box center [434, 234] width 794 height 344
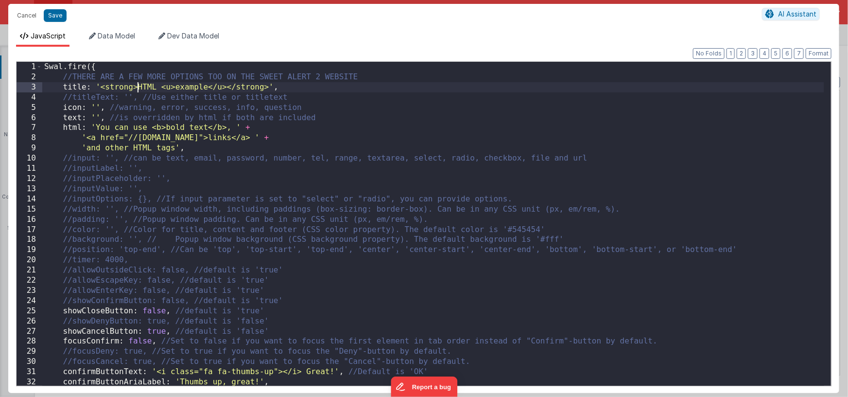
click at [139, 87] on div "Swal . fire ({ //THERE ARE A FEW MORE OPTIONS TOO ON THE SWEET ALERT 2 WEBSITE …" at bounding box center [433, 234] width 782 height 344
click at [227, 87] on div "Swal . fire ({ //THERE ARE A FEW MORE OPTIONS TOO ON THE SWEET ALERT 2 WEBSITE …" at bounding box center [433, 234] width 782 height 344
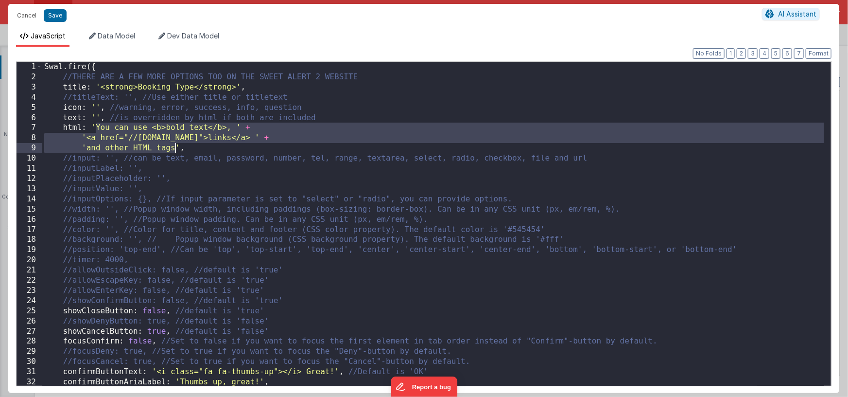
drag, startPoint x: 97, startPoint y: 127, endPoint x: 176, endPoint y: 145, distance: 81.2
click at [176, 145] on div "Swal . fire ({ //THERE ARE A FEW MORE OPTIONS TOO ON THE SWEET ALERT 2 WEBSITE …" at bounding box center [433, 234] width 782 height 344
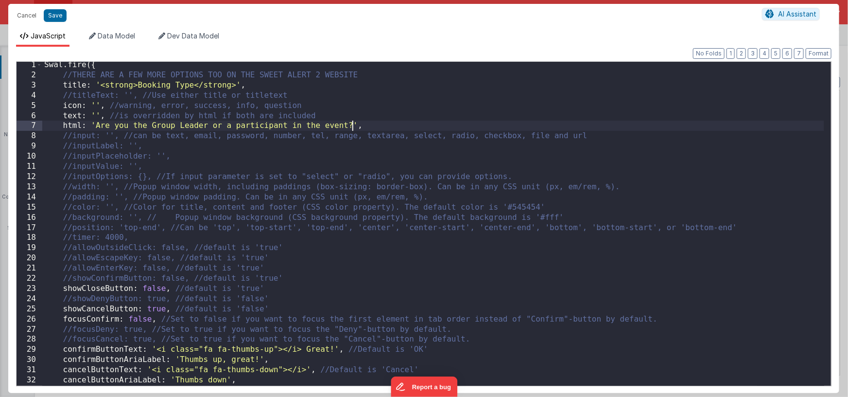
scroll to position [147, 0]
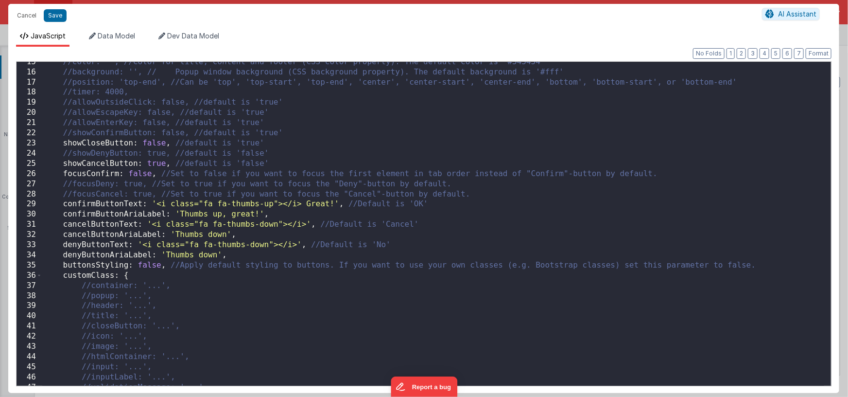
click at [157, 144] on div "//color: '', //Color for title, content and footer (CSS color property). The de…" at bounding box center [433, 229] width 782 height 344
click at [157, 205] on div "//color: '', //Color for title, content and footer (CSS color property). The de…" at bounding box center [433, 229] width 782 height 344
click at [332, 204] on div "//color: '', //Color for title, content and footer (CSS color property). The de…" at bounding box center [433, 229] width 782 height 344
click at [64, 214] on div "//color: '', //Color for title, content and footer (CSS color property). The de…" at bounding box center [433, 229] width 782 height 344
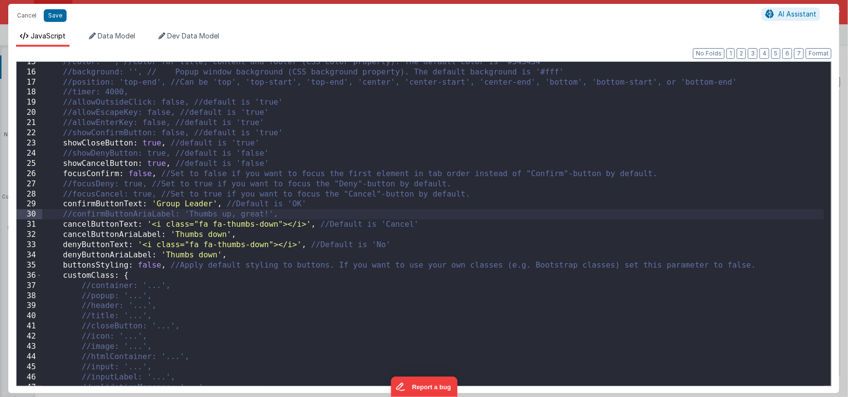
click at [153, 224] on div "//color: '', //Color for title, content and footer (CSS color property). The de…" at bounding box center [433, 229] width 782 height 344
click at [304, 225] on div "//color: '', //Color for title, content and footer (CSS color property). The de…" at bounding box center [433, 229] width 782 height 344
click at [64, 244] on div "//color: '', //Color for title, content and footer (CSS color property). The de…" at bounding box center [433, 229] width 782 height 344
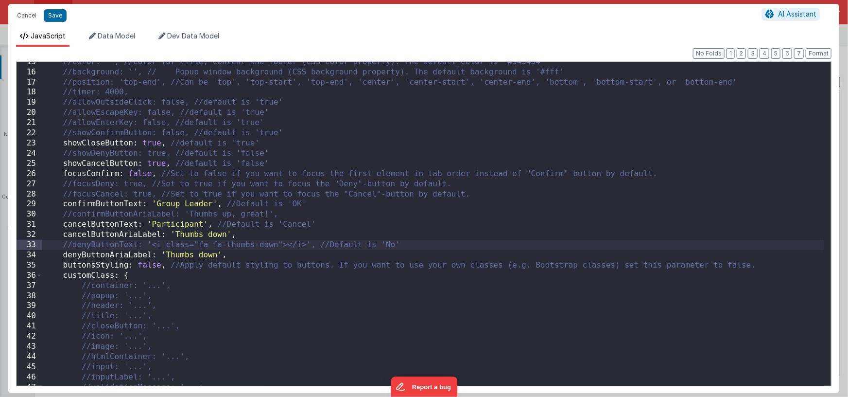
click at [63, 255] on div "//color: '', //Color for title, content and footer (CSS color property). The de…" at bounding box center [433, 229] width 782 height 344
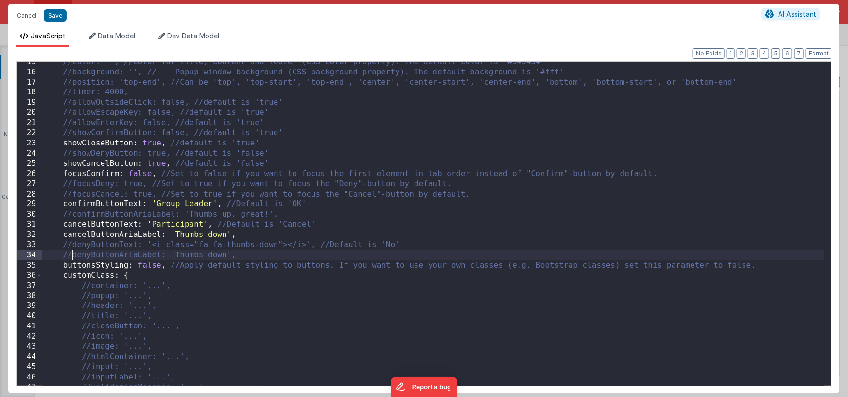
click at [61, 234] on div "//color: '', //Color for title, content and footer (CSS color property). The de…" at bounding box center [433, 229] width 782 height 344
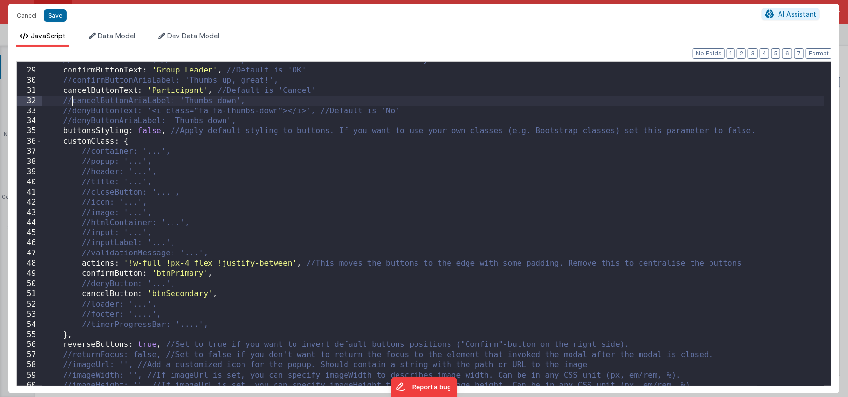
scroll to position [306, 0]
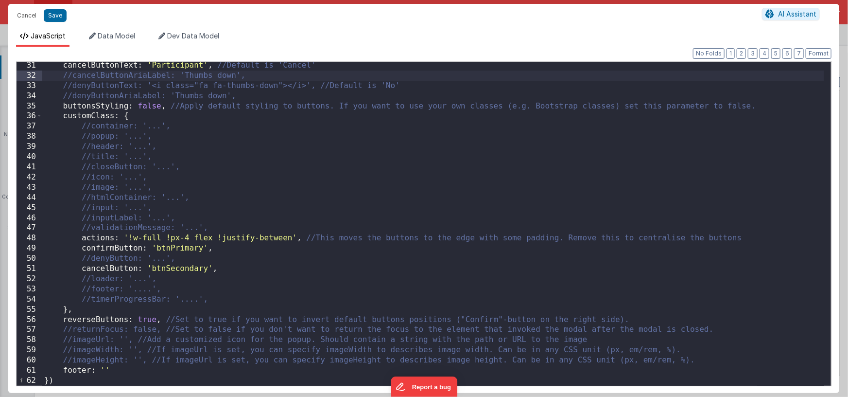
click at [286, 215] on div "cancelButtonText : 'Participant' , //Default is 'Cancel' //cancelButtonAriaLabe…" at bounding box center [433, 232] width 782 height 344
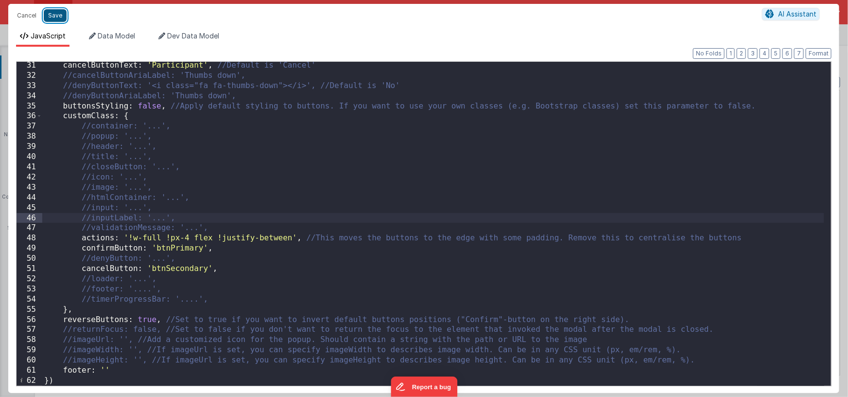
click at [59, 17] on button "Save" at bounding box center [55, 15] width 23 height 13
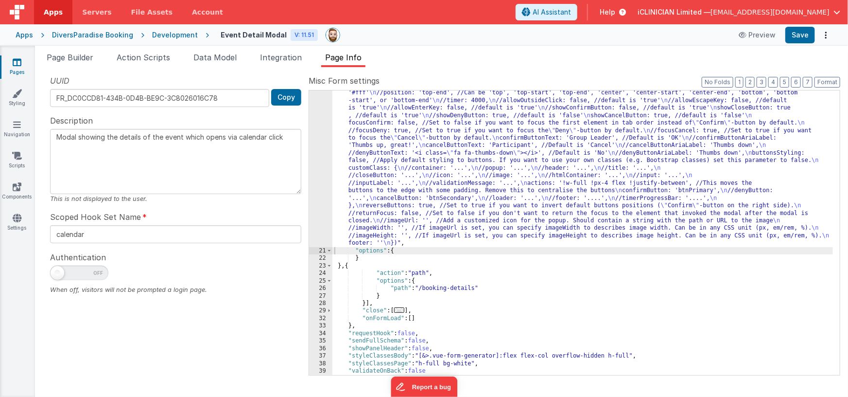
scroll to position [204, 0]
click at [349, 265] on div ""function" : "Swal.fire({ \n //THERE ARE A FEW MORE OPTIONS TOO ON THE SWEET AL…" at bounding box center [582, 284] width 501 height 510
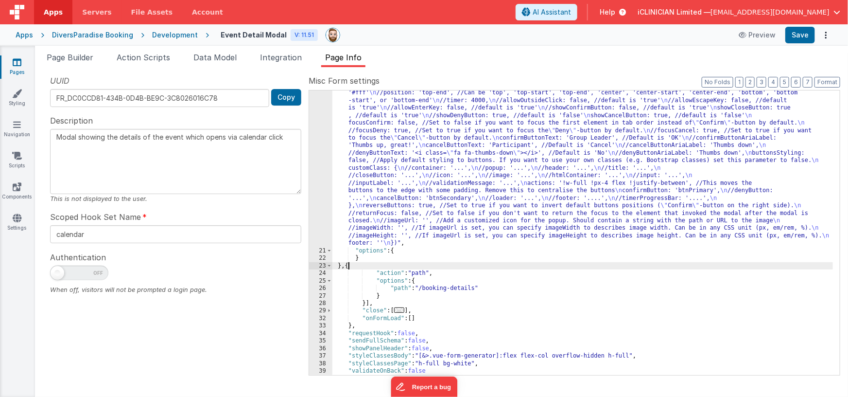
click at [349, 265] on div ""function" : "Swal.fire({ \n //THERE ARE A FEW MORE OPTIONS TOO ON THE SWEET AL…" at bounding box center [582, 284] width 501 height 510
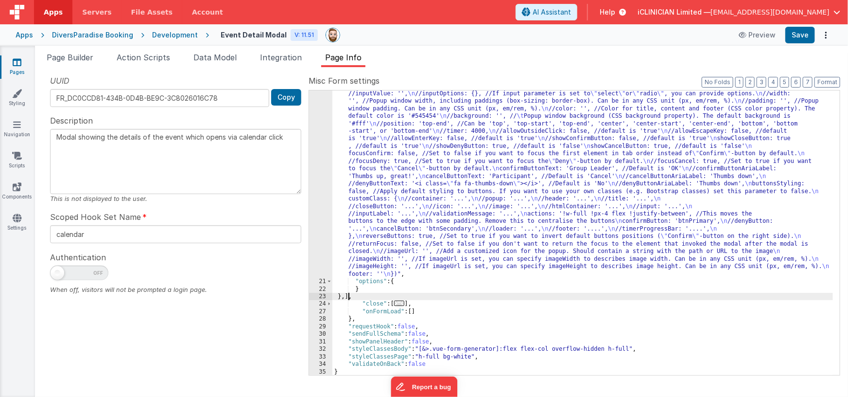
scroll to position [173, 0]
click at [797, 35] on button "Save" at bounding box center [800, 35] width 30 height 17
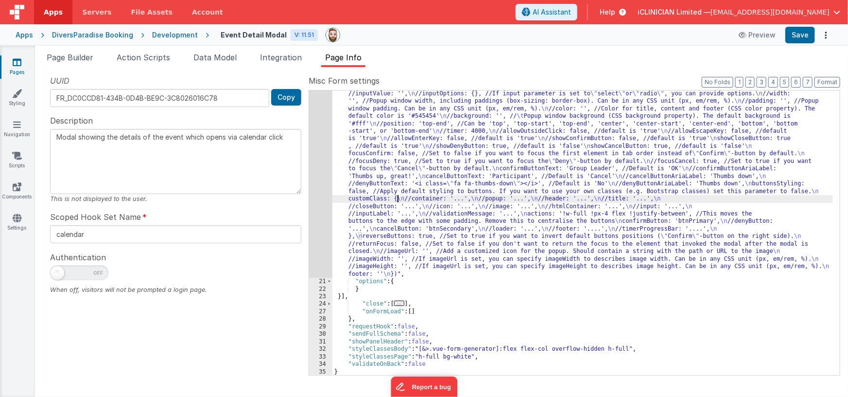
click at [399, 198] on div ""function" : "Swal.fire({ \n //THERE ARE A FEW MORE OPTIONS TOO ON THE SWEET AL…" at bounding box center [582, 315] width 501 height 510
click at [319, 206] on div "20" at bounding box center [320, 169] width 23 height 218
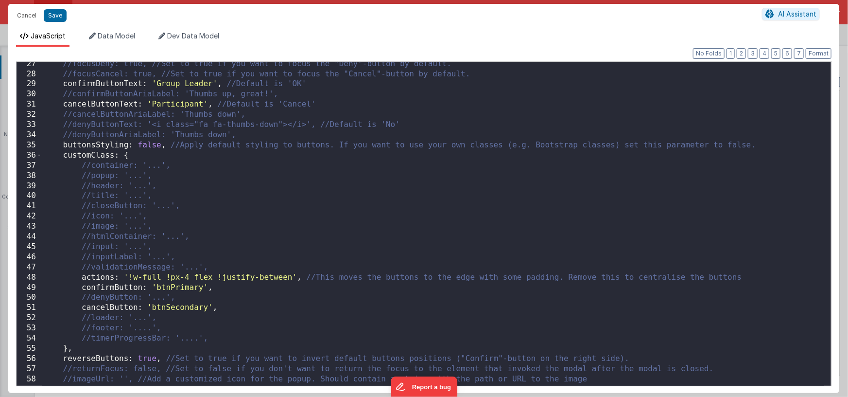
scroll to position [277, 0]
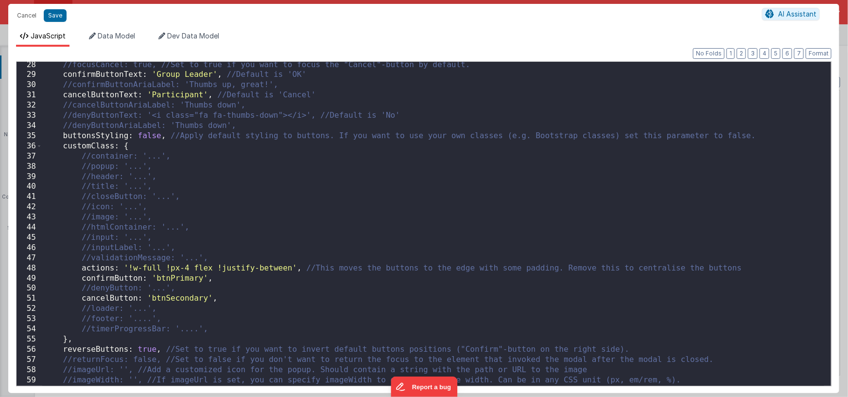
click at [182, 279] on div "//focusCancel: true, //Set to true if you want to focus the "Cancel"-button by …" at bounding box center [433, 232] width 782 height 344
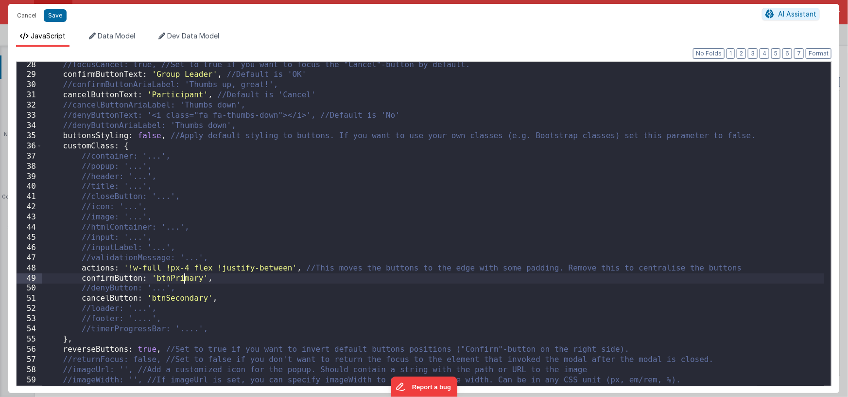
click at [182, 279] on div "//focusCancel: true, //Set to true if you want to focus the "Cancel"-button by …" at bounding box center [433, 232] width 782 height 344
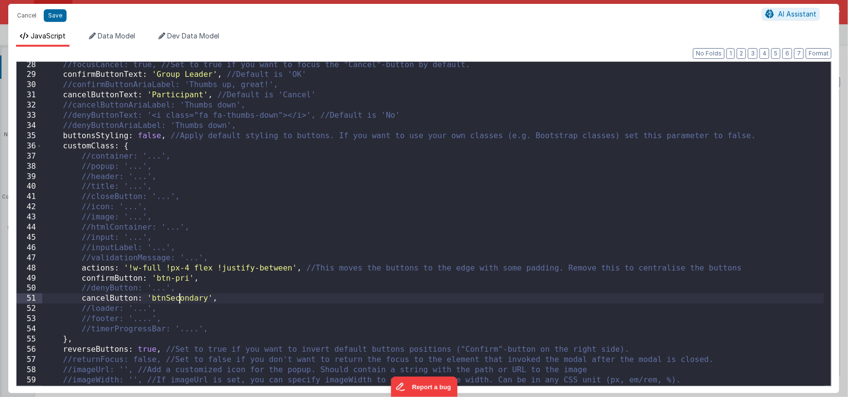
click at [179, 298] on div "//focusCancel: true, //Set to true if you want to focus the "Cancel"-button by …" at bounding box center [433, 232] width 782 height 344
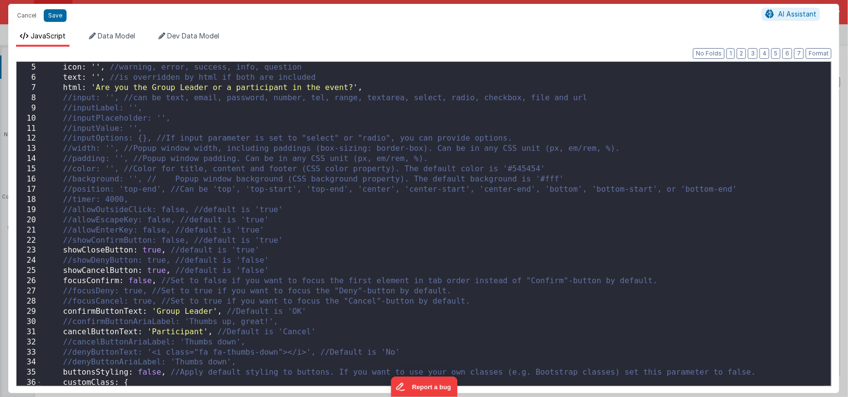
scroll to position [0, 0]
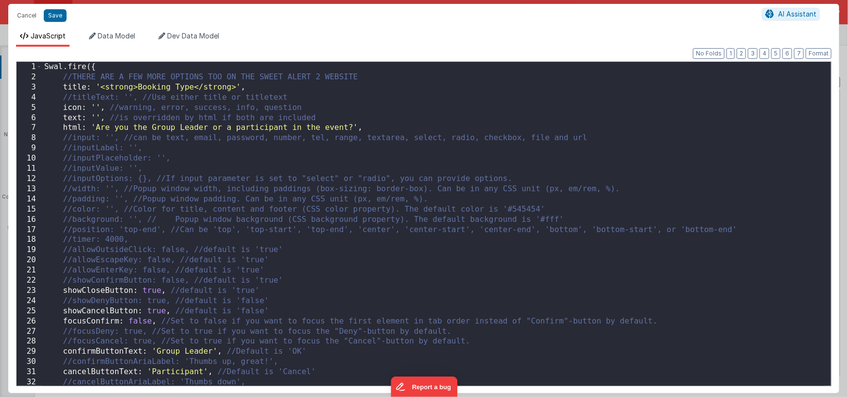
click at [96, 107] on div "Swal . fire ({ //THERE ARE A FEW MORE OPTIONS TOO ON THE SWEET ALERT 2 WEBSITE …" at bounding box center [433, 234] width 782 height 344
click at [137, 88] on div "Swal . fire ({ //THERE ARE A FEW MORE OPTIONS TOO ON THE SWEET ALERT 2 WEBSITE …" at bounding box center [433, 234] width 782 height 344
click at [193, 87] on div "Swal . fire ({ //THERE ARE A FEW MORE OPTIONS TOO ON THE SWEET ALERT 2 WEBSITE …" at bounding box center [433, 234] width 782 height 344
click at [97, 127] on div "Swal . fire ({ //THERE ARE A FEW MORE OPTIONS TOO ON THE SWEET ALERT 2 WEBSITE …" at bounding box center [433, 234] width 782 height 344
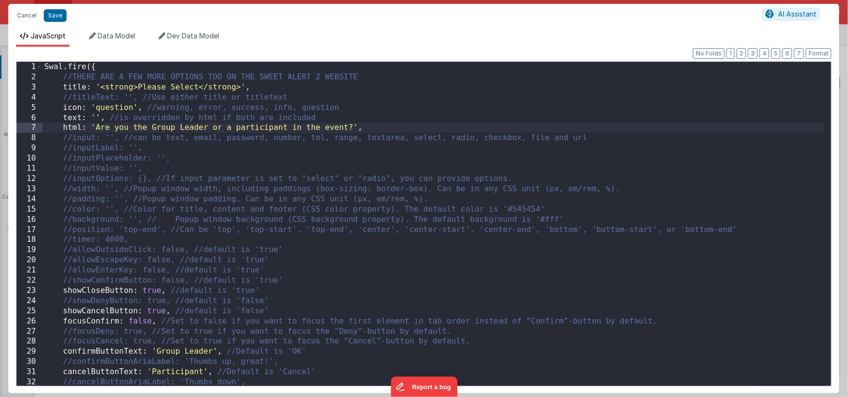
click at [150, 126] on div "Swal . fire ({ //THERE ARE A FEW MORE OPTIONS TOO ON THE SWEET ALERT 2 WEBSITE …" at bounding box center [433, 234] width 782 height 344
click at [244, 128] on div "Swal . fire ({ //THERE ARE A FEW MORE OPTIONS TOO ON THE SWEET ALERT 2 WEBSITE …" at bounding box center [433, 234] width 782 height 344
paste textarea
click at [252, 128] on div "Swal . fire ({ //THERE ARE A FEW MORE OPTIONS TOO ON THE SWEET ALERT 2 WEBSITE …" at bounding box center [433, 234] width 782 height 344
click at [305, 128] on div "Swal . fire ({ //THERE ARE A FEW MORE OPTIONS TOO ON THE SWEET ALERT 2 WEBSITE …" at bounding box center [433, 234] width 782 height 344
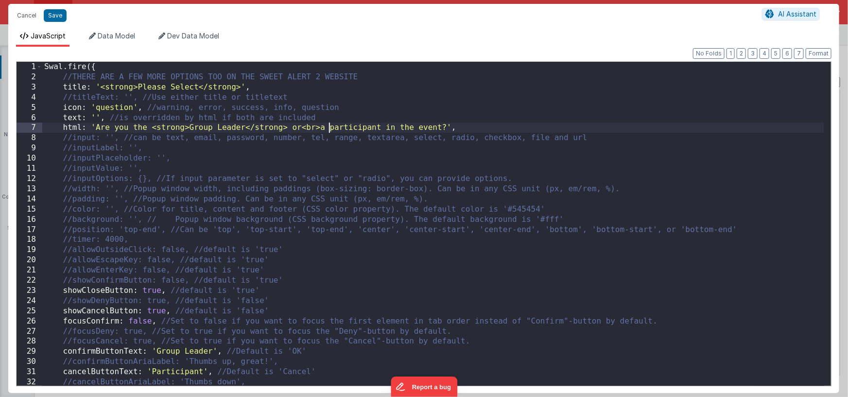
paste textarea
click at [418, 127] on div "Swal . fire ({ //THERE ARE A FEW MORE OPTIONS TOO ON THE SWEET ALERT 2 WEBSITE …" at bounding box center [433, 234] width 782 height 344
paste textarea
click at [424, 128] on div "Swal . fire ({ //THERE ARE A FEW MORE OPTIONS TOO ON THE SWEET ALERT 2 WEBSITE …" at bounding box center [433, 234] width 782 height 344
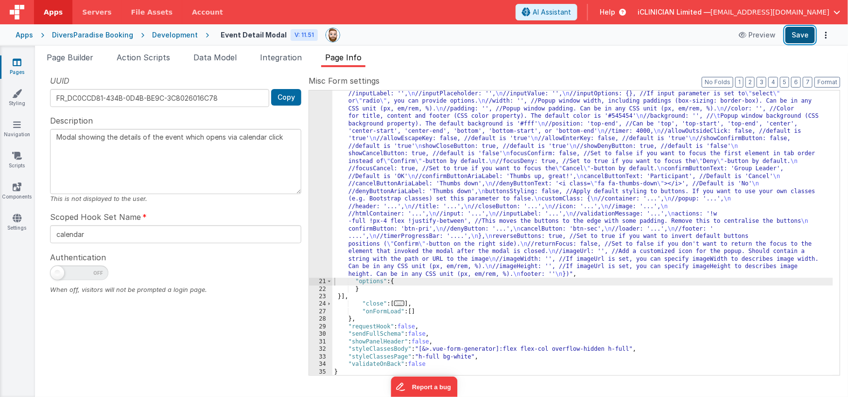
click at [798, 36] on button "Save" at bounding box center [800, 35] width 30 height 17
click at [410, 167] on div ""function" : "Swal.fire({ \n //THERE ARE A FEW MORE OPTIONS TOO ON THE SWEET AL…" at bounding box center [582, 315] width 501 height 510
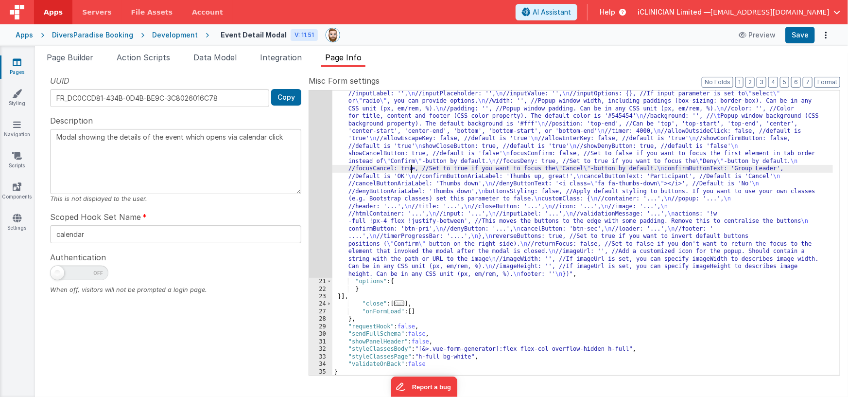
click at [320, 183] on div "20" at bounding box center [320, 169] width 23 height 218
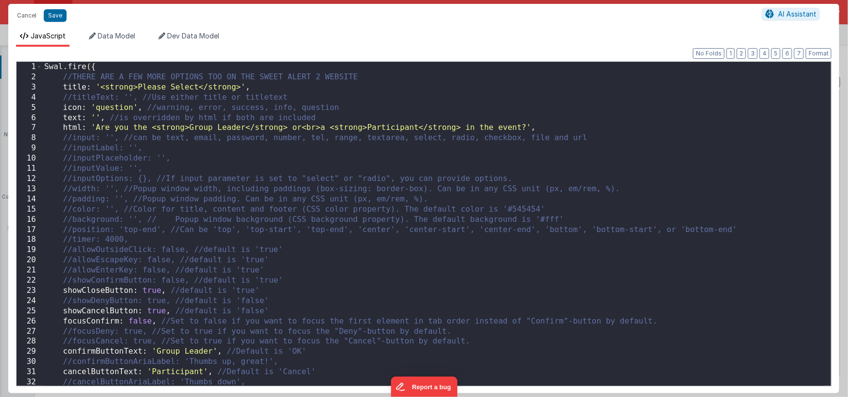
click at [699, 123] on div "Swal . fire ({ //THERE ARE A FEW MORE OPTIONS TOO ON THE SWEET ALERT 2 WEBSITE …" at bounding box center [433, 234] width 782 height 344
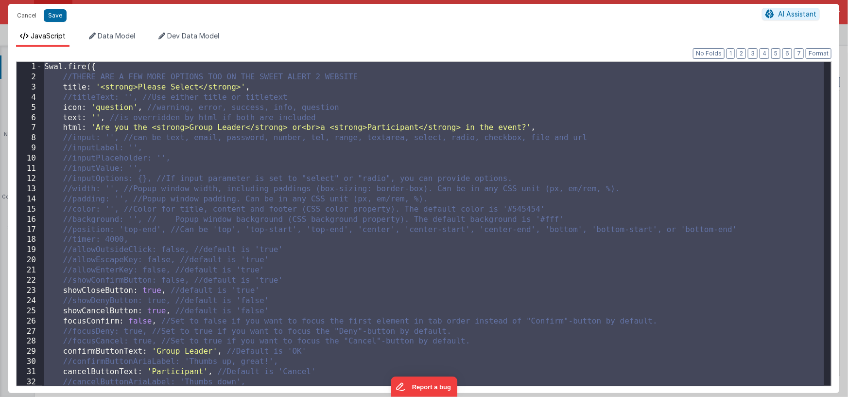
click at [213, 212] on div "Swal . fire ({ //THERE ARE A FEW MORE OPTIONS TOO ON THE SWEET ALERT 2 WEBSITE …" at bounding box center [433, 234] width 782 height 344
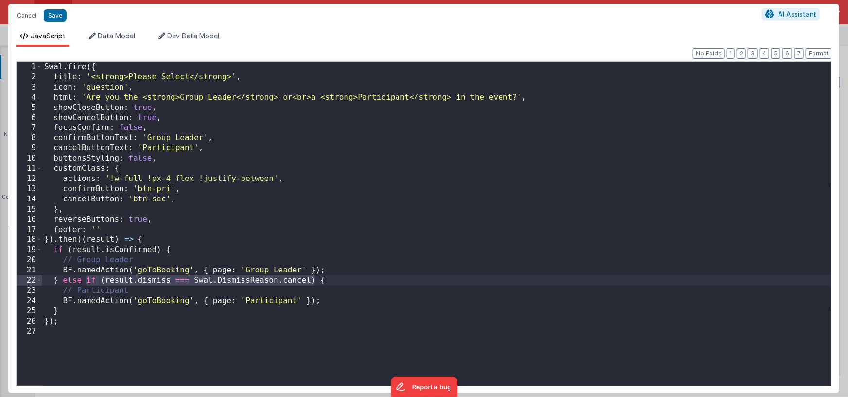
drag, startPoint x: 87, startPoint y: 280, endPoint x: 316, endPoint y: 278, distance: 229.9
click at [316, 278] on div "Swal . fire ({ title : '<strong>Please Select</strong>' , icon : 'question' , h…" at bounding box center [436, 234] width 789 height 344
click at [165, 271] on div "Swal . fire ({ title : '<strong>Please Select</strong>' , icon : 'question' , h…" at bounding box center [436, 234] width 789 height 344
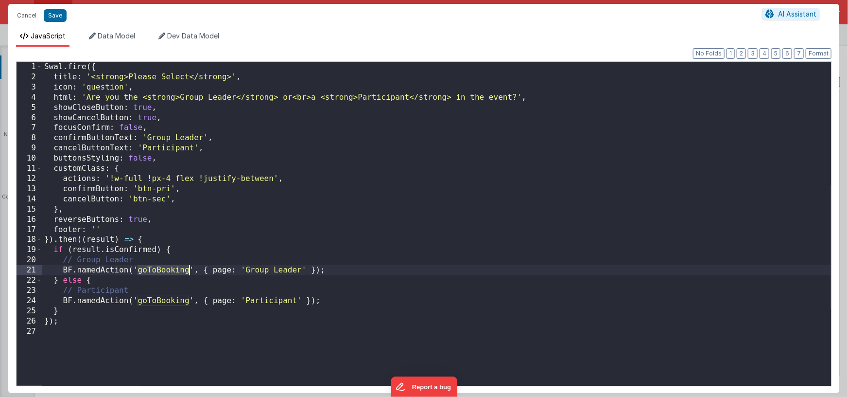
click at [165, 271] on div "Swal . fire ({ title : '<strong>Please Select</strong>' , icon : 'question' , h…" at bounding box center [436, 234] width 789 height 344
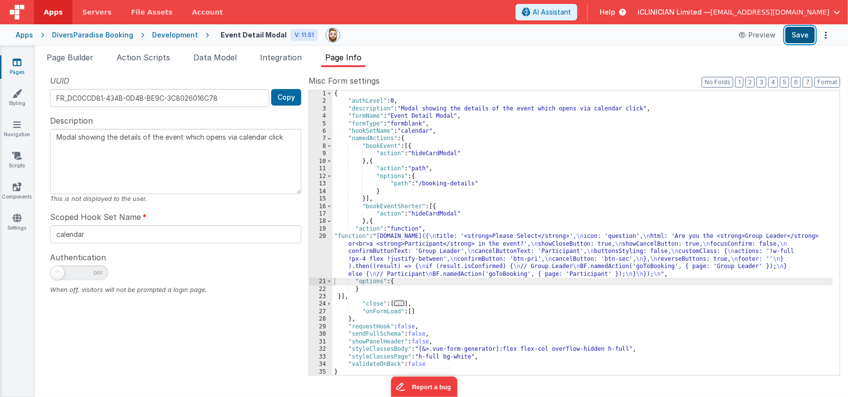
click at [802, 35] on button "Save" at bounding box center [800, 35] width 30 height 17
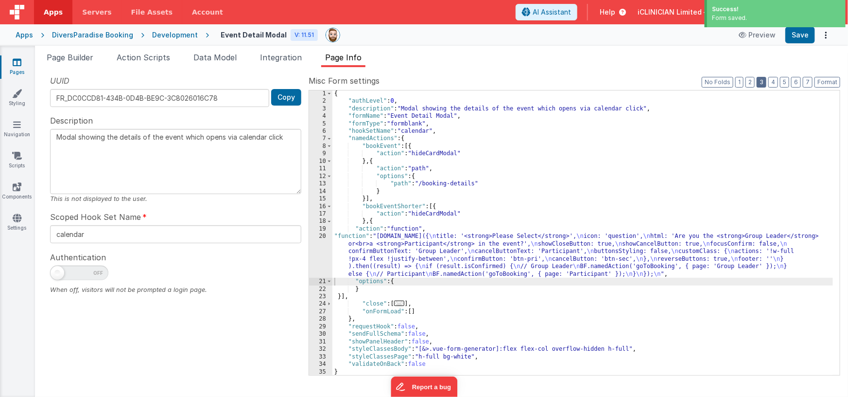
click at [764, 83] on button "3" at bounding box center [762, 82] width 10 height 11
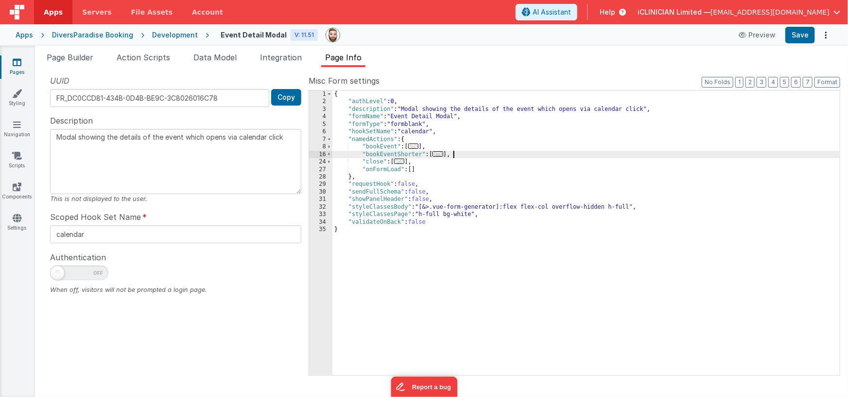
click at [455, 155] on div "{ "authLevel" : 0 , "description" : "Modal showing the details of the event whi…" at bounding box center [586, 240] width 508 height 300
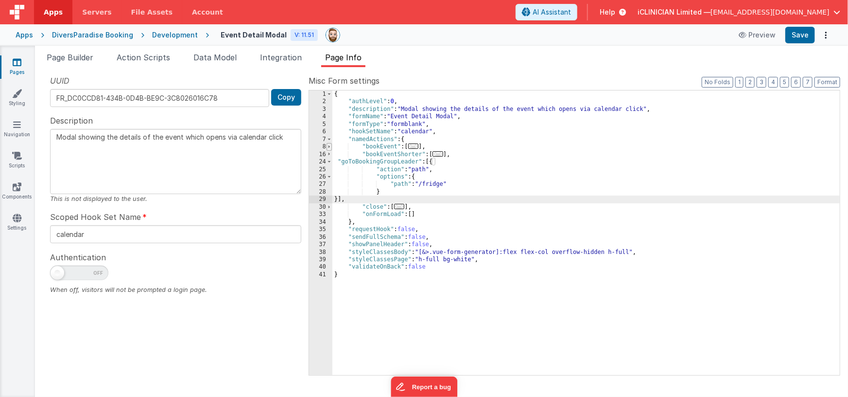
click at [330, 146] on span at bounding box center [329, 146] width 5 height 7
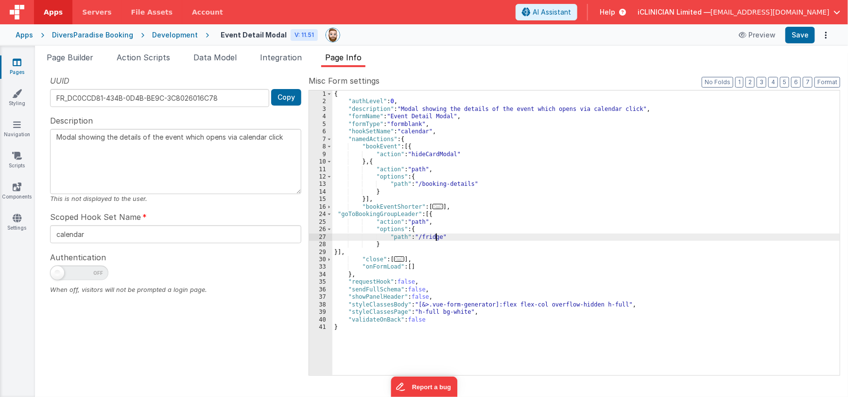
click at [437, 236] on div "{ "authLevel" : 0 , "description" : "Modal showing the details of the event whi…" at bounding box center [586, 240] width 508 height 300
click at [821, 80] on button "Format" at bounding box center [828, 82] width 26 height 11
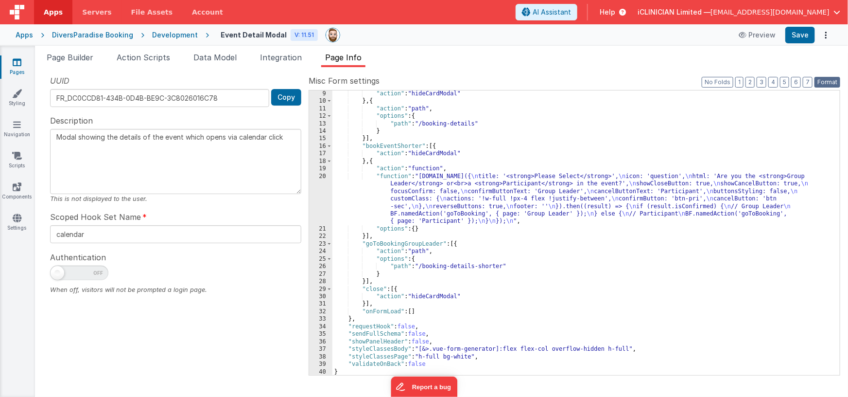
scroll to position [60, 0]
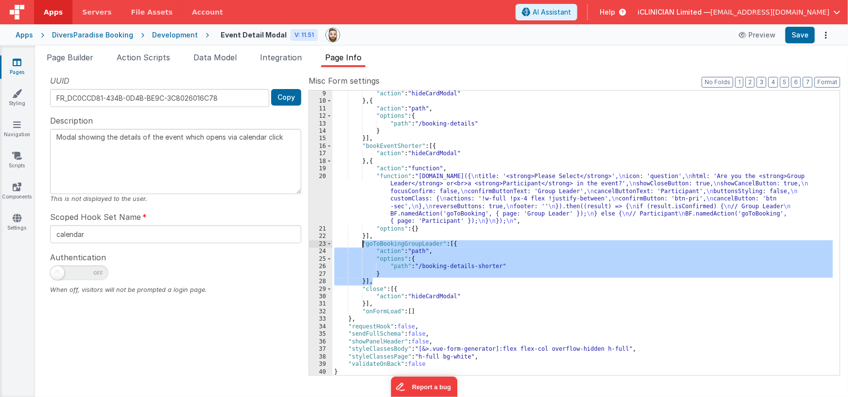
drag, startPoint x: 378, startPoint y: 278, endPoint x: 362, endPoint y: 242, distance: 39.4
click at [362, 242] on div ""action" : "hideCardModal" } , { "action" : "path" , "options" : { "path" : "/b…" at bounding box center [582, 240] width 501 height 300
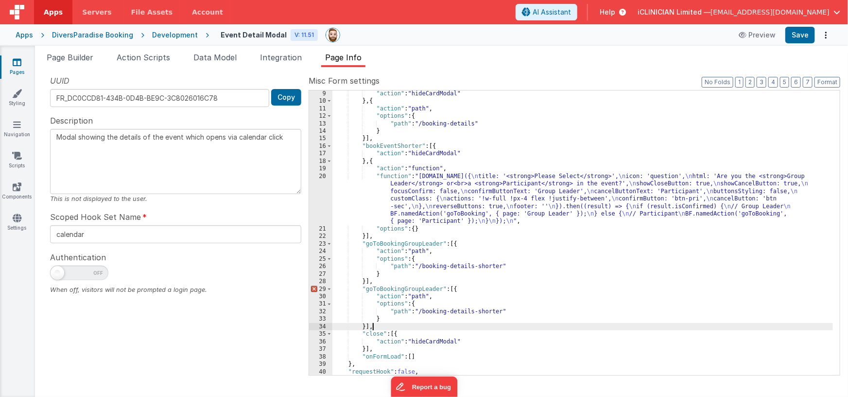
click at [404, 287] on div ""action" : "hideCardModal" } , { "action" : "path" , "options" : { "path" : "/b…" at bounding box center [582, 240] width 501 height 300
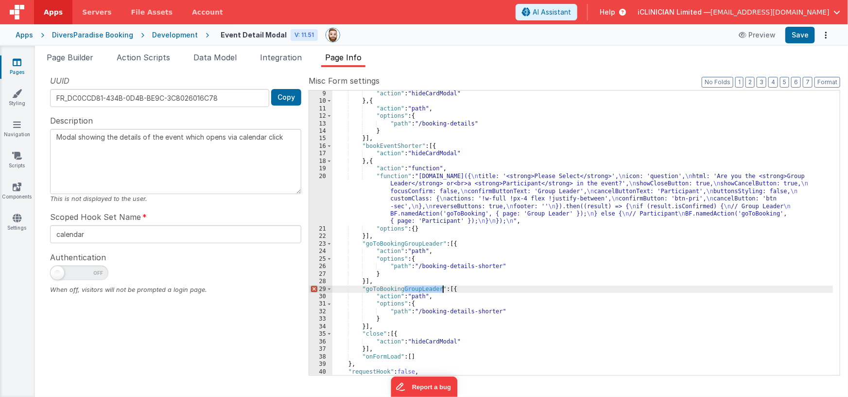
click at [442, 289] on div ""action" : "hideCardModal" } , { "action" : "path" , "options" : { "path" : "/b…" at bounding box center [582, 240] width 501 height 300
click at [506, 309] on div ""action" : "hideCardModal" } , { "action" : "path" , "options" : { "path" : "/b…" at bounding box center [582, 240] width 501 height 300
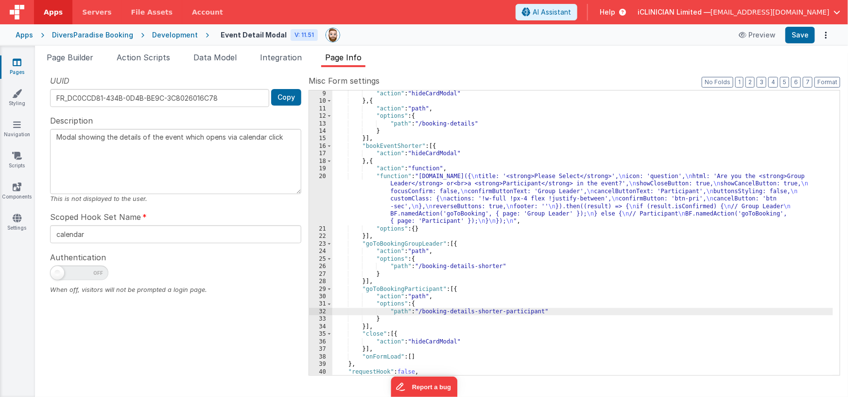
click at [467, 196] on div ""action" : "hideCardModal" } , { "action" : "path" , "options" : { "path" : "/b…" at bounding box center [582, 240] width 501 height 300
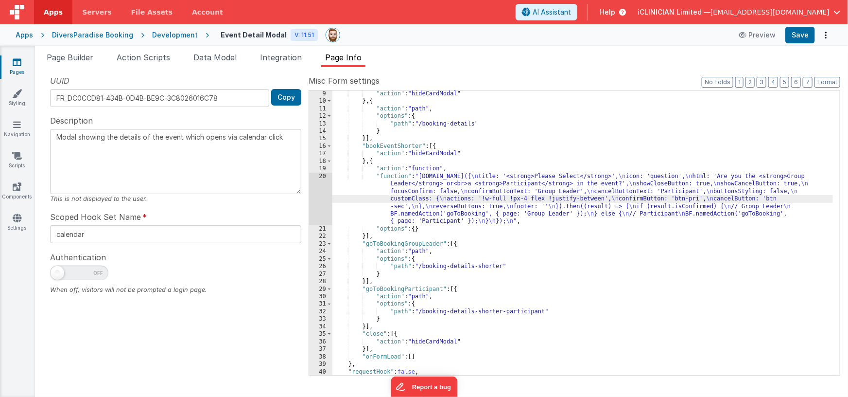
click at [394, 244] on div ""action" : "hideCardModal" } , { "action" : "path" , "options" : { "path" : "/b…" at bounding box center [582, 240] width 501 height 300
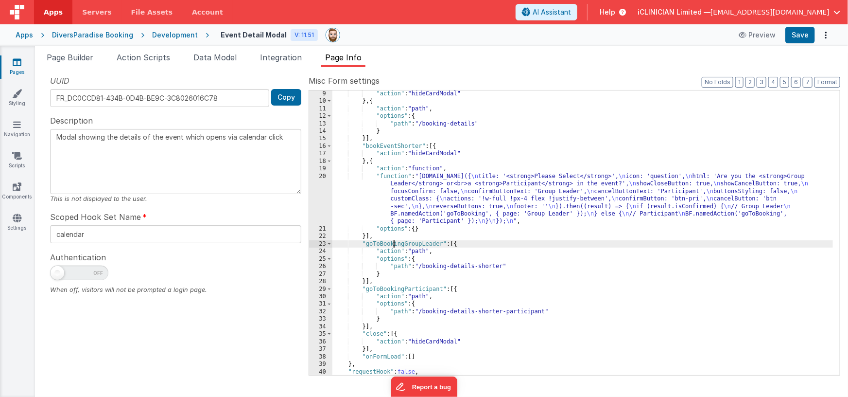
click at [394, 244] on div ""action" : "hideCardModal" } , { "action" : "path" , "options" : { "path" : "/b…" at bounding box center [582, 240] width 501 height 300
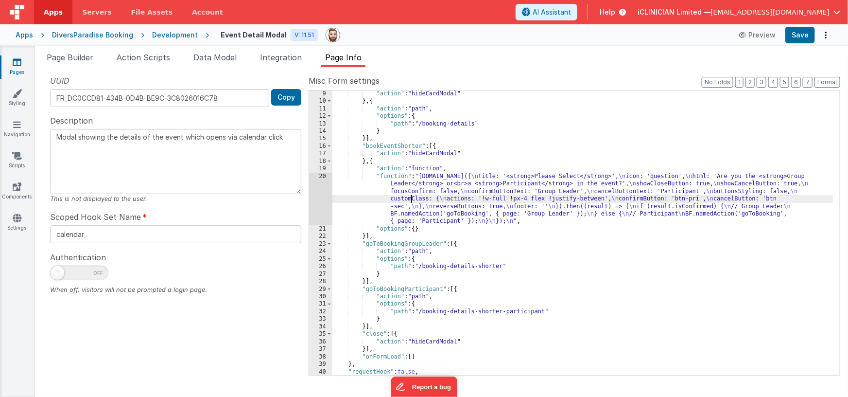
click at [413, 197] on div ""action" : "hideCardModal" } , { "action" : "path" , "options" : { "path" : "/b…" at bounding box center [582, 240] width 501 height 300
click at [319, 202] on div "20" at bounding box center [320, 199] width 23 height 52
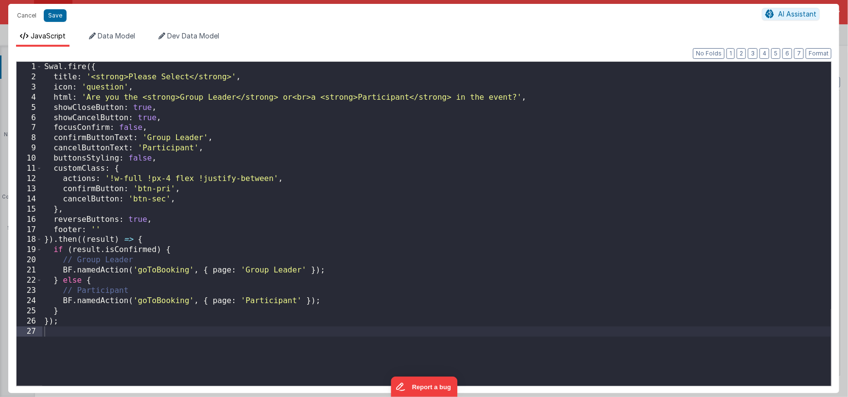
click at [173, 271] on div "Swal . fire ({ title : '<strong>Please Select</strong>' , icon : 'question' , h…" at bounding box center [436, 234] width 789 height 344
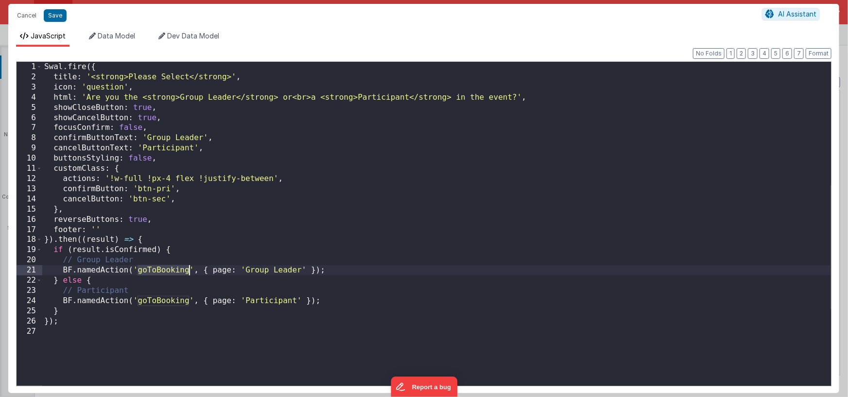
click at [173, 270] on div "Swal . fire ({ title : '<strong>Please Select</strong>' , icon : 'question' , h…" at bounding box center [436, 234] width 789 height 344
click at [246, 270] on div "Swal . fire ({ title : '<strong>Please Select</strong>' , icon : 'question' , h…" at bounding box center [436, 234] width 789 height 344
click at [366, 270] on div "Swal . fire ({ title : '<strong>Please Select</strong>' , icon : 'question' , h…" at bounding box center [436, 234] width 789 height 344
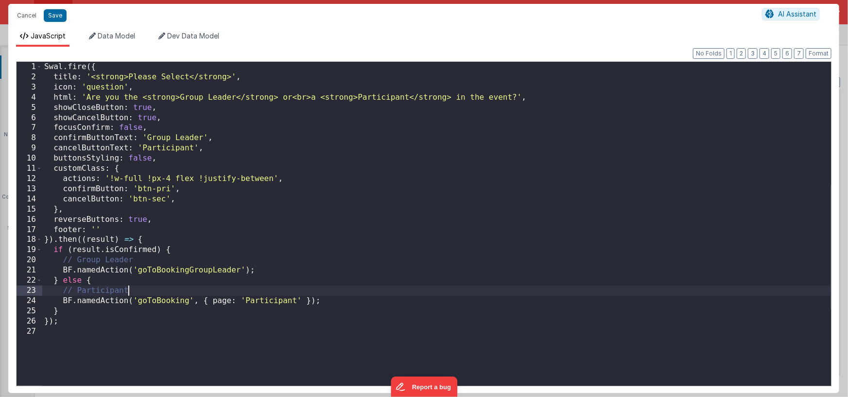
click at [173, 298] on div "Swal . fire ({ title : '<strong>Please Select</strong>' , icon : 'question' , h…" at bounding box center [436, 234] width 789 height 344
paste textarea
click at [190, 300] on div "Swal . fire ({ title : '<strong>Please Select</strong>' , icon : 'question' , h…" at bounding box center [436, 234] width 789 height 344
click at [244, 300] on div "Swal . fire ({ title : '<strong>Please Select</strong>' , icon : 'question' , h…" at bounding box center [436, 234] width 789 height 344
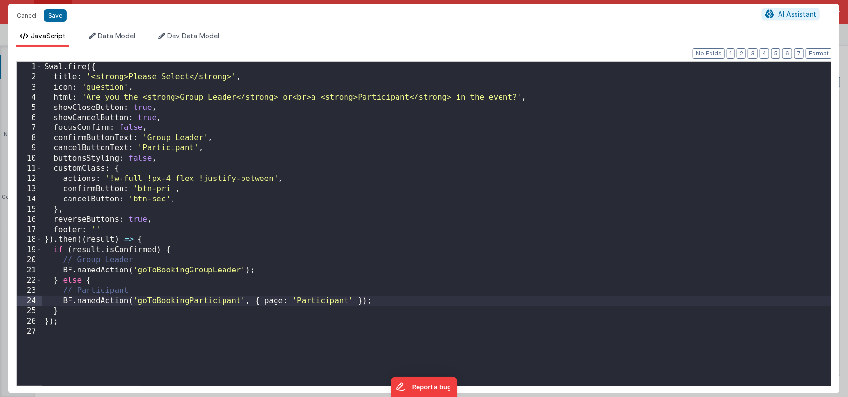
click at [363, 300] on div "Swal . fire ({ title : '<strong>Please Select</strong>' , icon : 'question' , h…" at bounding box center [436, 234] width 789 height 344
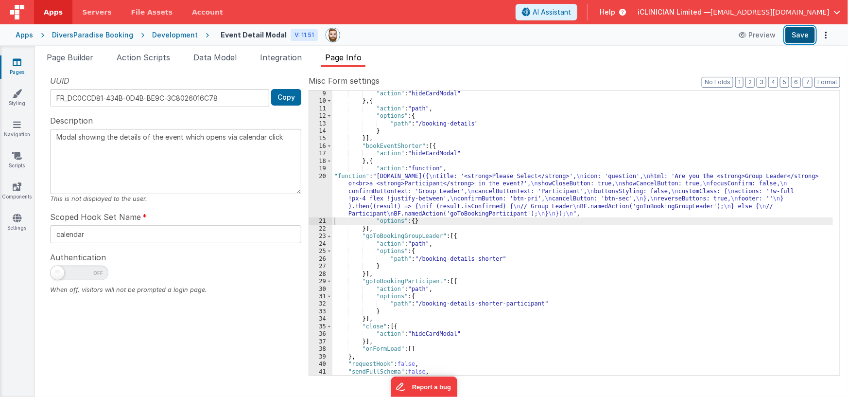
click at [802, 35] on button "Save" at bounding box center [800, 35] width 30 height 17
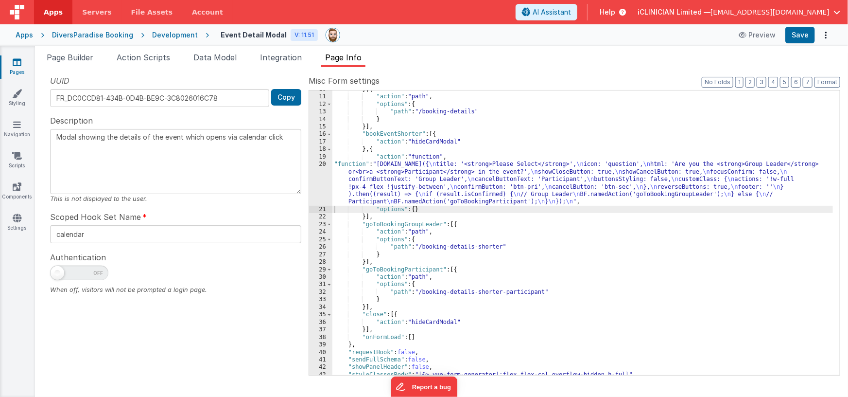
scroll to position [72, 0]
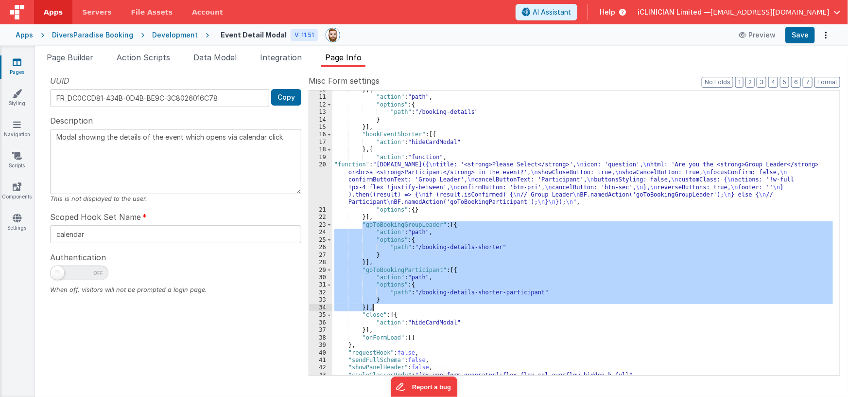
drag, startPoint x: 362, startPoint y: 223, endPoint x: 379, endPoint y: 307, distance: 85.7
click at [379, 307] on div "} , { "action" : "path" , "options" : { "path" : "/booking-details" } }] , "boo…" at bounding box center [582, 236] width 501 height 300
click at [436, 134] on div "} , { "action" : "path" , "options" : { "path" : "/booking-details" } }] , "boo…" at bounding box center [582, 236] width 501 height 300
drag, startPoint x: 364, startPoint y: 225, endPoint x: 384, endPoint y: 307, distance: 84.5
click at [384, 307] on div "} , { "action" : "path" , "options" : { "path" : "/booking-details" } }] , "boo…" at bounding box center [582, 236] width 501 height 300
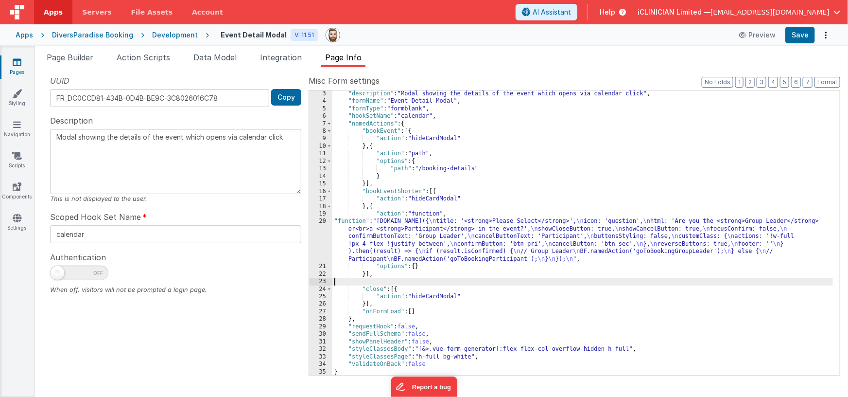
scroll to position [8, 0]
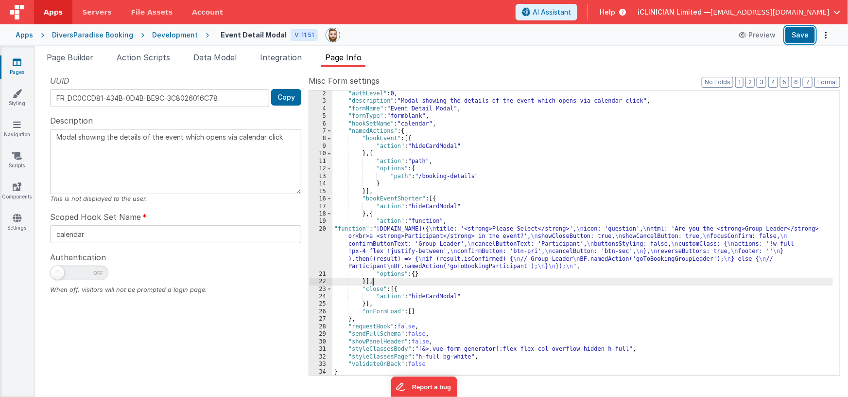
click at [802, 32] on button "Save" at bounding box center [800, 35] width 30 height 17
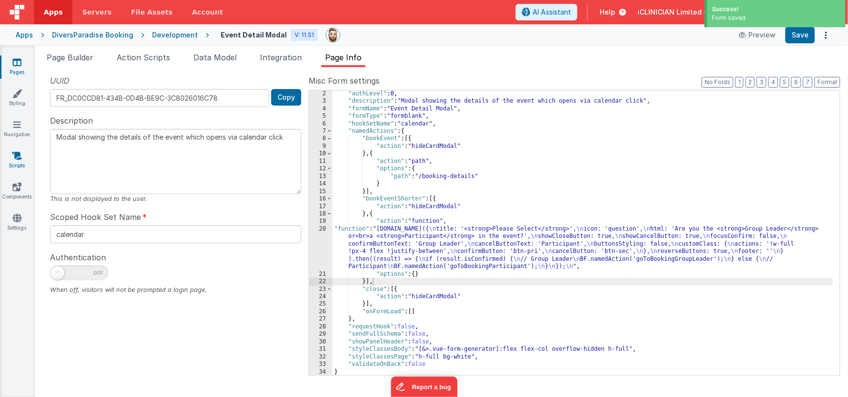
click at [17, 159] on icon at bounding box center [17, 156] width 10 height 10
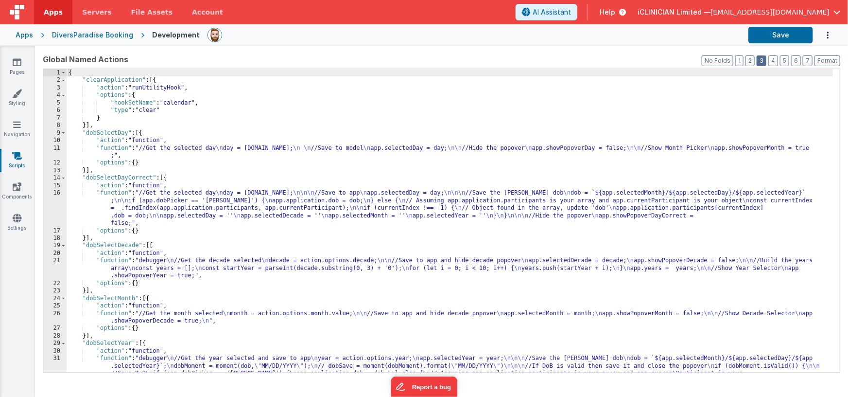
click at [766, 60] on button "3" at bounding box center [762, 60] width 10 height 11
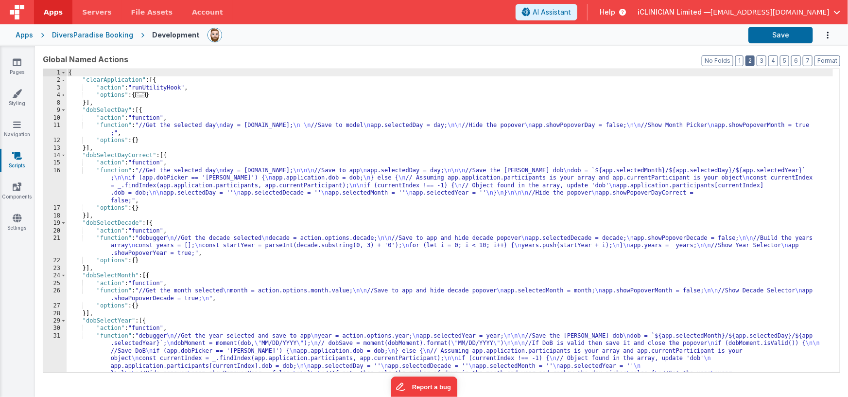
click at [754, 60] on button "2" at bounding box center [750, 60] width 9 height 11
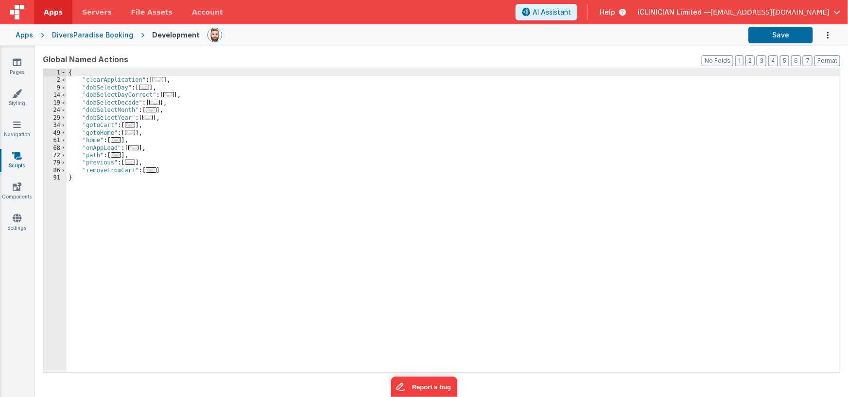
click at [157, 134] on div "{ "clearApplication" : [ ... ] , "dobSelectDay" : [ ... ] , "dobSelectDayCorrec…" at bounding box center [454, 228] width 774 height 318
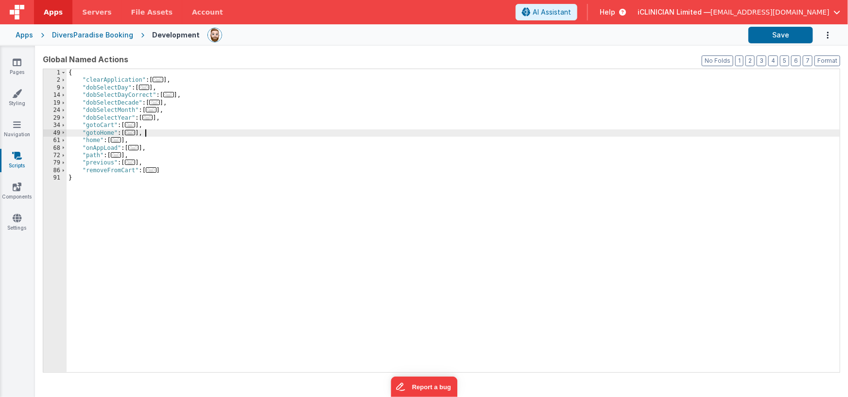
click at [160, 123] on div "{ "clearApplication" : [ ... ] , "dobSelectDay" : [ ... ] , "dobSelectDayCorrec…" at bounding box center [454, 228] width 774 height 318
click at [166, 119] on div "{ "clearApplication" : [ ... ] , "dobSelectDay" : [ ... ] , "dobSelectDayCorrec…" at bounding box center [454, 228] width 774 height 318
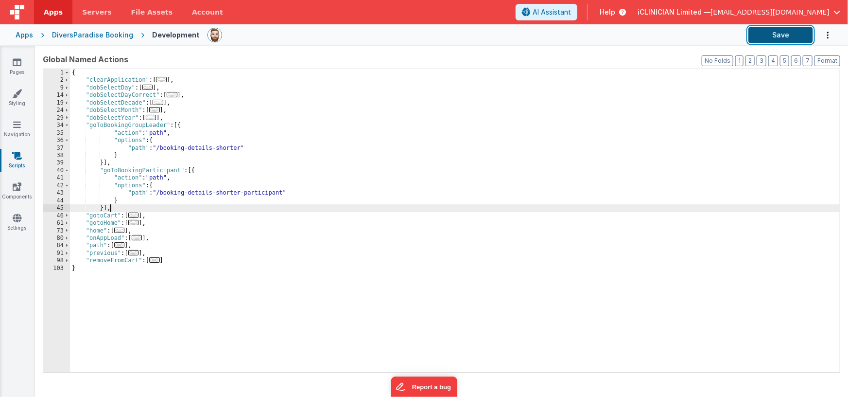
click at [790, 41] on button "Save" at bounding box center [781, 35] width 65 height 17
click at [19, 64] on icon at bounding box center [17, 62] width 9 height 10
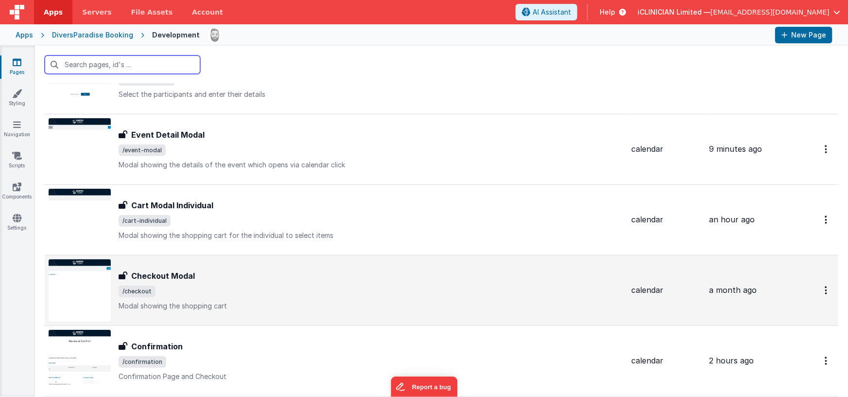
scroll to position [281, 0]
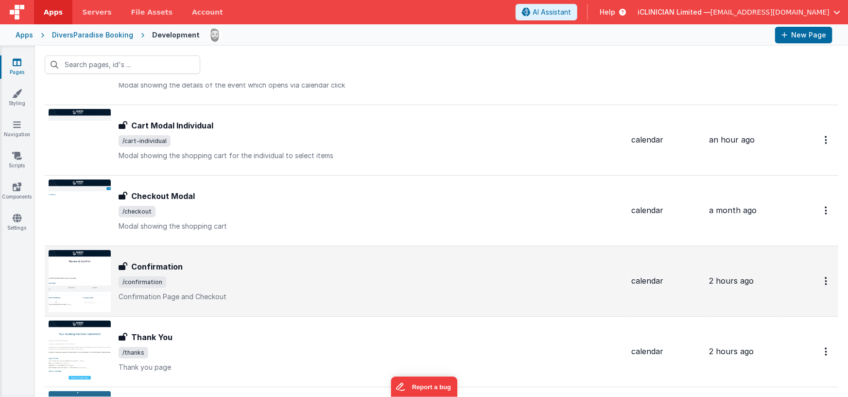
click at [202, 270] on div "Confirmation" at bounding box center [371, 267] width 505 height 12
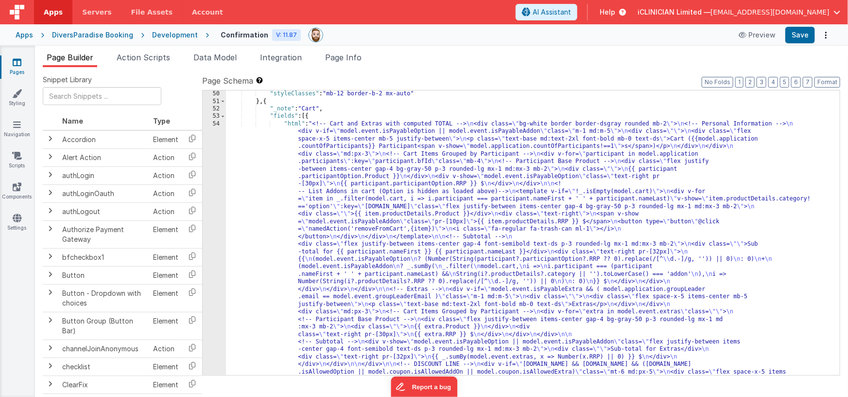
scroll to position [736, 0]
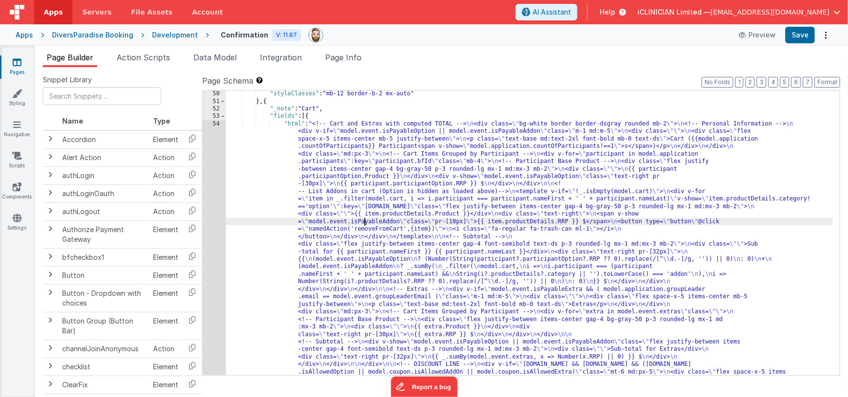
click at [211, 217] on div "54" at bounding box center [214, 390] width 23 height 541
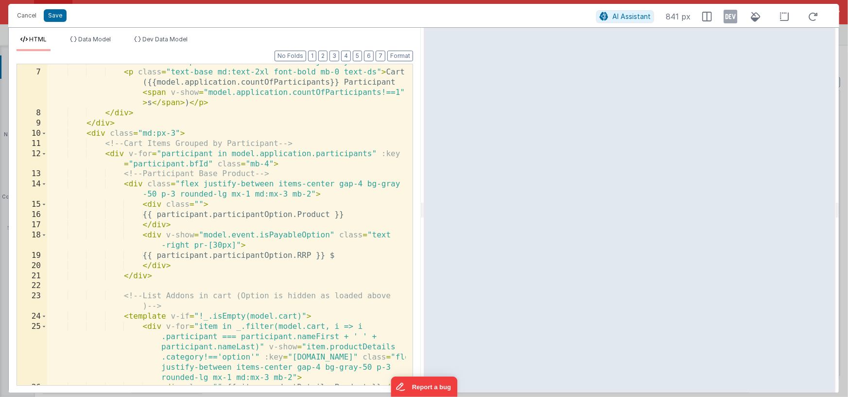
scroll to position [9, 0]
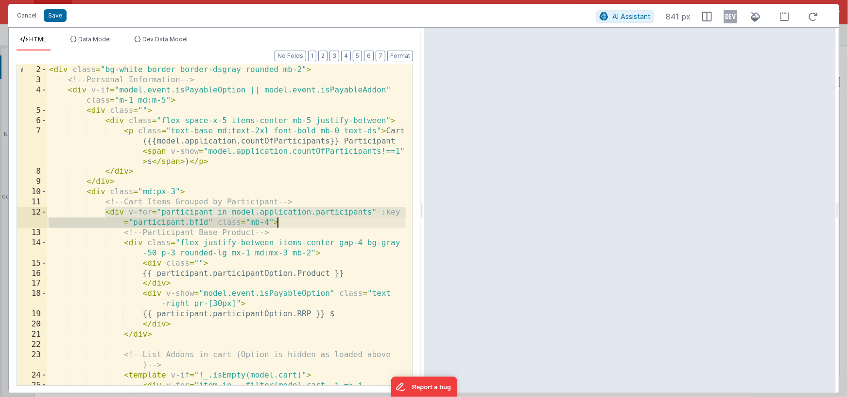
drag, startPoint x: 104, startPoint y: 212, endPoint x: 286, endPoint y: 222, distance: 182.5
click at [286, 222] on div "<!-- Cart and Extras with computed TOTAL --> < div class = "bg-white border bor…" at bounding box center [226, 251] width 359 height 392
click at [28, 15] on button "Cancel" at bounding box center [26, 16] width 29 height 14
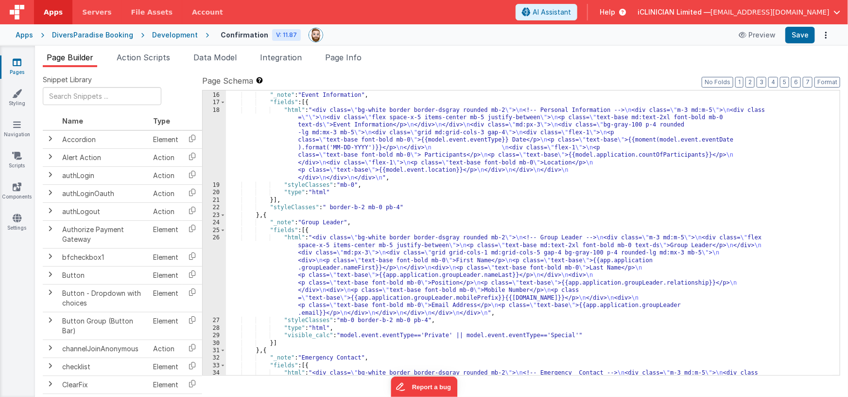
scroll to position [133, 0]
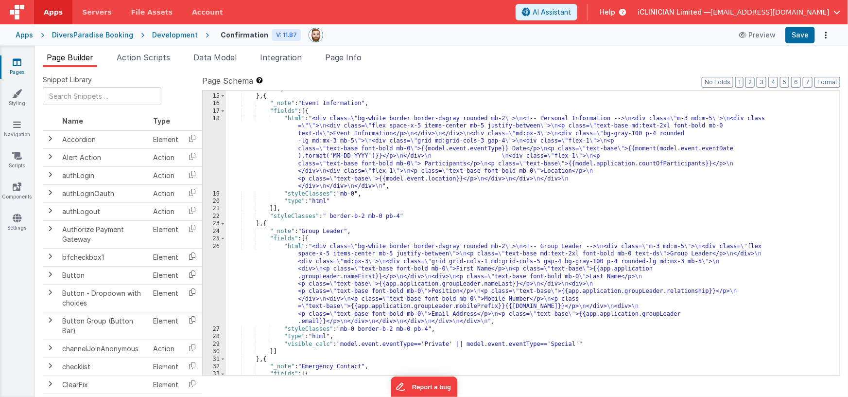
click at [372, 276] on div ""styleClasses" : "" } , { "_note" : "Event Information" , "fields" : [{ "html" …" at bounding box center [530, 235] width 608 height 300
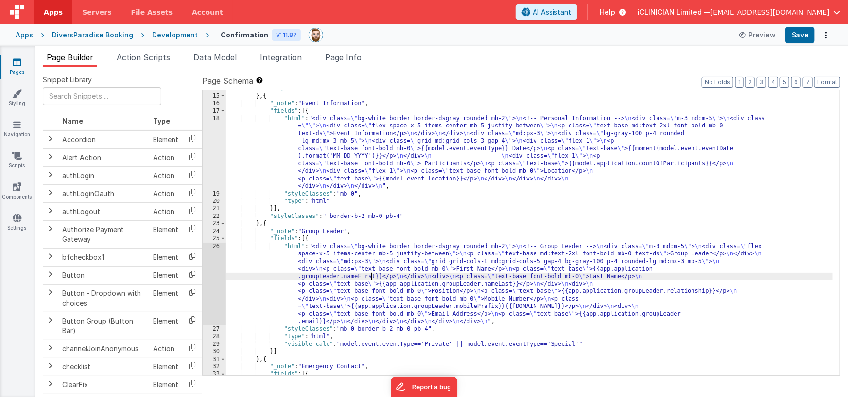
click at [213, 282] on div "26" at bounding box center [214, 284] width 23 height 83
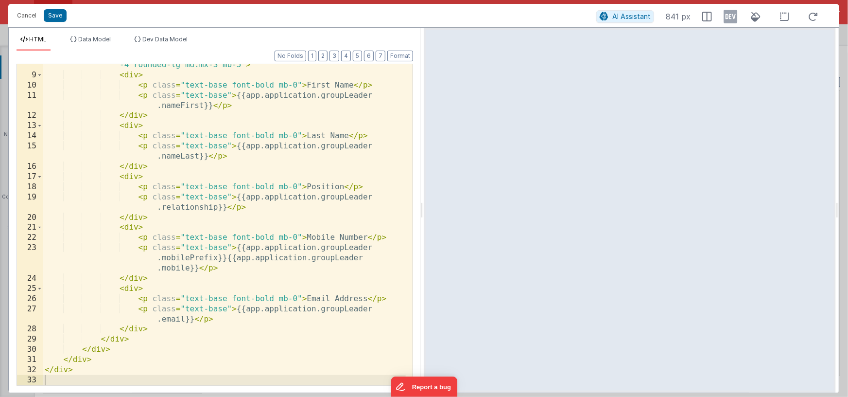
scroll to position [0, 0]
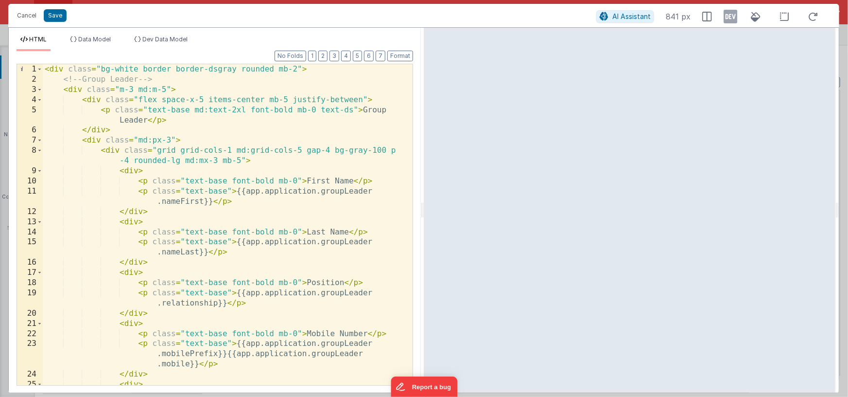
click at [325, 71] on div "< div class = "bg-white border border-dsgray rounded mb-2" > <!-- Group Leader …" at bounding box center [224, 234] width 363 height 341
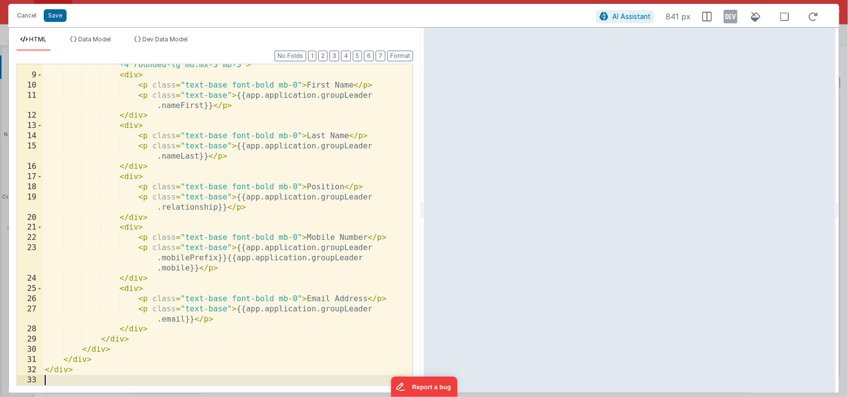
scroll to position [106, 0]
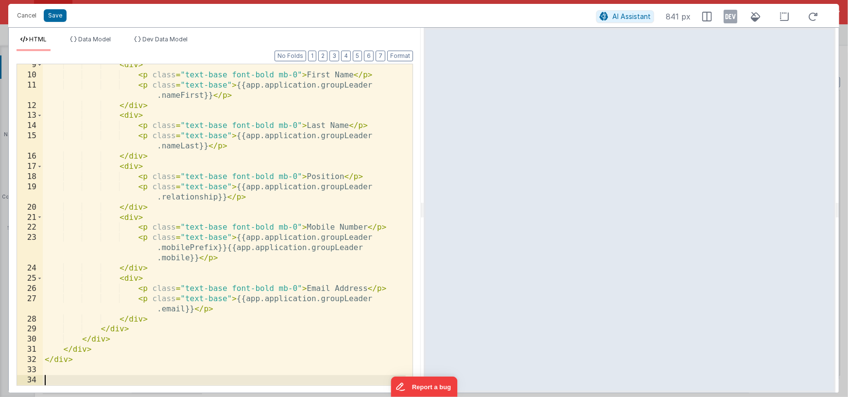
paste textarea
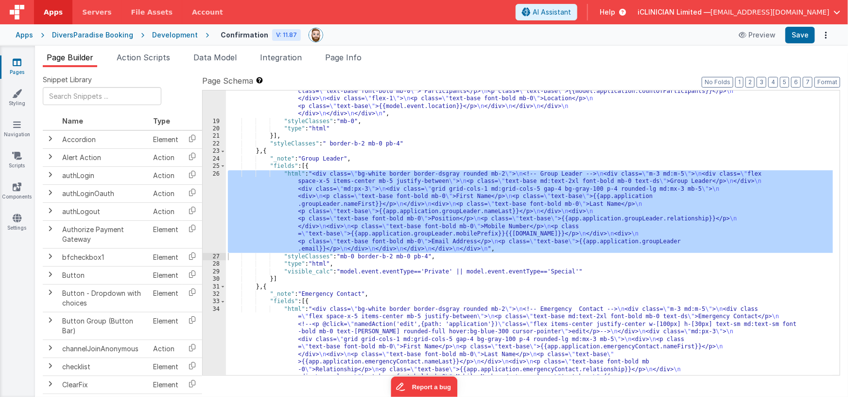
scroll to position [255, 0]
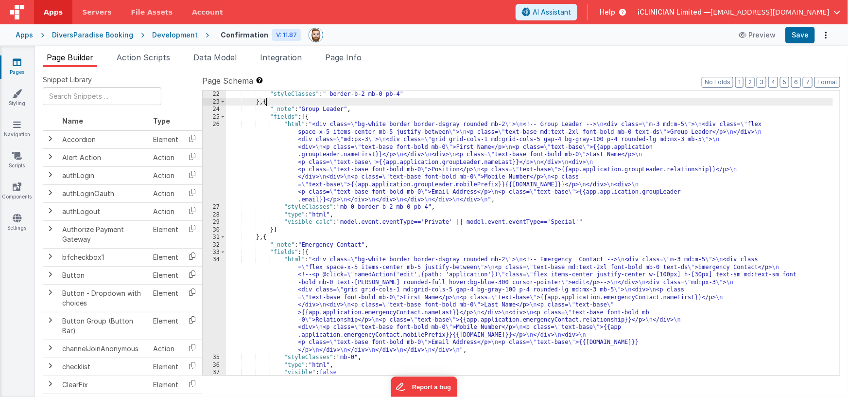
click at [268, 101] on div "}] , "styleClasses" : " border-b-2 mb-0 pb-4" } , { "_note" : "Group Leader" , …" at bounding box center [530, 233] width 608 height 300
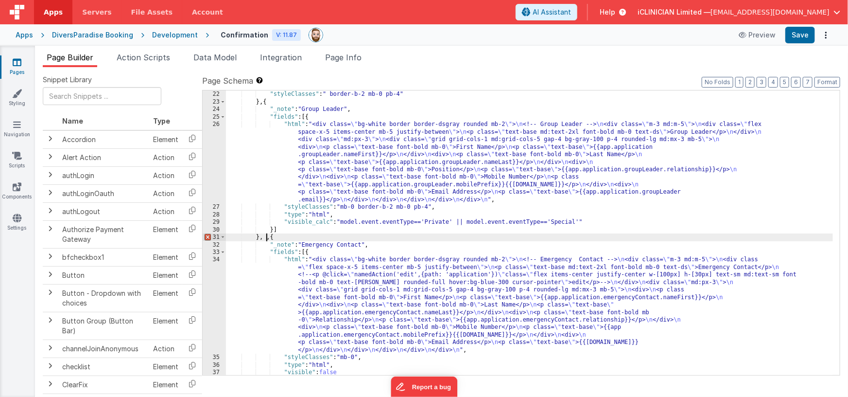
scroll to position [256, 0]
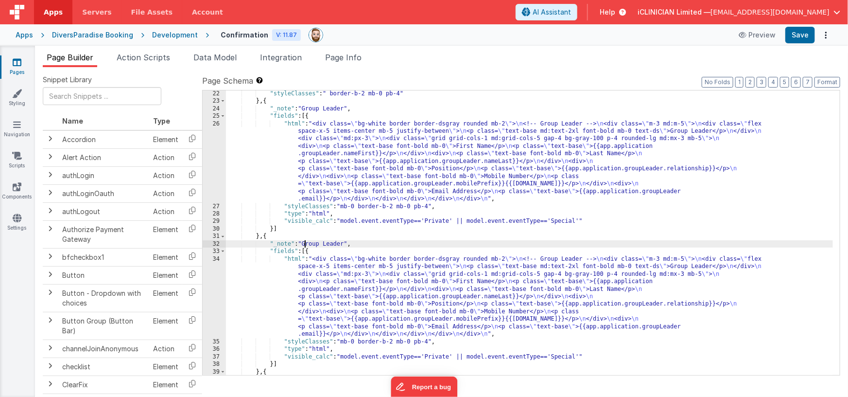
click at [306, 243] on div ""styleClasses" : " border-b-2 mb-0 pb-4" } , { "_note" : "Group Leader" , "fiel…" at bounding box center [530, 240] width 608 height 300
click at [348, 243] on div ""styleClasses" : " border-b-2 mb-0 pb-4" } , { "_note" : "Group Leader" , "fiel…" at bounding box center [530, 240] width 608 height 300
click at [380, 303] on div ""styleClasses" : " border-b-2 mb-0 pb-4" } , { "_note" : "Group Leader" , "fiel…" at bounding box center [530, 240] width 608 height 300
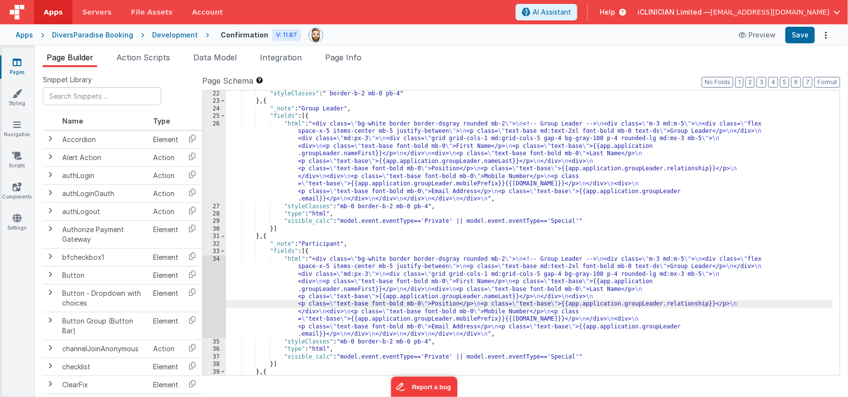
click at [213, 290] on div "34" at bounding box center [214, 296] width 23 height 83
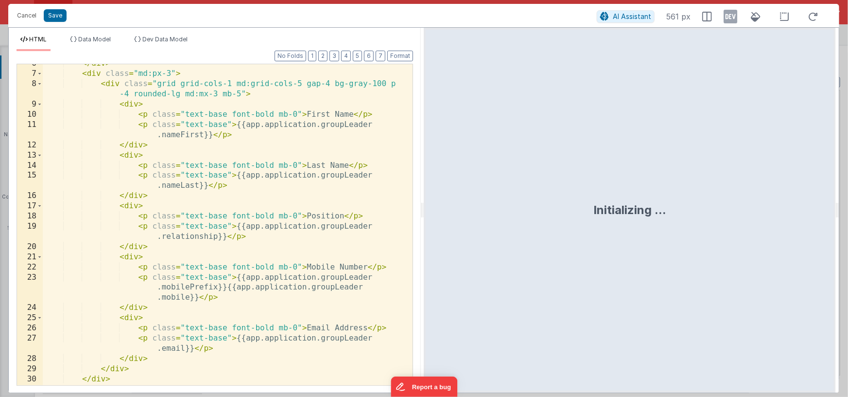
scroll to position [67, 0]
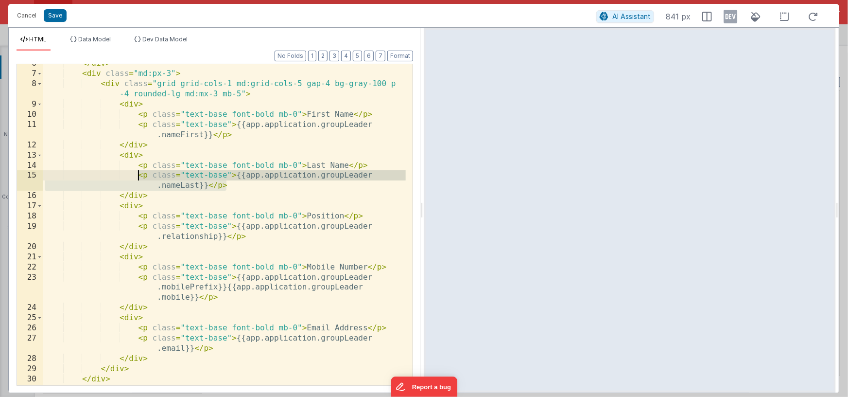
drag, startPoint x: 232, startPoint y: 186, endPoint x: 139, endPoint y: 177, distance: 93.7
click at [139, 177] on div "</ div > < div class = "md:px-3" > < div class = "grid grid-cols-1 md:grid-cols…" at bounding box center [224, 228] width 363 height 341
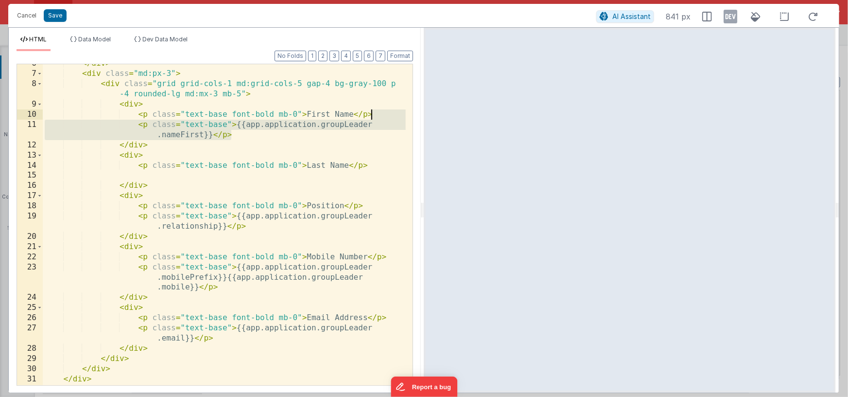
drag, startPoint x: 238, startPoint y: 136, endPoint x: 373, endPoint y: 112, distance: 136.7
click at [373, 112] on div "</ div > < div class = "md:px-3" > < div class = "grid grid-cols-1 md:grid-cols…" at bounding box center [224, 228] width 363 height 341
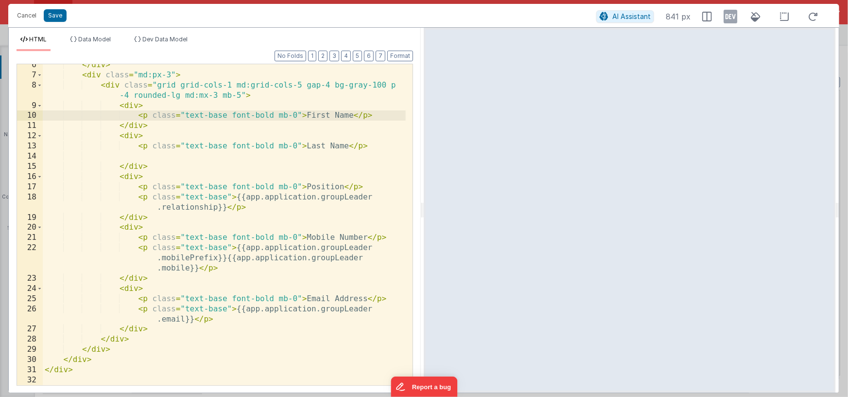
click at [316, 186] on div "</ div > < div class = "md:px-3" > < div class = "grid grid-cols-1 md:grid-cols…" at bounding box center [224, 230] width 363 height 341
click at [298, 84] on div "</ div > < div class = "md:px-3" > < div class = "grid grid-cols-1 md:grid-cols…" at bounding box center [224, 230] width 363 height 341
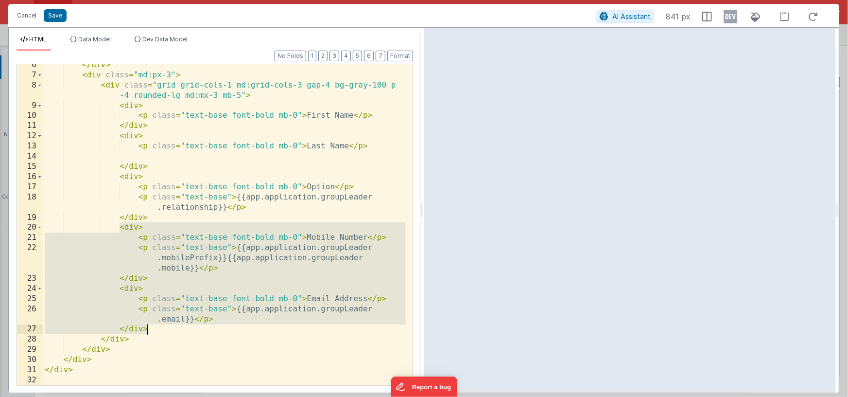
drag, startPoint x: 120, startPoint y: 227, endPoint x: 151, endPoint y: 330, distance: 107.2
click at [151, 330] on div "</ div > < div class = "md:px-3" > < div class = "grid grid-cols-1 md:grid-cols…" at bounding box center [224, 230] width 363 height 341
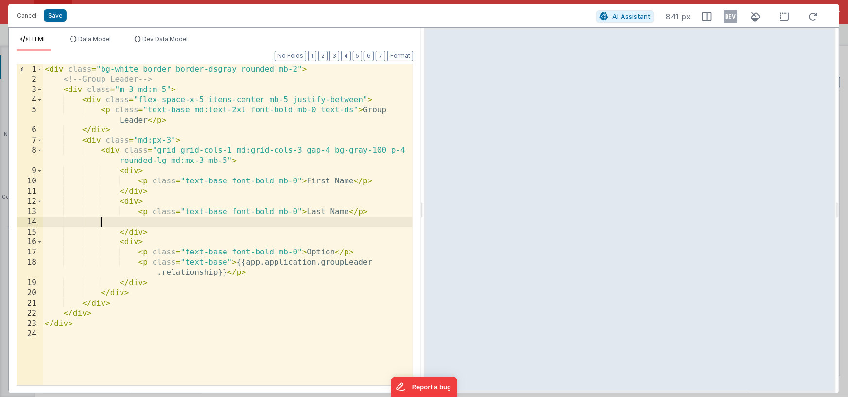
click at [148, 222] on div "< div class = "bg-white border border-dsgray rounded mb-2" > <!-- Group Leader …" at bounding box center [228, 234] width 370 height 341
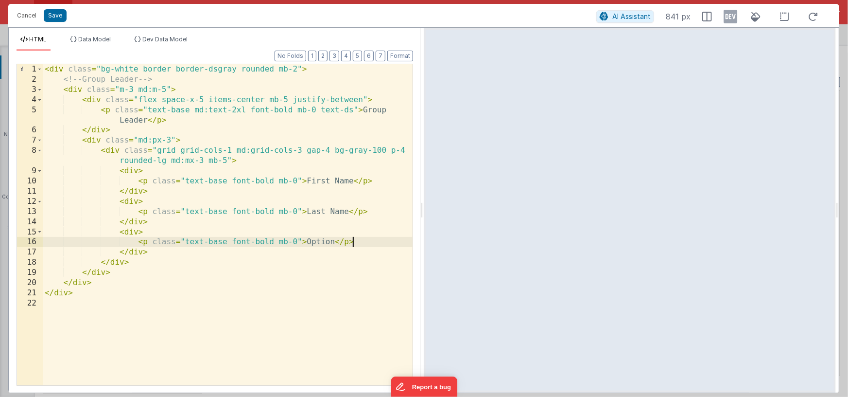
click at [151, 254] on div "< div class = "bg-white border border-dsgray rounded mb-2" > <!-- Group Leader …" at bounding box center [228, 234] width 370 height 341
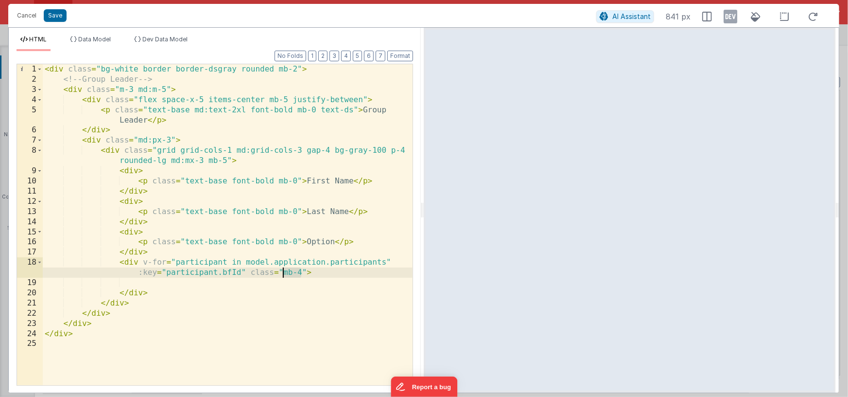
drag, startPoint x: 302, startPoint y: 272, endPoint x: 282, endPoint y: 273, distance: 19.9
click at [282, 273] on div "< div class = "bg-white border border-dsgray rounded mb-2" > <!-- Group Leader …" at bounding box center [228, 234] width 370 height 341
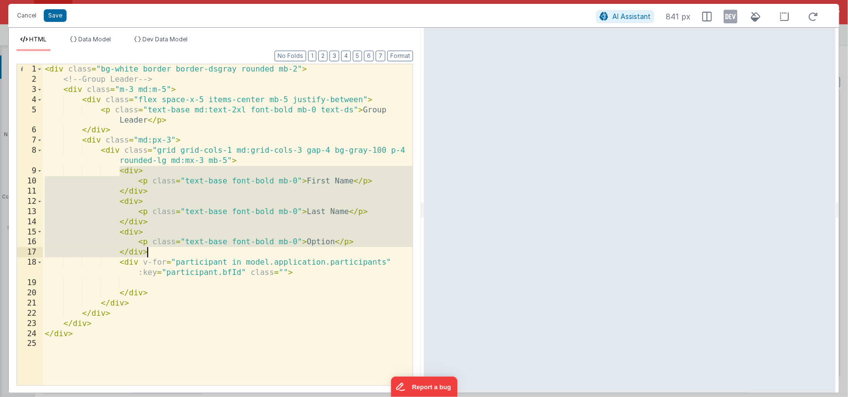
drag, startPoint x: 121, startPoint y: 170, endPoint x: 155, endPoint y: 251, distance: 88.2
click at [155, 251] on div "< div class = "bg-white border border-dsgray rounded mb-2" > <!-- Group Leader …" at bounding box center [228, 234] width 370 height 341
click at [159, 281] on div "< div class = "bg-white border border-dsgray rounded mb-2" > <!-- Group Leader …" at bounding box center [228, 234] width 370 height 341
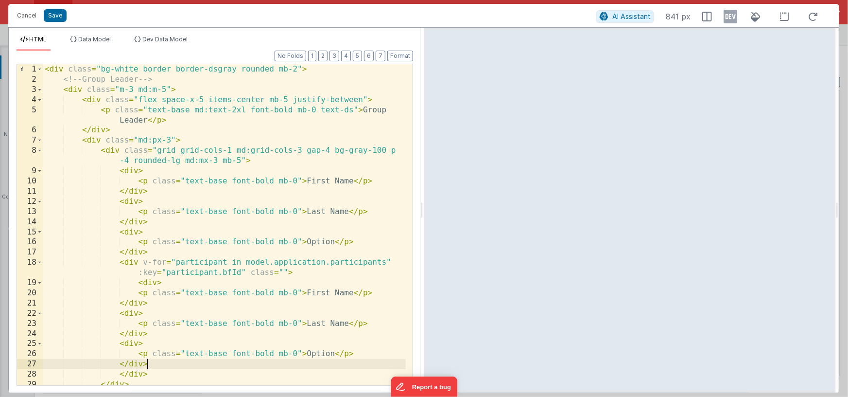
scroll to position [0, 0]
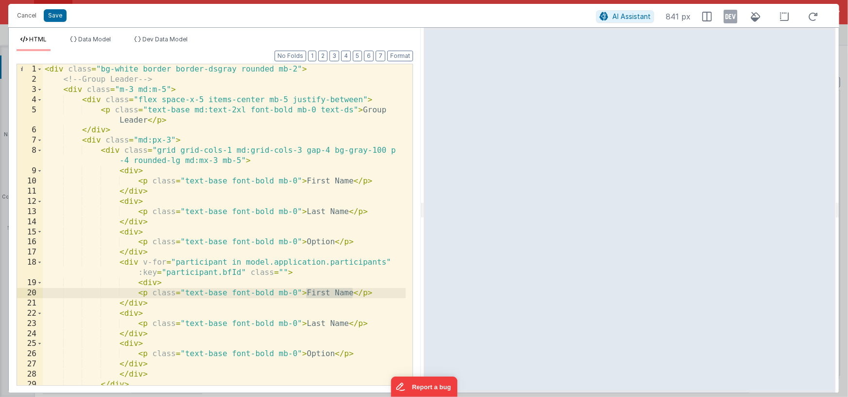
drag, startPoint x: 311, startPoint y: 294, endPoint x: 354, endPoint y: 294, distance: 43.3
click at [354, 294] on div "< div class = "bg-white border border-dsgray rounded mb-2" > <!-- Group Leader …" at bounding box center [224, 234] width 363 height 341
click at [731, 17] on icon at bounding box center [731, 17] width 14 height 16
click at [232, 293] on div "< div class = "bg-white border border-dsgray rounded mb-2" > <!-- Group Leader …" at bounding box center [224, 234] width 363 height 341
click at [273, 294] on div "< div class = "bg-white border border-dsgray rounded mb-2" > <!-- Group Leader …" at bounding box center [224, 234] width 363 height 341
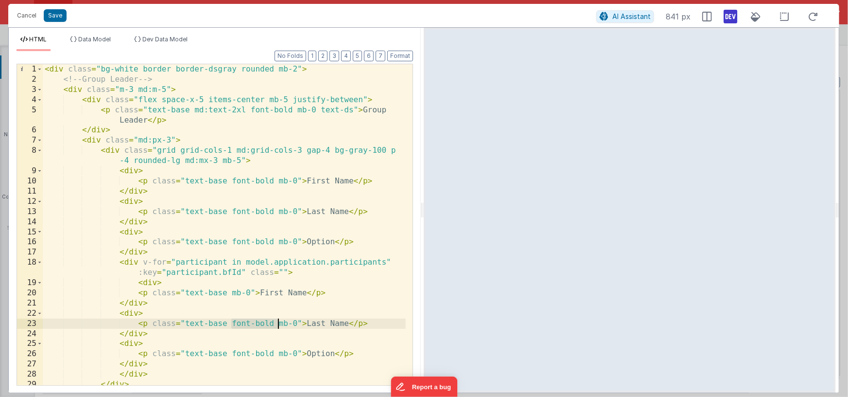
drag, startPoint x: 231, startPoint y: 320, endPoint x: 278, endPoint y: 326, distance: 47.0
click at [278, 326] on div "< div class = "bg-white border border-dsgray rounded mb-2" > <!-- Group Leader …" at bounding box center [224, 234] width 363 height 341
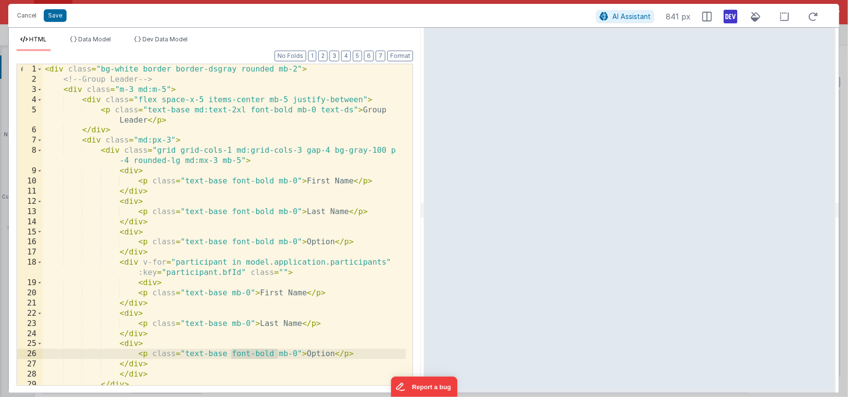
drag, startPoint x: 233, startPoint y: 352, endPoint x: 277, endPoint y: 354, distance: 44.3
click at [277, 354] on div "< div class = "bg-white border border-dsgray rounded mb-2" > <!-- Group Leader …" at bounding box center [224, 234] width 363 height 341
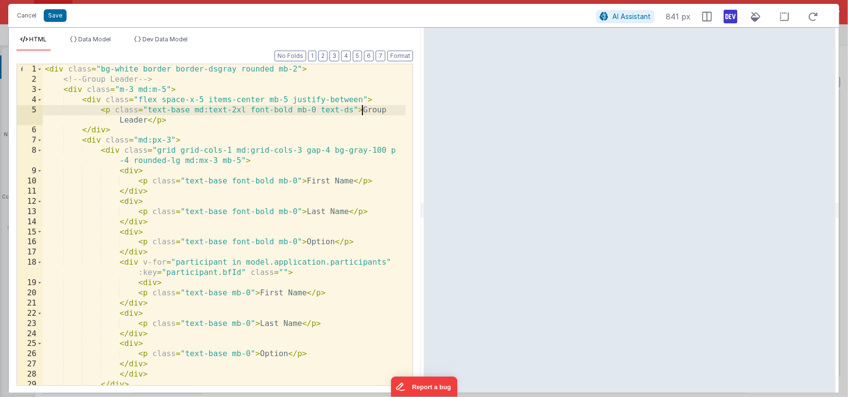
click at [362, 110] on div "< div class = "bg-white border border-dsgray rounded mb-2" > <!-- Group Leader …" at bounding box center [224, 234] width 363 height 341
click at [148, 120] on div "< div class = "bg-white border border-dsgray rounded mb-2" > <!-- Group Leader …" at bounding box center [224, 234] width 363 height 341
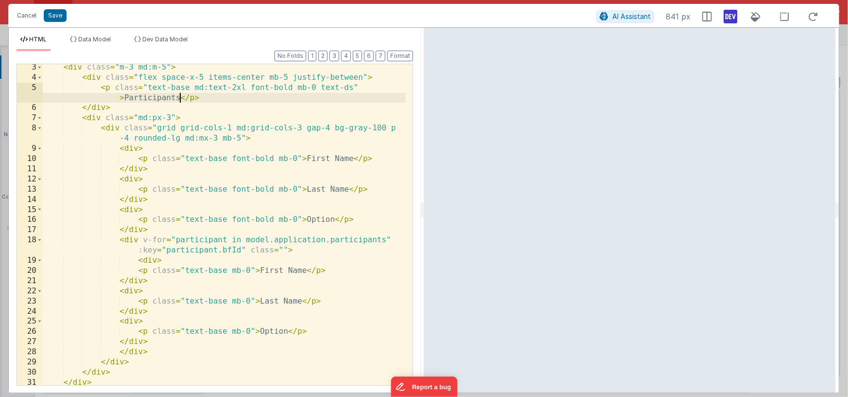
scroll to position [22, 0]
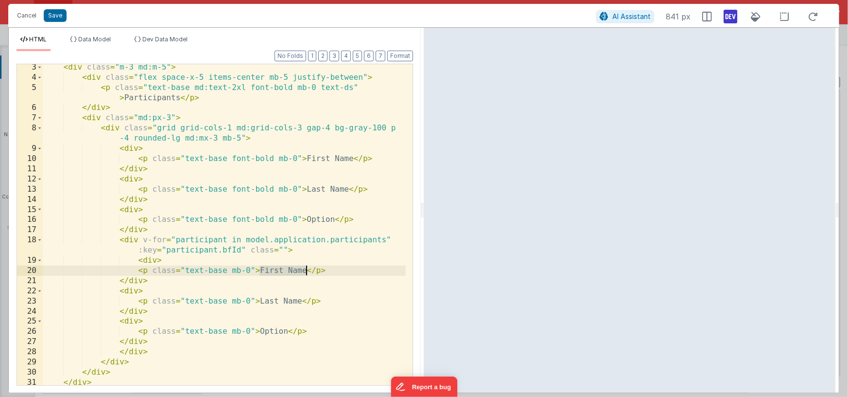
drag, startPoint x: 259, startPoint y: 271, endPoint x: 307, endPoint y: 271, distance: 47.6
click at [307, 271] on div "< div class = "m-3 md:m-5" > < div class = "flex space-x-5 items-center mb-5 ju…" at bounding box center [224, 232] width 363 height 341
click at [260, 270] on div "< div class = "m-3 md:m-5" > < div class = "flex space-x-5 items-center mb-5 ju…" at bounding box center [224, 232] width 363 height 341
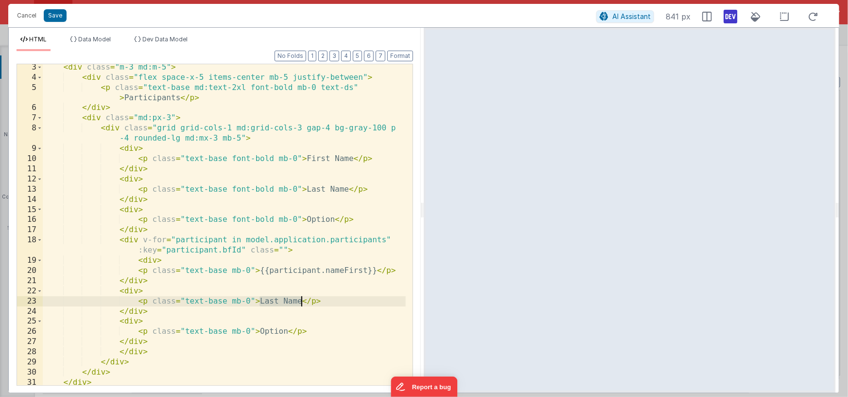
drag, startPoint x: 258, startPoint y: 299, endPoint x: 300, endPoint y: 299, distance: 42.3
click at [300, 299] on div "< div class = "m-3 md:m-5" > < div class = "flex space-x-5 items-center mb-5 ju…" at bounding box center [224, 232] width 363 height 341
paste textarea
click at [356, 301] on div "< div class = "m-3 md:m-5" > < div class = "flex space-x-5 items-center mb-5 ju…" at bounding box center [224, 232] width 363 height 341
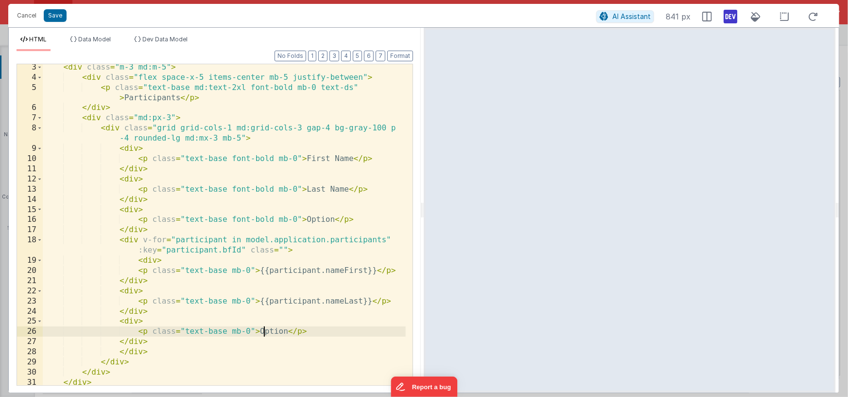
click at [266, 332] on div "< div class = "m-3 md:m-5" > < div class = "flex space-x-5 items-center mb-5 ju…" at bounding box center [224, 232] width 363 height 341
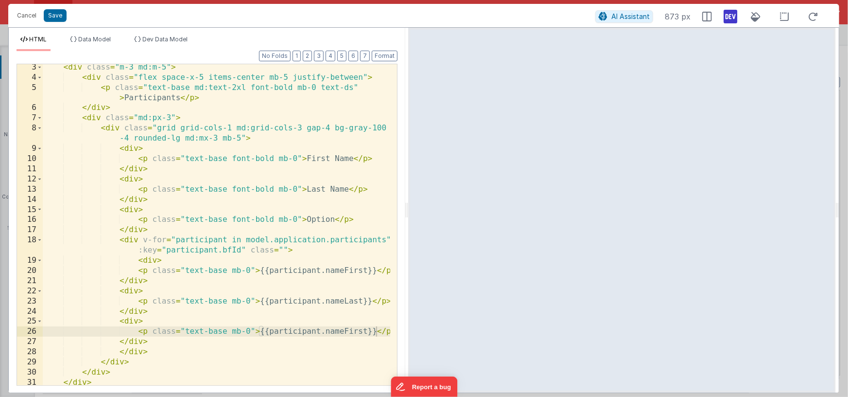
drag, startPoint x: 422, startPoint y: 216, endPoint x: 408, endPoint y: 212, distance: 14.6
click at [408, 212] on html "Cancel Save AI Assistant 873 px HTML Data Model Dev Data Model Format 7 6 5 4 3…" at bounding box center [424, 198] width 848 height 397
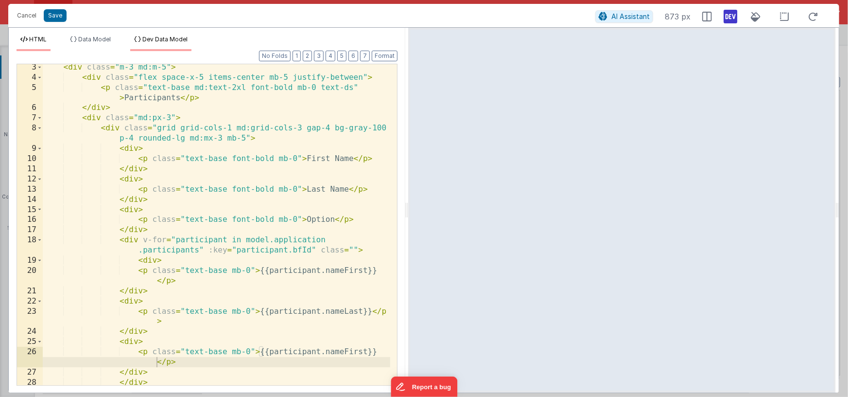
click at [161, 42] on span "Dev Data Model" at bounding box center [164, 38] width 45 height 7
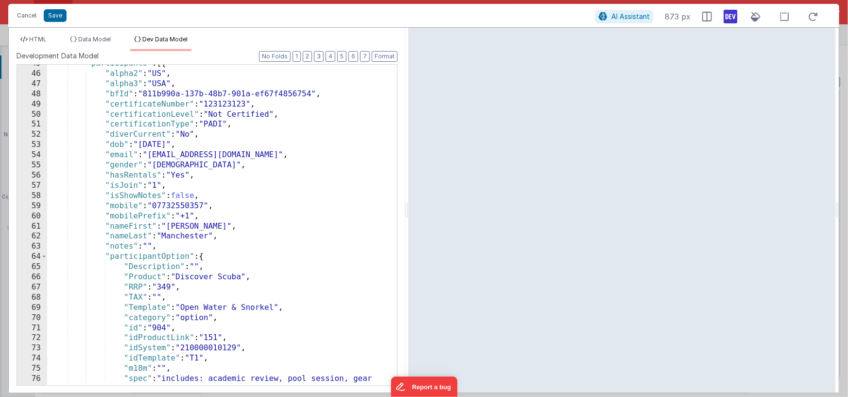
scroll to position [461, 0]
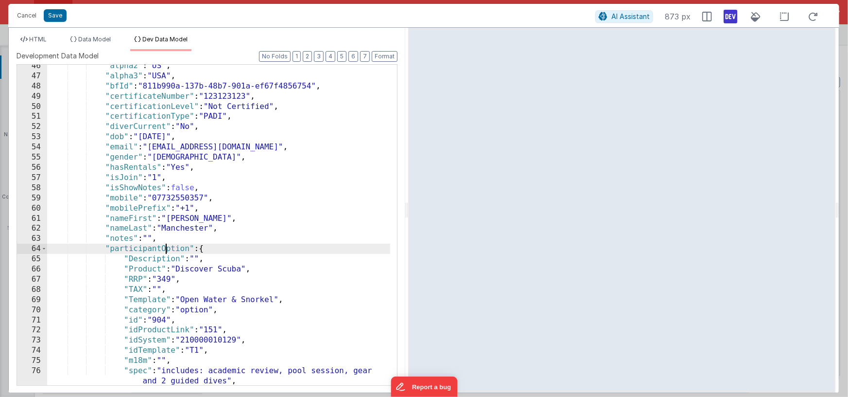
click at [165, 251] on div ""alpha2" : "US" , "alpha3" : "USA" , "bfId" : "811b990a-137b-48b7-901a-ef67f485…" at bounding box center [219, 231] width 344 height 341
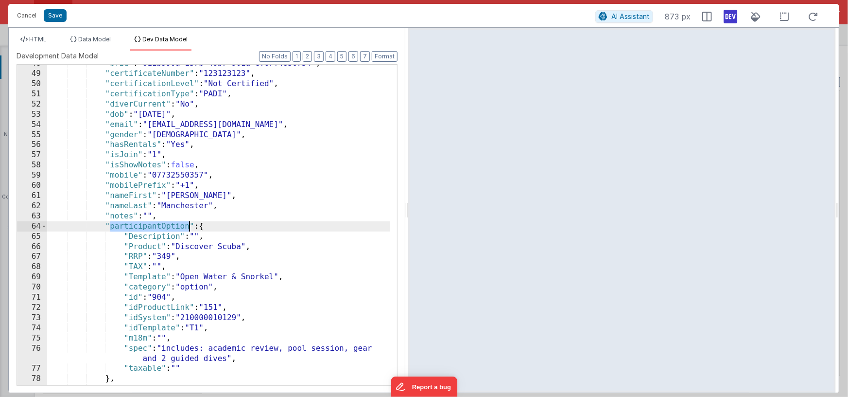
scroll to position [484, 0]
click at [46, 40] on span "HTML" at bounding box center [37, 38] width 17 height 7
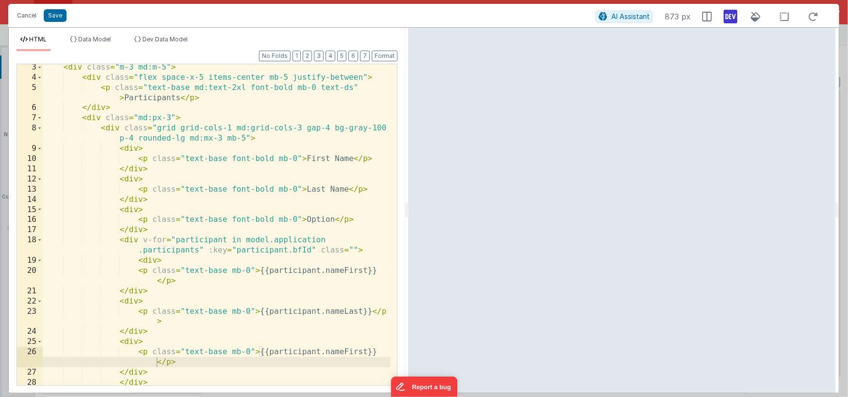
click at [353, 352] on div "< div class = "m-3 md:m-5" > < div class = "flex space-x-5 items-center mb-5 ju…" at bounding box center [217, 232] width 348 height 341
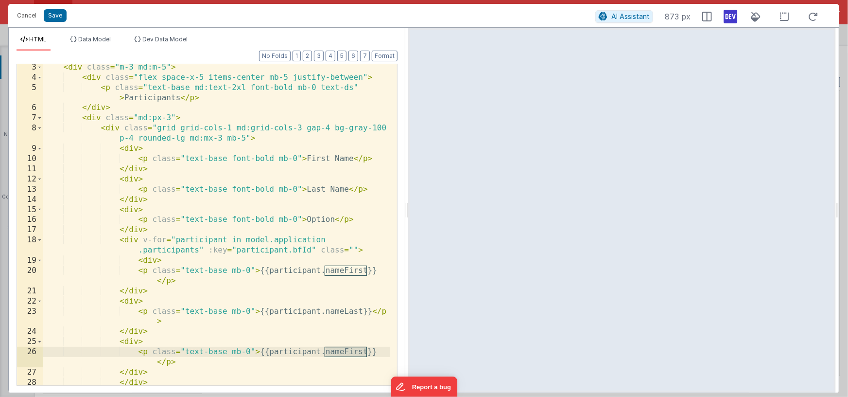
paste textarea
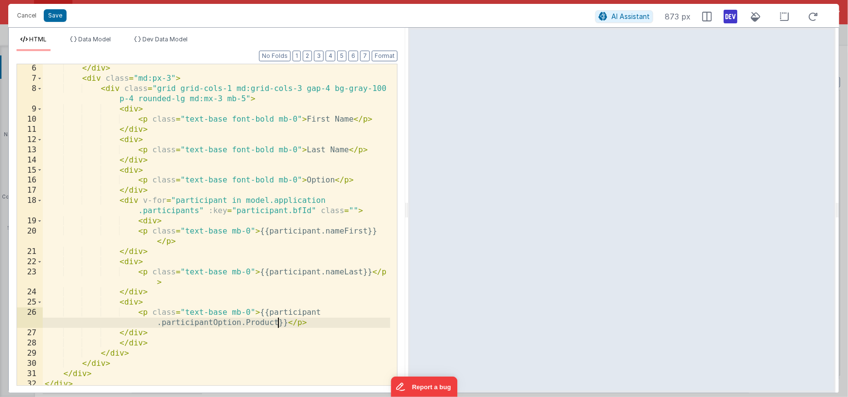
scroll to position [57, 0]
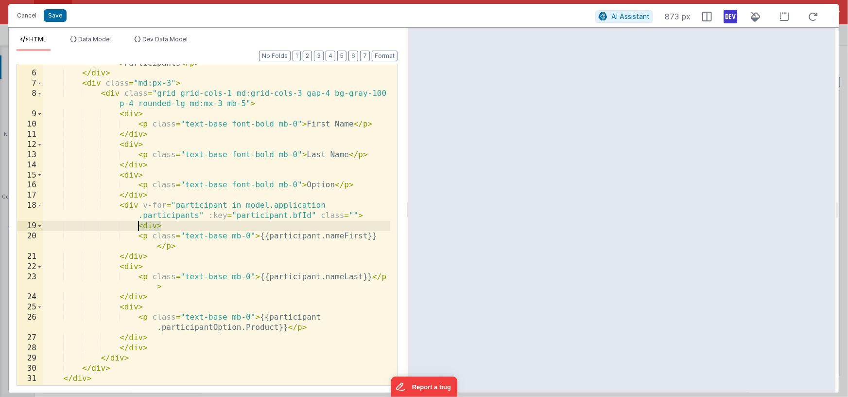
drag, startPoint x: 165, startPoint y: 225, endPoint x: 139, endPoint y: 223, distance: 26.3
click at [139, 223] on div "< p class = "text-base md:text-2xl font-bold mb-0 text-ds" > Participants </ p …" at bounding box center [217, 223] width 348 height 351
click at [386, 54] on button "Format" at bounding box center [385, 56] width 26 height 11
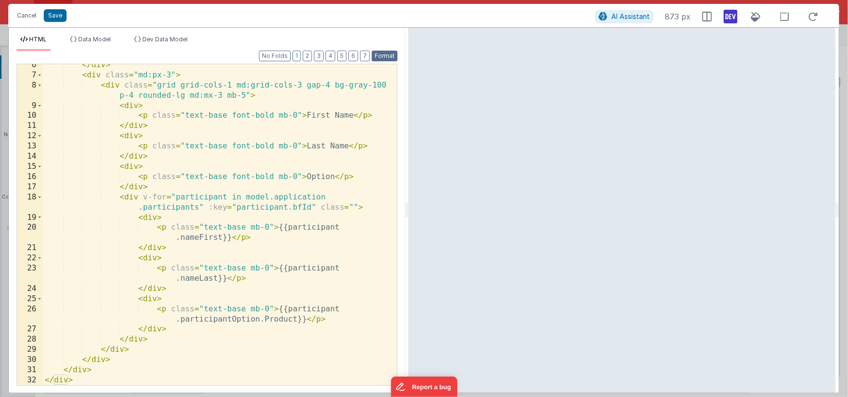
scroll to position [65, 0]
click at [152, 339] on div "</ div > < div class = "md:px-3" > < div class = "grid grid-cols-1 md:grid-cols…" at bounding box center [217, 230] width 348 height 341
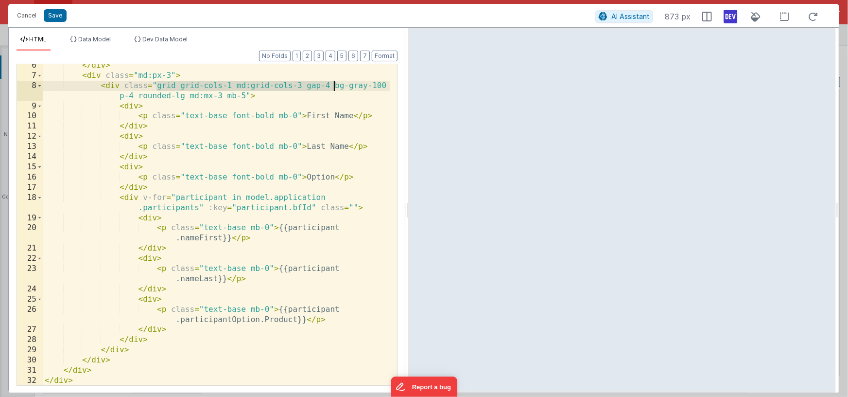
drag, startPoint x: 157, startPoint y: 87, endPoint x: 332, endPoint y: 87, distance: 175.5
click at [332, 87] on div "</ div > < div class = "md:px-3" > < div class = "grid grid-cols-1 md:grid-cols…" at bounding box center [217, 230] width 348 height 341
click at [352, 207] on div "</ div > < div class = "md:px-3" > < div class = "grid grid-cols-1 md:grid-cols…" at bounding box center [217, 230] width 348 height 341
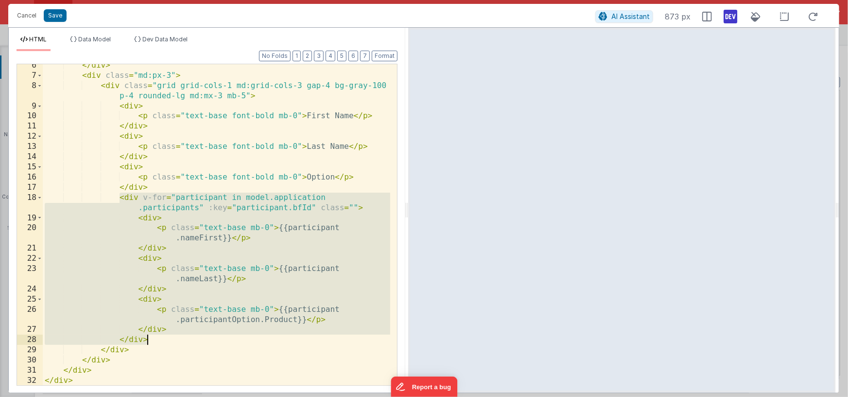
drag, startPoint x: 119, startPoint y: 196, endPoint x: 167, endPoint y: 336, distance: 148.5
click at [167, 336] on div "</ div > < div class = "md:px-3" > < div class = "grid grid-cols-1 md:grid-cols…" at bounding box center [217, 230] width 348 height 341
drag, startPoint x: 638, startPoint y: 14, endPoint x: 407, endPoint y: 157, distance: 271.1
click at [638, 14] on span "AI Assistant" at bounding box center [630, 16] width 38 height 8
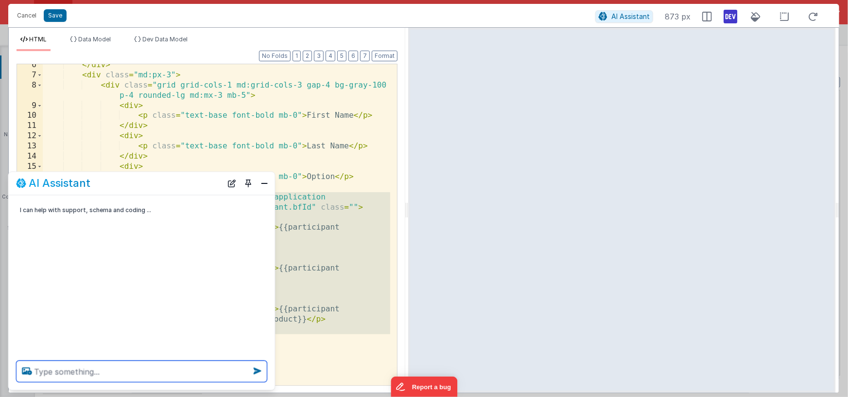
click at [132, 368] on textarea at bounding box center [142, 371] width 251 height 21
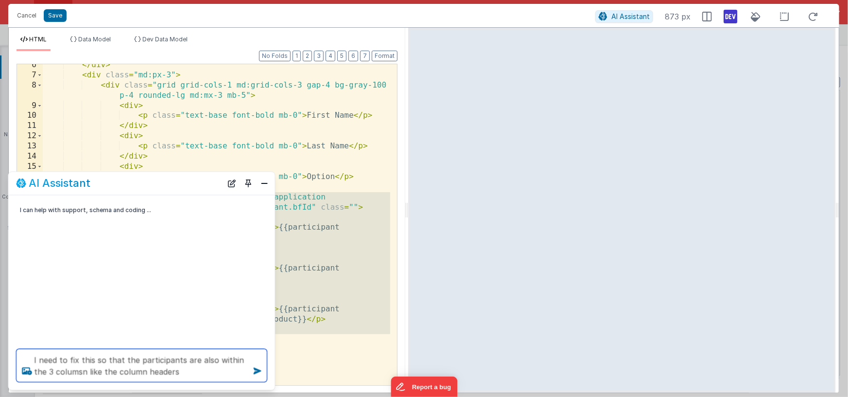
type textarea "I need to fix this so that the participants are also within the 3 columsn like …"
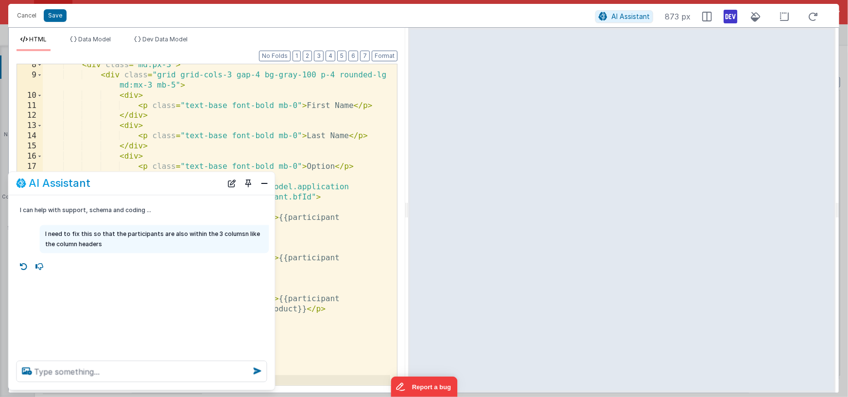
scroll to position [96, 0]
click at [266, 184] on button "Close" at bounding box center [265, 183] width 13 height 14
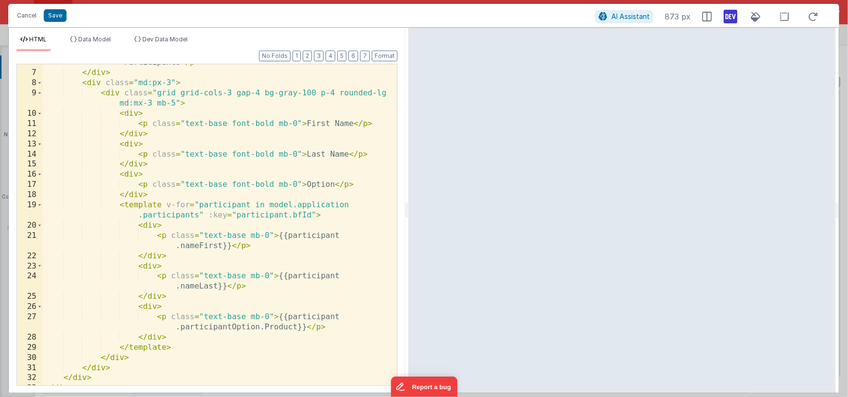
scroll to position [95, 0]
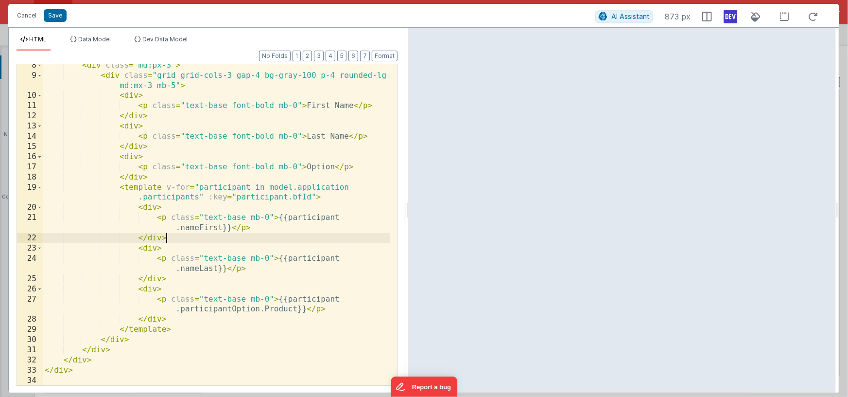
click at [272, 233] on div "< div class = "md:px-3" > < div class = "grid grid-cols-3 gap-4 bg-gray-100 p-4…" at bounding box center [217, 230] width 348 height 341
click at [731, 19] on icon at bounding box center [731, 17] width 14 height 16
click at [237, 247] on div "< div class = "md:px-3" > < div class = "grid grid-cols-3 gap-4 bg-gray-100 p-4…" at bounding box center [217, 230] width 348 height 341
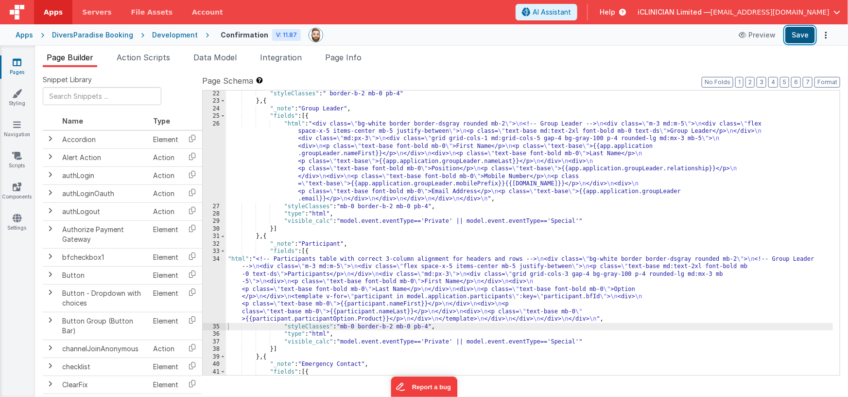
click at [805, 37] on button "Save" at bounding box center [800, 35] width 30 height 17
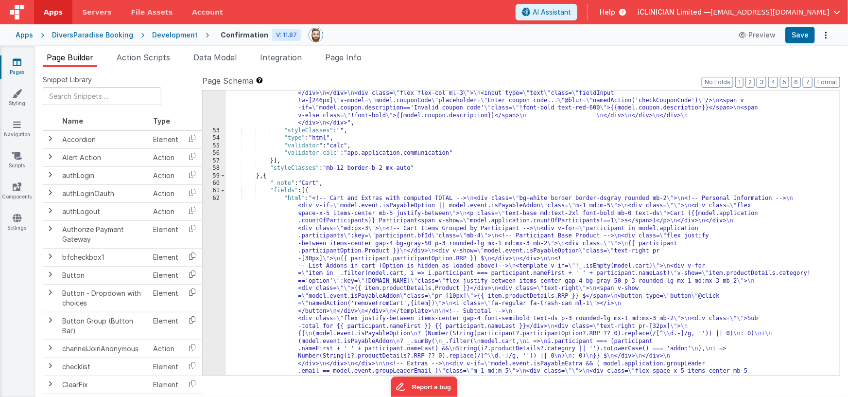
scroll to position [837, 0]
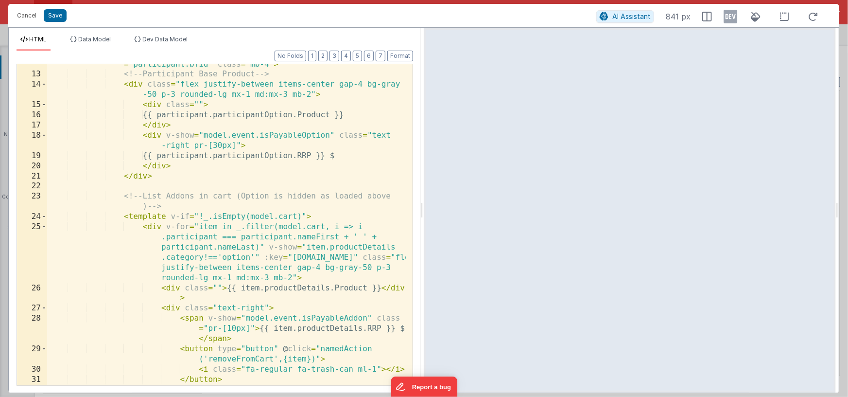
scroll to position [168, 0]
drag, startPoint x: 171, startPoint y: 216, endPoint x: 304, endPoint y: 215, distance: 133.2
click at [305, 215] on div "< div v-for = "participant in model.application.participants" :key = "participa…" at bounding box center [226, 224] width 359 height 351
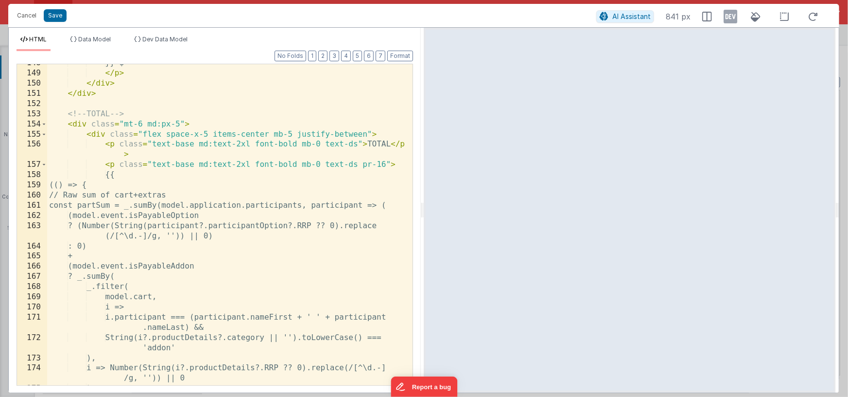
scroll to position [1936, 0]
click at [87, 124] on div "}} $ </ p > </ div > </ div > <!-- TOTAL --> < div class = "mt-6 md:px-5" > < d…" at bounding box center [226, 229] width 359 height 341
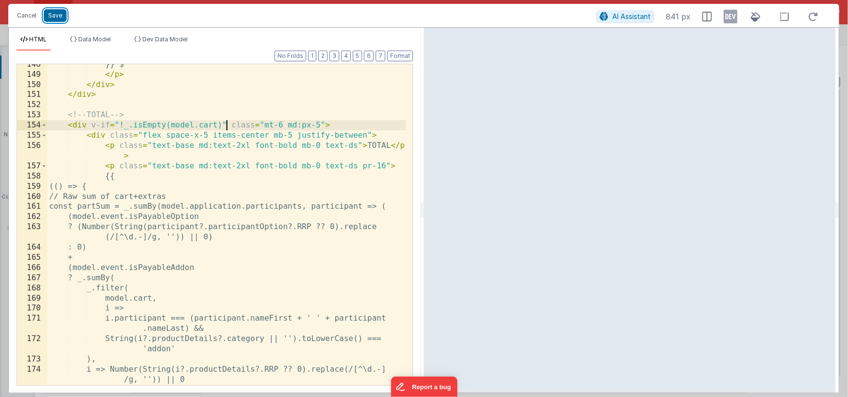
click at [57, 19] on button "Save" at bounding box center [55, 15] width 23 height 13
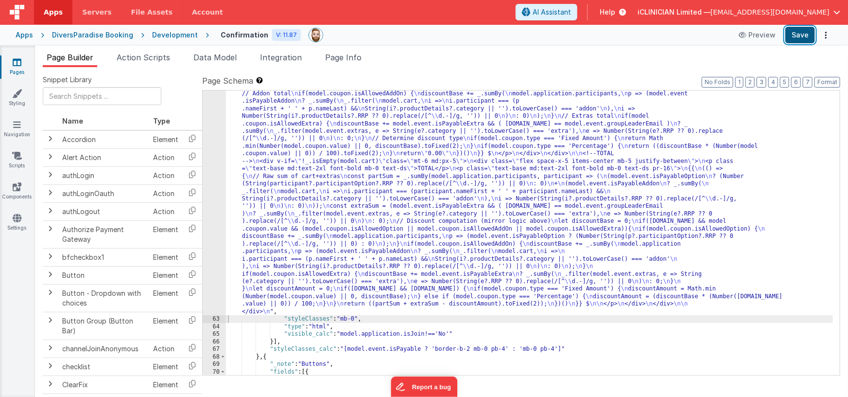
click at [796, 34] on button "Save" at bounding box center [800, 35] width 30 height 17
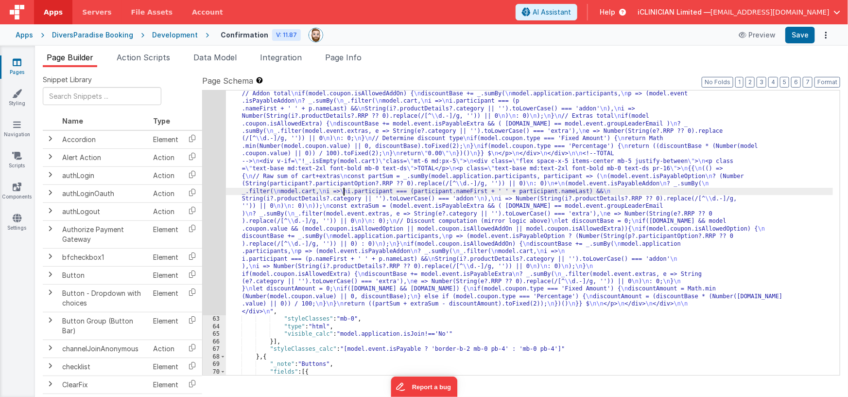
click at [344, 187] on div ""html" : "<!-- Cart and Extras with computed TOTAL --> \n <div class= \" bg-whi…" at bounding box center [530, 228] width 608 height 803
click at [214, 198] on div "62" at bounding box center [214, 71] width 23 height 489
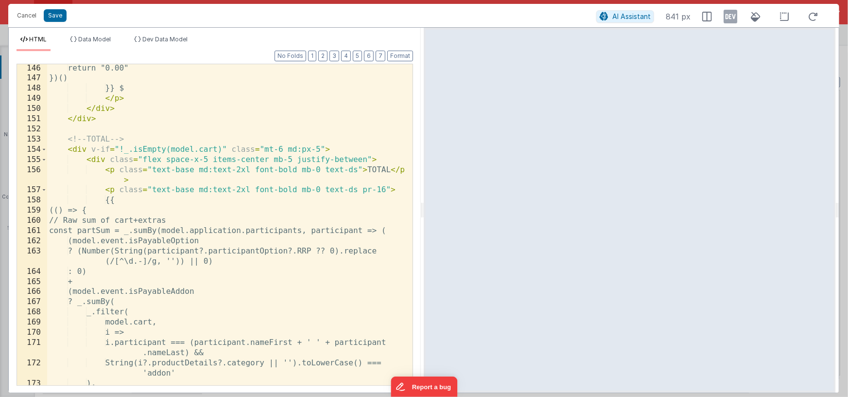
scroll to position [1903, 0]
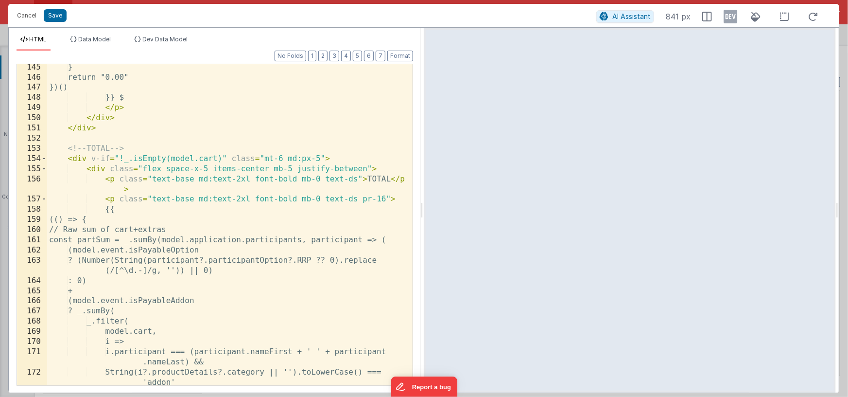
click at [92, 159] on div "} return "0.00" })() }} $ </ p > </ div > </ div > <!-- TOTAL --> < div v-if = …" at bounding box center [226, 232] width 359 height 341
click at [227, 157] on div "} return "0.00" })() }} $ </ p > </ div > </ div > <!-- TOTAL --> < div v-if = …" at bounding box center [226, 232] width 359 height 341
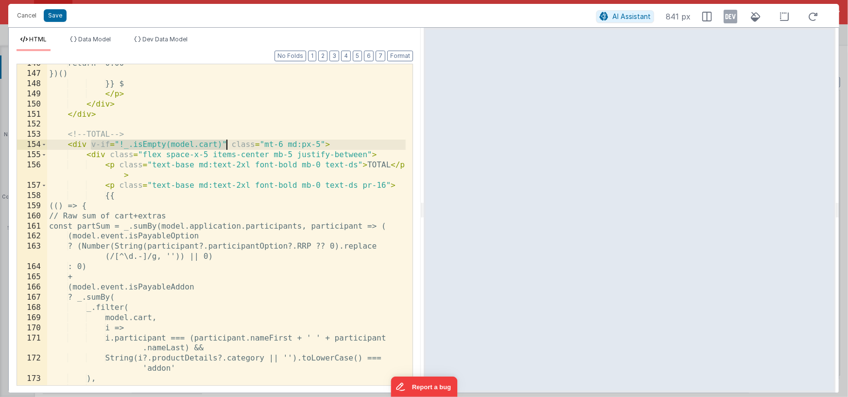
scroll to position [1917, 0]
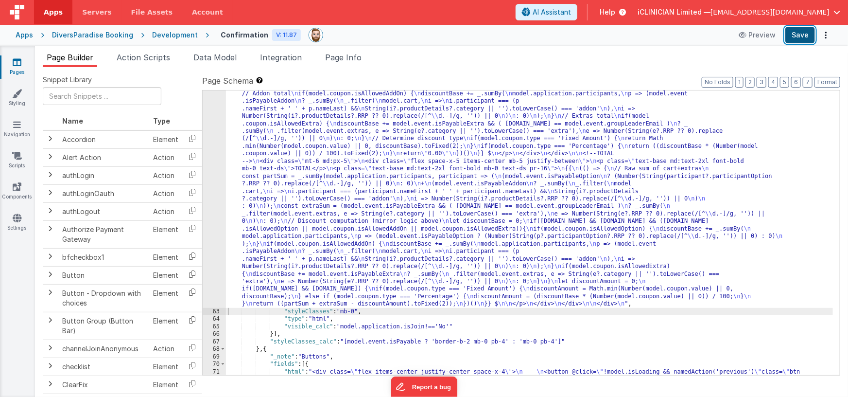
click at [791, 34] on button "Save" at bounding box center [800, 35] width 30 height 17
click at [18, 219] on icon at bounding box center [17, 218] width 9 height 10
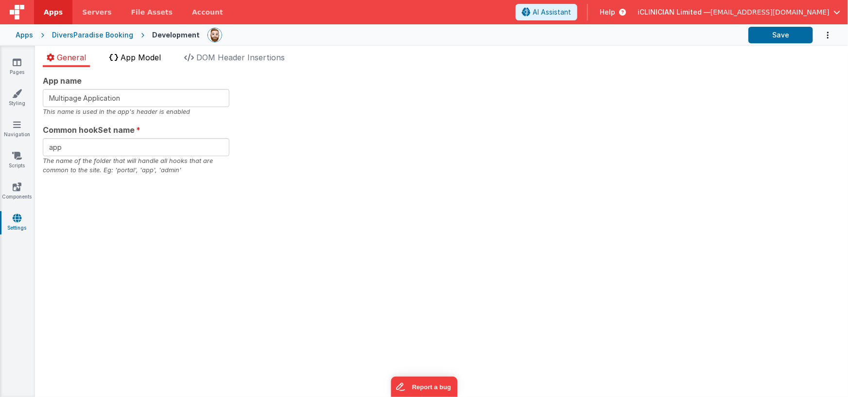
click at [138, 60] on span "App Model" at bounding box center [141, 57] width 40 height 10
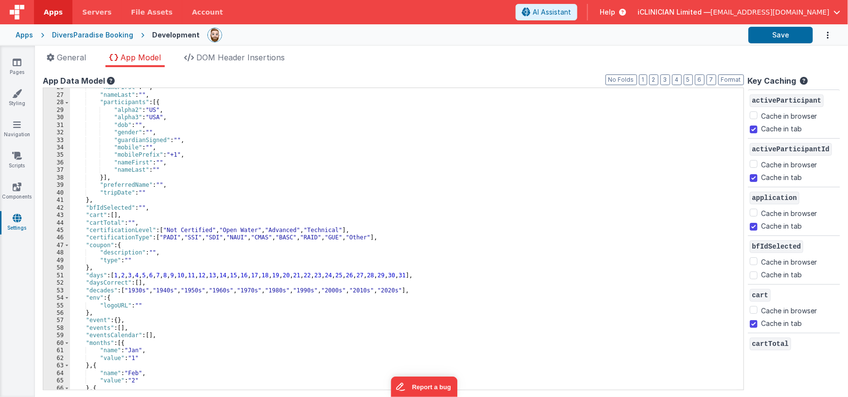
scroll to position [228, 0]
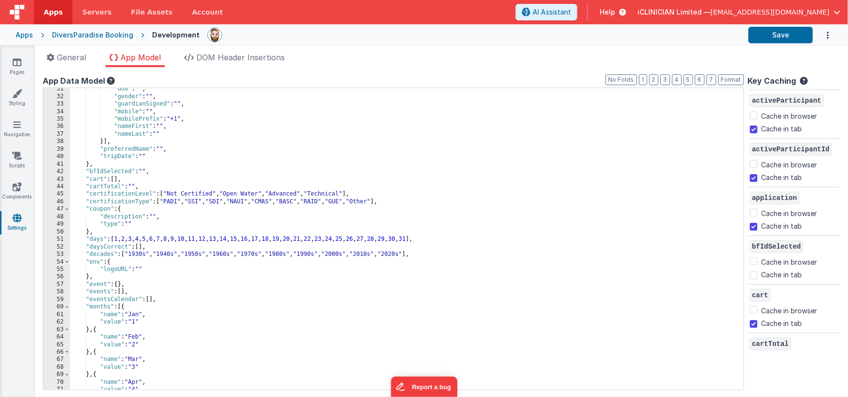
click at [140, 269] on div ""dob" : "" , "gender" : "" , "guardianSigned" : "" , "mobile" : "" , "mobilePre…" at bounding box center [403, 243] width 667 height 317
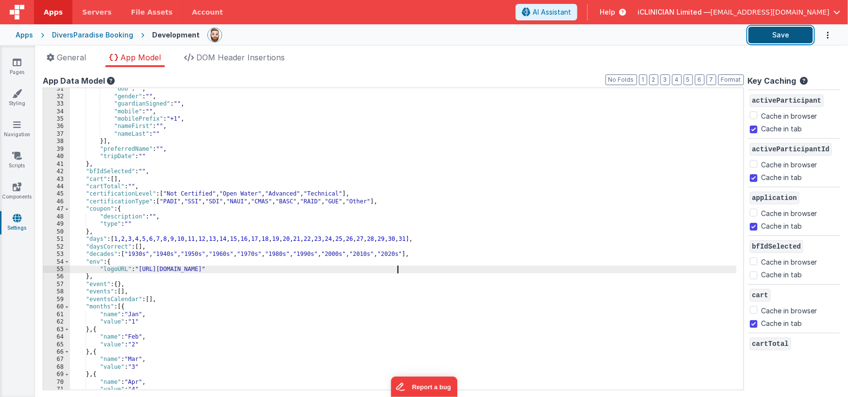
click at [768, 35] on button "Save" at bounding box center [781, 35] width 65 height 17
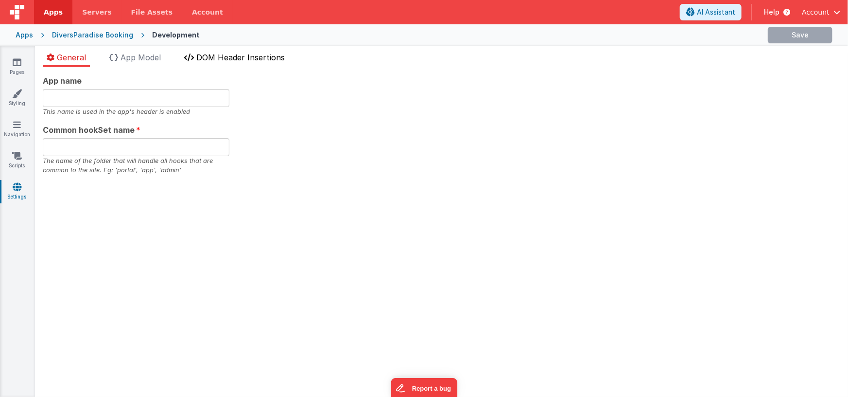
click at [206, 56] on span "DOM Header Insertions" at bounding box center [240, 57] width 88 height 10
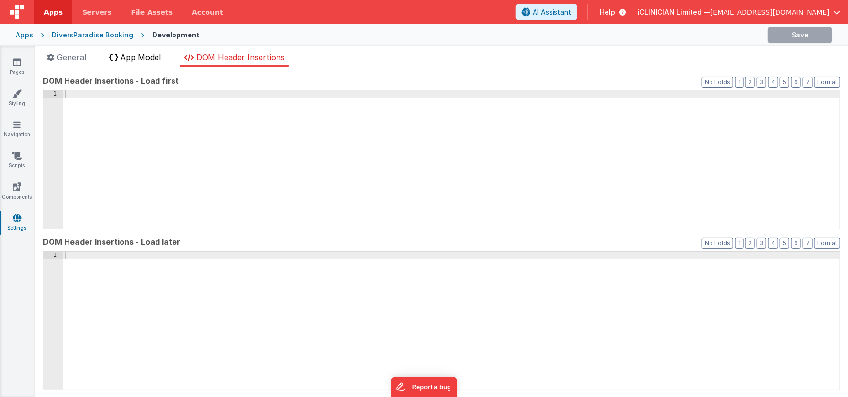
click at [152, 58] on span "App Model" at bounding box center [141, 57] width 40 height 10
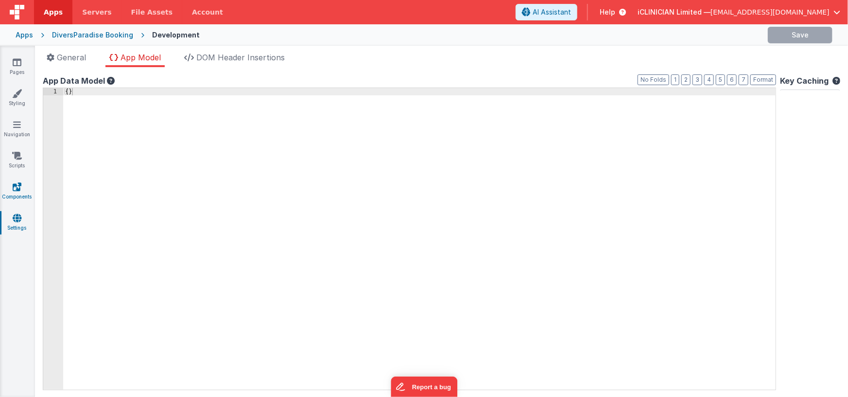
click at [18, 191] on icon at bounding box center [17, 187] width 9 height 10
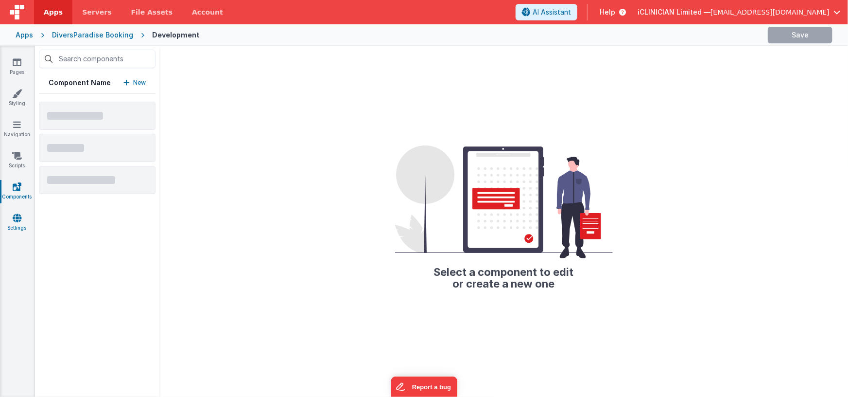
click at [17, 224] on link "Settings" at bounding box center [17, 222] width 35 height 19
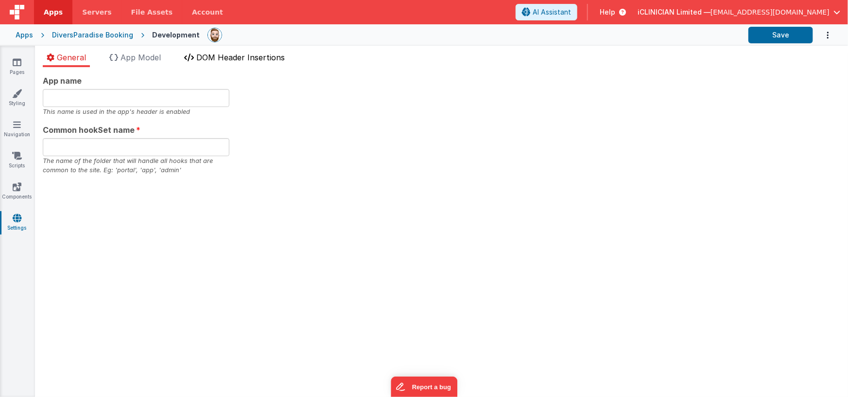
click at [228, 62] on li "DOM Header Insertions" at bounding box center [234, 60] width 108 height 16
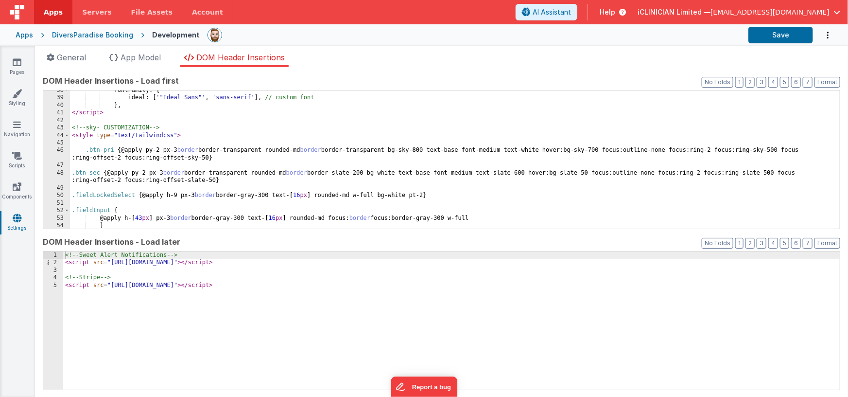
scroll to position [283, 0]
click at [20, 126] on icon at bounding box center [17, 125] width 8 height 10
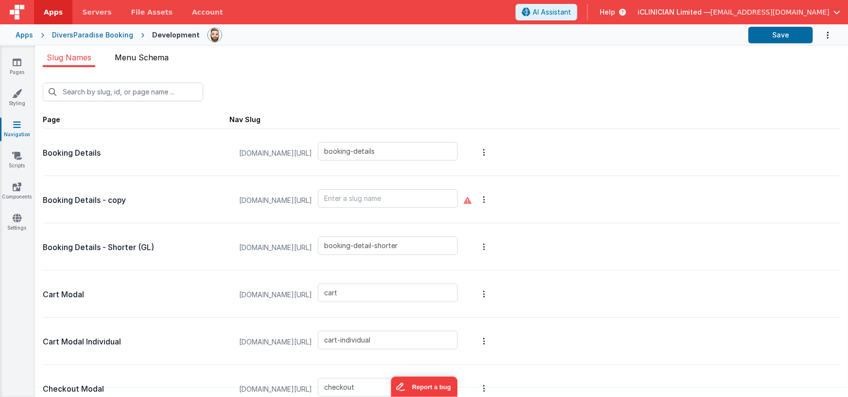
click at [134, 57] on span "Menu Schema" at bounding box center [142, 57] width 54 height 10
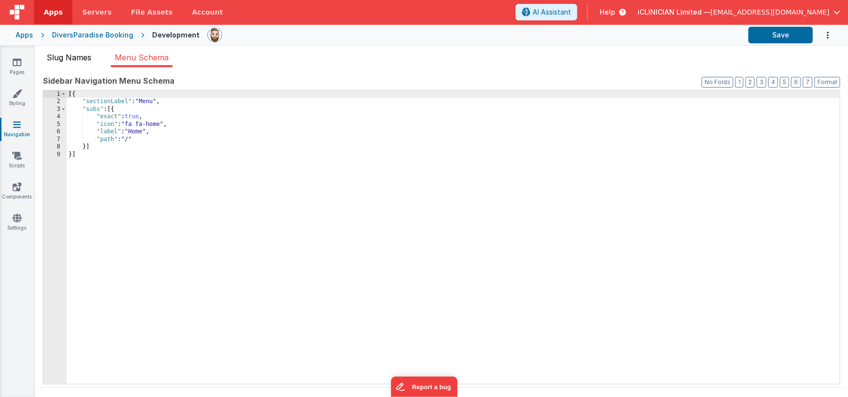
click at [84, 59] on span "Slug Names" at bounding box center [69, 57] width 45 height 10
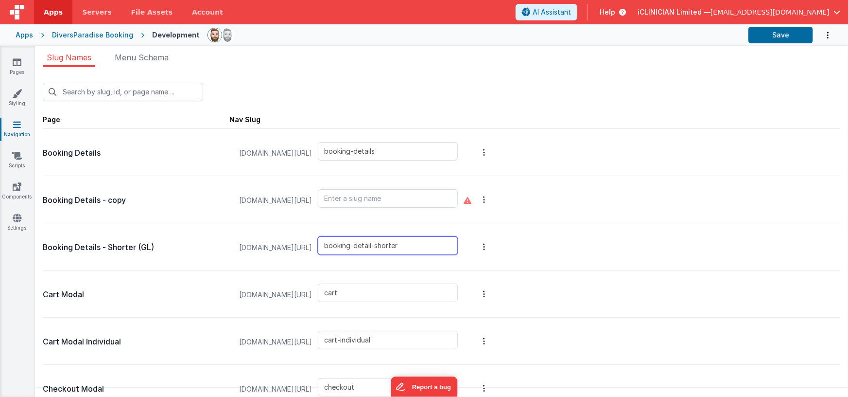
drag, startPoint x: 407, startPoint y: 244, endPoint x: 410, endPoint y: 259, distance: 14.9
click at [407, 244] on input "booking-detail-shorter" at bounding box center [388, 245] width 140 height 18
drag, startPoint x: 441, startPoint y: 246, endPoint x: 347, endPoint y: 246, distance: 93.8
click at [347, 246] on div "[DOMAIN_NAME][URL] booking-details-shorter" at bounding box center [348, 247] width 230 height 37
type input "booking-details-shorter"
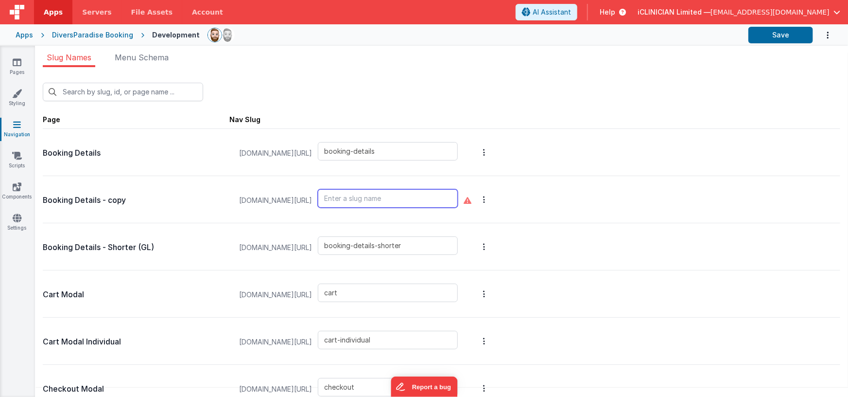
click at [380, 198] on input "text" at bounding box center [388, 198] width 140 height 18
paste input "booking-details-shorter"
type input "booking-details-shorter-participant"
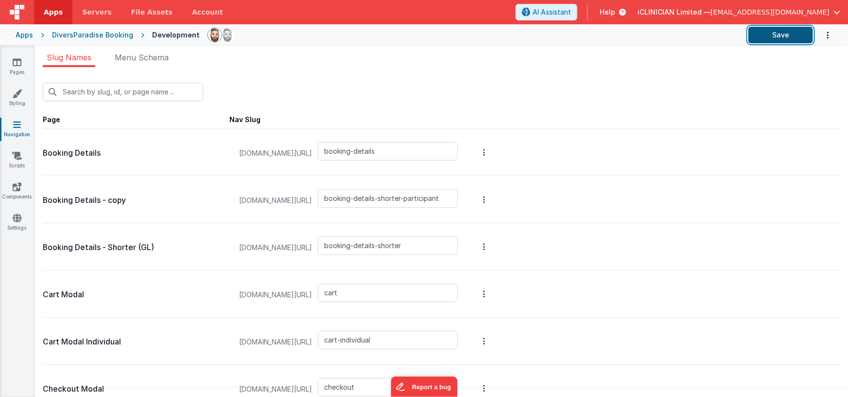
click at [768, 38] on button "Save" at bounding box center [781, 35] width 65 height 17
click at [16, 67] on link "Pages" at bounding box center [17, 66] width 35 height 19
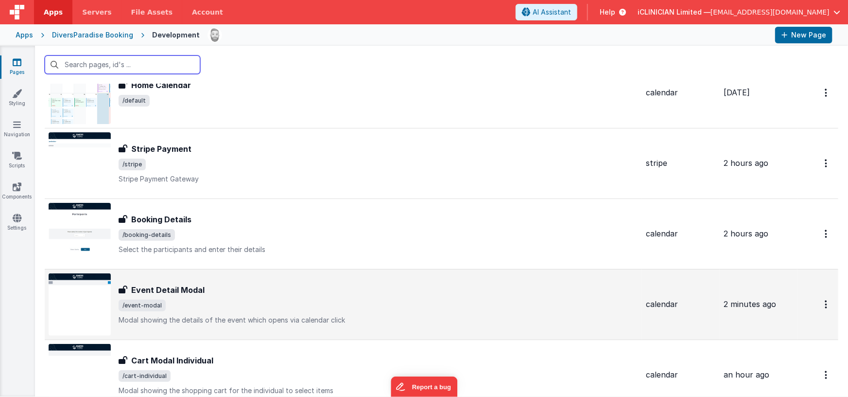
scroll to position [83, 0]
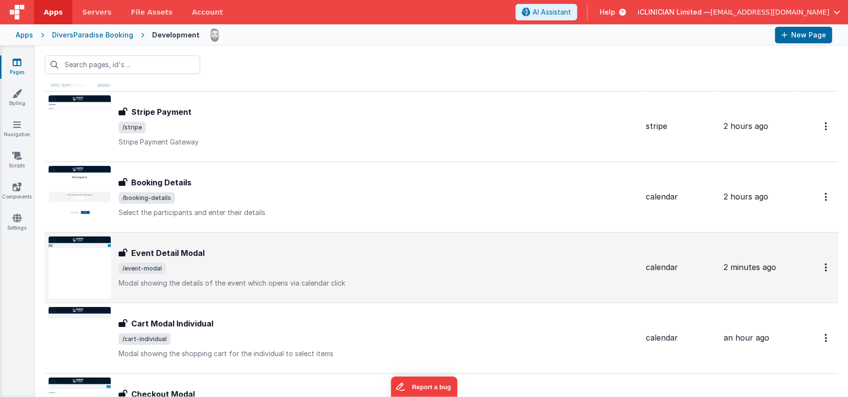
click at [286, 267] on span "/event-modal" at bounding box center [379, 268] width 520 height 12
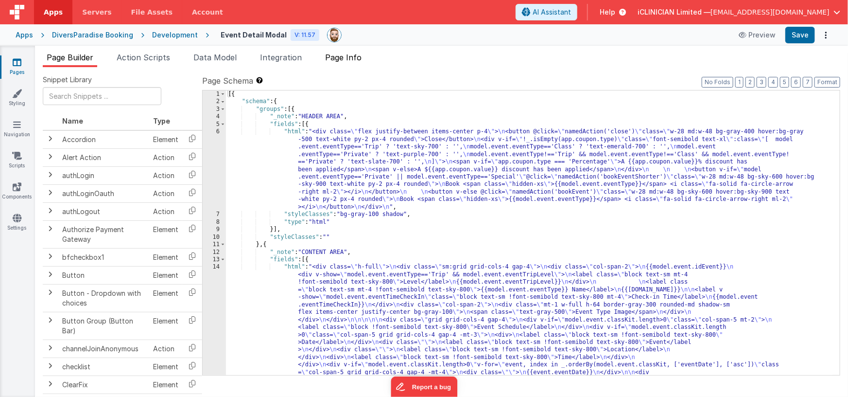
click at [356, 56] on span "Page Info" at bounding box center [343, 57] width 36 height 10
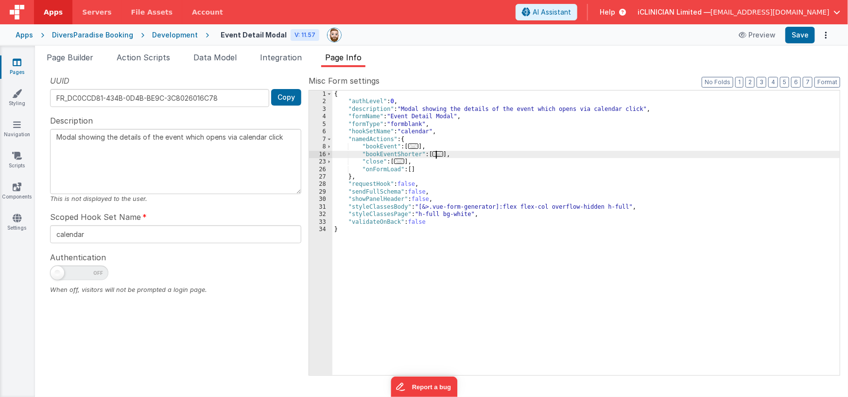
click at [443, 155] on span "..." at bounding box center [438, 153] width 11 height 5
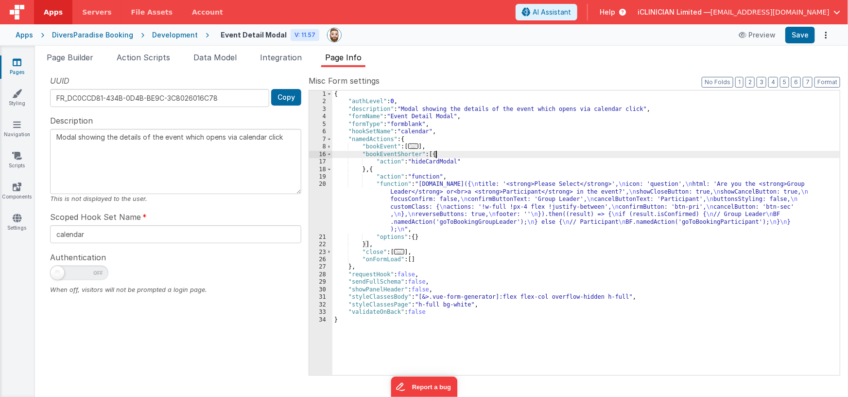
click at [446, 197] on div "{ "authLevel" : 0 , "description" : "Modal showing the details of the event whi…" at bounding box center [586, 240] width 508 height 300
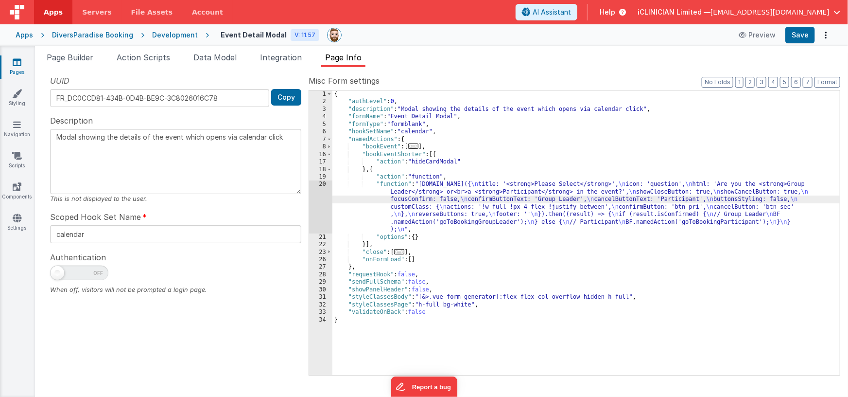
click at [319, 201] on div "20" at bounding box center [320, 206] width 23 height 52
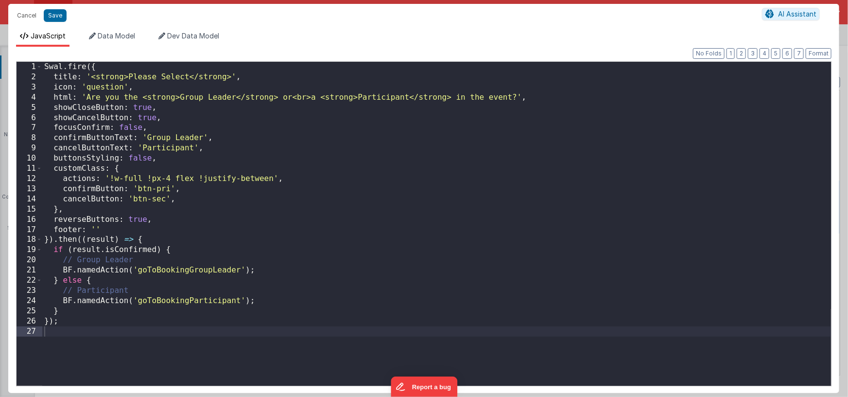
click at [144, 106] on div "Swal . fire ({ title : '<strong>Please Select</strong>' , icon : 'question' , h…" at bounding box center [436, 234] width 789 height 344
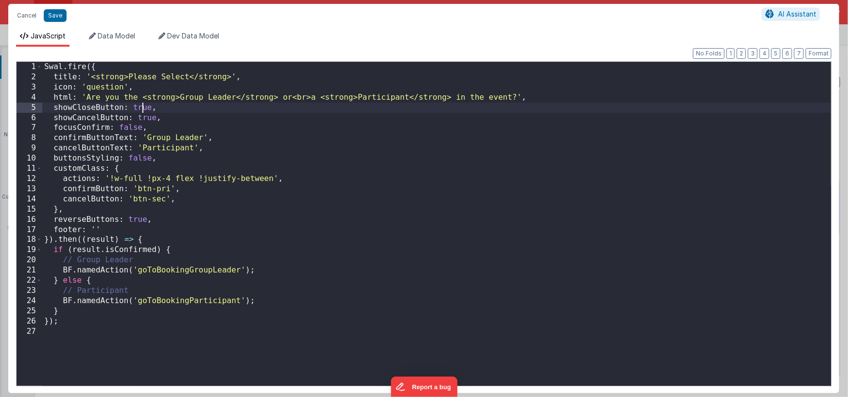
click at [144, 106] on div "Swal . fire ({ title : '<strong>Please Select</strong>' , icon : 'question' , h…" at bounding box center [436, 234] width 789 height 344
drag, startPoint x: 147, startPoint y: 138, endPoint x: 204, endPoint y: 137, distance: 56.9
click at [204, 137] on div "Swal . fire ({ title : '<strong>Please Select</strong>' , icon : 'question' , h…" at bounding box center [436, 234] width 789 height 344
click at [172, 149] on div "Swal . fire ({ title : '<strong>Please Select</strong>' , icon : 'question' , h…" at bounding box center [436, 234] width 789 height 344
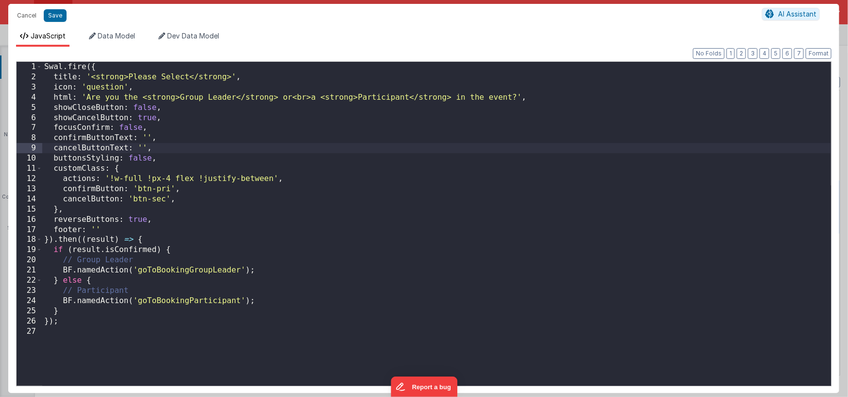
click at [147, 138] on div "Swal . fire ({ title : '<strong>Please Select</strong>' , icon : 'question' , h…" at bounding box center [436, 234] width 789 height 344
click at [143, 146] on div "Swal . fire ({ title : '<strong>Please Select</strong>' , icon : 'question' , h…" at bounding box center [436, 234] width 789 height 344
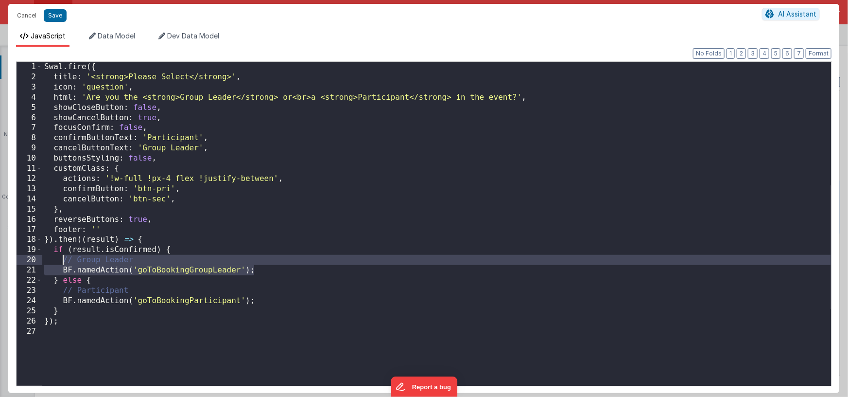
drag, startPoint x: 263, startPoint y: 268, endPoint x: 62, endPoint y: 255, distance: 201.2
click at [62, 255] on div "Swal . fire ({ title : '<strong>Please Select</strong>' , icon : 'question' , h…" at bounding box center [436, 234] width 789 height 344
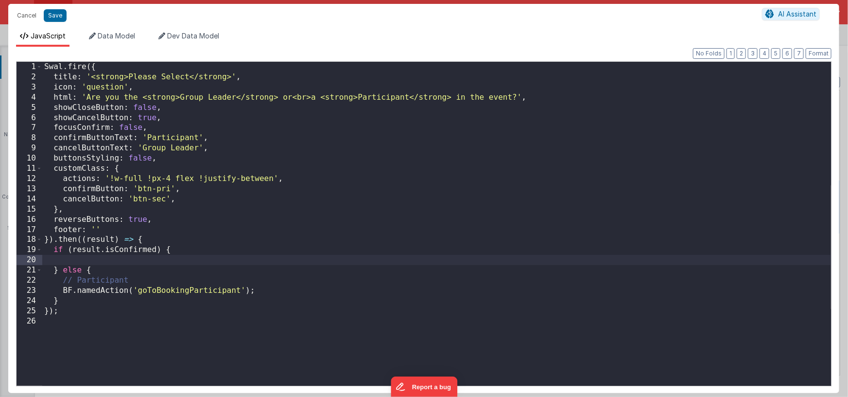
click at [139, 271] on div "Swal . fire ({ title : '<strong>Please Select</strong>' , icon : 'question' , h…" at bounding box center [436, 234] width 789 height 344
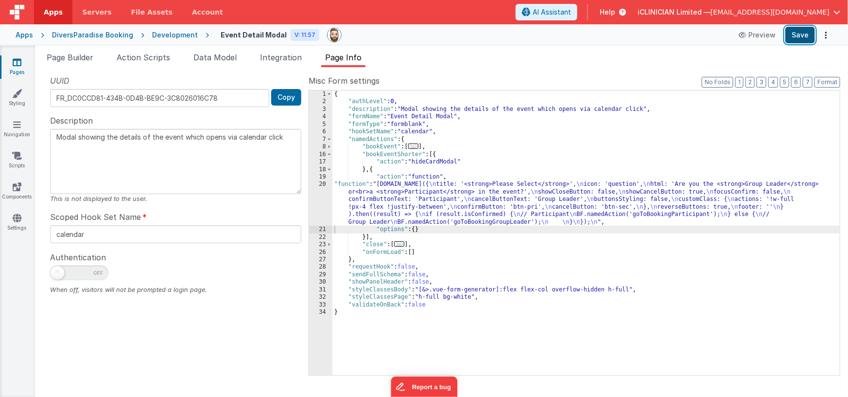
drag, startPoint x: 799, startPoint y: 38, endPoint x: 785, endPoint y: 42, distance: 13.6
click at [799, 38] on button "Save" at bounding box center [800, 35] width 30 height 17
click at [17, 218] on icon at bounding box center [17, 218] width 9 height 10
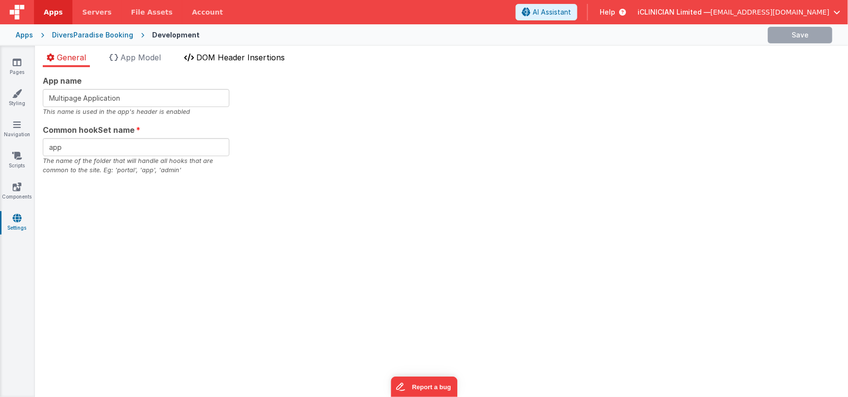
click at [215, 63] on li "DOM Header Insertions" at bounding box center [234, 60] width 108 height 16
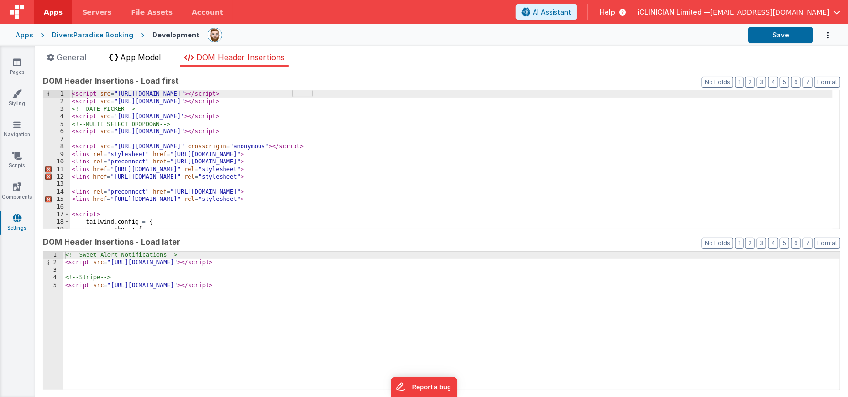
click at [148, 57] on span "App Model" at bounding box center [141, 57] width 40 height 10
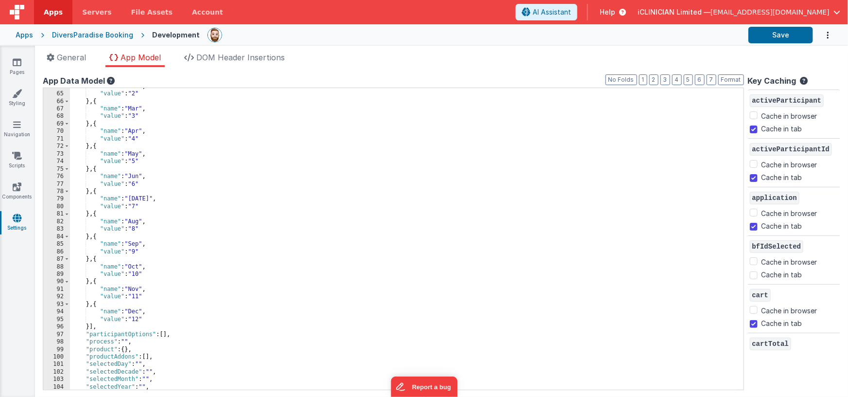
scroll to position [569, 0]
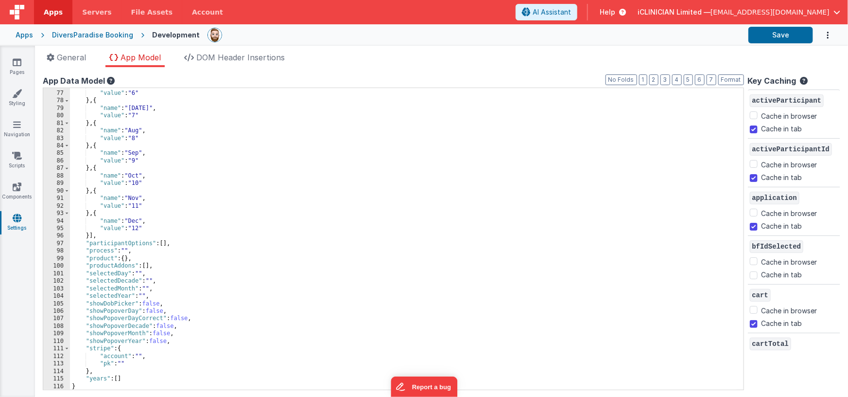
click at [248, 200] on div ""name" : "Jun" , "value" : "6" } , { "name" : "[DATE]" , "value" : "7" } , { "n…" at bounding box center [403, 240] width 667 height 317
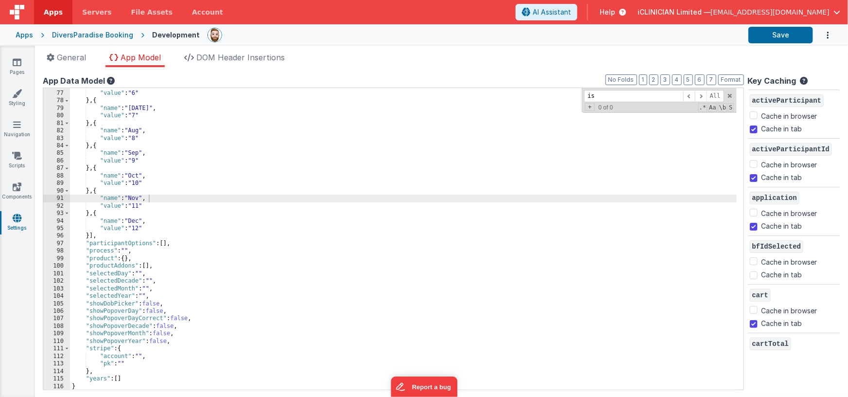
scroll to position [254, 0]
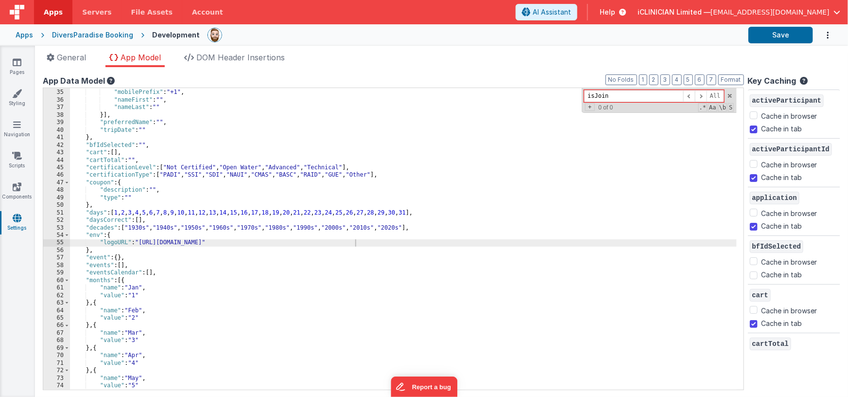
type input "isJoin"
click at [128, 227] on div ""mobile" : "" , "mobilePrefix" : "+1" , "nameFirst" : "" , "nameLast" : "" }] ,…" at bounding box center [403, 239] width 667 height 317
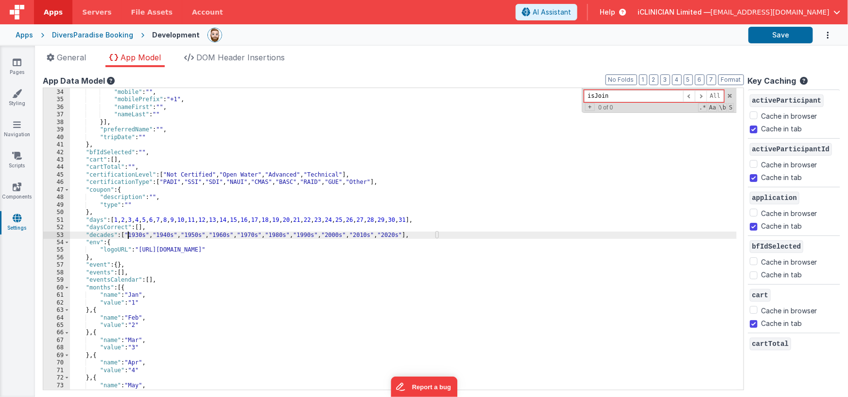
scroll to position [247, 0]
click at [192, 235] on div ""guardianSigned" : "" , "mobile" : "" , "mobilePrefix" : "+1" , "nameFirst" : "…" at bounding box center [403, 239] width 667 height 317
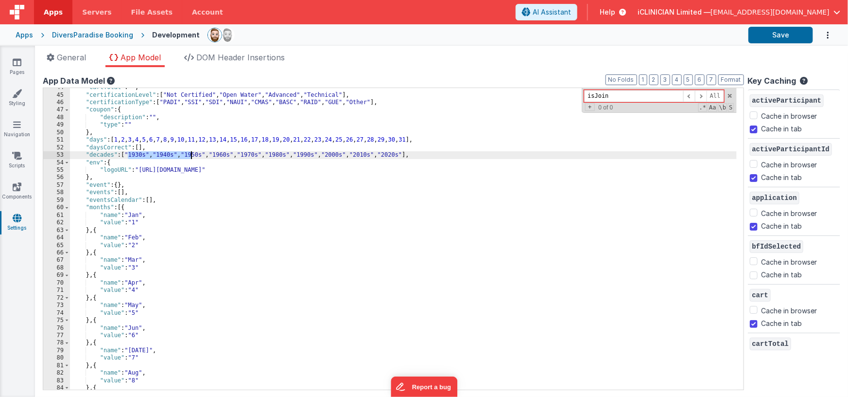
scroll to position [327, 0]
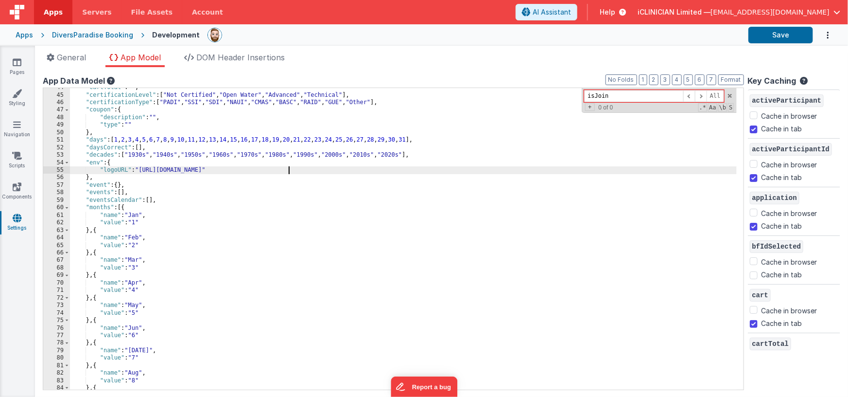
click at [290, 170] on div ""cartTotal" : "" , "certificationLevel" : [ "Not Certified" , "Open Water" , "A…" at bounding box center [403, 242] width 667 height 317
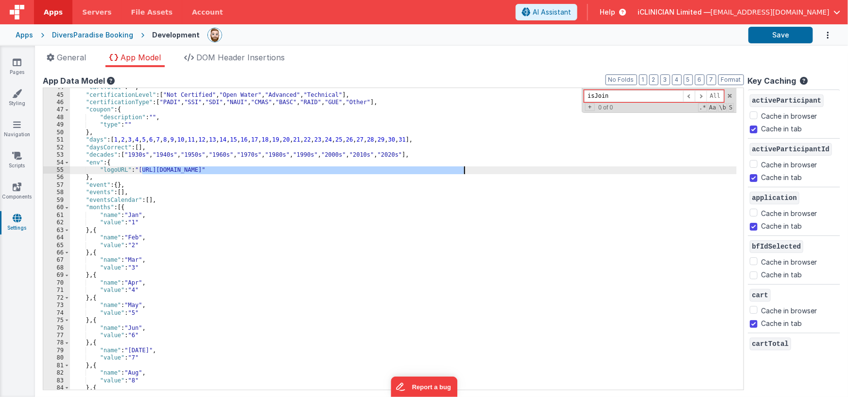
drag, startPoint x: 142, startPoint y: 170, endPoint x: 463, endPoint y: 170, distance: 321.3
click at [463, 170] on div ""cartTotal" : "" , "certificationLevel" : [ "Not Certified" , "Open Water" , "A…" at bounding box center [403, 242] width 667 height 317
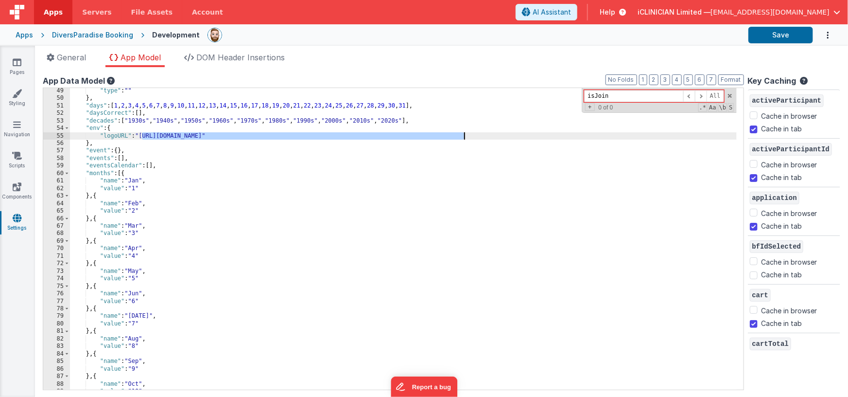
scroll to position [290, 0]
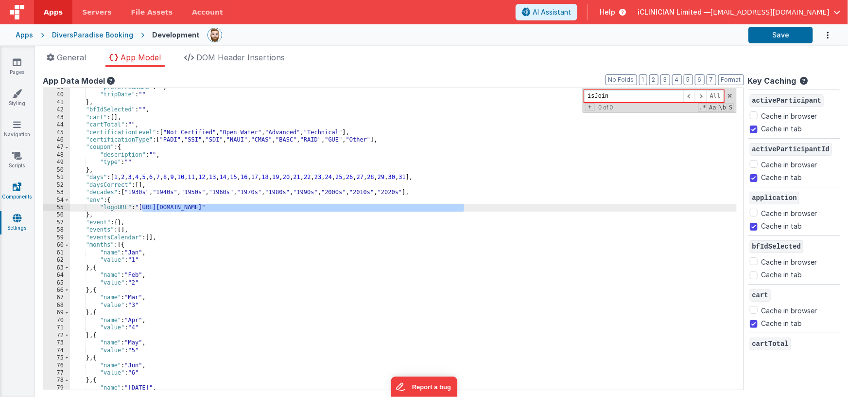
click at [18, 187] on icon at bounding box center [17, 187] width 9 height 10
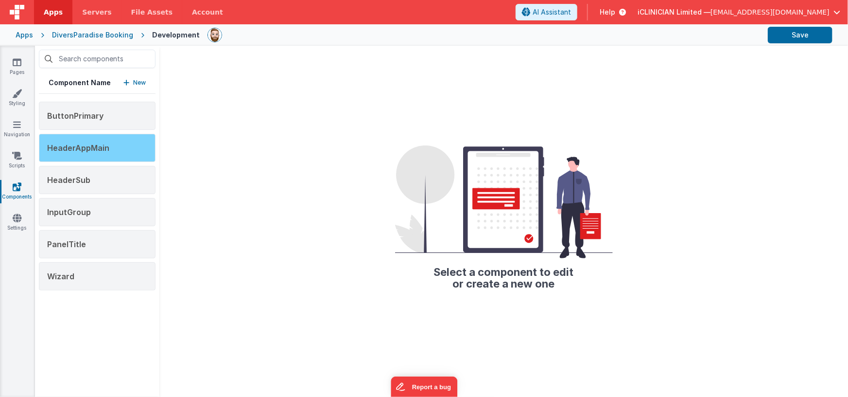
click at [93, 151] on span "HeaderAppMain" at bounding box center [78, 148] width 62 height 10
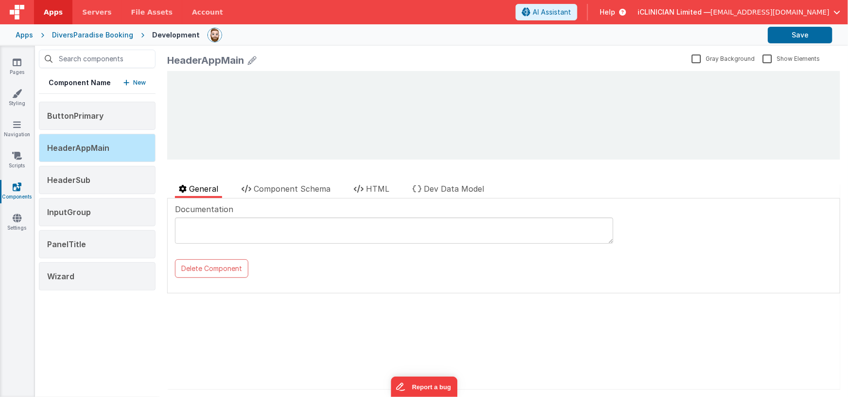
click at [375, 182] on div at bounding box center [335, 175] width 337 height 16
click at [374, 186] on span "HTML" at bounding box center [377, 189] width 23 height 10
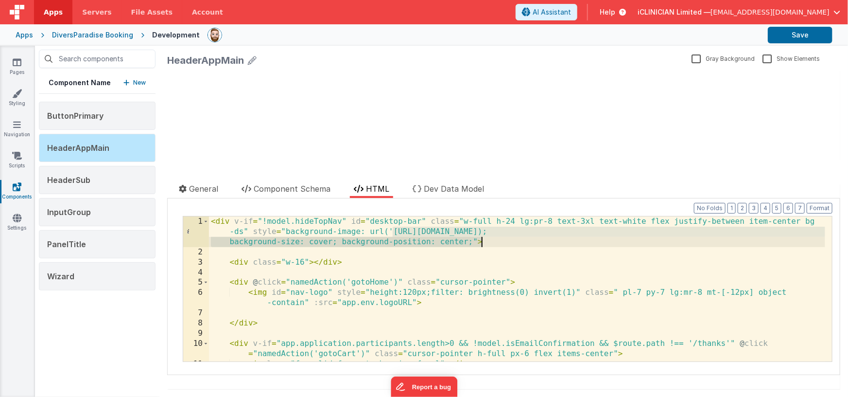
drag, startPoint x: 393, startPoint y: 232, endPoint x: 577, endPoint y: 239, distance: 184.4
click at [577, 239] on div "< div v-if = "!model.hideTopNav" id = "desktop-bar" class = "w-full h-24 lg:pr-…" at bounding box center [517, 309] width 616 height 186
click at [17, 220] on icon at bounding box center [17, 218] width 9 height 10
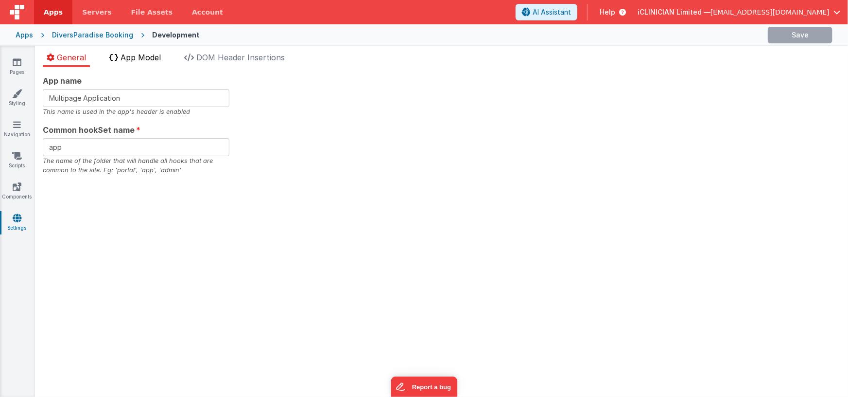
click at [137, 61] on span "App Model" at bounding box center [141, 57] width 40 height 10
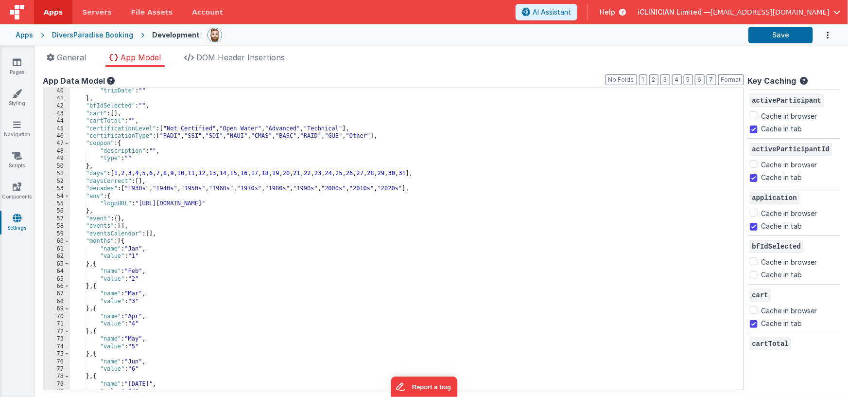
scroll to position [294, 0]
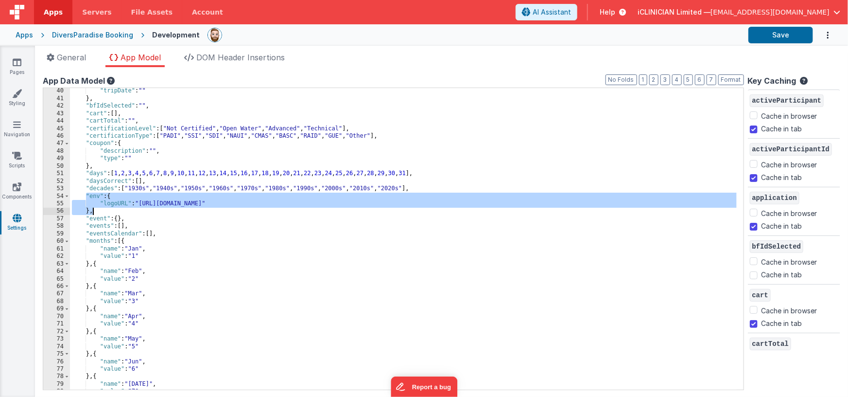
drag, startPoint x: 87, startPoint y: 195, endPoint x: 98, endPoint y: 209, distance: 18.0
click at [98, 209] on div ""tripDate" : "" } , "bfIdSelected" : "" , "cart" : [ ] , "cartTotal" : "" , "ce…" at bounding box center [403, 245] width 667 height 317
checkbox input "true"
checkbox input "false"
checkbox input "true"
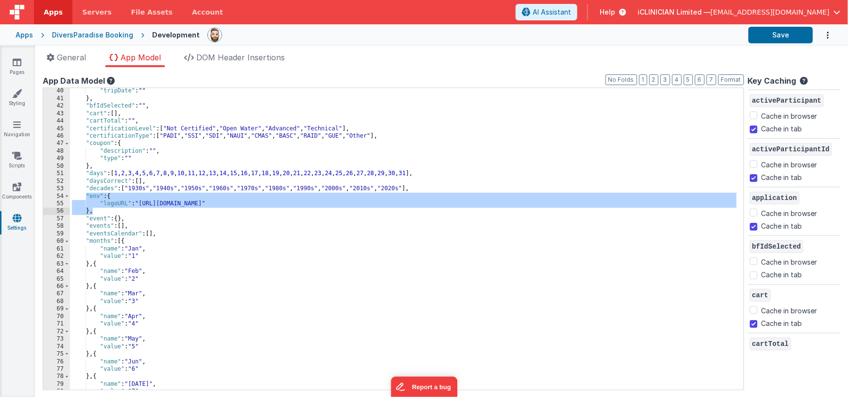
checkbox input "false"
checkbox input "true"
checkbox input "false"
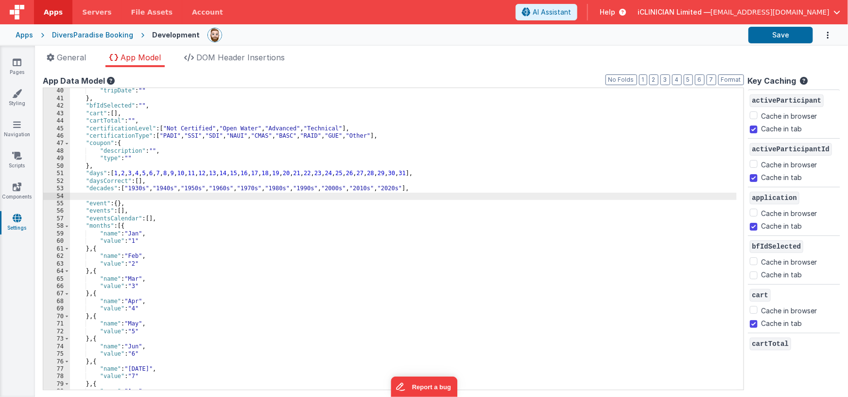
checkbox input "false"
checkbox input "true"
checkbox input "false"
checkbox input "true"
checkbox input "false"
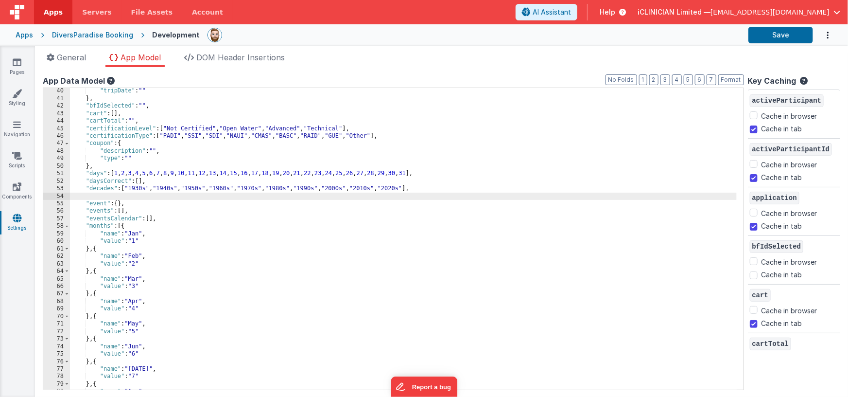
checkbox input "true"
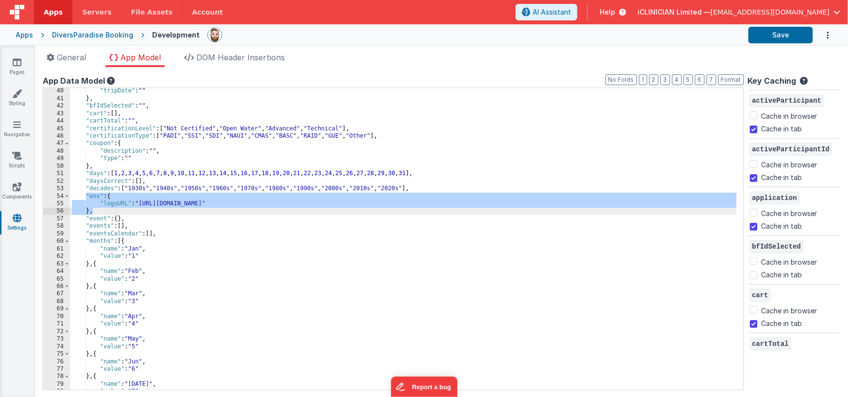
click at [98, 209] on div ""tripDate" : "" } , "bfIdSelected" : "" , "cart" : [ ] , "cartTotal" : "" , "ce…" at bounding box center [403, 245] width 667 height 317
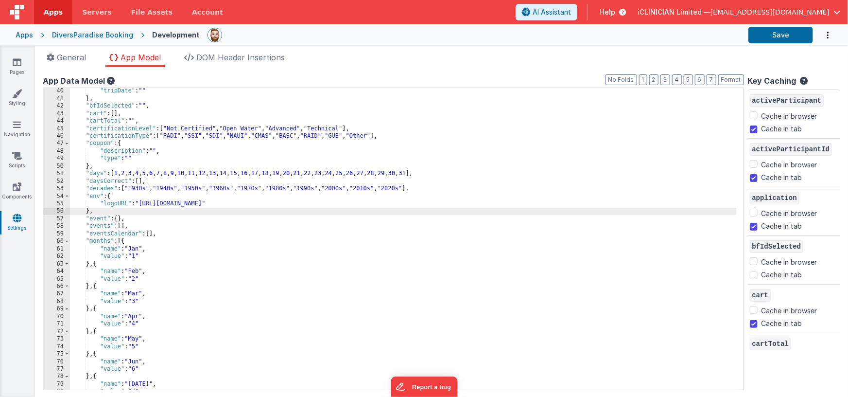
click at [143, 204] on div ""tripDate" : "" } , "bfIdSelected" : "" , "cart" : [ ] , "cartTotal" : "" , "ce…" at bounding box center [403, 245] width 667 height 317
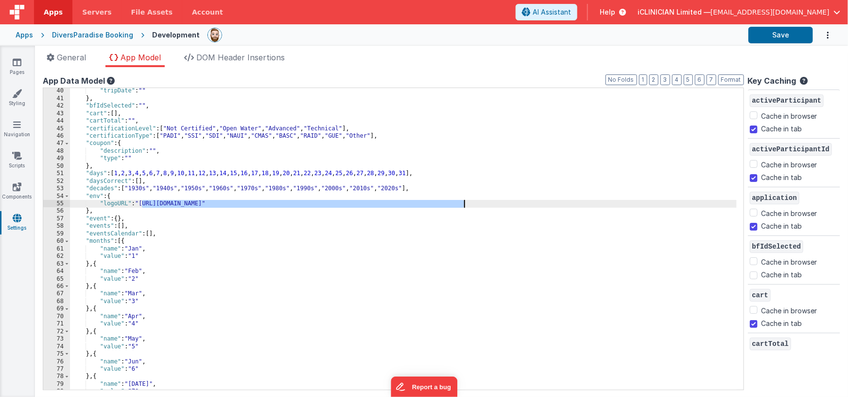
click at [465, 203] on div ""tripDate" : "" } , "bfIdSelected" : "" , "cart" : [ ] , "cartTotal" : "" , "ce…" at bounding box center [403, 245] width 667 height 317
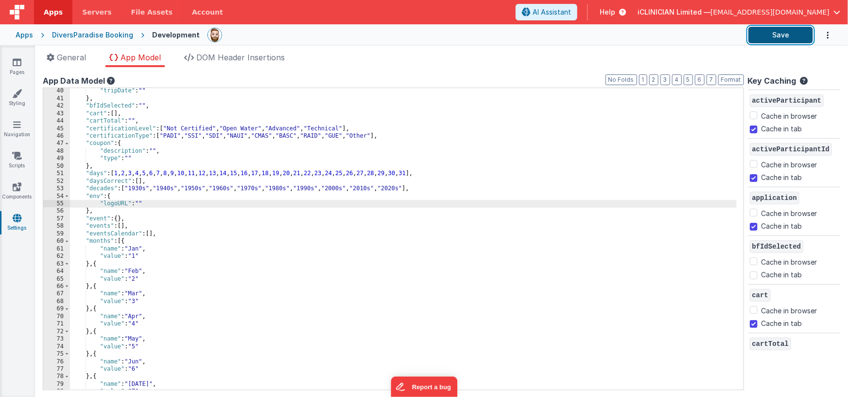
click at [767, 35] on button "Save" at bounding box center [781, 35] width 65 height 17
click at [25, 62] on link "Pages" at bounding box center [17, 66] width 35 height 19
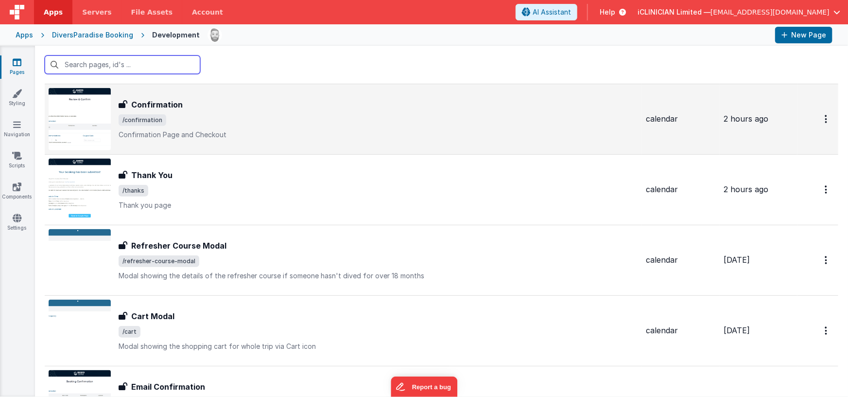
scroll to position [810, 0]
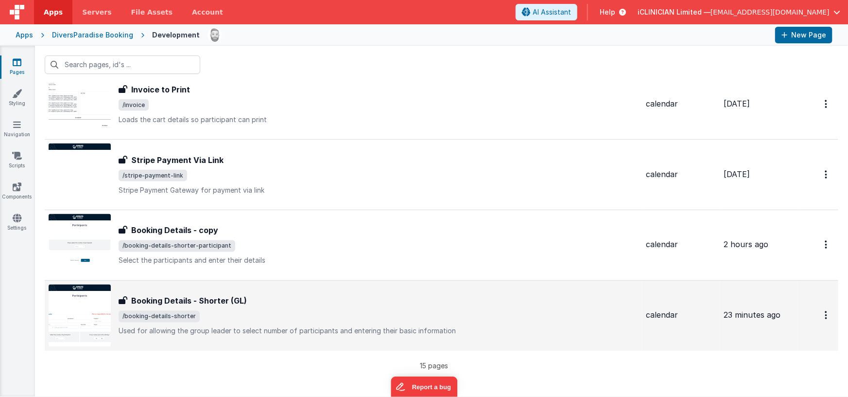
click at [280, 316] on span "/booking-details-shorter" at bounding box center [379, 317] width 520 height 12
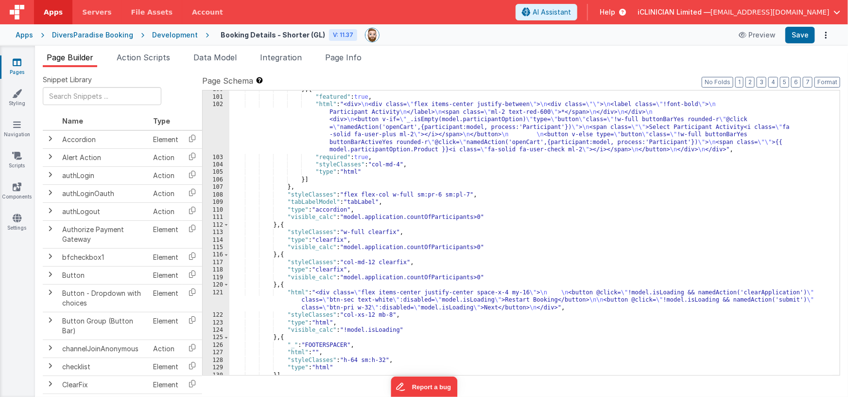
scroll to position [908, 0]
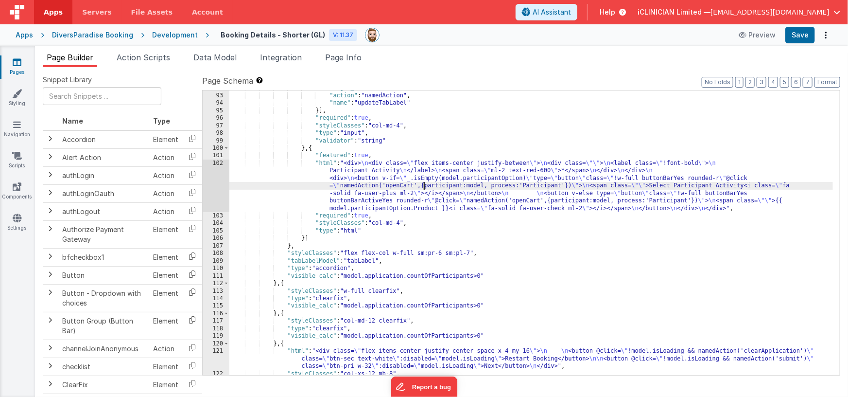
click at [423, 185] on div ""onChanged_actions" : [{ "action" : "namedAction" , "name" : "updateTabLabel" }…" at bounding box center [531, 234] width 604 height 300
click at [216, 184] on div "102" at bounding box center [216, 185] width 27 height 52
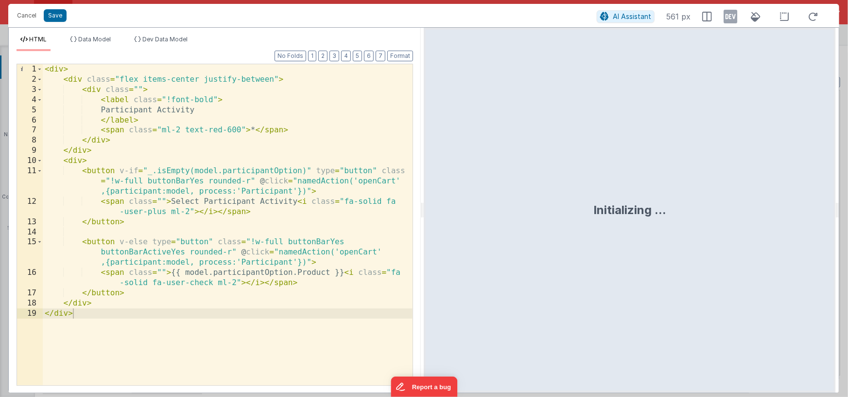
click at [100, 128] on div "< div > < div class = "flex items-center justify-between" > < div class = "" > …" at bounding box center [228, 234] width 370 height 341
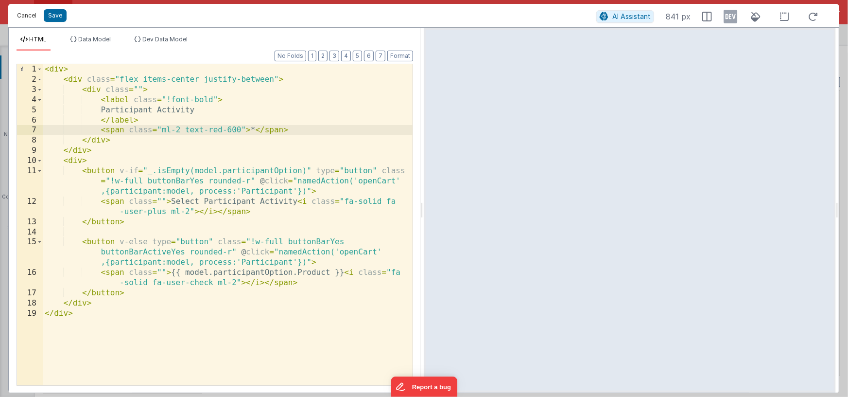
click at [29, 15] on button "Cancel" at bounding box center [26, 16] width 29 height 14
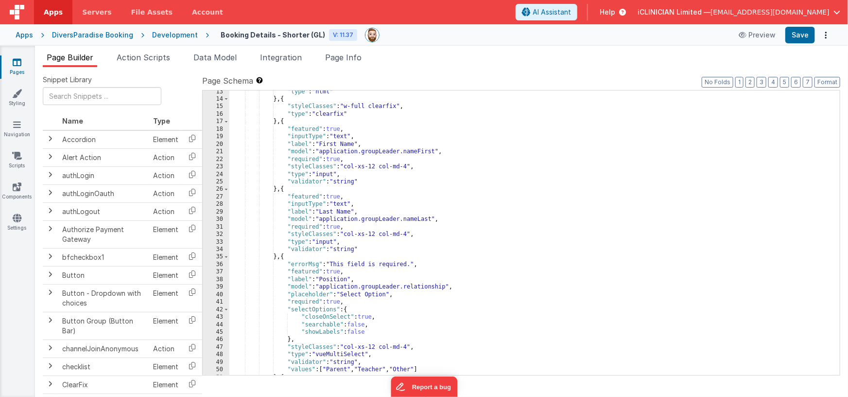
scroll to position [129, 0]
click at [15, 64] on icon at bounding box center [17, 62] width 9 height 10
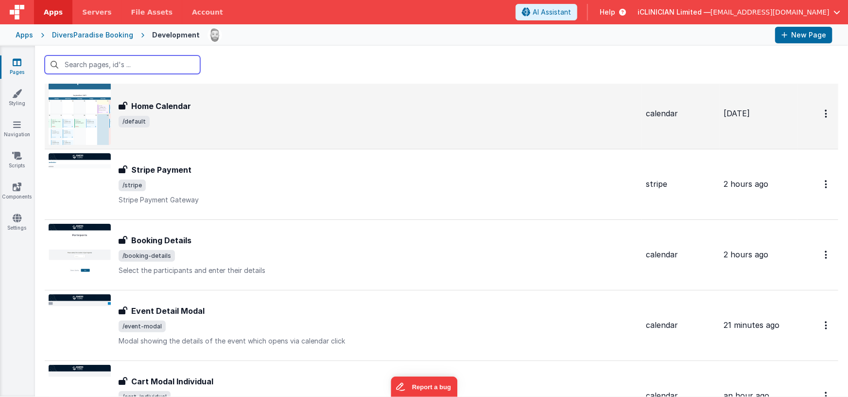
scroll to position [64, 0]
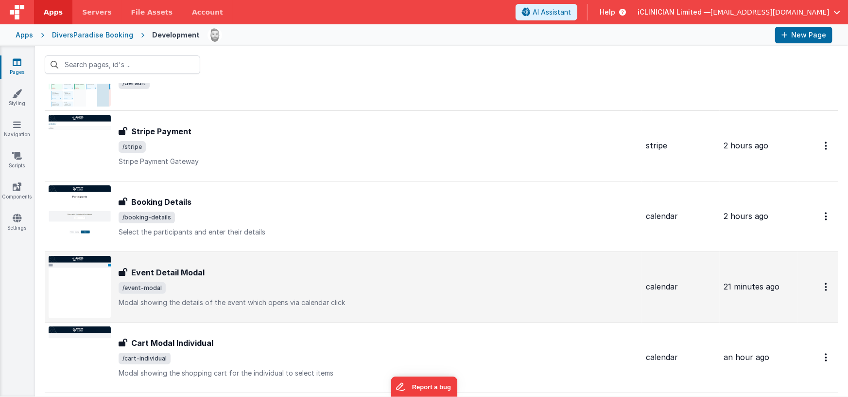
click at [217, 253] on td "Event Detail Modal Event Detail Modal /event-modal Modal showing the details of…" at bounding box center [343, 286] width 597 height 70
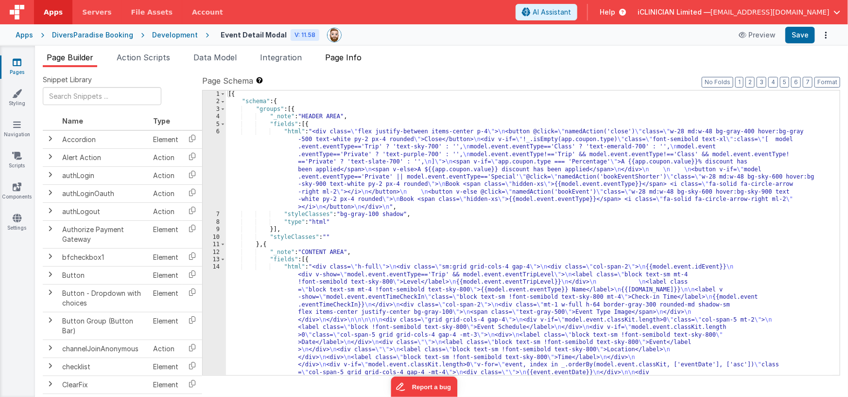
click at [359, 57] on span "Page Info" at bounding box center [343, 57] width 36 height 10
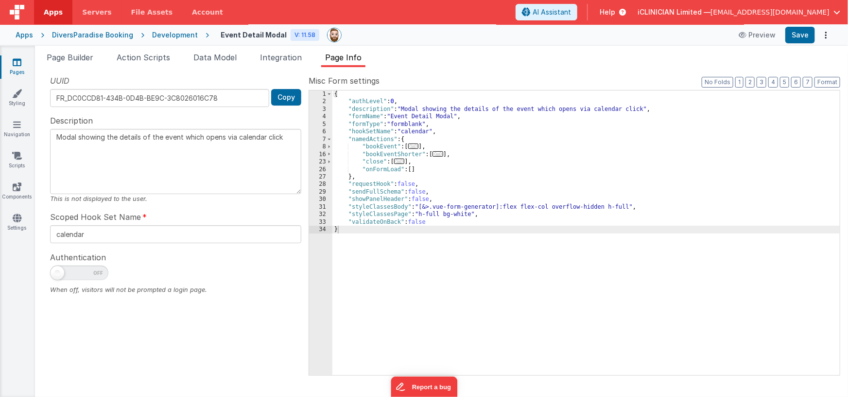
click at [441, 155] on span "..." at bounding box center [438, 153] width 11 height 5
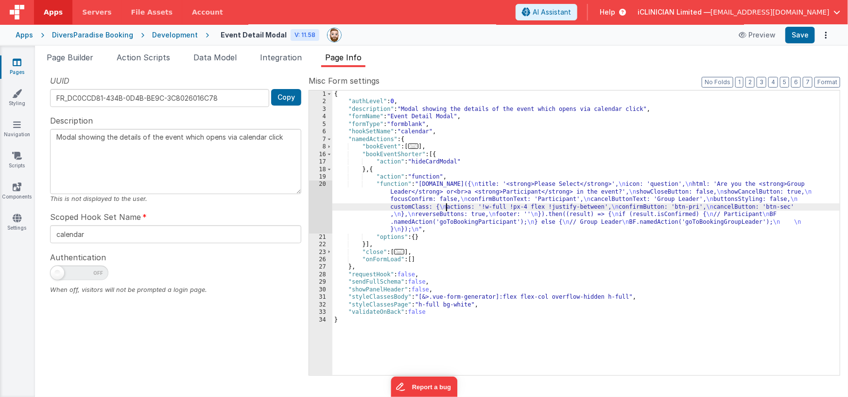
click at [448, 205] on div "{ "authLevel" : 0 , "description" : "Modal showing the details of the event whi…" at bounding box center [586, 240] width 508 height 300
click at [323, 205] on div "20" at bounding box center [320, 206] width 23 height 52
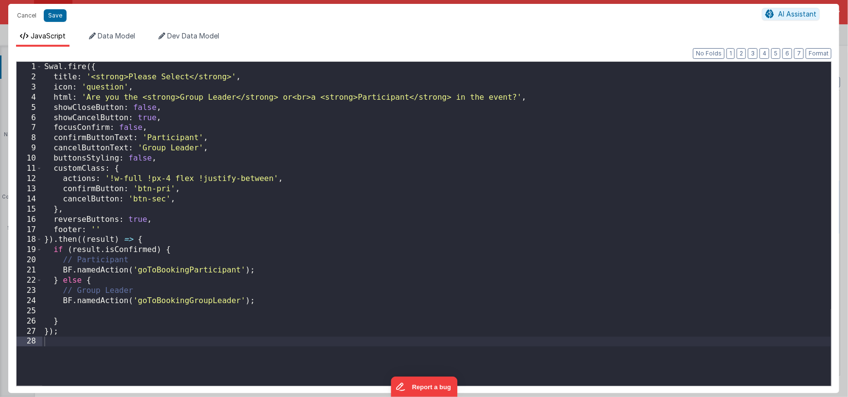
click at [336, 165] on div "Swal . fire ({ title : '<strong>Please Select</strong>' , icon : 'question' , h…" at bounding box center [436, 234] width 789 height 344
click at [786, 17] on span "AI Assistant" at bounding box center [797, 14] width 38 height 8
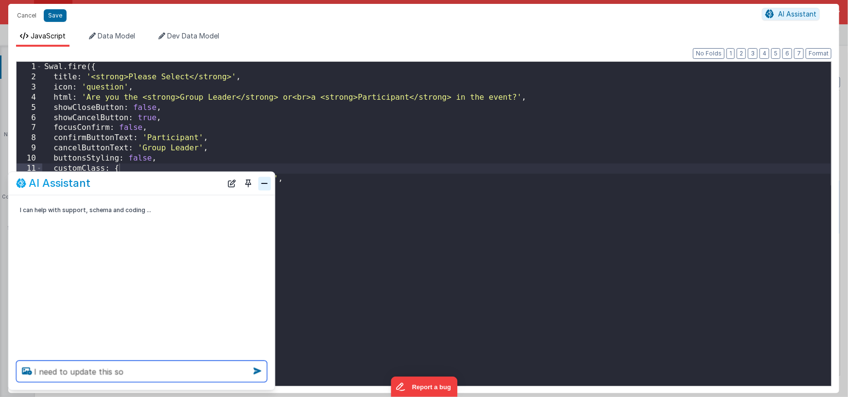
type textarea "I need to update this so"
click at [266, 184] on button "Close" at bounding box center [265, 183] width 13 height 14
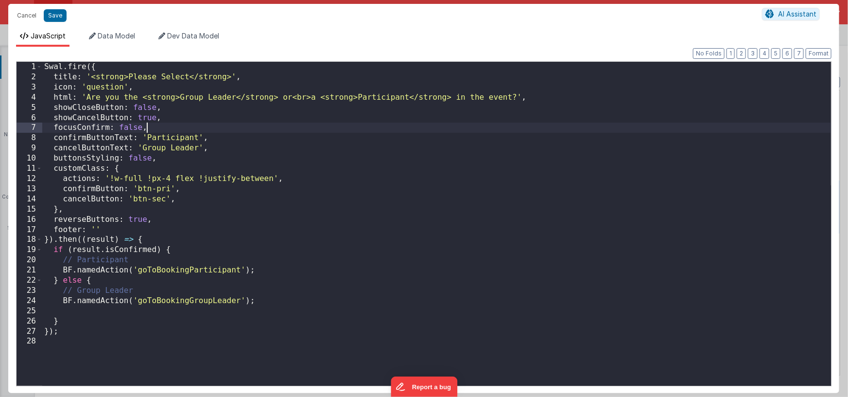
click at [167, 126] on div "Swal . fire ({ title : '<strong>Please Select</strong>' , icon : 'question' , h…" at bounding box center [436, 234] width 789 height 344
click at [54, 128] on div "Swal . fire ({ title : '<strong>Please Select</strong>' , icon : 'question' , h…" at bounding box center [436, 234] width 789 height 344
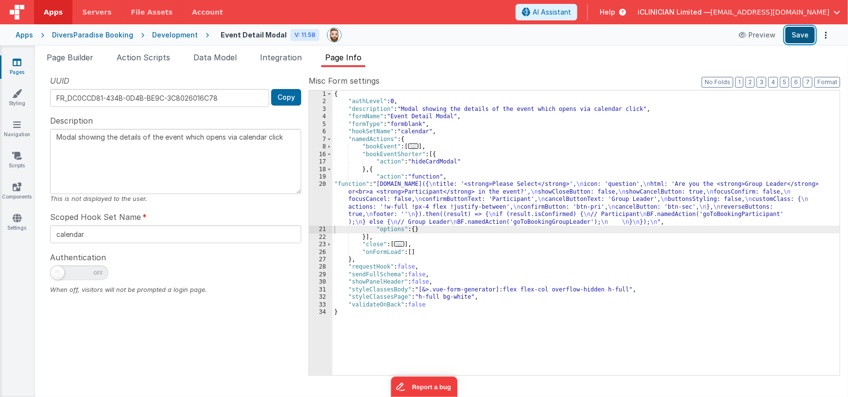
click at [795, 38] on button "Save" at bounding box center [800, 35] width 30 height 17
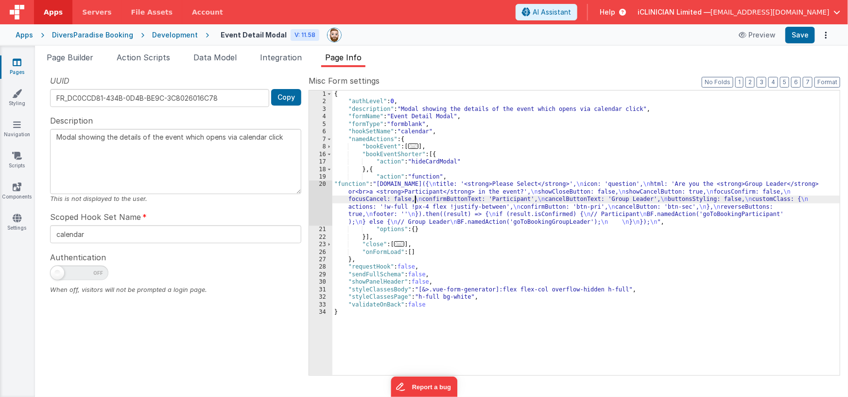
click at [414, 203] on div "{ "authLevel" : 0 , "description" : "Modal showing the details of the event whi…" at bounding box center [586, 240] width 508 height 300
click at [321, 202] on div "20" at bounding box center [320, 202] width 23 height 45
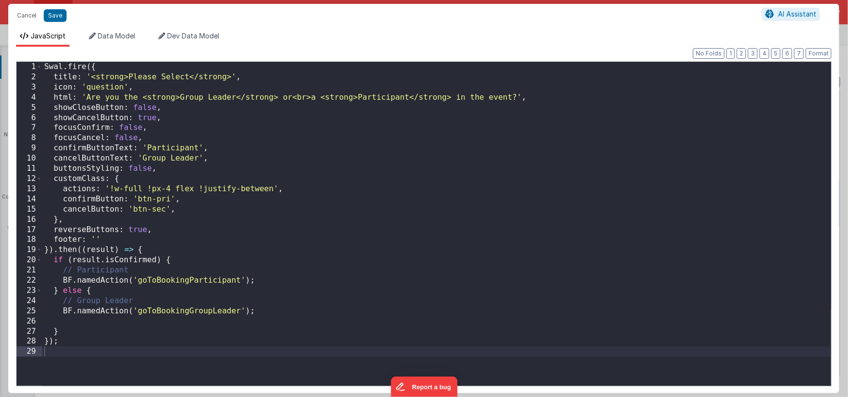
click at [277, 191] on div "Swal . fire ({ title : '<strong>Please Select</strong>' , icon : 'question' , h…" at bounding box center [436, 234] width 789 height 344
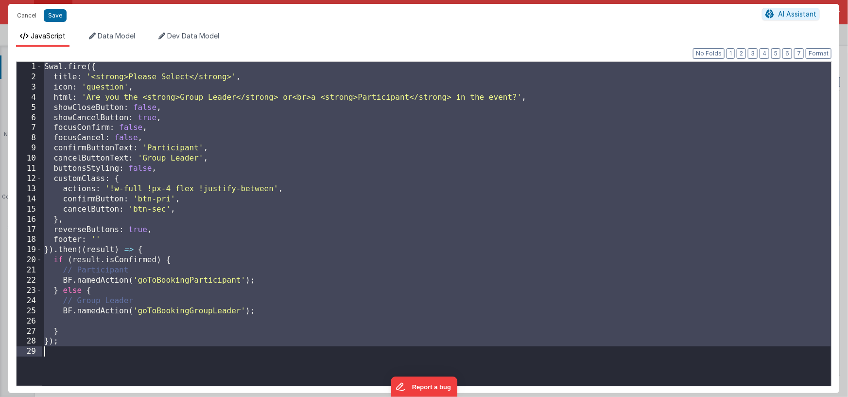
click at [217, 118] on div "Swal . fire ({ title : '<strong>Please Select</strong>' , icon : 'question' , h…" at bounding box center [436, 234] width 789 height 344
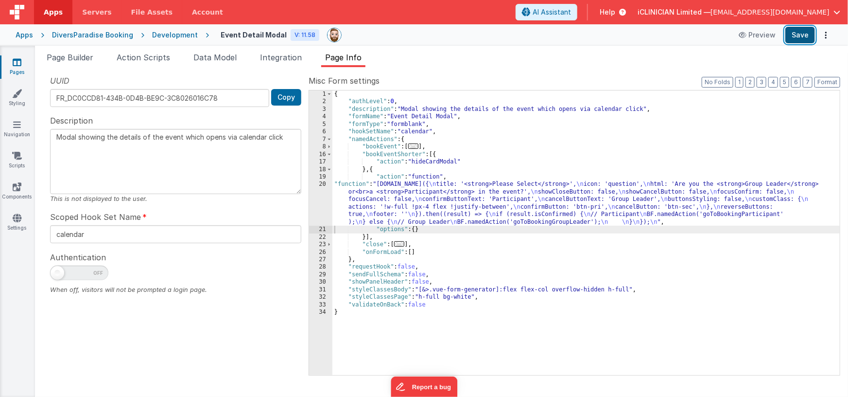
click at [809, 36] on button "Save" at bounding box center [800, 35] width 30 height 17
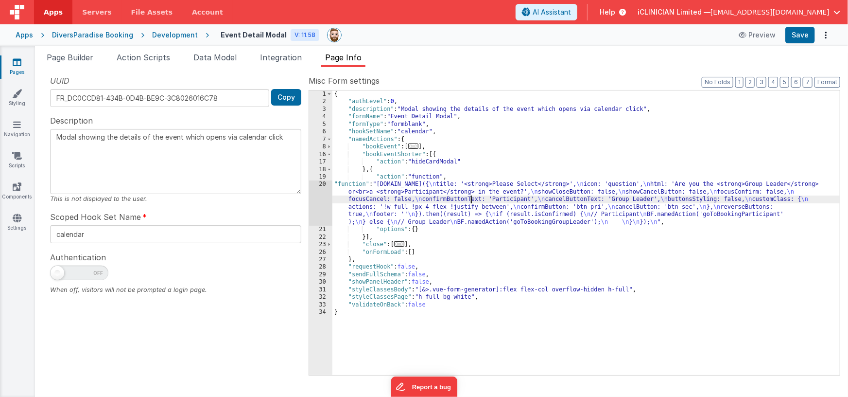
click at [471, 199] on div "{ "authLevel" : 0 , "description" : "Modal showing the details of the event whi…" at bounding box center [586, 240] width 508 height 300
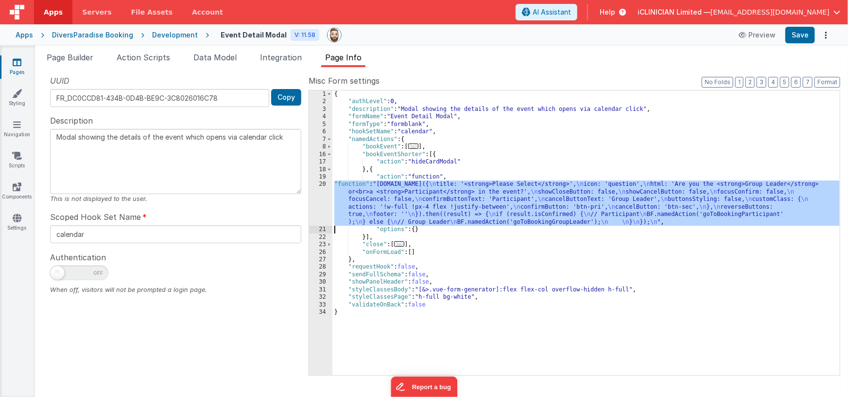
click at [317, 203] on div "20" at bounding box center [320, 202] width 23 height 45
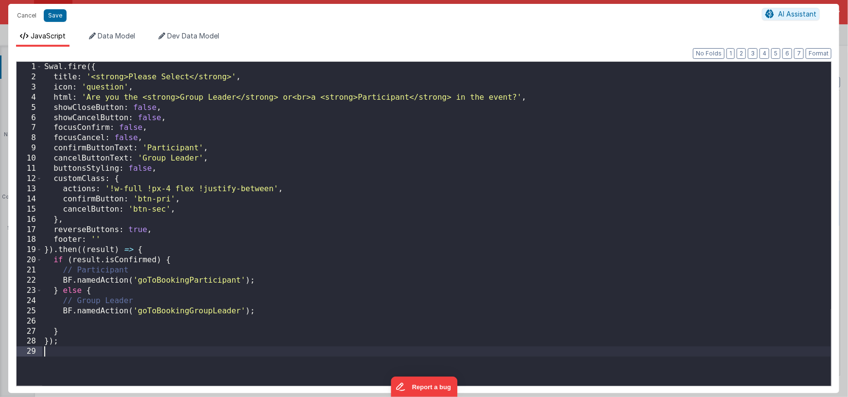
click at [141, 347] on div "Swal . fire ({ title : '<strong>Please Select</strong>' , icon : 'question' , h…" at bounding box center [436, 234] width 789 height 344
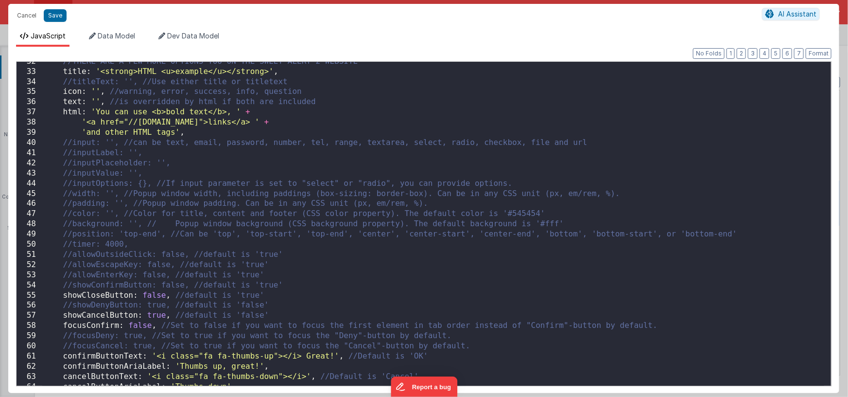
scroll to position [296, 0]
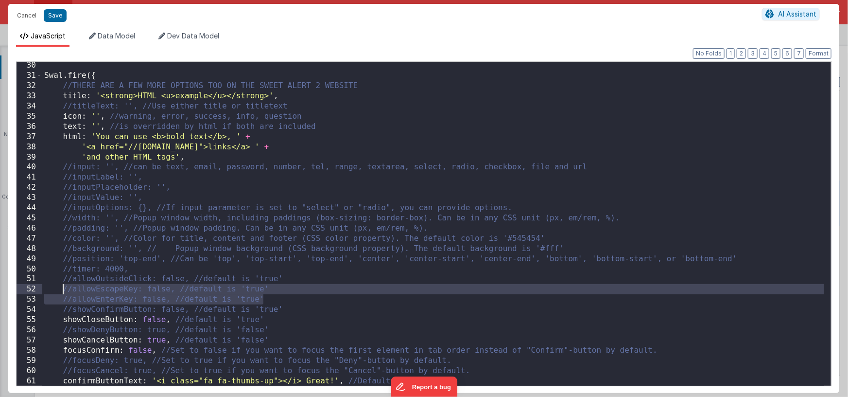
drag, startPoint x: 274, startPoint y: 299, endPoint x: 64, endPoint y: 287, distance: 210.3
click at [64, 287] on div "Swal . fire ({ //THERE ARE A FEW MORE OPTIONS TOO ON THE SWEET ALERT 2 WEBSITE …" at bounding box center [433, 232] width 782 height 344
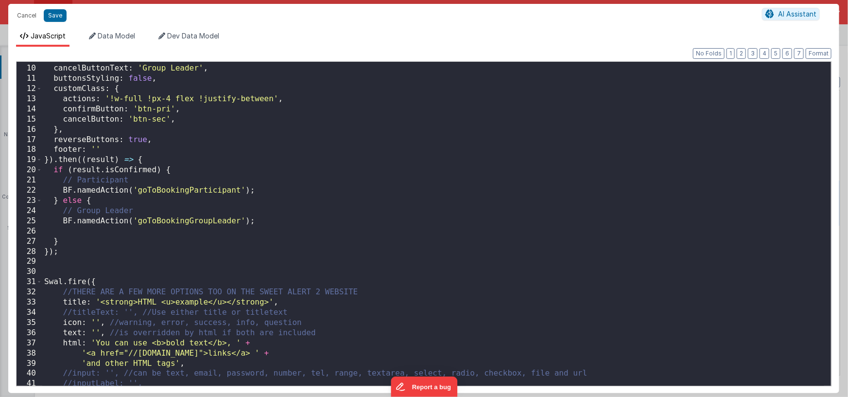
scroll to position [0, 0]
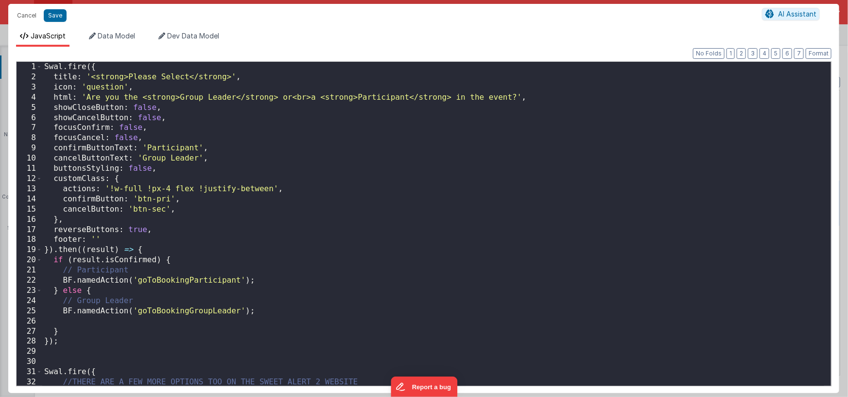
click at [181, 119] on div "Swal . fire ({ title : '<strong>Please Select</strong>' , icon : 'question' , h…" at bounding box center [433, 234] width 782 height 344
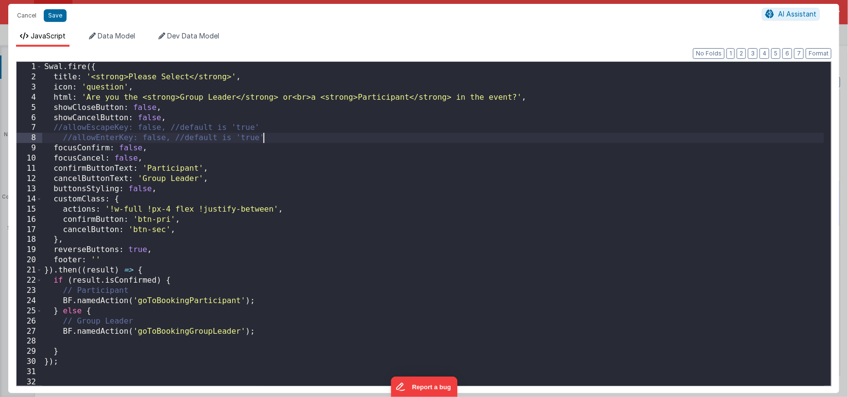
click at [63, 128] on div "Swal . fire ({ title : '<strong>Please Select</strong>' , icon : 'question' , h…" at bounding box center [433, 234] width 782 height 344
click at [73, 139] on div "Swal . fire ({ title : '<strong>Please Select</strong>' , icon : 'question' , h…" at bounding box center [433, 234] width 782 height 344
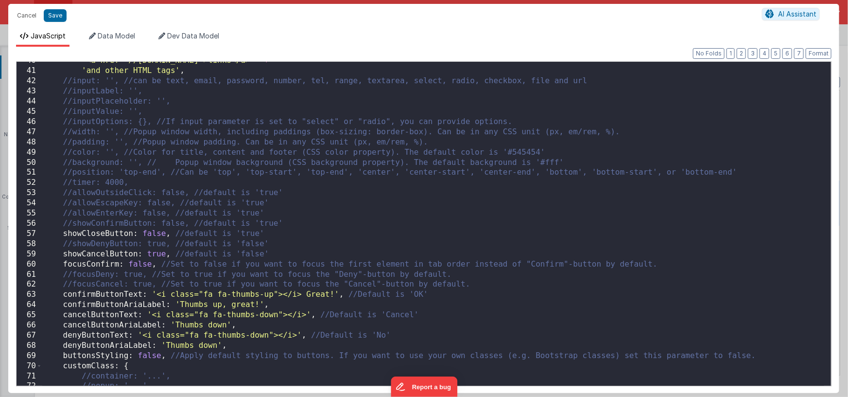
scroll to position [402, 0]
drag, startPoint x: 72, startPoint y: 193, endPoint x: 189, endPoint y: 194, distance: 116.7
click at [189, 194] on div "'<a href="//[DOMAIN_NAME]">links</a> ' + 'and other HTML tags' , //input: '', /…" at bounding box center [433, 228] width 782 height 344
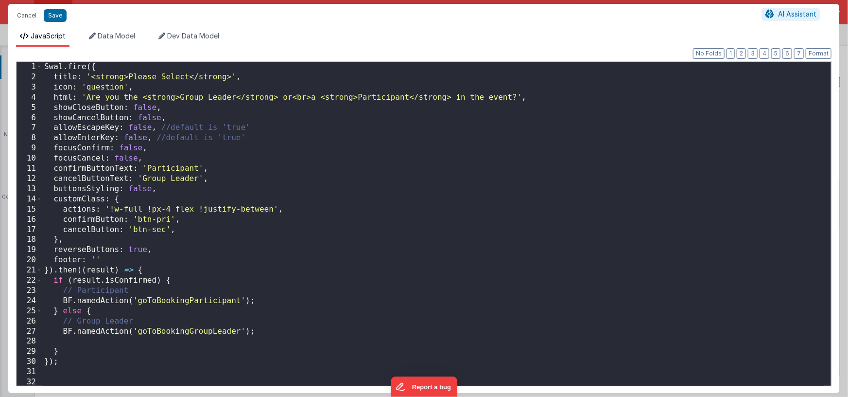
scroll to position [0, 0]
click at [173, 158] on div "Swal . fire ({ title : '<strong>Please Select</strong>' , icon : 'question' , h…" at bounding box center [433, 234] width 782 height 344
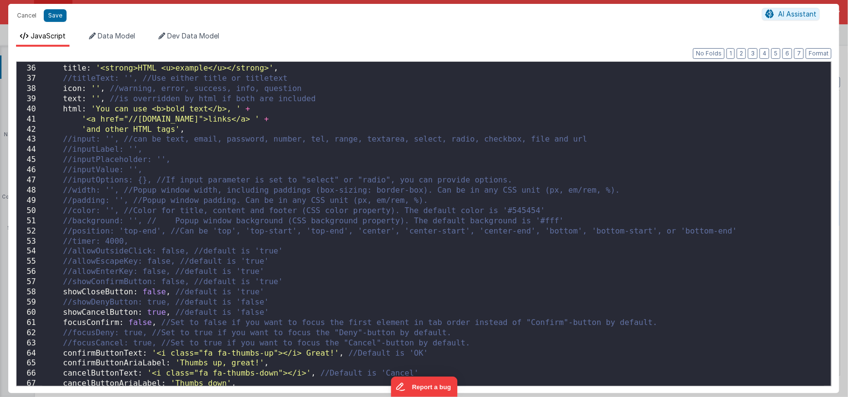
scroll to position [286, 0]
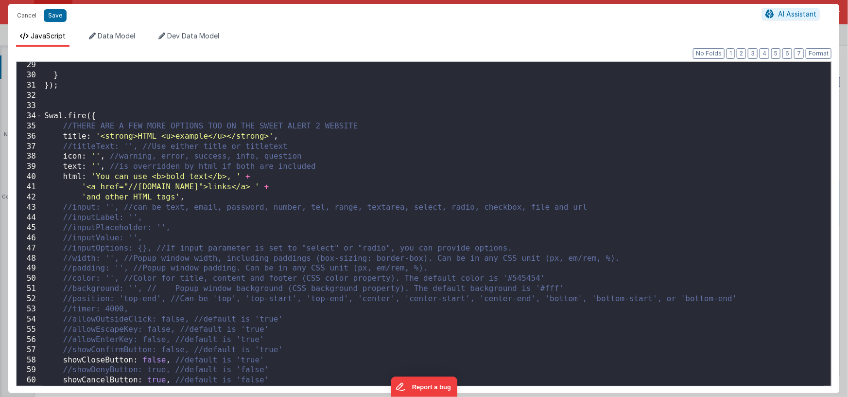
click at [100, 105] on div "} }) ; Swal . fire ({ //THERE ARE A FEW MORE OPTIONS TOO ON THE SWEET ALERT 2 W…" at bounding box center [433, 232] width 782 height 344
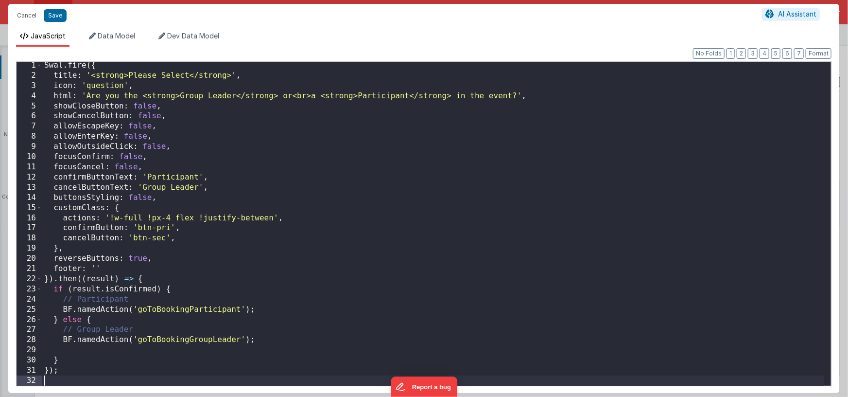
scroll to position [1, 0]
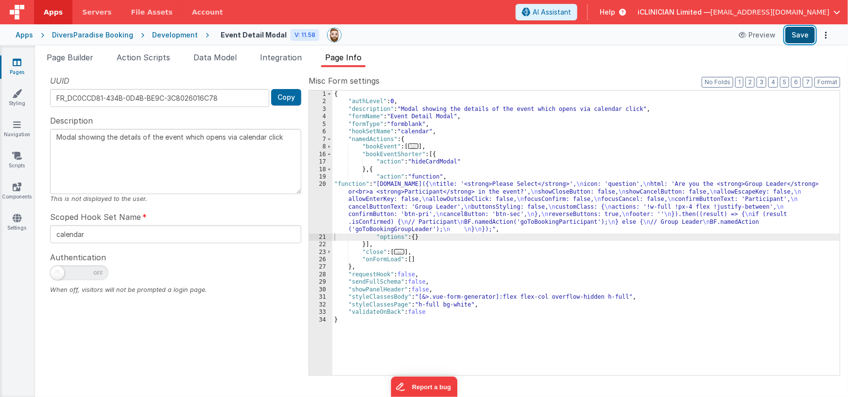
click at [801, 36] on button "Save" at bounding box center [800, 35] width 30 height 17
drag, startPoint x: 426, startPoint y: 212, endPoint x: 367, endPoint y: 213, distance: 58.3
click at [426, 212] on div "{ "authLevel" : 0 , "description" : "Modal showing the details of the event whi…" at bounding box center [586, 240] width 508 height 300
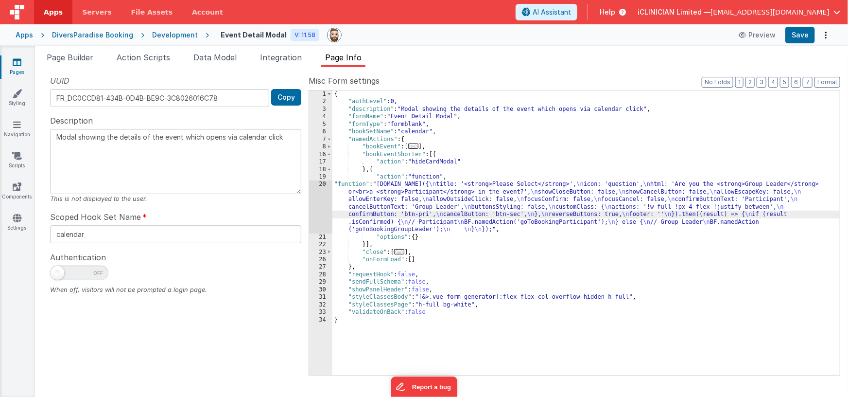
click at [319, 206] on div "20" at bounding box center [320, 206] width 23 height 52
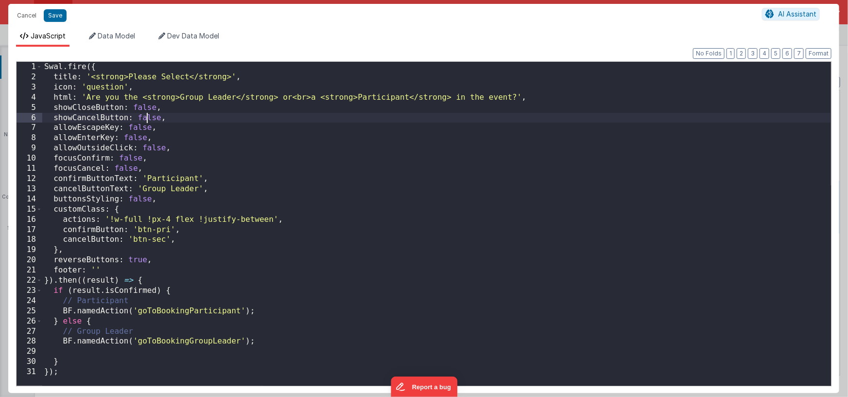
click at [148, 118] on div "Swal . fire ({ title : '<strong>Please Select</strong>' , icon : 'question' , h…" at bounding box center [436, 234] width 789 height 344
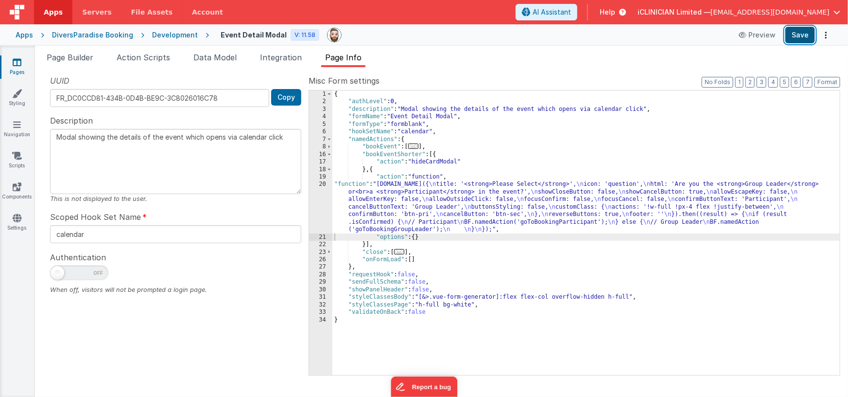
click at [800, 33] on button "Save" at bounding box center [800, 35] width 30 height 17
